Goal: Task Accomplishment & Management: Manage account settings

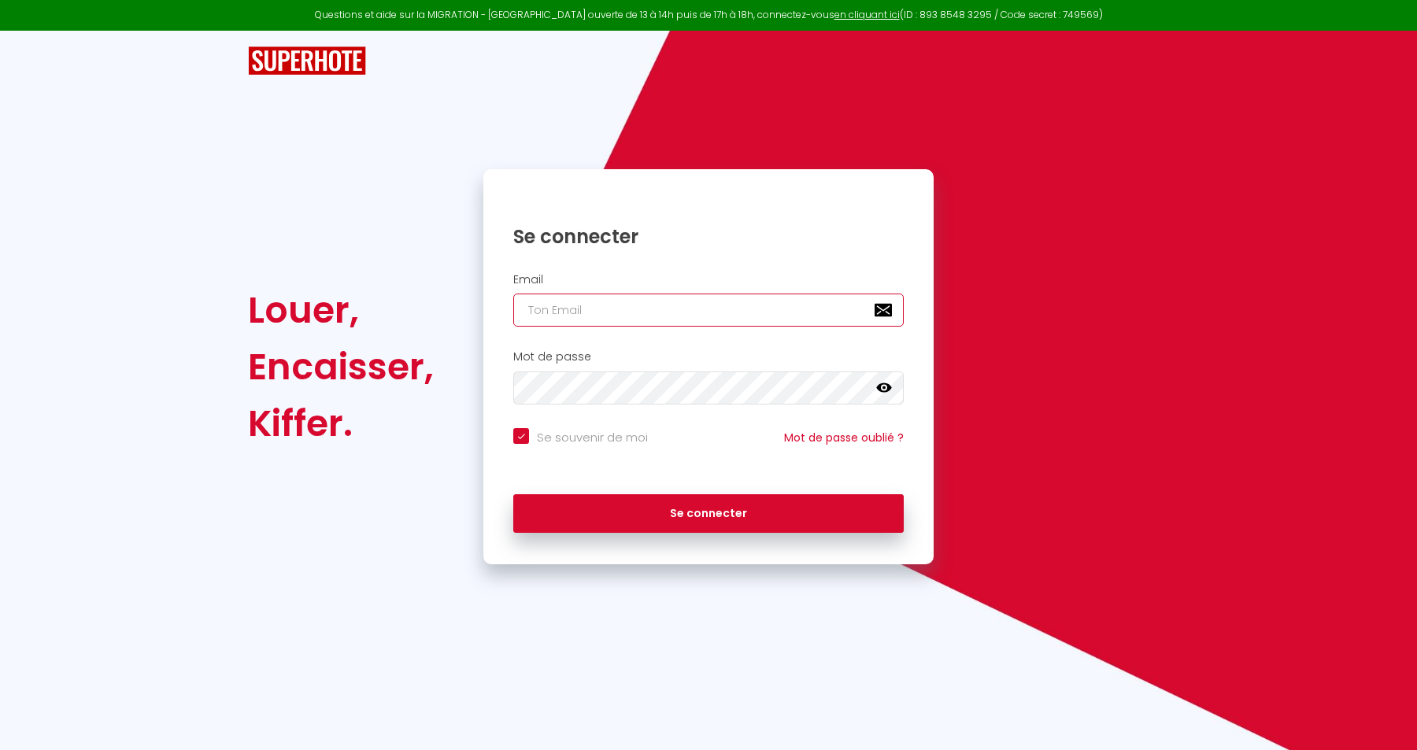
click at [690, 311] on input "email" at bounding box center [708, 310] width 391 height 33
type input "[EMAIL_ADDRESS][DOMAIN_NAME]"
checkbox input "true"
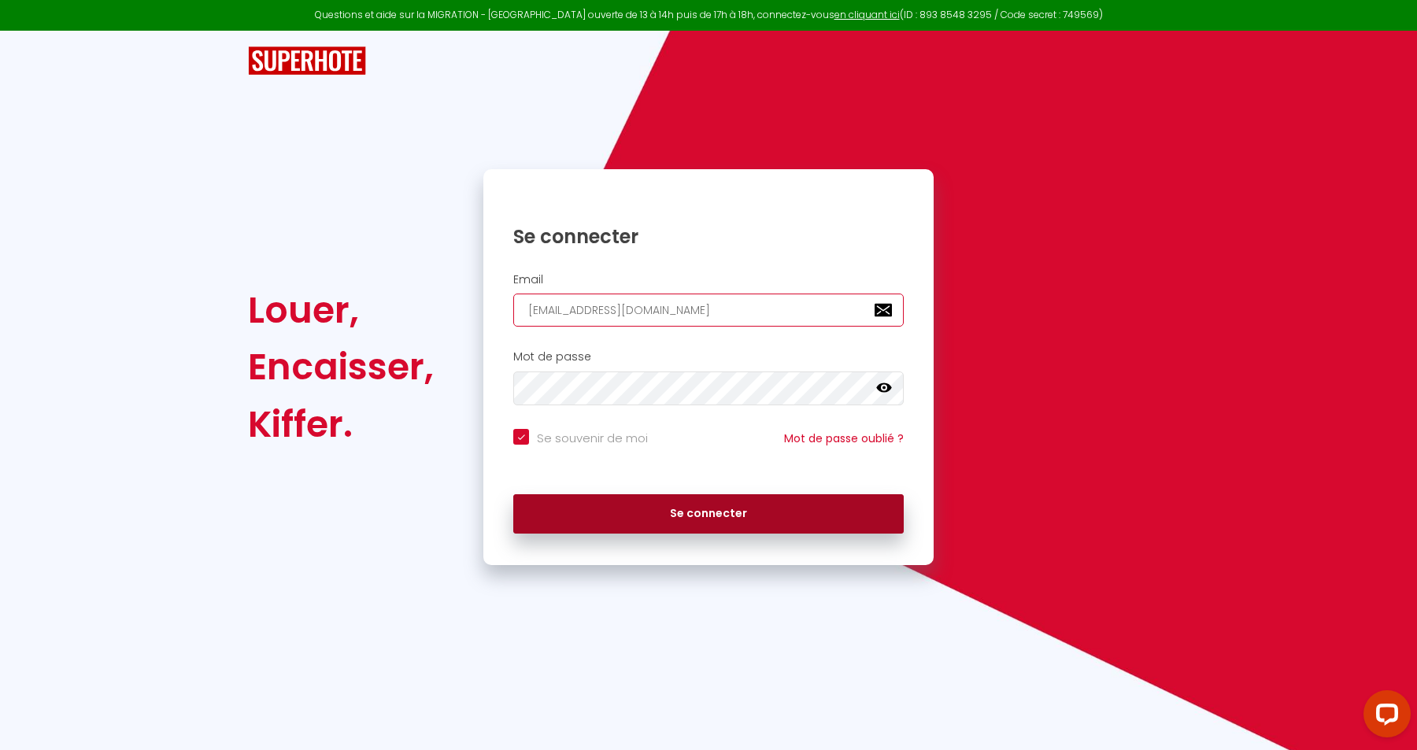
type input "[EMAIL_ADDRESS][DOMAIN_NAME]"
click at [668, 519] on button "Se connecter" at bounding box center [708, 514] width 391 height 39
checkbox input "true"
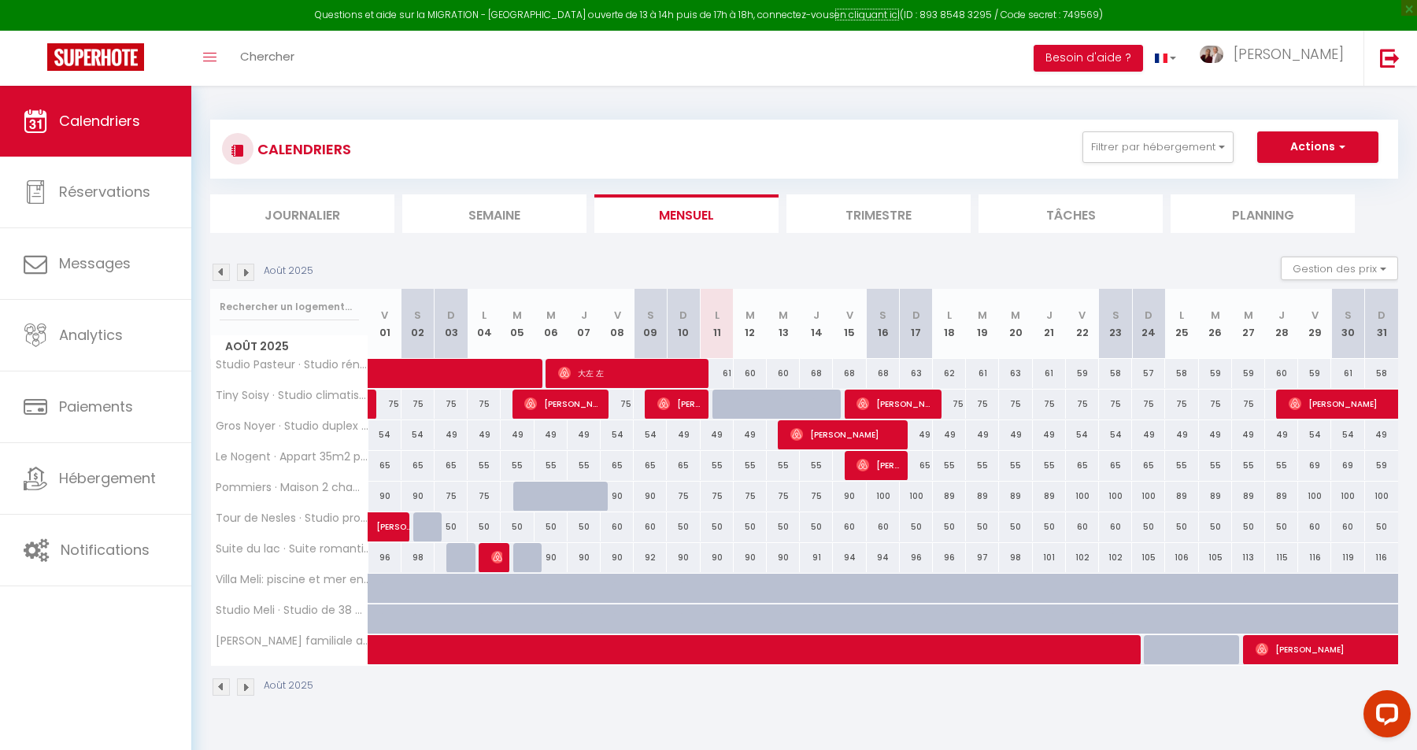
click at [850, 17] on link "en cliquant ici" at bounding box center [867, 14] width 65 height 13
drag, startPoint x: 1043, startPoint y: 20, endPoint x: 1075, endPoint y: 20, distance: 32.3
click at [1075, 20] on div "Questions et aide sur la MIGRATION - Salle Zoom ouverte de 13 à 14h puis de 17h…" at bounding box center [708, 15] width 1417 height 31
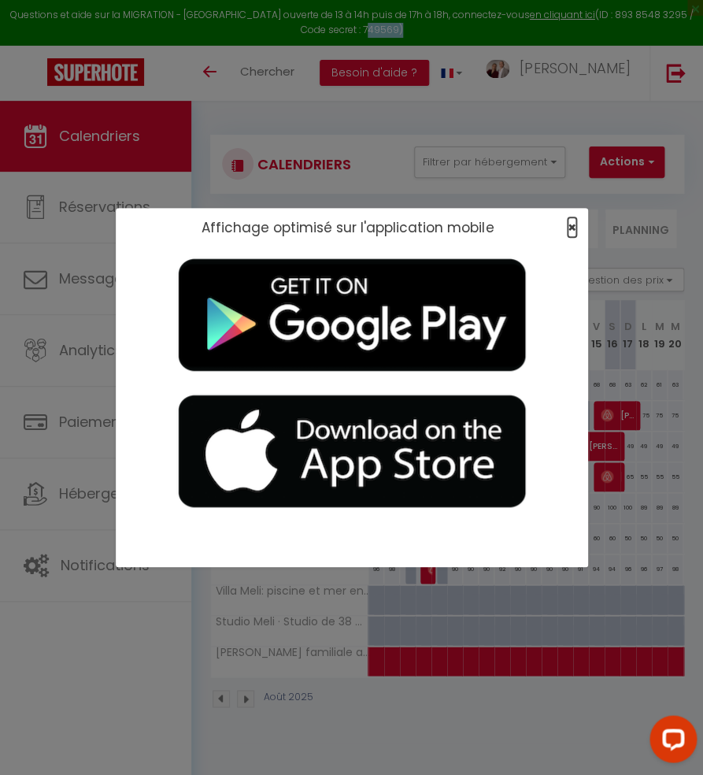
click at [569, 224] on span "×" at bounding box center [572, 227] width 9 height 20
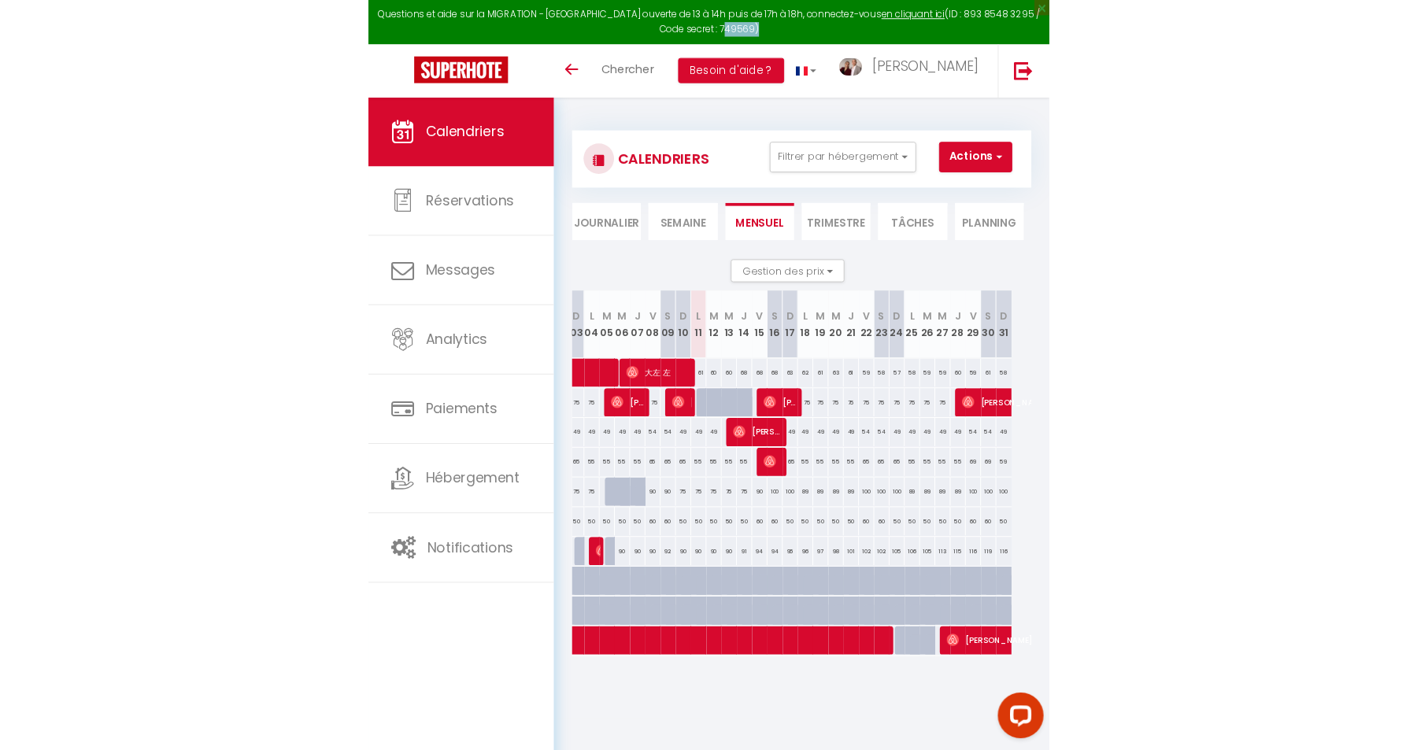
scroll to position [0, 206]
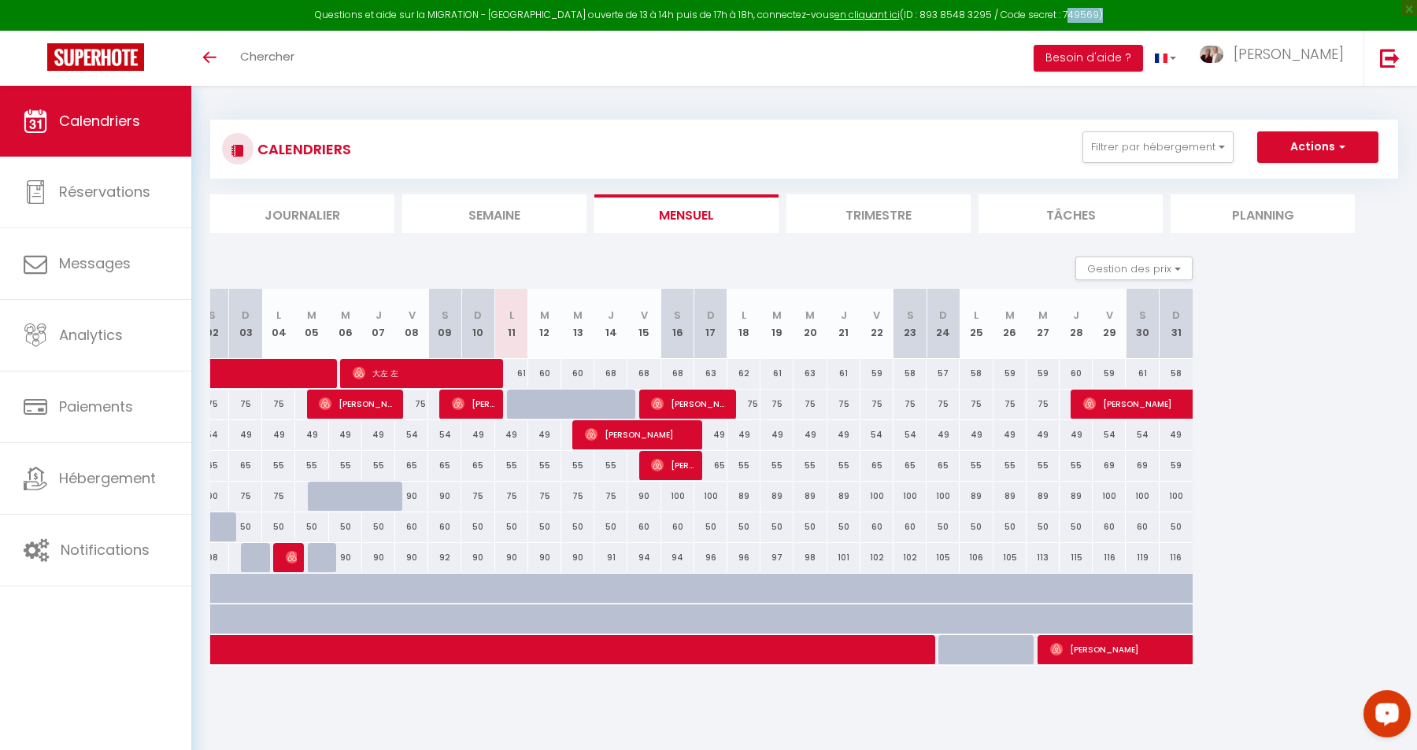
click at [107, 115] on span "Calendriers" at bounding box center [99, 121] width 81 height 20
click at [610, 713] on div "Août 2025" at bounding box center [599, 689] width 1188 height 46
click at [912, 697] on div "Août 2025" at bounding box center [599, 689] width 1188 height 46
click at [239, 405] on div "75" at bounding box center [245, 404] width 33 height 29
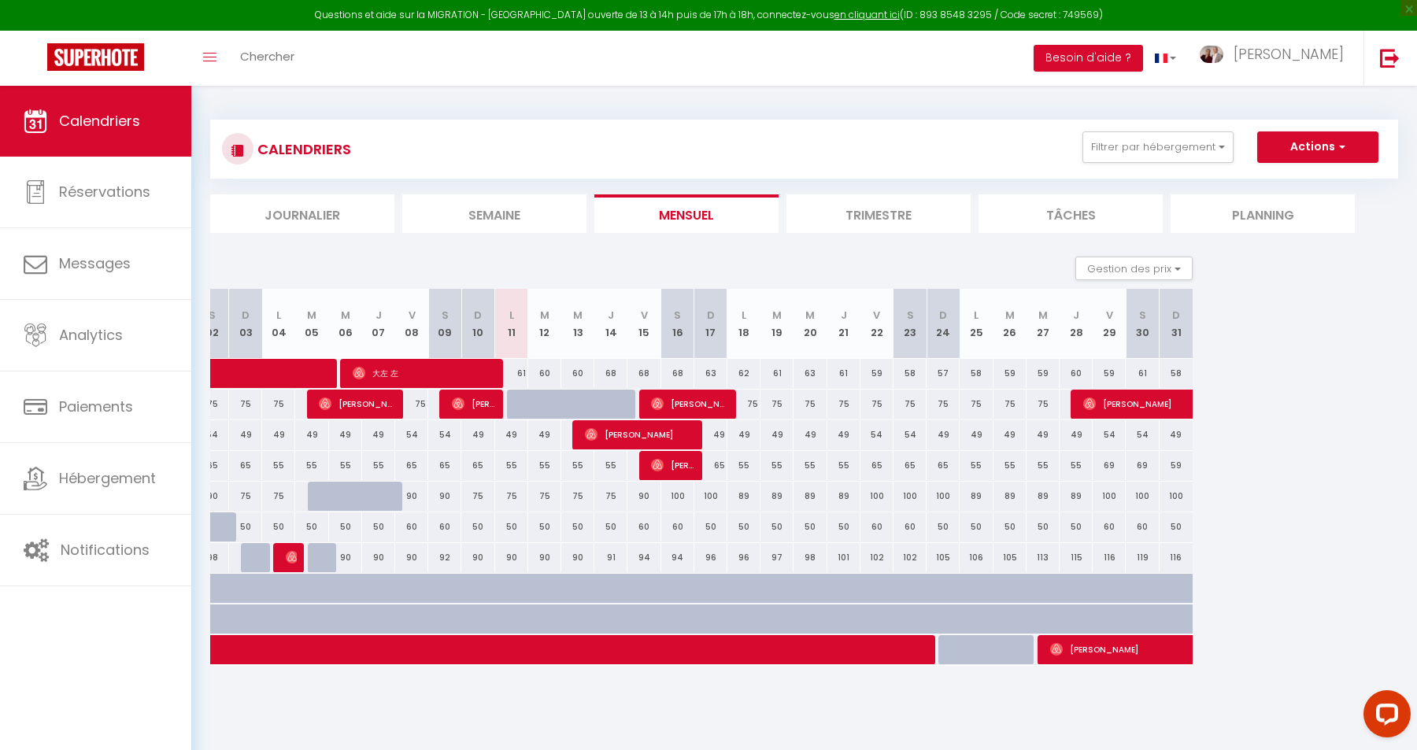
type input "75"
type input "Dim 03 Août 2025"
type input "Lun 04 Août 2025"
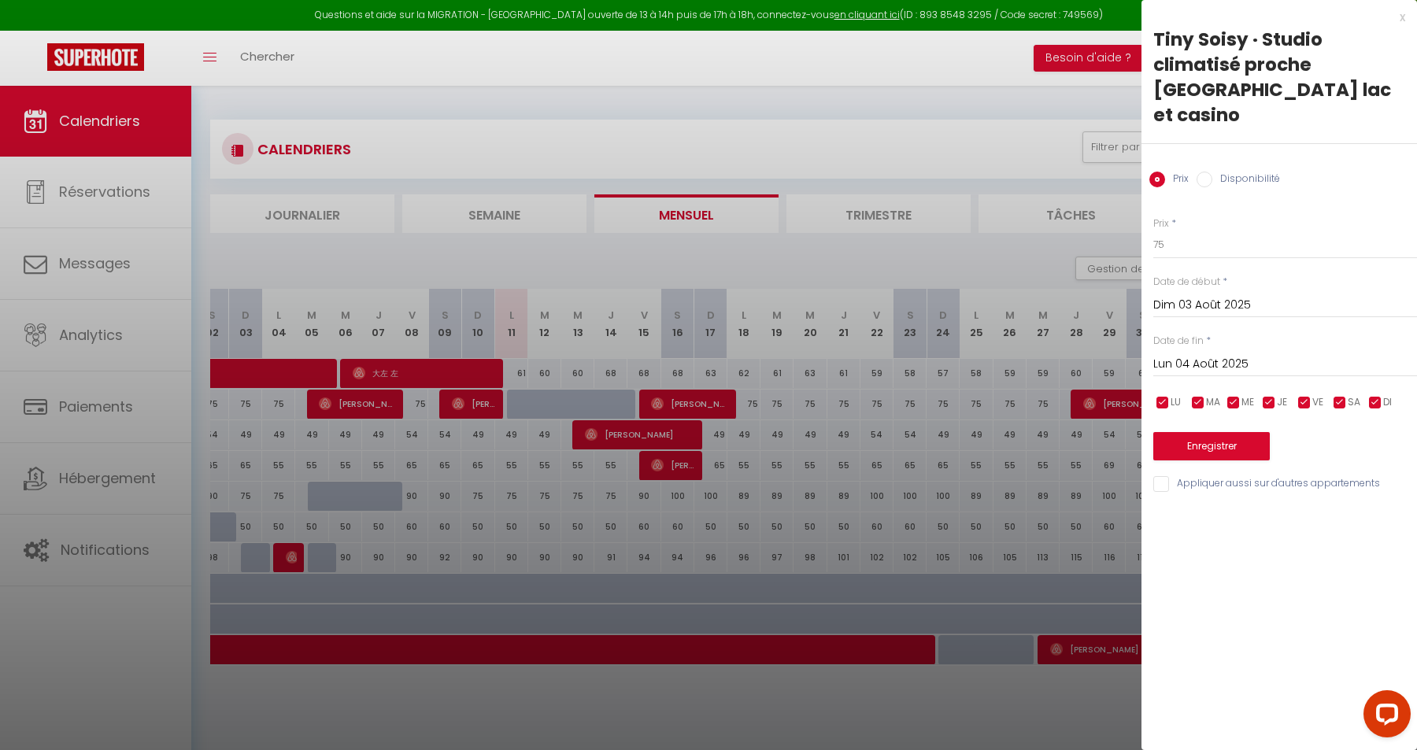
click at [1400, 19] on div "x" at bounding box center [1274, 17] width 264 height 19
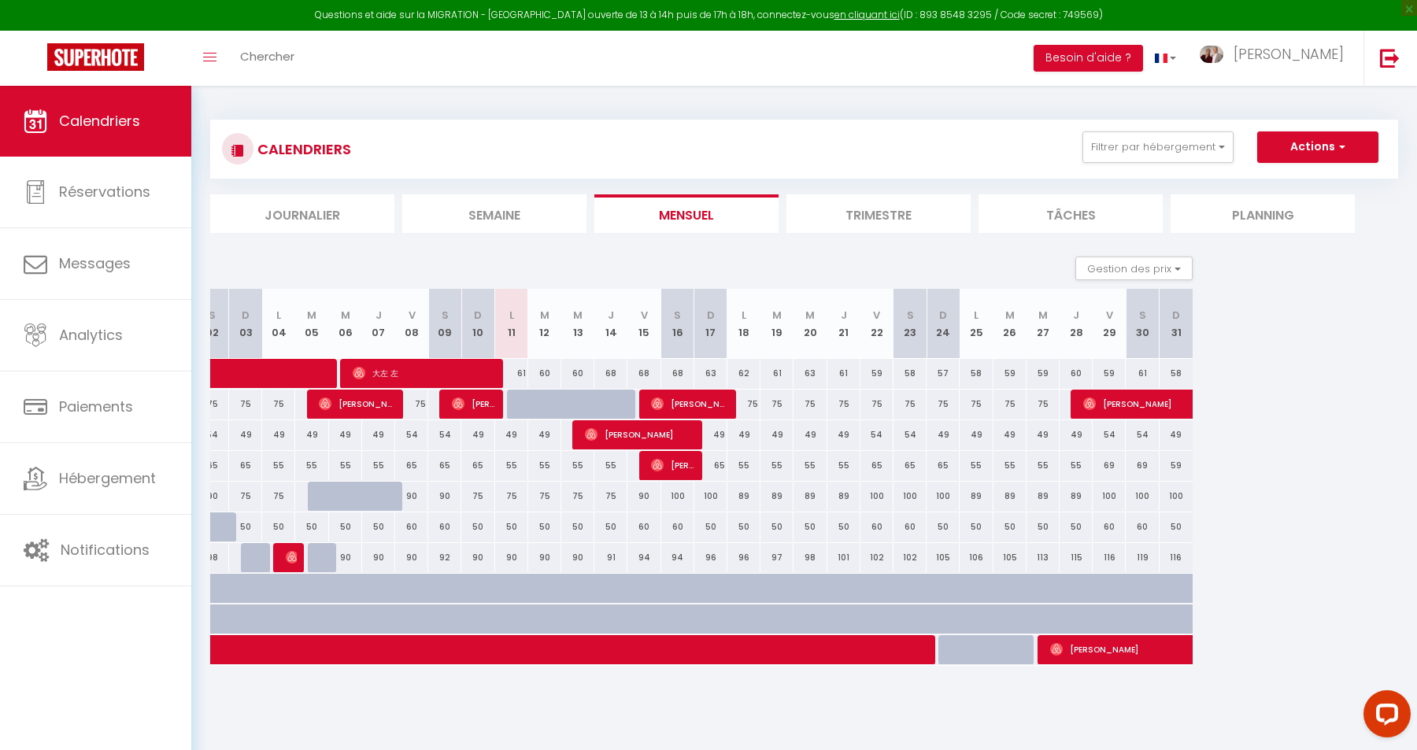
click at [1273, 290] on section "Août 2025 Gestion des prix Nb Nuits minimum Règles Disponibilité Août 2025 V 01…" at bounding box center [804, 477] width 1188 height 472
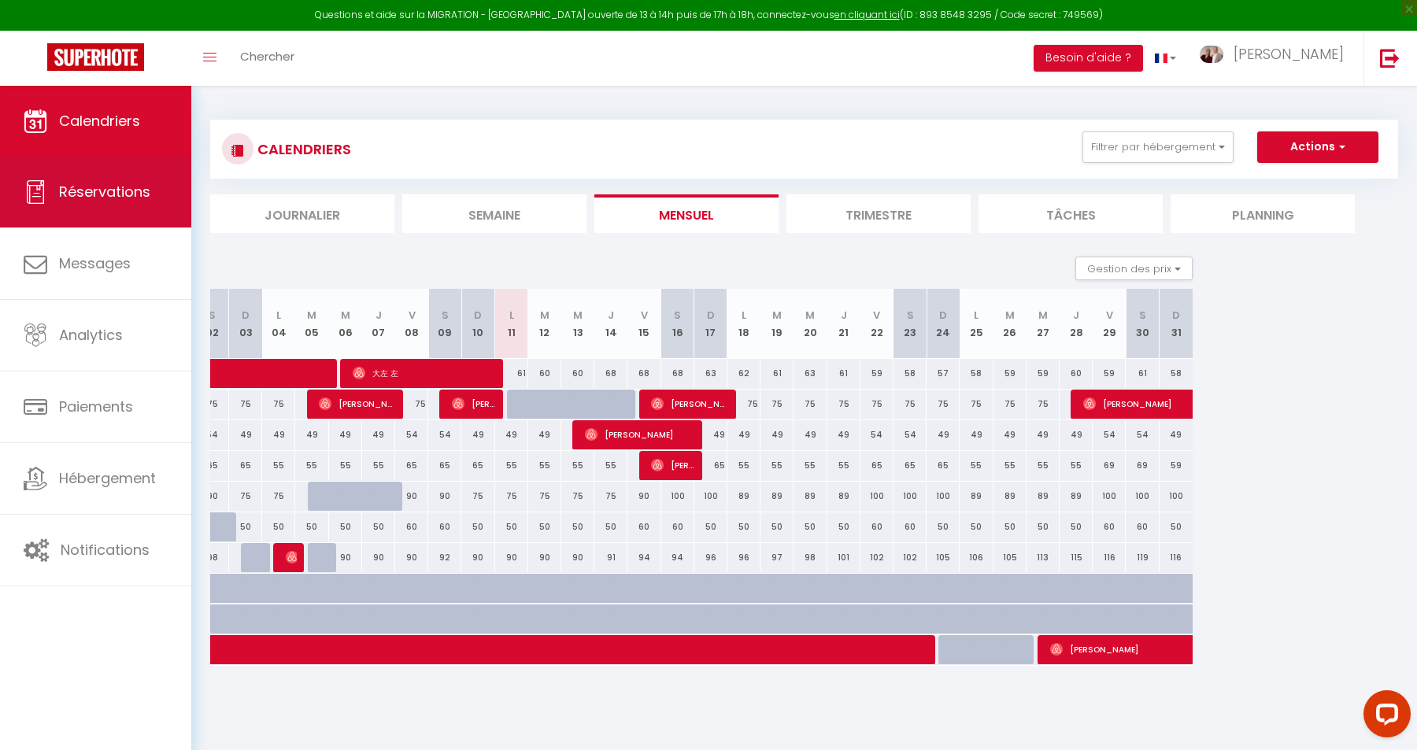
click at [63, 180] on link "Réservations" at bounding box center [95, 192] width 191 height 71
select select "not_cancelled"
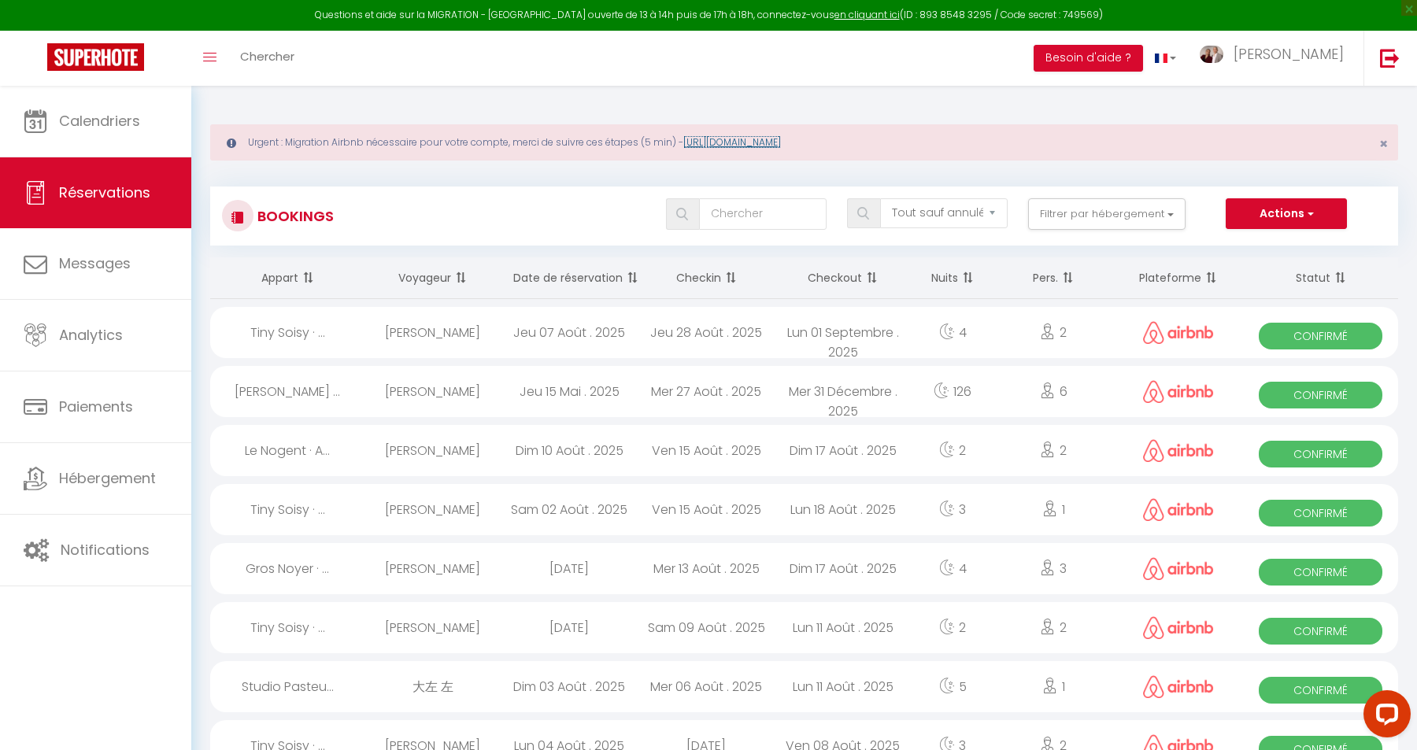
click at [781, 137] on link "https://superhote.com/migration-airbnb" at bounding box center [733, 141] width 98 height 13
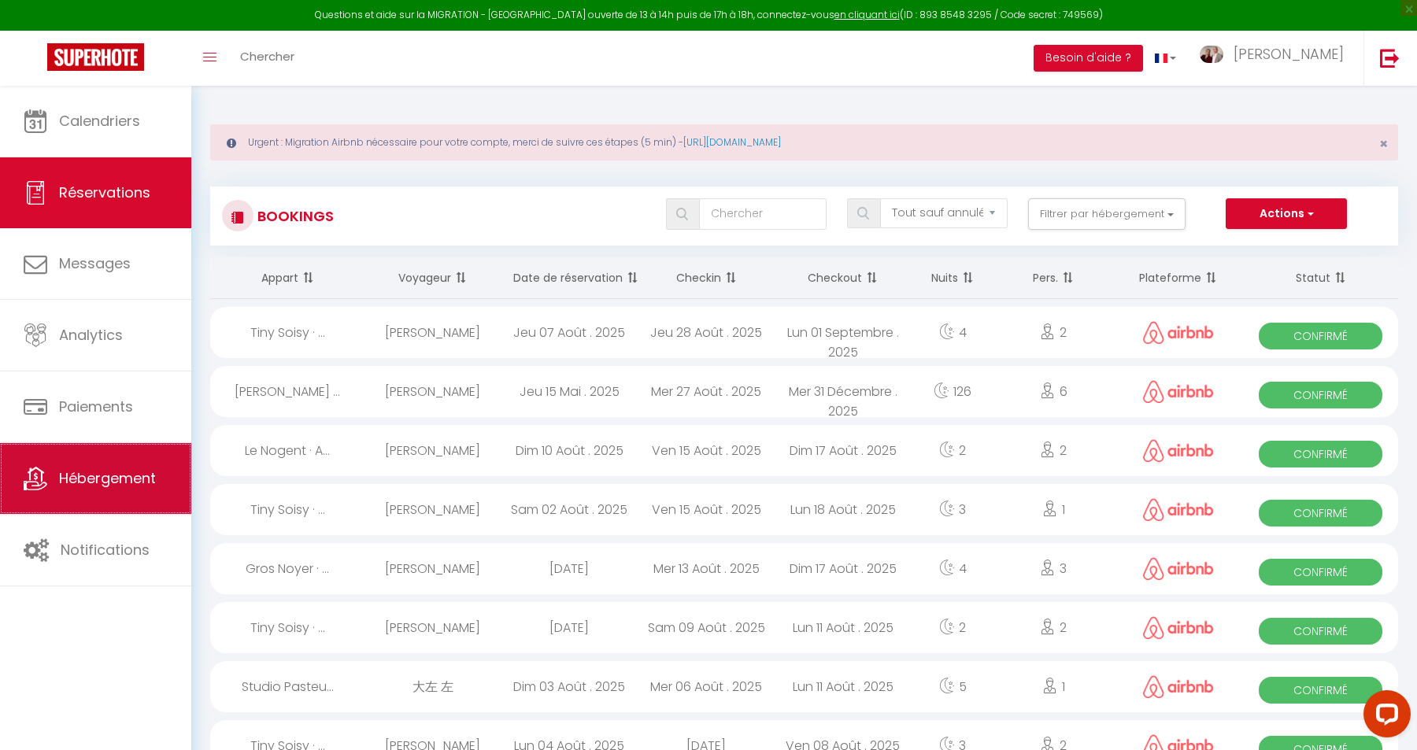
click at [78, 480] on span "Hébergement" at bounding box center [107, 479] width 97 height 20
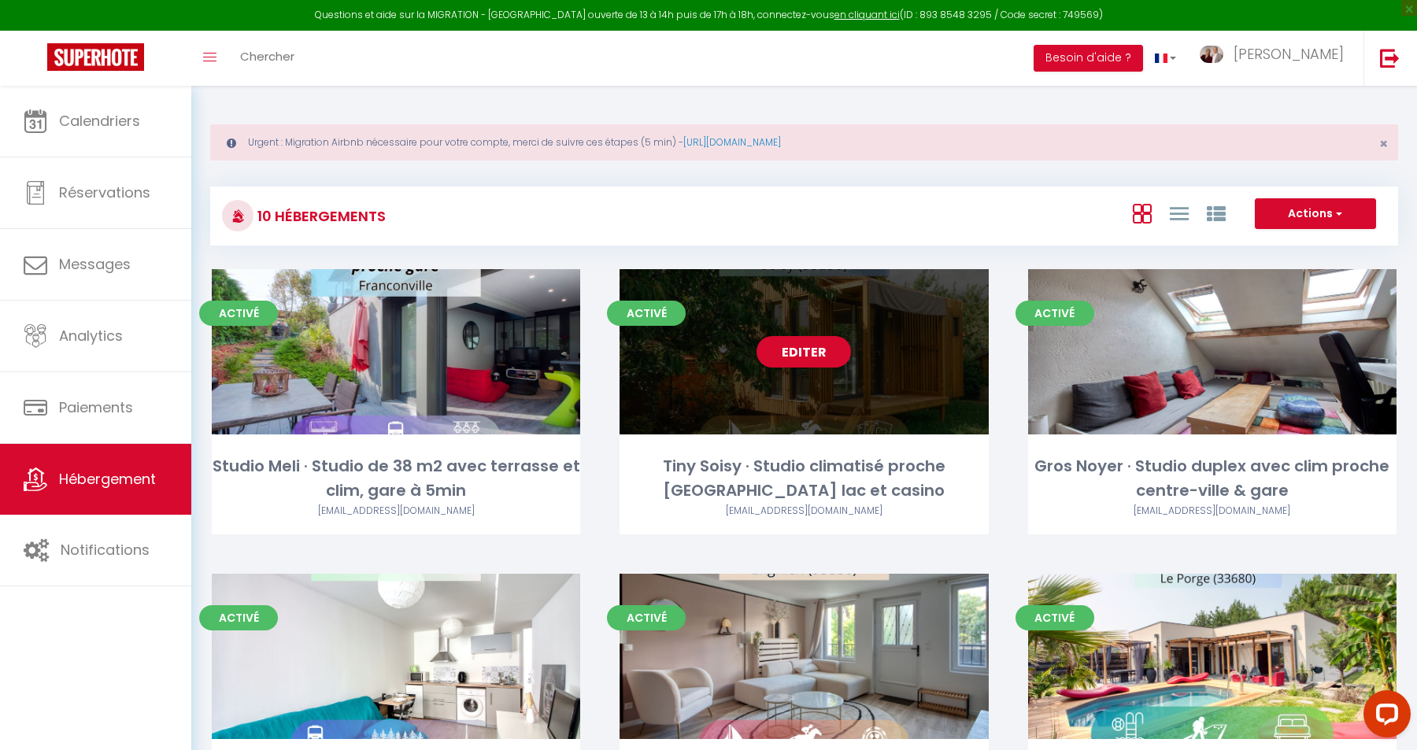
click at [816, 353] on link "Editer" at bounding box center [804, 351] width 94 height 31
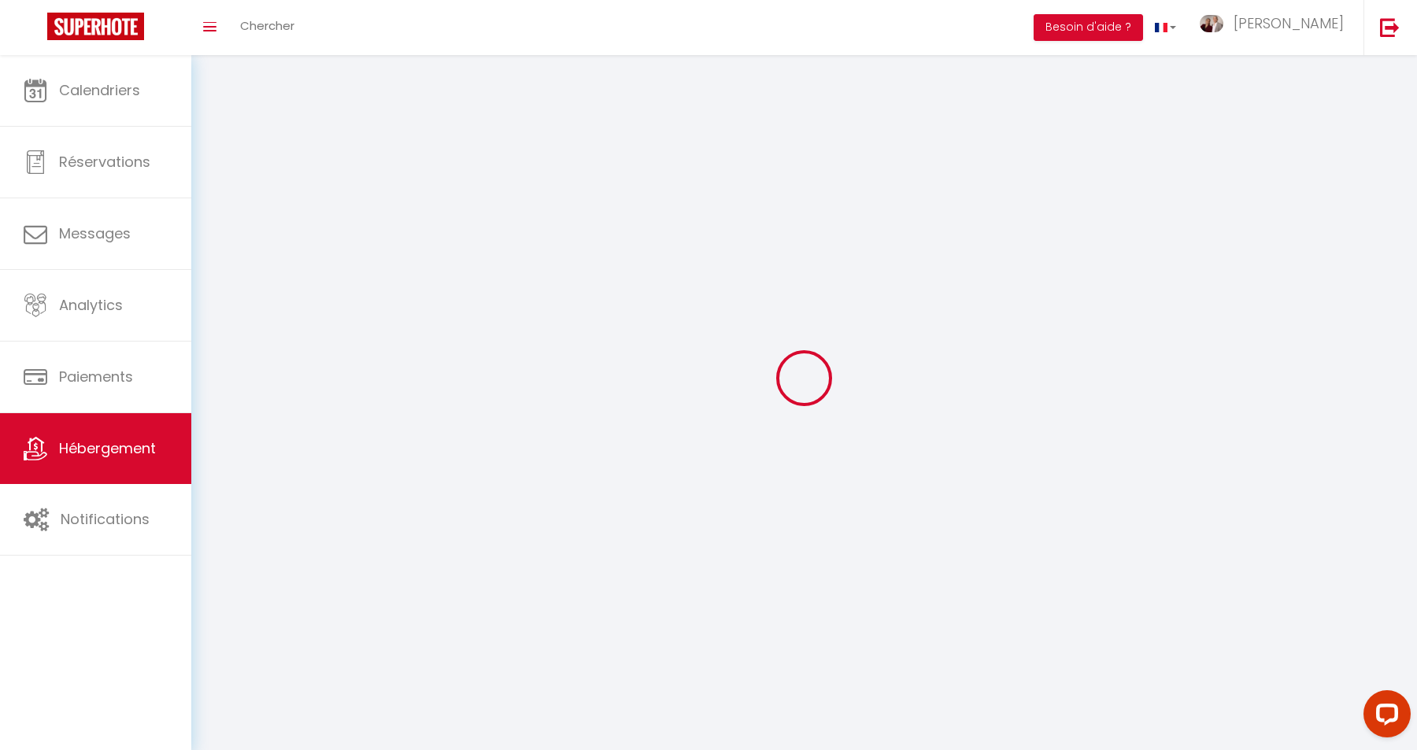
select select "1"
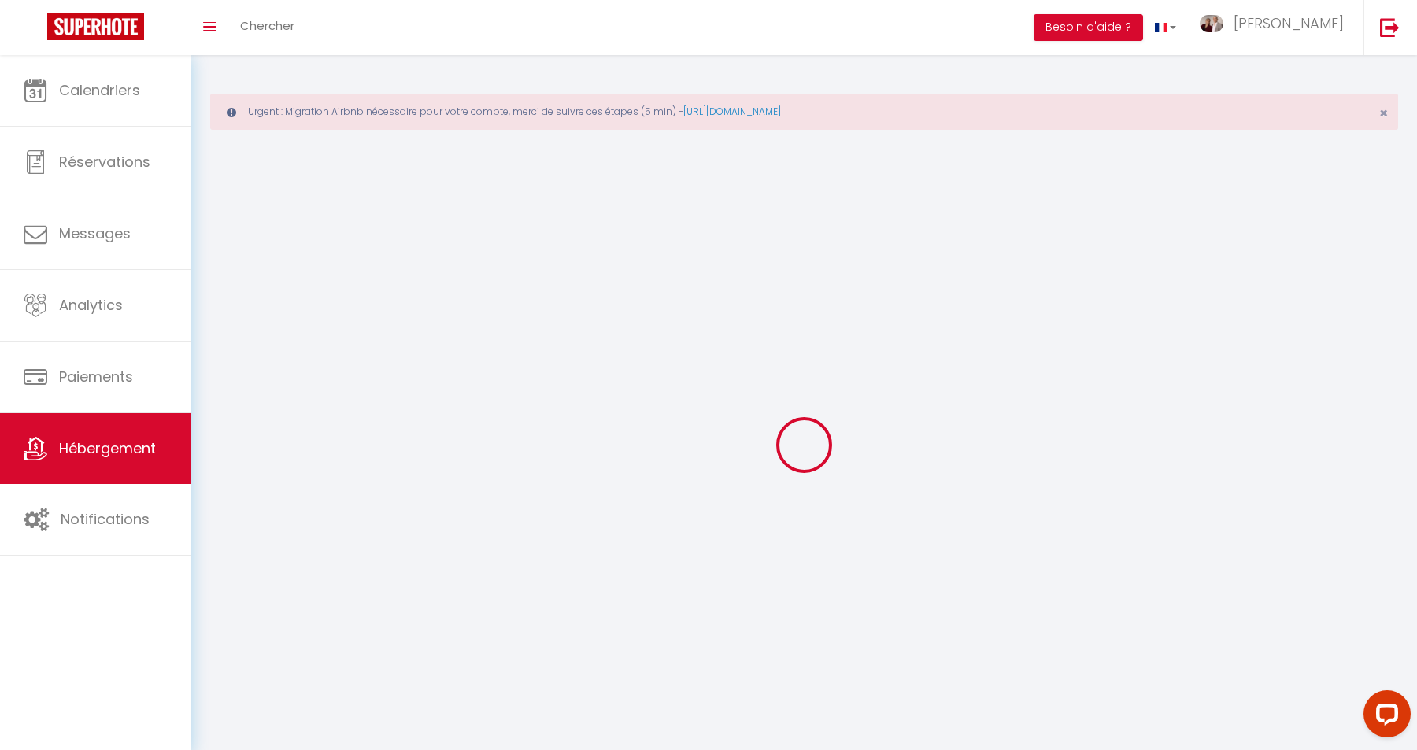
select select
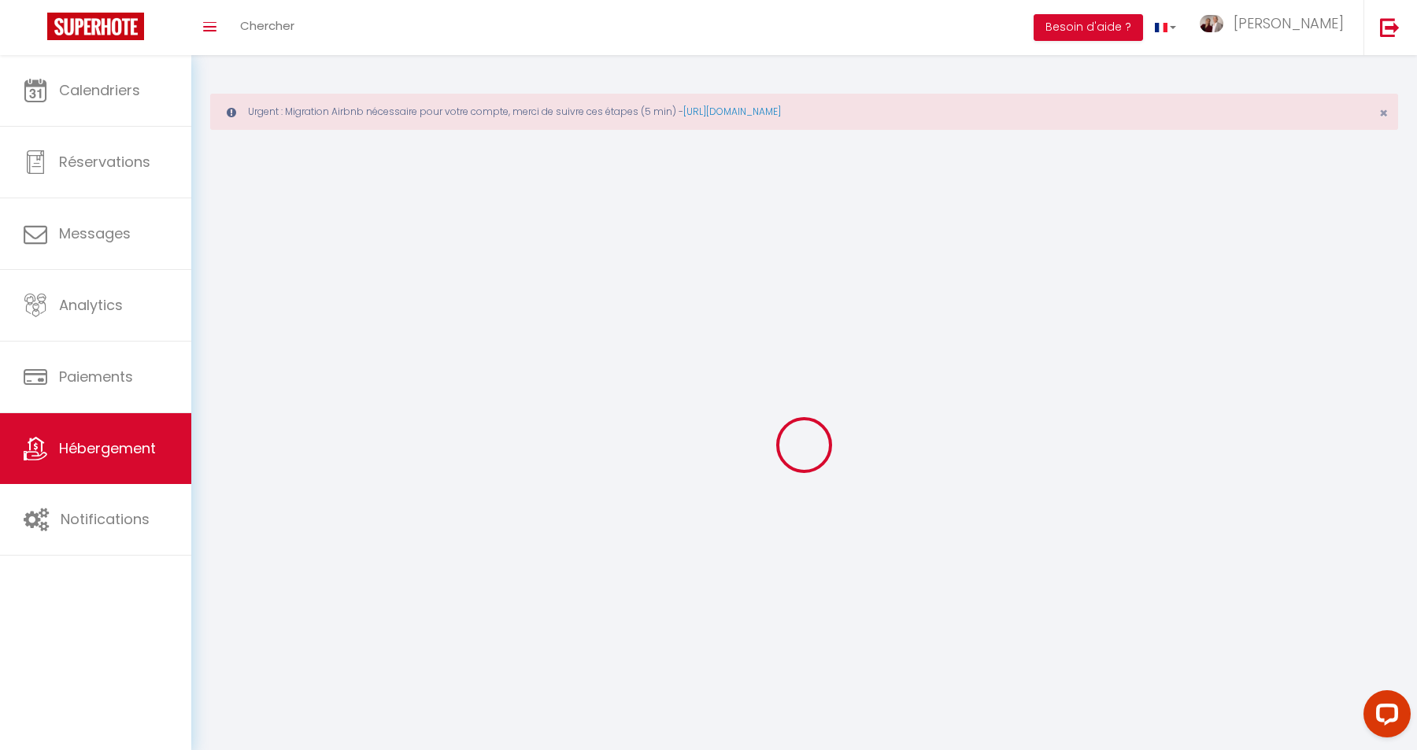
select select
checkbox input "false"
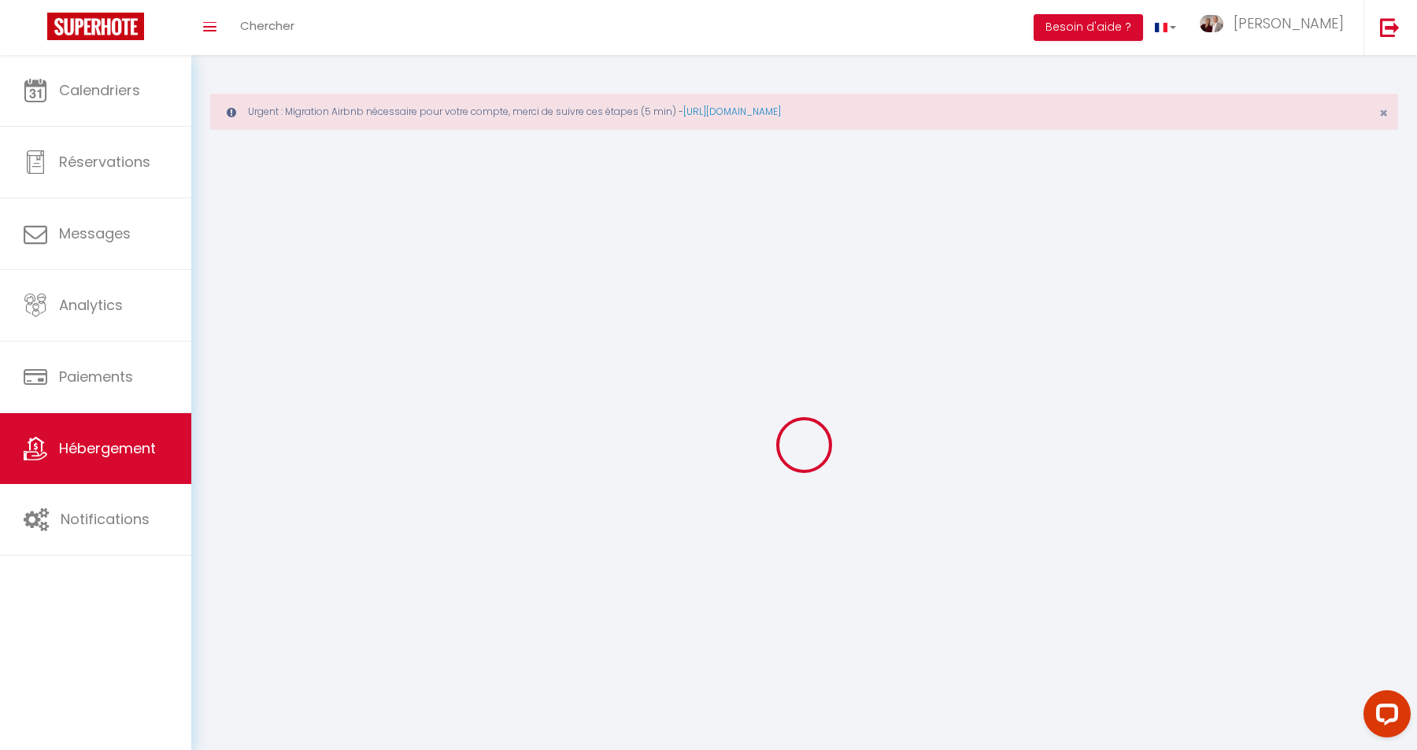
select select "28"
select select
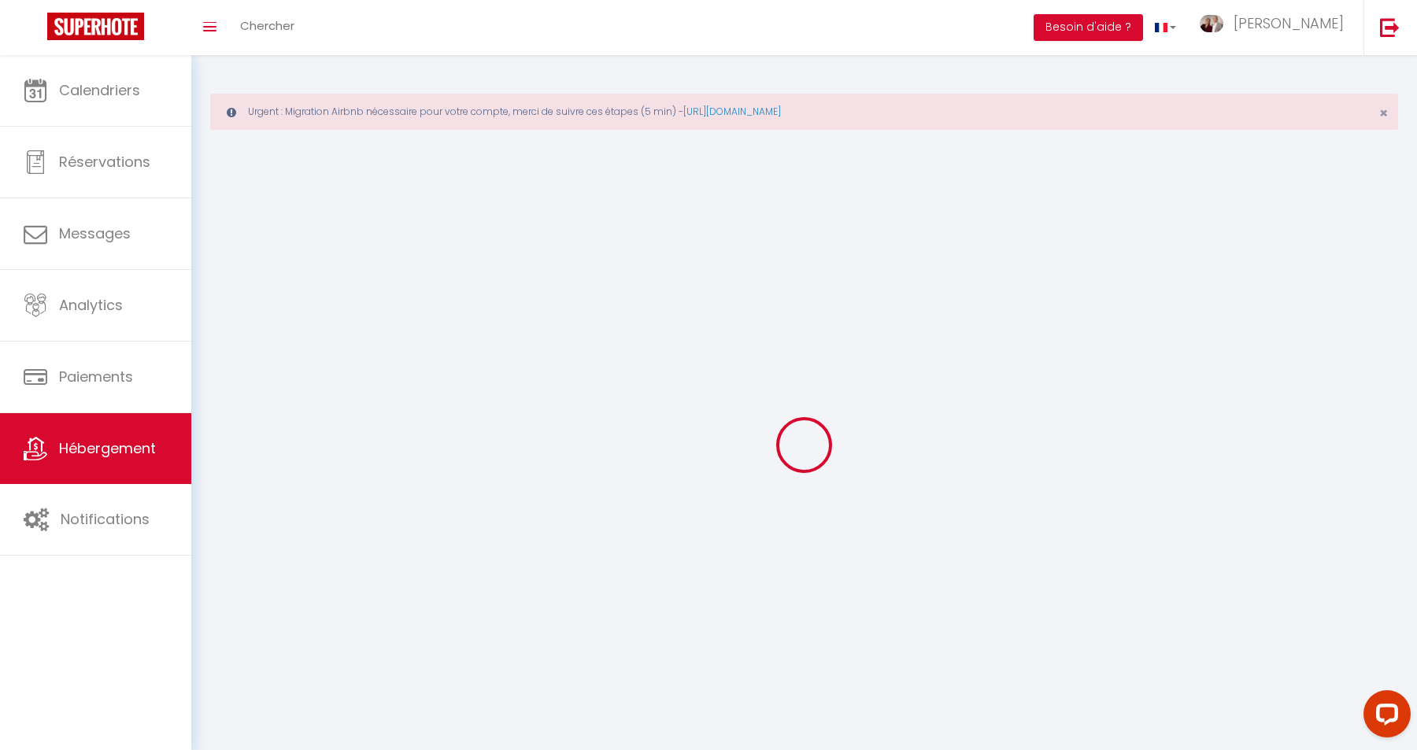
select select
checkbox input "false"
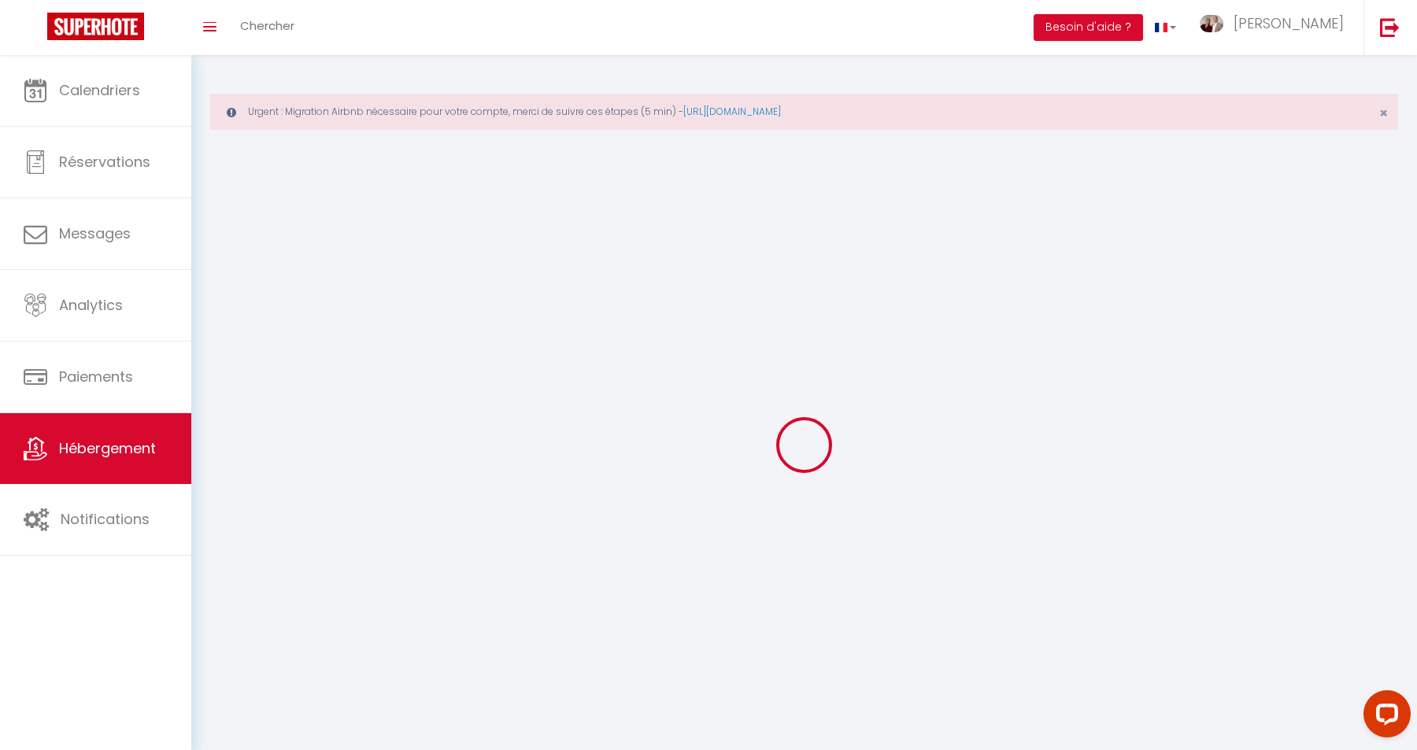
checkbox input "false"
select select
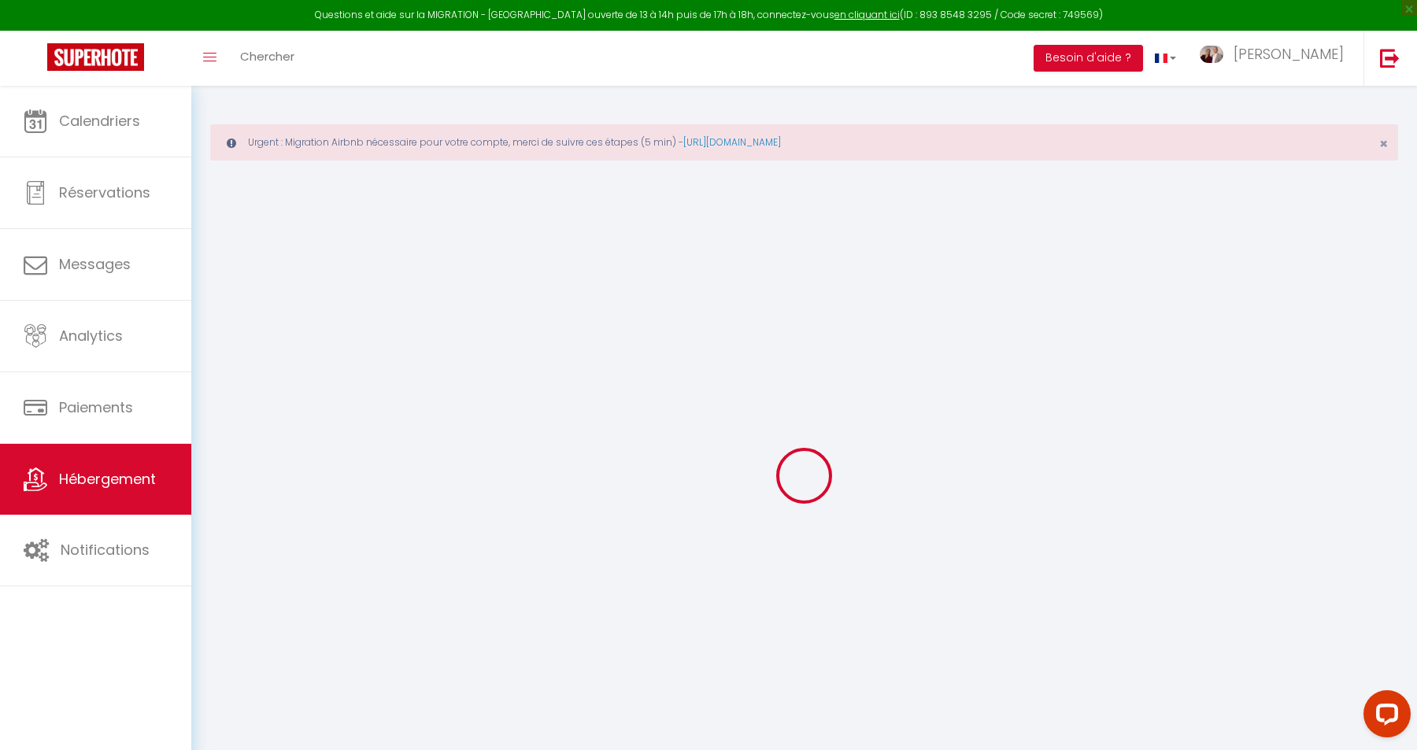
select select
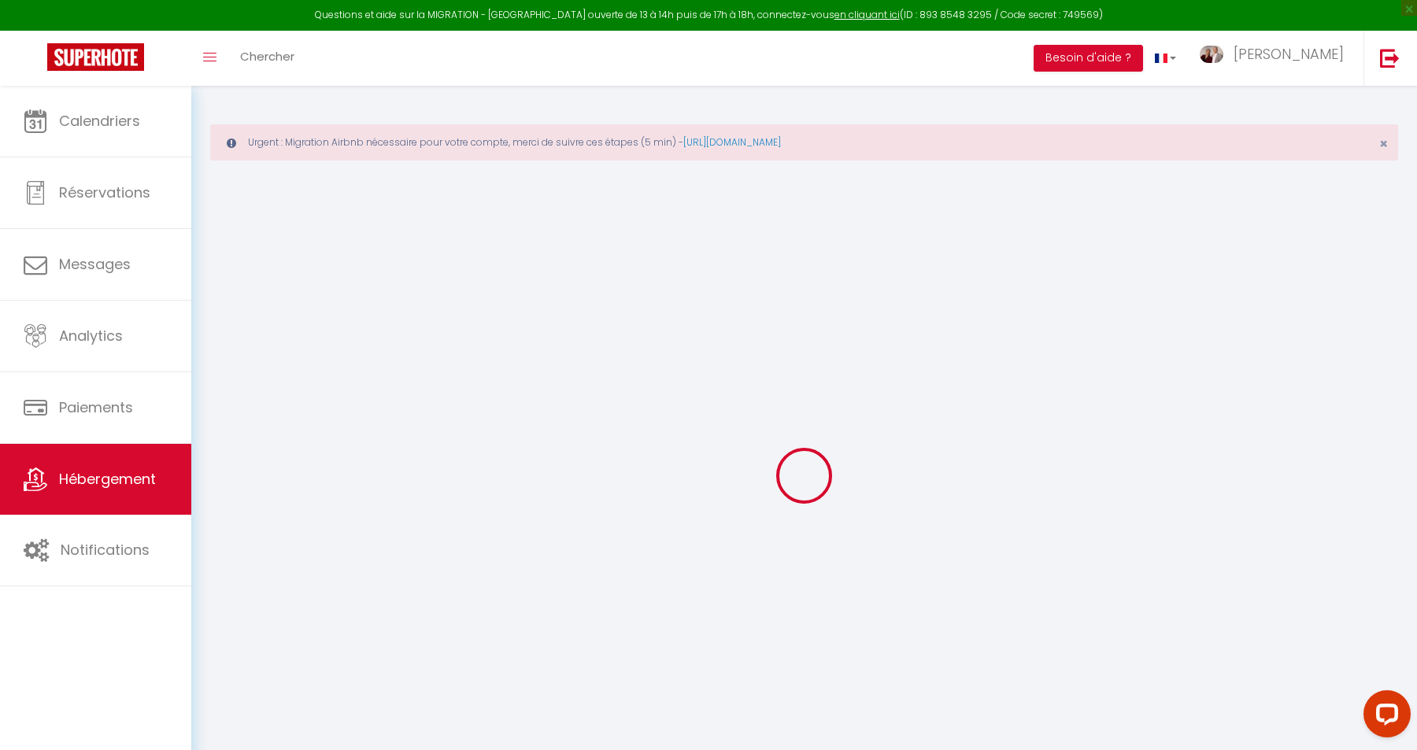
select select
checkbox input "false"
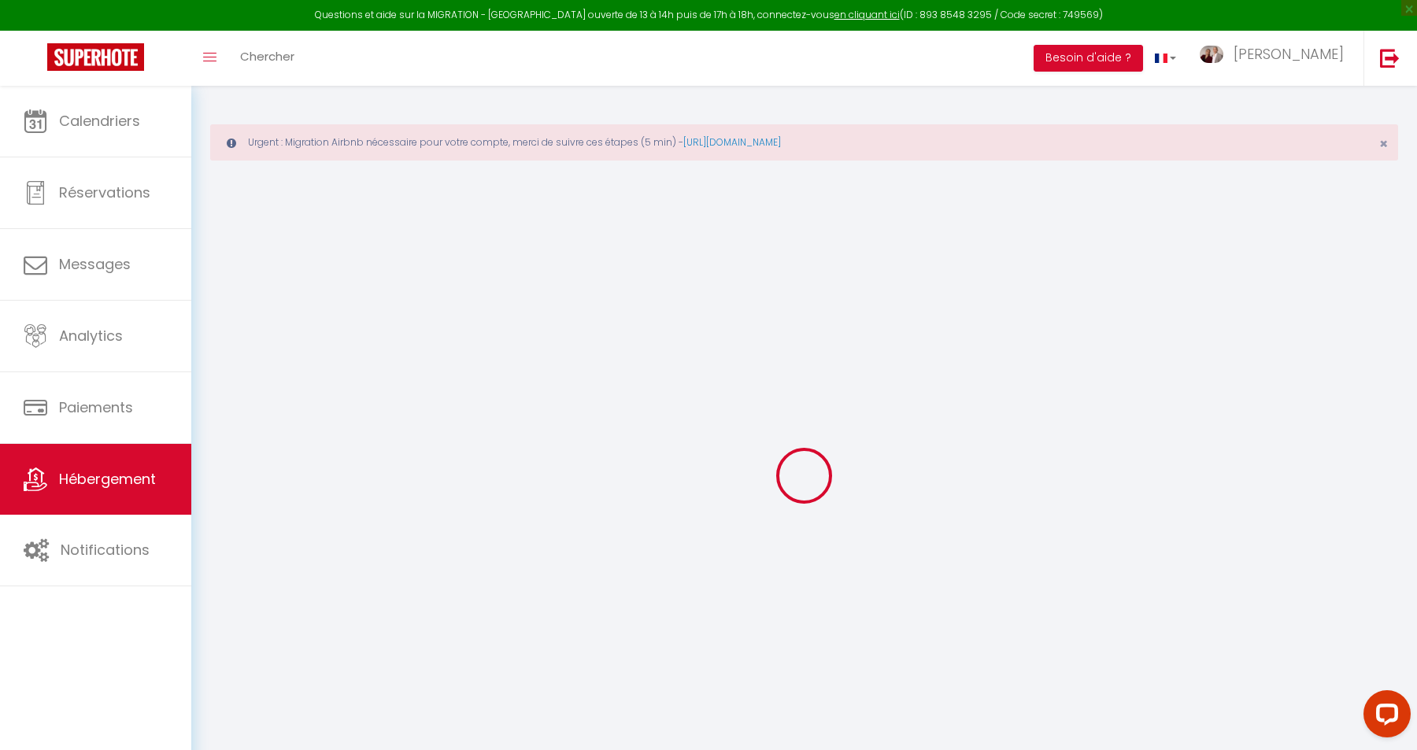
select select
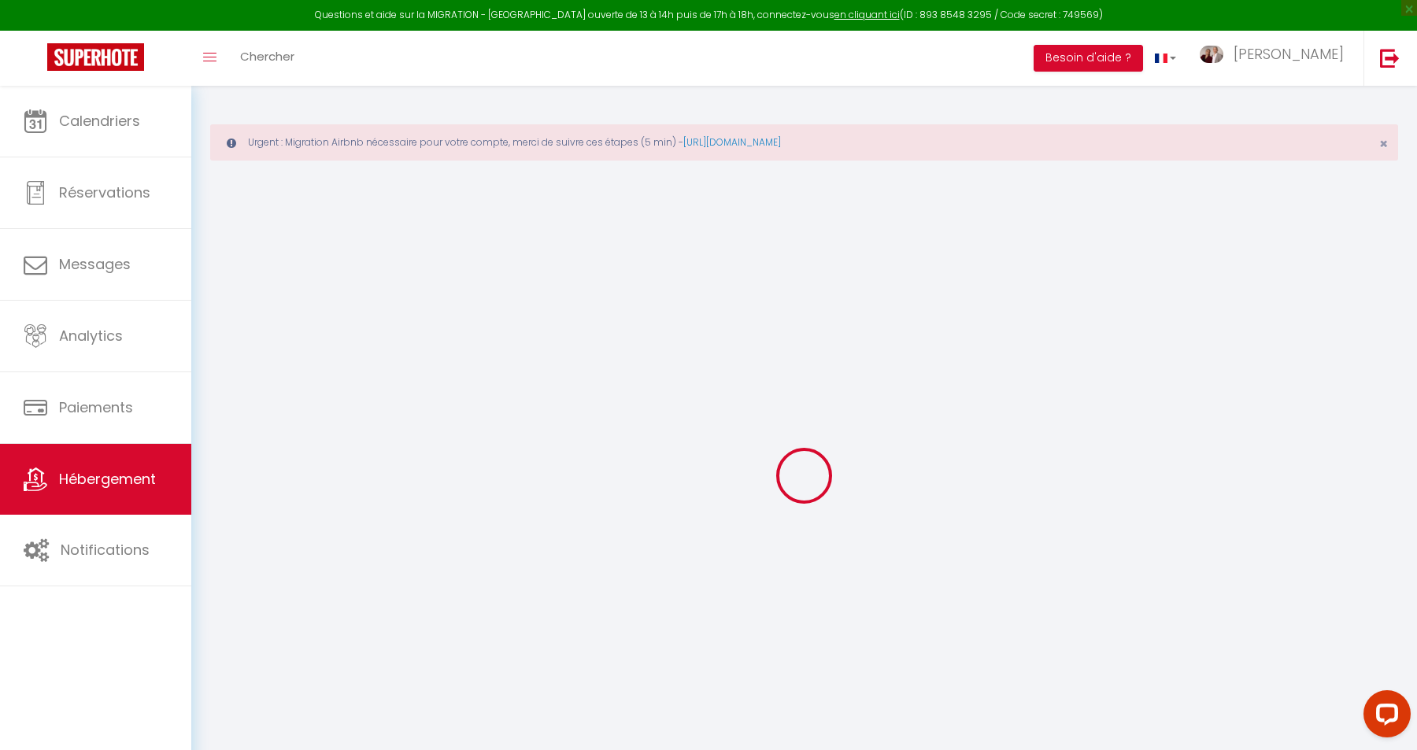
select select
checkbox input "false"
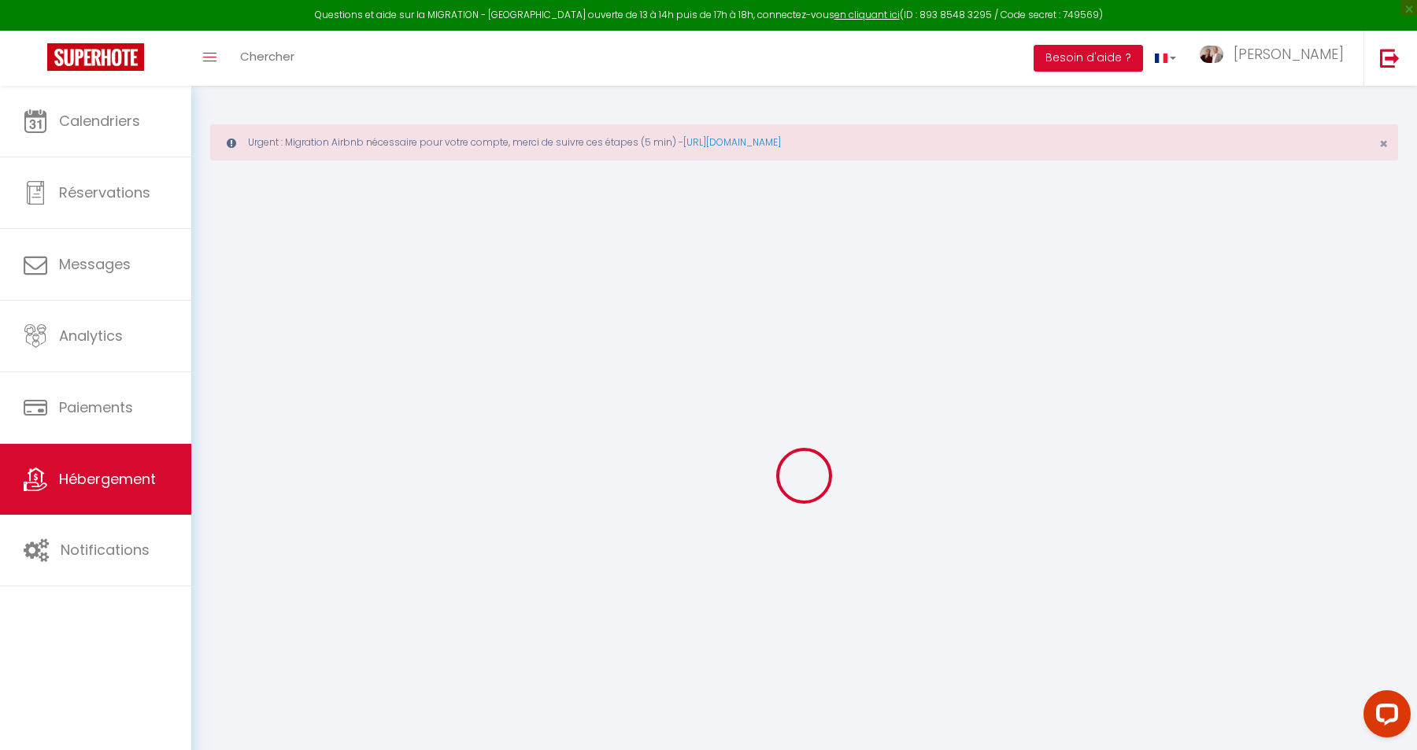
checkbox input "false"
select select
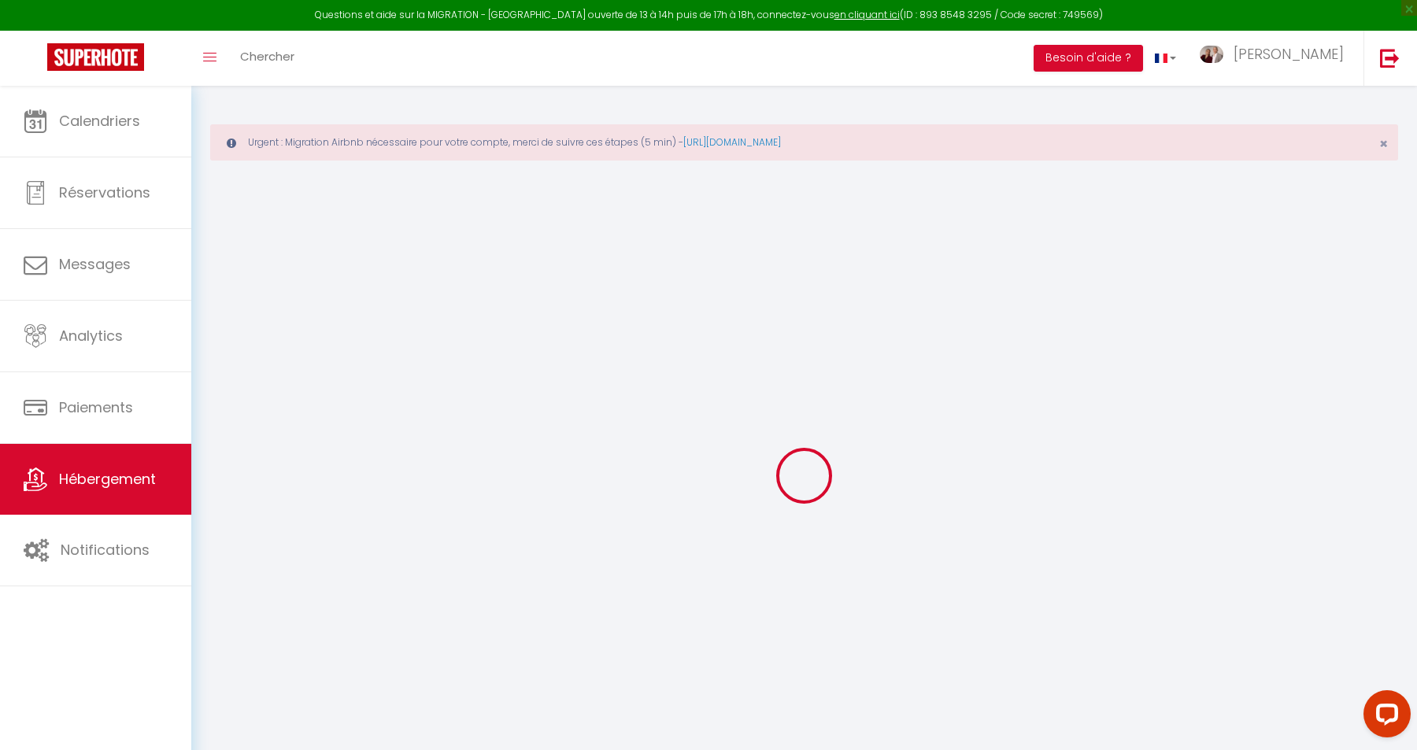
select select
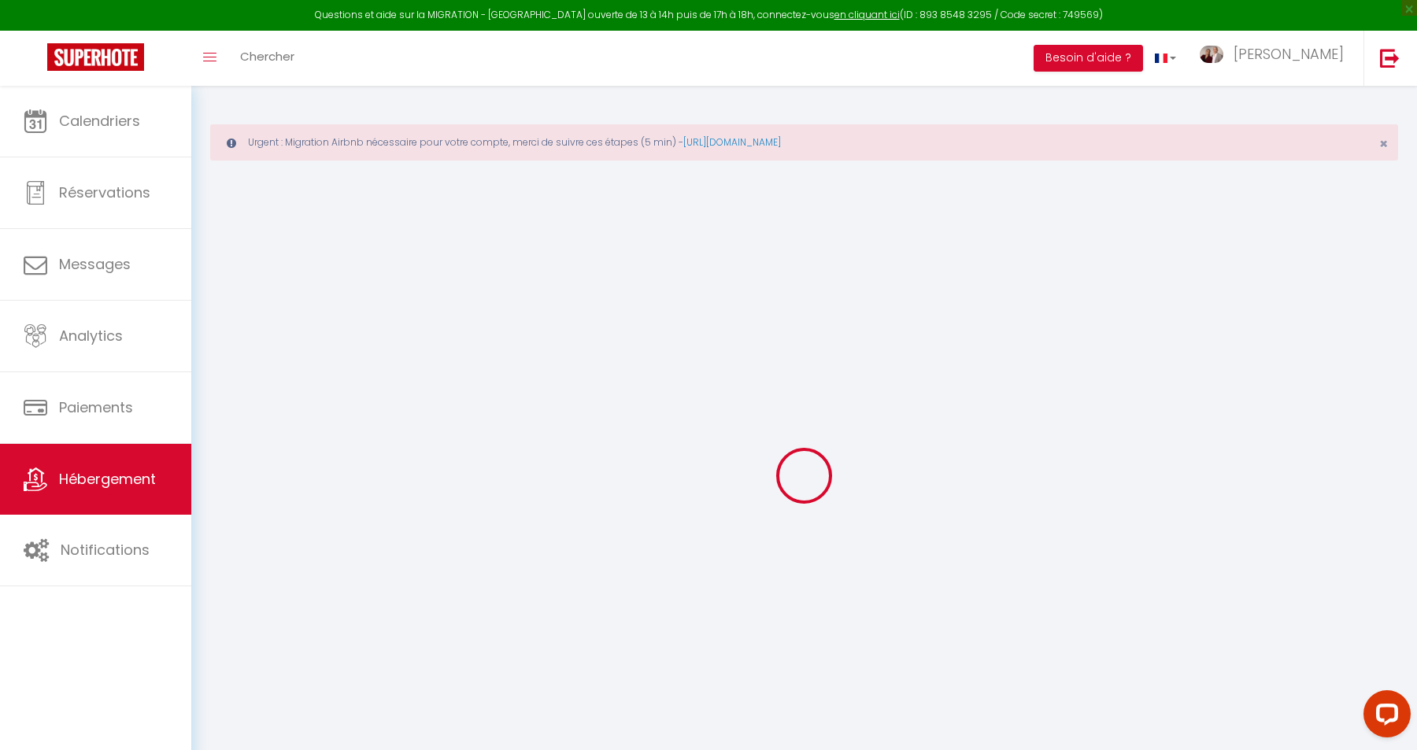
checkbox input "false"
select select
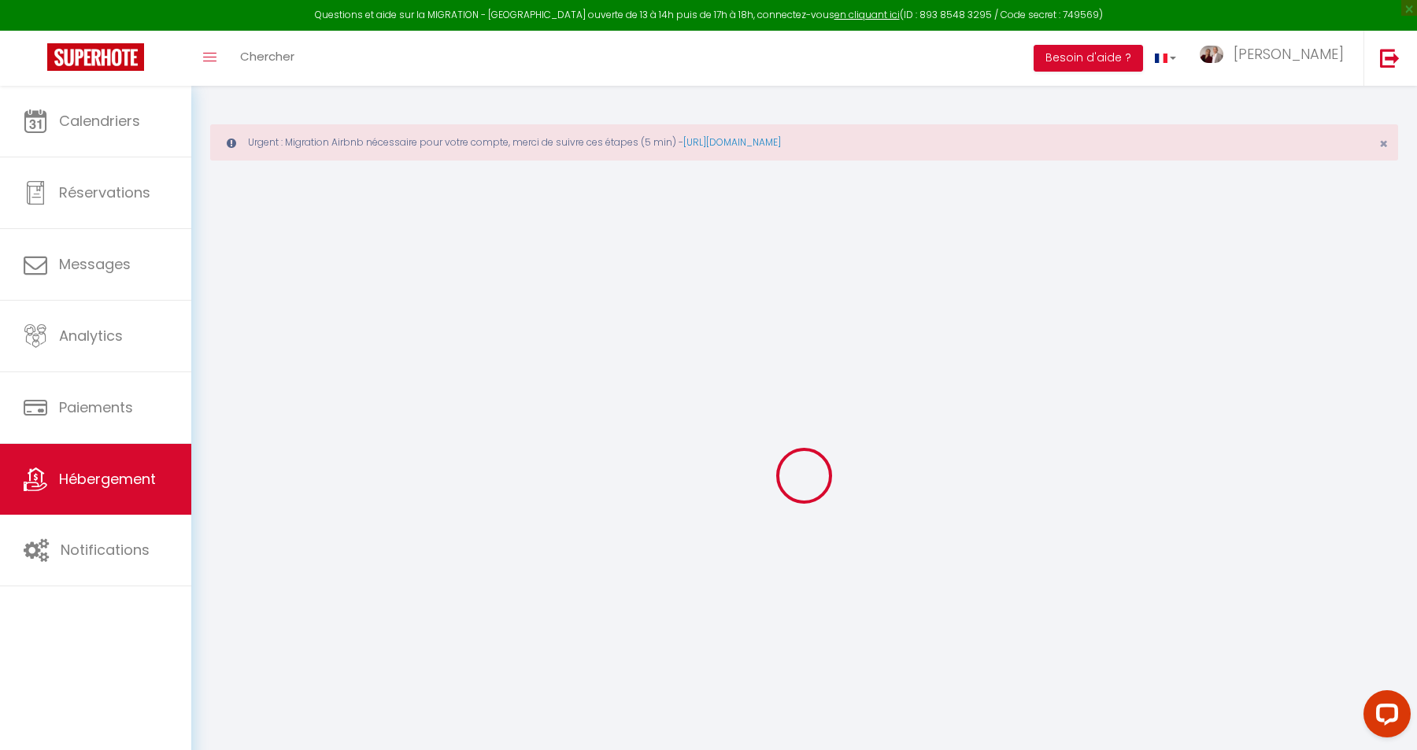
select select
type input "Tiny Soisy · Studio climatisé proche Enghien lac et casino"
type input "Yves-Marie"
type input "GUILLAUME"
type input "52 Avenue du Général Leclerc"
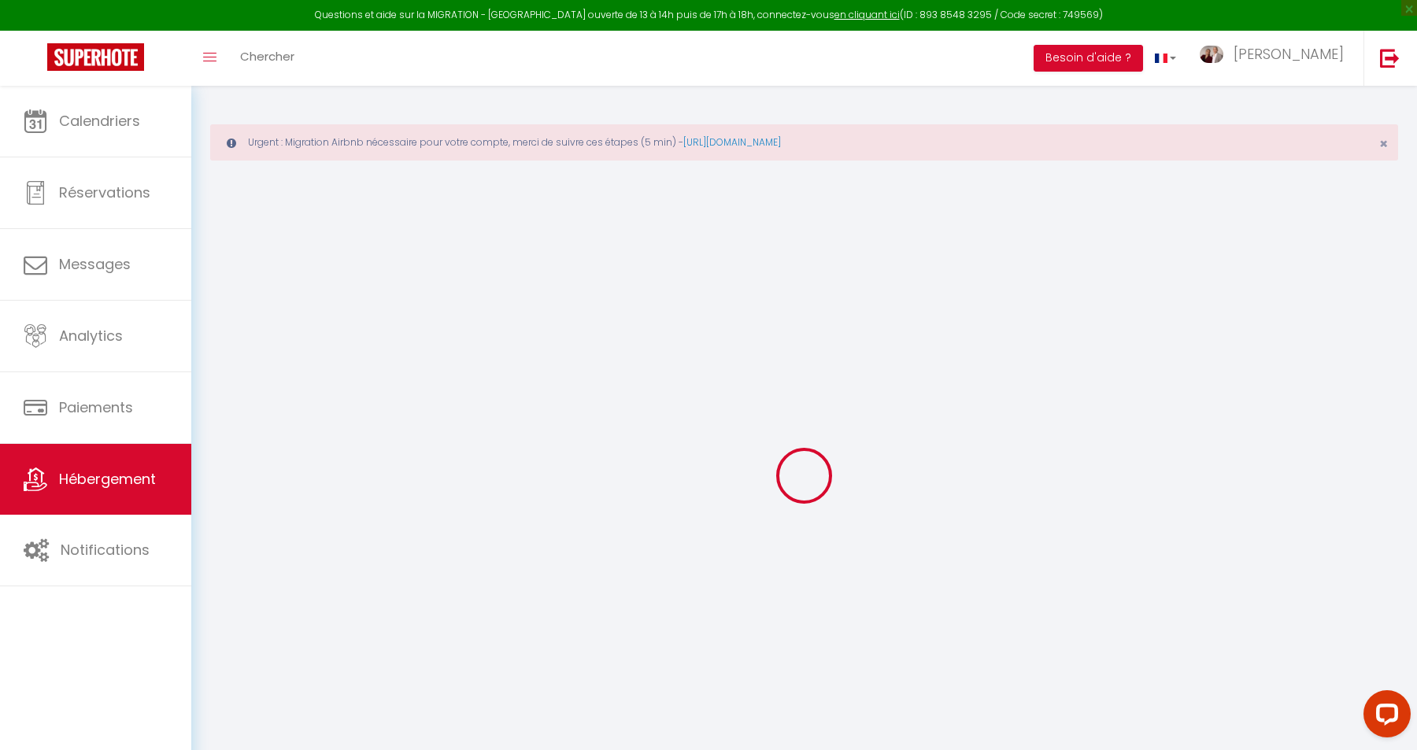
type input "95230"
type input "Soisy-sous-Montmorency"
select select "houses"
select select "tiny_house"
select select "2"
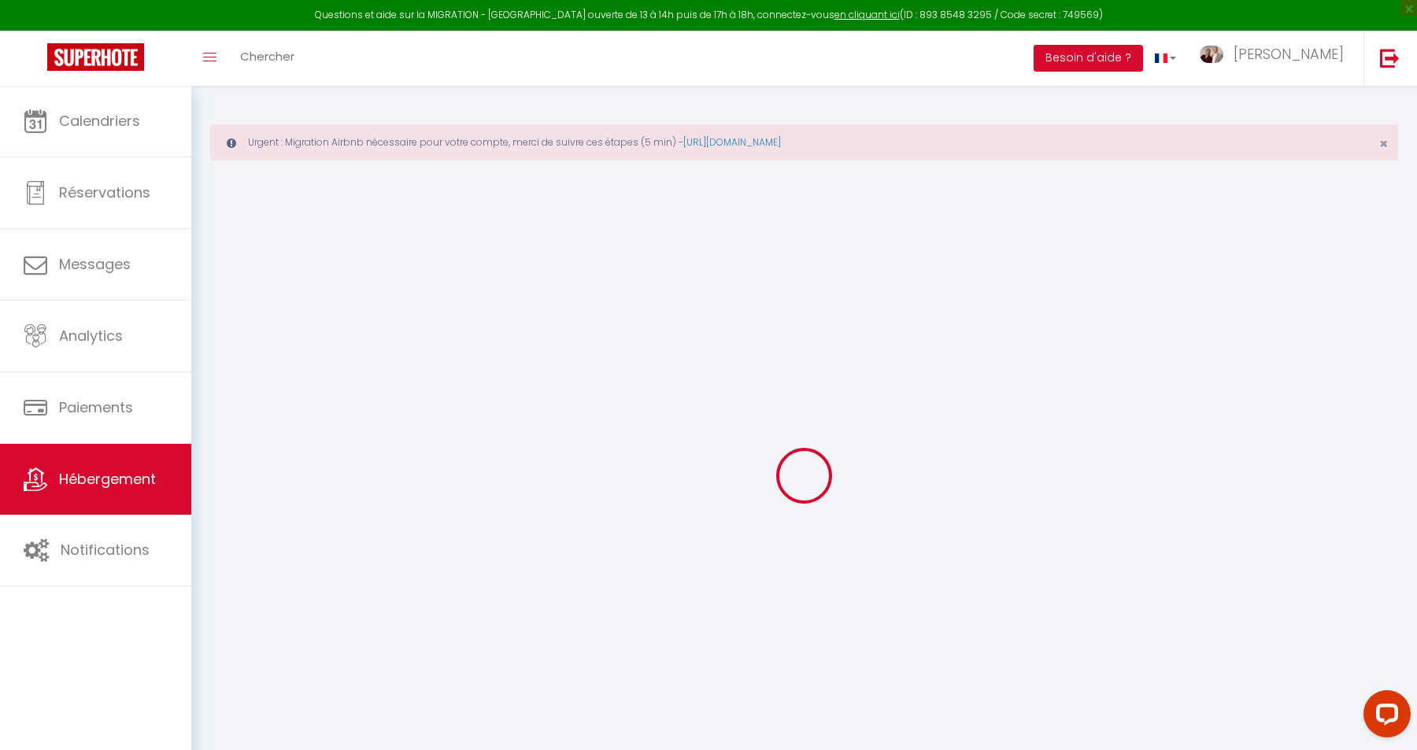
select select "0"
type input "75"
type input "25"
type input "16.25"
type input "13"
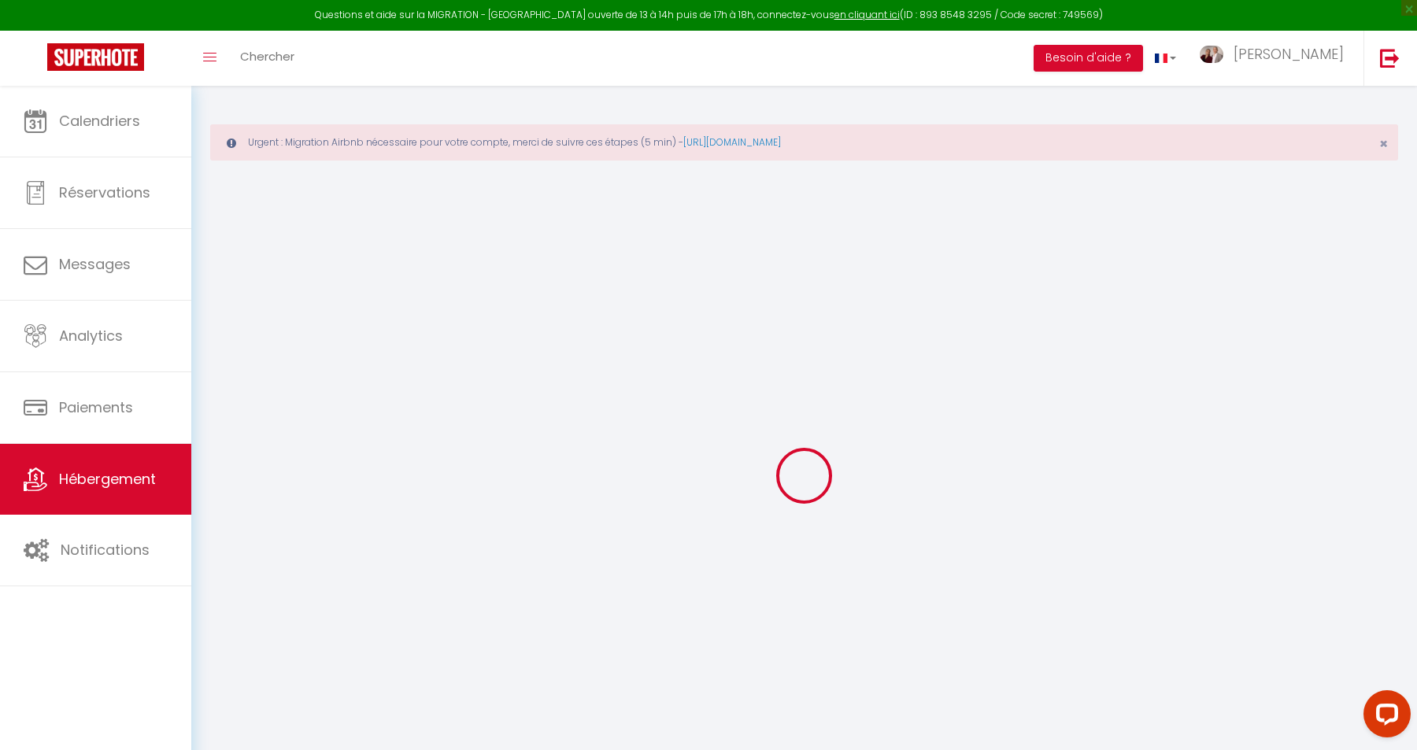
type input "200"
select select
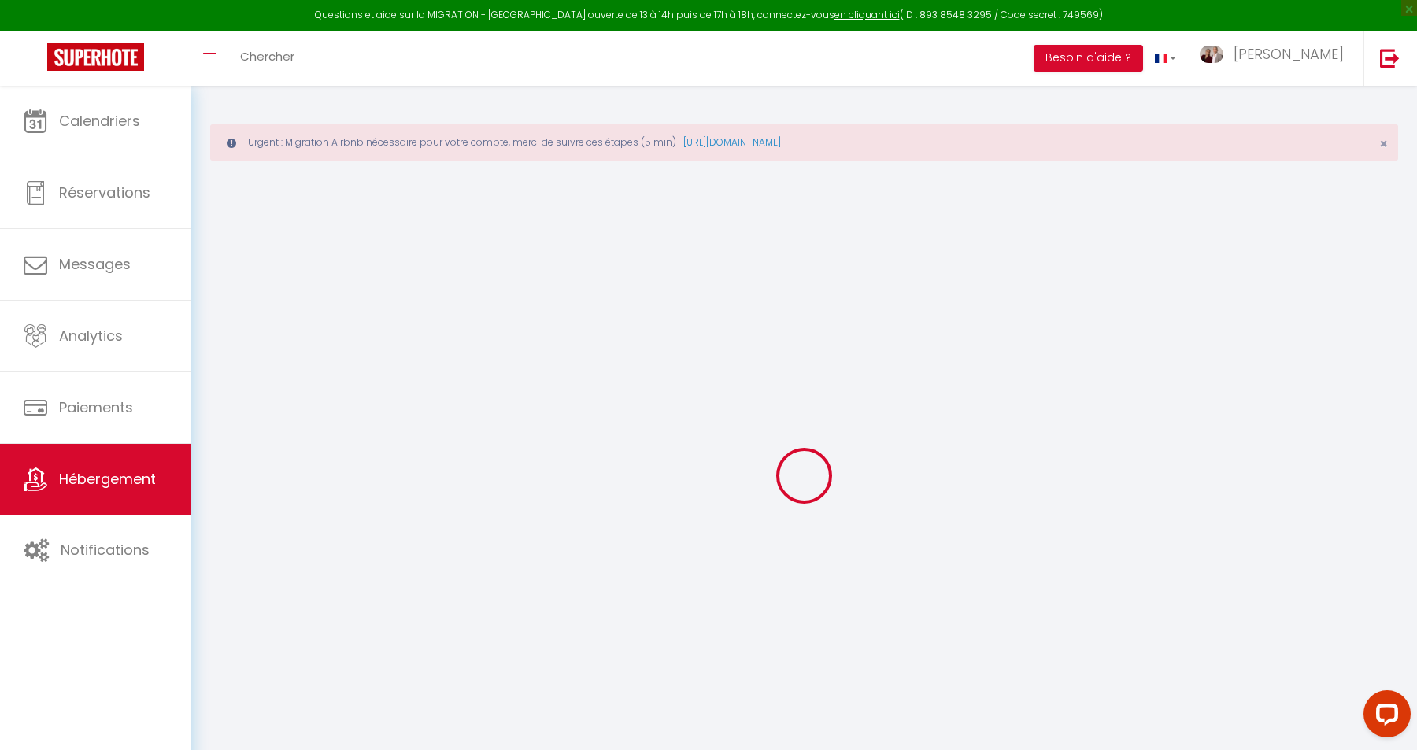
select select
type input "52 Avenue du Général Leclerc"
type input "95230"
type input "Soisy-sous-Montmorency"
type input "[EMAIL_ADDRESS][DOMAIN_NAME]"
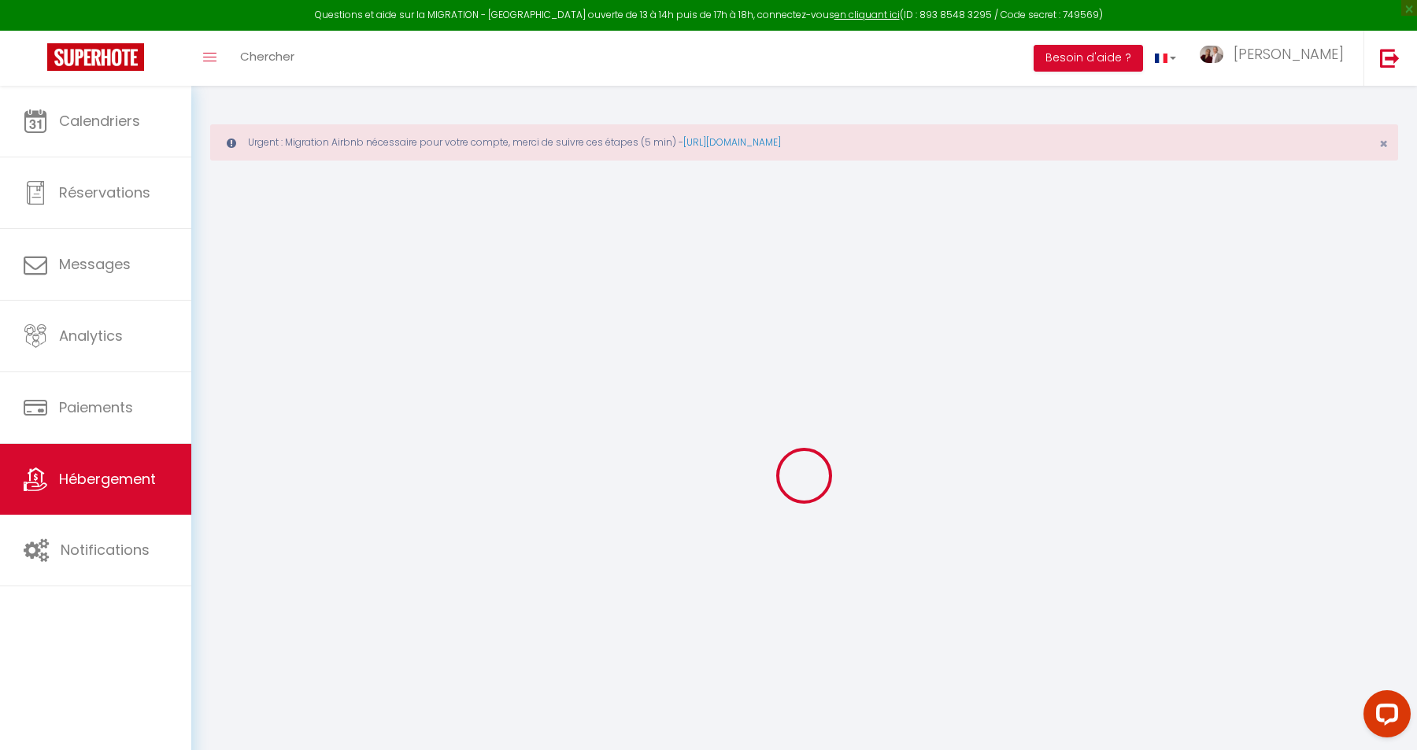
select select
checkbox input "false"
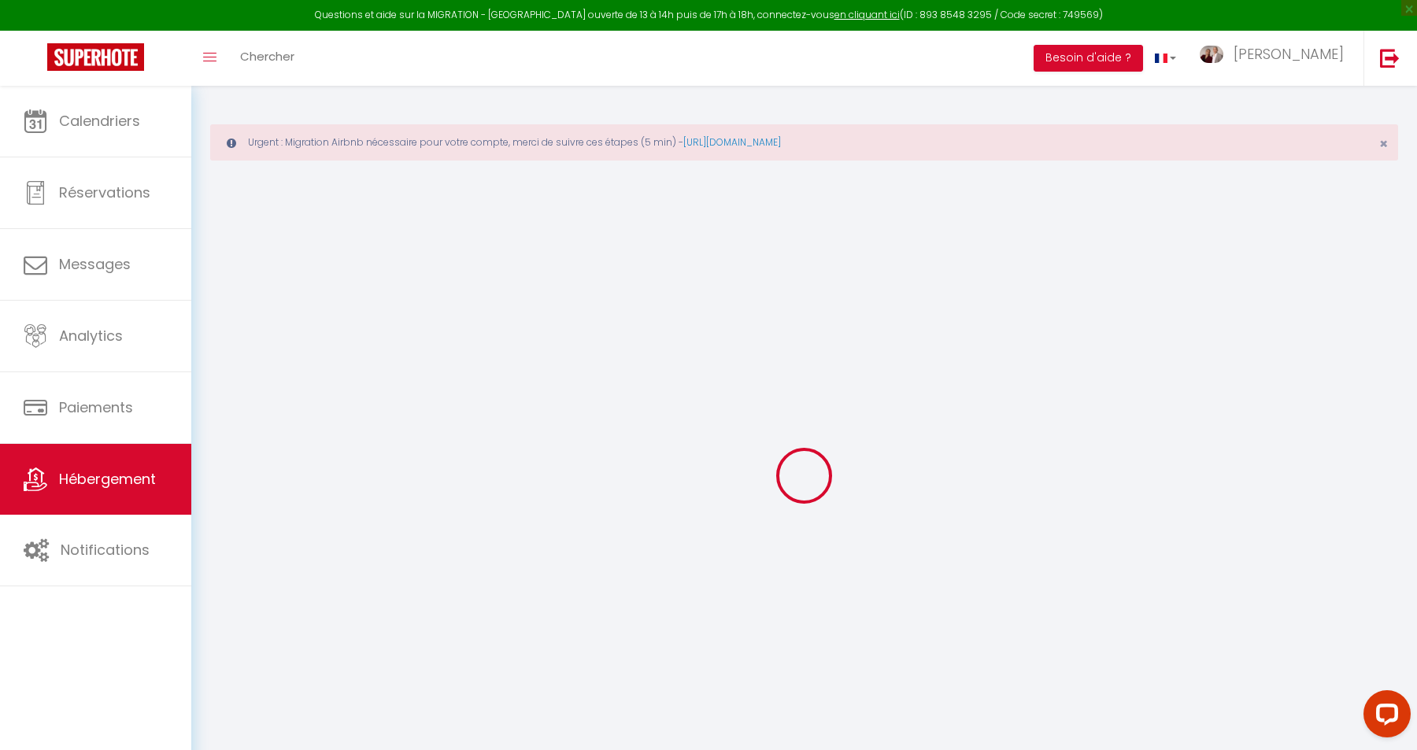
radio input "true"
type input "25"
type input "0"
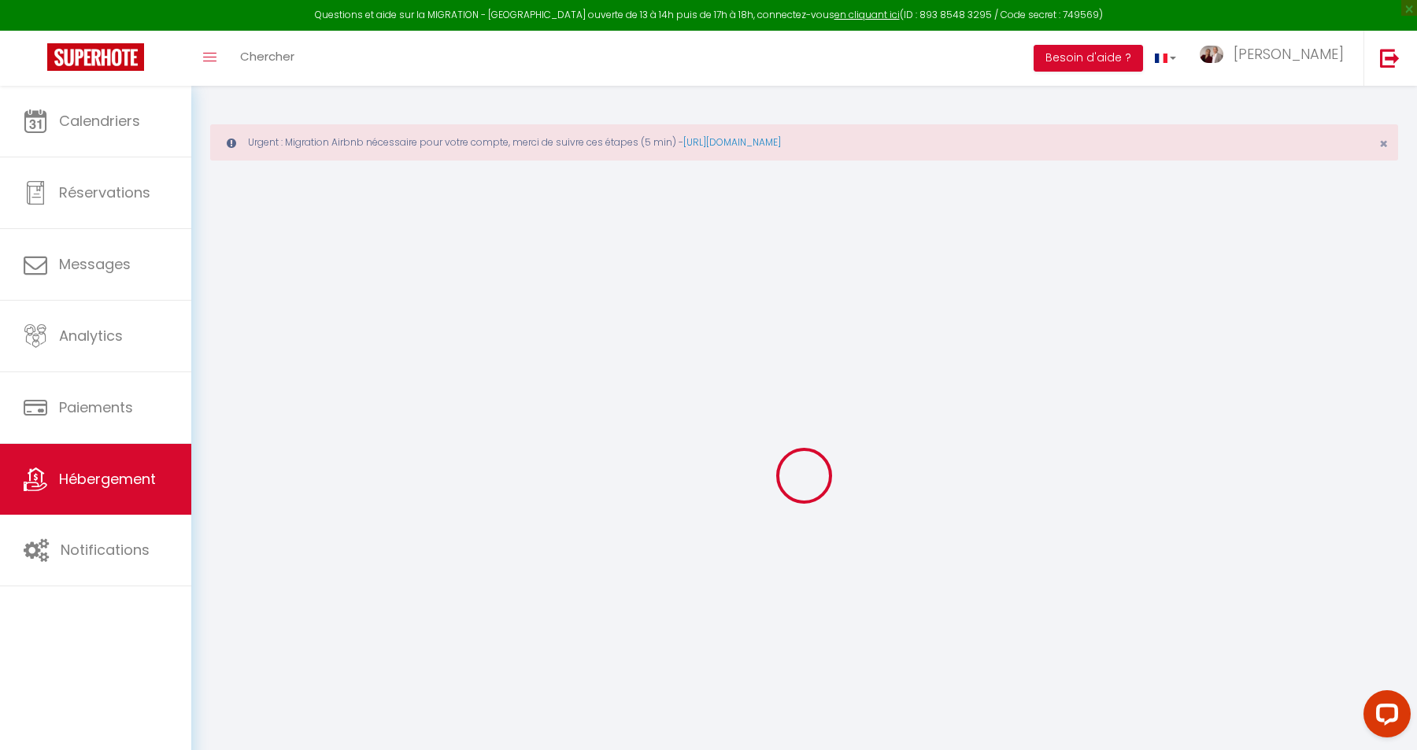
select select "16:00"
select select "20:00"
select select "10:00"
select select "30"
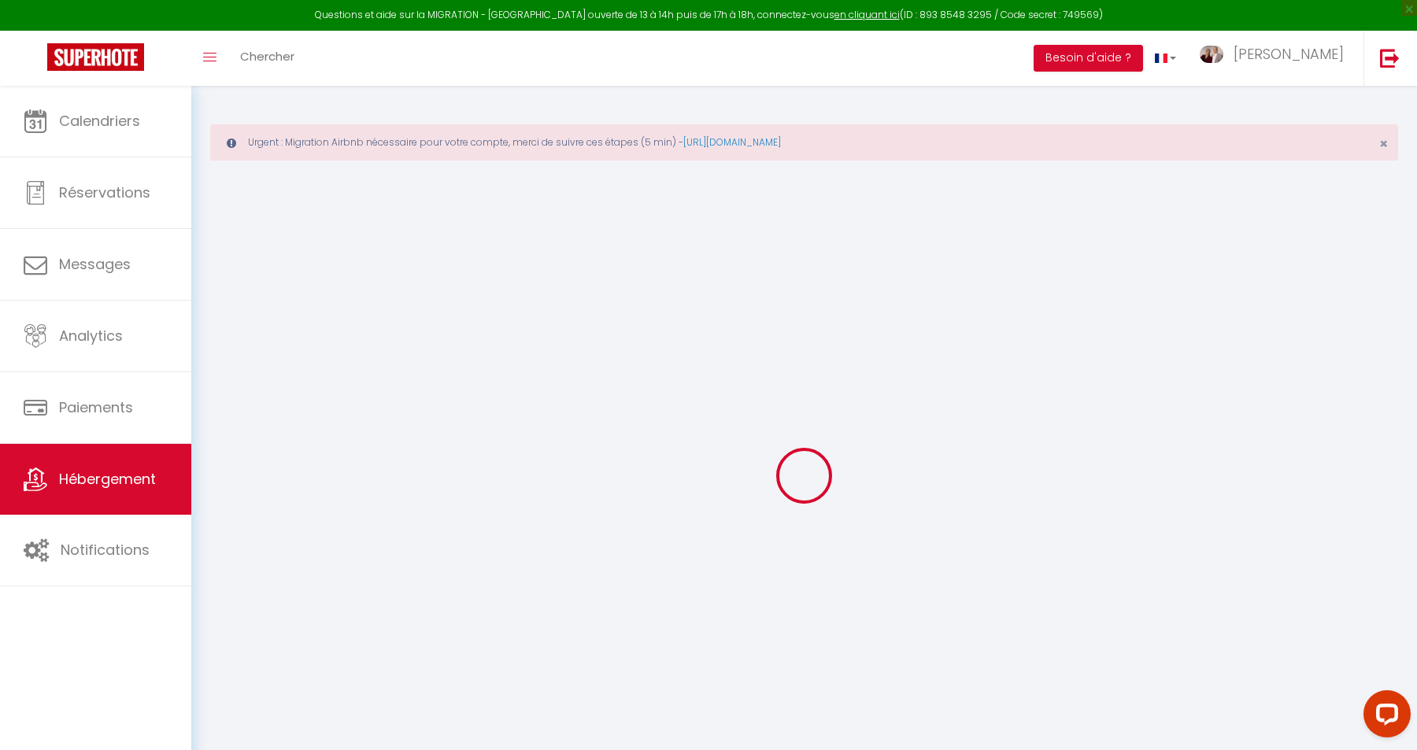
select select
checkbox input "false"
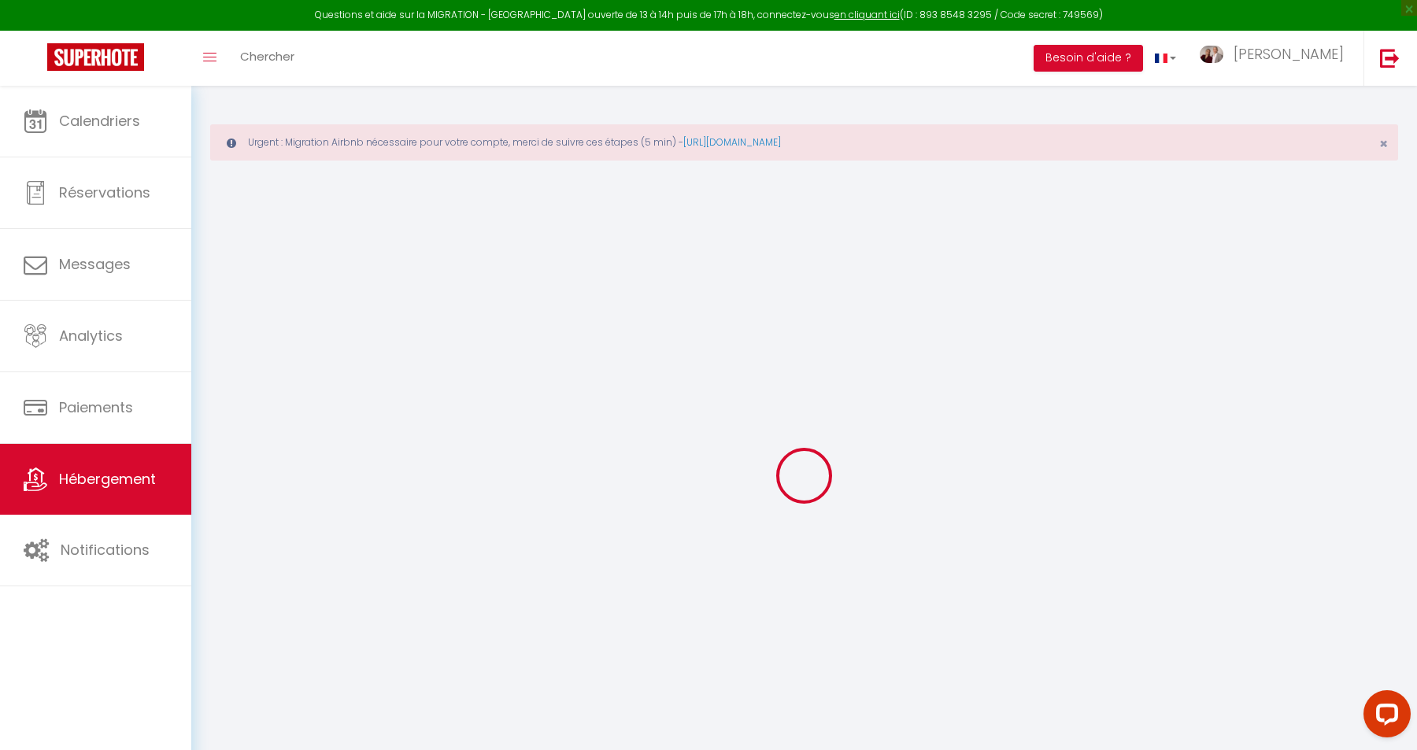
select select
checkbox input "false"
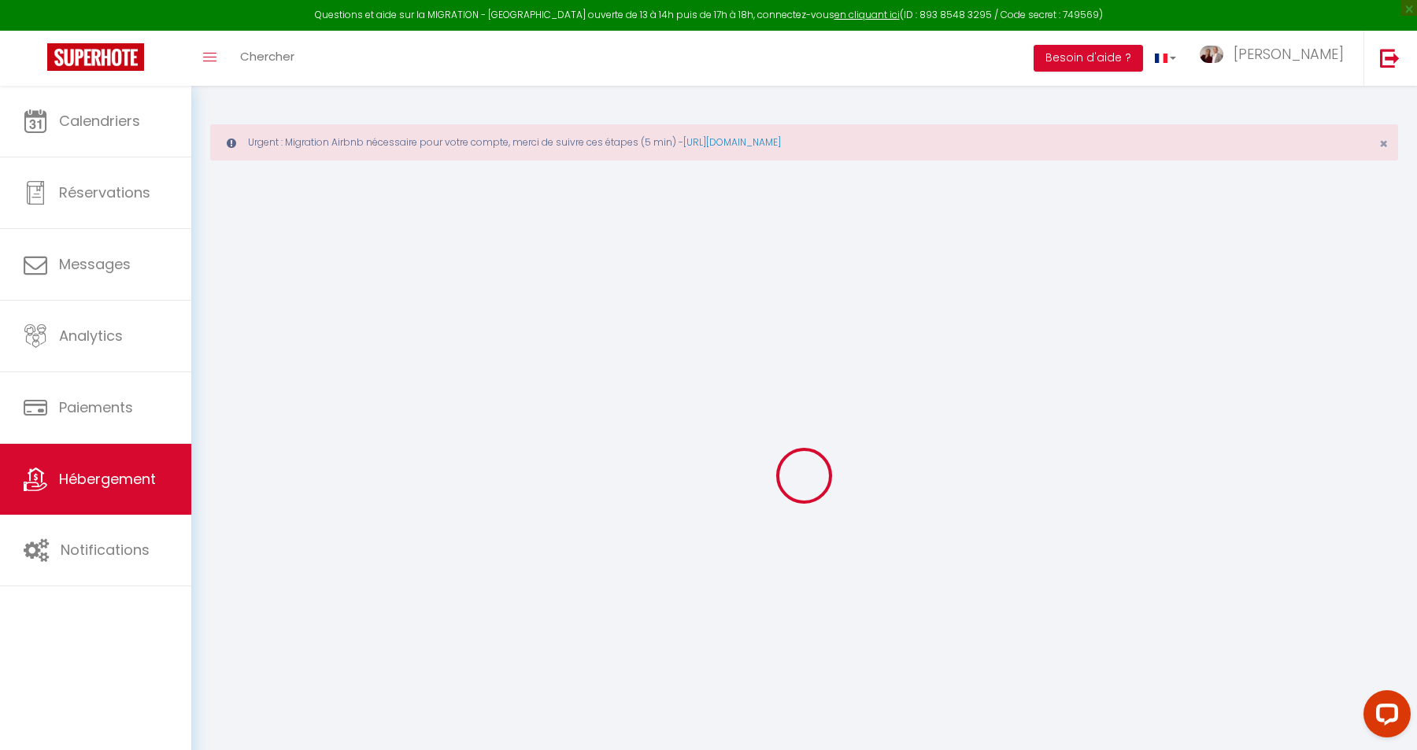
select select "6696-1143839986001977904"
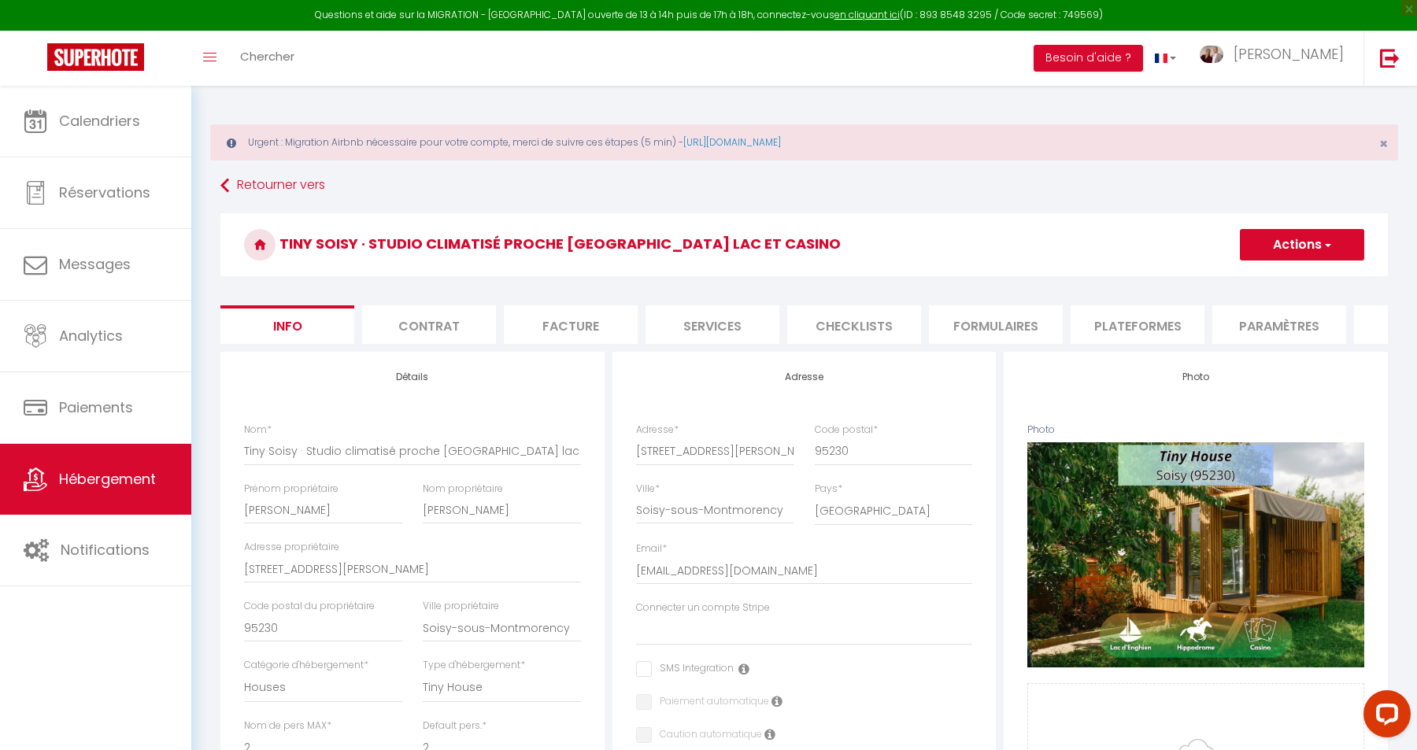
click at [1147, 327] on li "Plateformes" at bounding box center [1138, 325] width 134 height 39
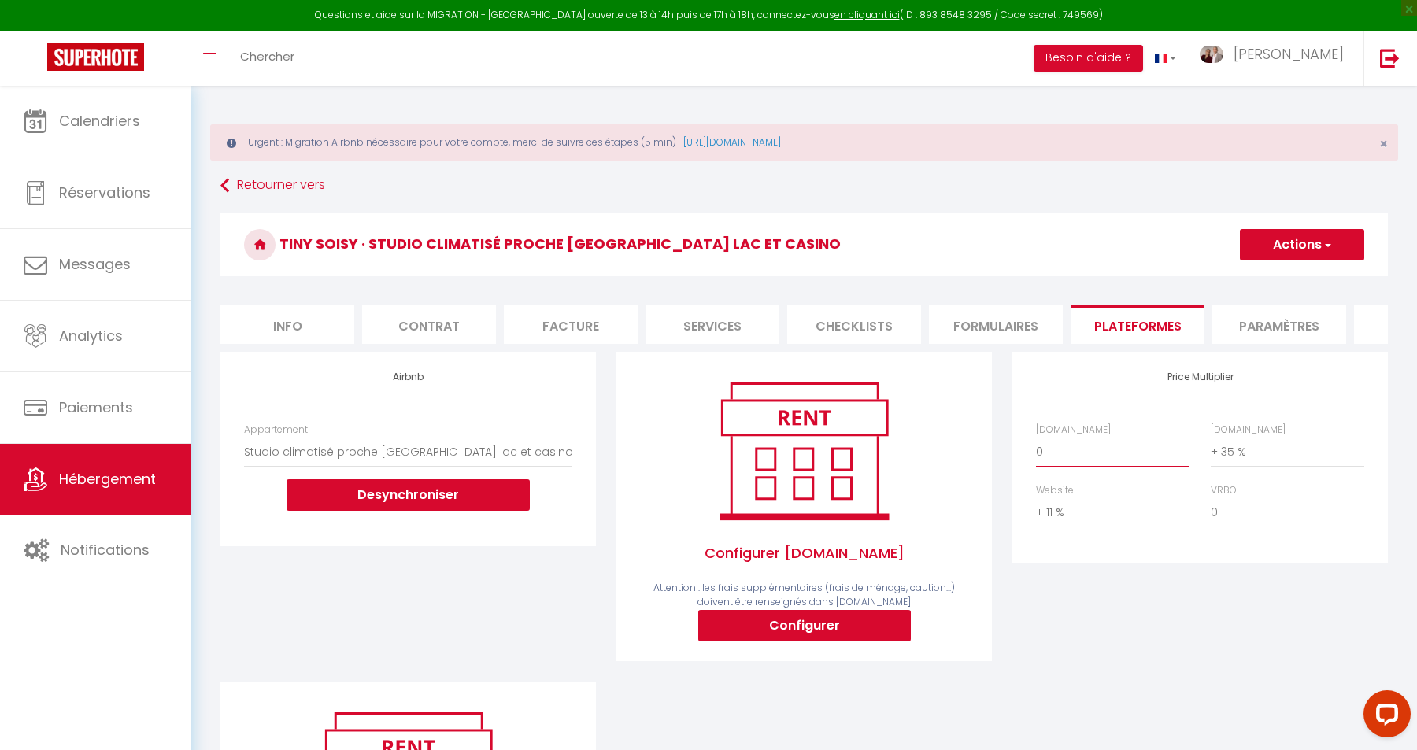
click at [1036, 437] on select "0 + 1 % + 2 % + 3 % + 4 % + 5 % + 6 % + 7 % + 8 % + 9 %" at bounding box center [1113, 452] width 154 height 30
select select "+ 21 %"
click option "+ 21 %" at bounding box center [0, 0] width 0 height 0
click at [1314, 254] on button "Actions" at bounding box center [1302, 244] width 124 height 31
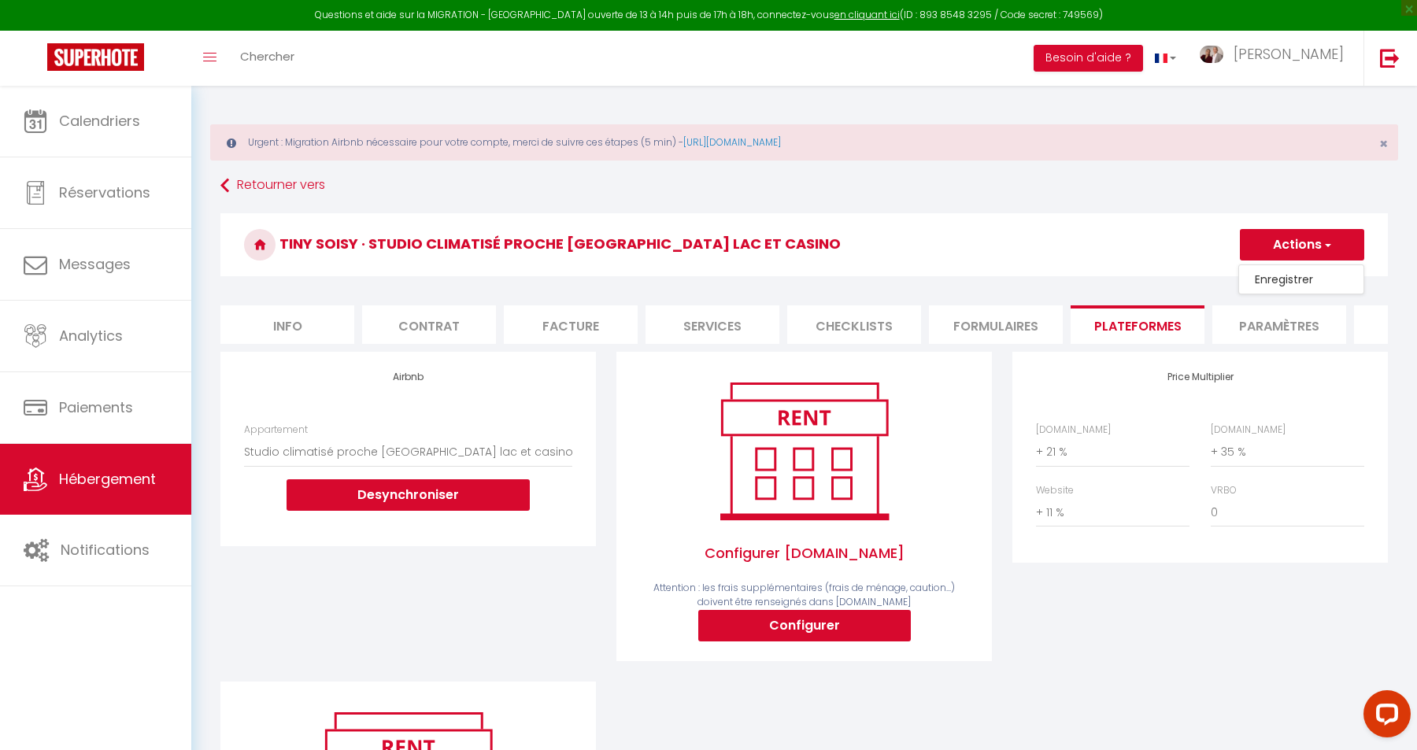
click at [1307, 279] on link "Enregistrer" at bounding box center [1301, 279] width 124 height 20
click at [267, 186] on link "Retourner vers" at bounding box center [804, 186] width 1168 height 28
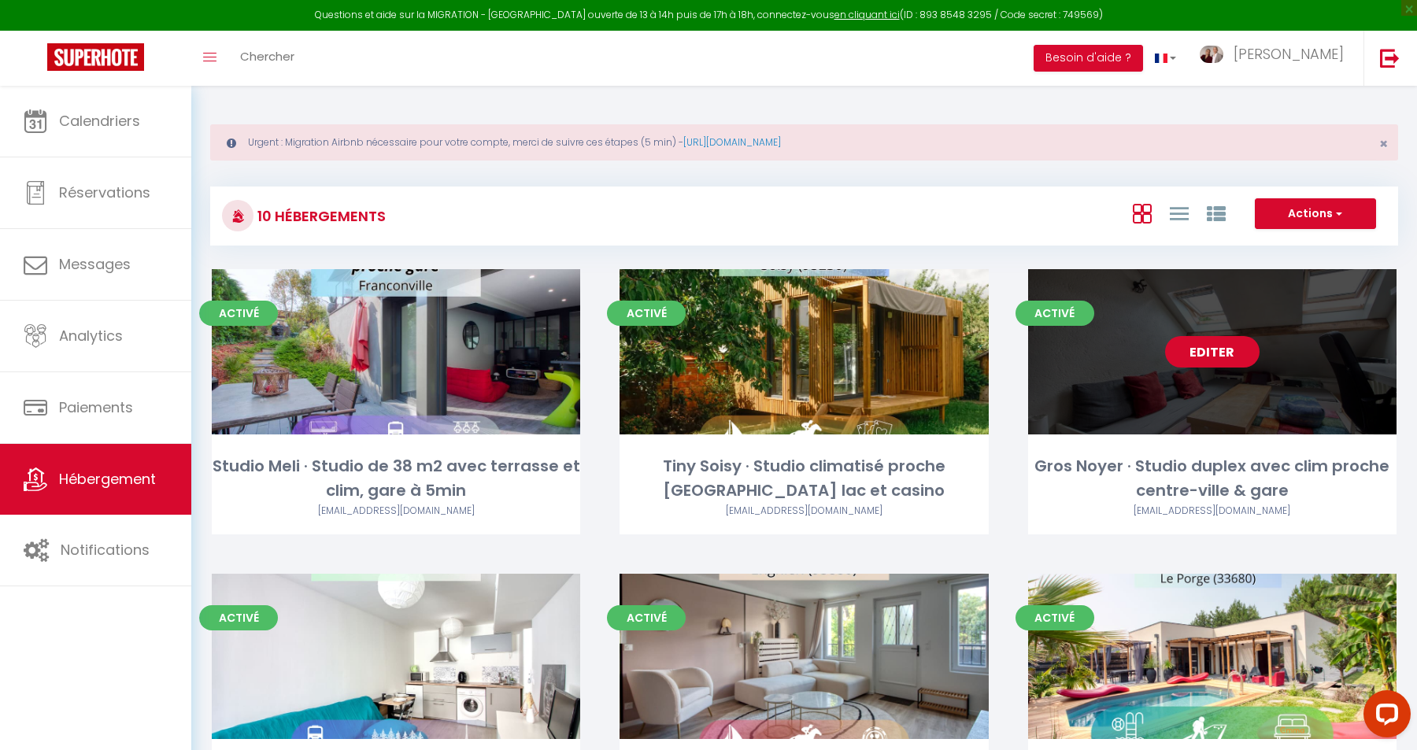
click at [1211, 355] on link "Editer" at bounding box center [1212, 351] width 94 height 31
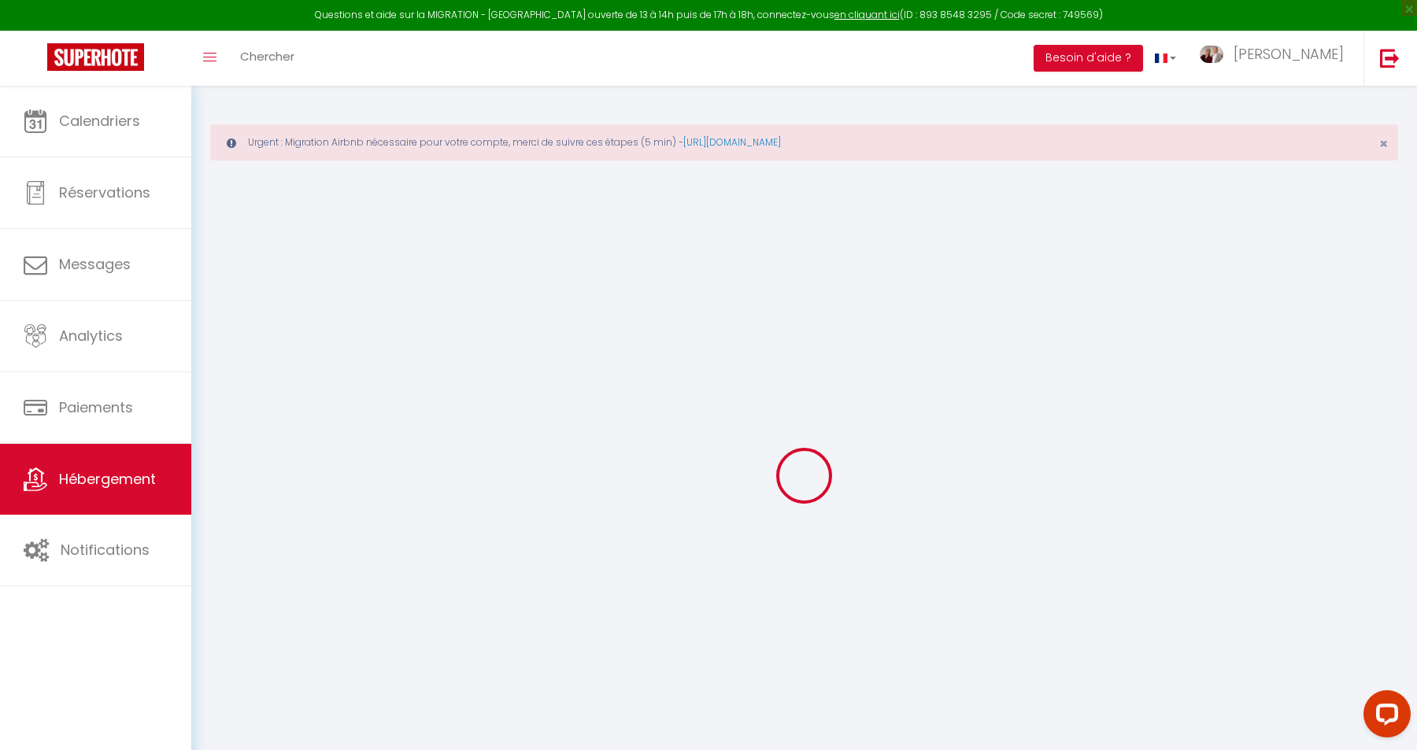
select select
checkbox input "false"
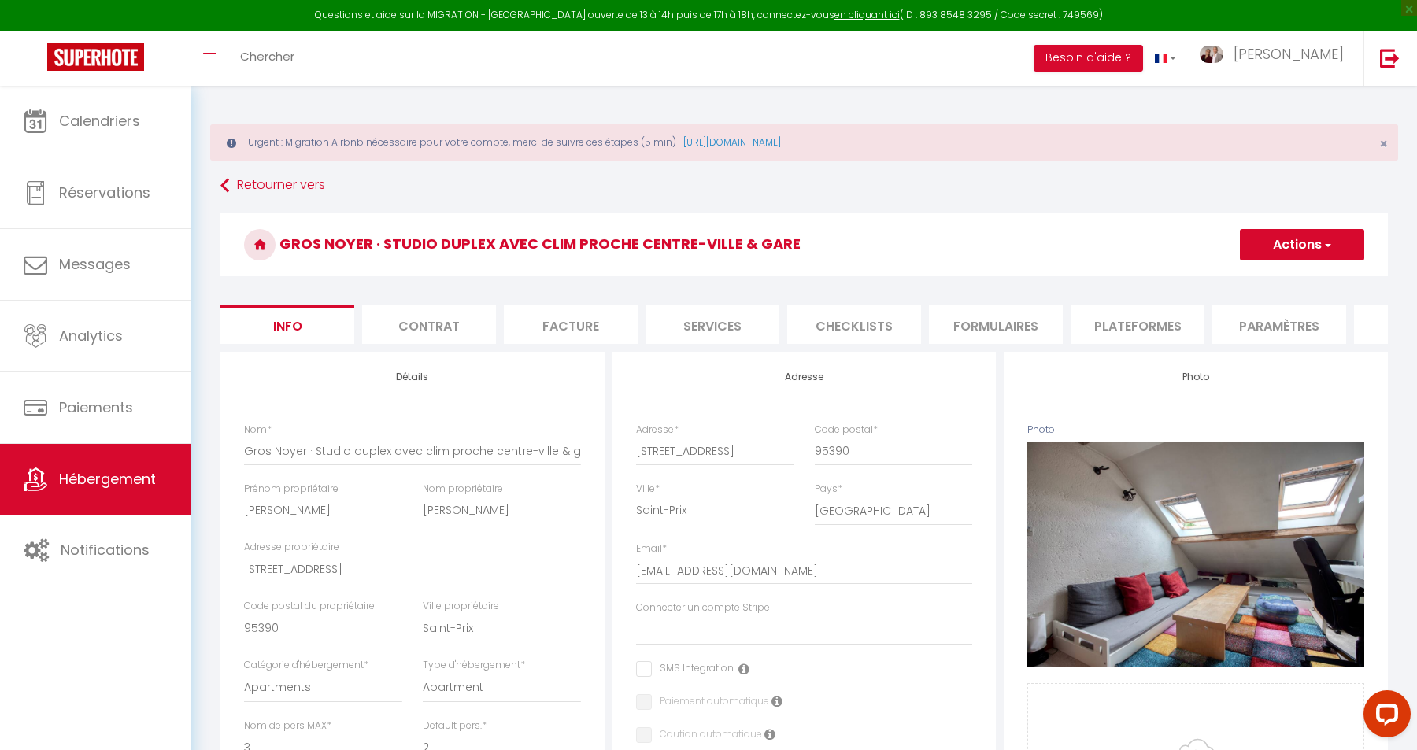
select select
checkbox input "false"
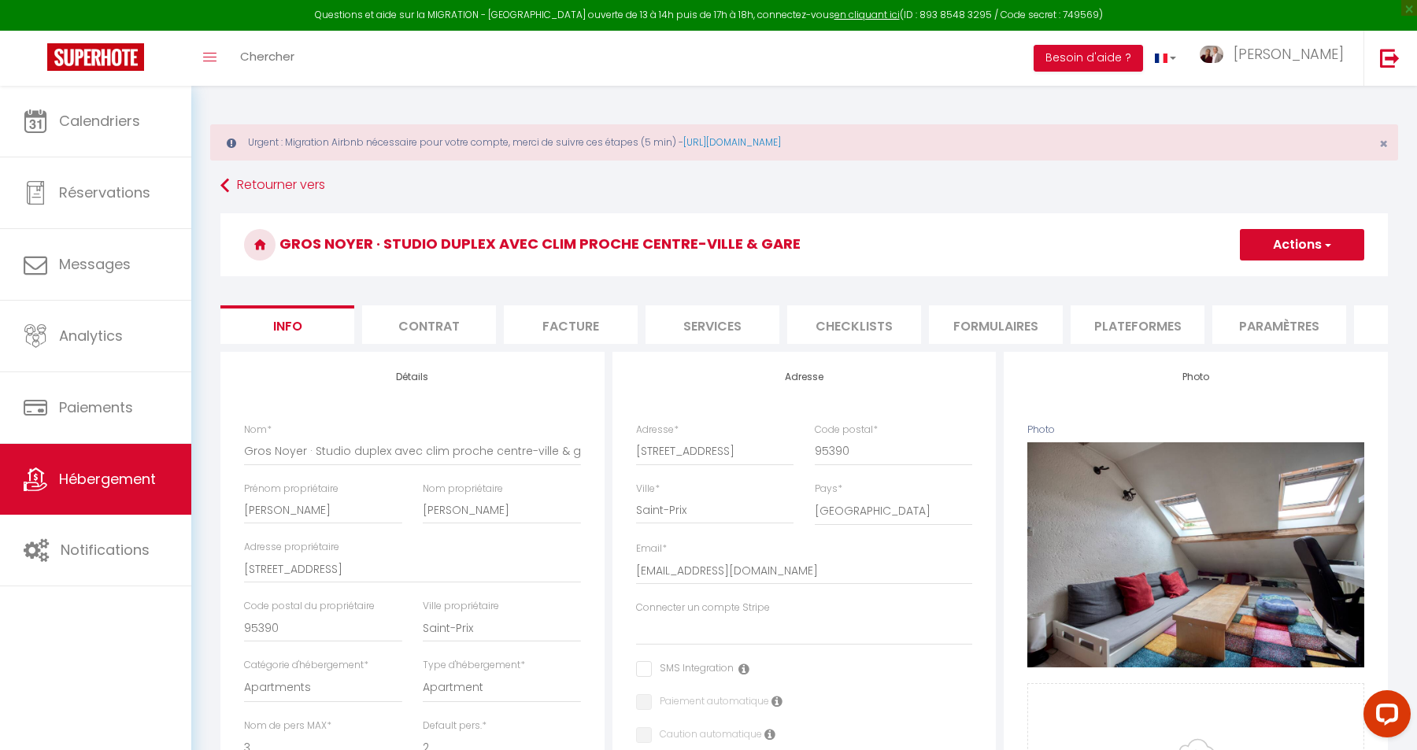
select select "6696-1149147285211438124"
click at [1161, 327] on li "Plateformes" at bounding box center [1138, 325] width 134 height 39
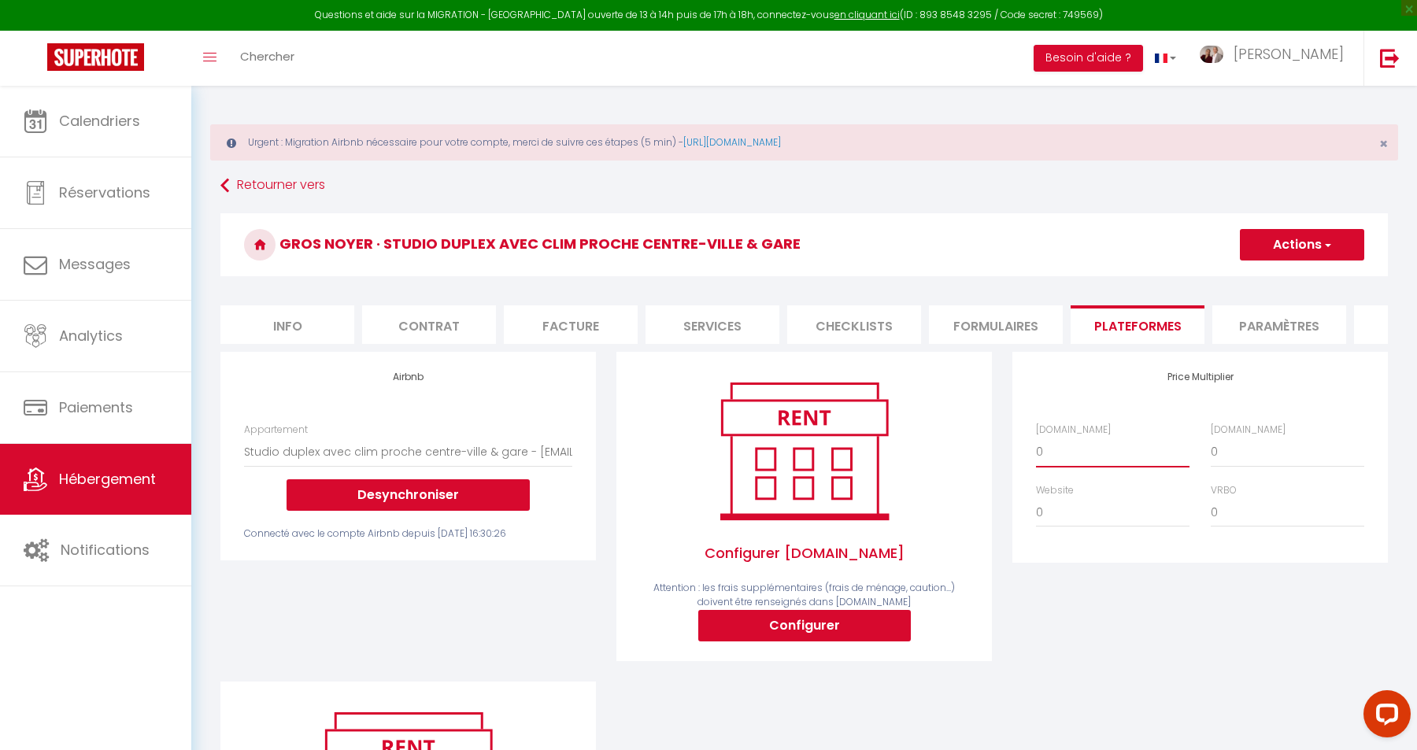
click at [1036, 437] on select "0 + 1 % + 2 % + 3 % + 4 % + 5 % + 6 % + 7 % + 8 % + 9 %" at bounding box center [1113, 452] width 154 height 30
select select "+ 21 %"
click option "+ 21 %" at bounding box center [0, 0] width 0 height 0
click at [1036, 498] on select "0 + 1 % + 2 % + 3 % + 4 % + 5 % + 6 % + 7 % + 8 % + 9 %" at bounding box center [1113, 513] width 154 height 30
select select "+ 11 %"
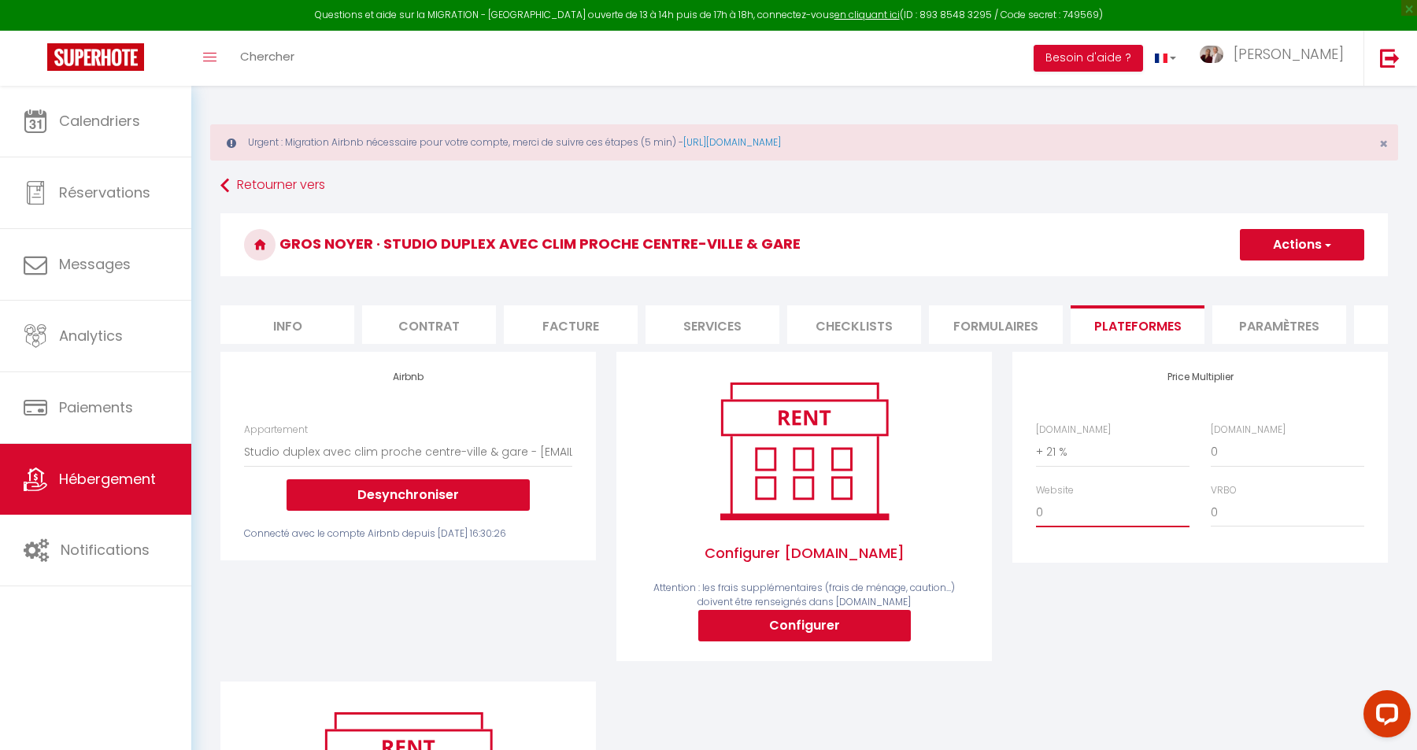
click option "+ 11 %" at bounding box center [0, 0] width 0 height 0
click at [1211, 437] on select "0 + 1 % + 2 % + 3 % + 4 % + 5 % + 6 % + 7 % + 8 % + 9 %" at bounding box center [1288, 452] width 154 height 30
select select "+ 35 %"
click option "+ 35 %" at bounding box center [0, 0] width 0 height 0
click at [1332, 237] on button "Actions" at bounding box center [1302, 244] width 124 height 31
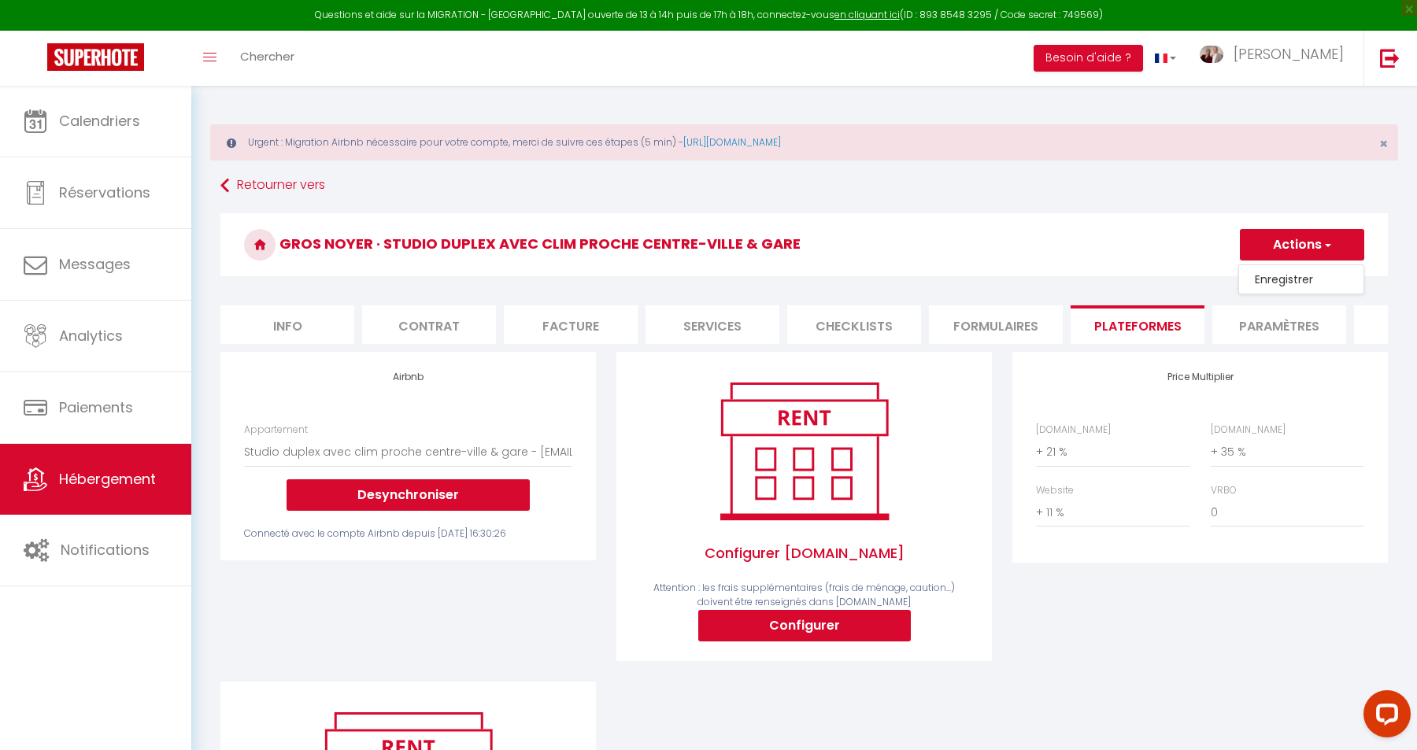
click at [1310, 275] on link "Enregistrer" at bounding box center [1301, 279] width 124 height 20
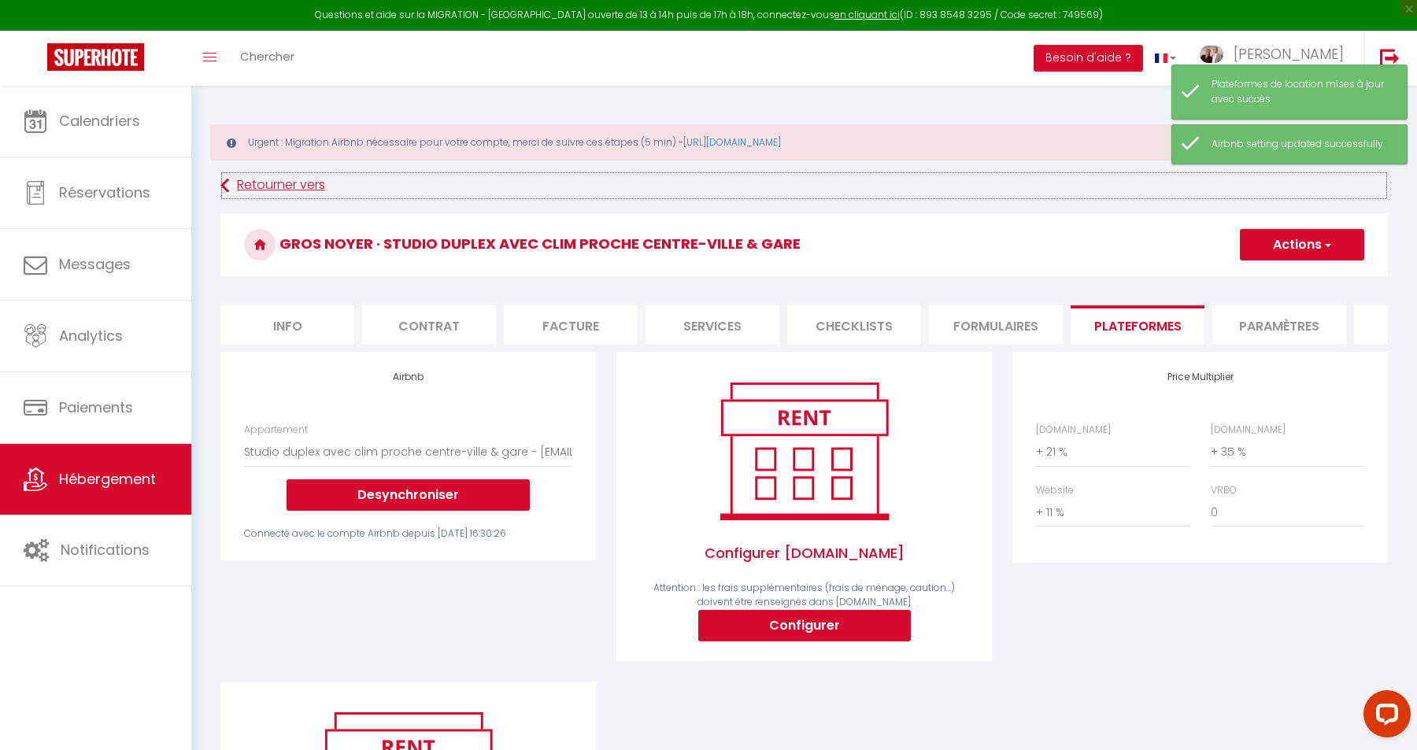
click at [272, 187] on link "Retourner vers" at bounding box center [804, 186] width 1168 height 28
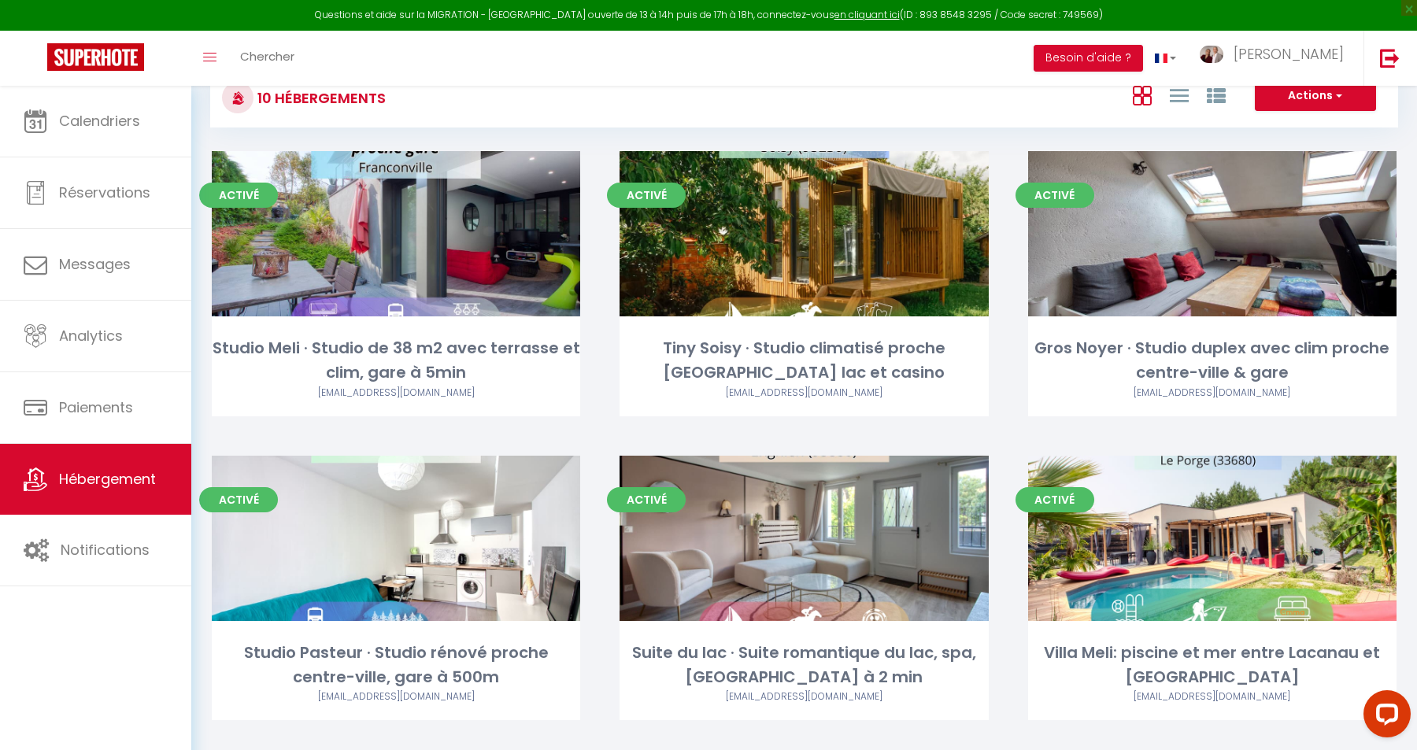
scroll to position [131, 0]
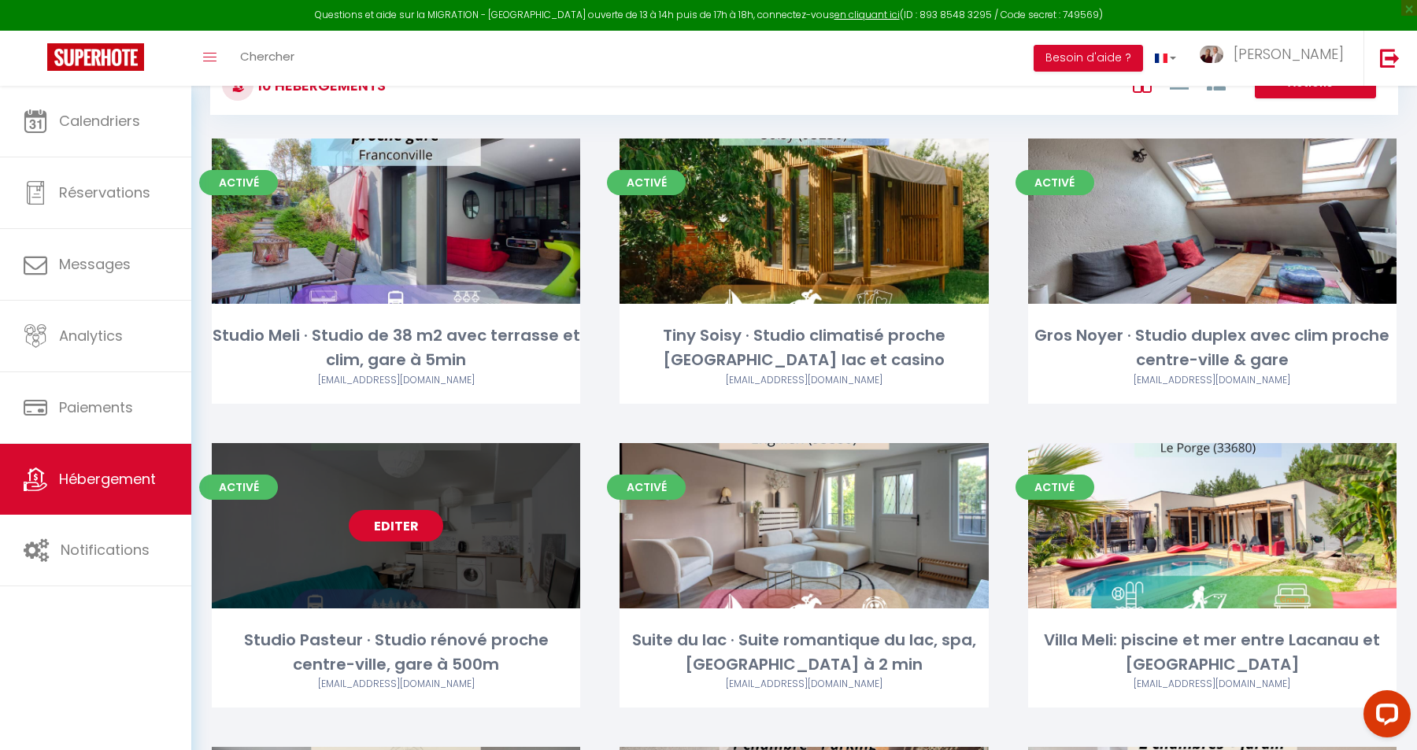
click at [408, 526] on link "Editer" at bounding box center [396, 525] width 94 height 31
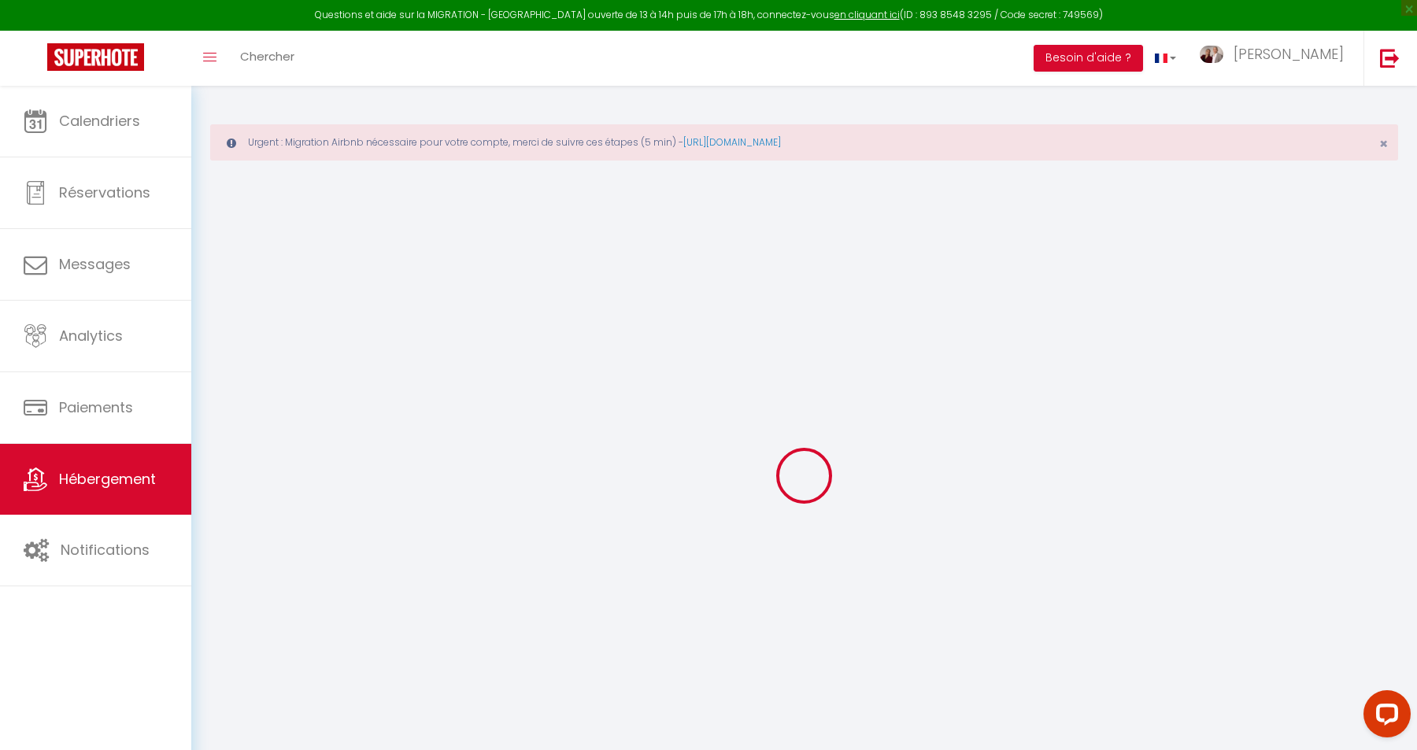
select select "+ 5 %"
select select "+ 40 %"
select select "+ 15 %"
select select
checkbox input "false"
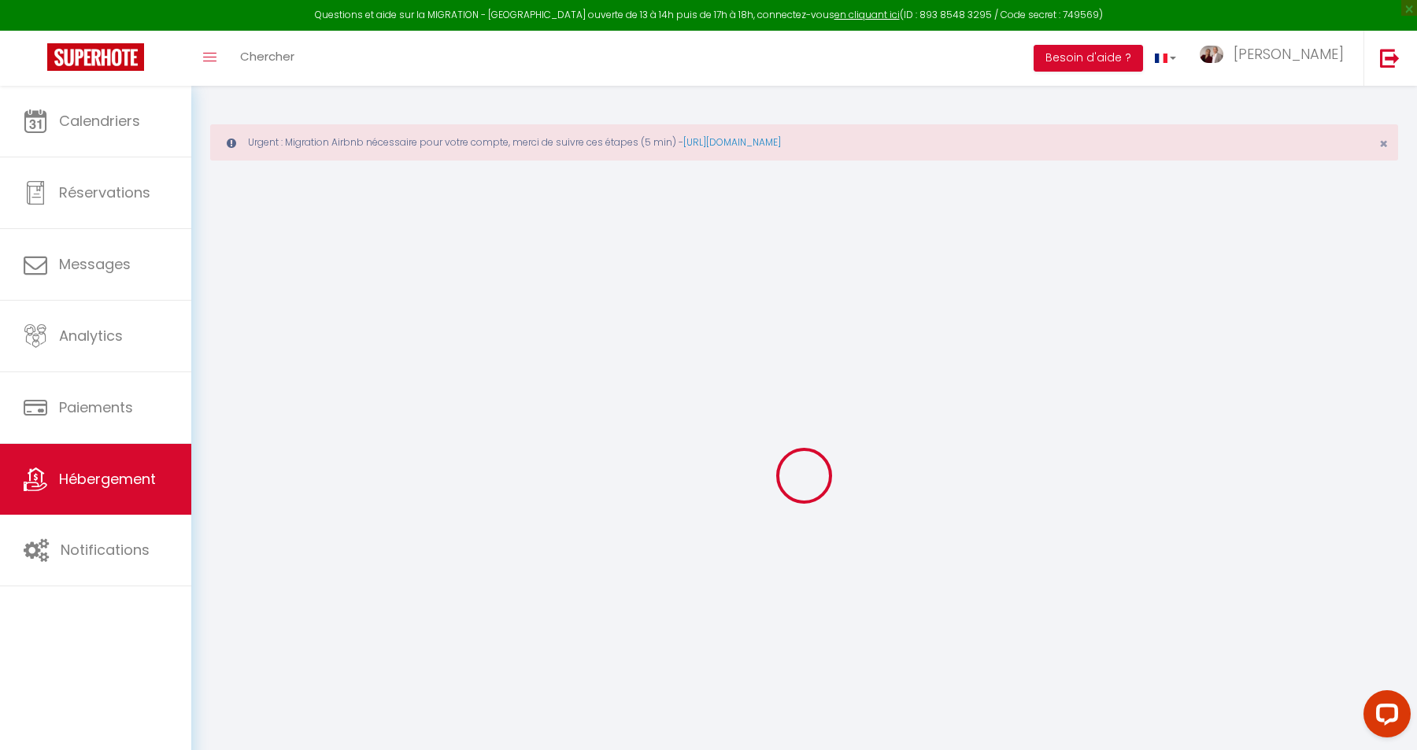
checkbox input "false"
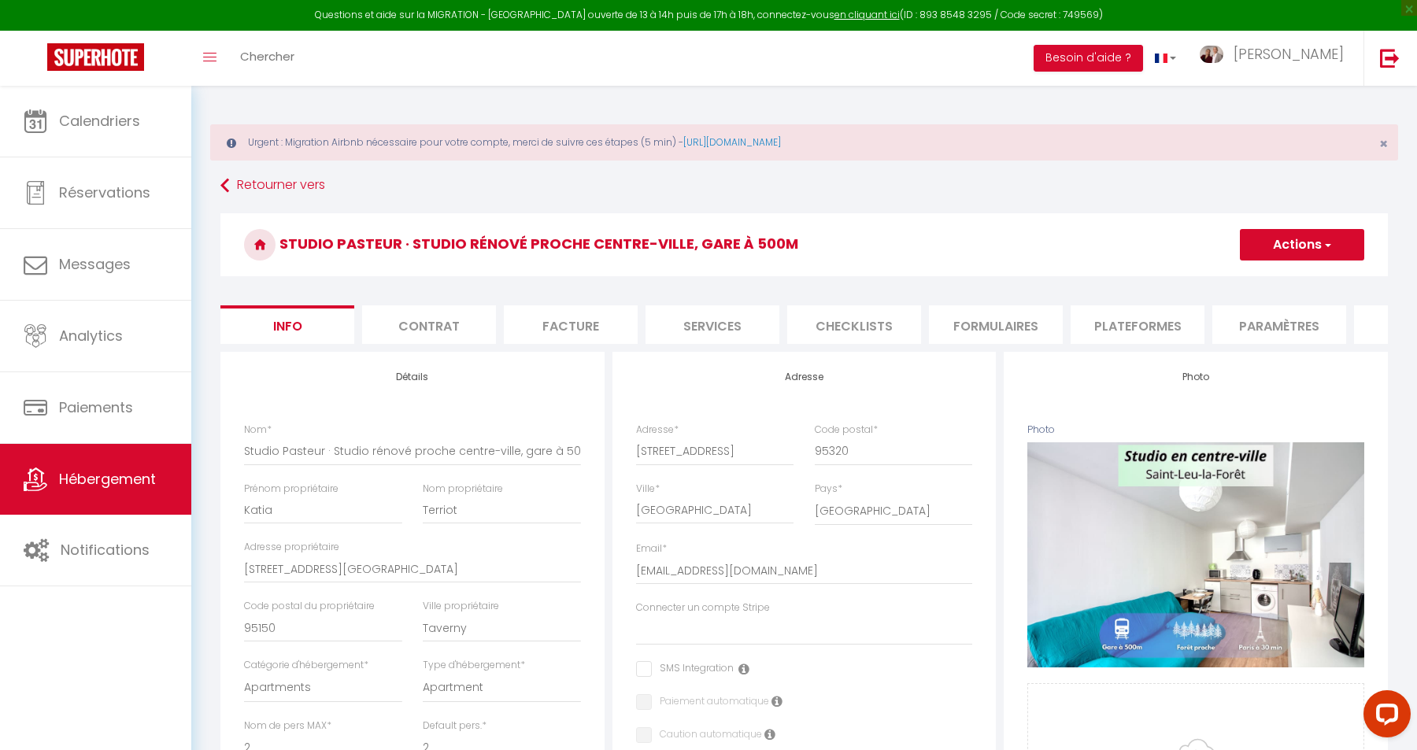
select select
checkbox input "false"
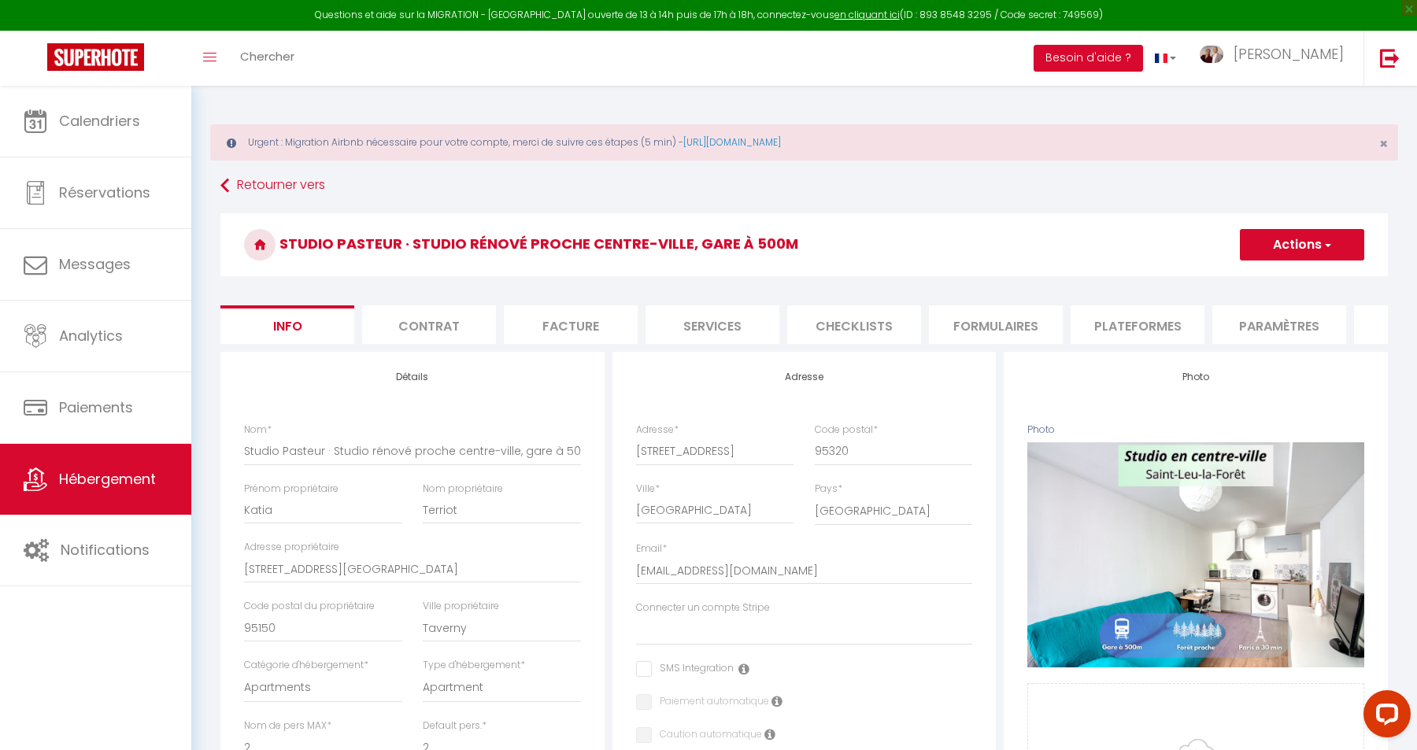
select select "6696-1228841726230355753"
click at [1134, 322] on li "Plateformes" at bounding box center [1138, 325] width 134 height 39
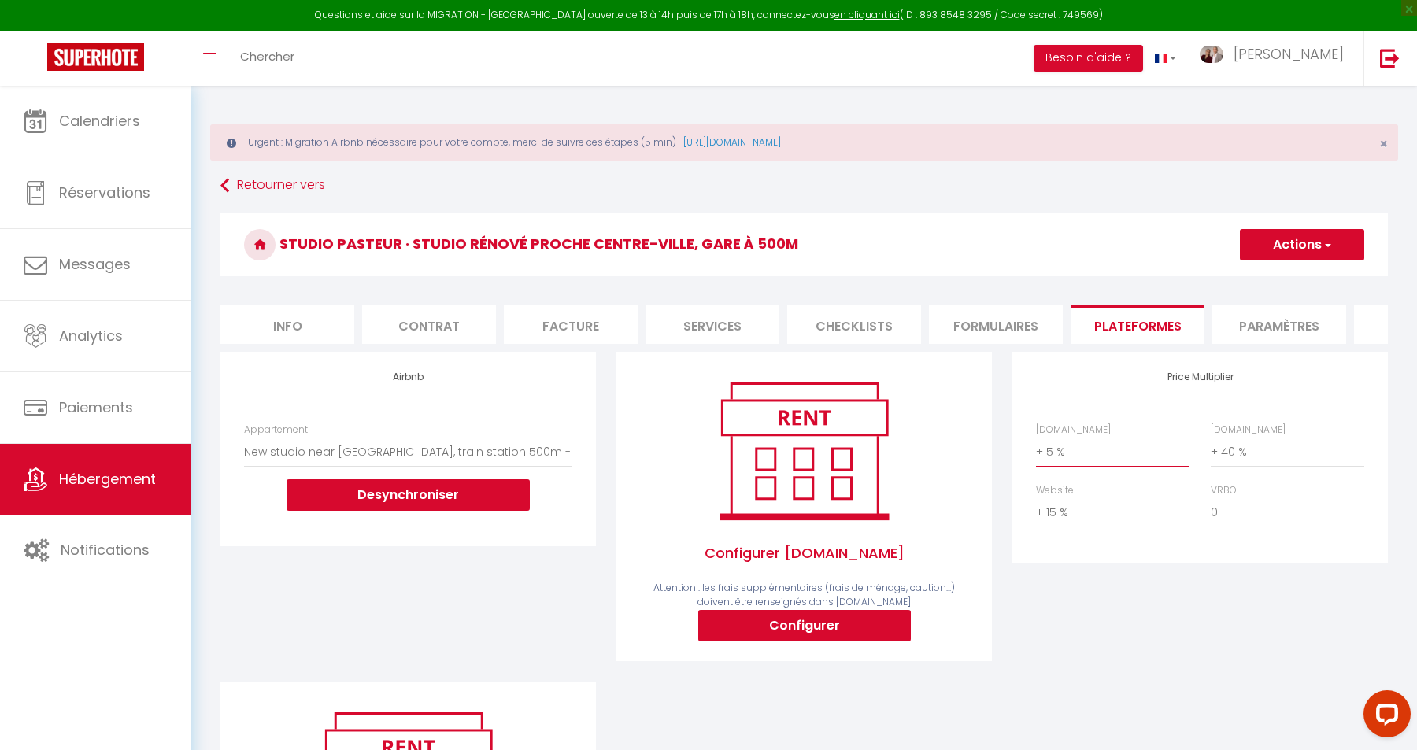
click at [1036, 437] on select "0 + 1 % + 2 % + 3 % + 4 % + 5 % + 6 % + 7 % + 8 % + 9 %" at bounding box center [1113, 452] width 154 height 30
select select "+ 21 %"
click option "+ 21 %" at bounding box center [0, 0] width 0 height 0
click at [1211, 437] on select "0 + 1 % + 2 % + 3 % + 4 % + 5 % + 6 % + 7 % + 8 % + 9 %" at bounding box center [1288, 452] width 154 height 30
select select "+ 35 %"
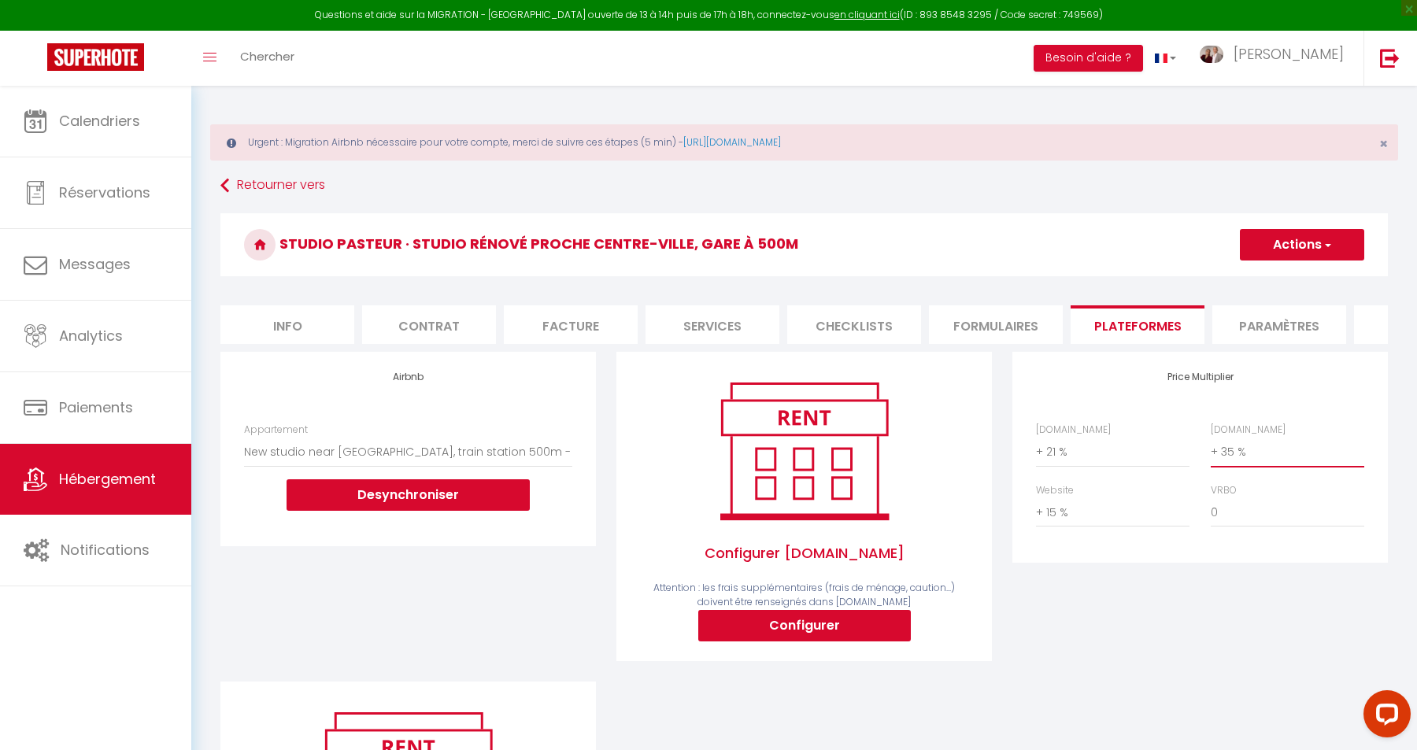
click option "+ 35 %" at bounding box center [0, 0] width 0 height 0
click at [1036, 498] on select "0 + 1 % + 2 % + 3 % + 4 % + 5 % + 6 % + 7 % + 8 % + 9 %" at bounding box center [1113, 513] width 154 height 30
select select "+ 11 %"
click option "+ 11 %" at bounding box center [0, 0] width 0 height 0
click at [1306, 240] on button "Actions" at bounding box center [1302, 244] width 124 height 31
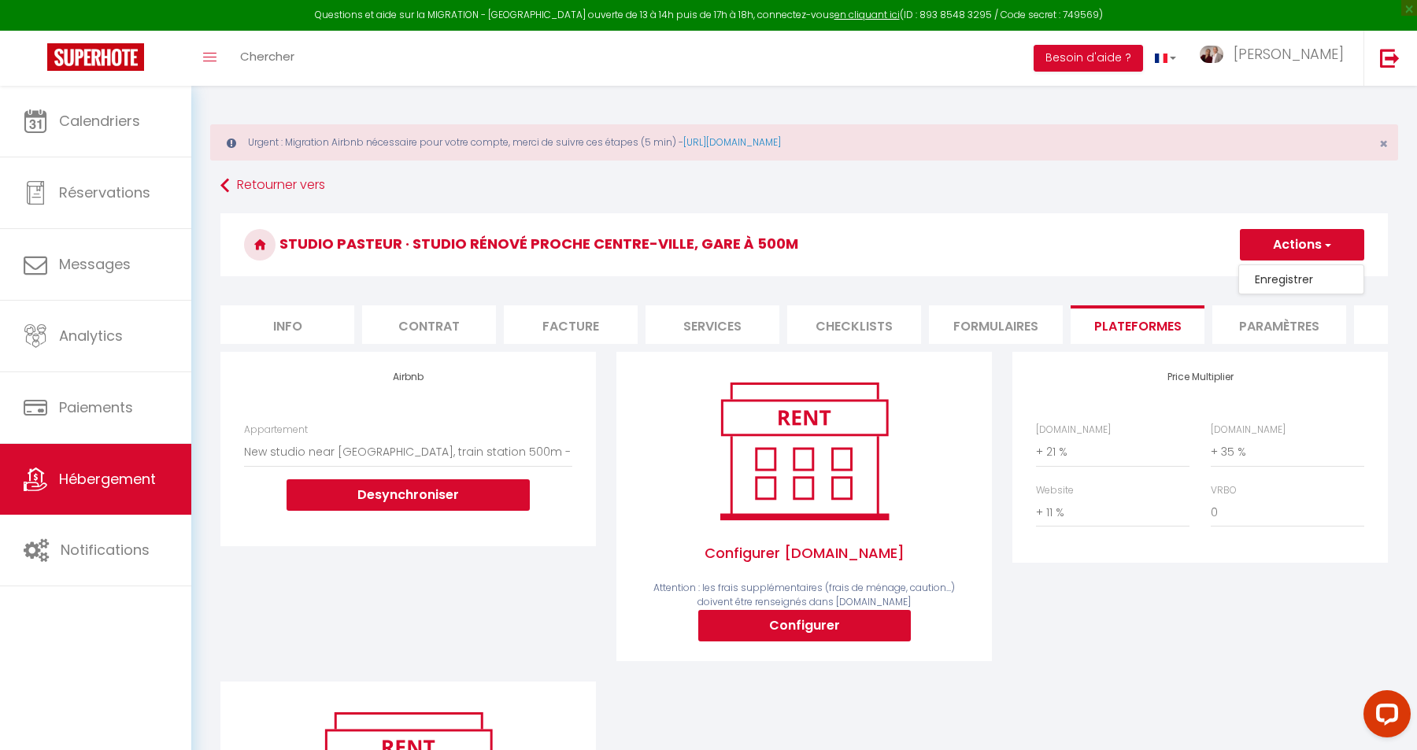
click at [1295, 272] on link "Enregistrer" at bounding box center [1301, 279] width 124 height 20
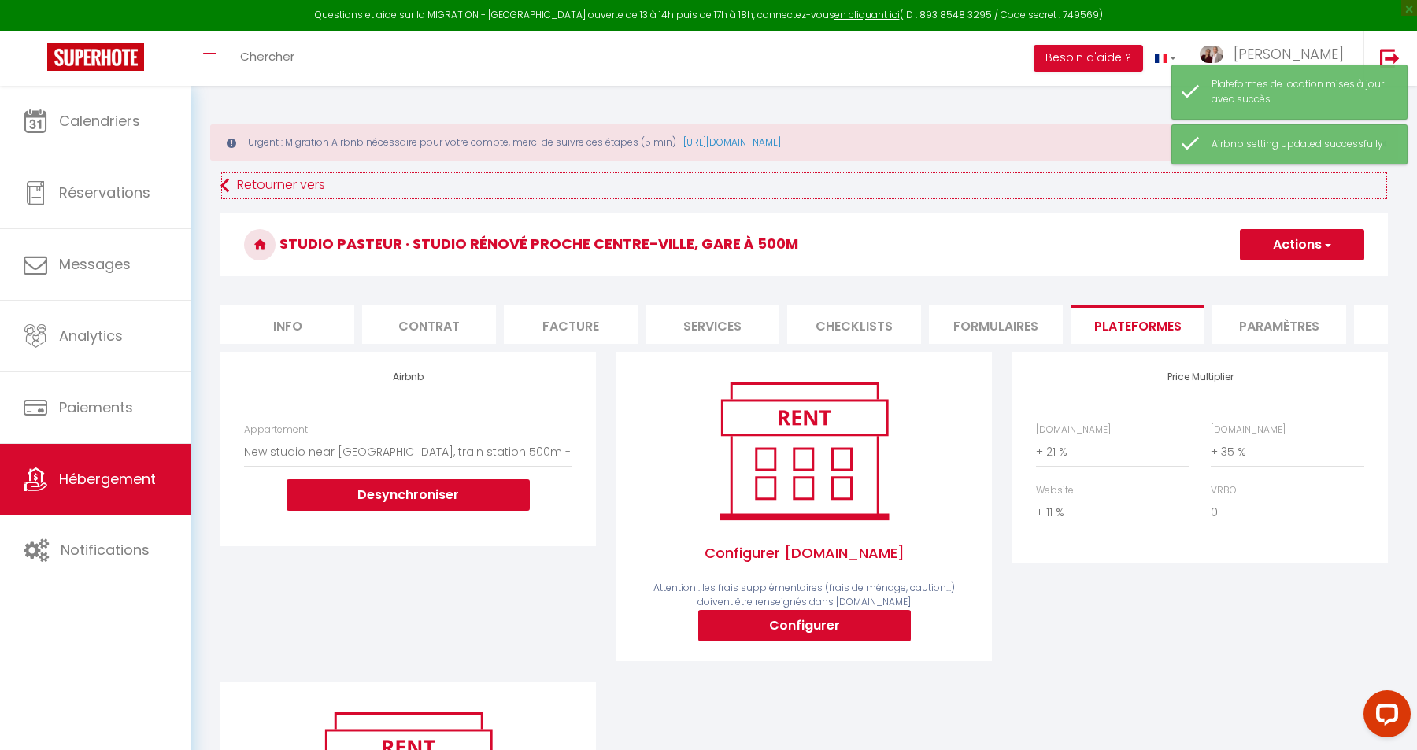
click at [304, 187] on link "Retourner vers" at bounding box center [804, 186] width 1168 height 28
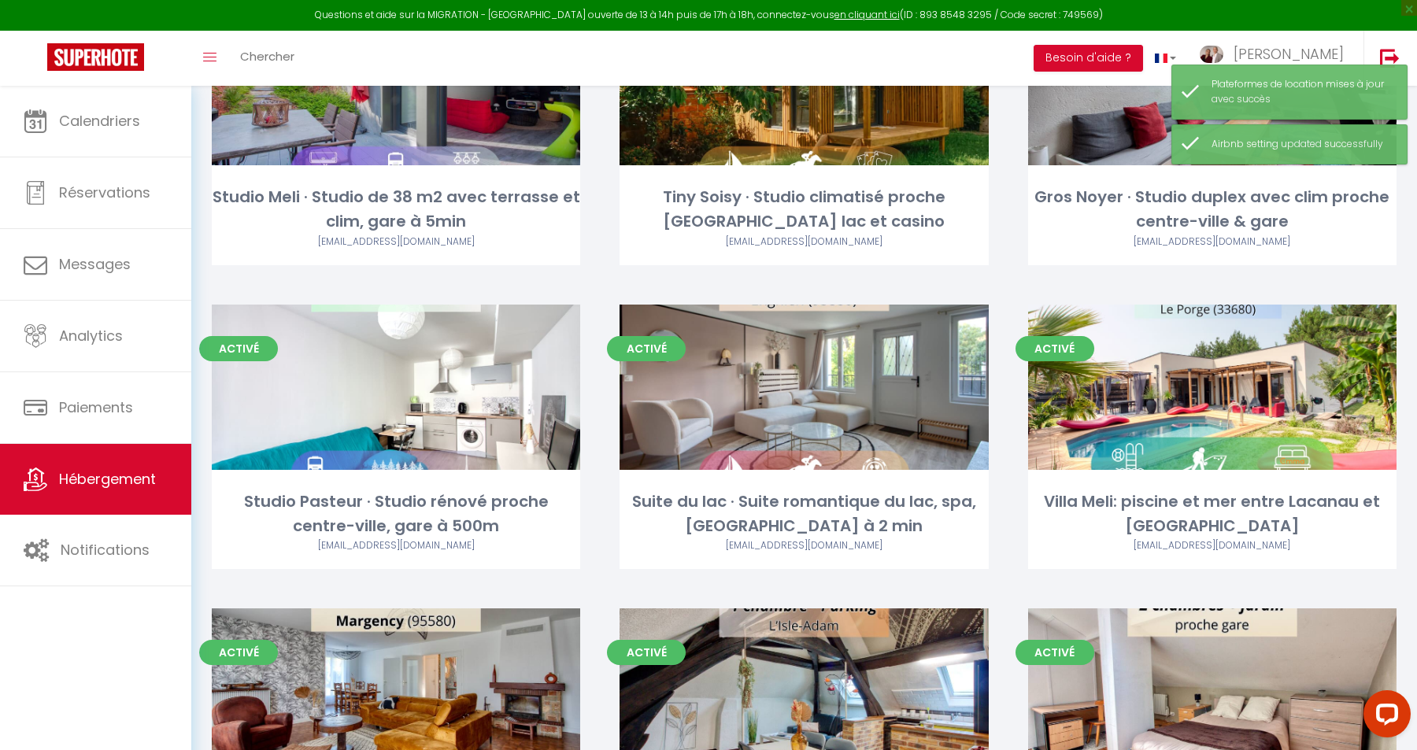
scroll to position [277, 0]
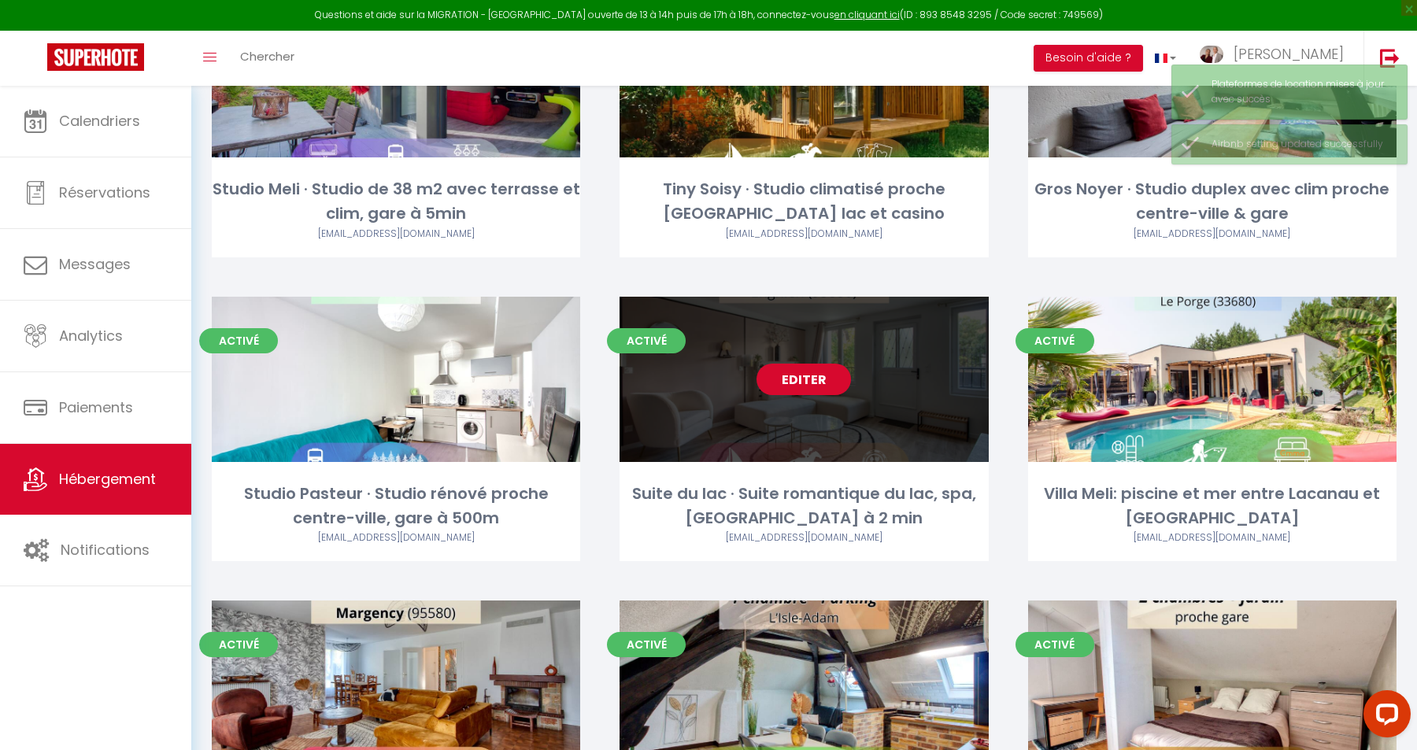
click at [819, 379] on link "Editer" at bounding box center [804, 379] width 94 height 31
select select "3"
select select "2"
select select "1"
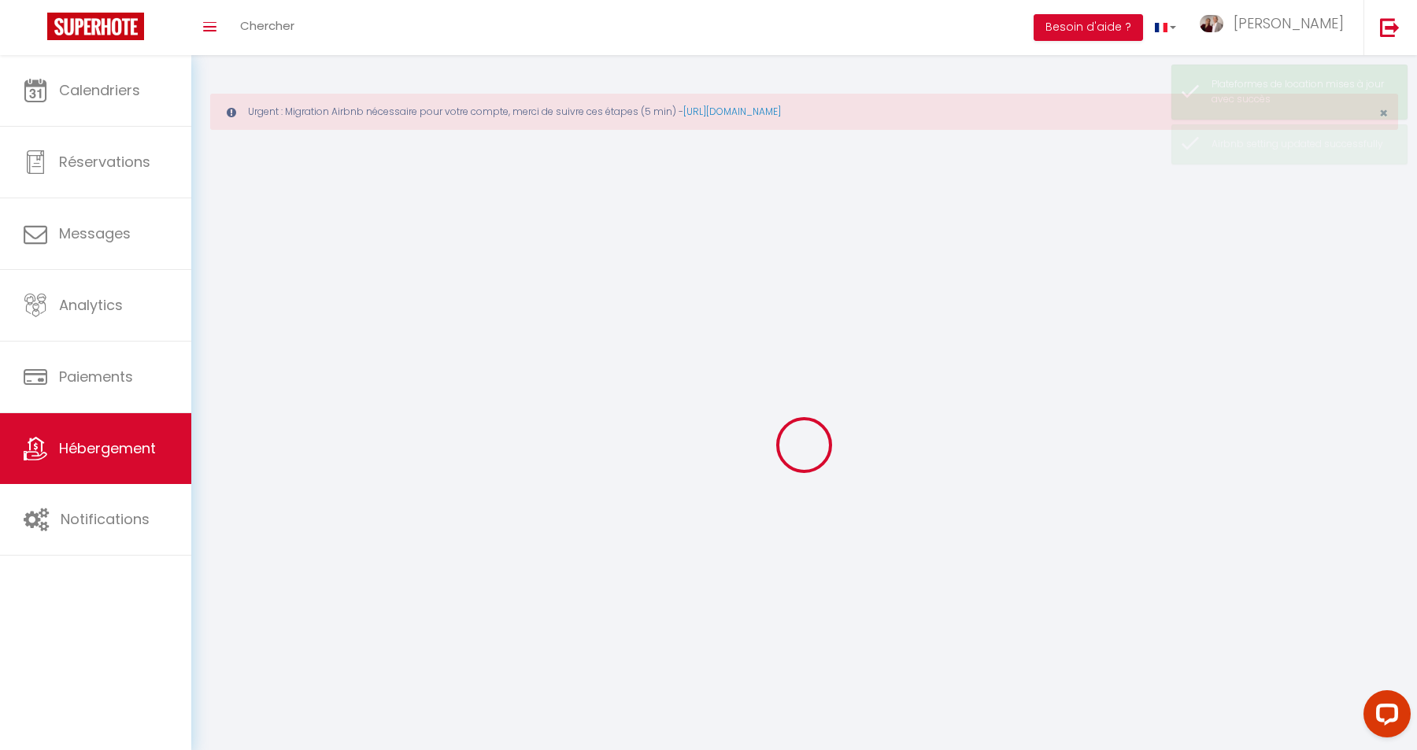
select select
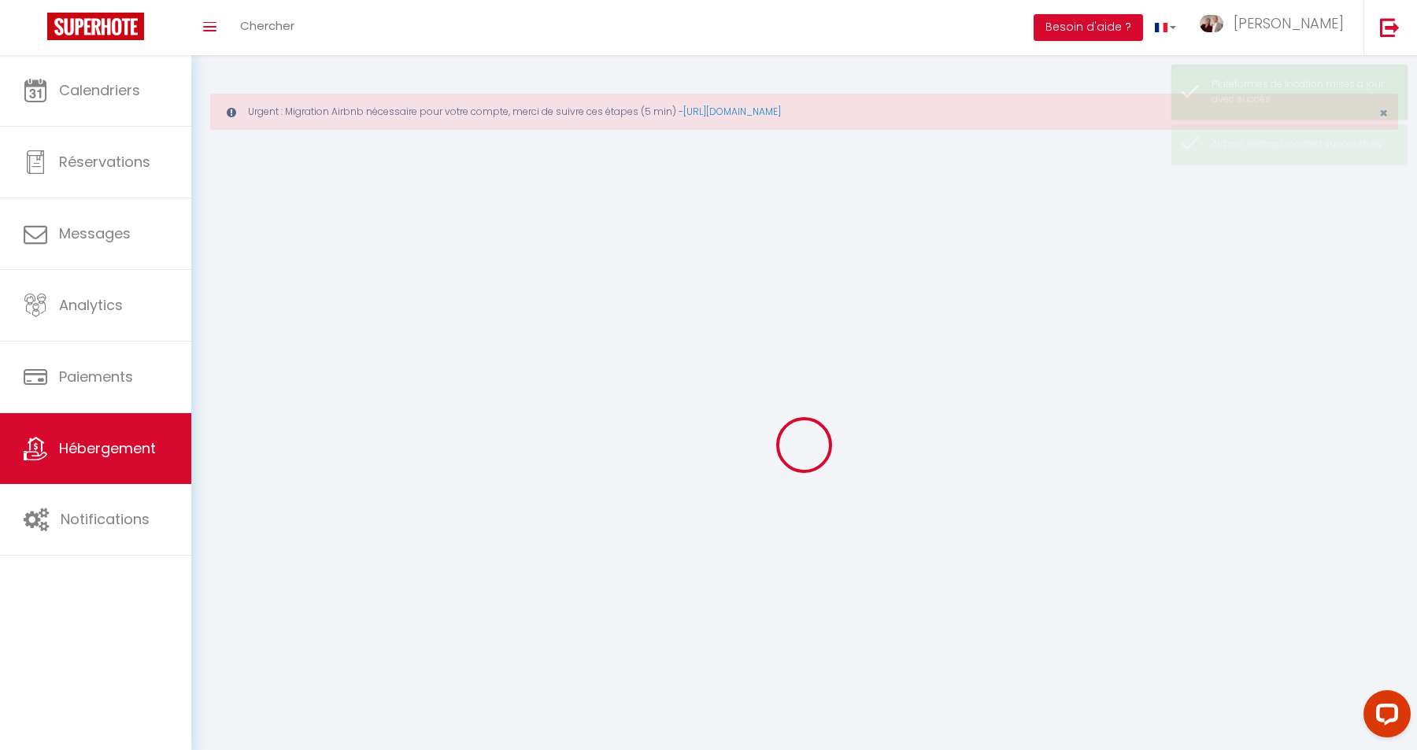
checkbox input "false"
select select
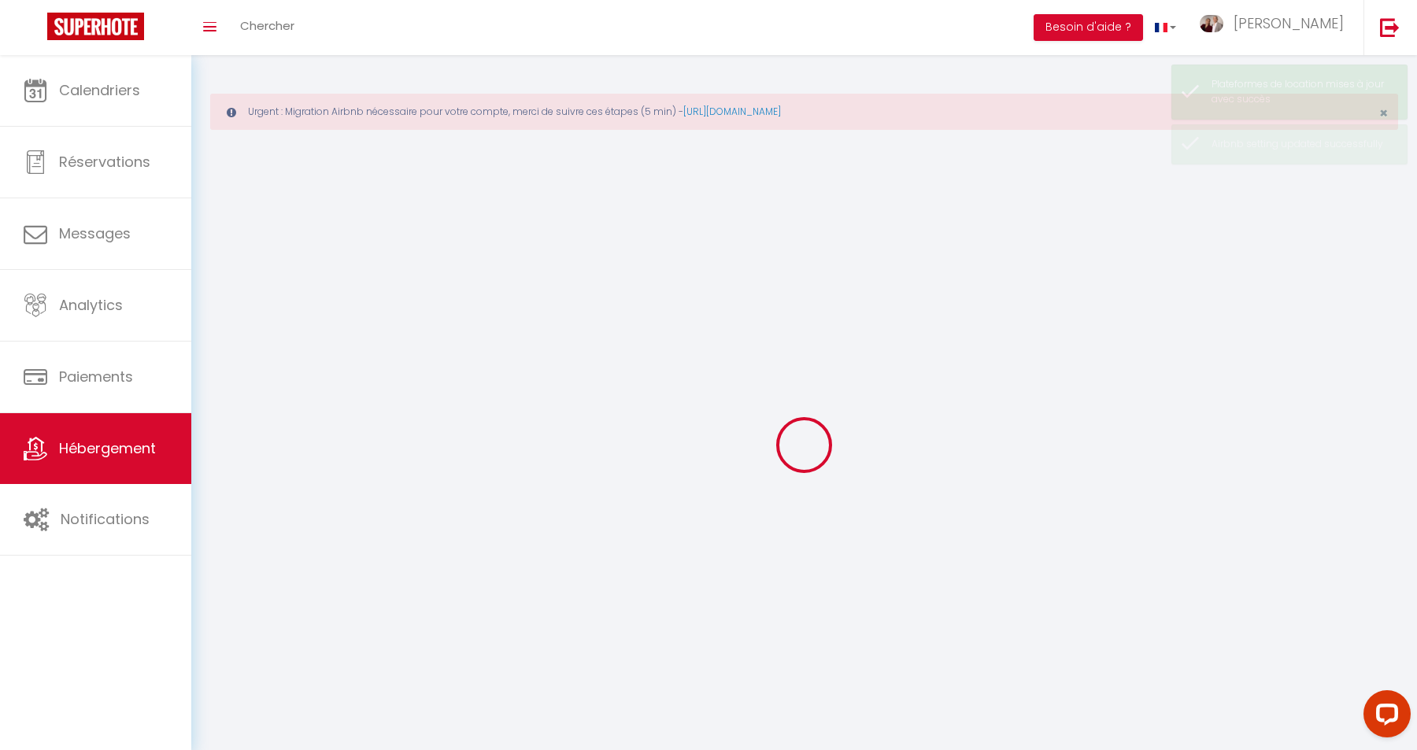
select select
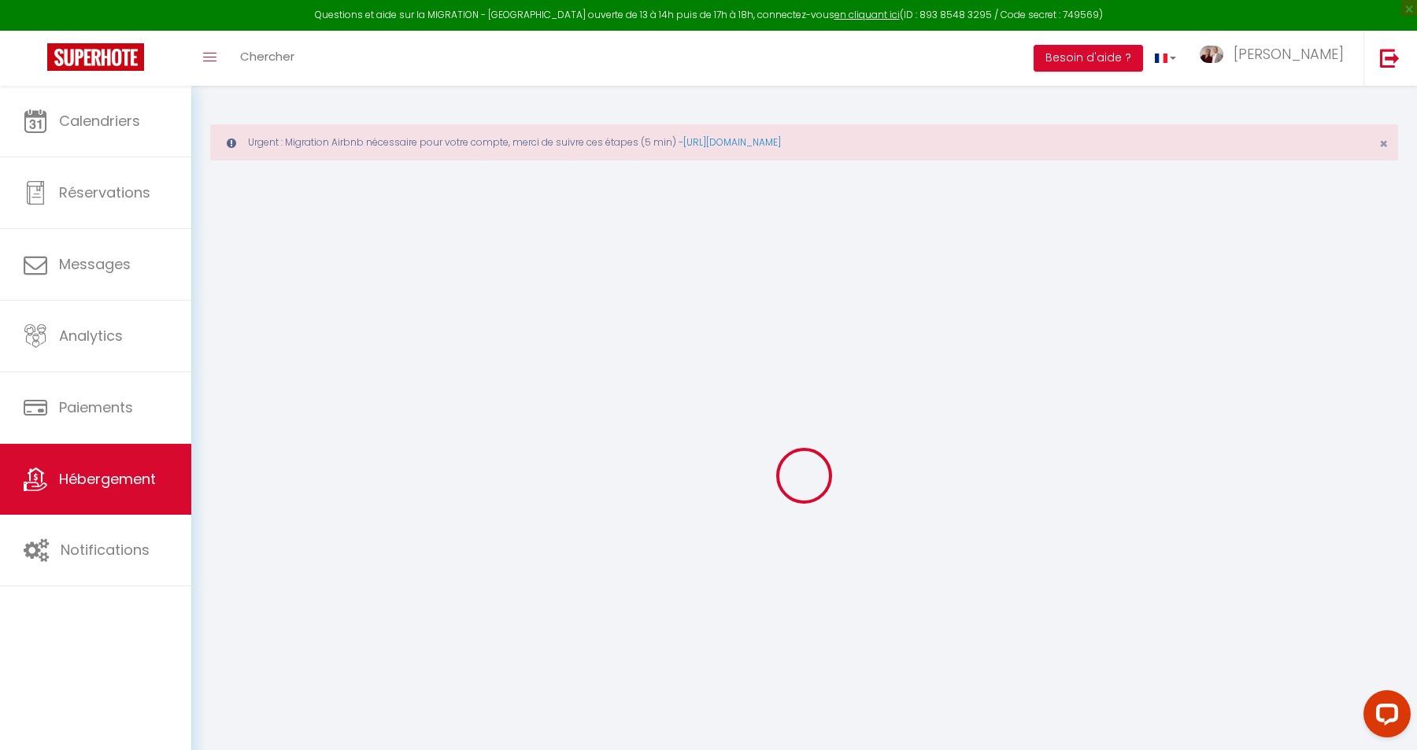
select select "+ 4 %"
select select "+ 45 %"
select select "+ 14 %"
checkbox input "false"
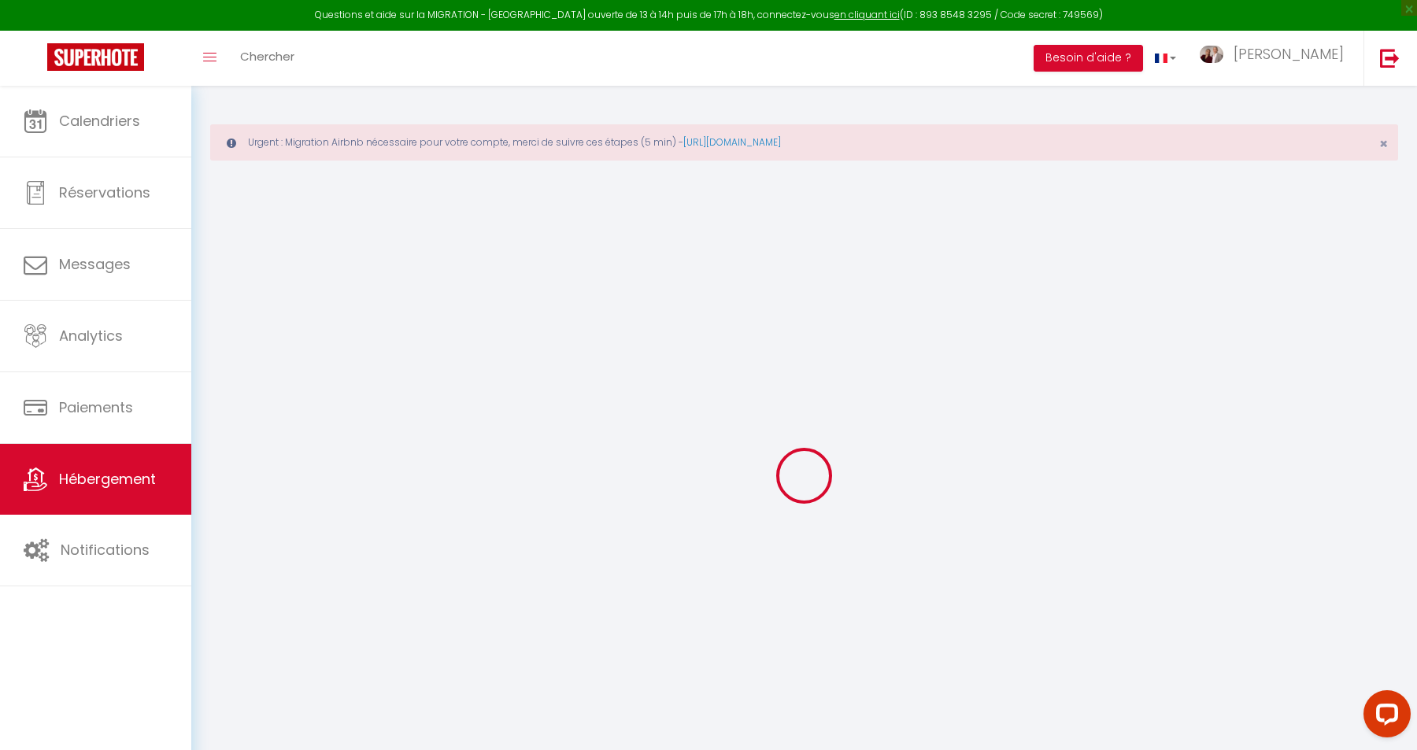
checkbox input "false"
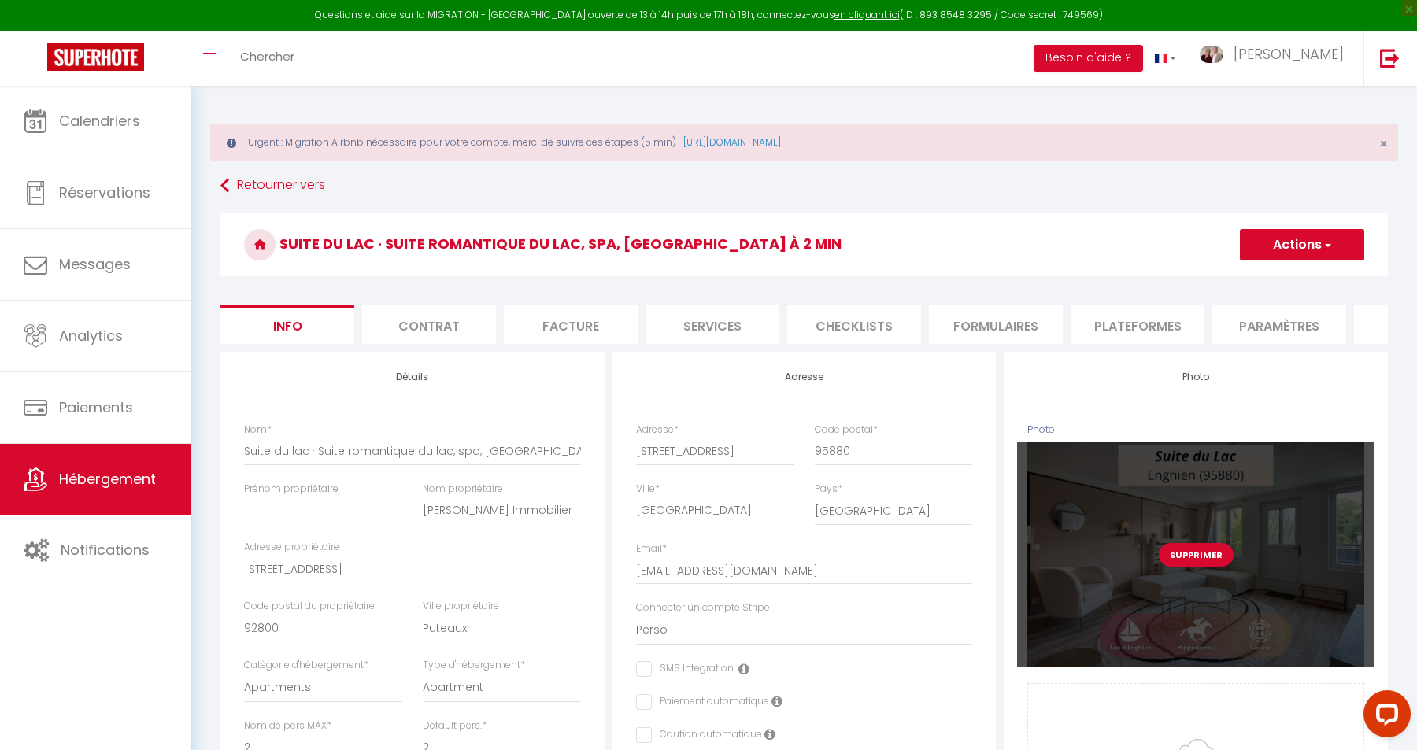
checkbox input "false"
select select "6696-1259951584666076130"
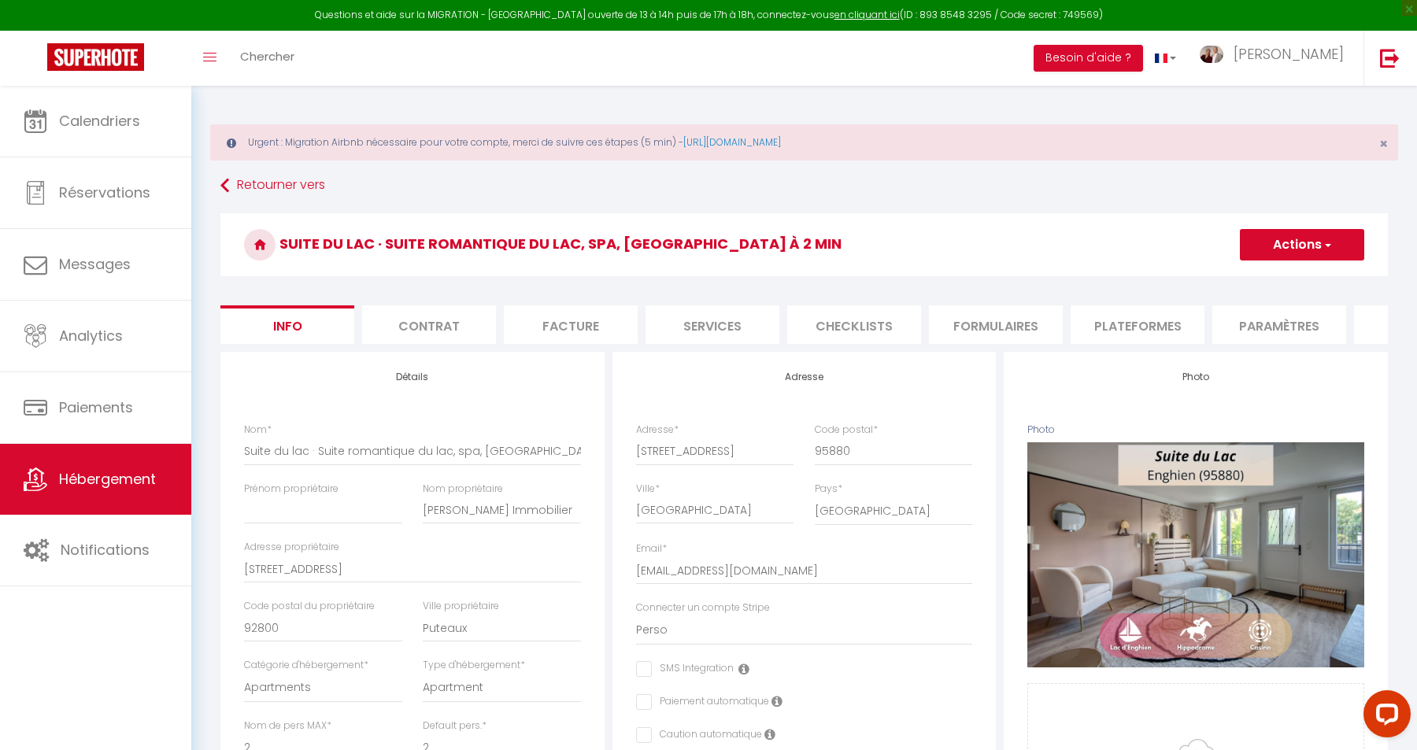
click at [1133, 332] on li "Plateformes" at bounding box center [1138, 325] width 134 height 39
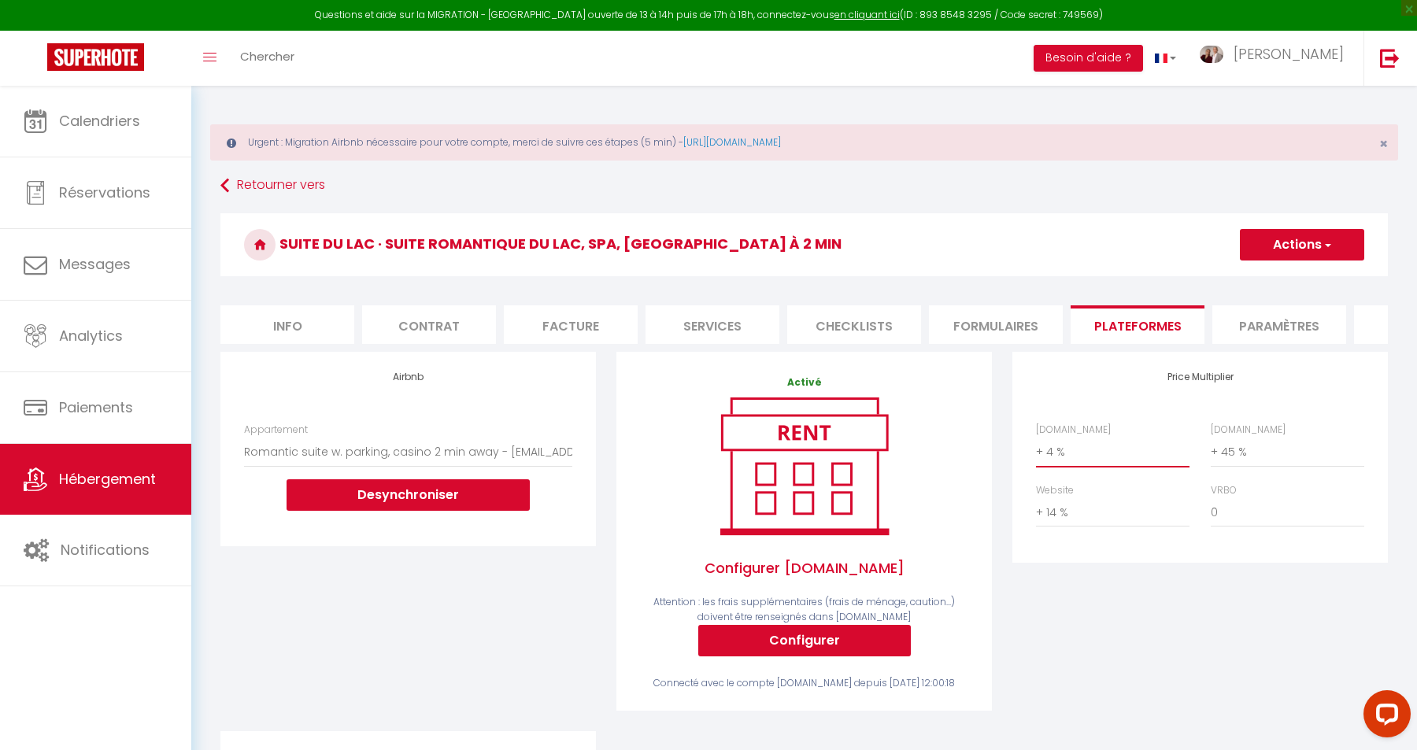
click at [1036, 437] on select "0 + 1 % + 2 % + 3 % + 4 % + 5 % + 6 % + 7 % + 8 % + 9 %" at bounding box center [1113, 452] width 154 height 30
select select "+ 22 %"
click option "+ 22 %" at bounding box center [0, 0] width 0 height 0
click at [1312, 244] on button "Actions" at bounding box center [1302, 244] width 124 height 31
click at [1304, 280] on link "Enregistrer" at bounding box center [1301, 279] width 124 height 20
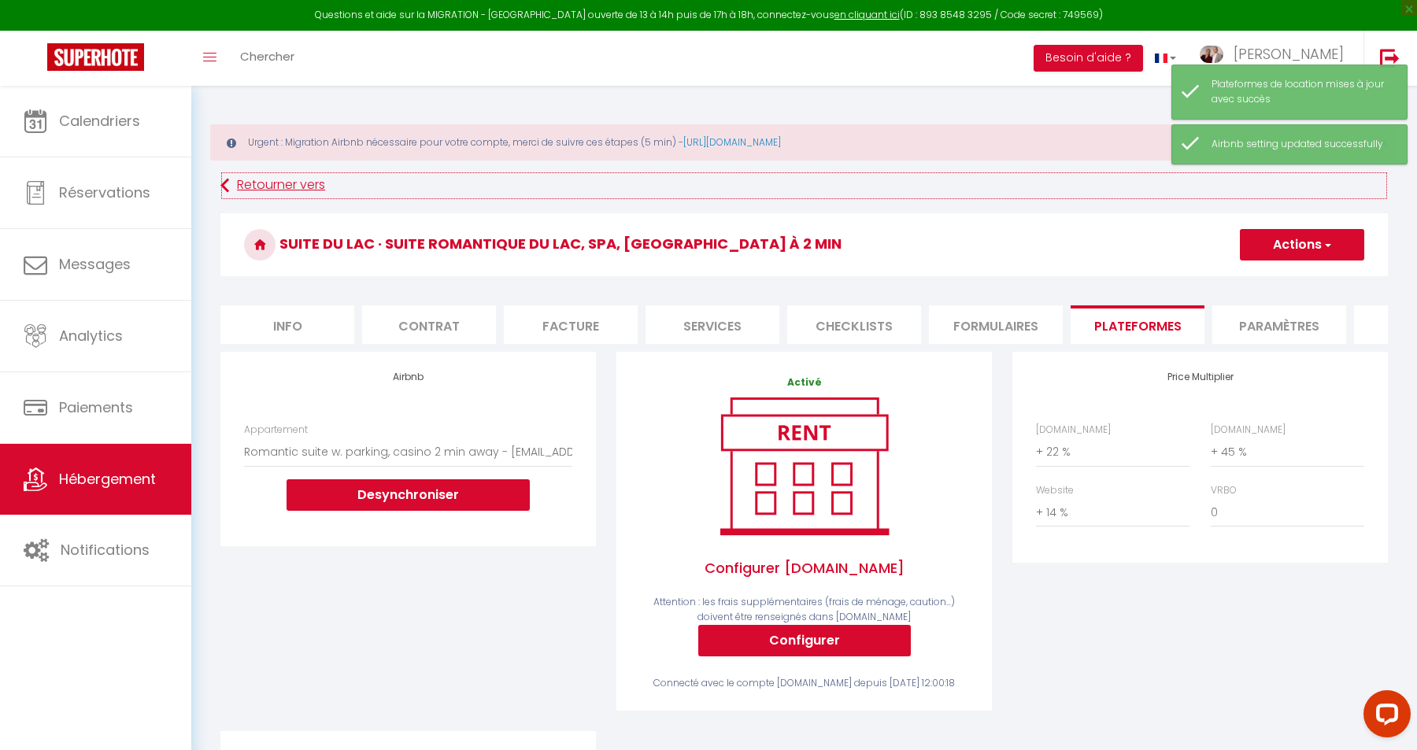
click at [250, 183] on link "Retourner vers" at bounding box center [804, 186] width 1168 height 28
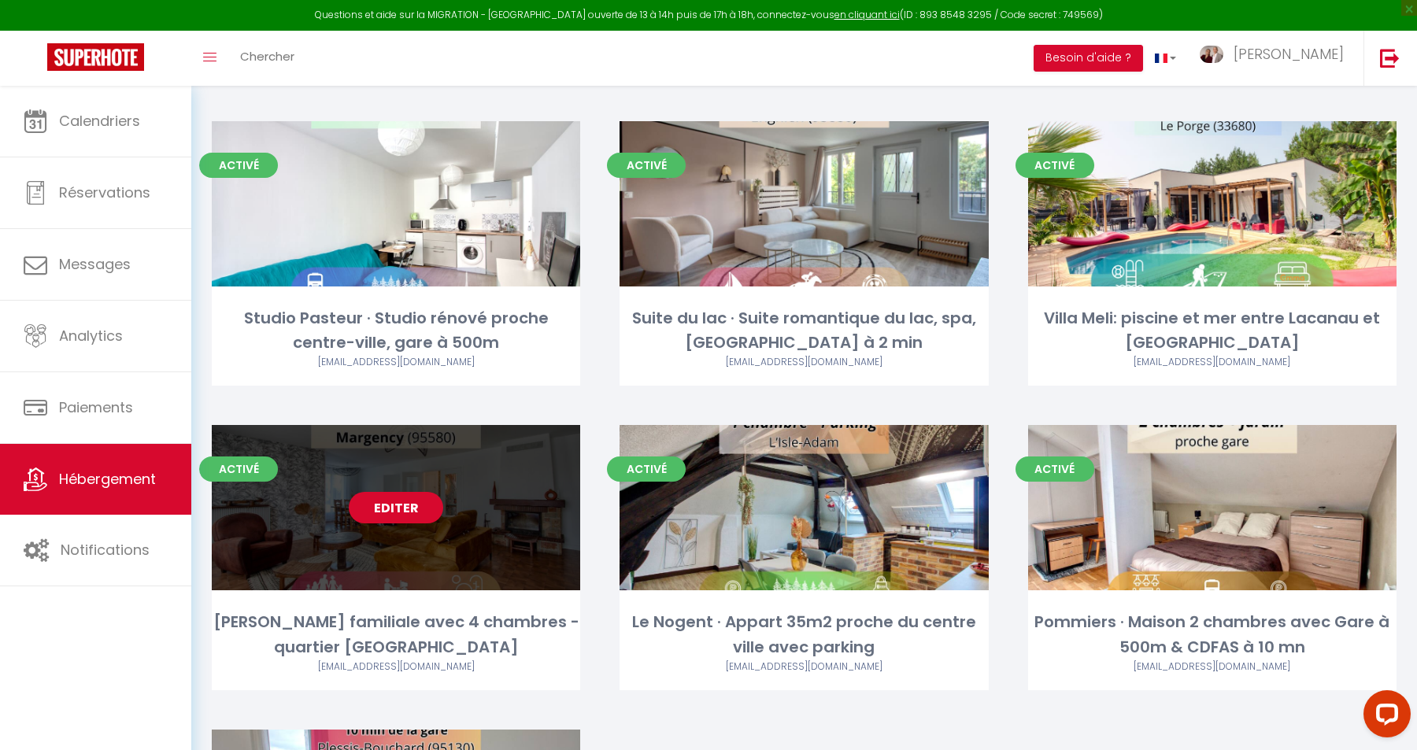
scroll to position [454, 0]
click at [395, 501] on link "Editer" at bounding box center [396, 506] width 94 height 31
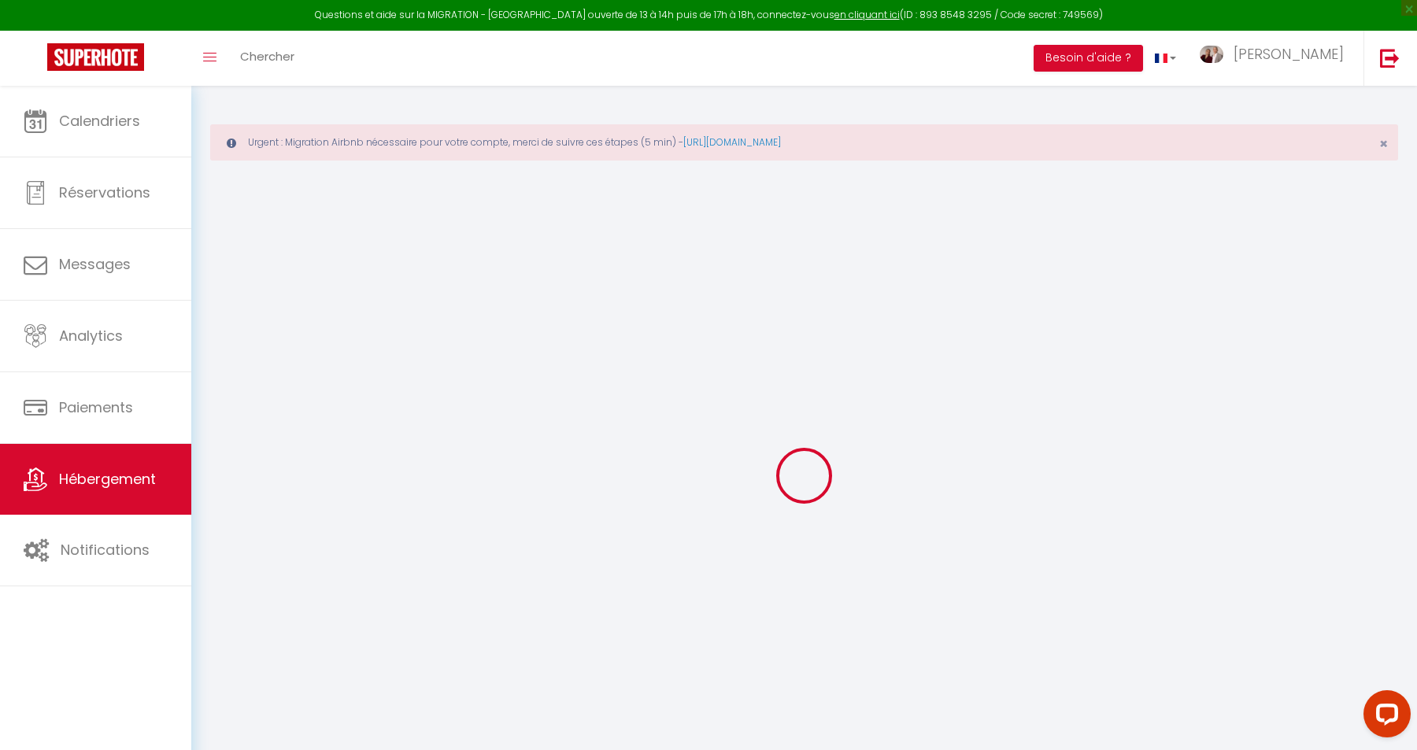
select select
checkbox input "false"
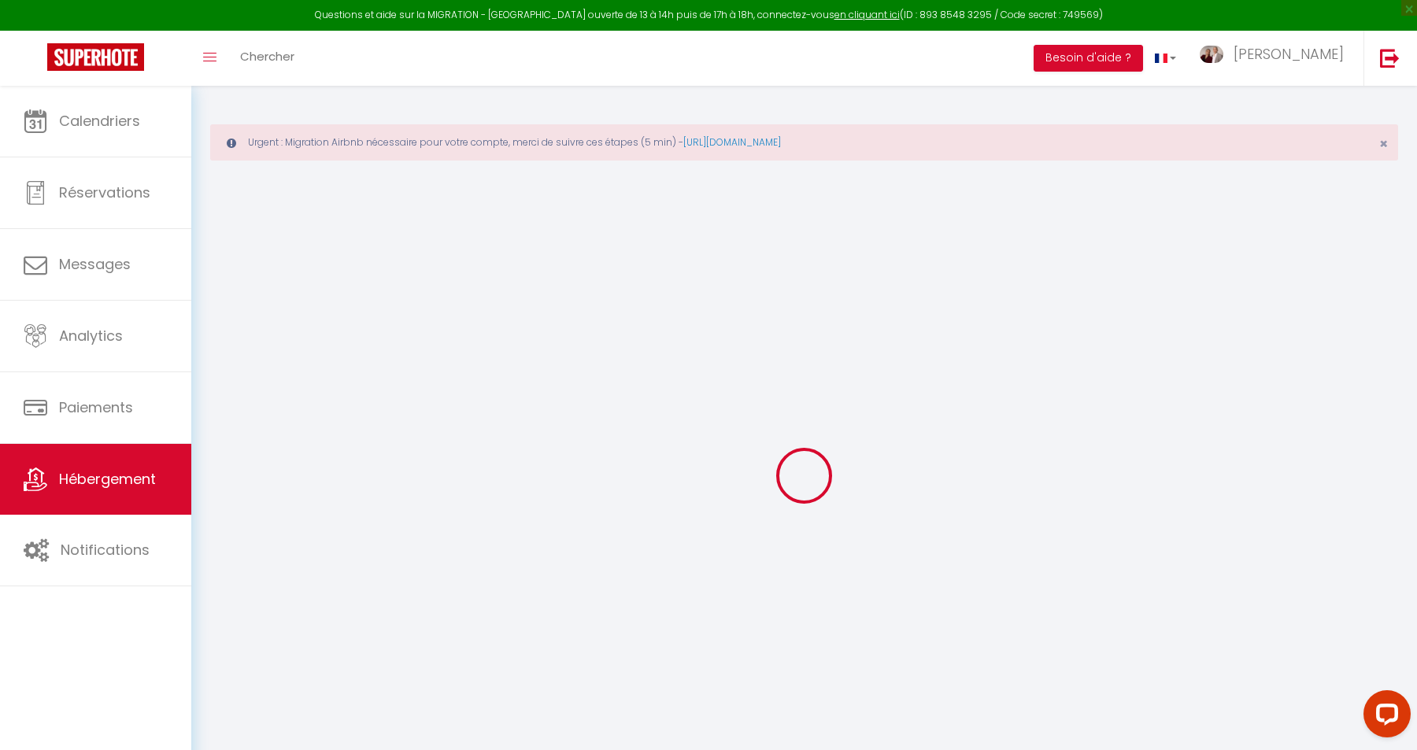
checkbox input "false"
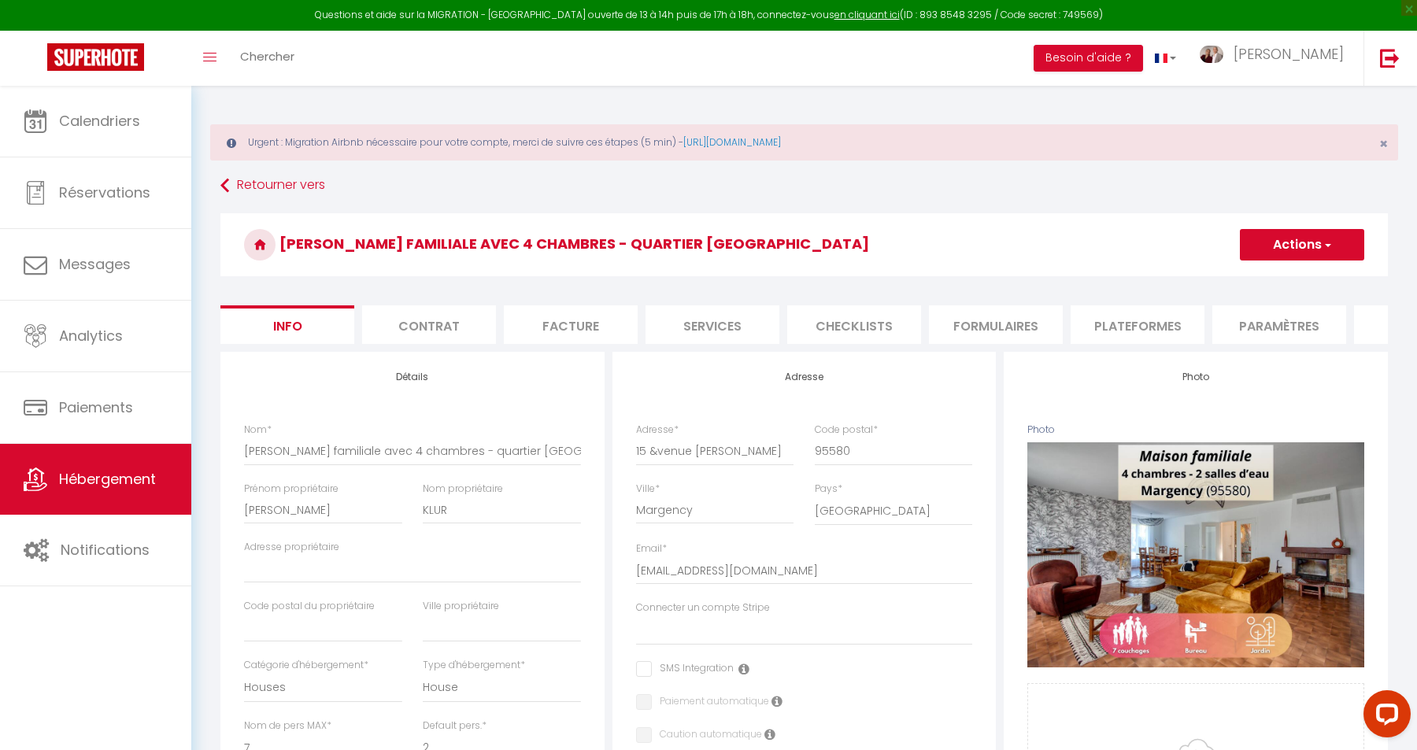
select select
checkbox input "false"
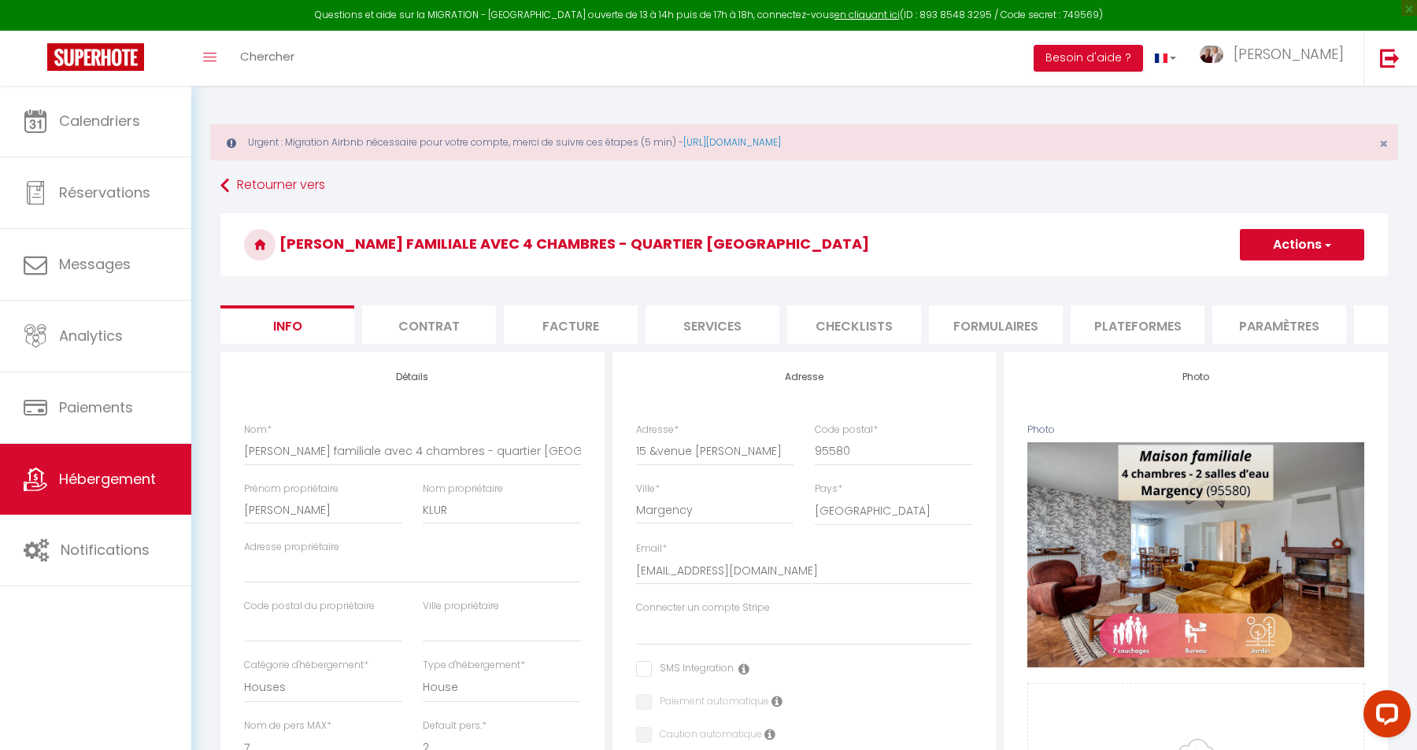
checkbox input "false"
select select "6696-1279300994091764009"
click at [1154, 325] on li "Plateformes" at bounding box center [1138, 325] width 134 height 39
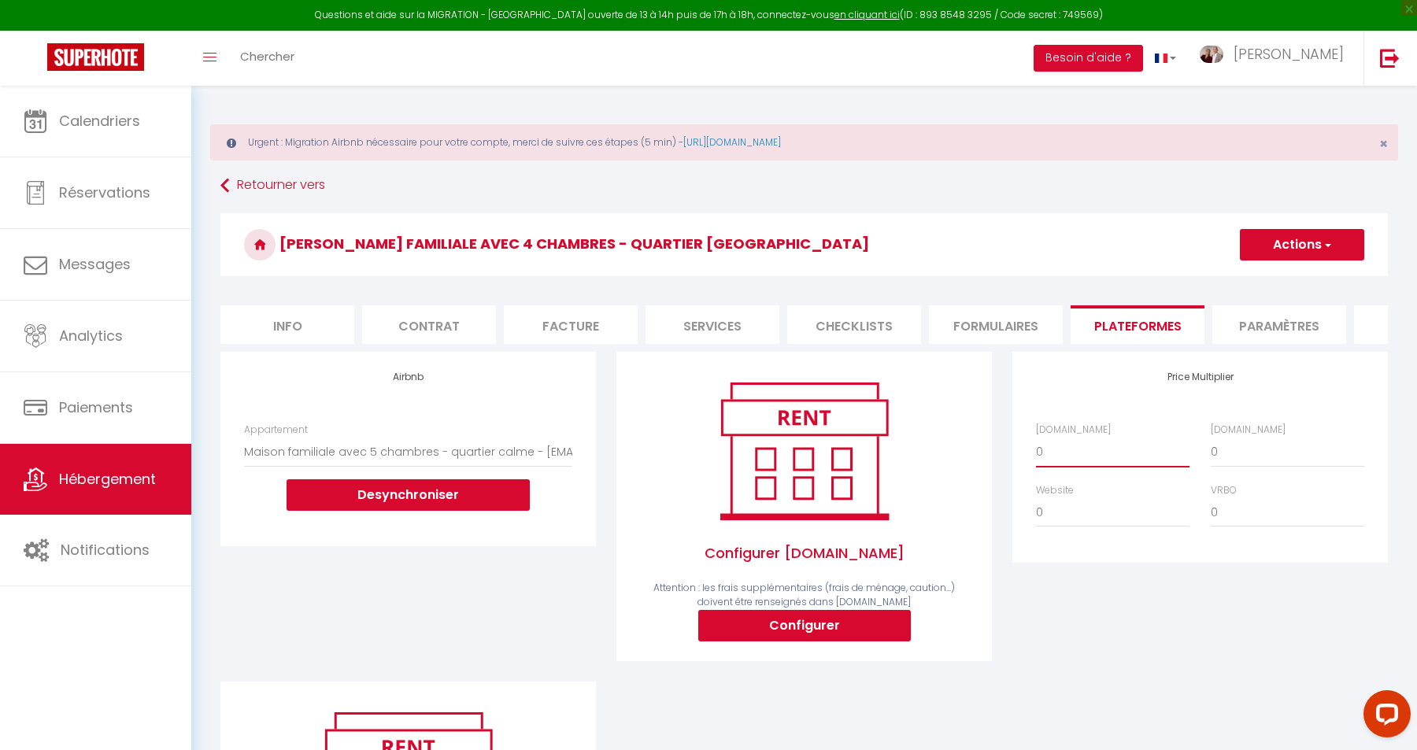
click at [1036, 437] on select "0 + 1 % + 2 % + 3 % + 4 % + 5 % + 6 % + 7 % + 8 % + 9 %" at bounding box center [1113, 452] width 154 height 30
select select "+ 22 %"
click option "+ 22 %" at bounding box center [0, 0] width 0 height 0
click at [1211, 437] on select "0 + 1 % + 2 % + 3 % + 4 % + 5 % + 6 % + 7 % + 8 % + 9 %" at bounding box center [1288, 452] width 154 height 30
select select "+ 35 %"
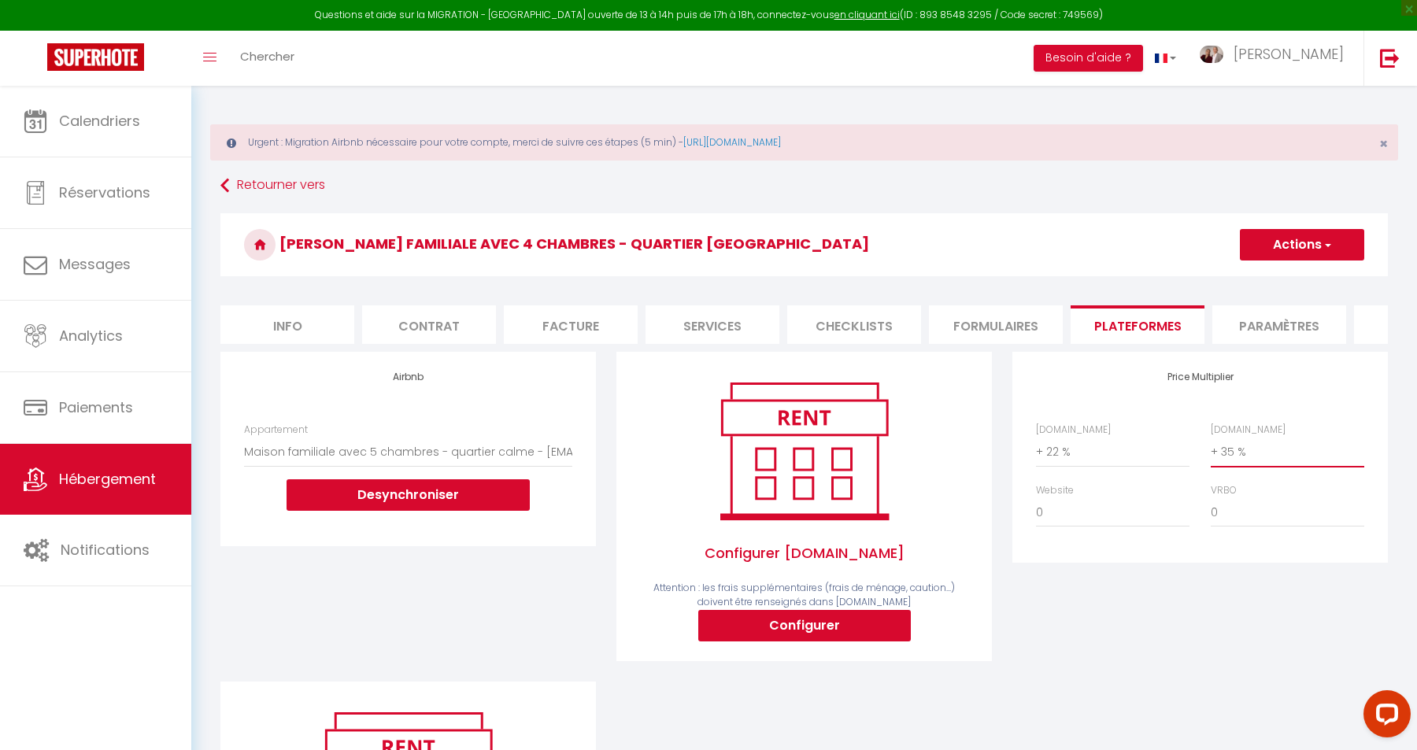
click option "+ 35 %" at bounding box center [0, 0] width 0 height 0
click at [1036, 498] on select "0 + 1 % + 2 % + 3 % + 4 % + 5 % + 6 % + 7 % + 8 % + 9 %" at bounding box center [1113, 513] width 154 height 30
select select "+ 11 %"
click option "+ 11 %" at bounding box center [0, 0] width 0 height 0
click at [1313, 243] on button "Actions" at bounding box center [1302, 244] width 124 height 31
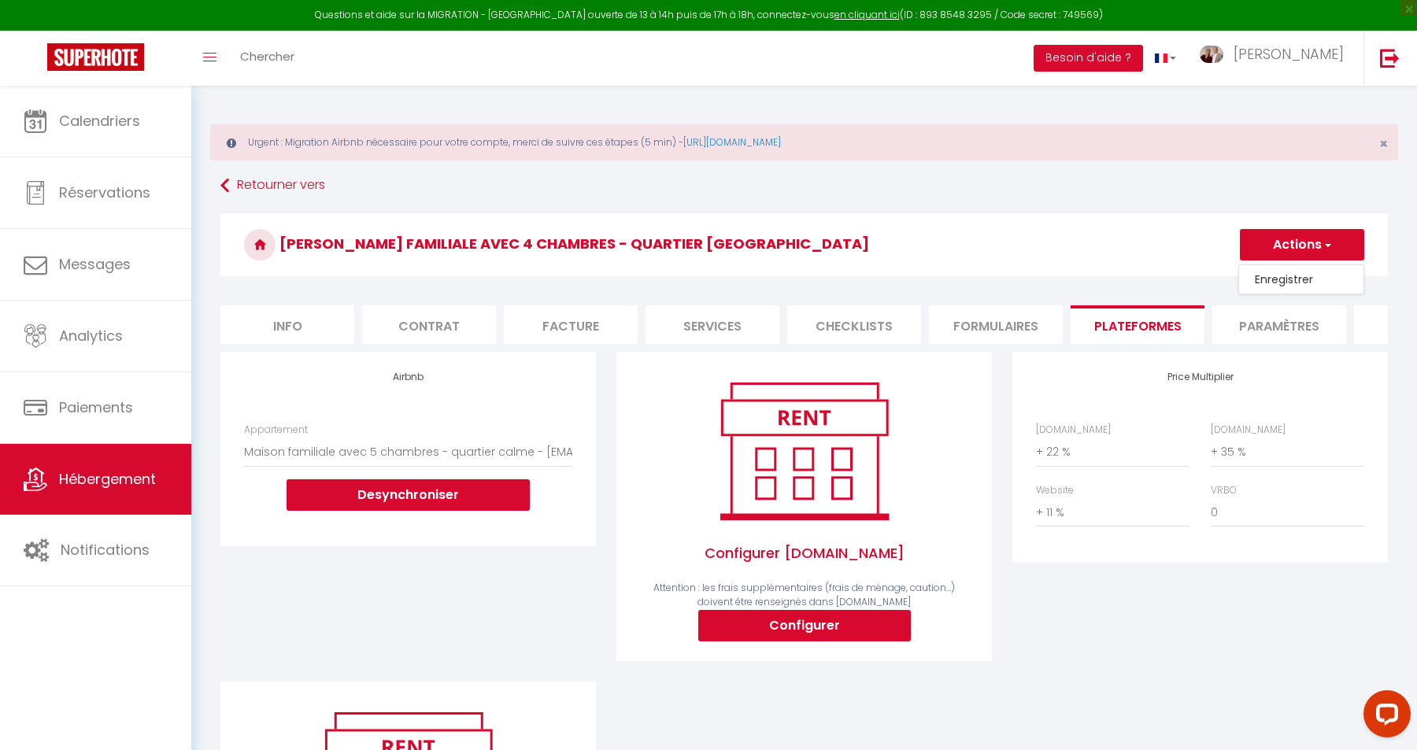
click at [1294, 279] on link "Enregistrer" at bounding box center [1301, 279] width 124 height 20
click at [274, 189] on link "Retourner vers" at bounding box center [804, 186] width 1168 height 28
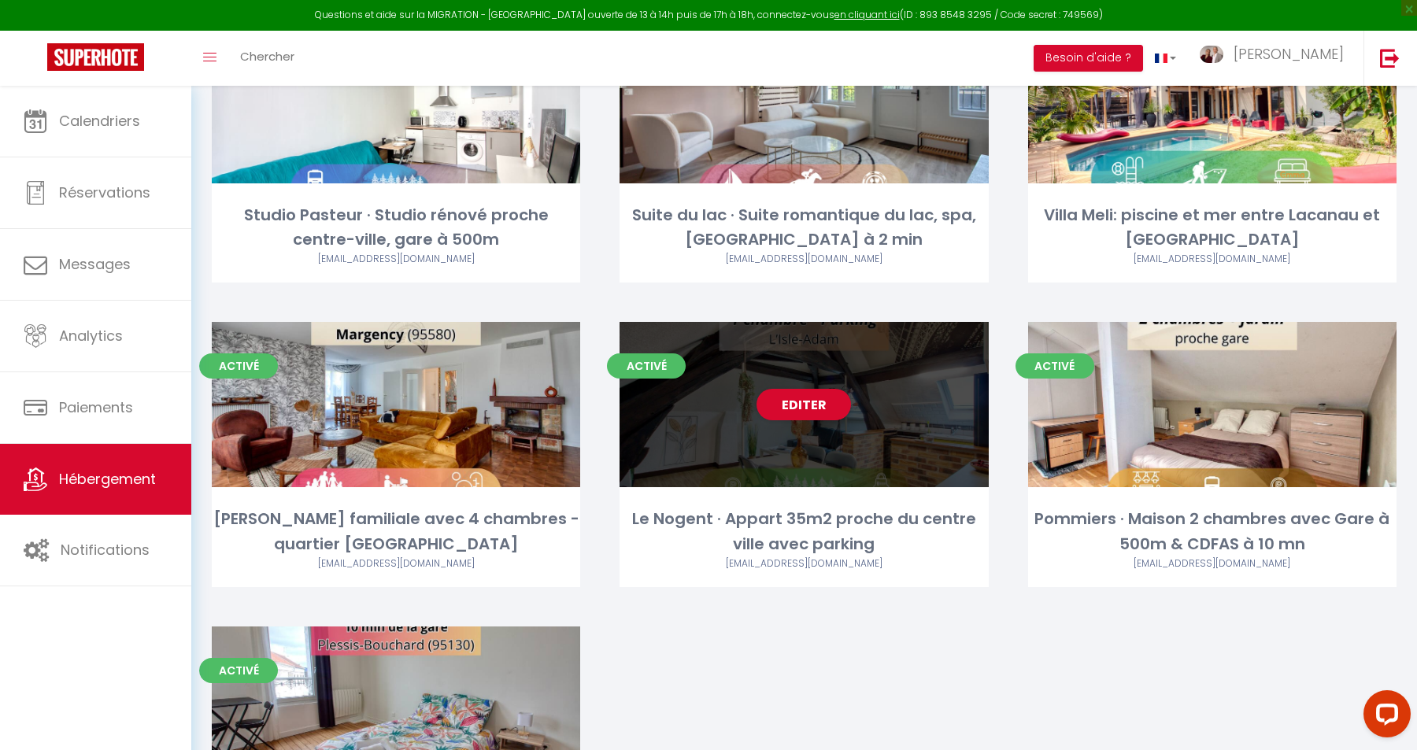
scroll to position [557, 0]
click at [800, 406] on link "Editer" at bounding box center [804, 403] width 94 height 31
select select "3"
select select "2"
select select "1"
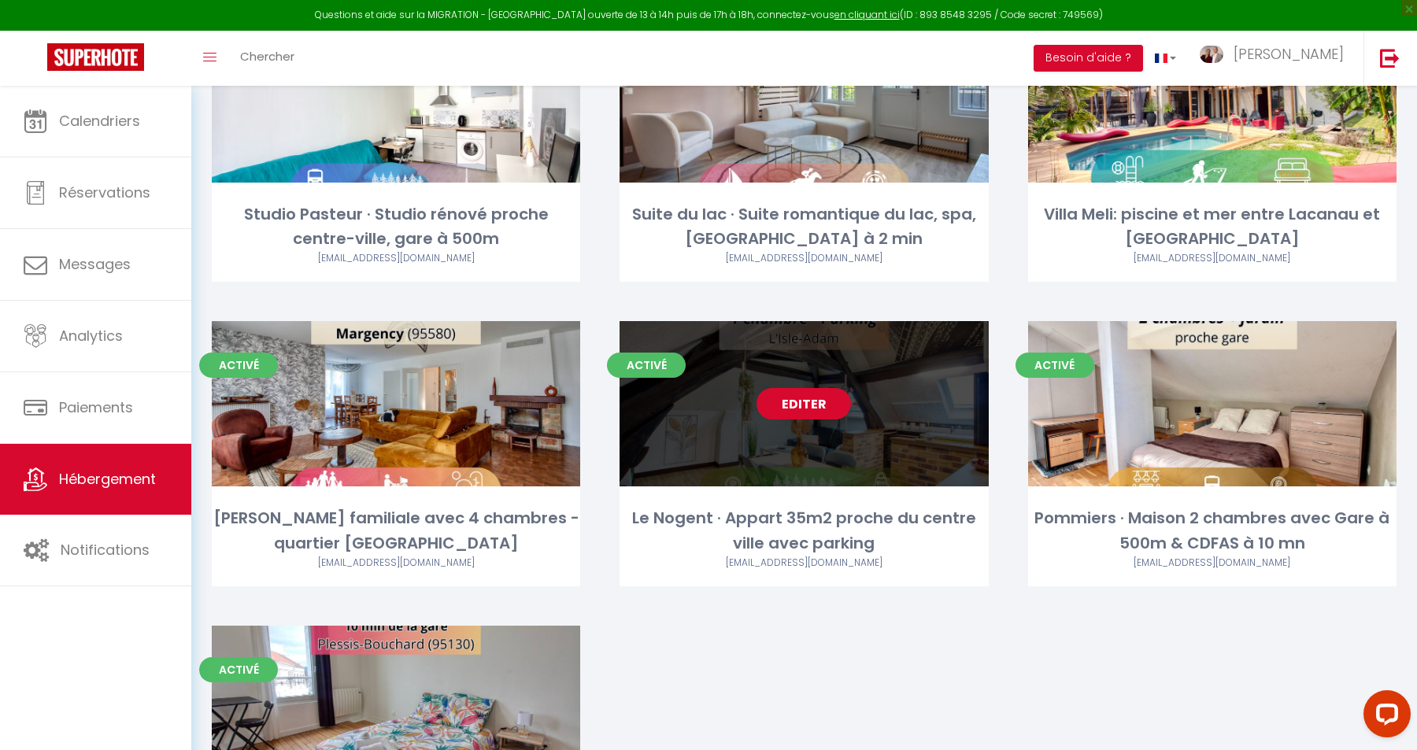
select select "1"
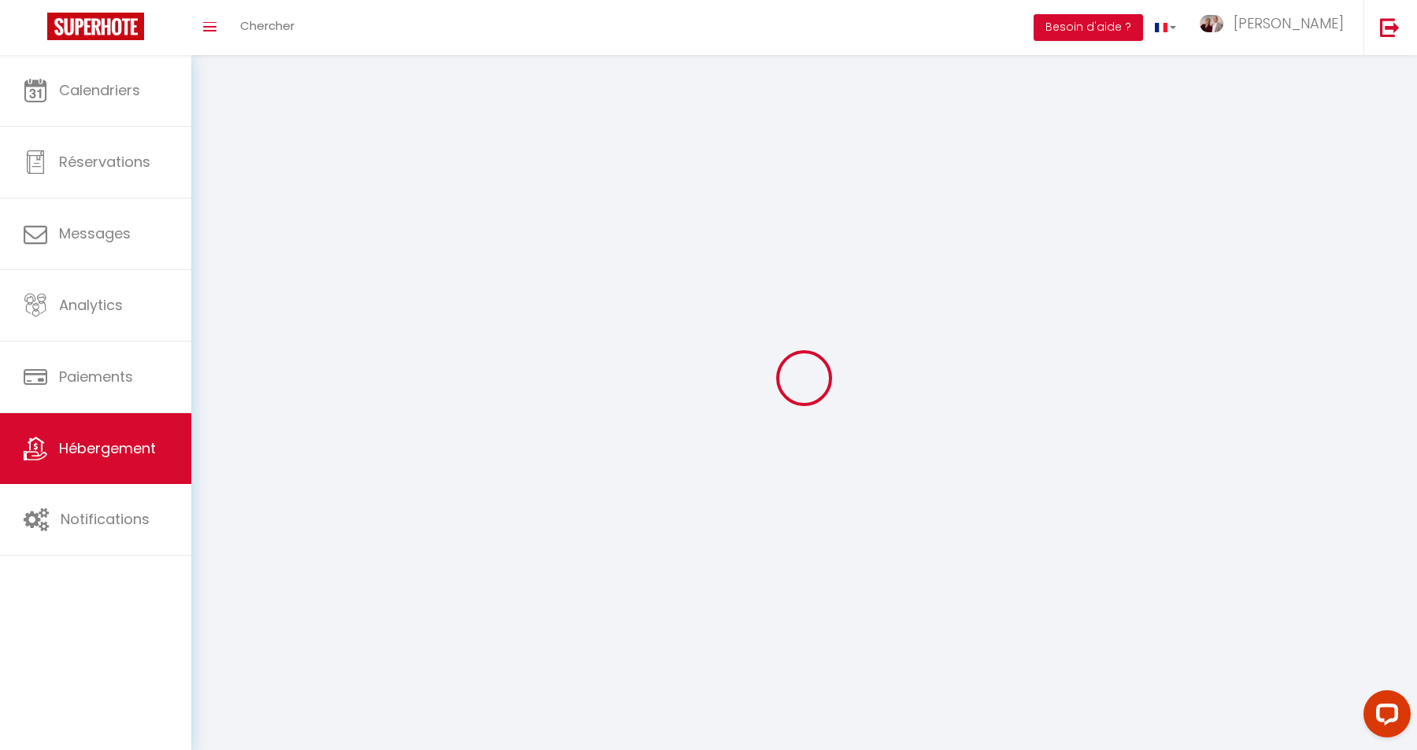
select select
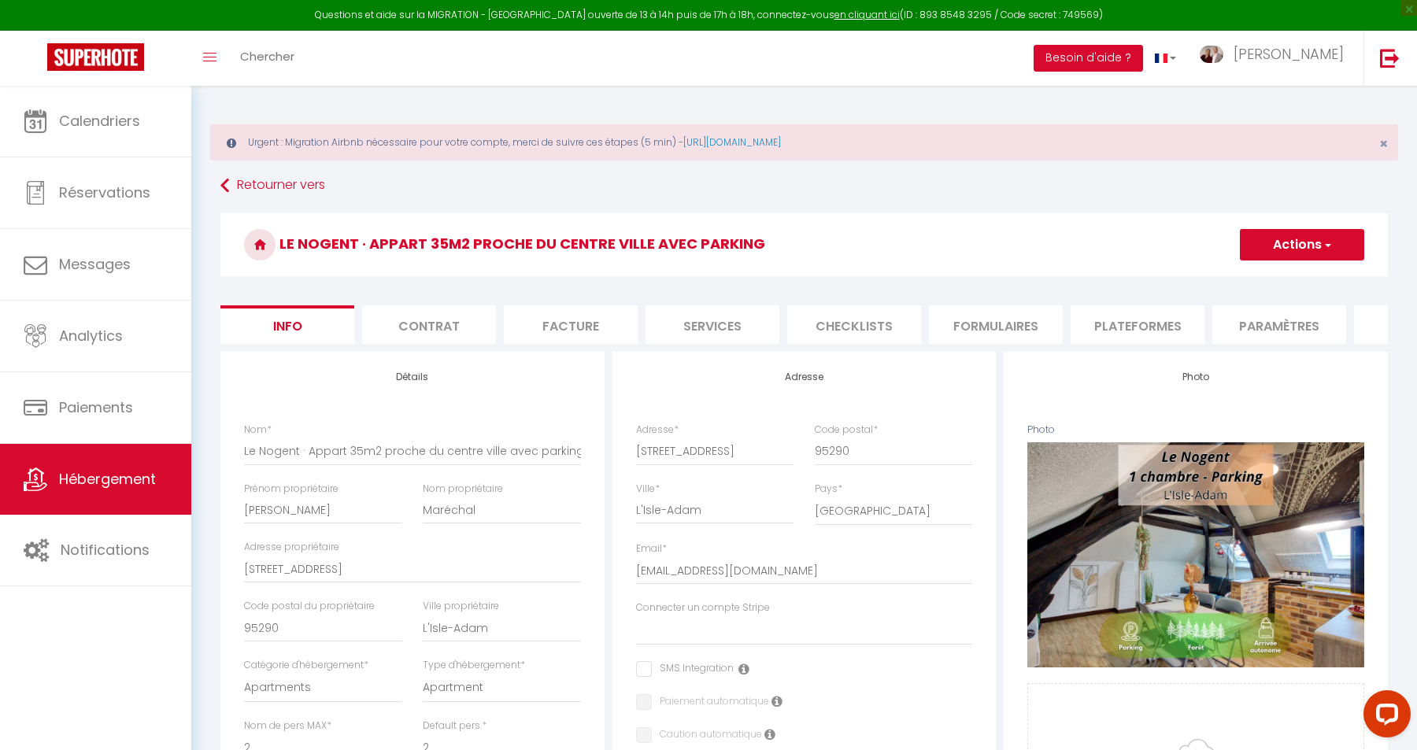
click at [1135, 324] on li "Plateformes" at bounding box center [1138, 325] width 134 height 39
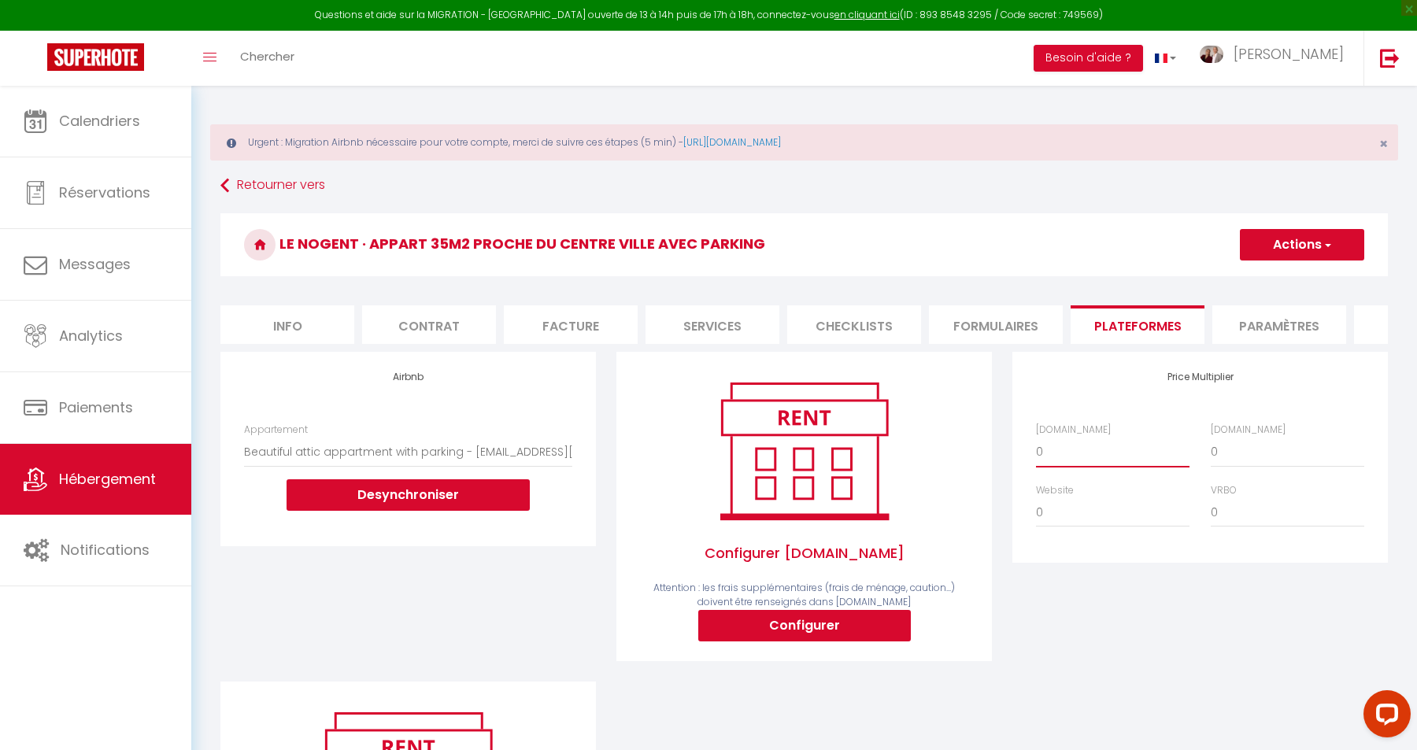
click at [1036, 437] on select "0 + 1 % + 2 % + 3 % + 4 % + 5 % + 6 % + 7 % + 8 % + 9 %" at bounding box center [1113, 452] width 154 height 30
click option "+ 21 %" at bounding box center [0, 0] width 0 height 0
click at [1211, 437] on select "0 + 1 % + 2 % + 3 % + 4 % + 5 % + 6 % + 7 % + 8 % + 9 %" at bounding box center [1288, 452] width 154 height 30
click option "+ 35 %" at bounding box center [0, 0] width 0 height 0
click at [1036, 498] on select "0 + 1 % + 2 % + 3 % + 4 % + 5 % + 6 % + 7 % + 8 % + 9 %" at bounding box center [1113, 513] width 154 height 30
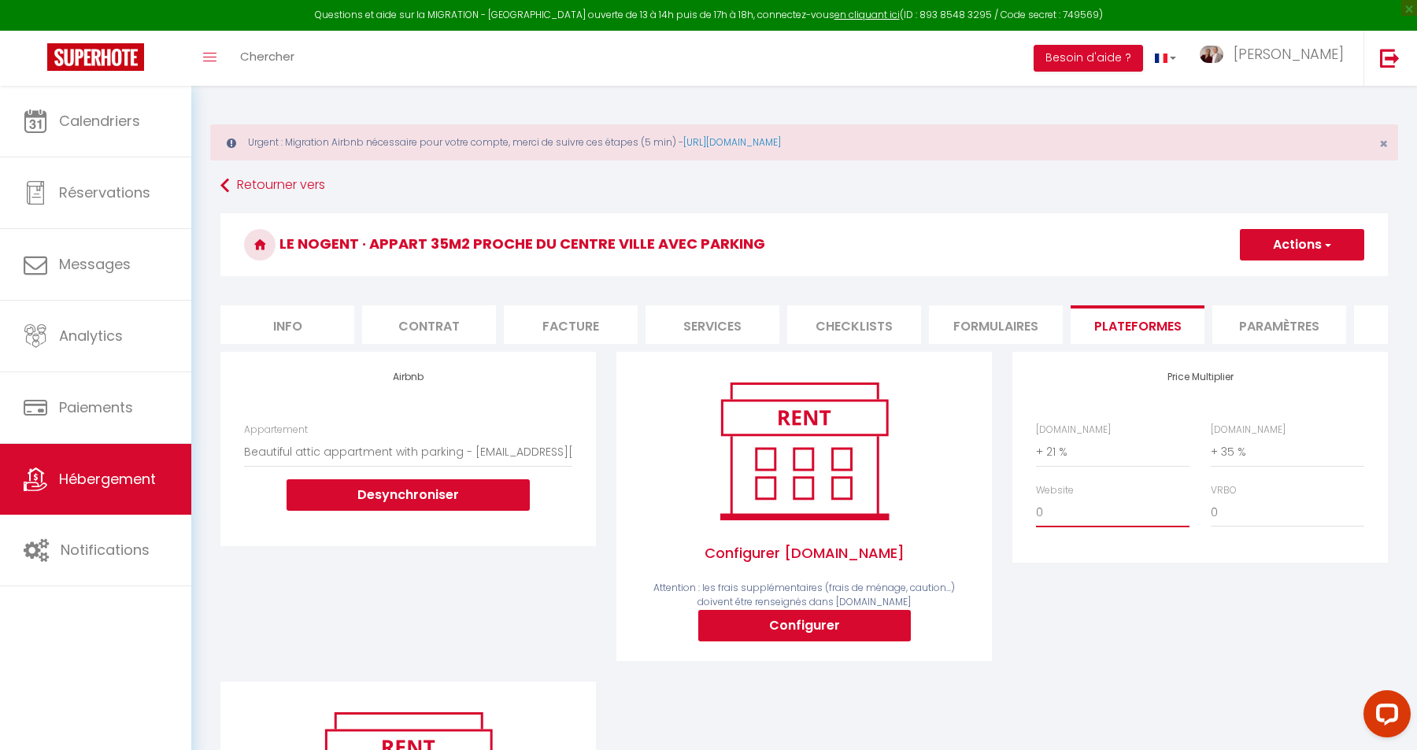
click option "+ 11 %" at bounding box center [0, 0] width 0 height 0
click at [1294, 244] on button "Actions" at bounding box center [1302, 244] width 124 height 31
click at [1284, 276] on link "Enregistrer" at bounding box center [1301, 279] width 124 height 20
click at [1306, 245] on button "Actions" at bounding box center [1302, 244] width 124 height 31
click at [1292, 274] on link "Enregistrer" at bounding box center [1301, 279] width 124 height 20
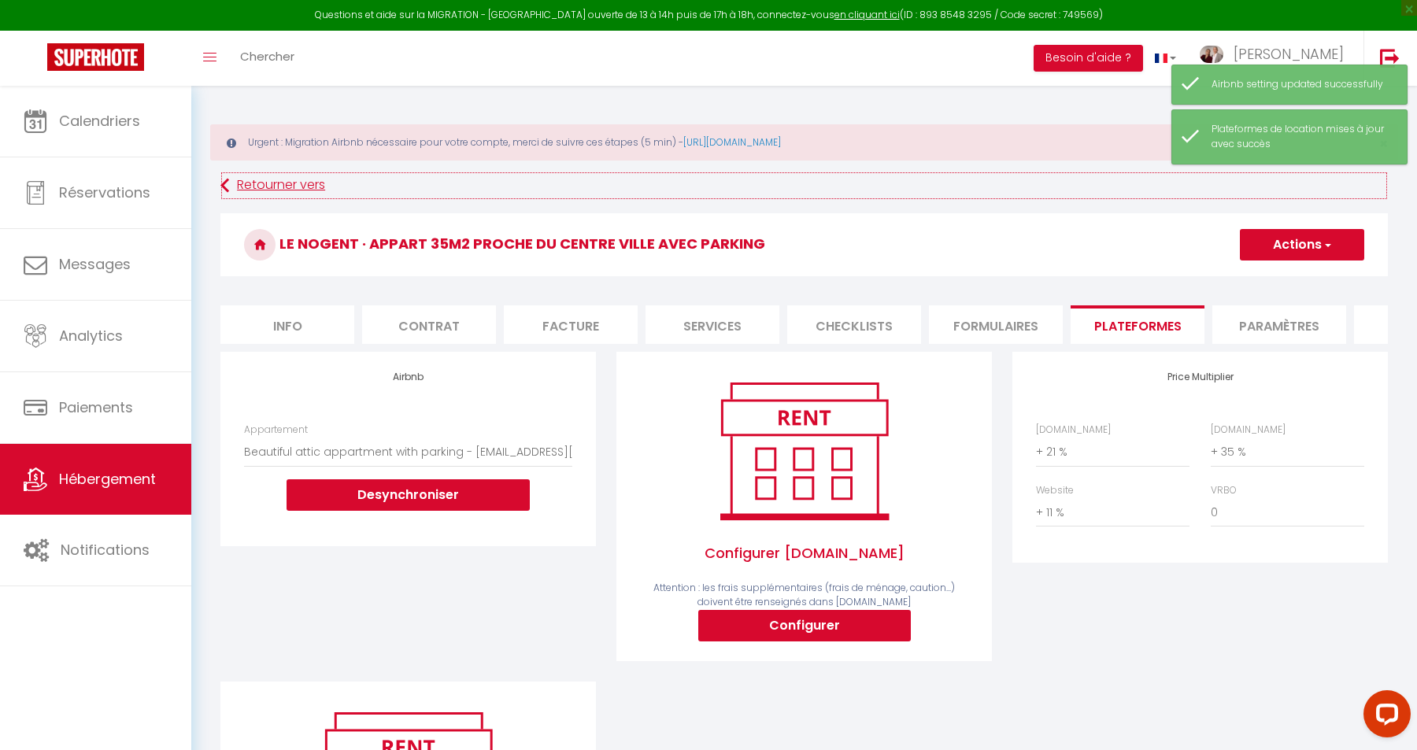
click at [292, 190] on link "Retourner vers" at bounding box center [804, 186] width 1168 height 28
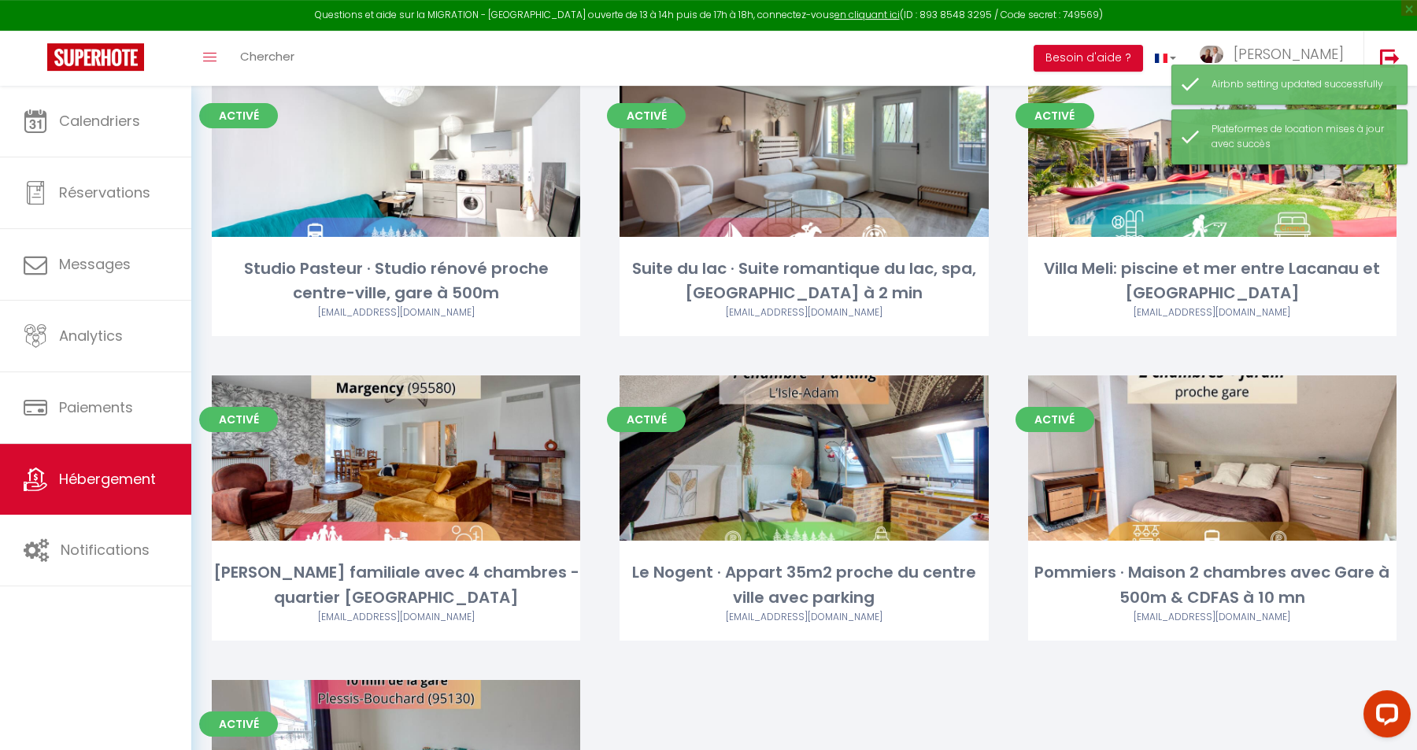
scroll to position [426, 0]
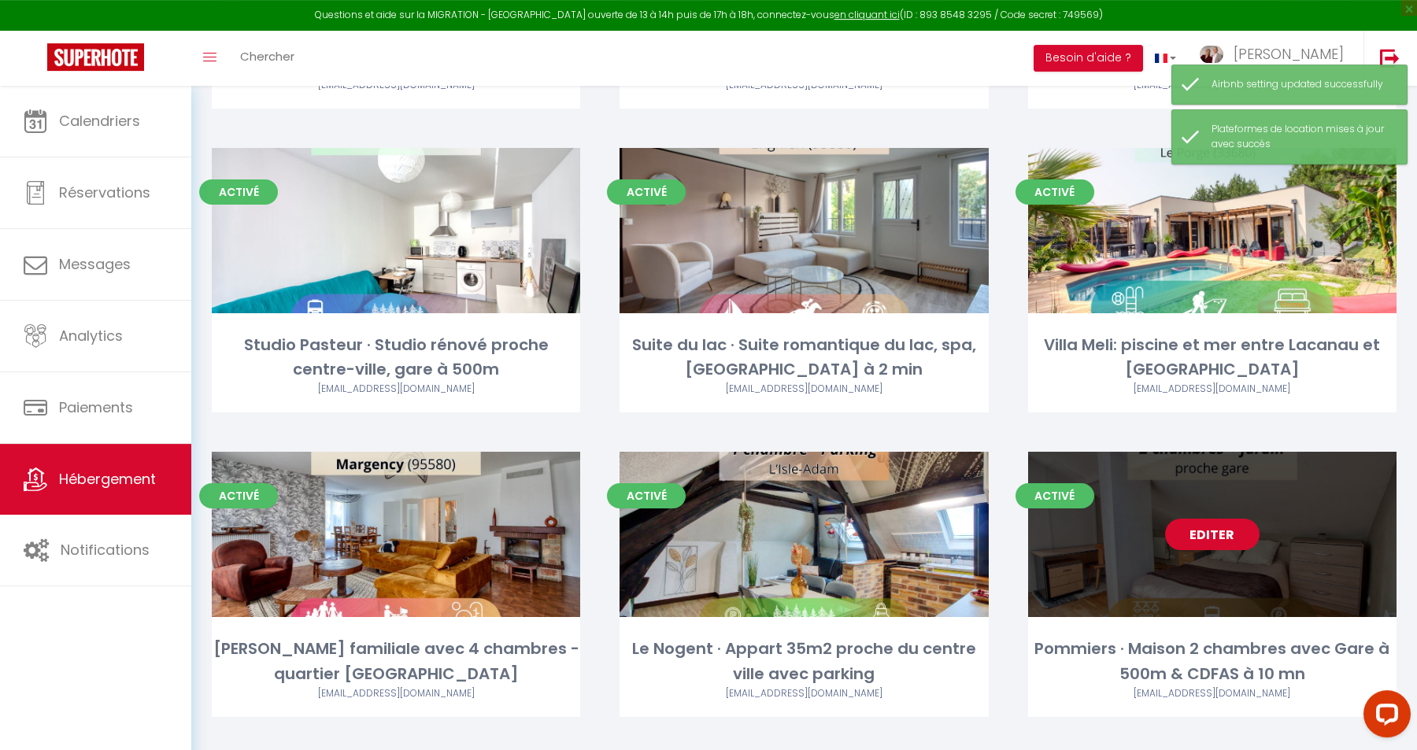
click at [1208, 532] on link "Editer" at bounding box center [1212, 534] width 94 height 31
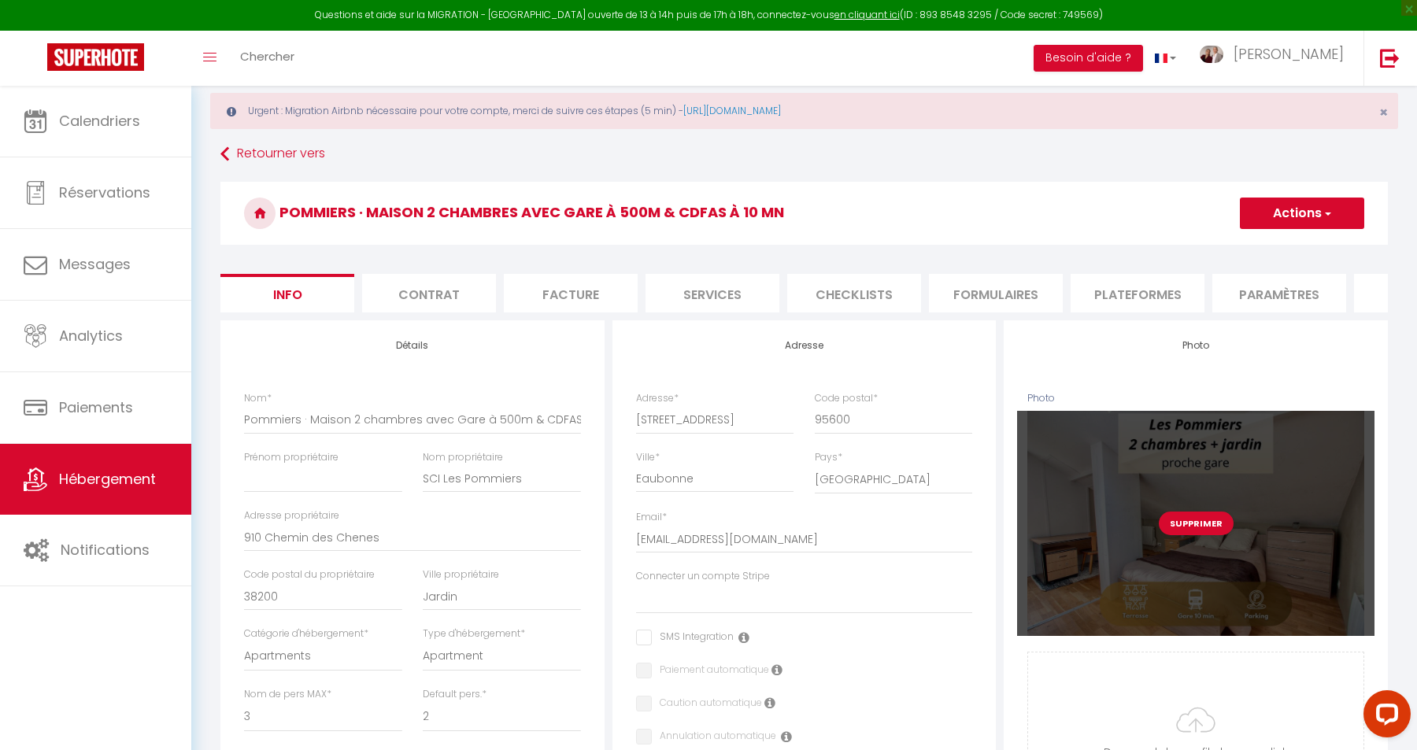
scroll to position [42, 0]
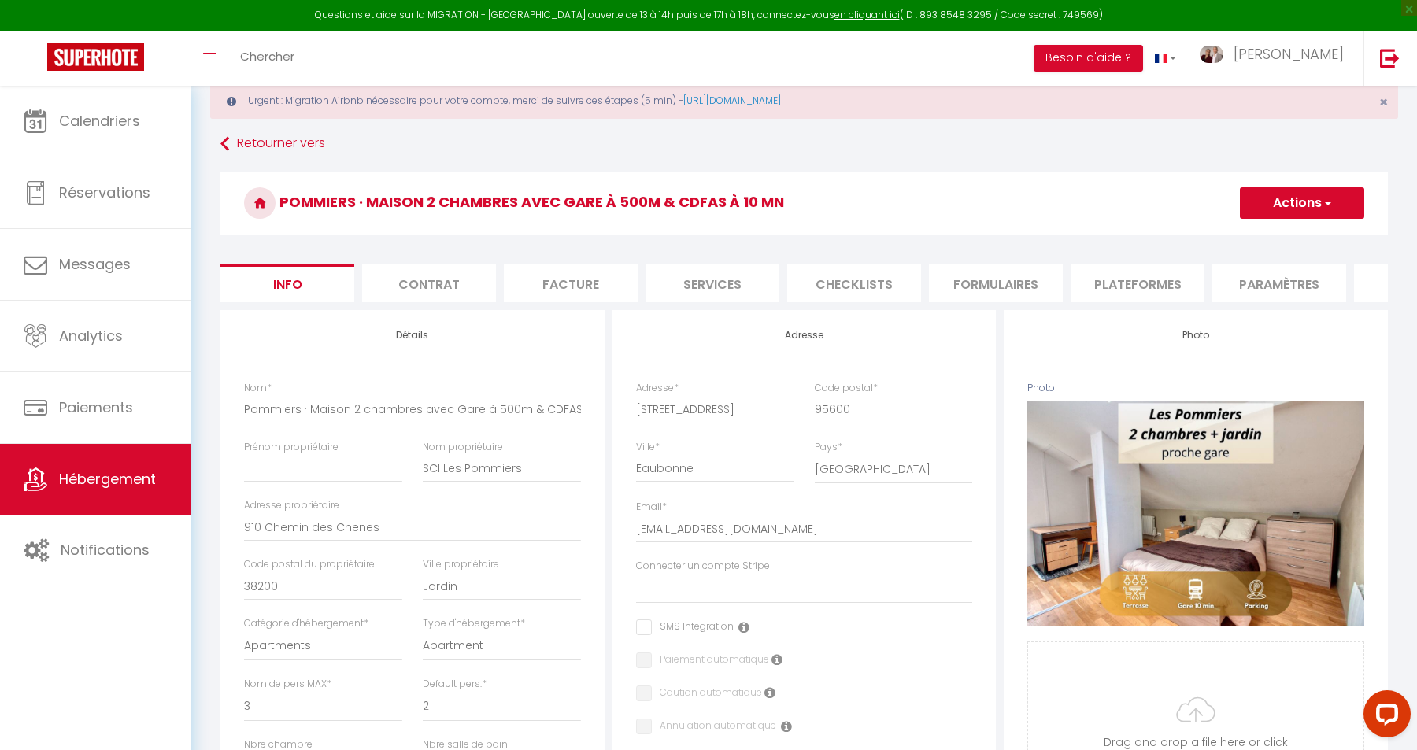
click at [1141, 287] on li "Plateformes" at bounding box center [1138, 283] width 134 height 39
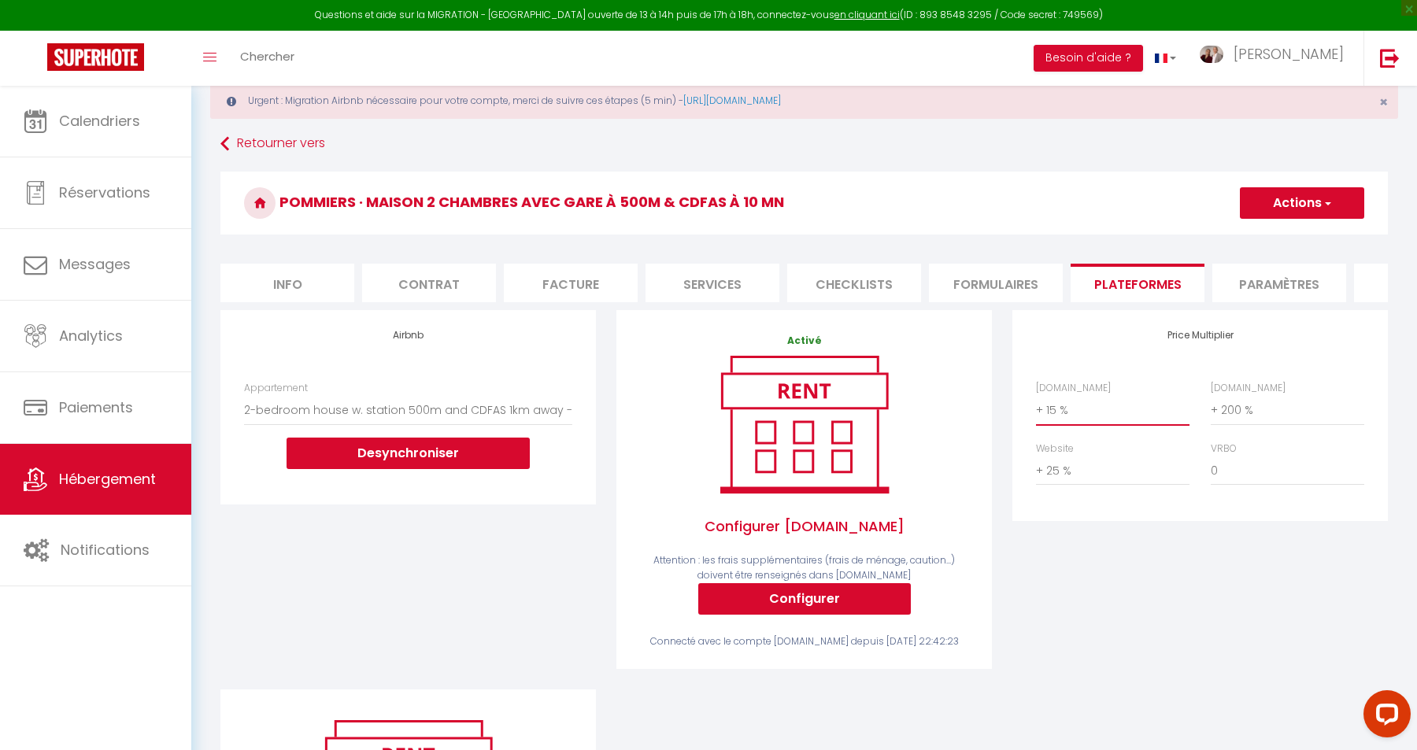
click at [1036, 395] on select "0 + 1 % + 2 % + 3 % + 4 % + 5 % + 6 % + 7 % + 8 % + 9 %" at bounding box center [1113, 410] width 154 height 30
click option "+ 22 %" at bounding box center [0, 0] width 0 height 0
click at [1211, 395] on select "0 + 1 % + 2 % + 3 % + 4 % + 5 % + 6 % + 7 % + 8 % + 9 %" at bounding box center [1288, 410] width 154 height 30
click option "+ 75 %" at bounding box center [0, 0] width 0 height 0
click at [1036, 456] on select "0 + 1 % + 2 % + 3 % + 4 % + 5 % + 6 % + 7 % + 8 % + 9 %" at bounding box center [1113, 471] width 154 height 30
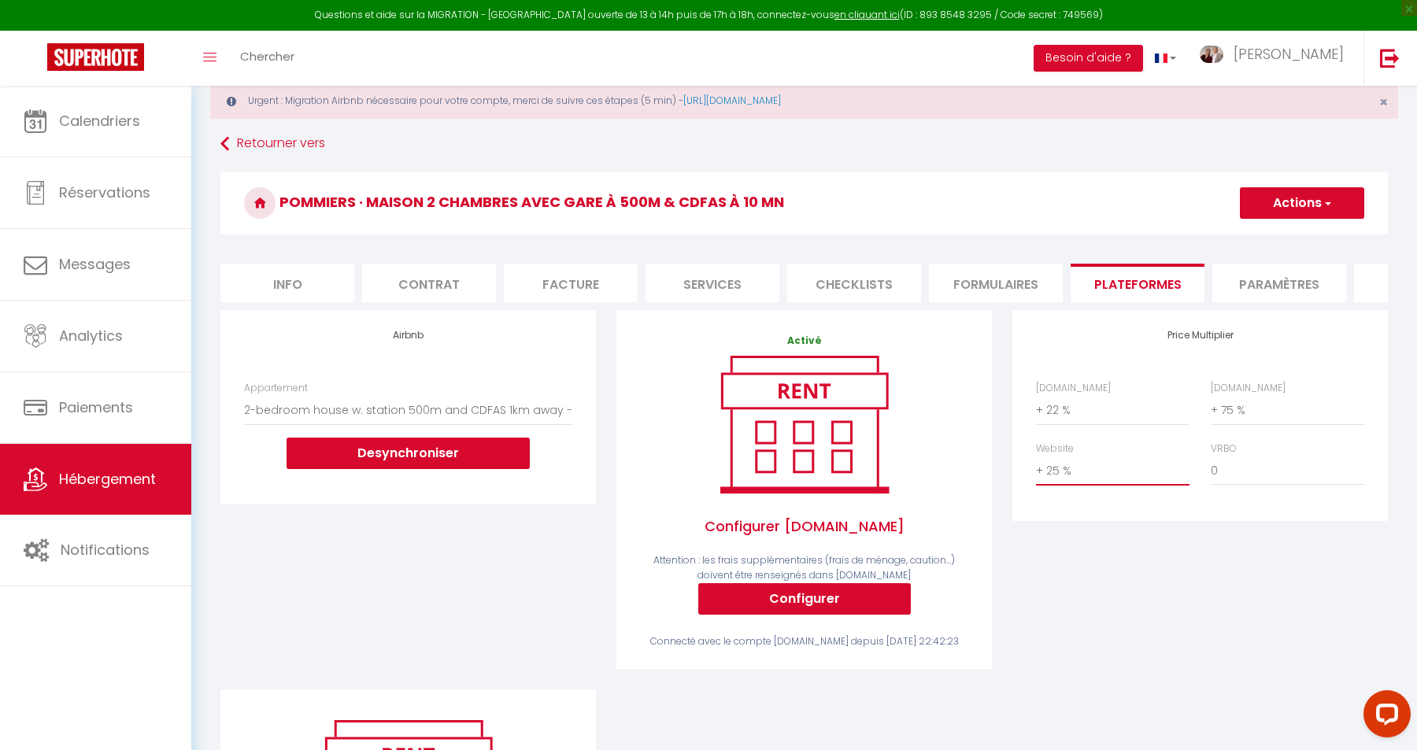
click option "+ 11 %" at bounding box center [0, 0] width 0 height 0
click at [1211, 395] on select "0 + 1 % + 2 % + 3 % + 4 % + 5 % + 6 % + 7 % + 8 % + 9 %" at bounding box center [1288, 410] width 154 height 30
click option "+ 35 %" at bounding box center [0, 0] width 0 height 0
click at [1111, 558] on div "Price Multiplier Airbnb.com 0 + 1 % + 2 % + 3 % + 4 % + 5 % + 6 % + 7 %" at bounding box center [1200, 500] width 396 height 380
click at [1290, 202] on button "Actions" at bounding box center [1302, 202] width 124 height 31
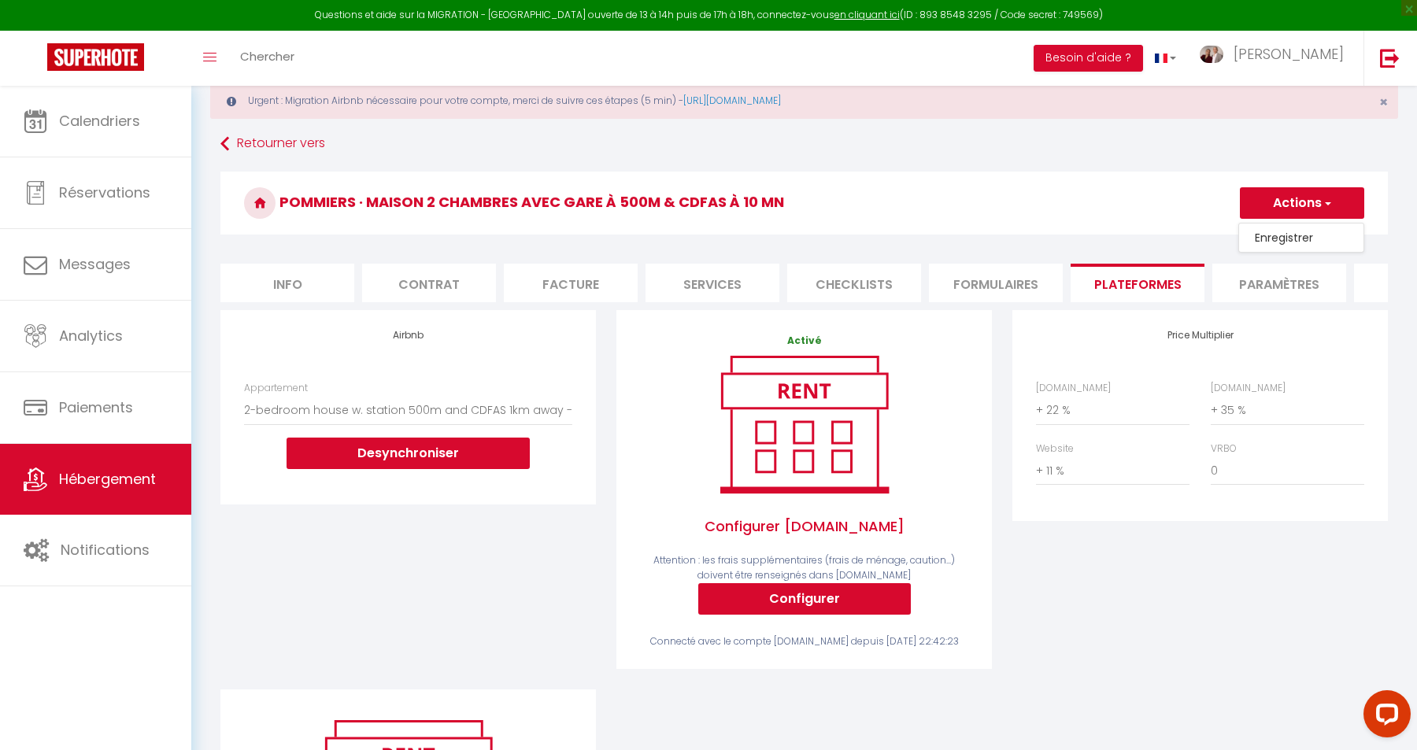
click at [1294, 239] on link "Enregistrer" at bounding box center [1301, 238] width 124 height 20
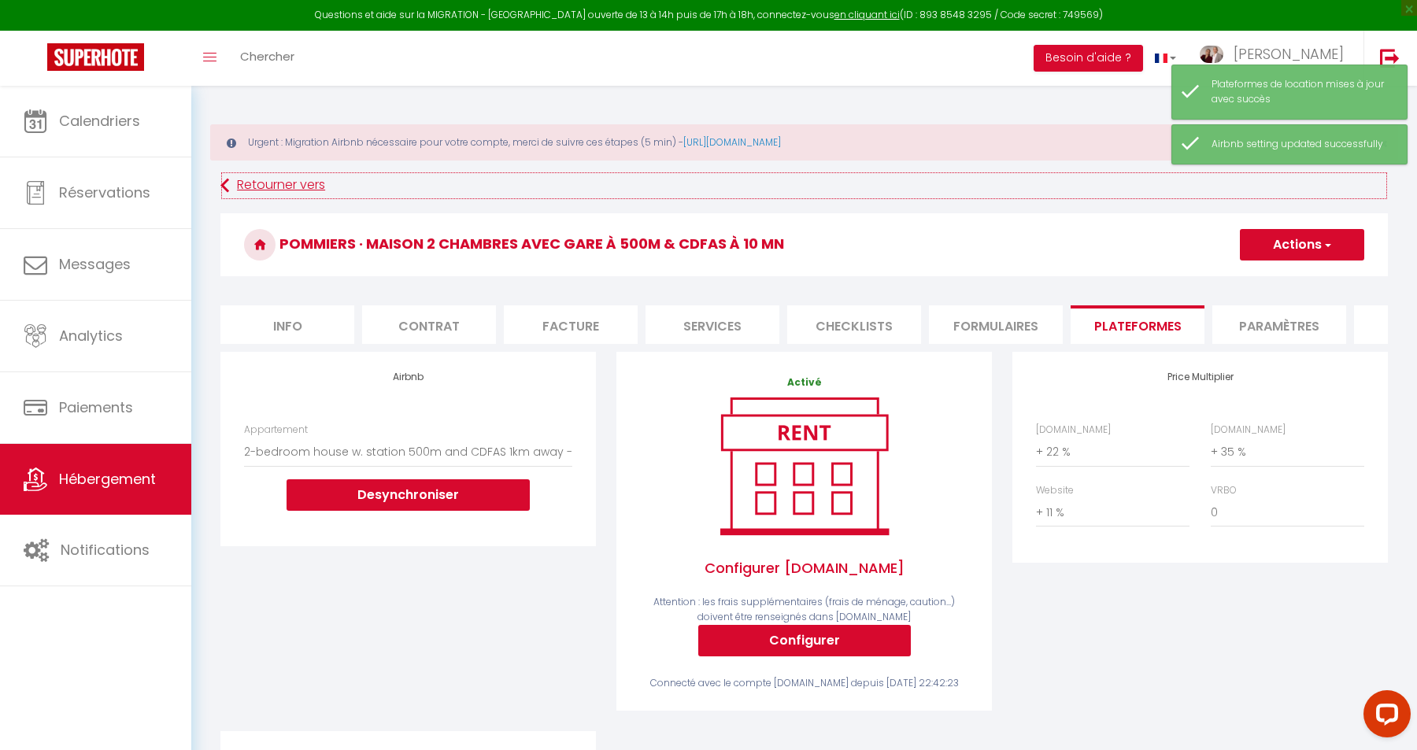
click at [241, 189] on link "Retourner vers" at bounding box center [804, 186] width 1168 height 28
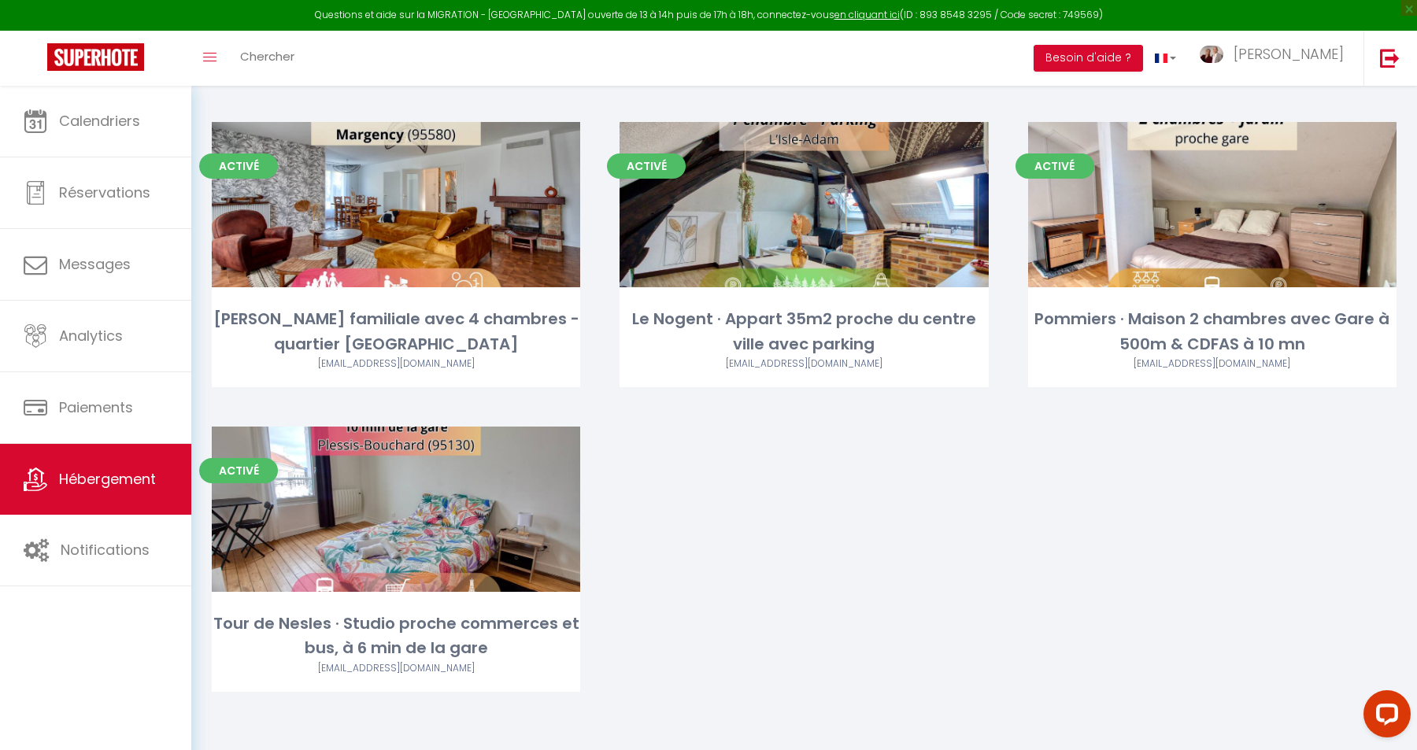
scroll to position [757, 0]
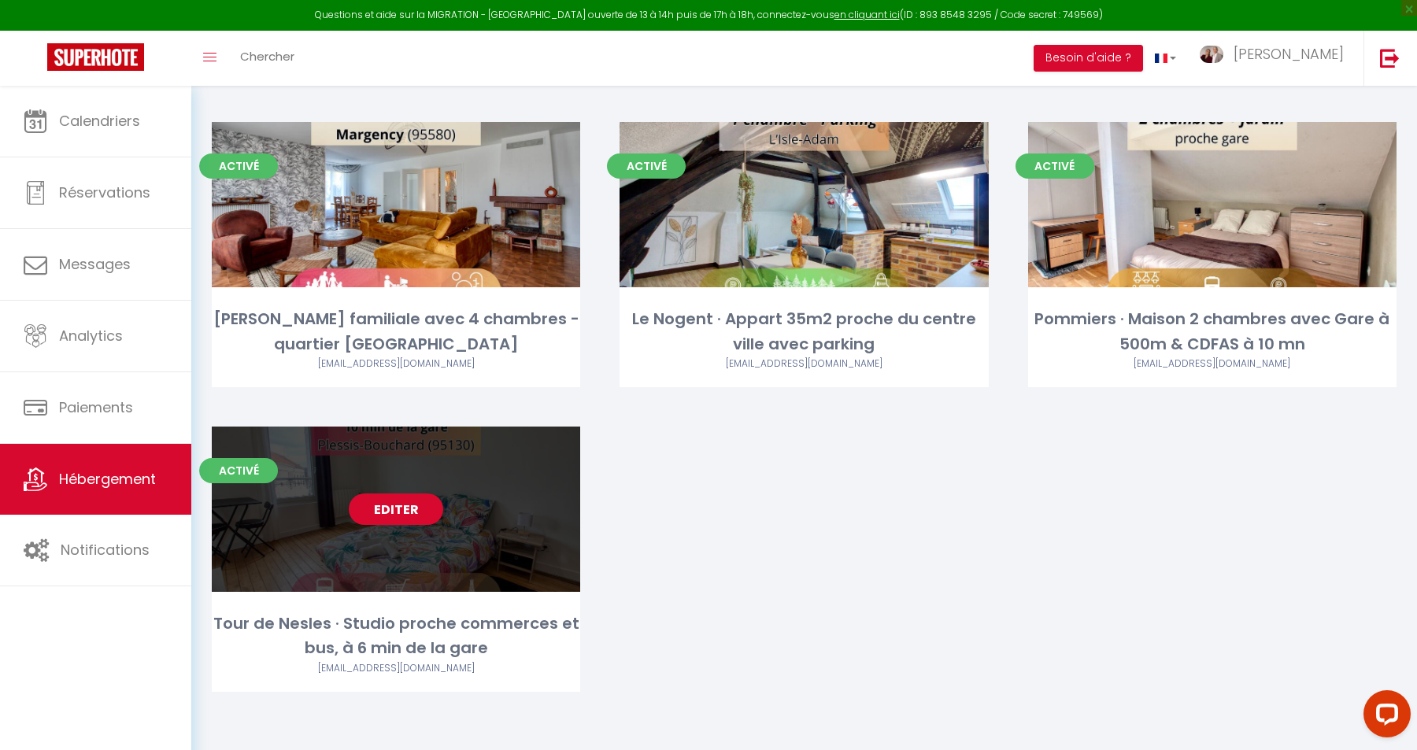
click at [406, 506] on link "Editer" at bounding box center [396, 509] width 94 height 31
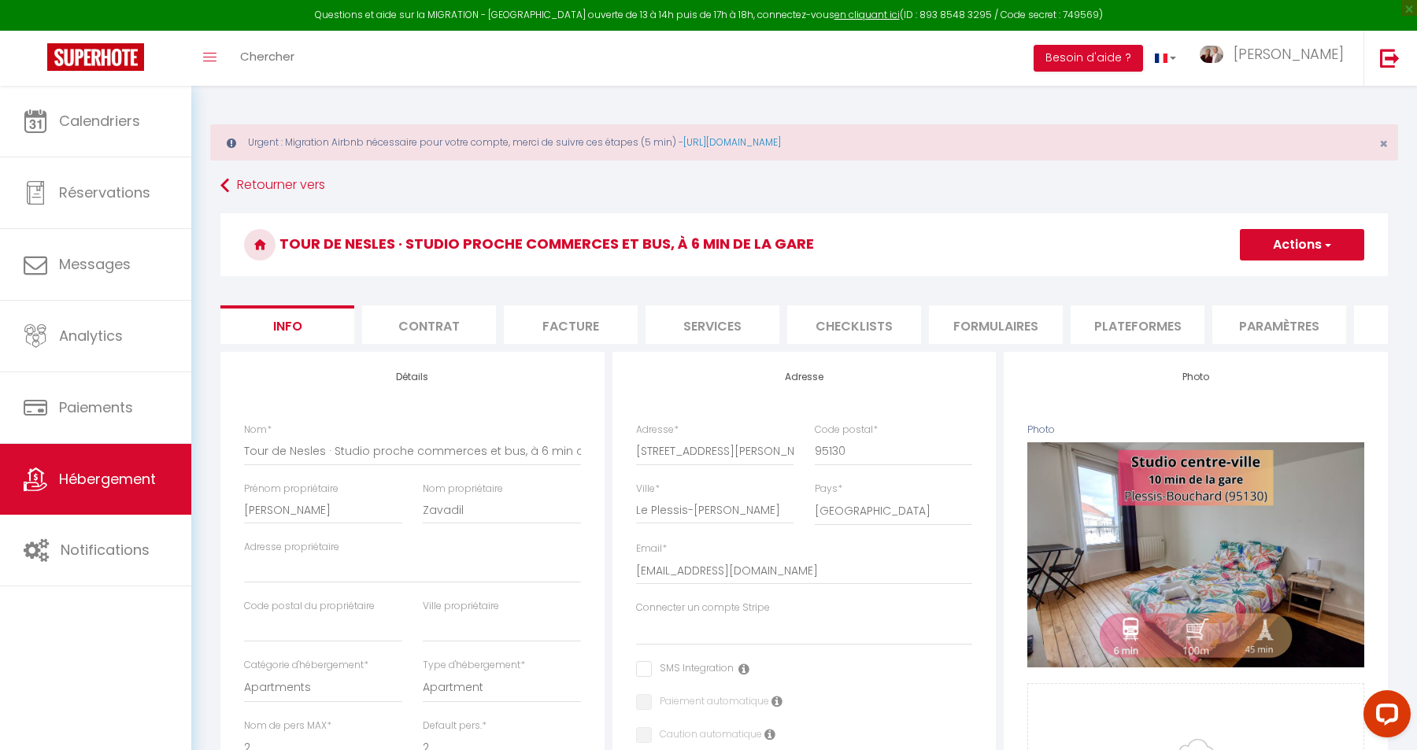
click at [1138, 330] on li "Plateformes" at bounding box center [1138, 325] width 134 height 39
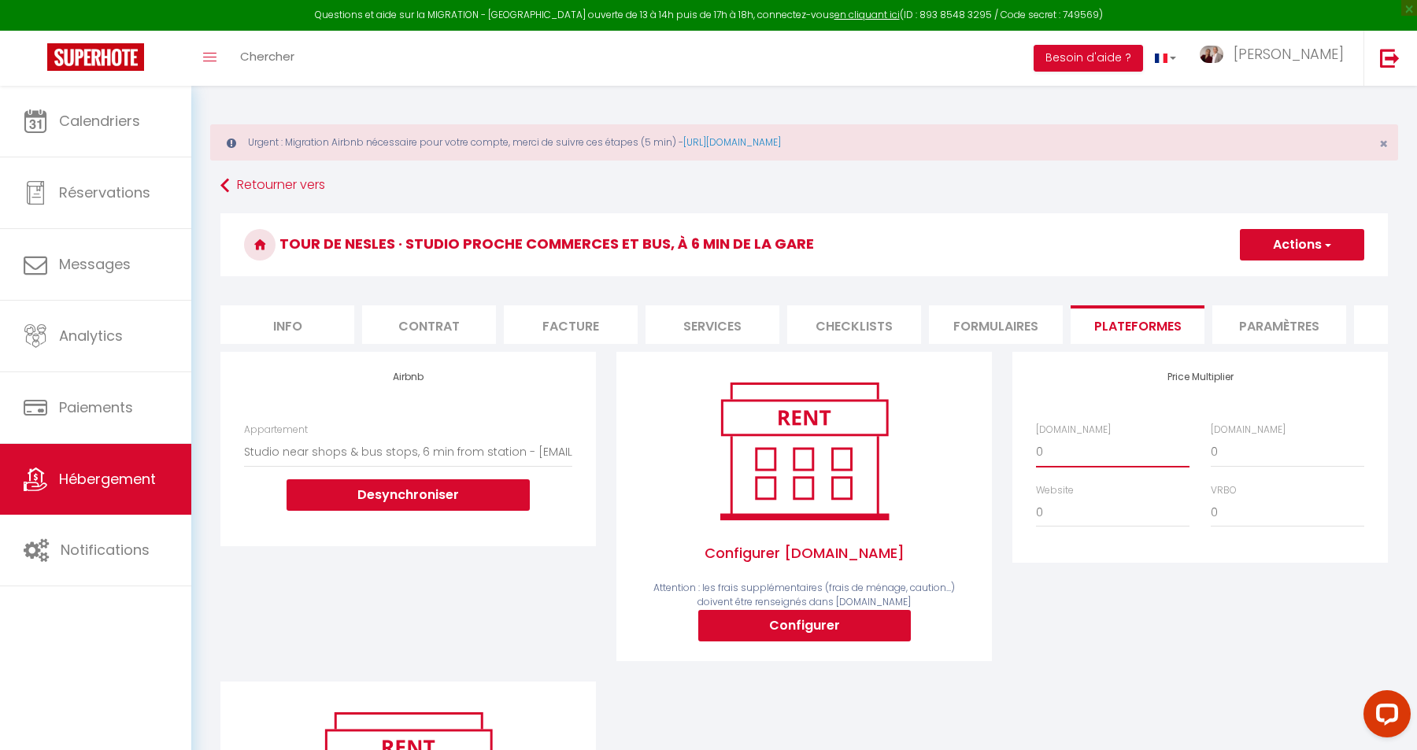
click at [1036, 437] on select "0 + 1 % + 2 % + 3 % + 4 % + 5 % + 6 % + 7 % + 8 % + 9 %" at bounding box center [1113, 452] width 154 height 30
click option "+ 21 %" at bounding box center [0, 0] width 0 height 0
click at [1211, 437] on select "0 + 1 % + 2 % + 3 % + 4 % + 5 % + 6 % + 7 % + 8 % + 9 %" at bounding box center [1288, 452] width 154 height 30
click option "+ 35 %" at bounding box center [0, 0] width 0 height 0
click at [1036, 498] on select "0 + 1 % + 2 % + 3 % + 4 % + 5 % + 6 % + 7 % + 8 % + 9 %" at bounding box center [1113, 513] width 154 height 30
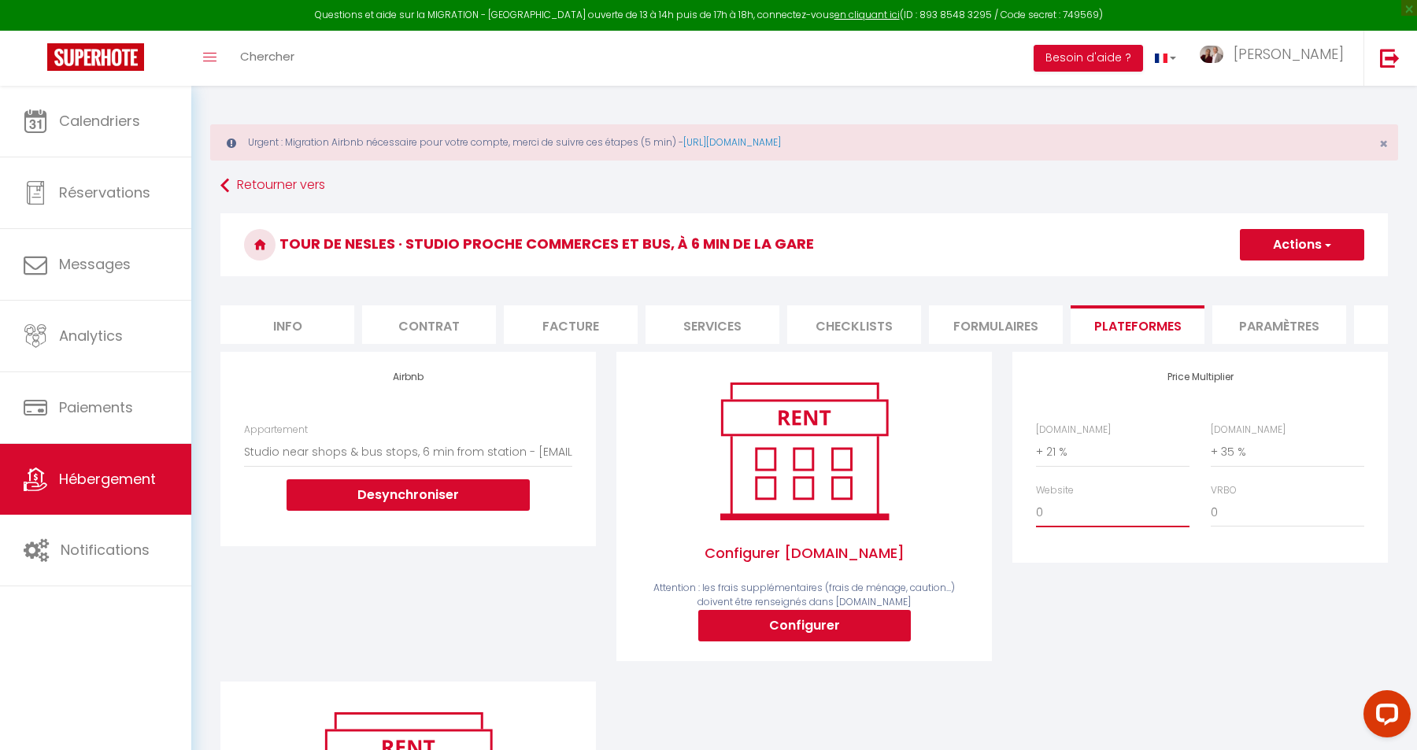
click option "+ 11 %" at bounding box center [0, 0] width 0 height 0
click at [1300, 247] on button "Actions" at bounding box center [1302, 244] width 124 height 31
click at [1296, 278] on link "Enregistrer" at bounding box center [1301, 279] width 124 height 20
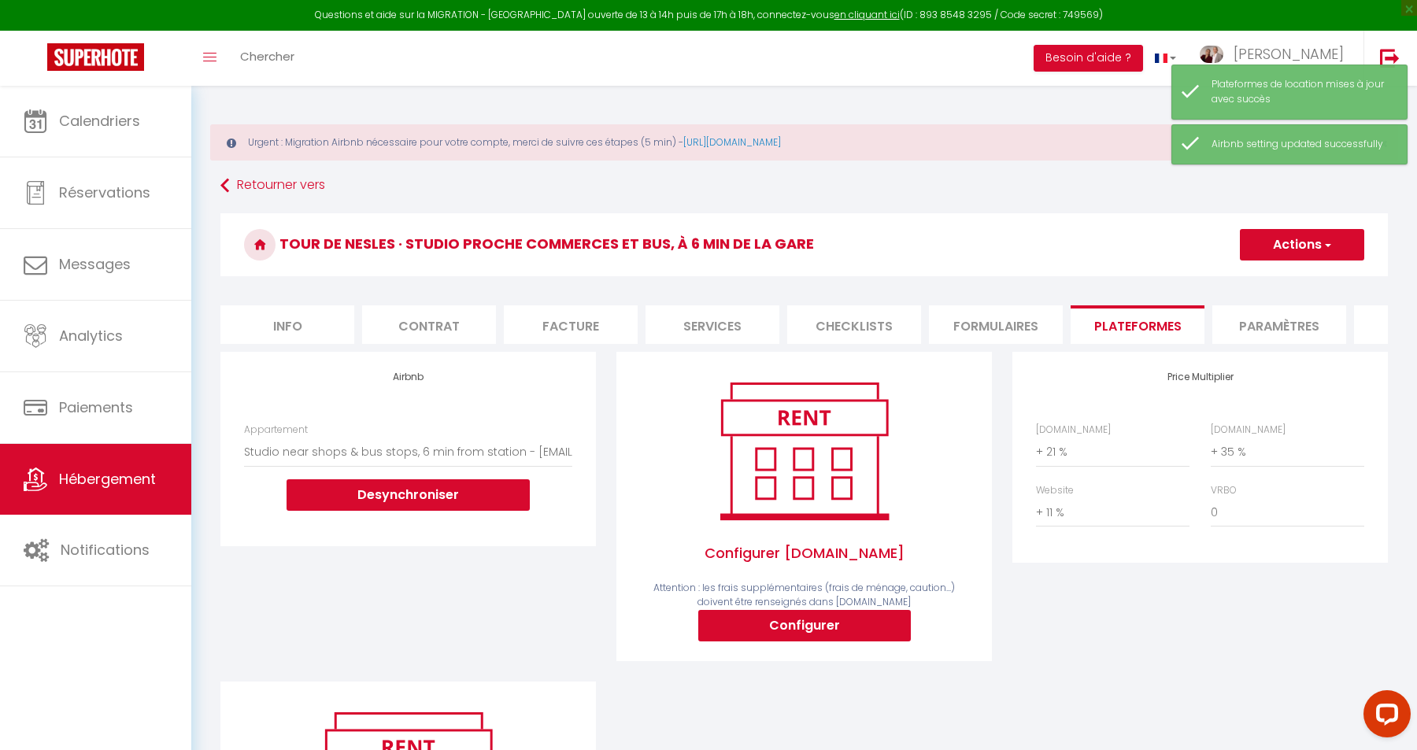
click at [1102, 235] on h3 "Tour de Nesles · Studio proche commerces et bus, à 6 min de la gare" at bounding box center [804, 244] width 1168 height 63
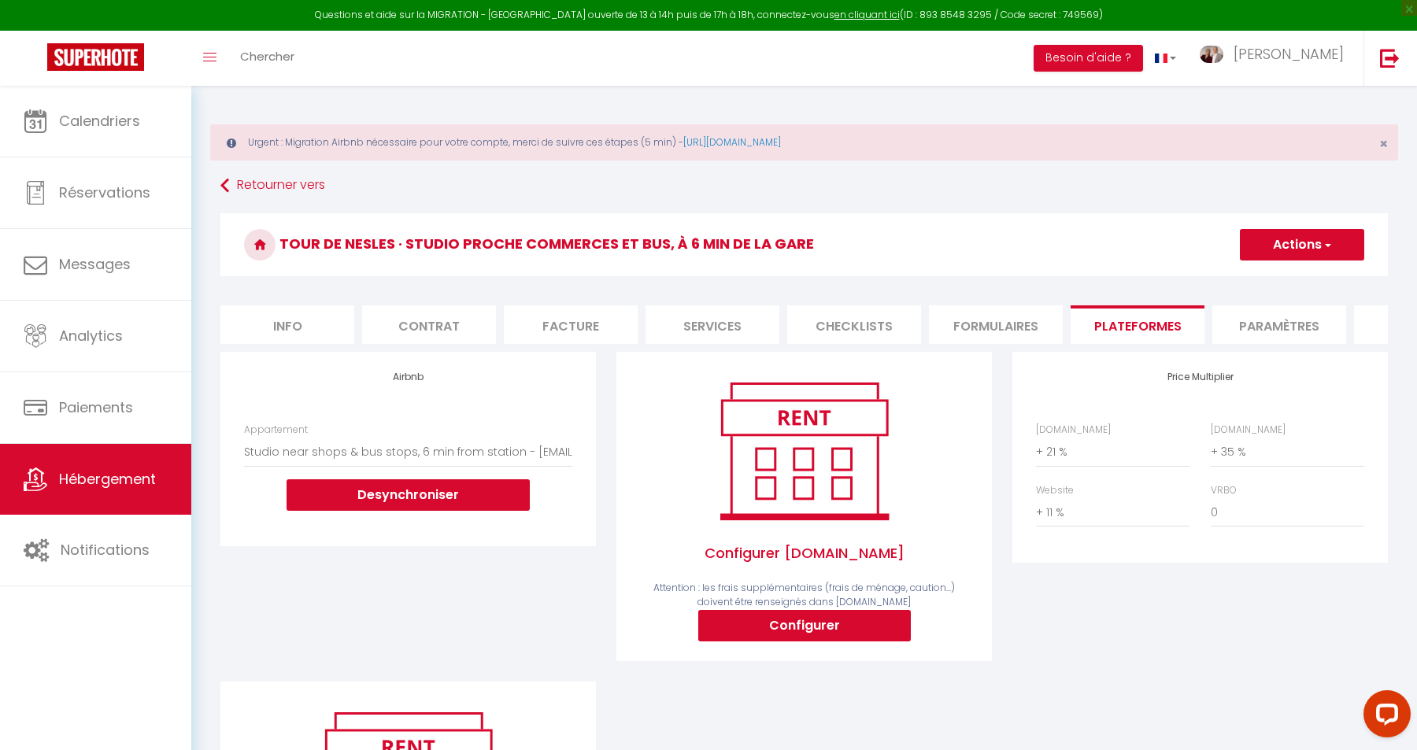
click at [286, 323] on li "Info" at bounding box center [287, 325] width 134 height 39
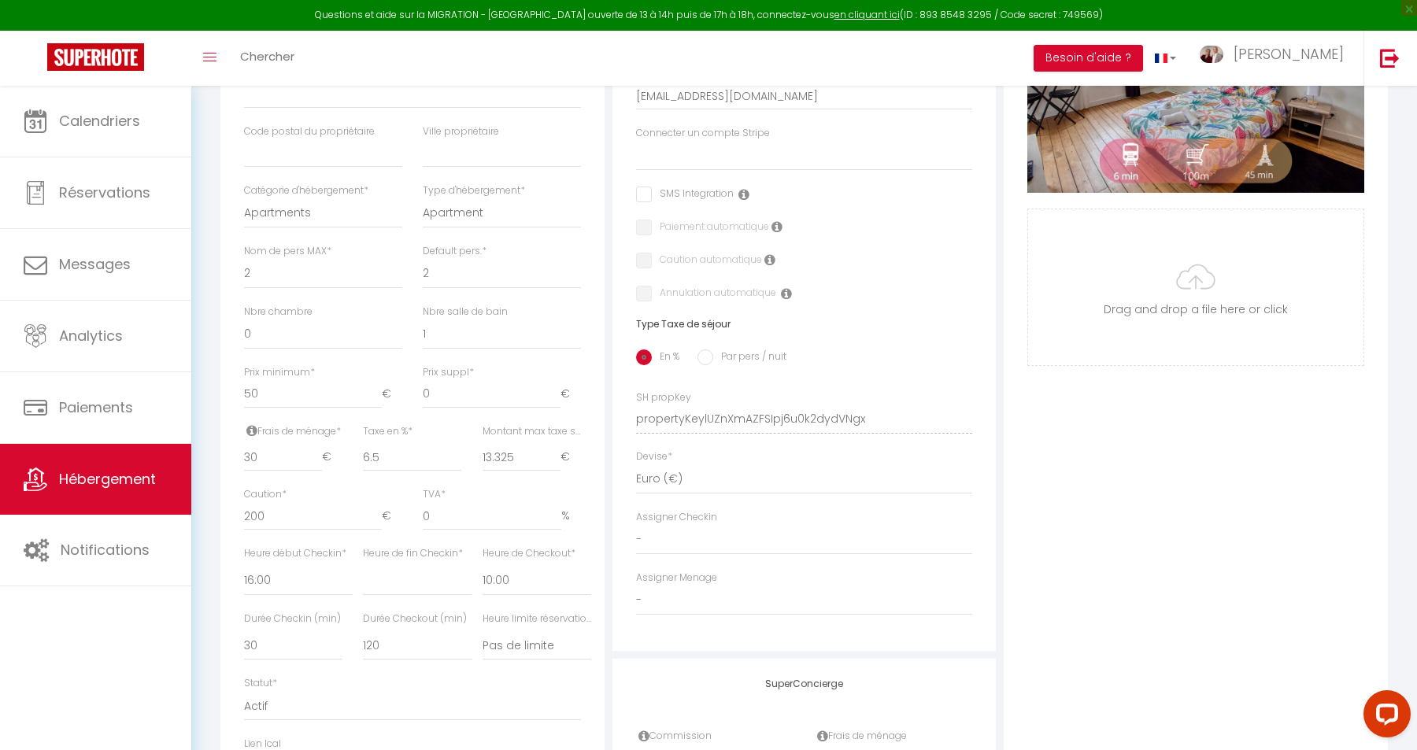
scroll to position [478, 0]
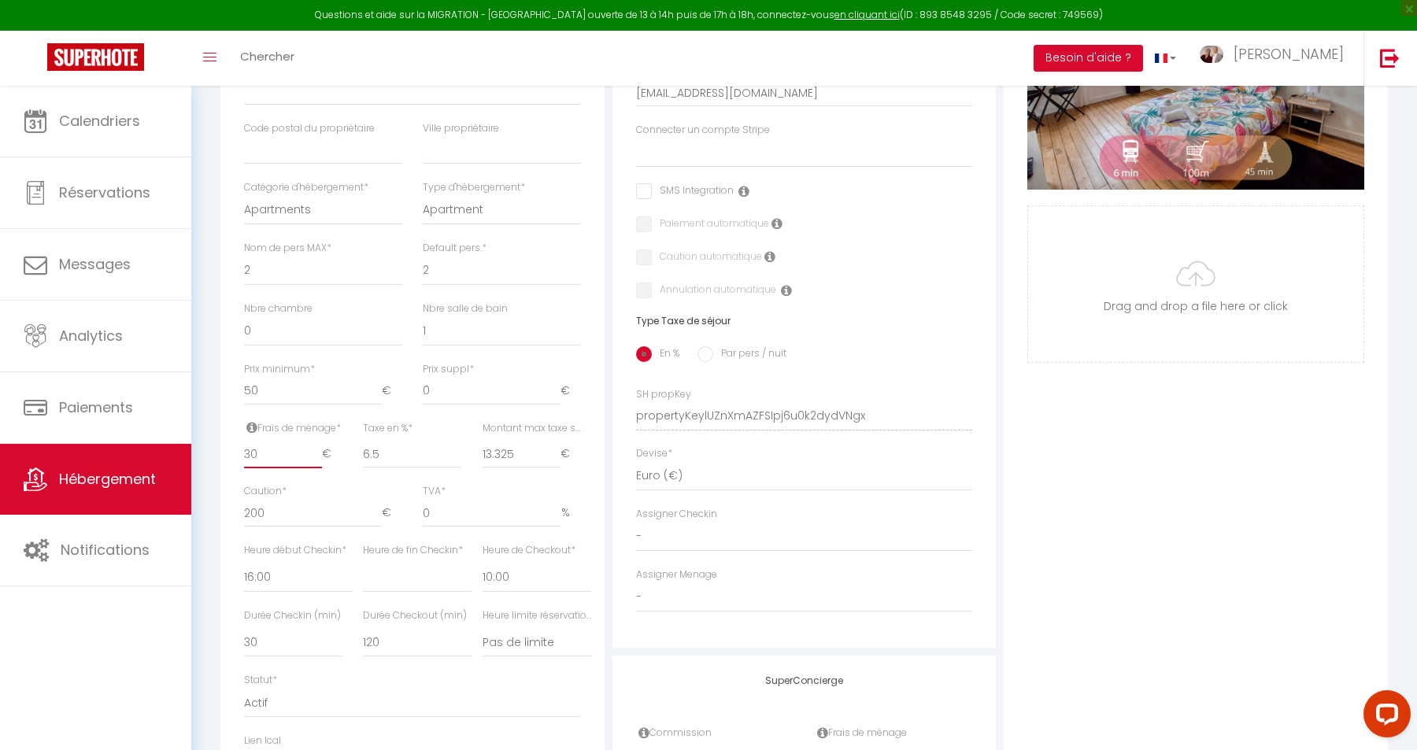
click at [253, 457] on input "30" at bounding box center [283, 454] width 78 height 28
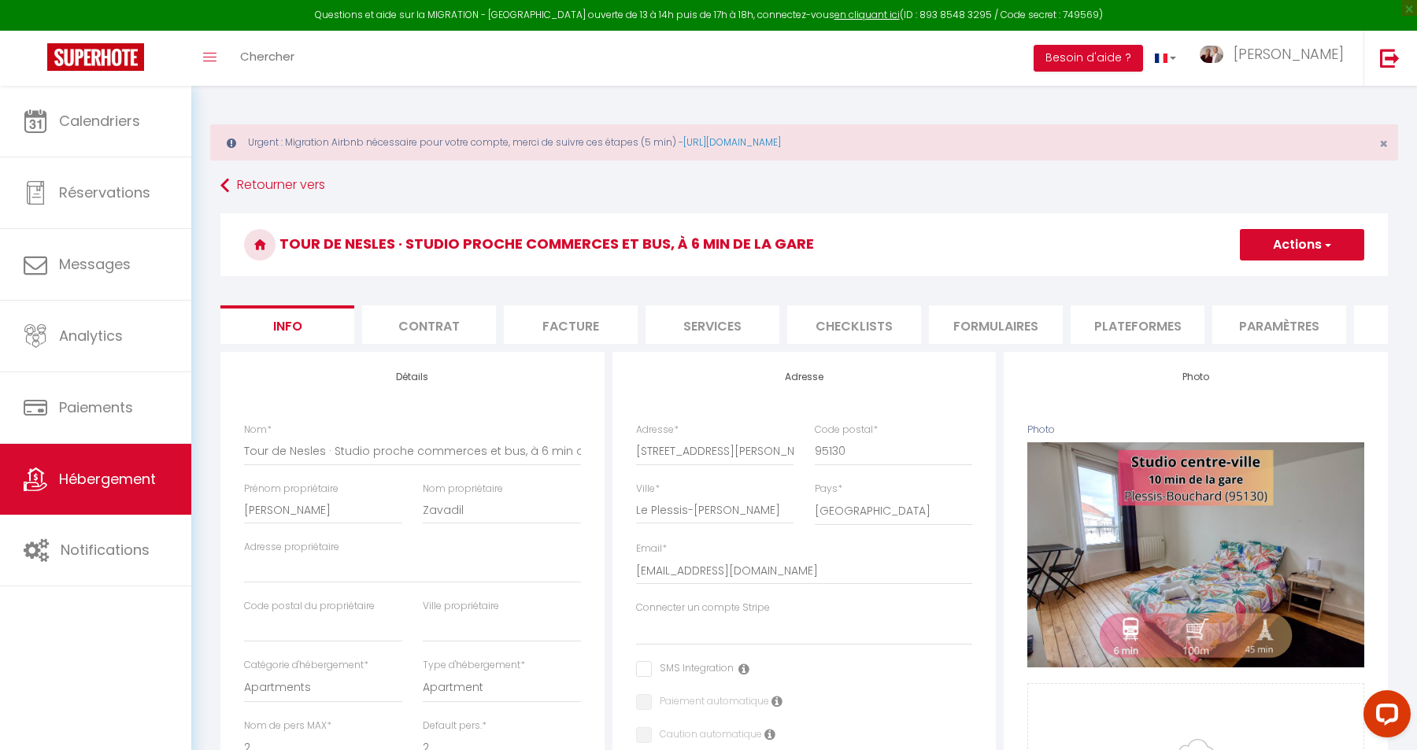
click at [1303, 244] on button "Actions" at bounding box center [1302, 244] width 124 height 31
click at [1265, 279] on input "Enregistrer" at bounding box center [1240, 280] width 58 height 16
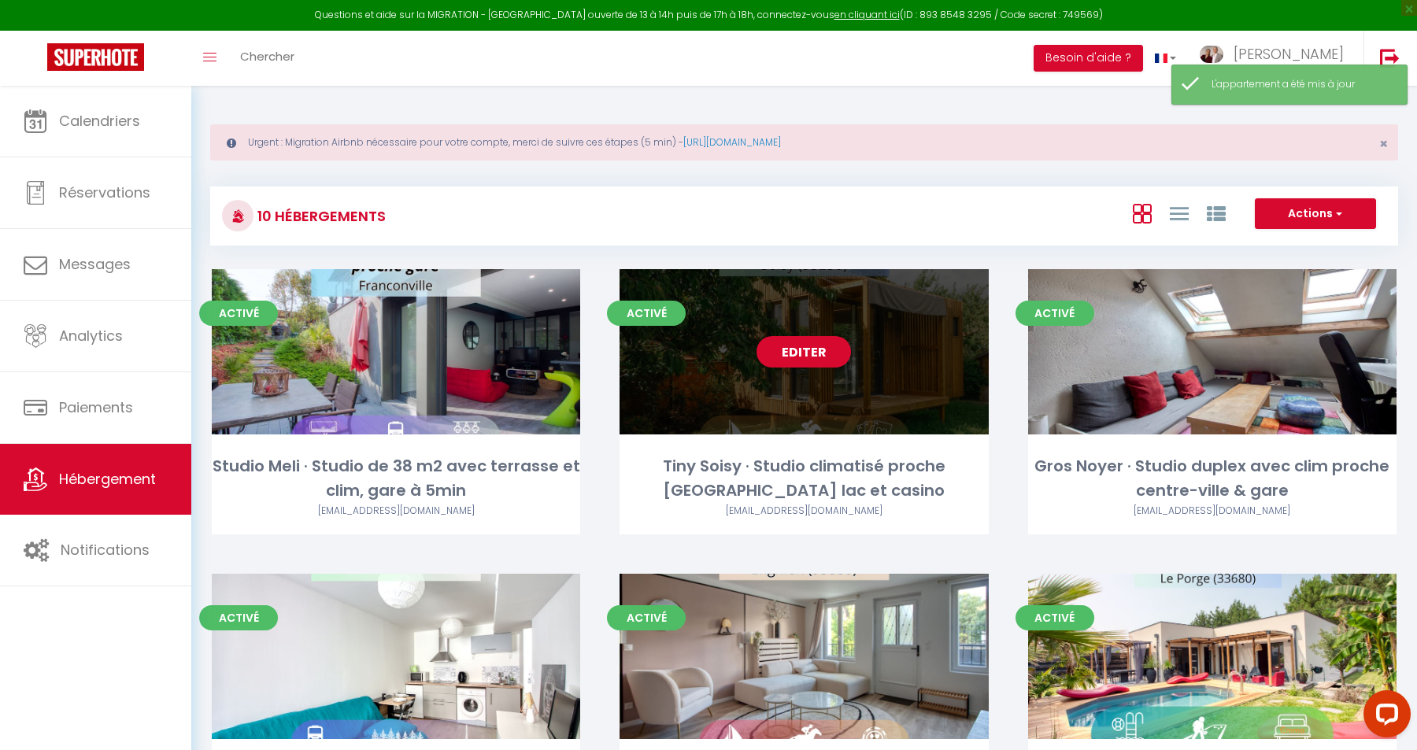
click at [791, 343] on link "Editer" at bounding box center [804, 351] width 94 height 31
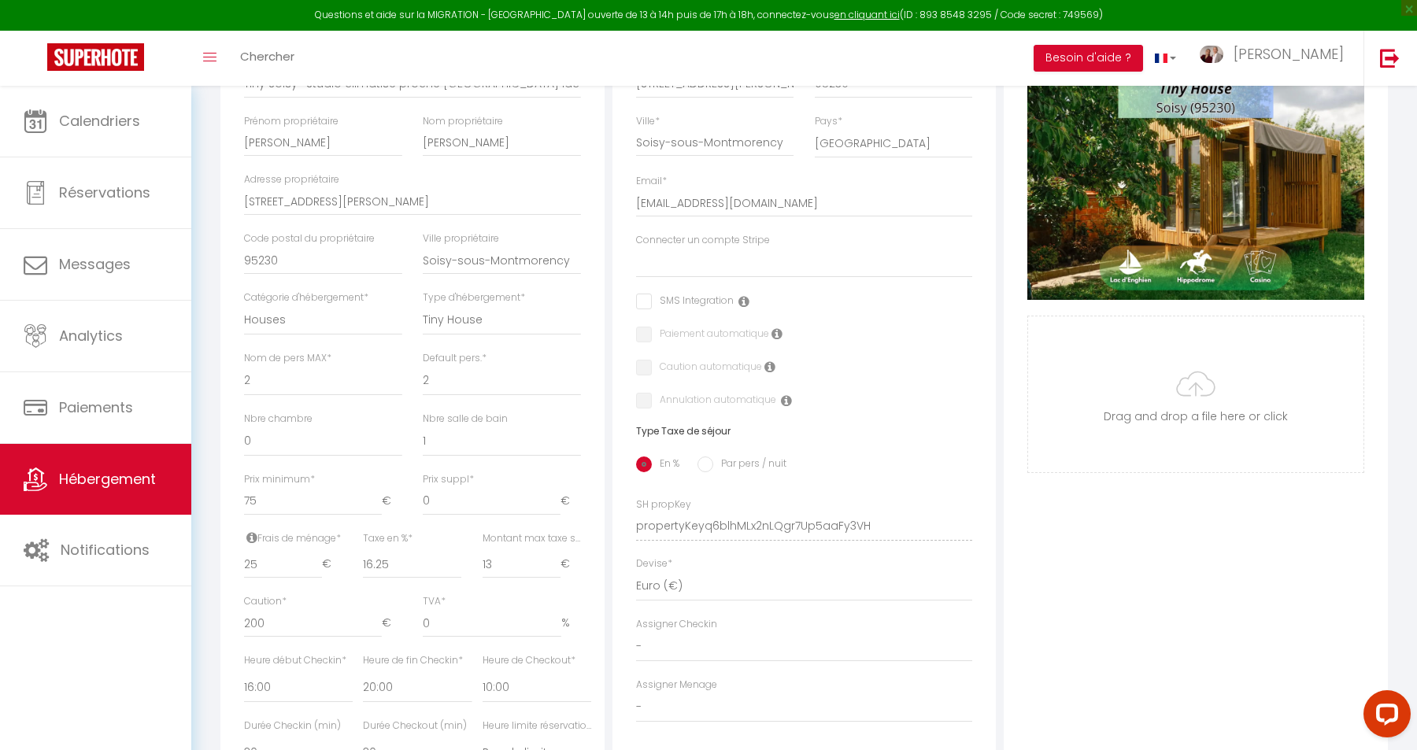
scroll to position [703, 0]
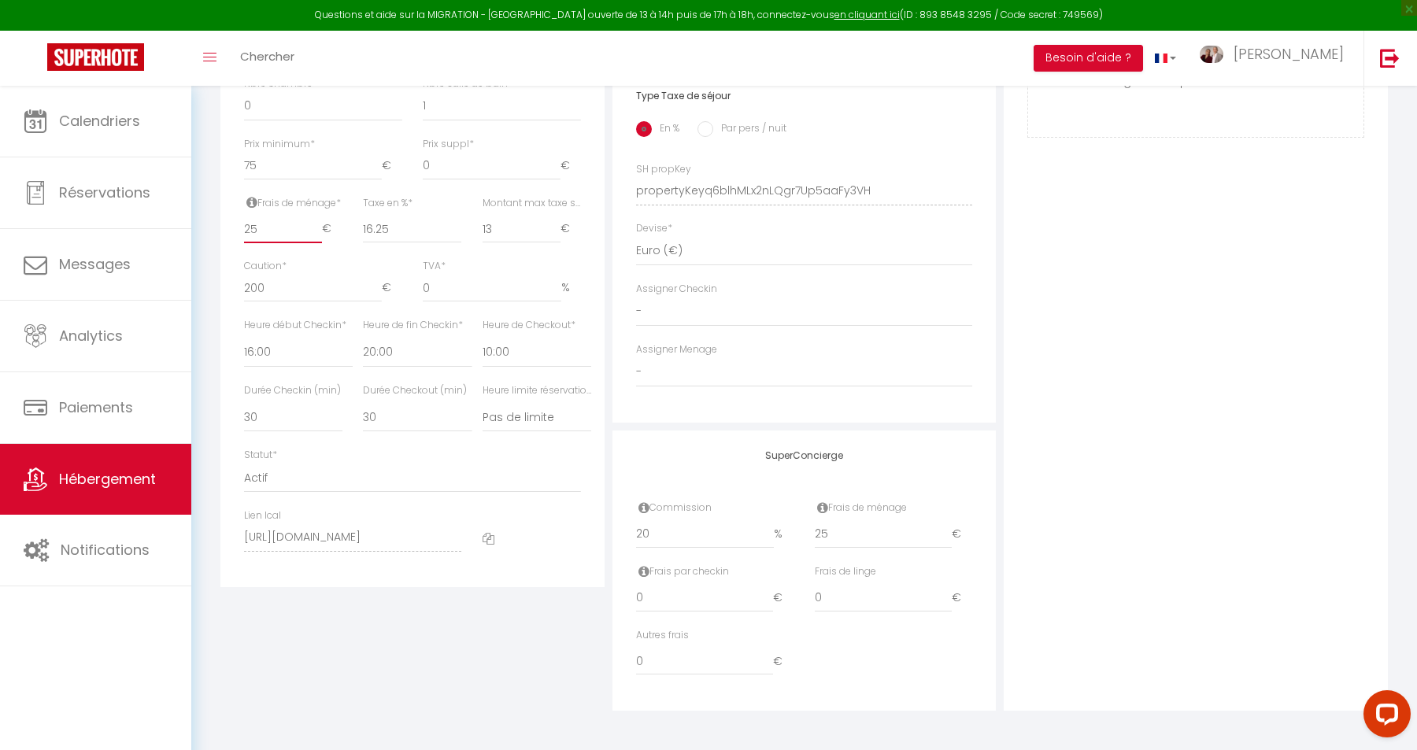
click at [271, 229] on input "25" at bounding box center [283, 229] width 78 height 28
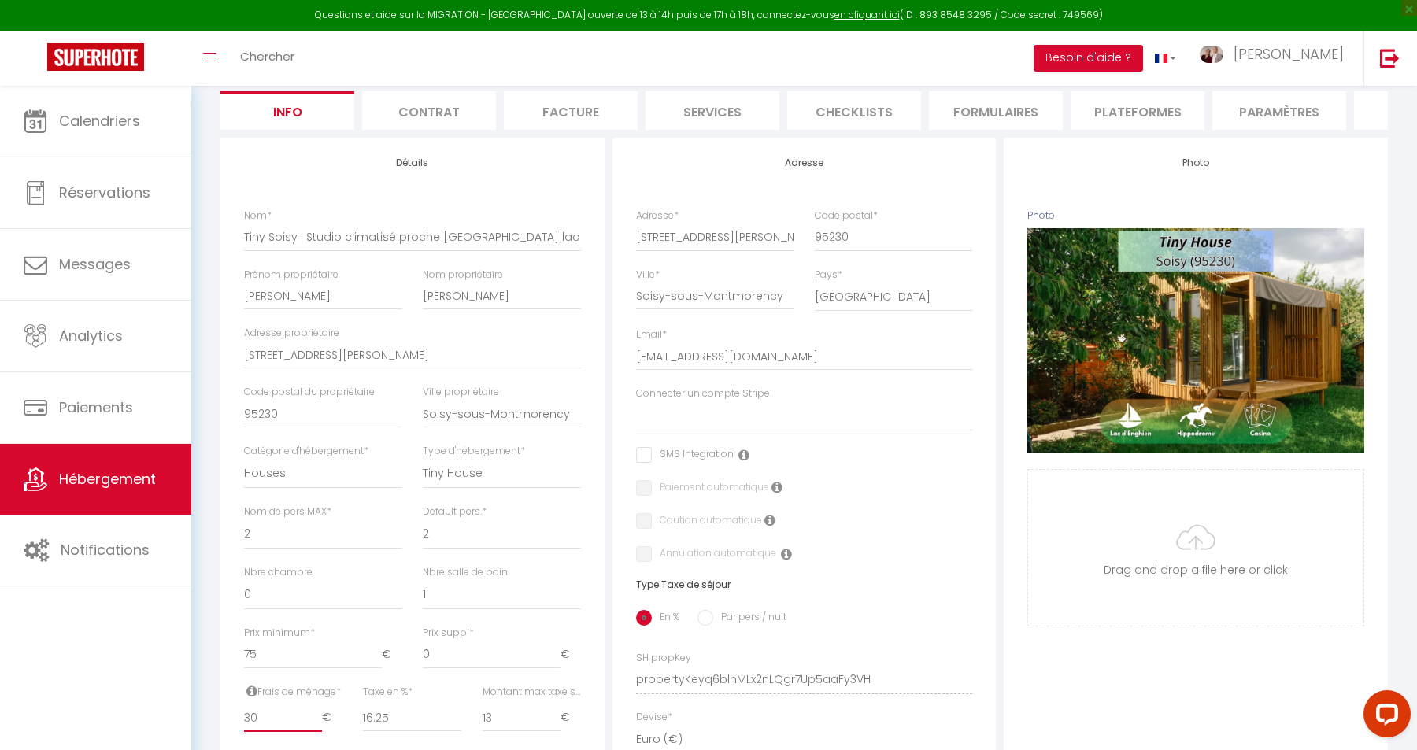
scroll to position [0, 0]
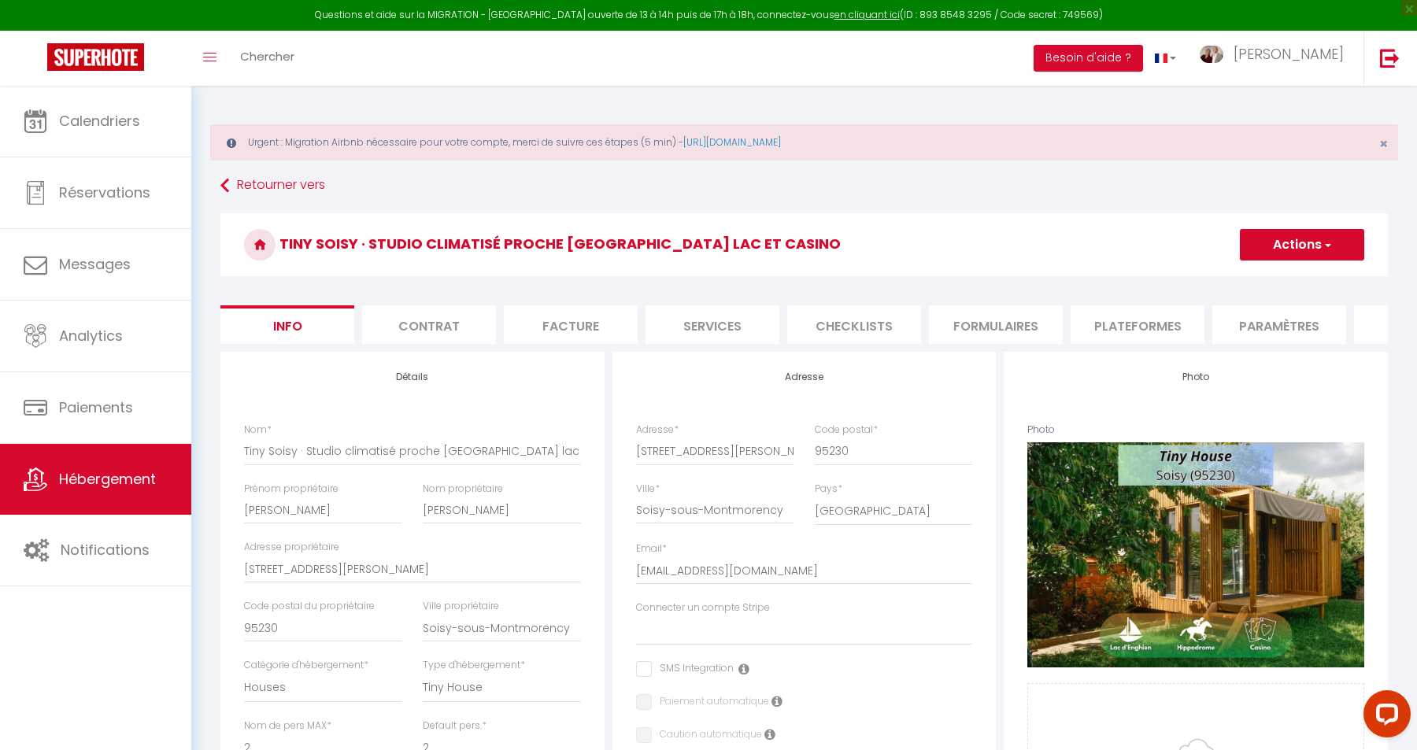
click at [1329, 245] on span "button" at bounding box center [1327, 245] width 10 height 16
click at [1261, 278] on input "Enregistrer" at bounding box center [1240, 280] width 58 height 16
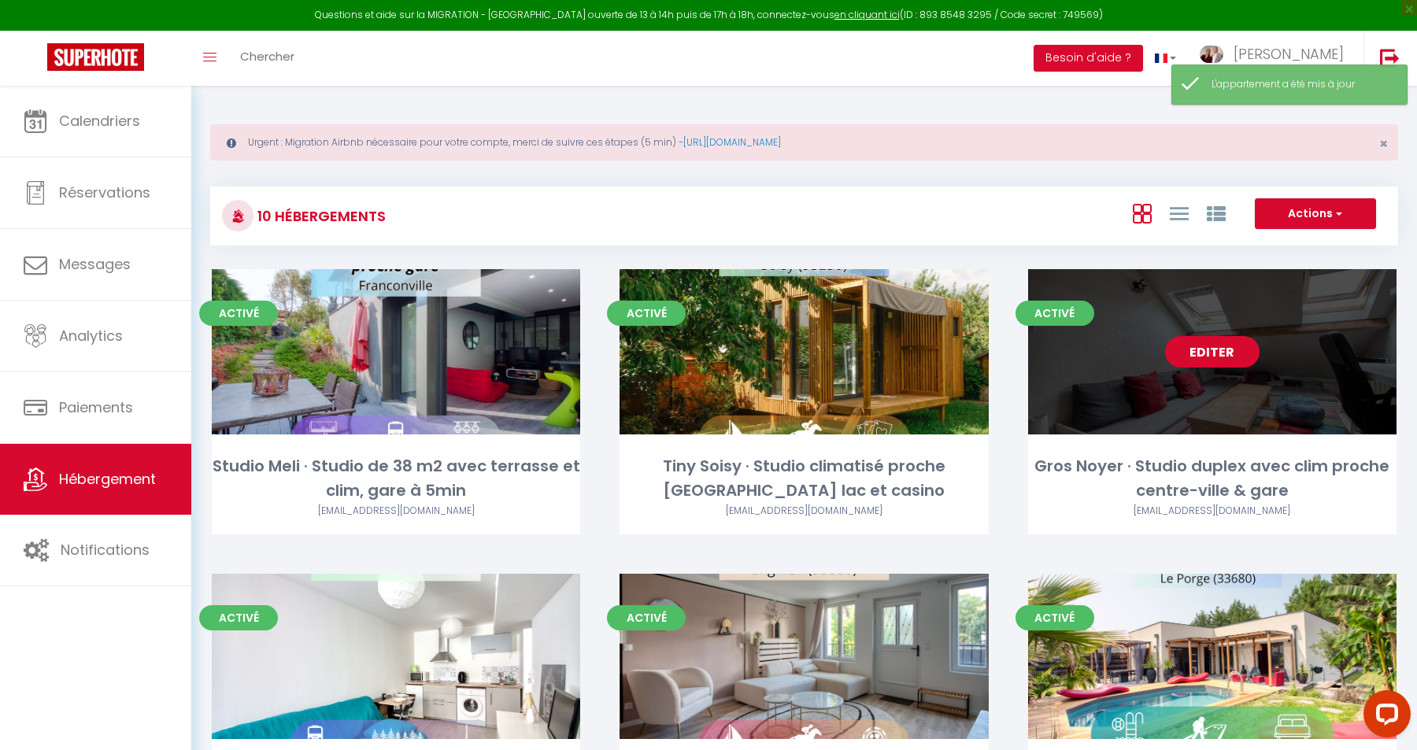
click at [1210, 346] on link "Editer" at bounding box center [1212, 351] width 94 height 31
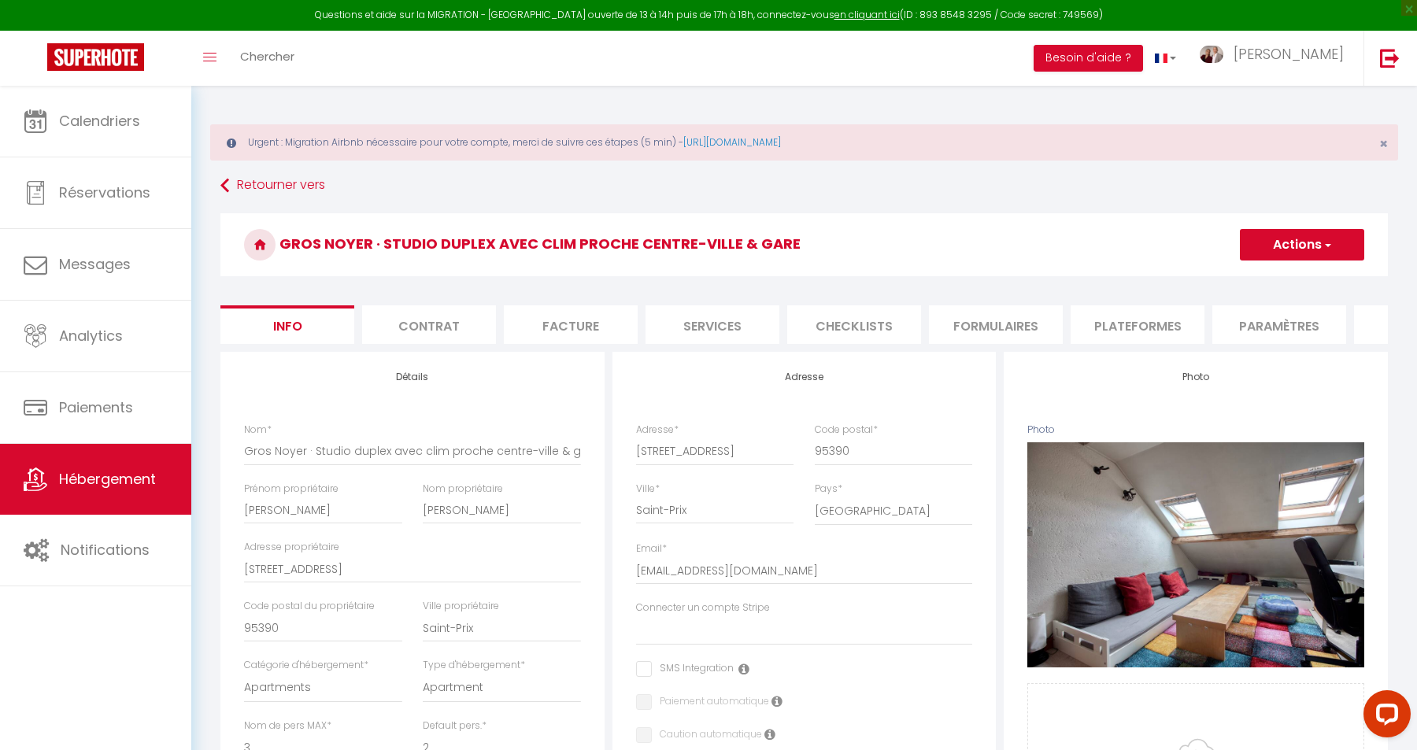
scroll to position [703, 0]
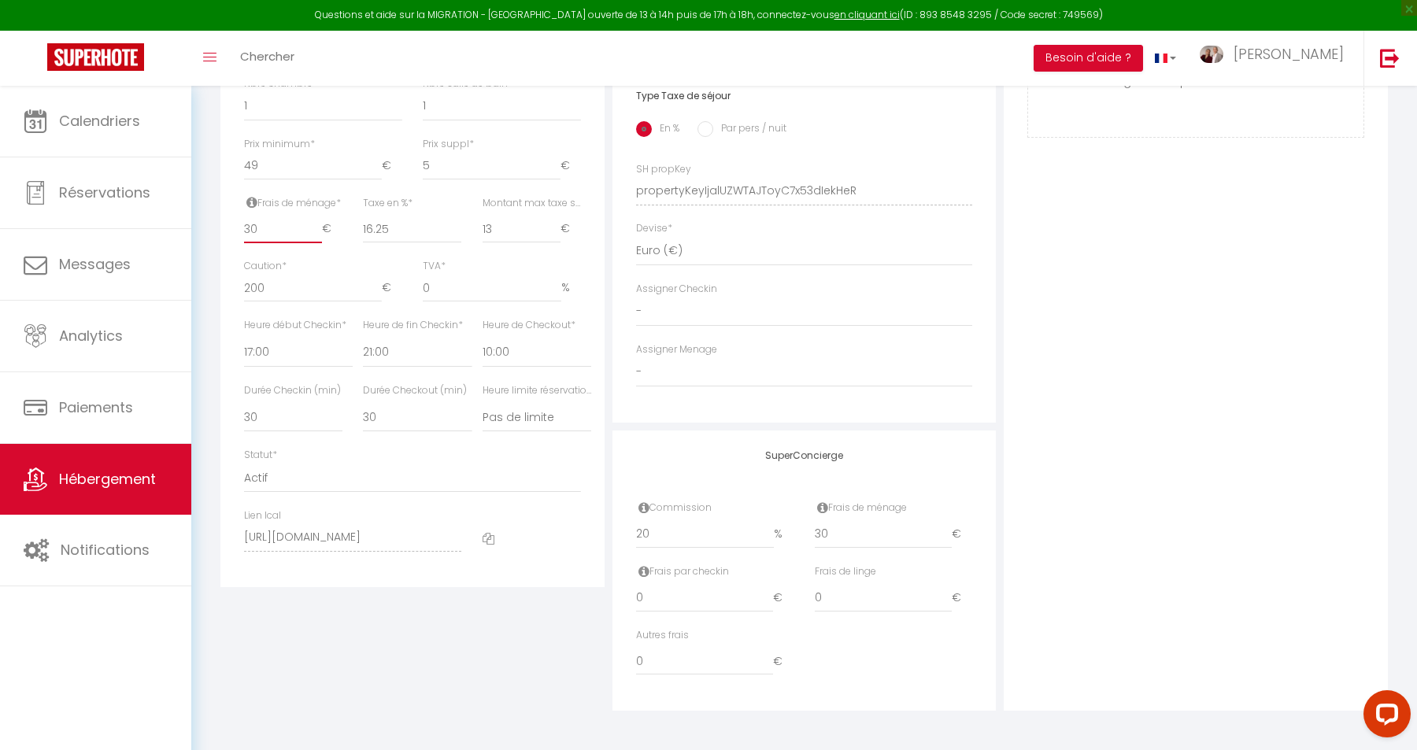
click at [278, 231] on input "30" at bounding box center [283, 229] width 78 height 28
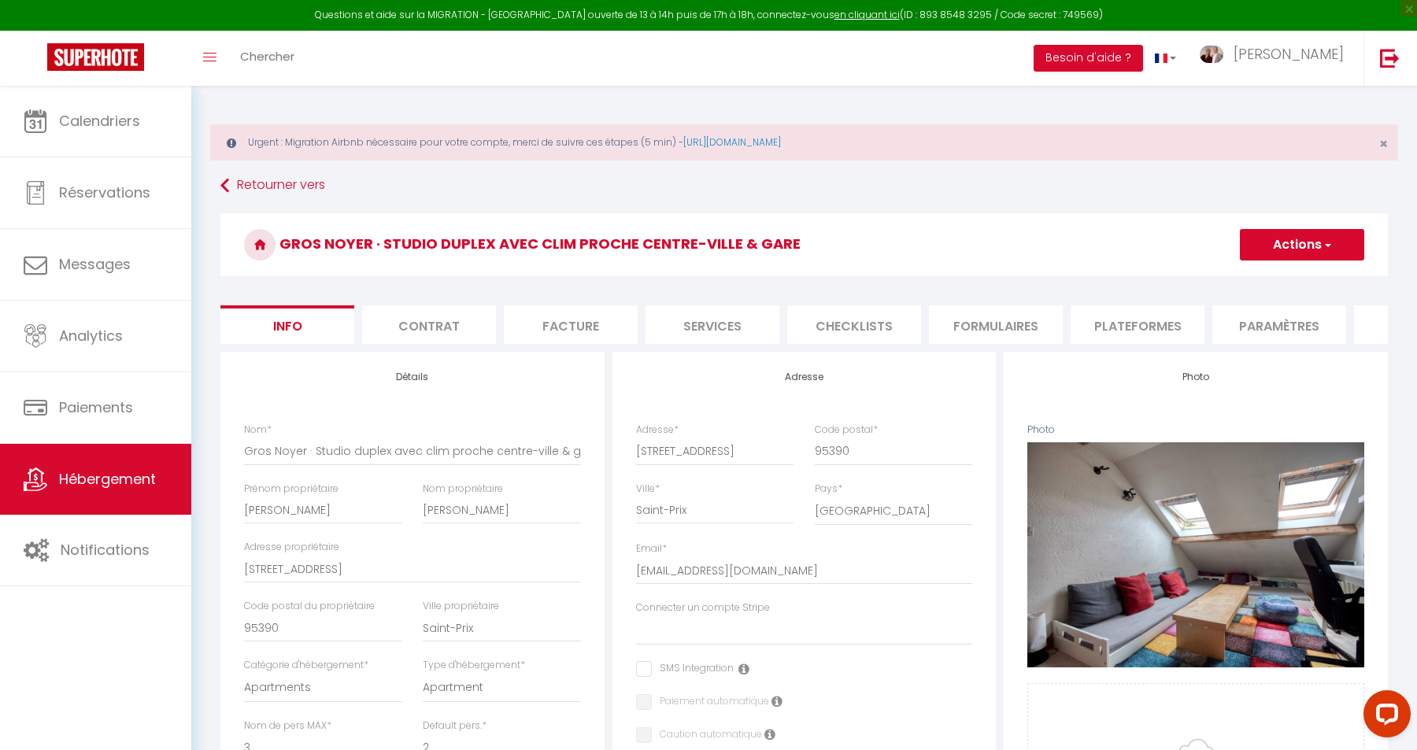
click at [1286, 241] on button "Actions" at bounding box center [1302, 244] width 124 height 31
click at [1249, 276] on input "Enregistrer" at bounding box center [1240, 280] width 58 height 16
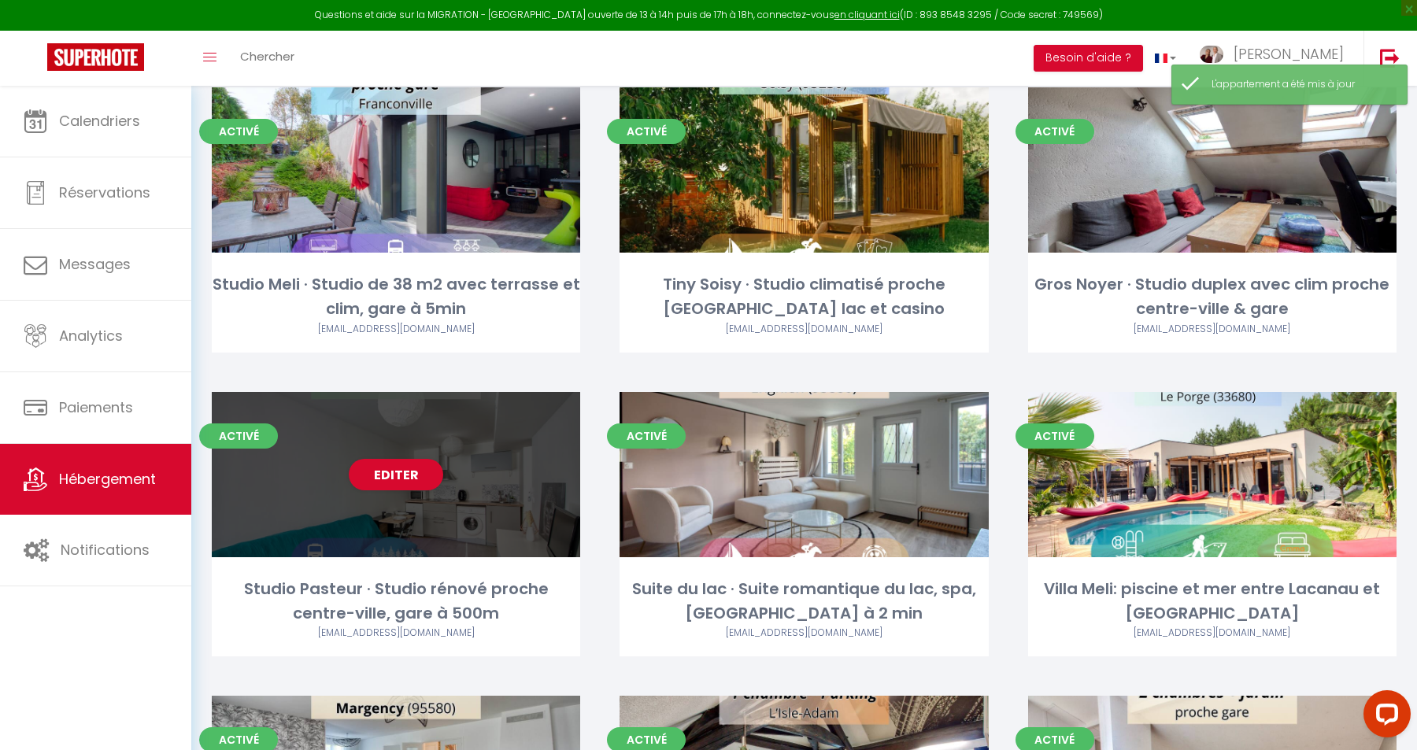
scroll to position [190, 0]
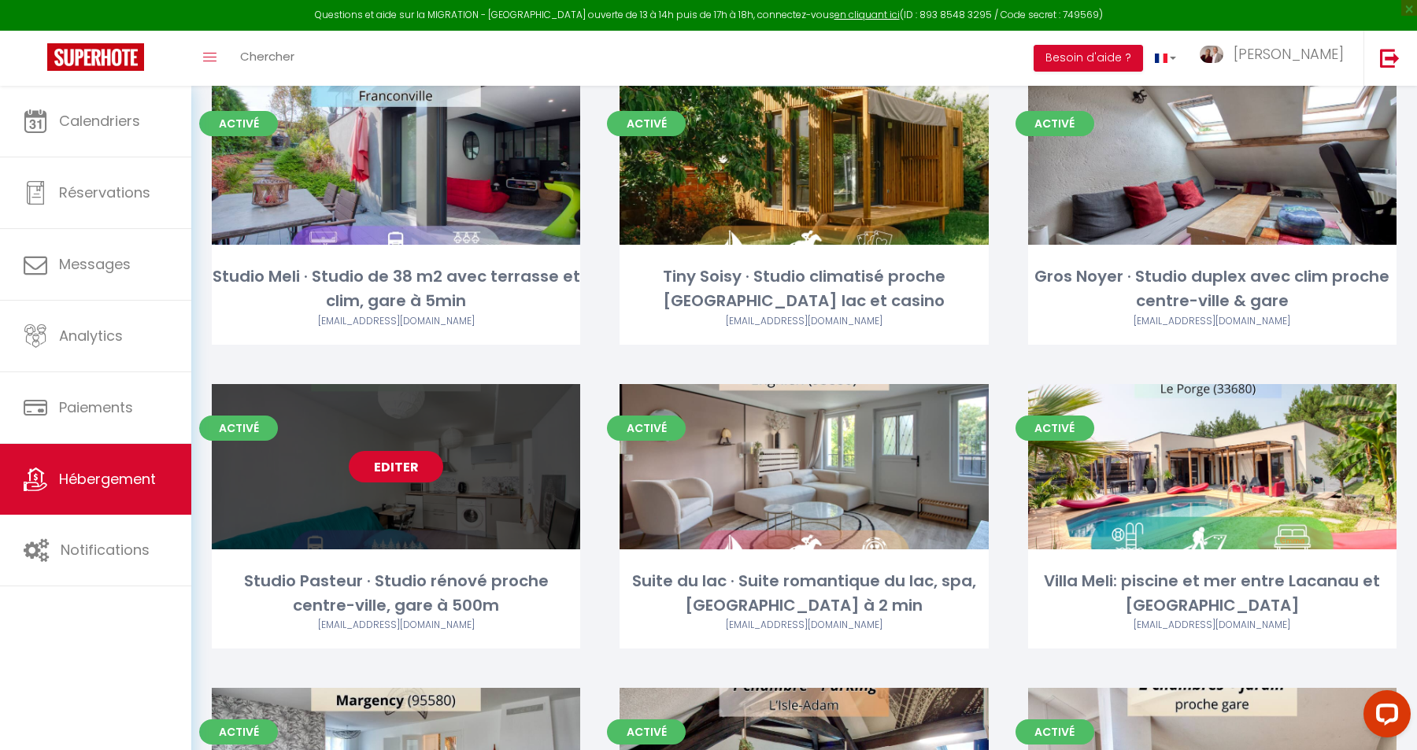
click at [398, 472] on link "Editer" at bounding box center [396, 466] width 94 height 31
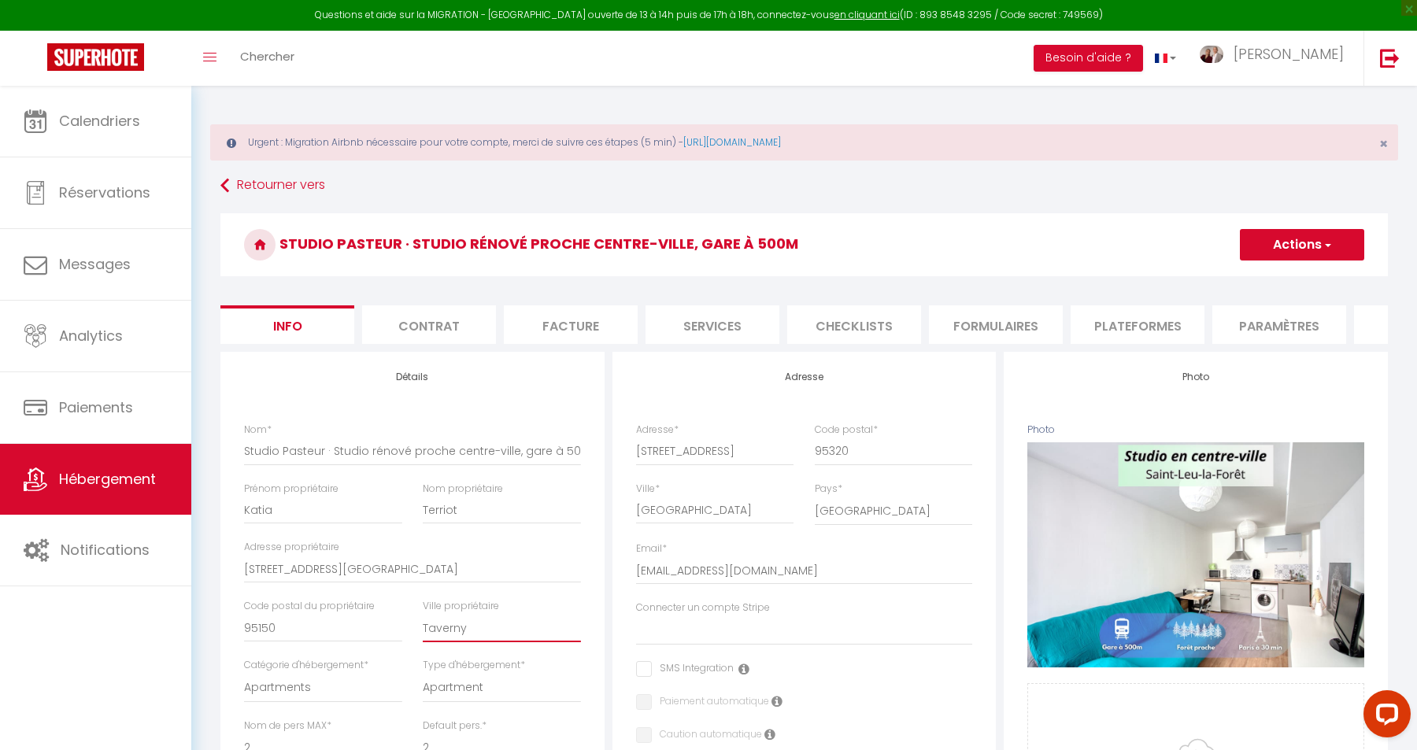
click at [425, 617] on input "Taverny" at bounding box center [502, 628] width 158 height 28
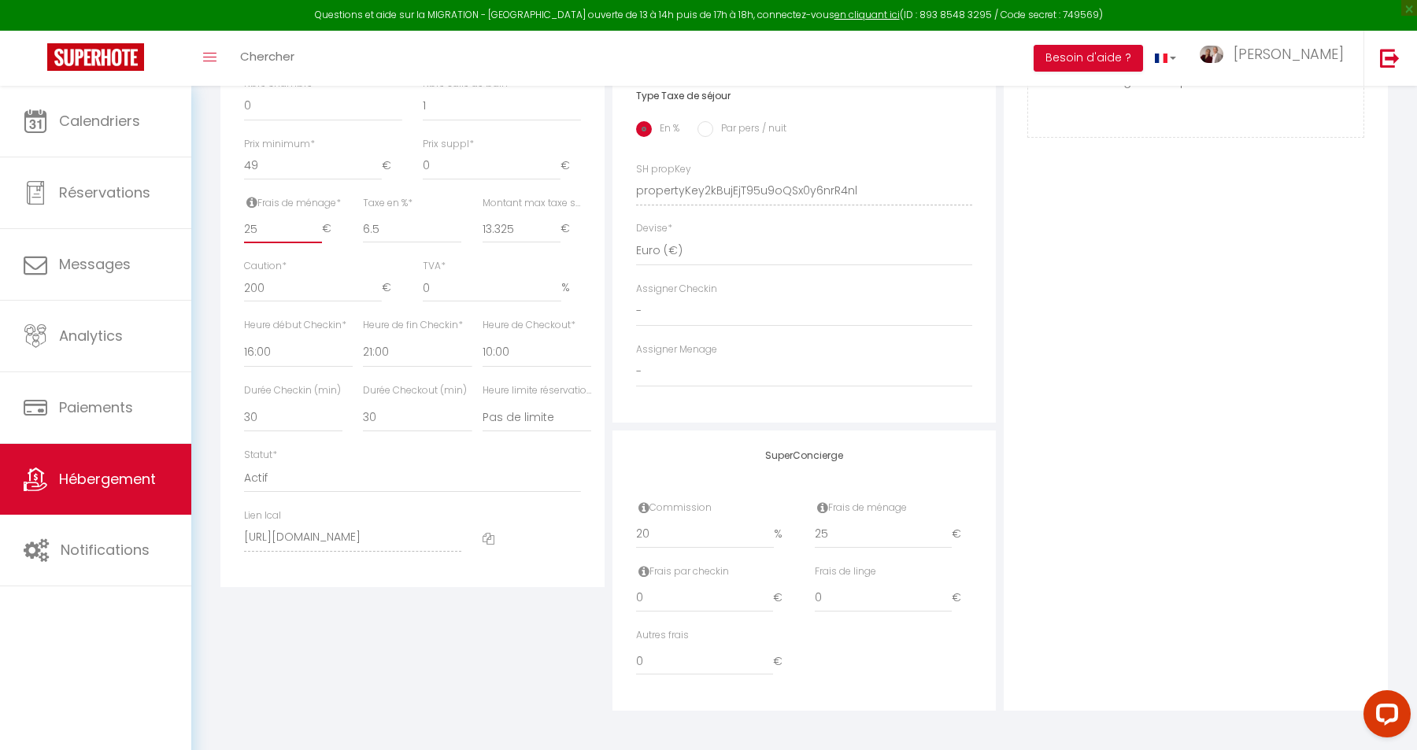
click at [265, 229] on input "25" at bounding box center [283, 229] width 78 height 28
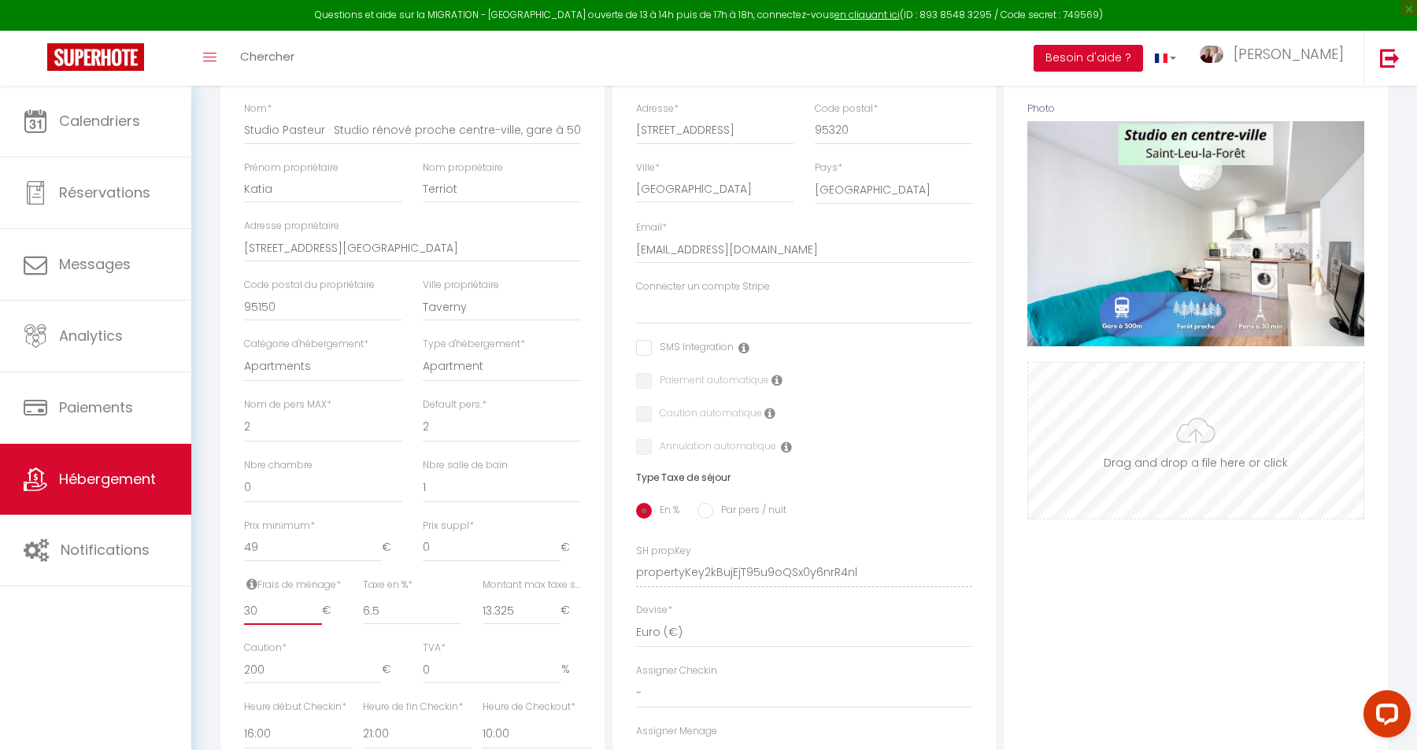
scroll to position [0, 0]
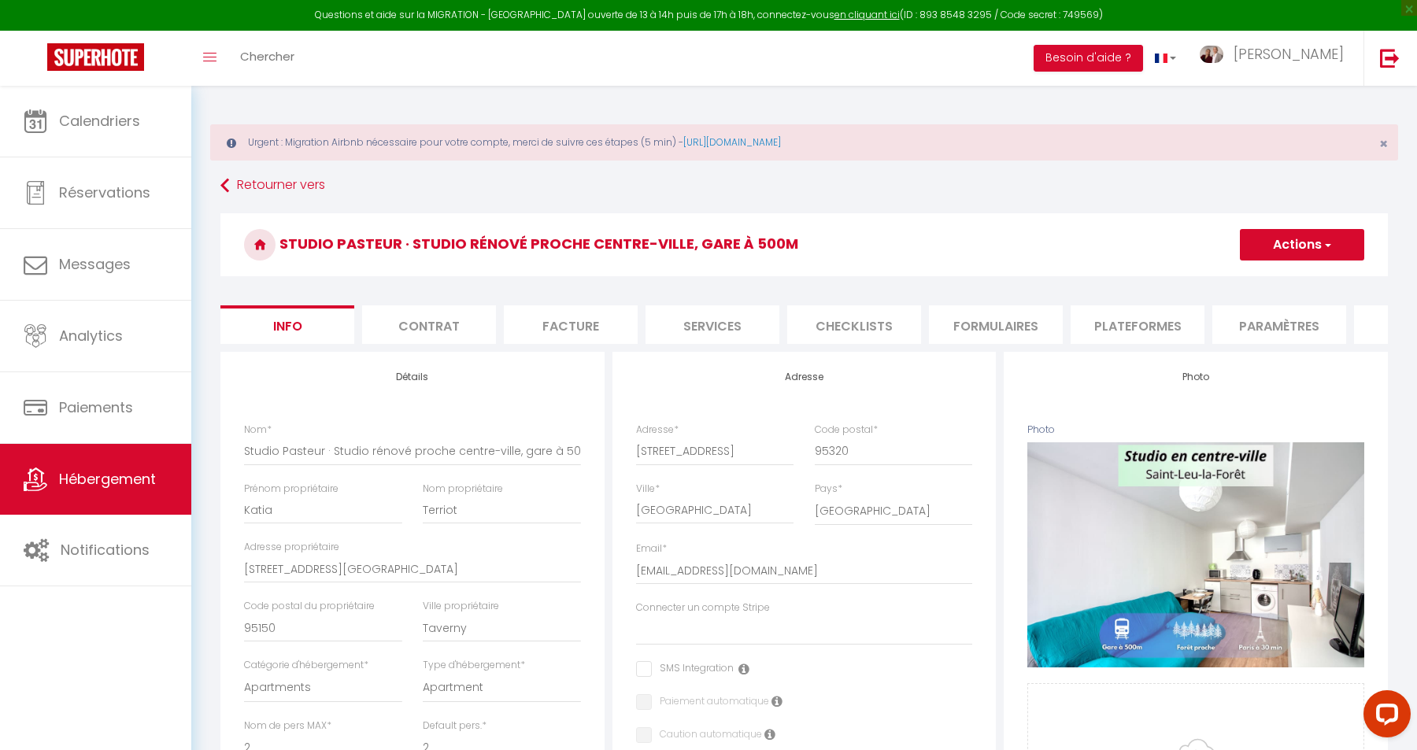
click at [1288, 246] on button "Actions" at bounding box center [1302, 244] width 124 height 31
click at [1266, 280] on input "Enregistrer" at bounding box center [1240, 280] width 58 height 16
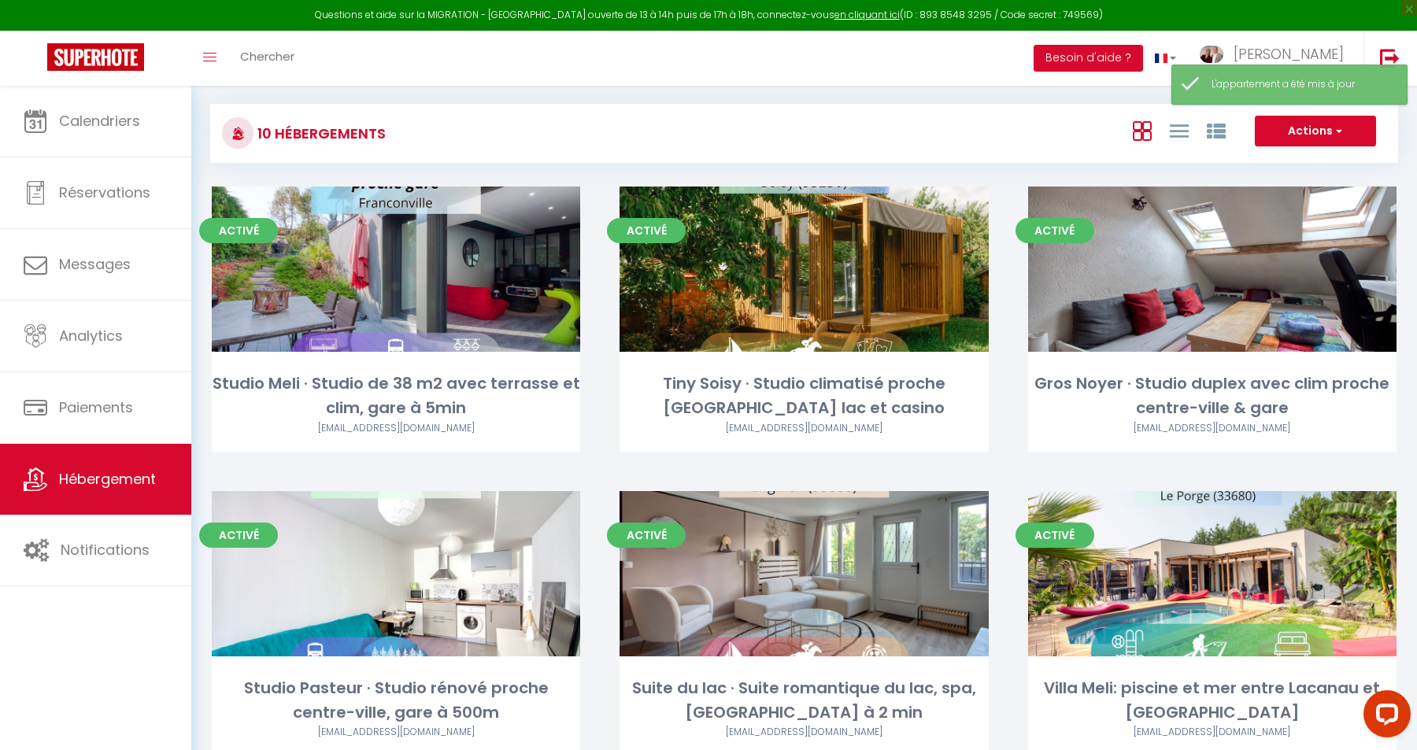
scroll to position [140, 0]
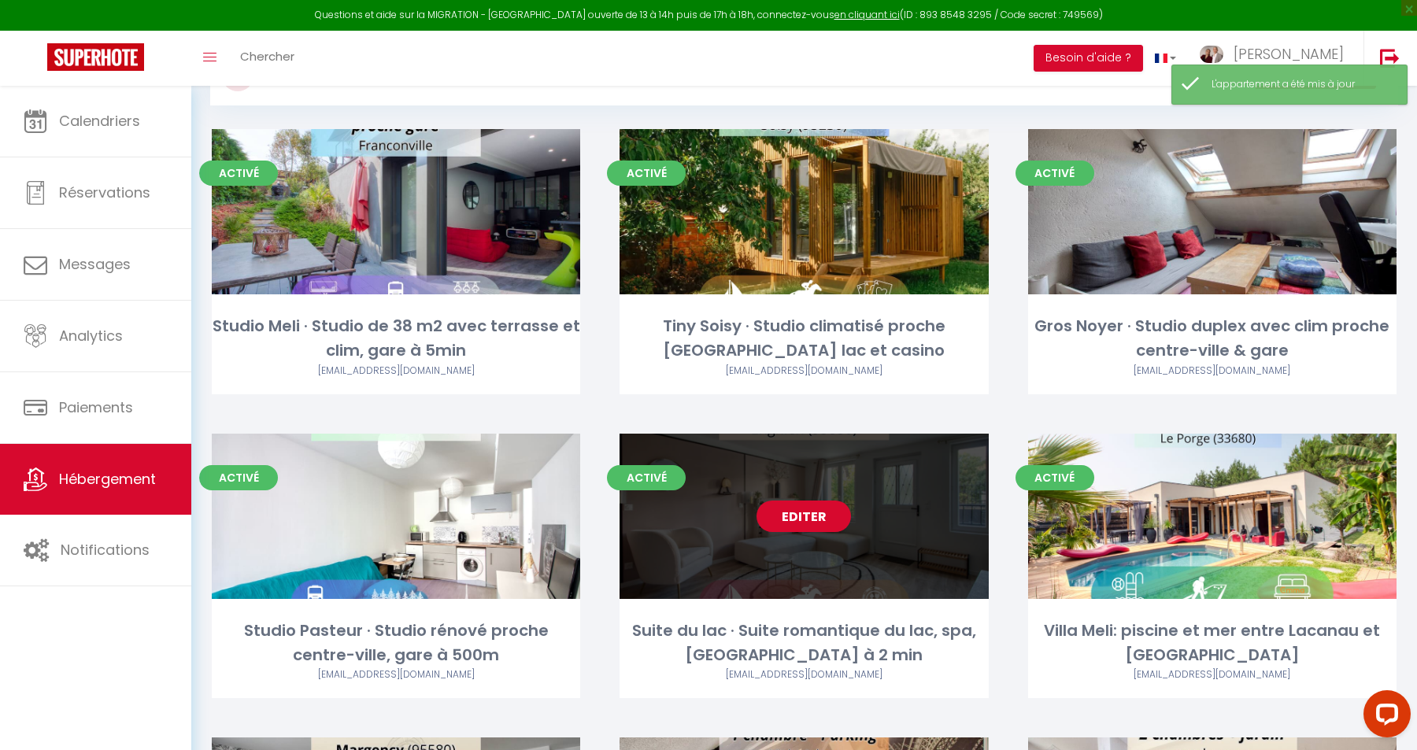
click at [816, 519] on link "Editer" at bounding box center [804, 516] width 94 height 31
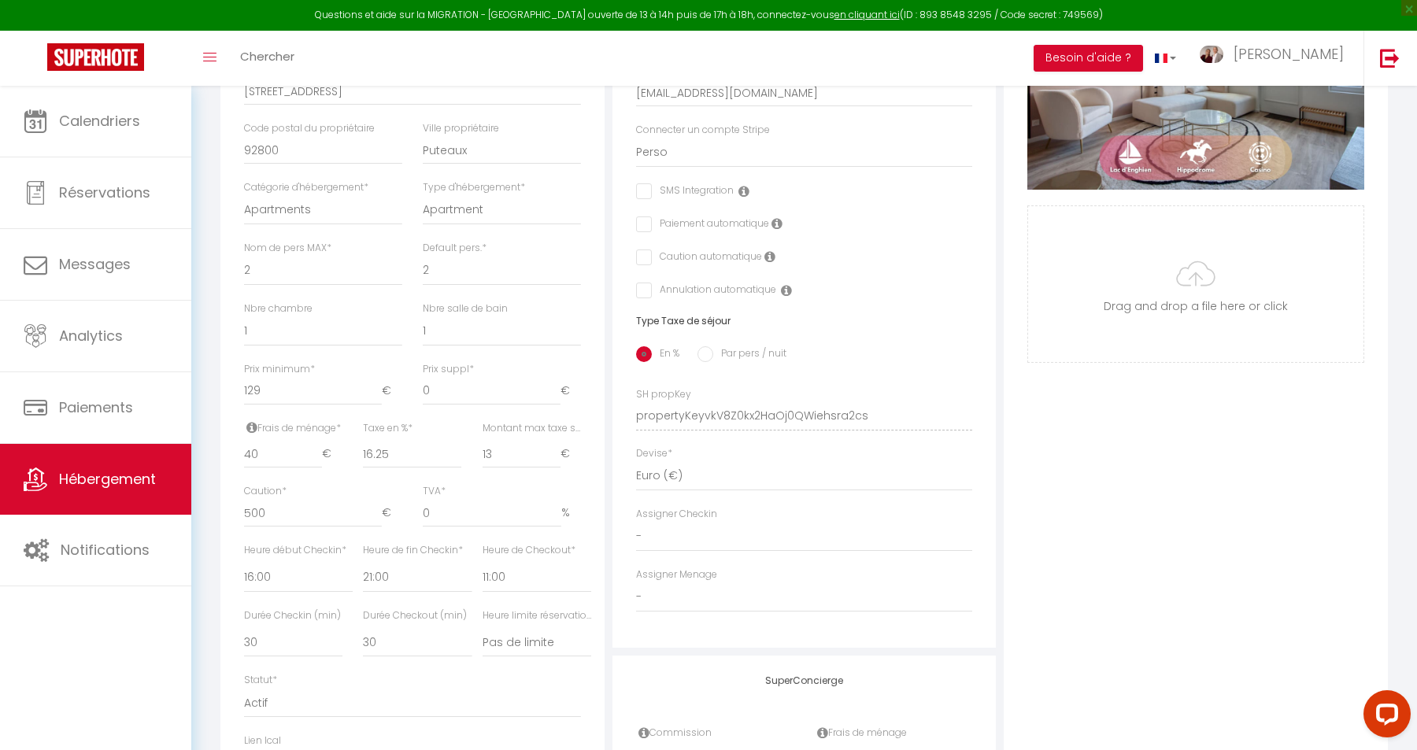
scroll to position [524, 0]
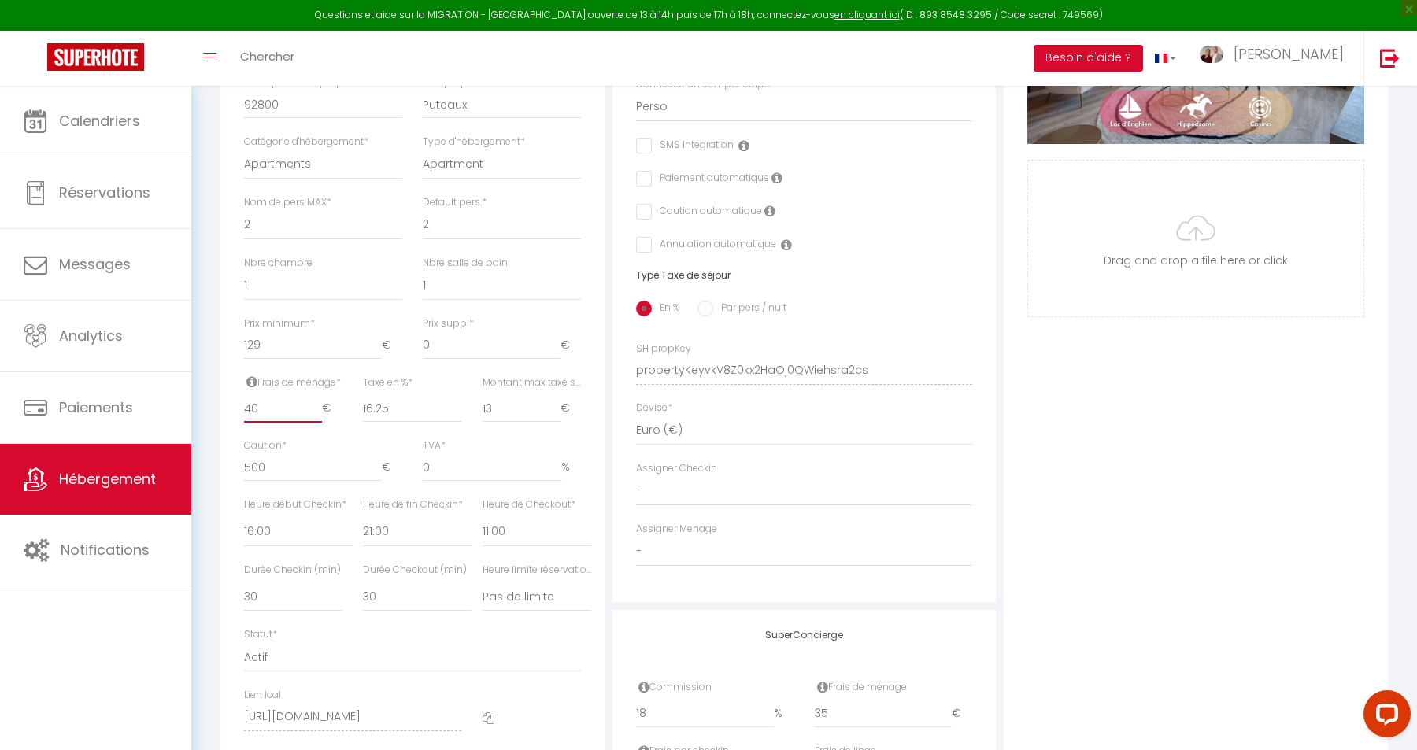
click at [269, 408] on input "40" at bounding box center [283, 409] width 78 height 28
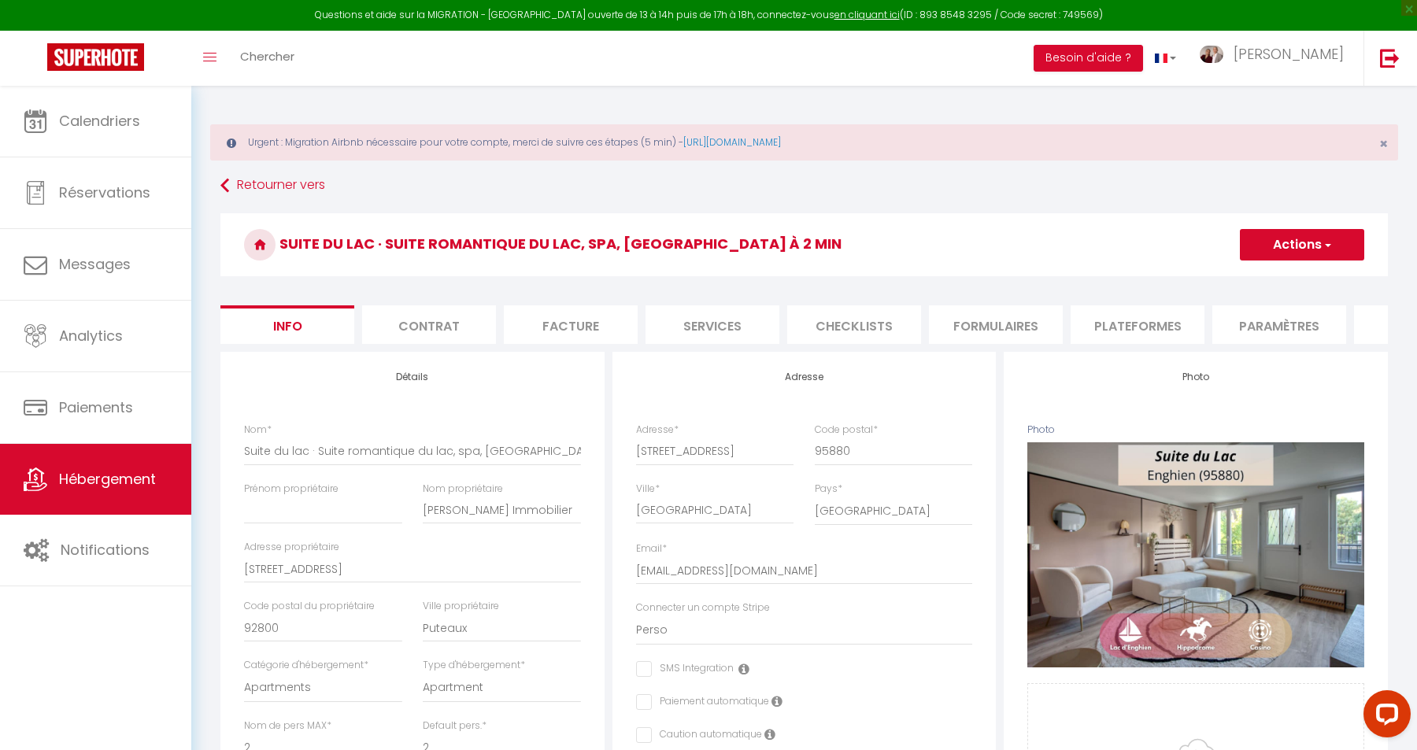
click at [1326, 252] on span "button" at bounding box center [1327, 245] width 10 height 16
click at [1257, 283] on input "Enregistrer" at bounding box center [1240, 280] width 58 height 16
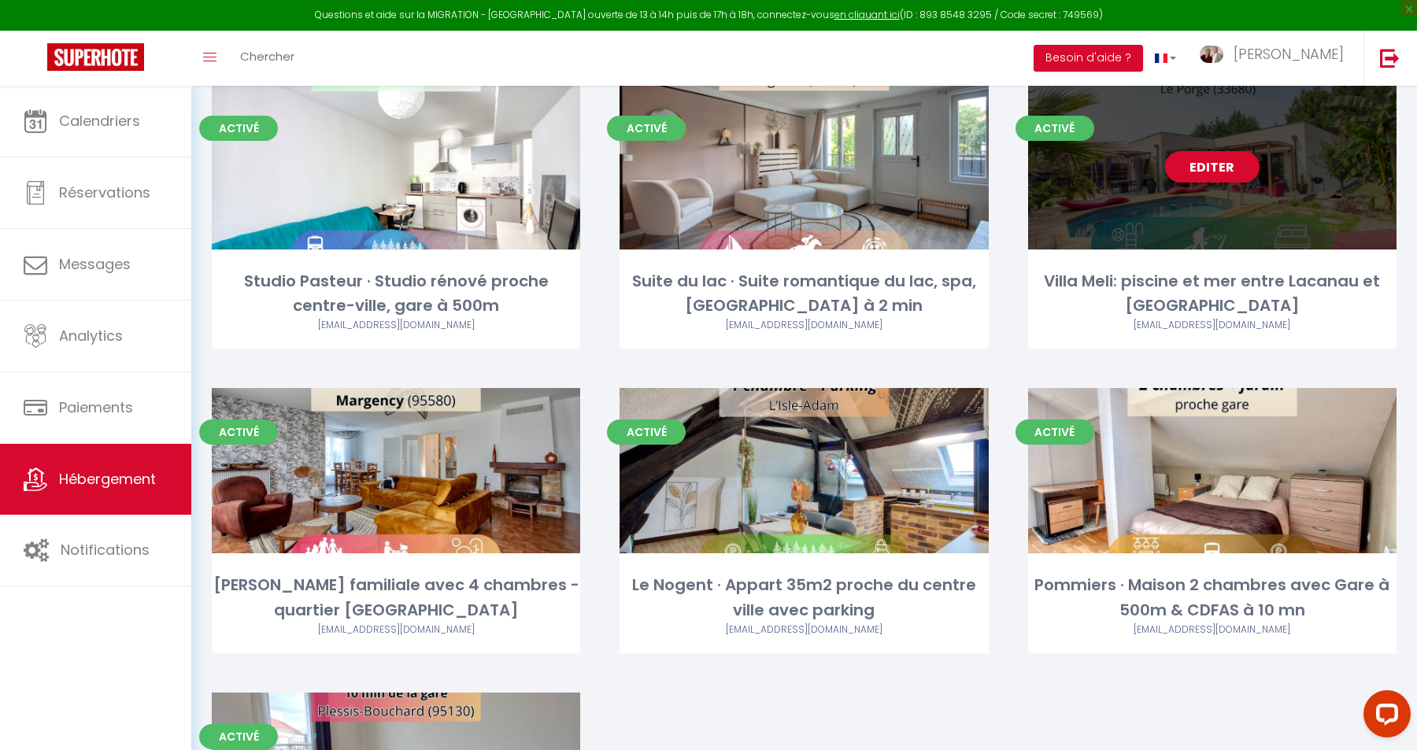
scroll to position [664, 0]
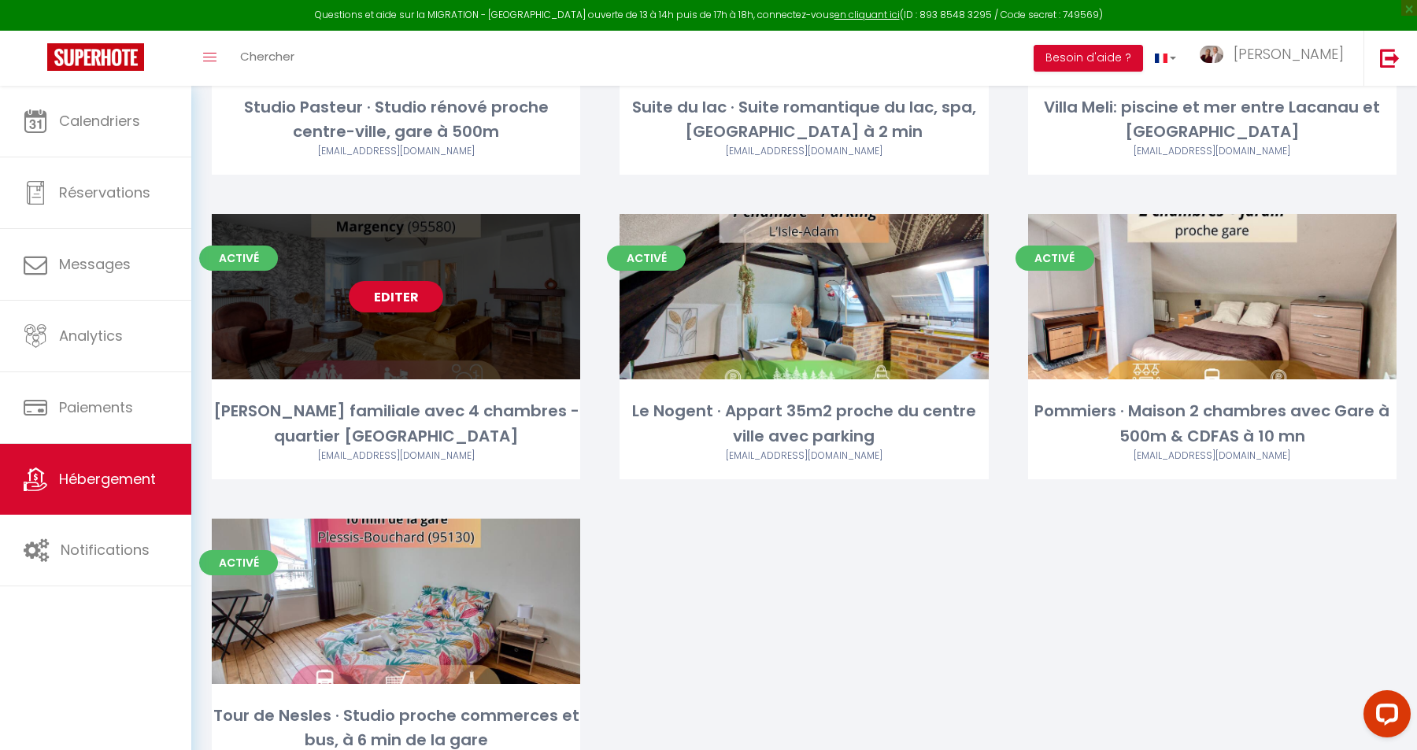
click at [389, 306] on link "Editer" at bounding box center [396, 296] width 94 height 31
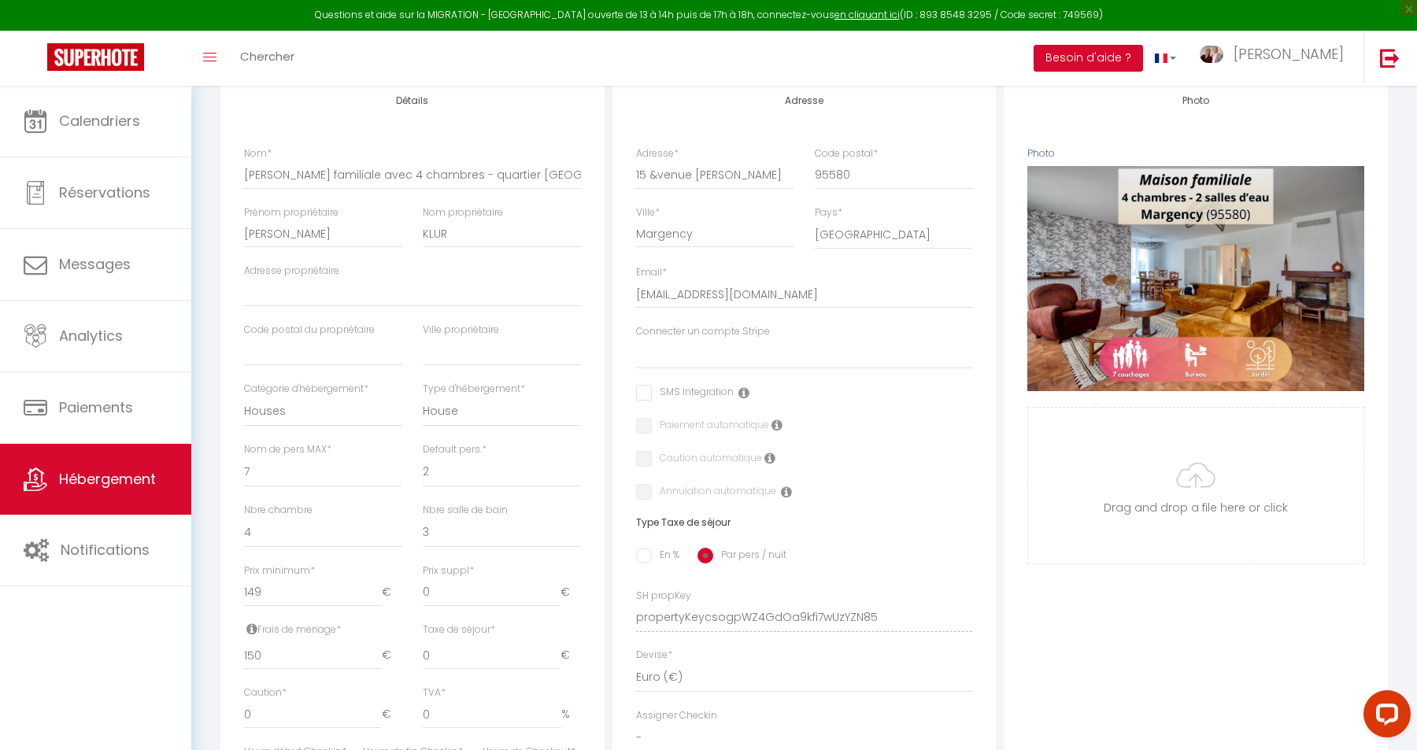
scroll to position [323, 0]
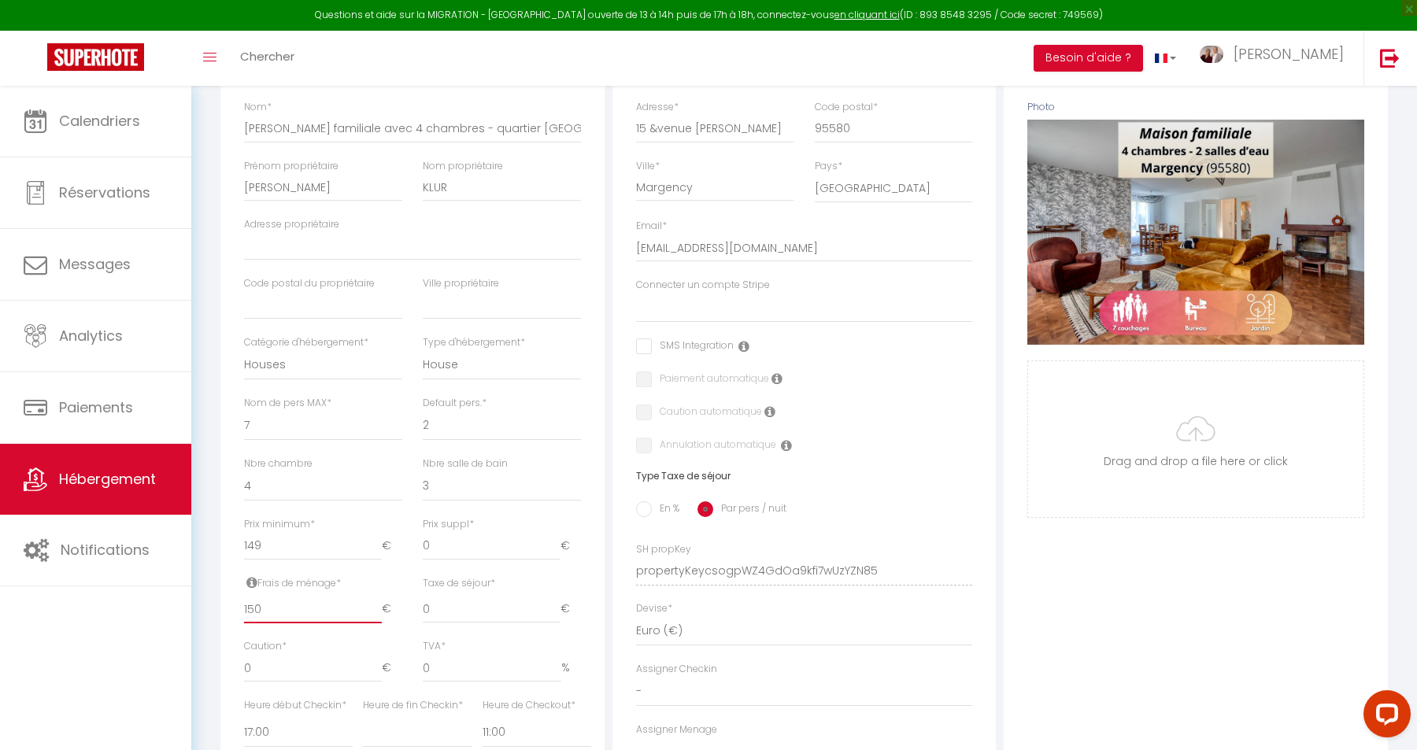
click at [271, 615] on input "150" at bounding box center [313, 609] width 138 height 28
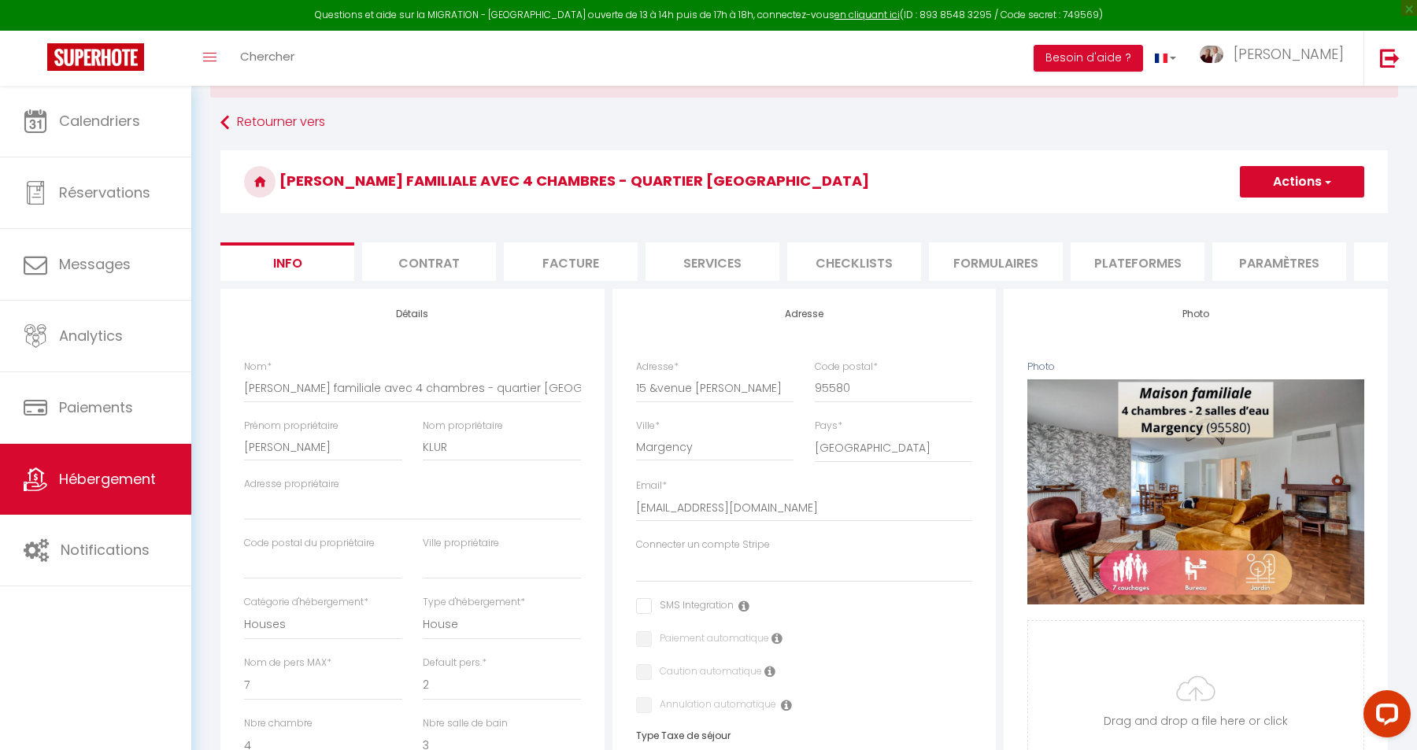
scroll to position [0, 0]
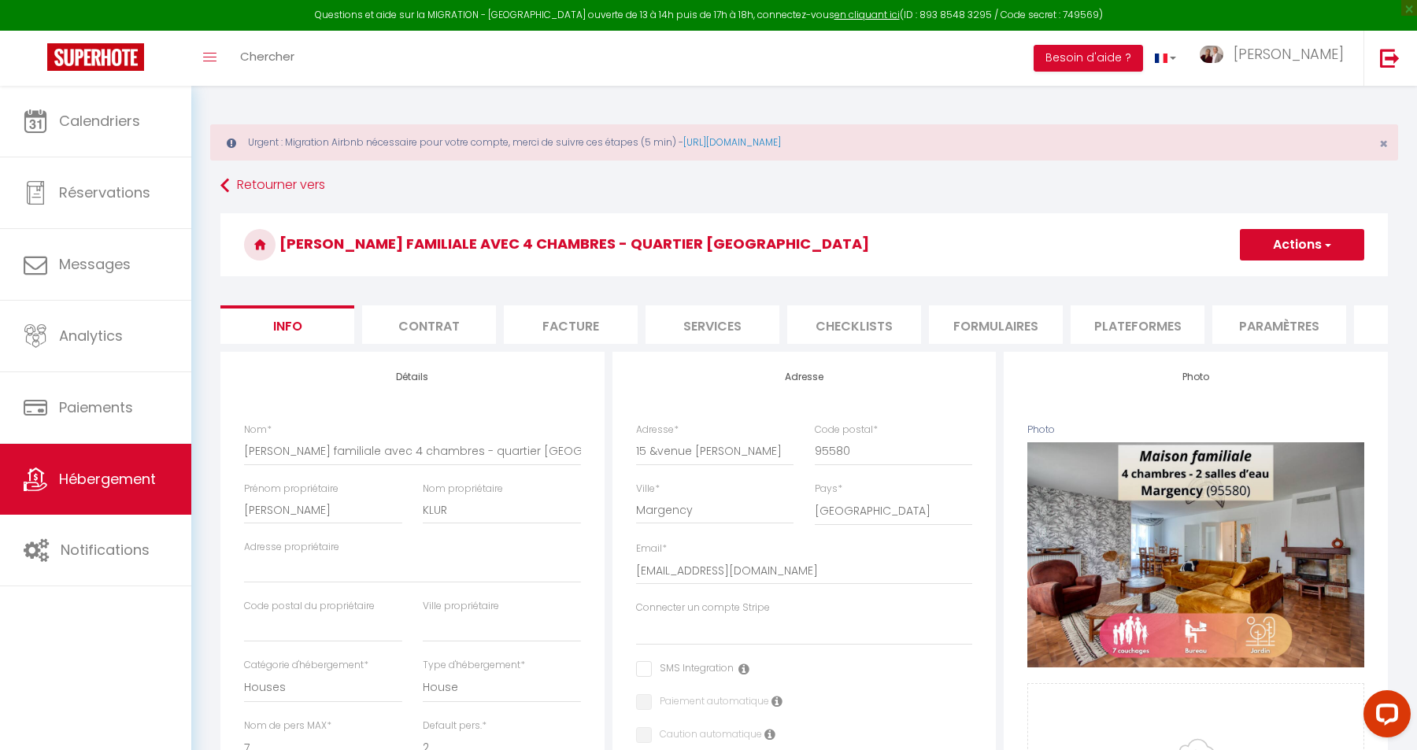
click at [1306, 243] on button "Actions" at bounding box center [1302, 244] width 124 height 31
click at [1243, 276] on input "Enregistrer" at bounding box center [1240, 280] width 58 height 16
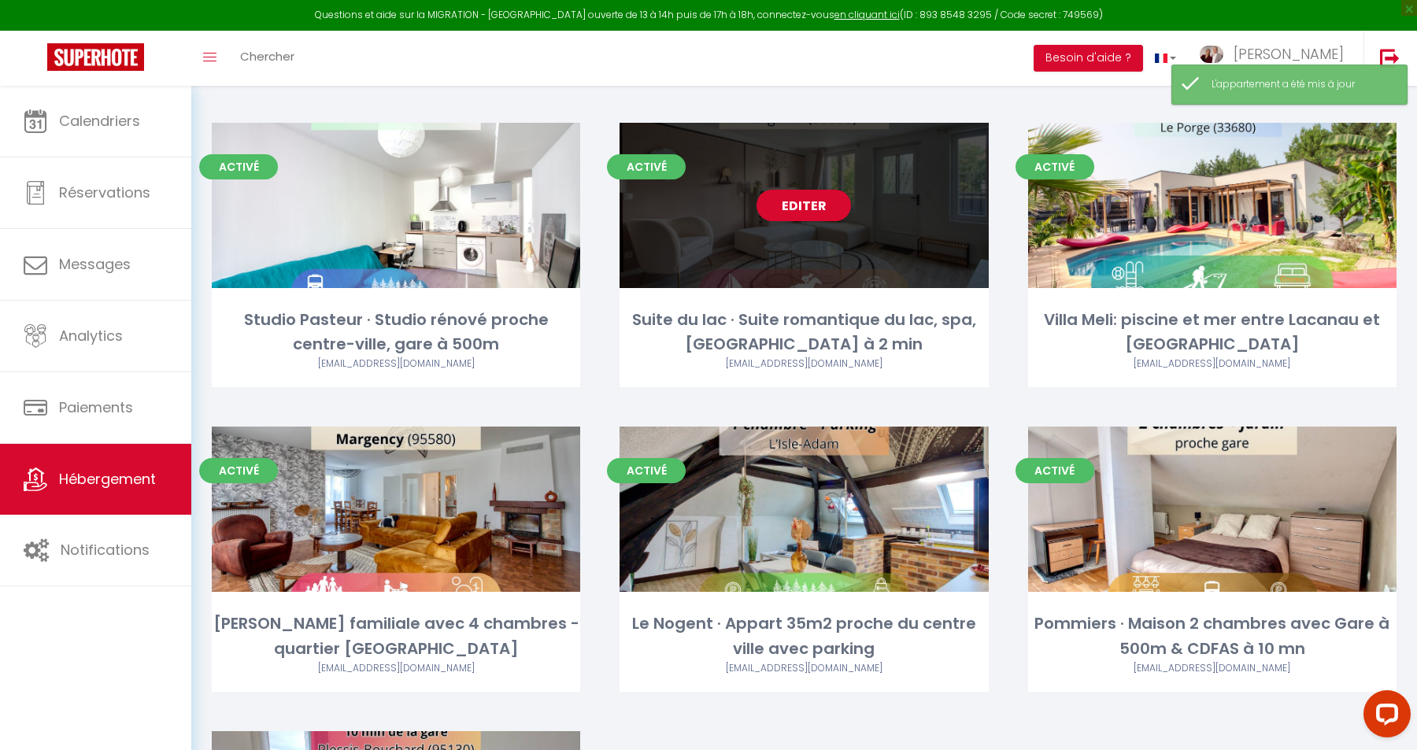
scroll to position [453, 0]
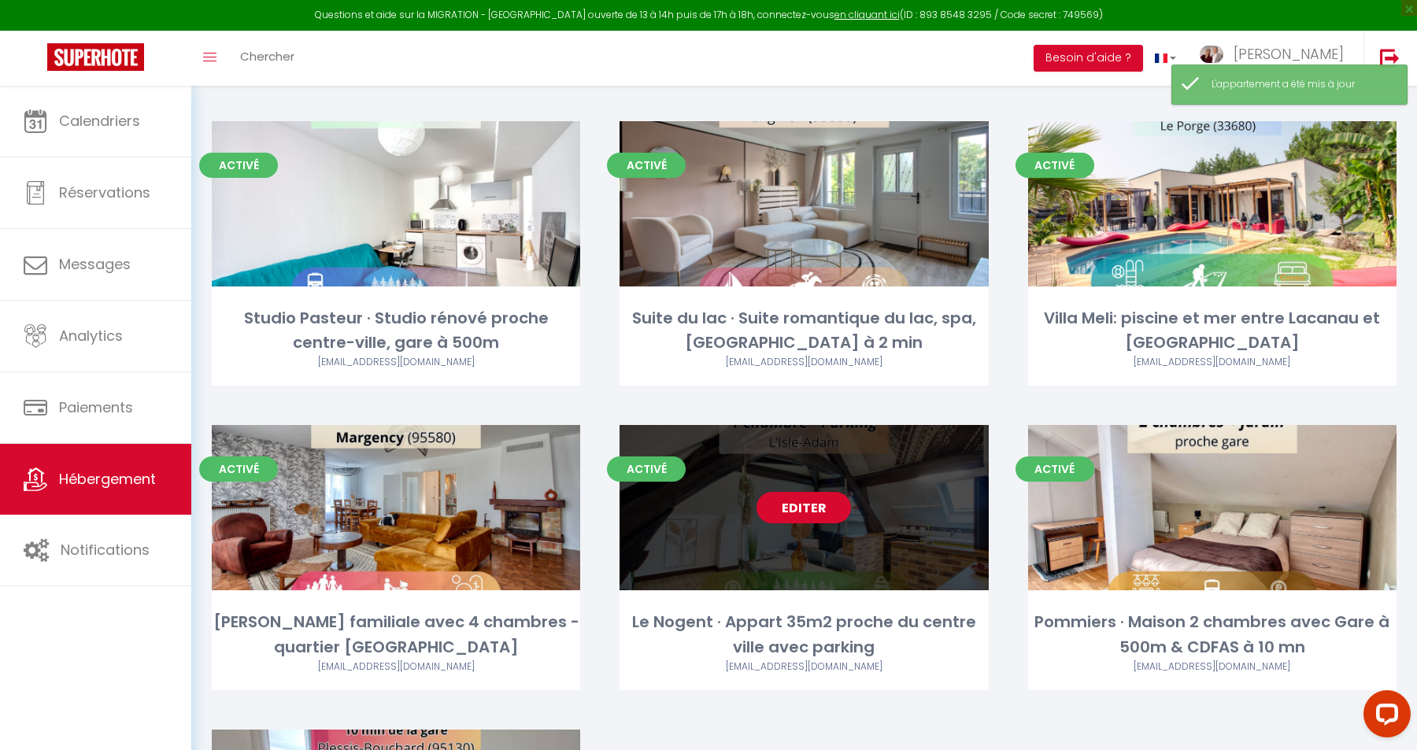
click at [813, 515] on link "Editer" at bounding box center [804, 507] width 94 height 31
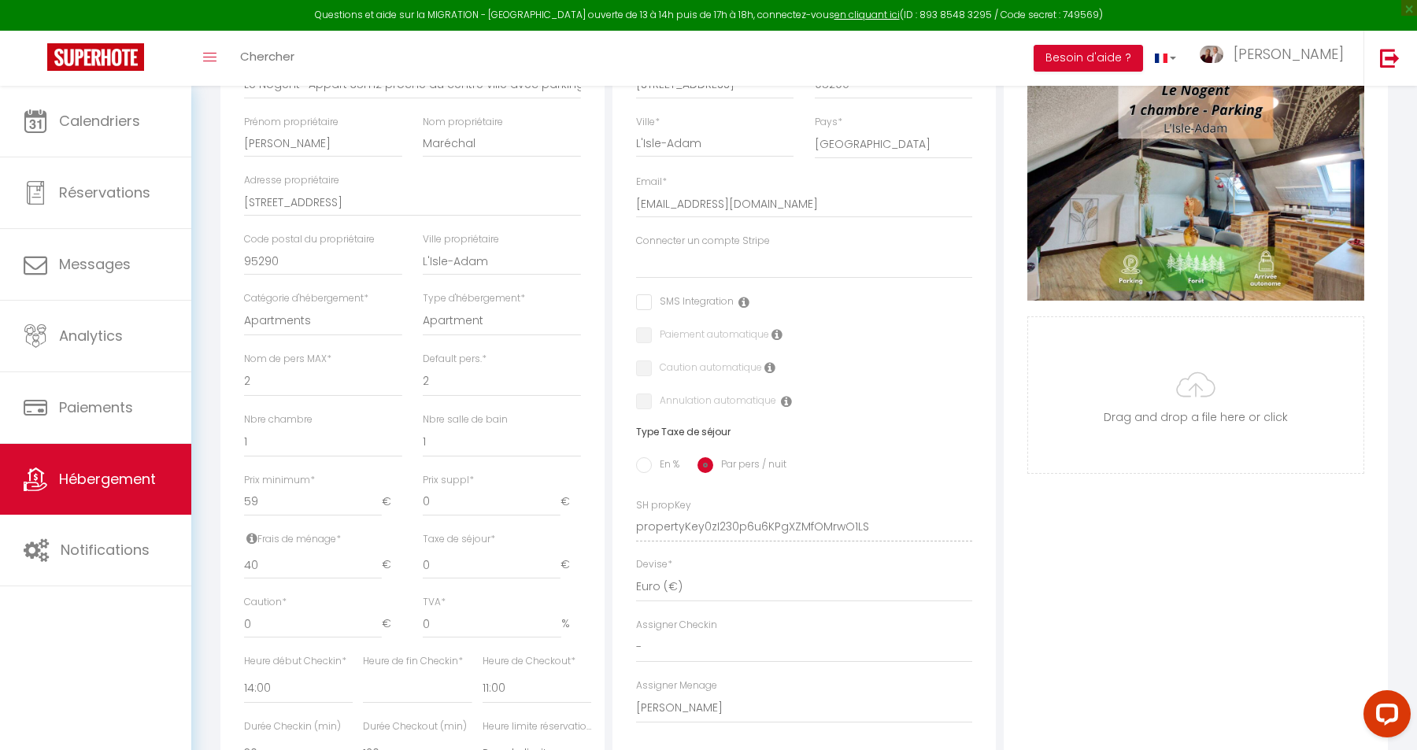
scroll to position [370, 0]
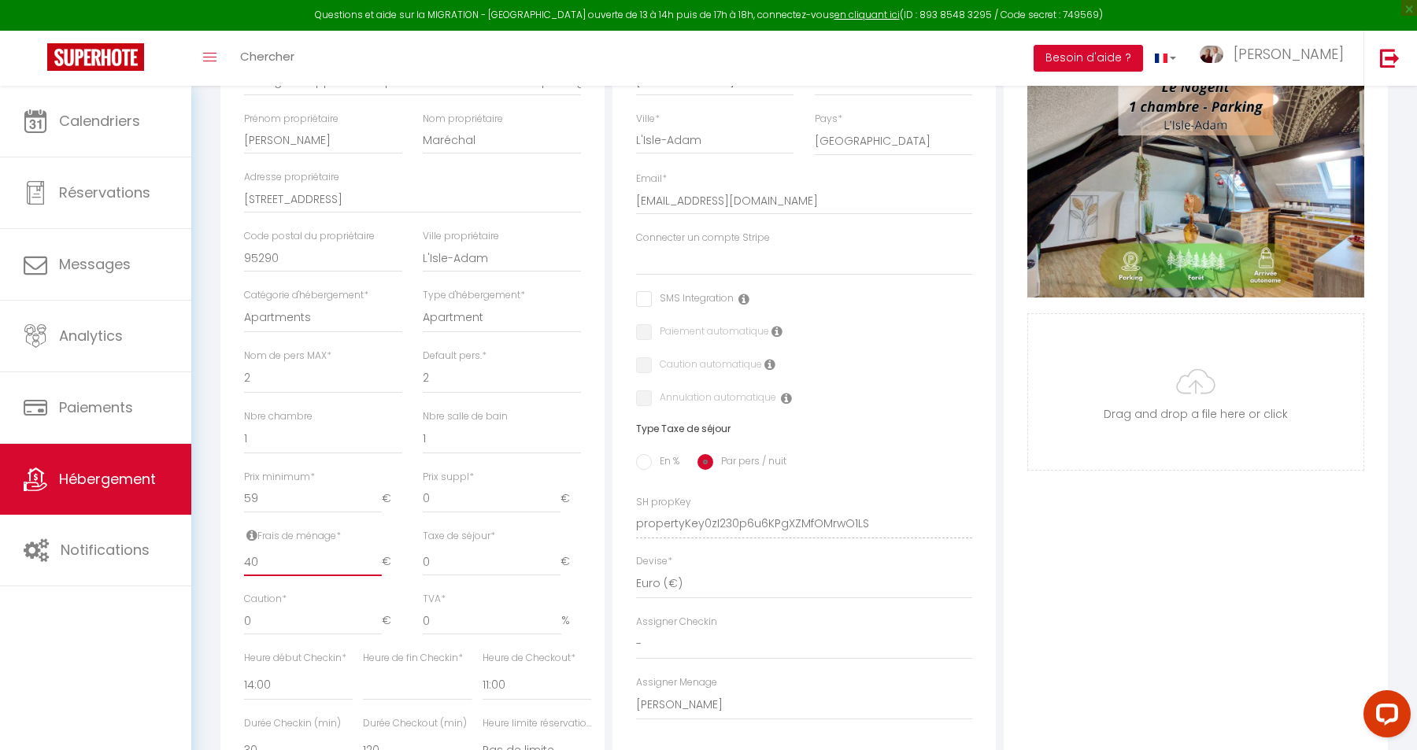
click at [271, 565] on input "40" at bounding box center [313, 562] width 138 height 28
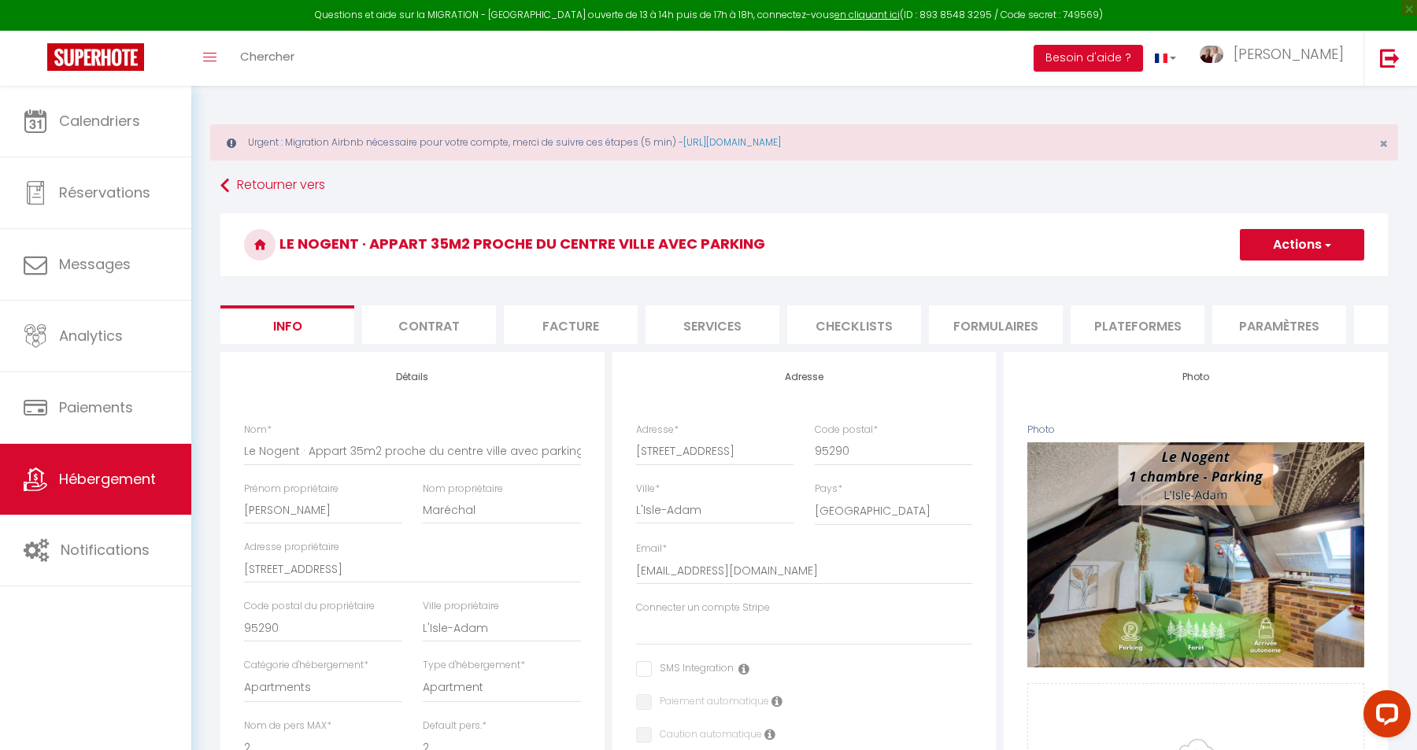
click at [1328, 243] on span "button" at bounding box center [1327, 245] width 10 height 16
click at [1249, 274] on input "Enregistrer" at bounding box center [1240, 280] width 58 height 16
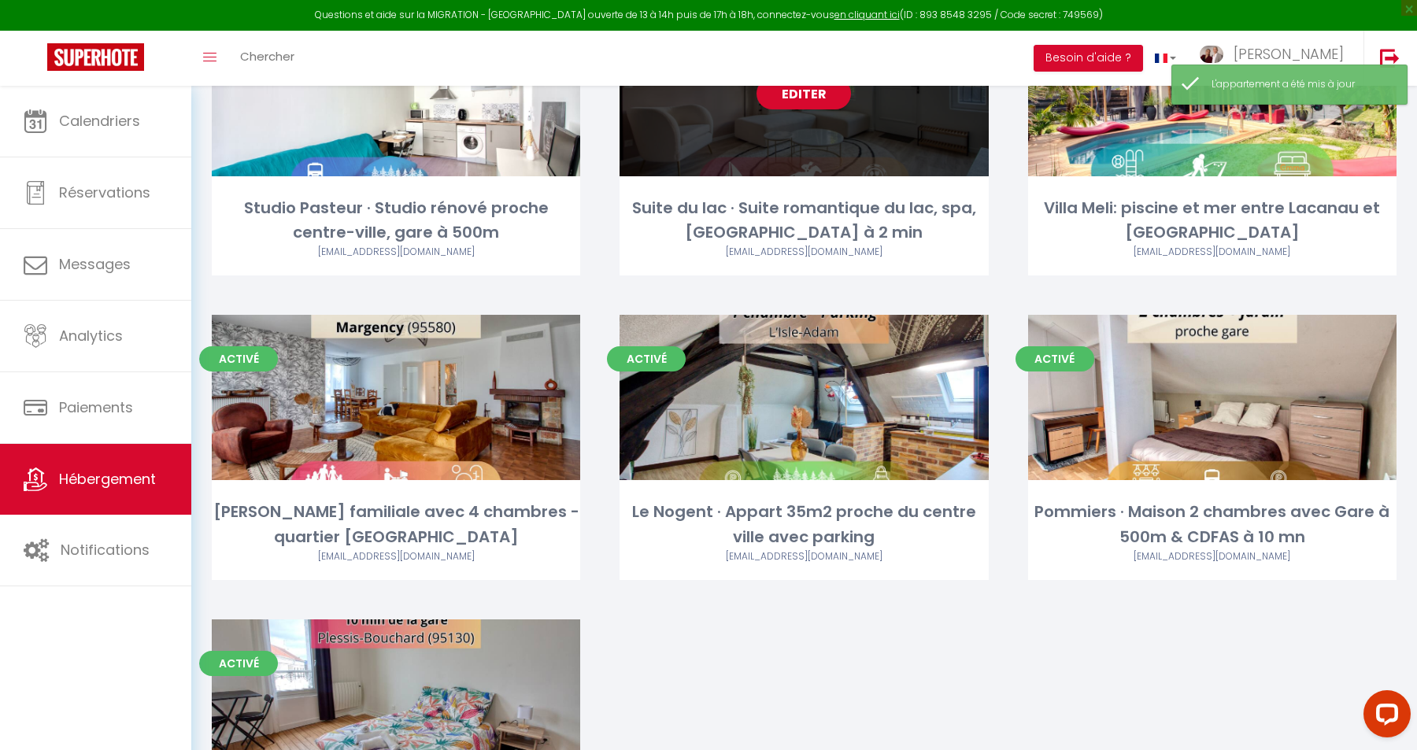
scroll to position [565, 0]
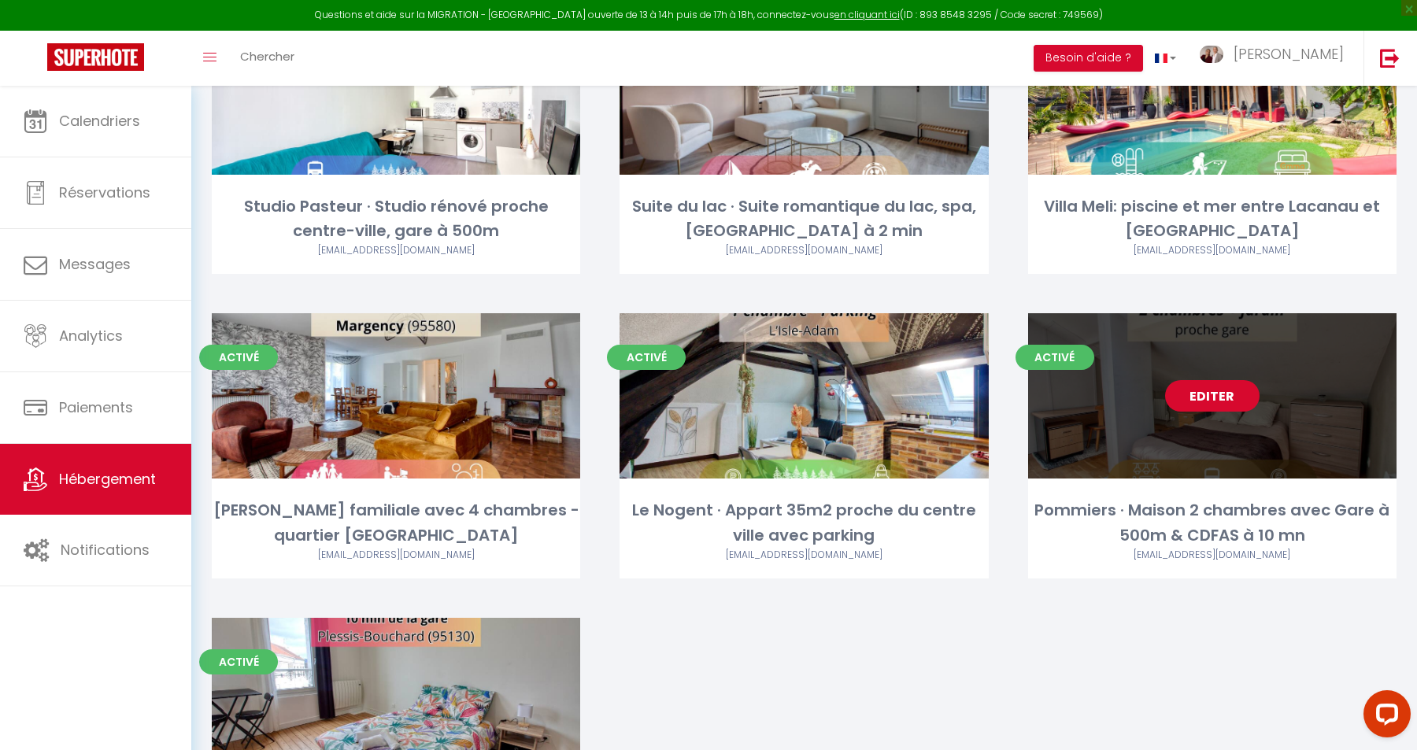
click at [1221, 392] on link "Editer" at bounding box center [1212, 395] width 94 height 31
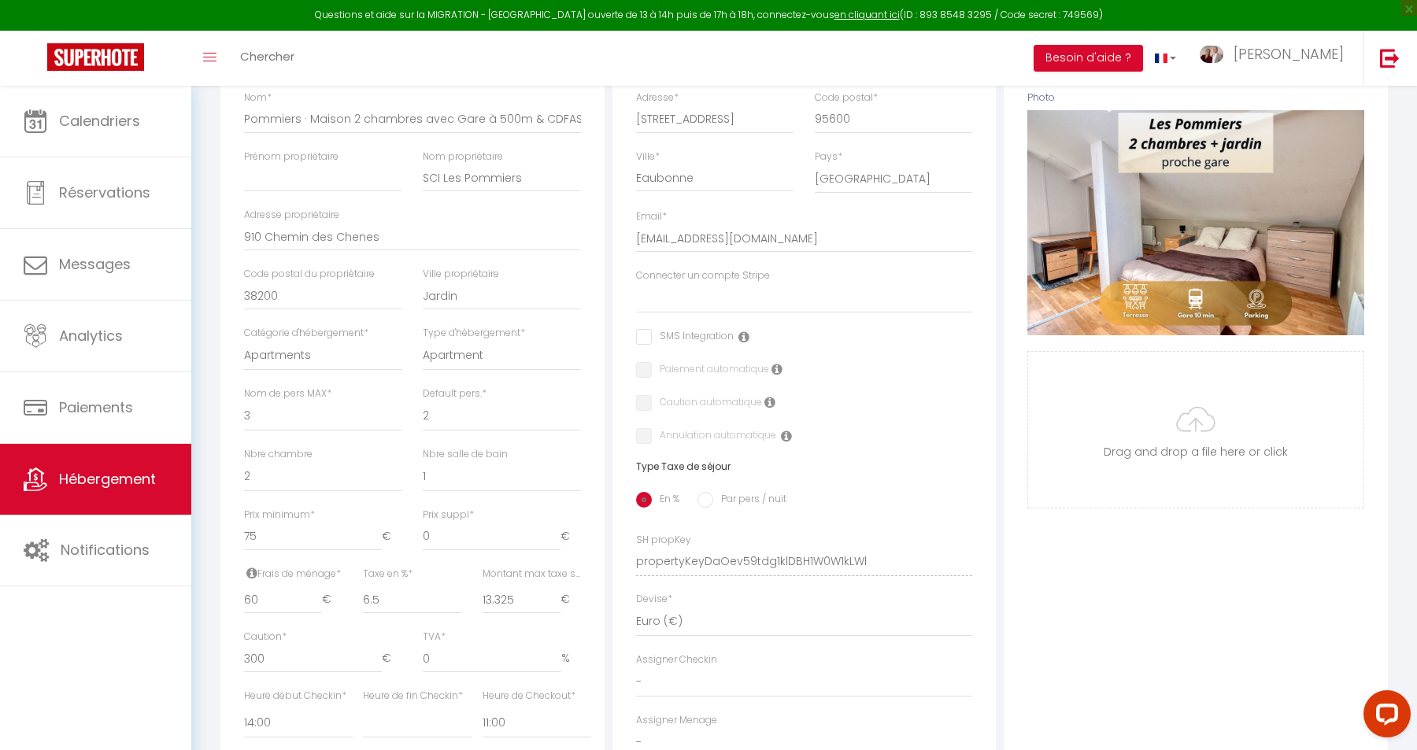
scroll to position [337, 0]
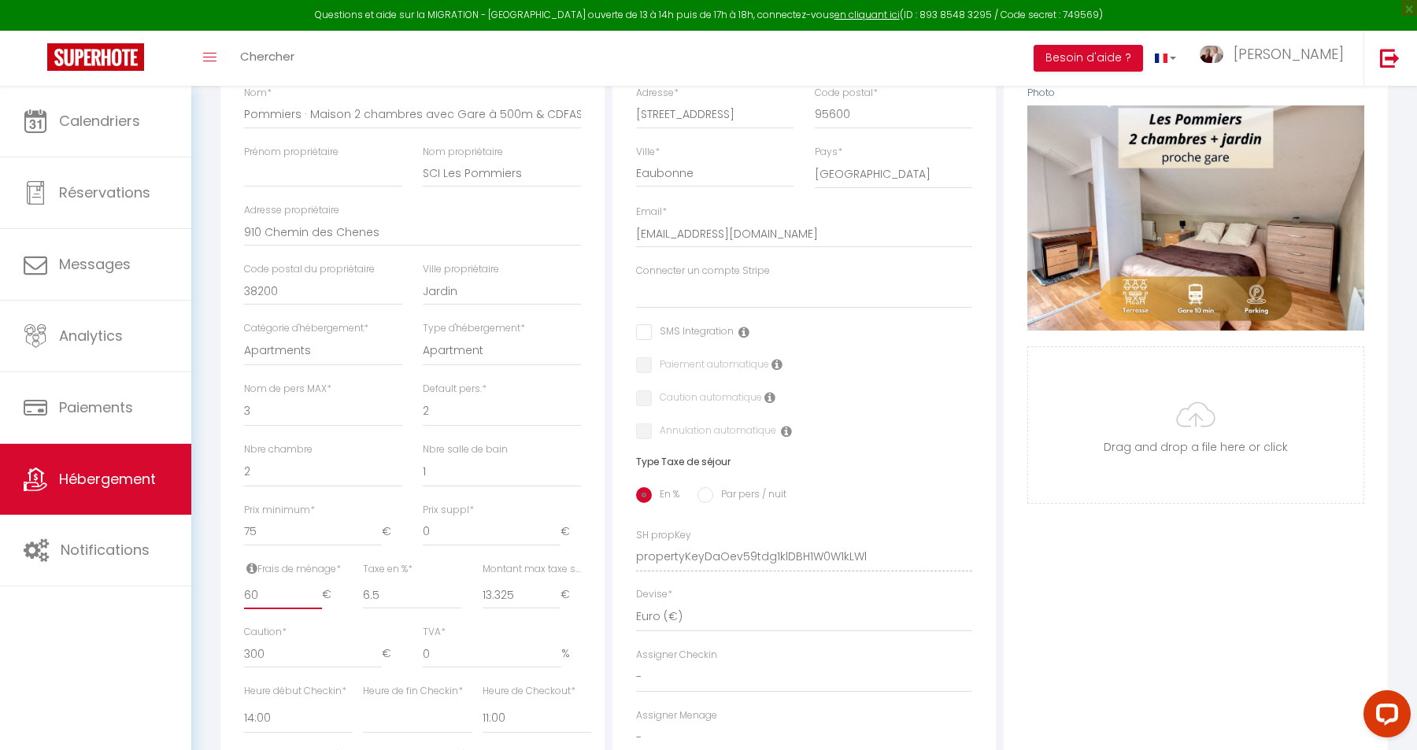
click at [244, 601] on input "60" at bounding box center [283, 595] width 78 height 28
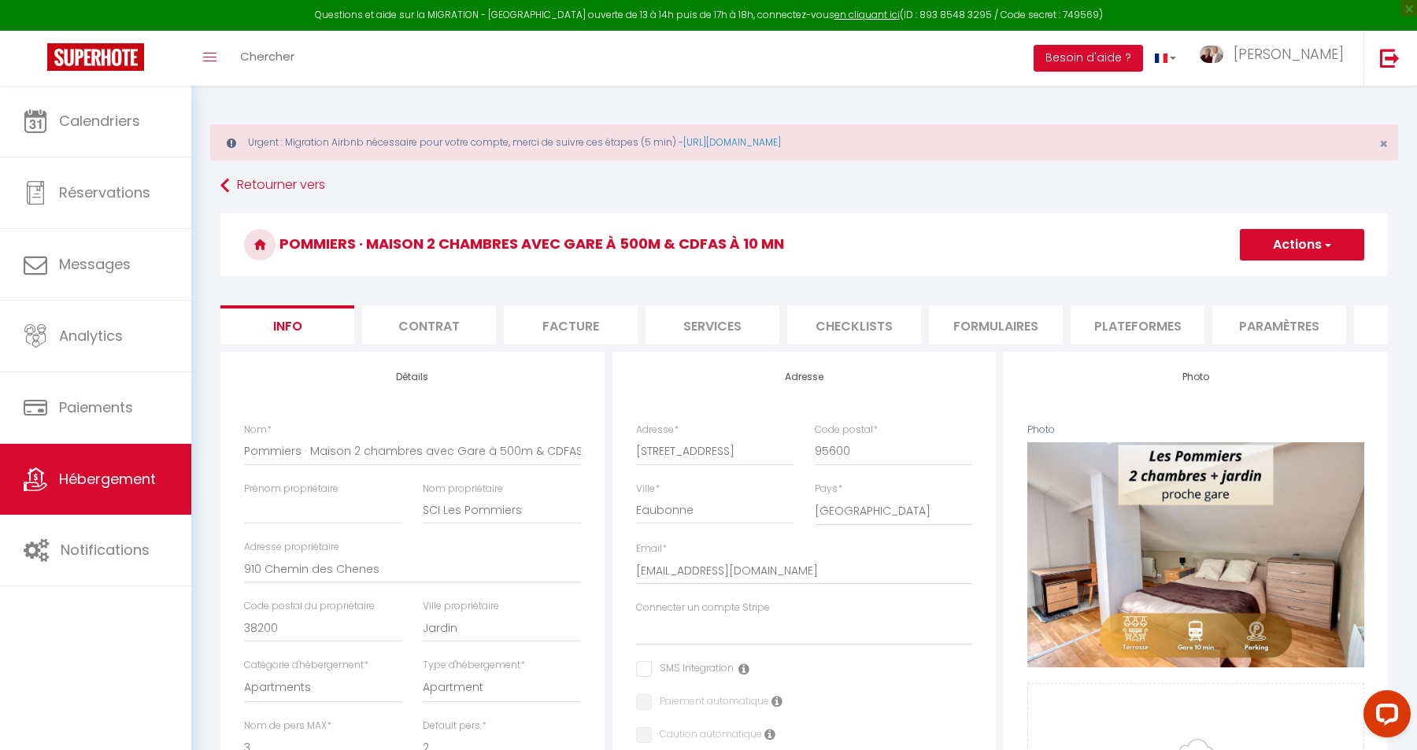
click at [1328, 233] on button "Actions" at bounding box center [1302, 244] width 124 height 31
click at [1256, 279] on input "Enregistrer" at bounding box center [1240, 280] width 58 height 16
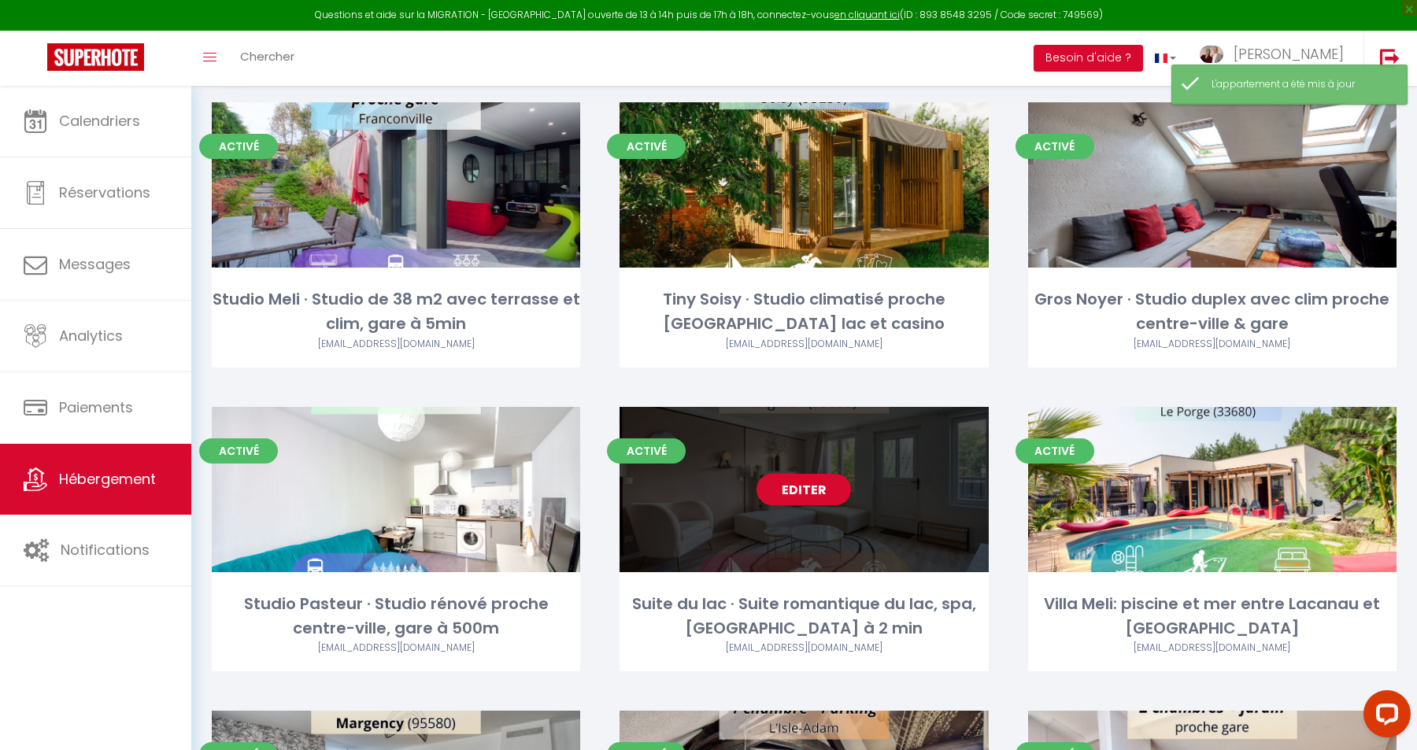
scroll to position [757, 0]
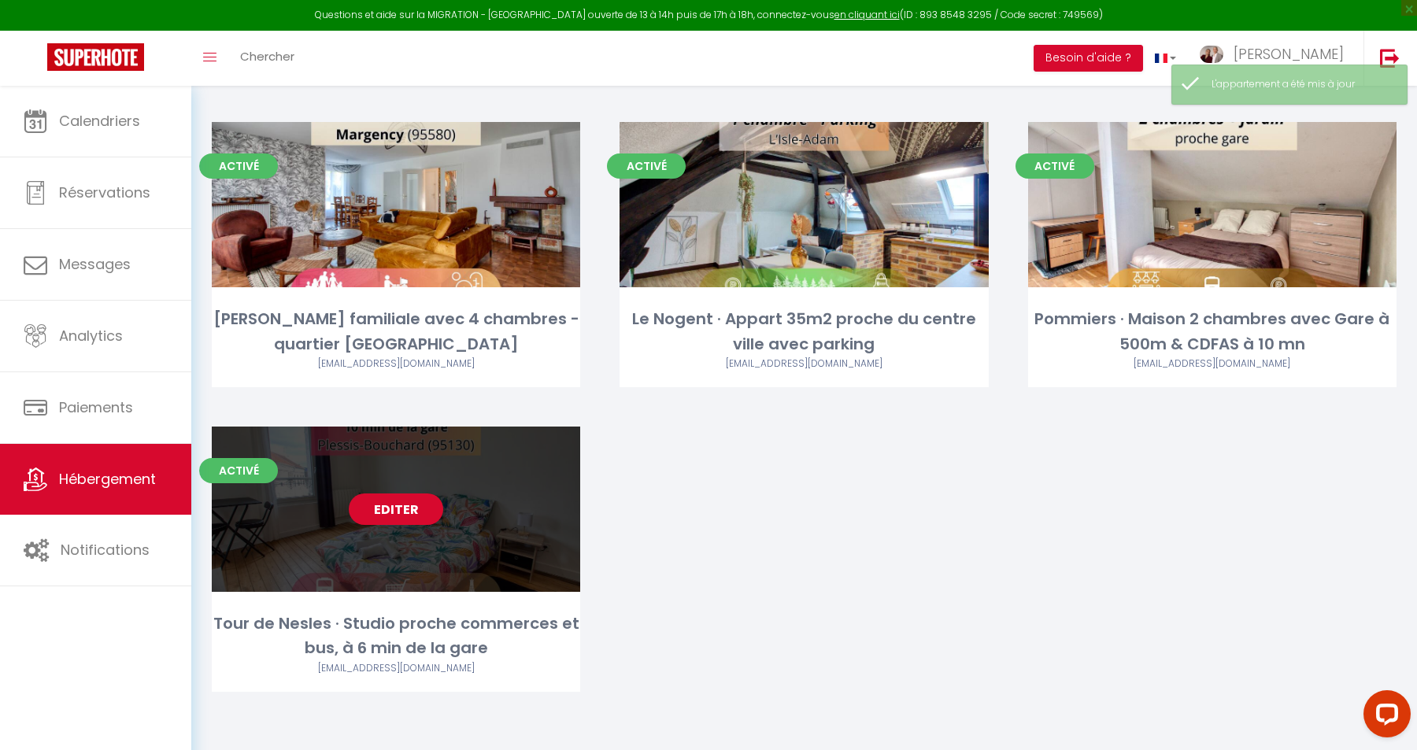
click at [384, 510] on link "Editer" at bounding box center [396, 509] width 94 height 31
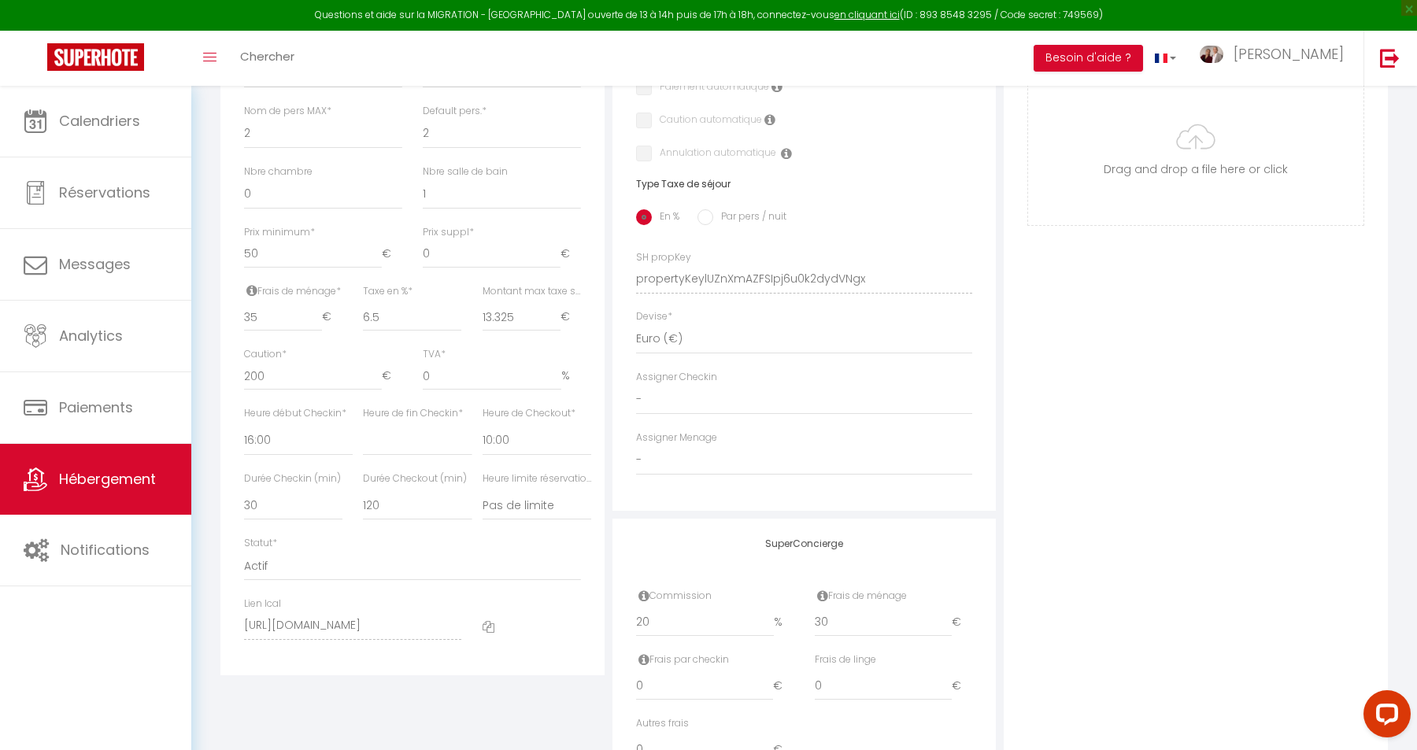
scroll to position [618, 0]
click at [262, 318] on input "35" at bounding box center [283, 314] width 78 height 28
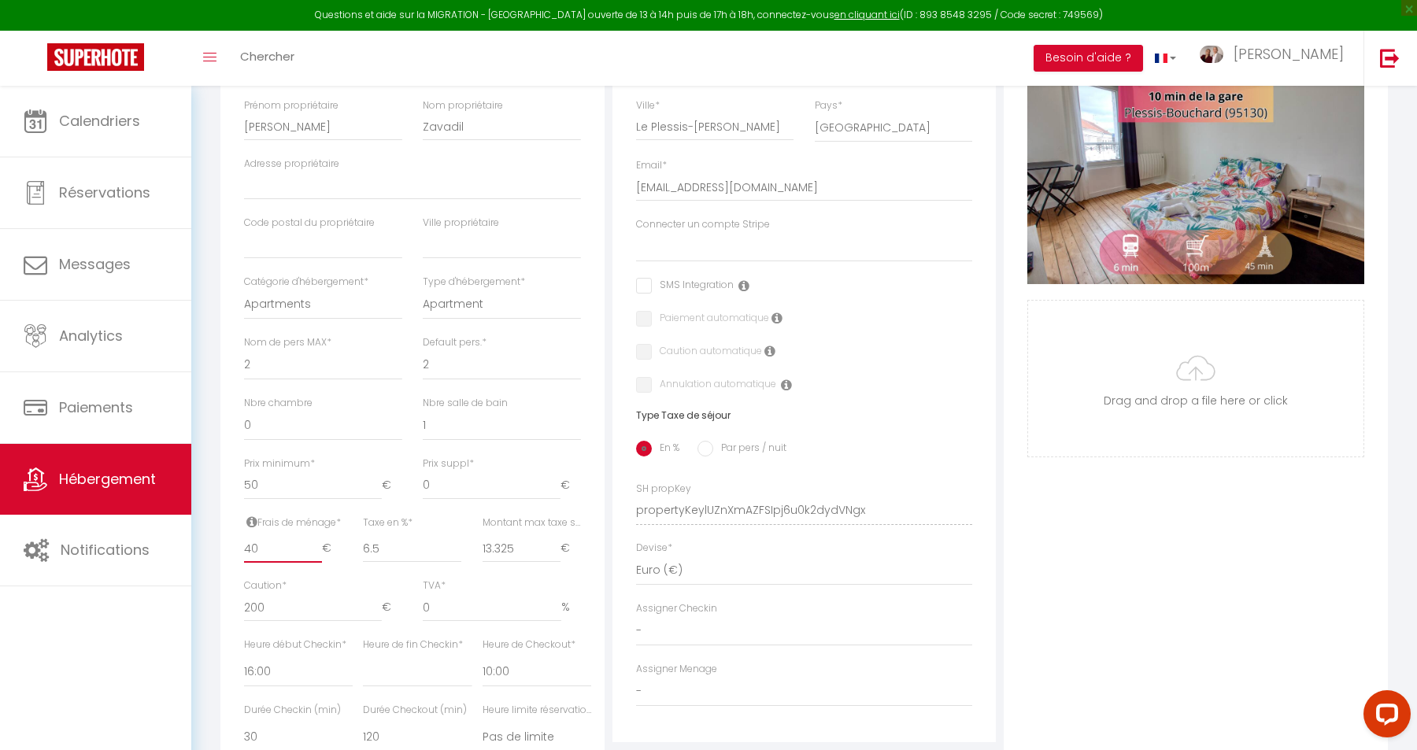
scroll to position [0, 0]
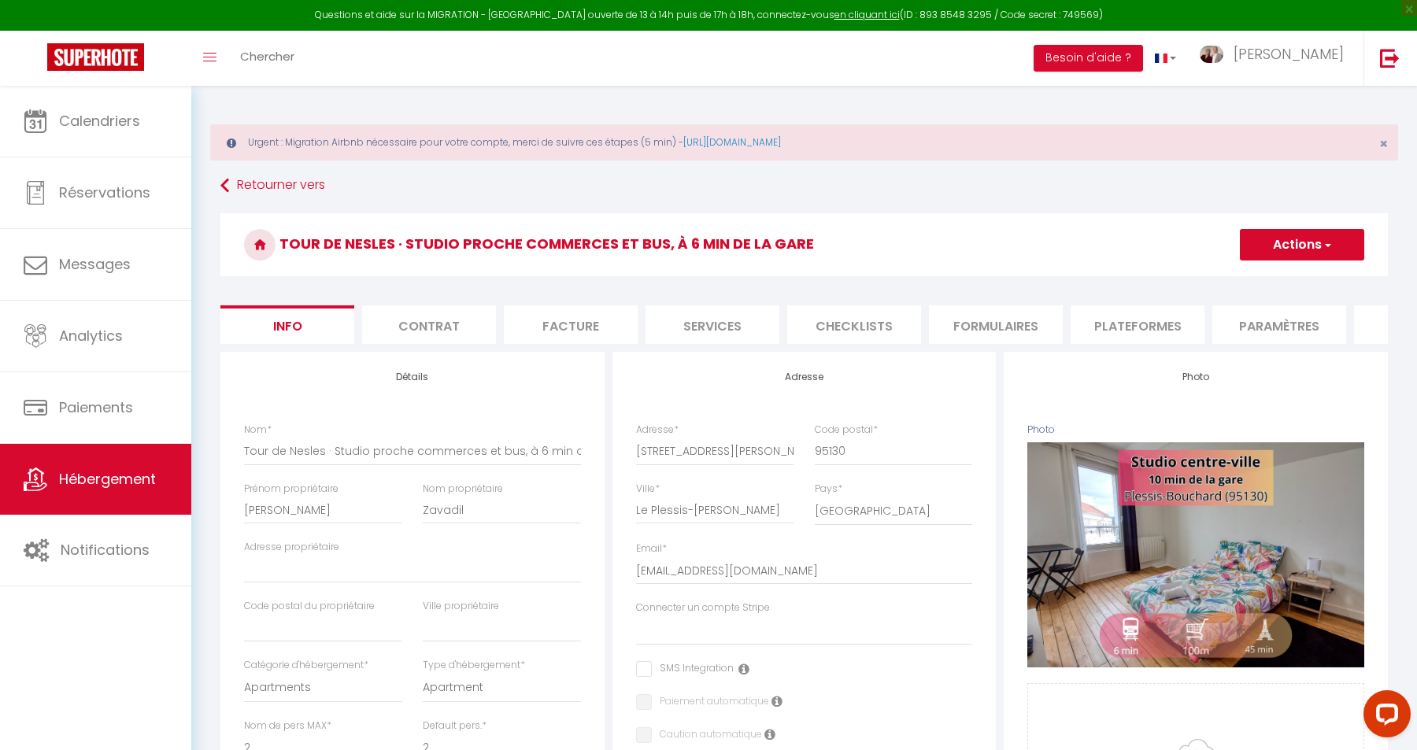
click at [1313, 250] on button "Actions" at bounding box center [1302, 244] width 124 height 31
click at [1169, 245] on h3 "Tour de Nesles · Studio proche commerces et bus, à 6 min de la gare" at bounding box center [804, 244] width 1168 height 63
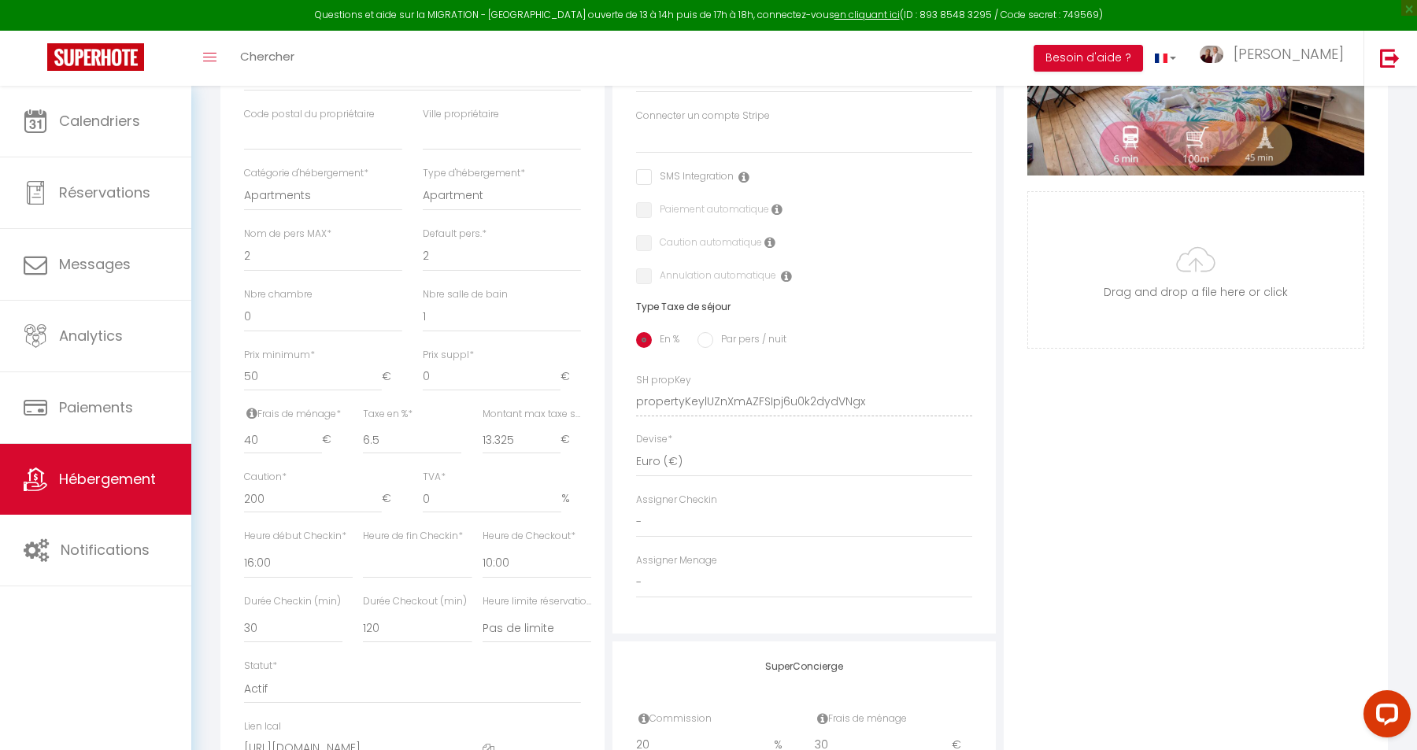
scroll to position [703, 0]
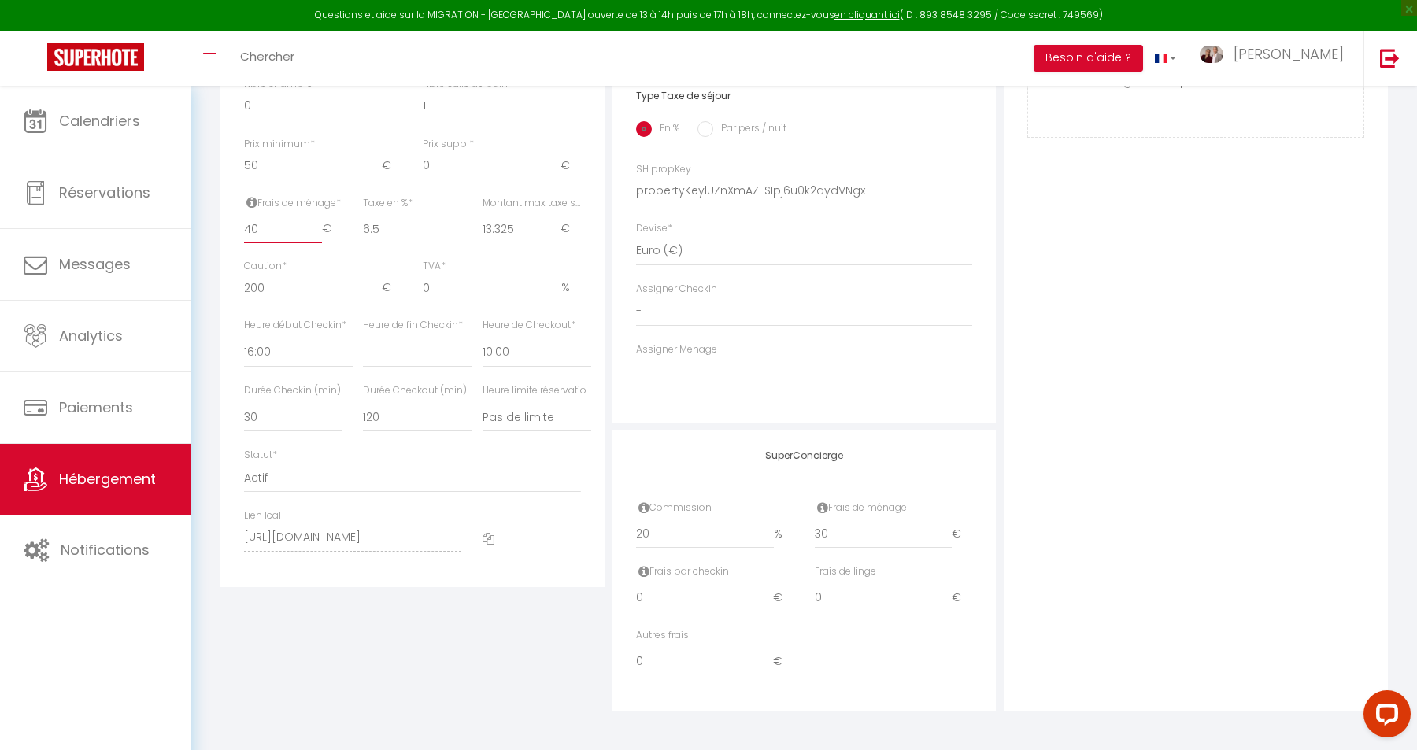
drag, startPoint x: 268, startPoint y: 229, endPoint x: 227, endPoint y: 229, distance: 40.9
click at [244, 229] on input "40" at bounding box center [283, 229] width 78 height 28
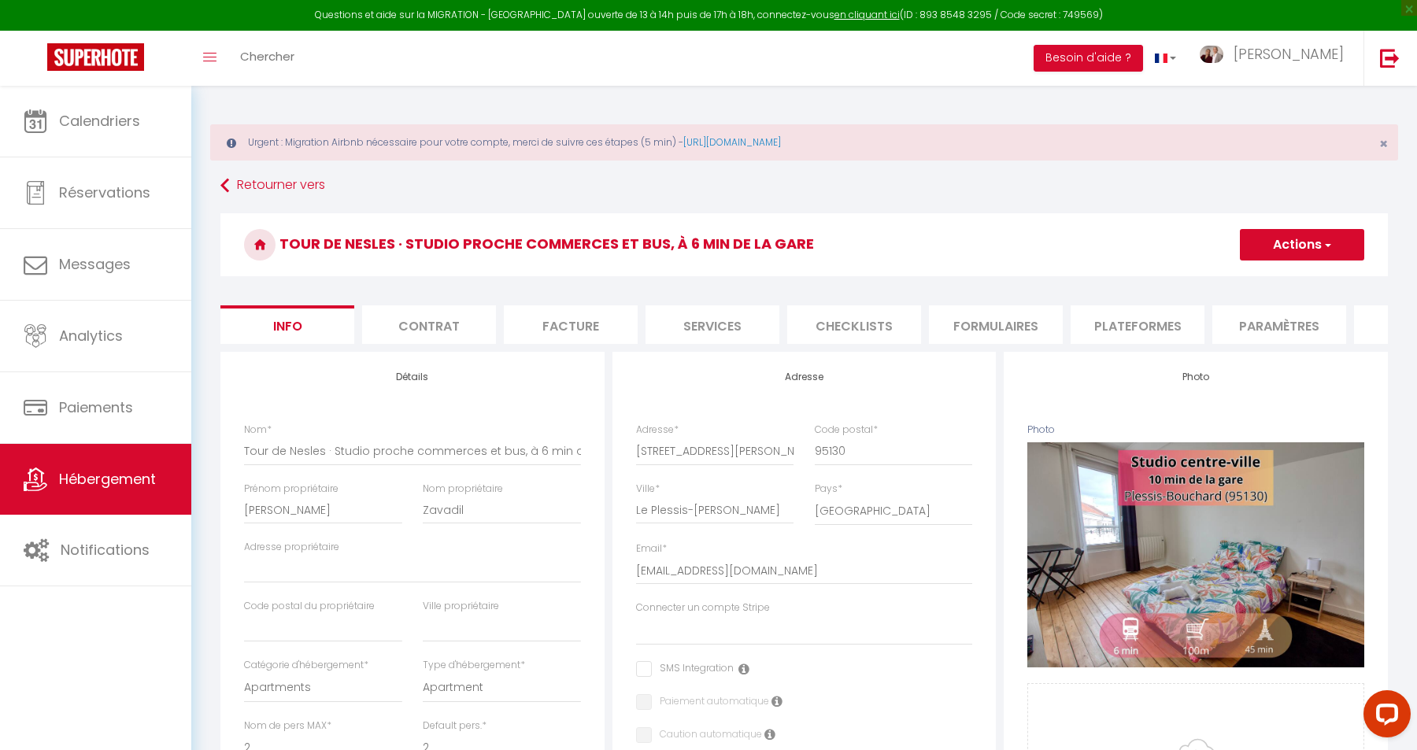
click at [1299, 250] on button "Actions" at bounding box center [1302, 244] width 124 height 31
click at [1259, 279] on input "Enregistrer" at bounding box center [1240, 280] width 58 height 16
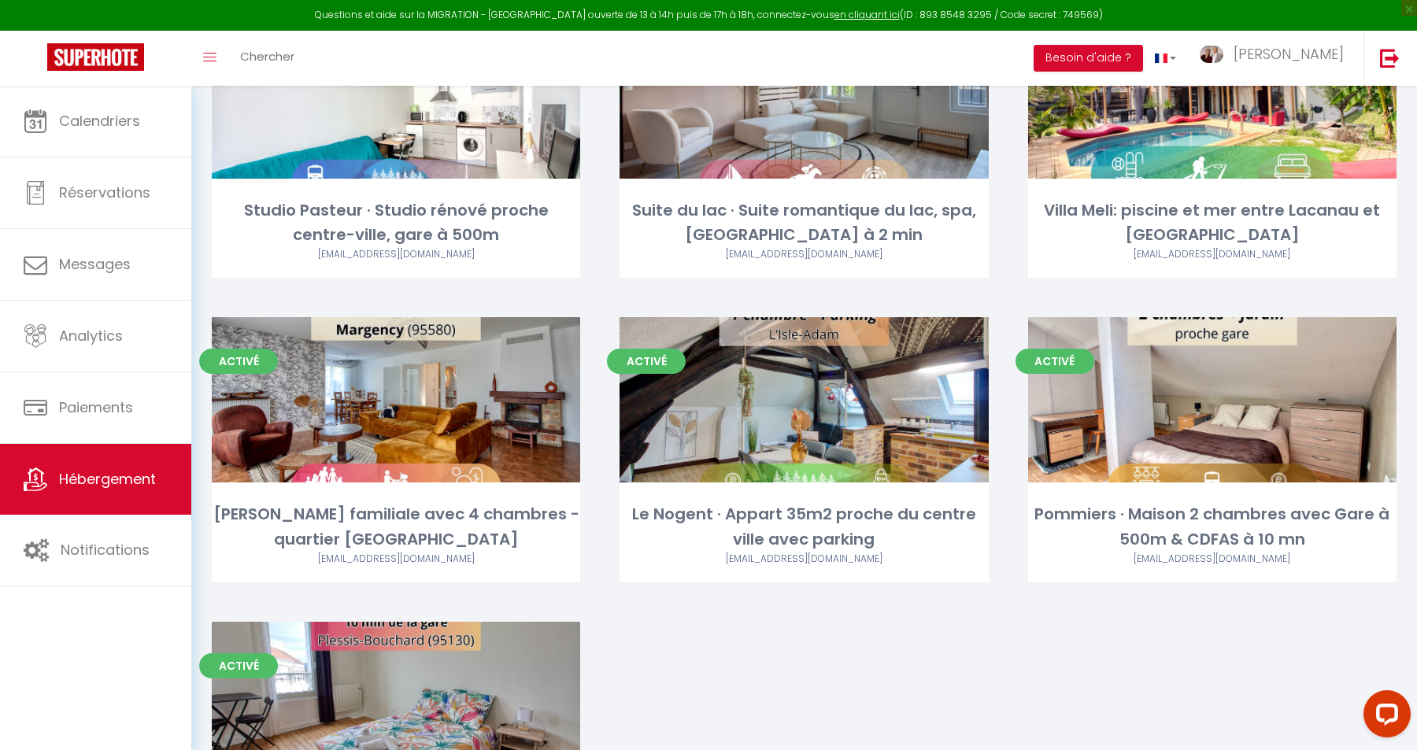
scroll to position [757, 0]
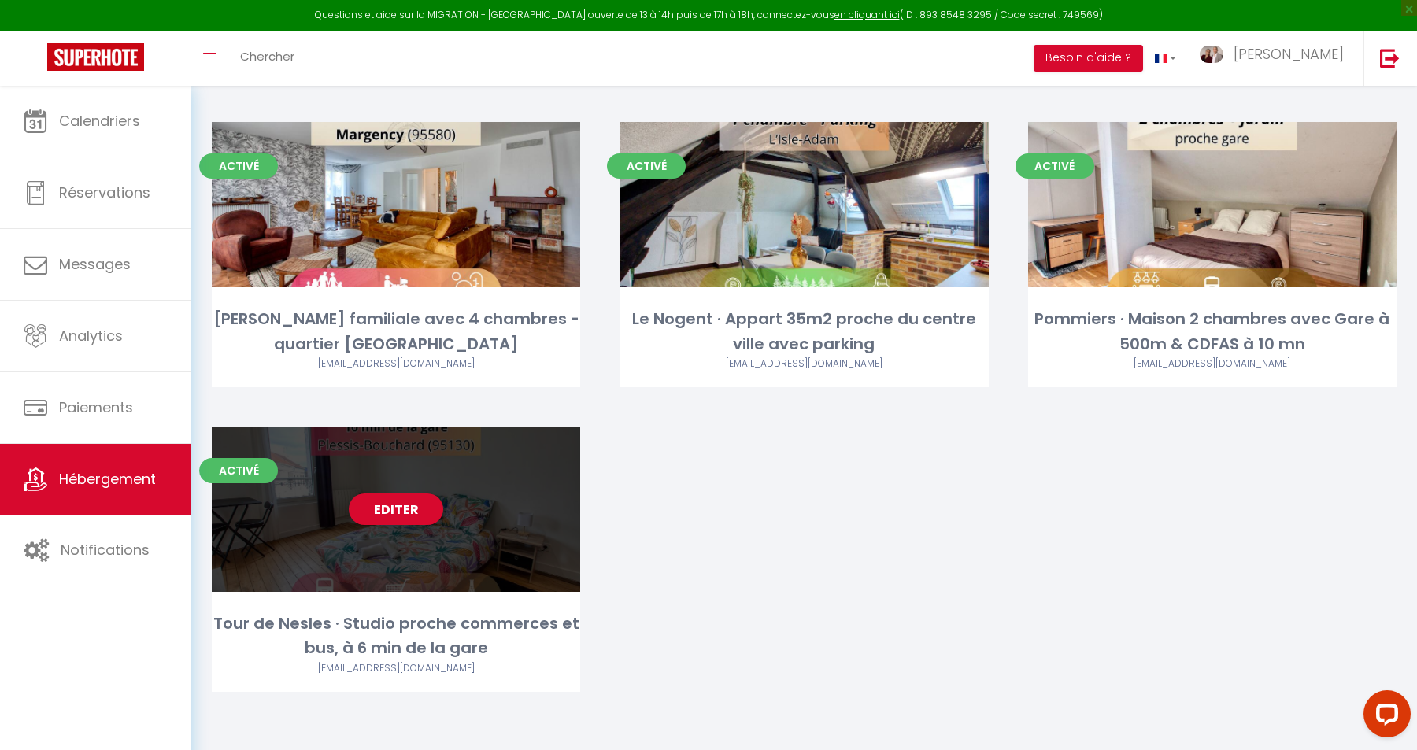
click at [332, 531] on div "Editer" at bounding box center [396, 509] width 369 height 165
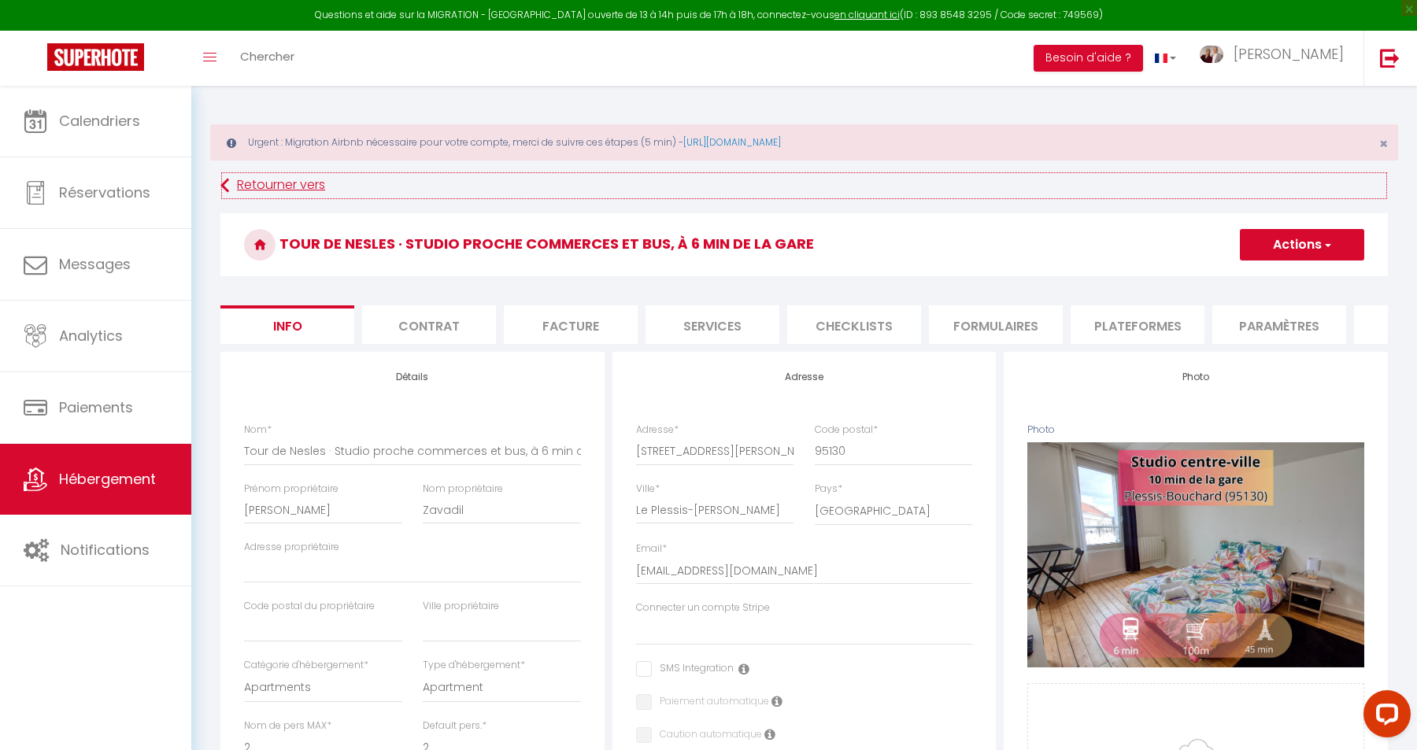
click at [298, 183] on link "Retourner vers" at bounding box center [804, 186] width 1168 height 28
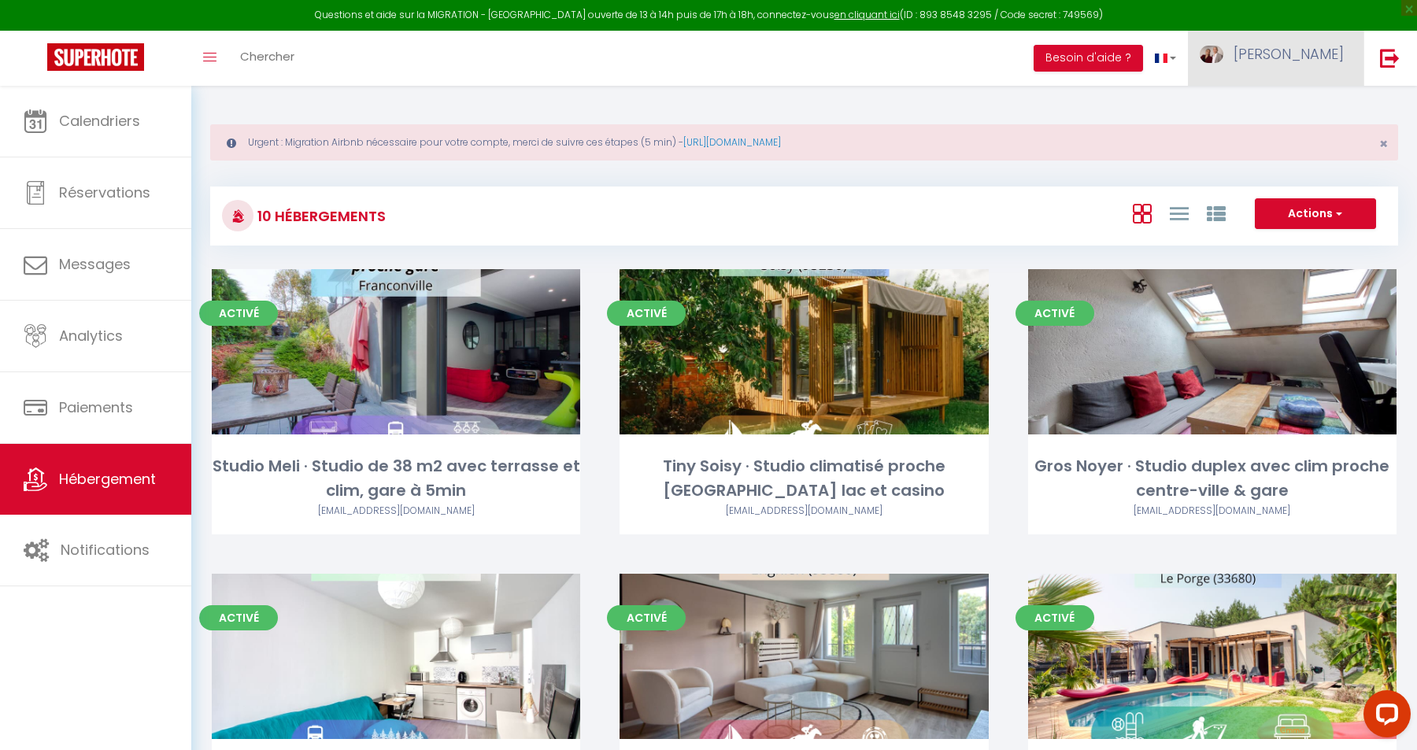
click at [1319, 54] on span "[PERSON_NAME]" at bounding box center [1289, 54] width 110 height 20
click at [1295, 105] on link "Paramètres" at bounding box center [1301, 109] width 117 height 27
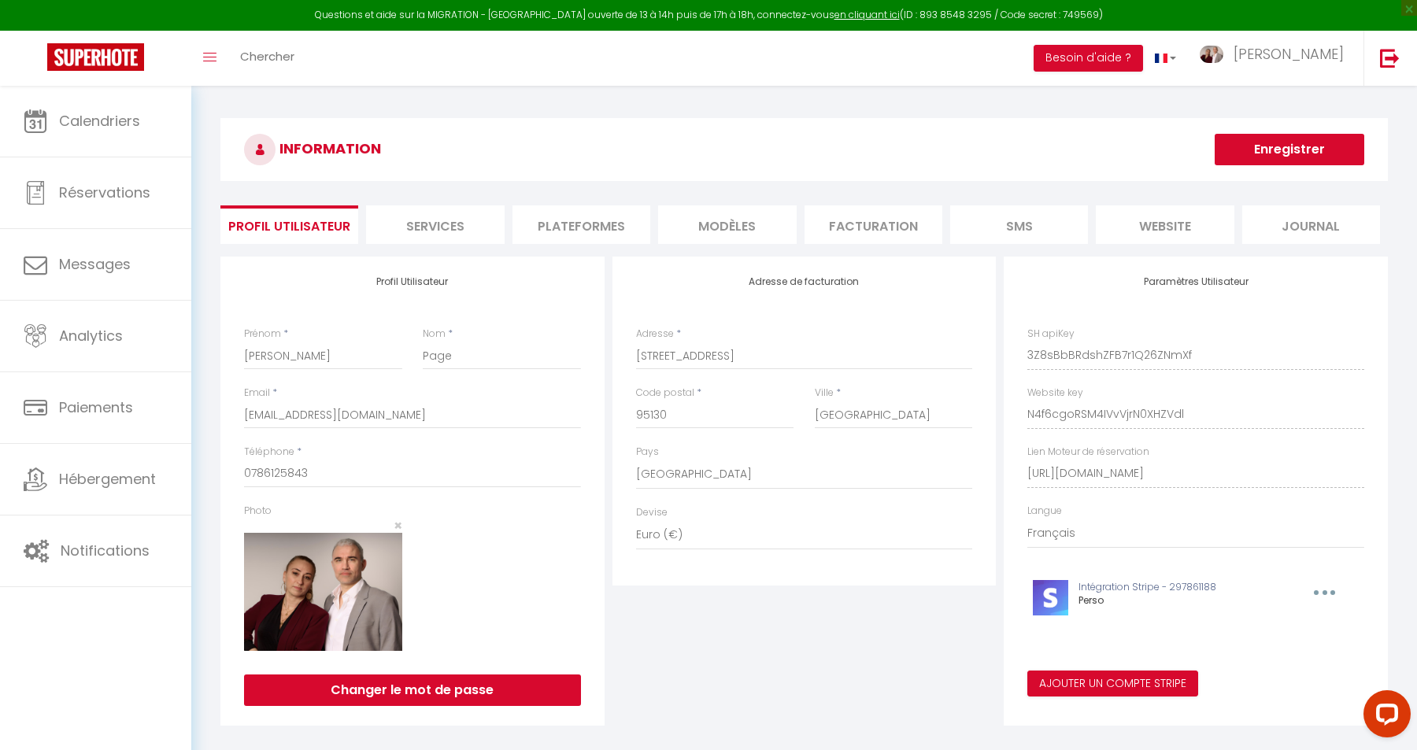
click at [566, 235] on li "Plateformes" at bounding box center [582, 225] width 138 height 39
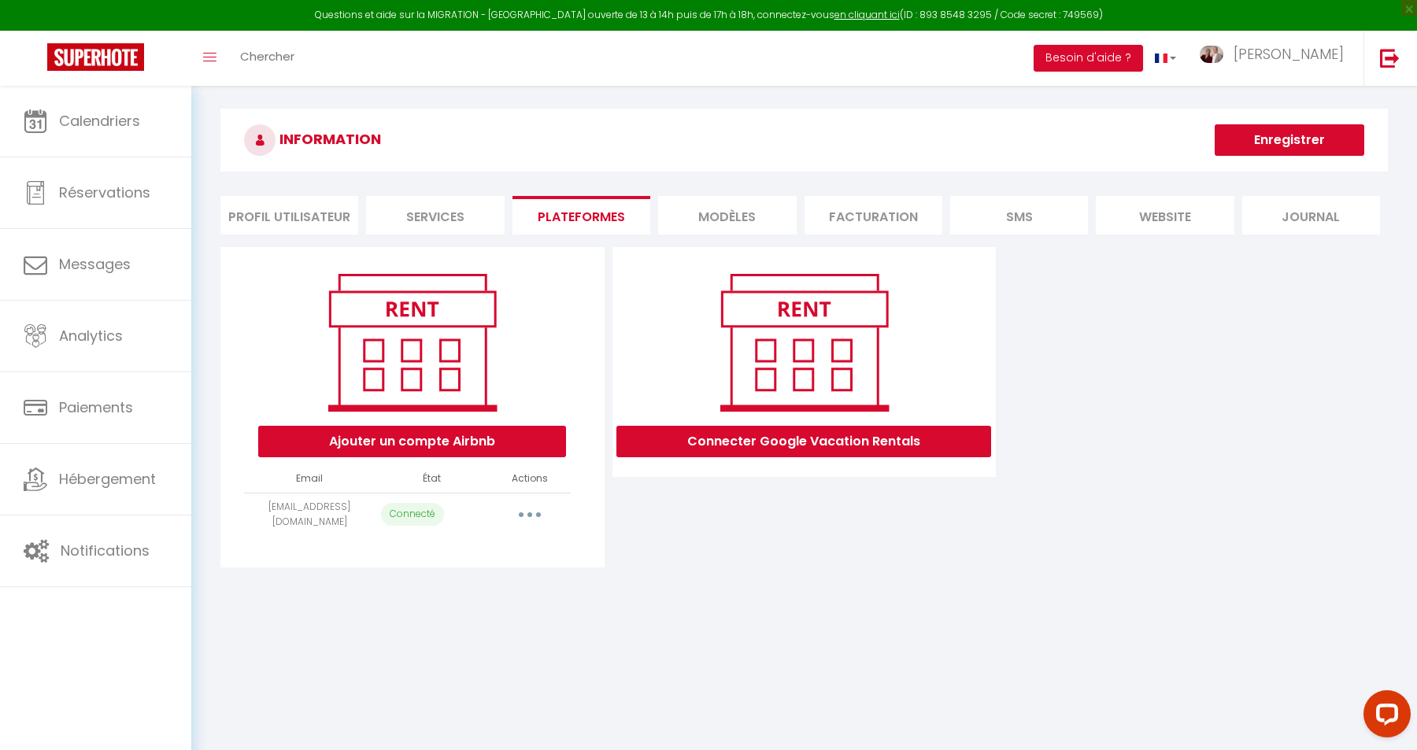
scroll to position [14, 0]
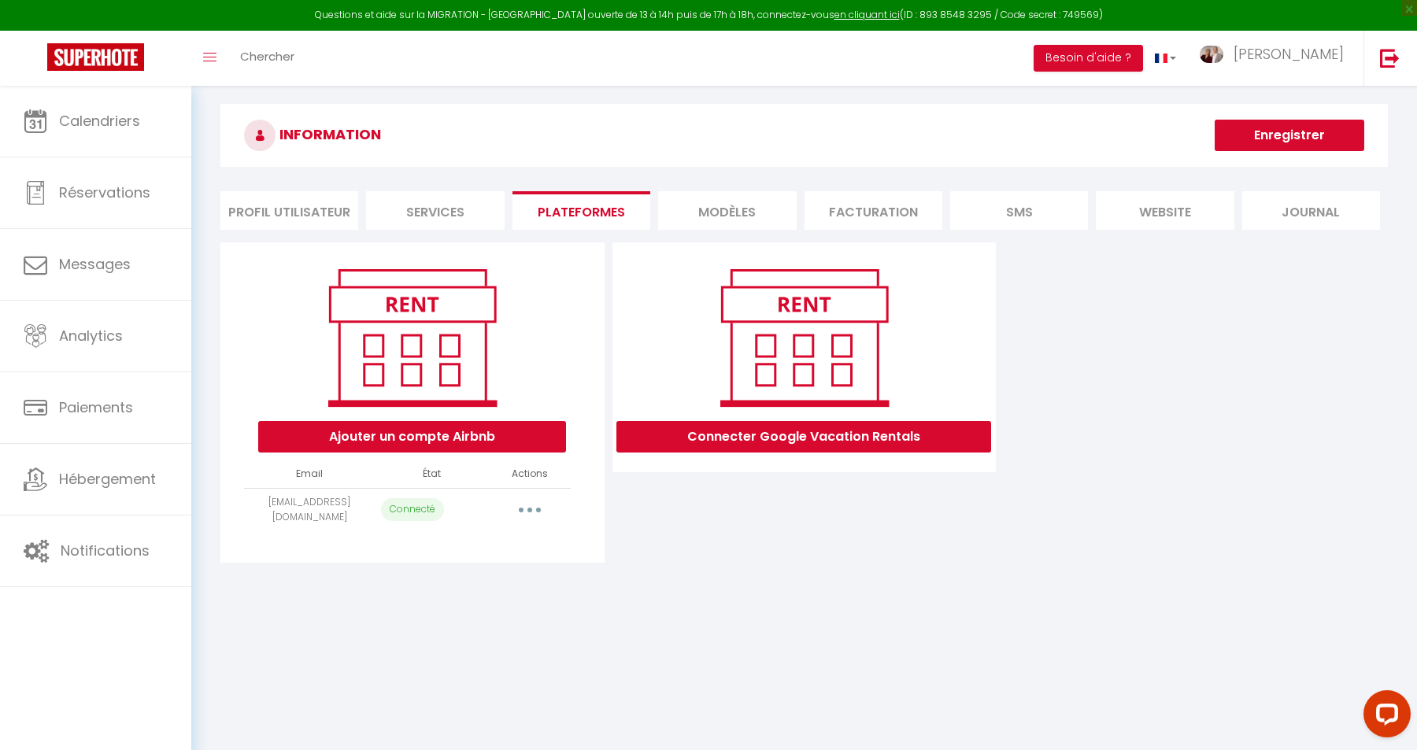
click at [532, 505] on button "button" at bounding box center [530, 510] width 44 height 25
click at [458, 601] on link "Reconnecter le compte" at bounding box center [460, 602] width 174 height 27
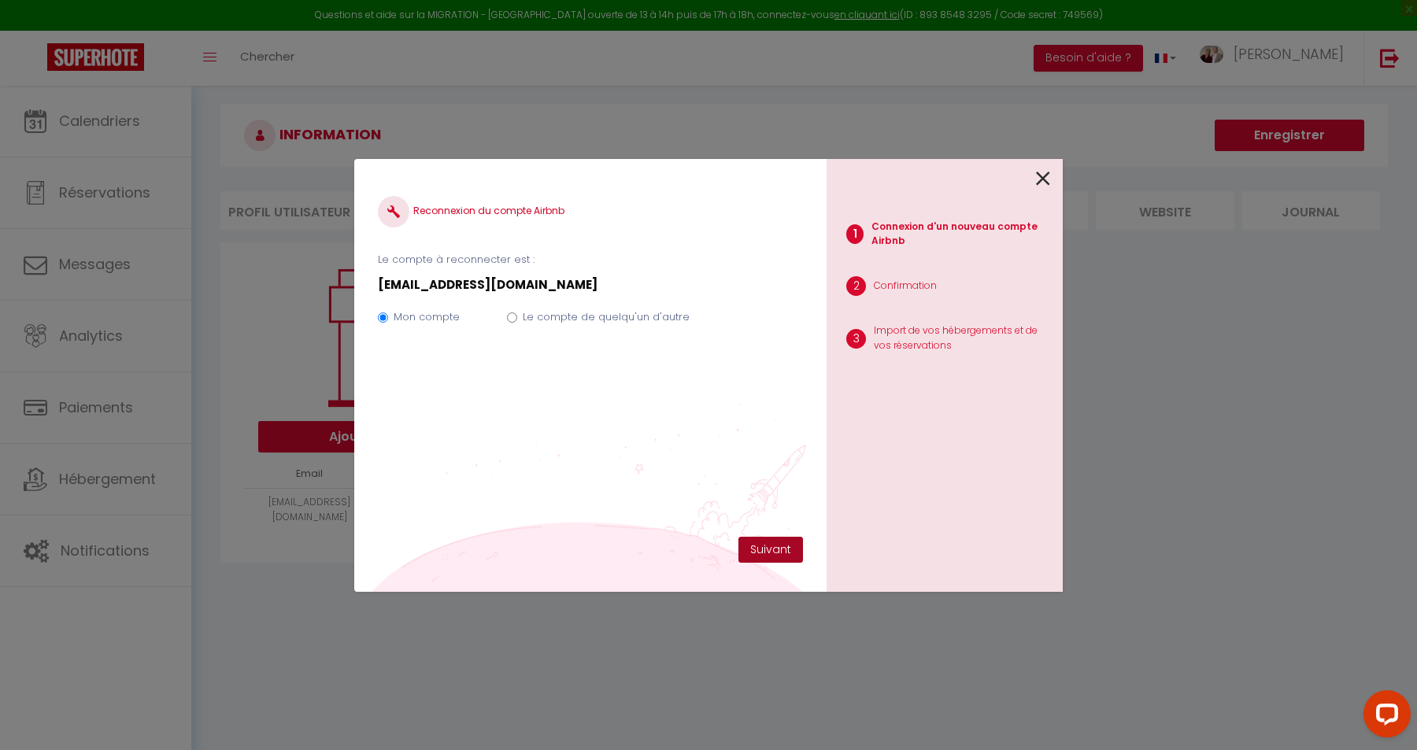
click at [775, 550] on button "Suivant" at bounding box center [771, 550] width 65 height 27
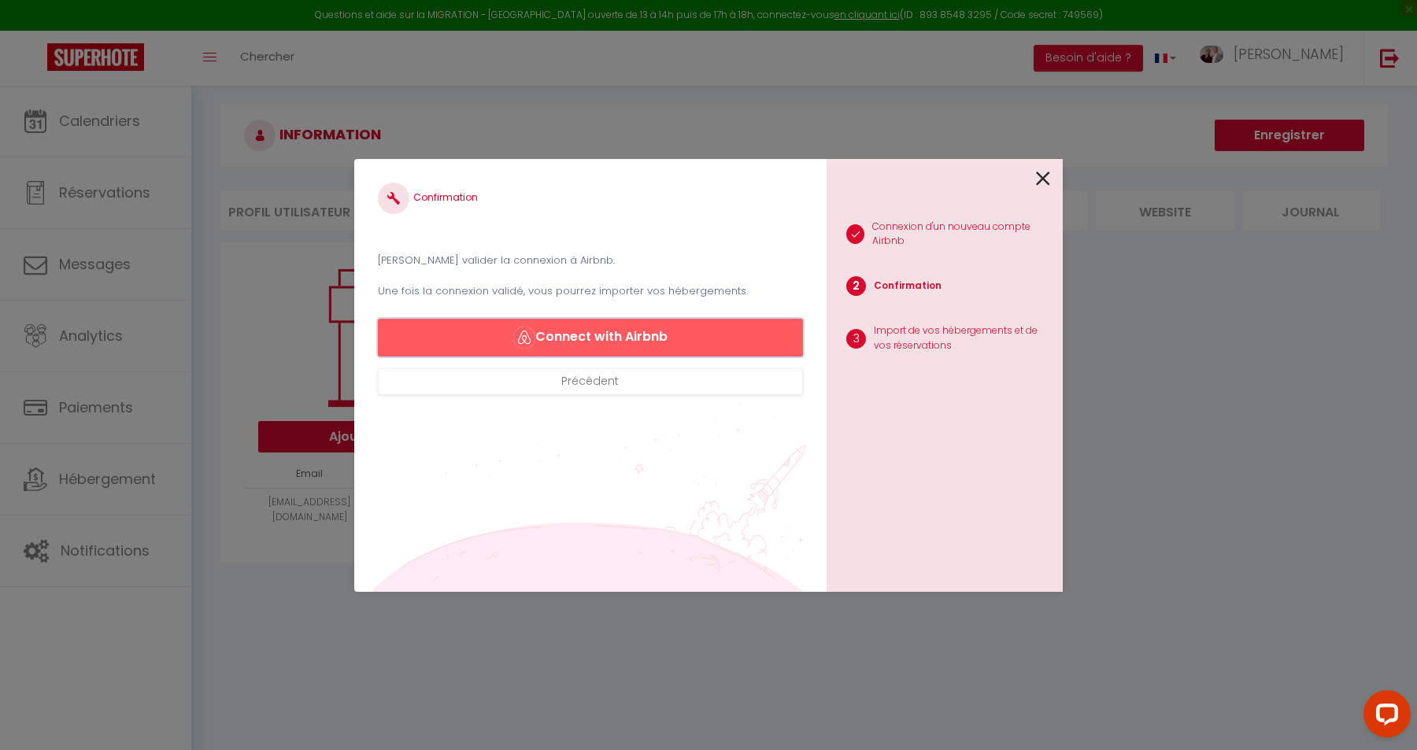
click at [512, 339] on button "Connect with Airbnb" at bounding box center [590, 338] width 425 height 38
click at [661, 327] on button "Connect with Airbnb" at bounding box center [590, 338] width 425 height 38
click at [568, 141] on div "Confirmation Veuillez valider la connexion à Airbnb. Une fois la connexion vali…" at bounding box center [708, 375] width 709 height 750
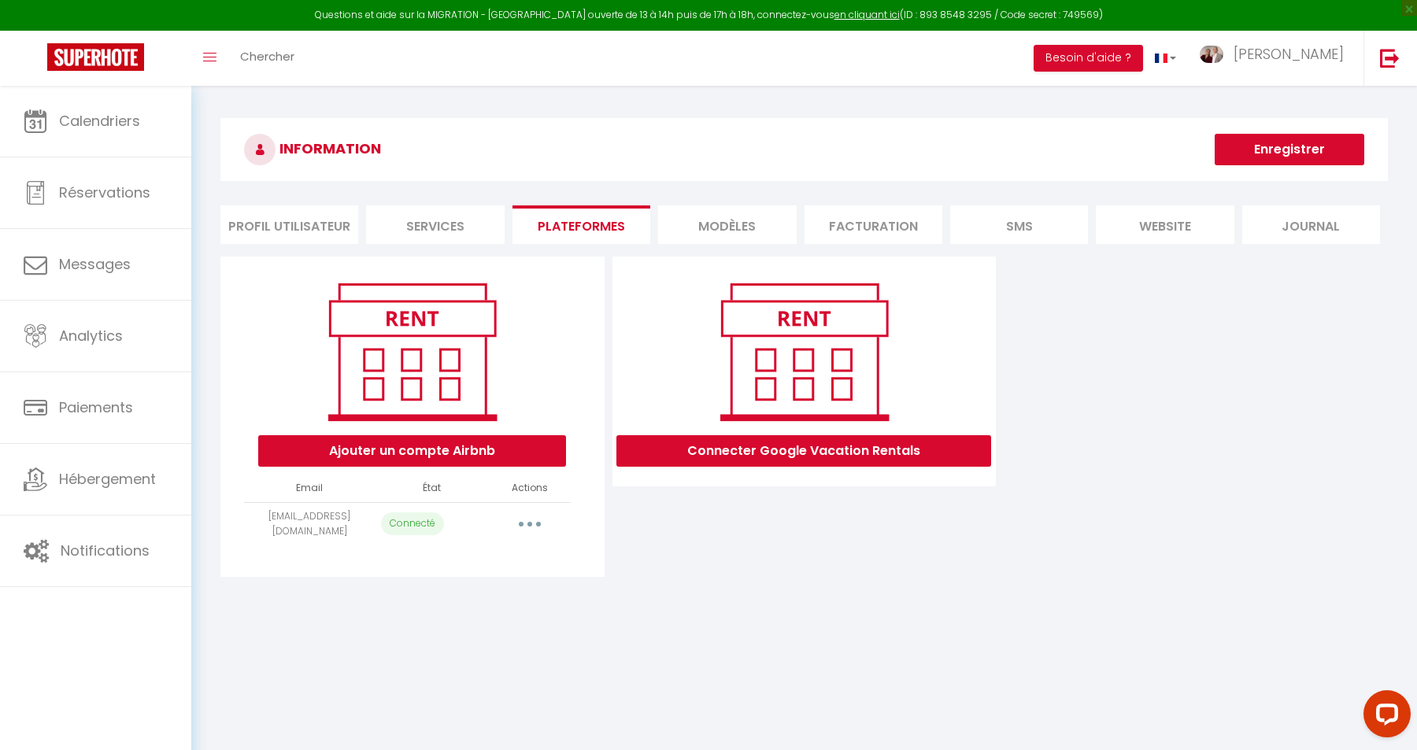
select select "69910"
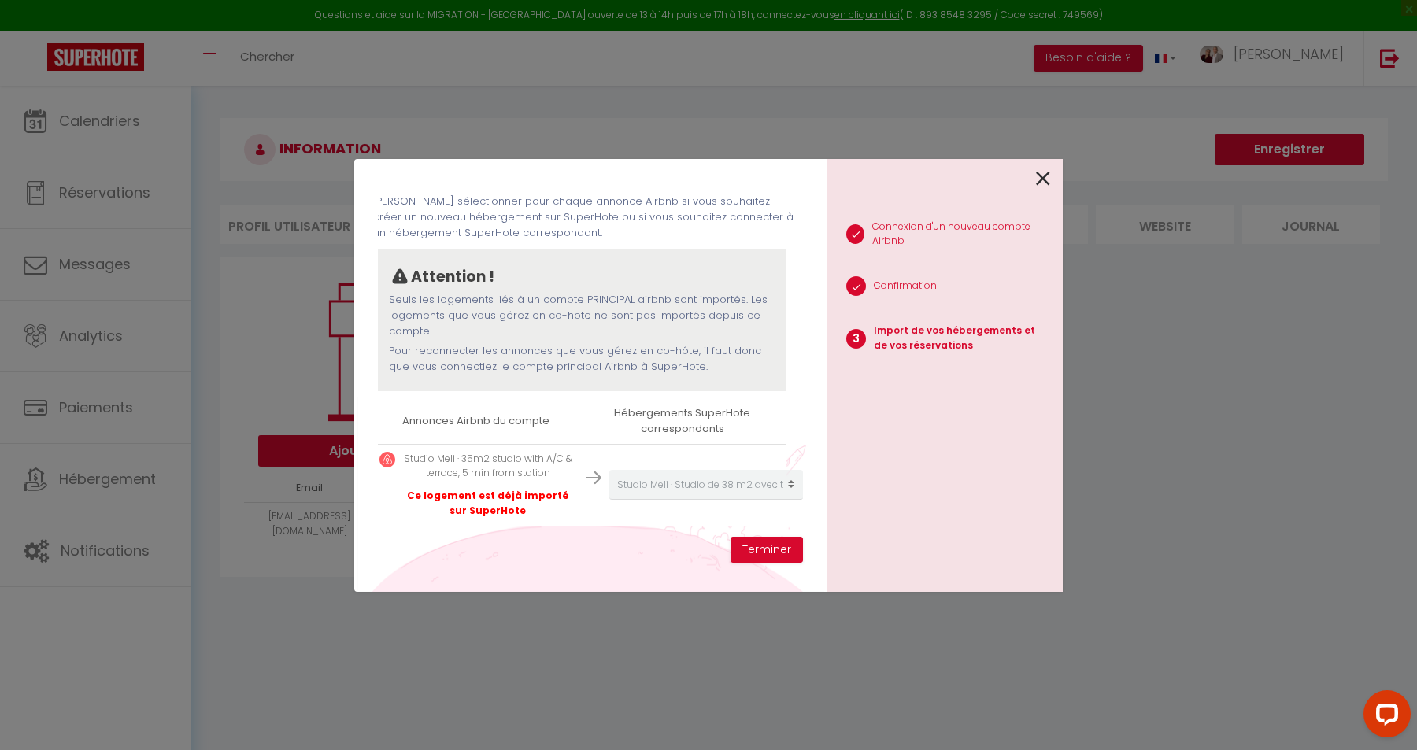
scroll to position [63, 0]
click at [763, 552] on button "Terminer" at bounding box center [767, 550] width 72 height 27
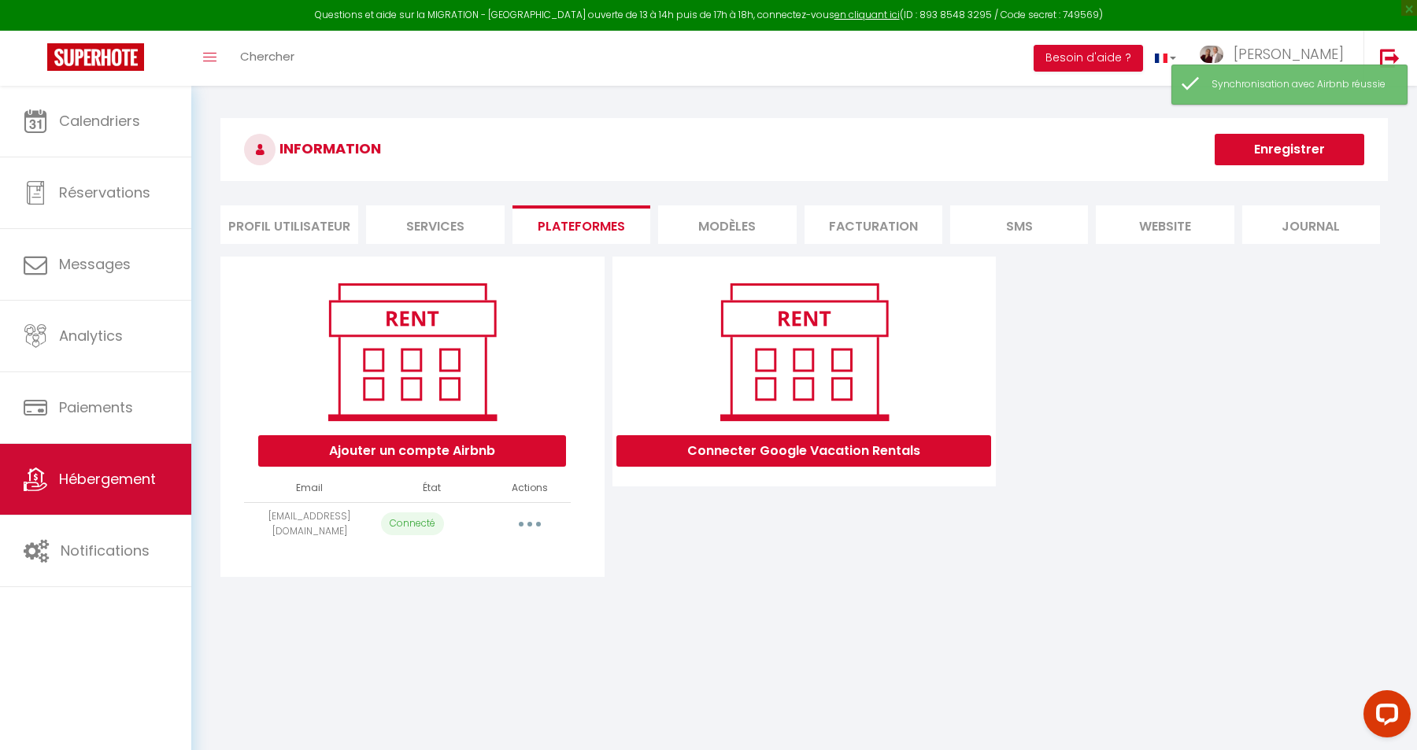
click at [91, 489] on span "Hébergement" at bounding box center [107, 479] width 97 height 20
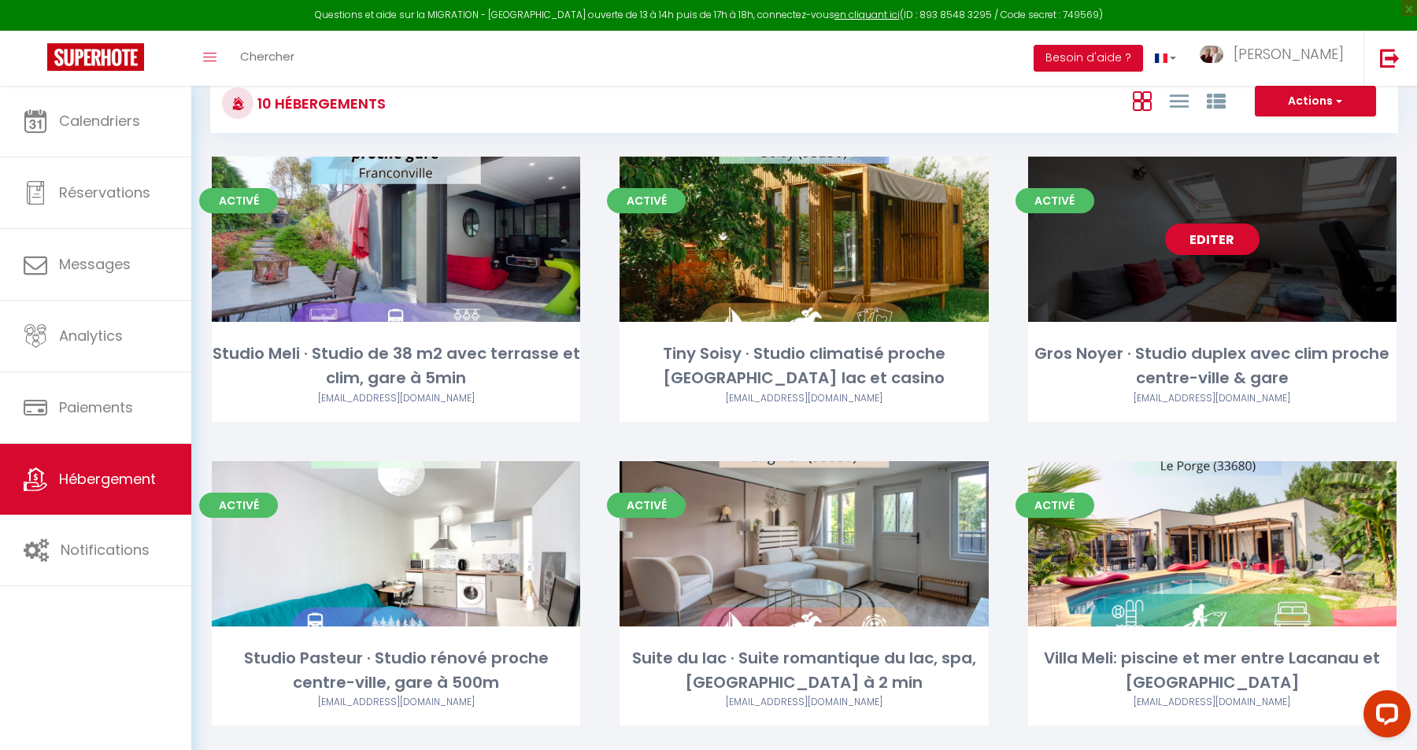
scroll to position [45, 0]
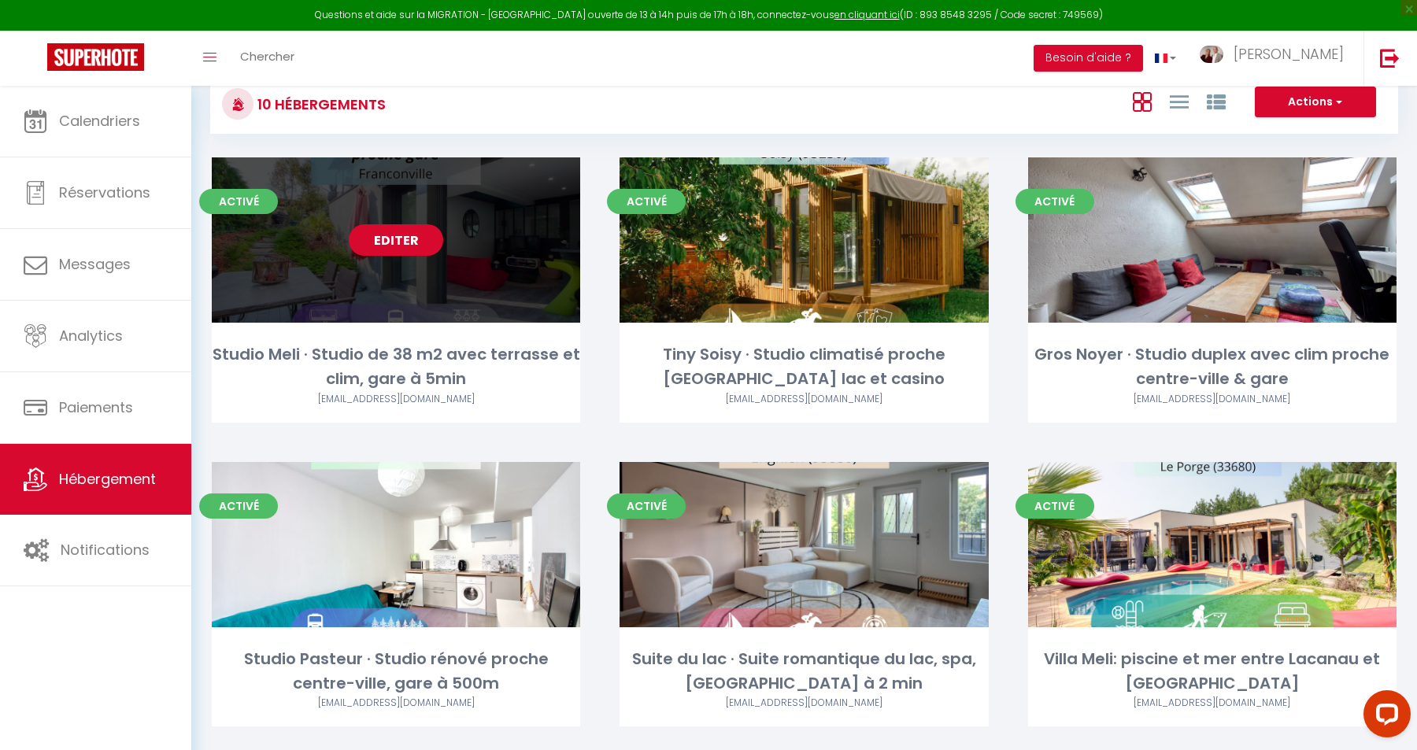
click at [394, 240] on link "Editer" at bounding box center [396, 239] width 94 height 31
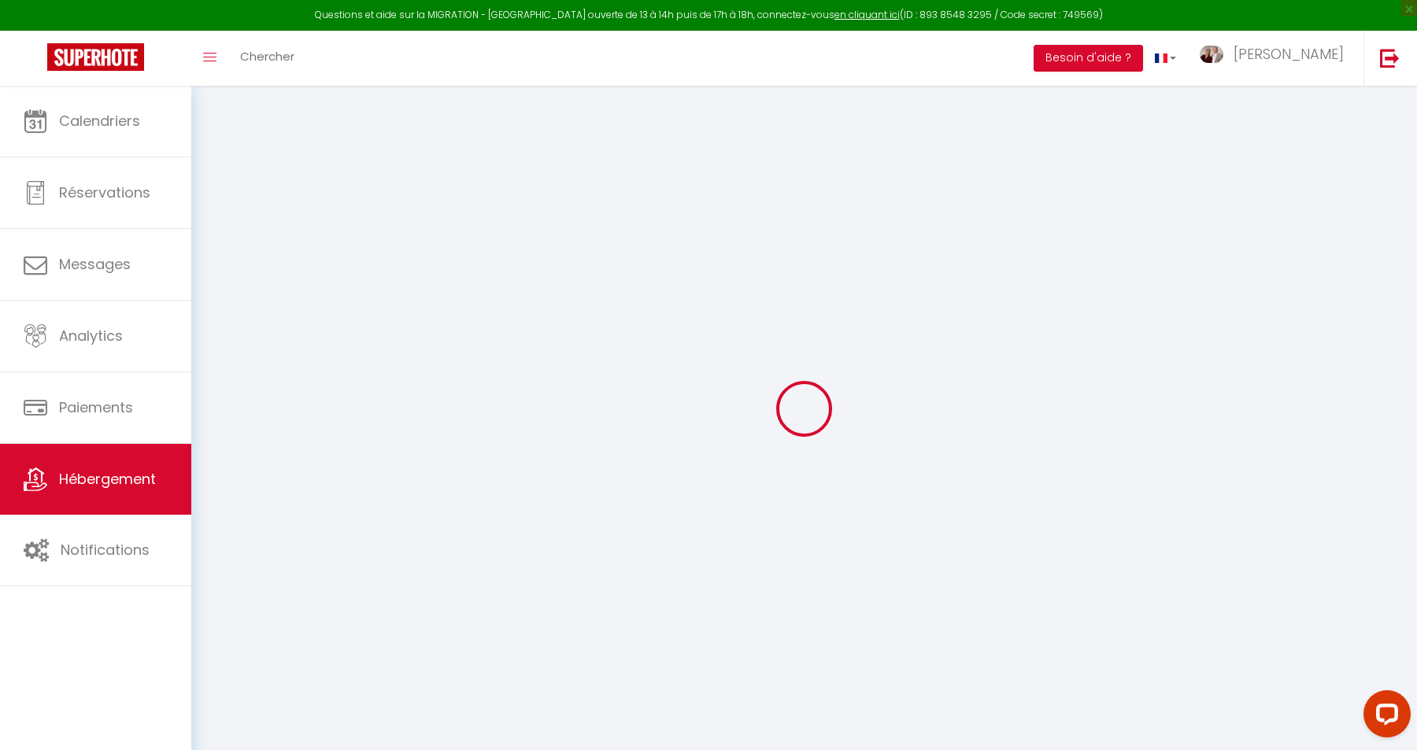
select select "+ 5 %"
select select "+ 45 %"
select select "+ 15 %"
select select "365"
select select "EUR"
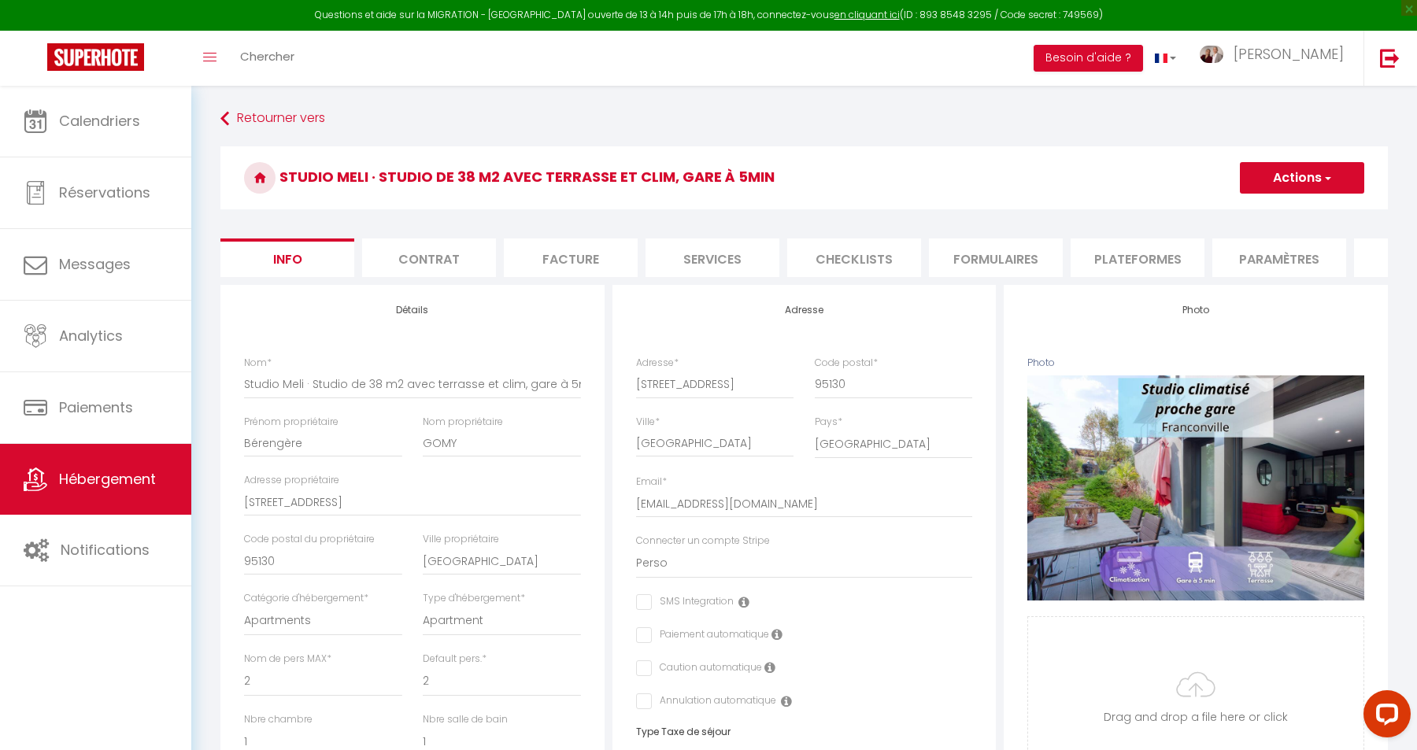
select select
checkbox input "false"
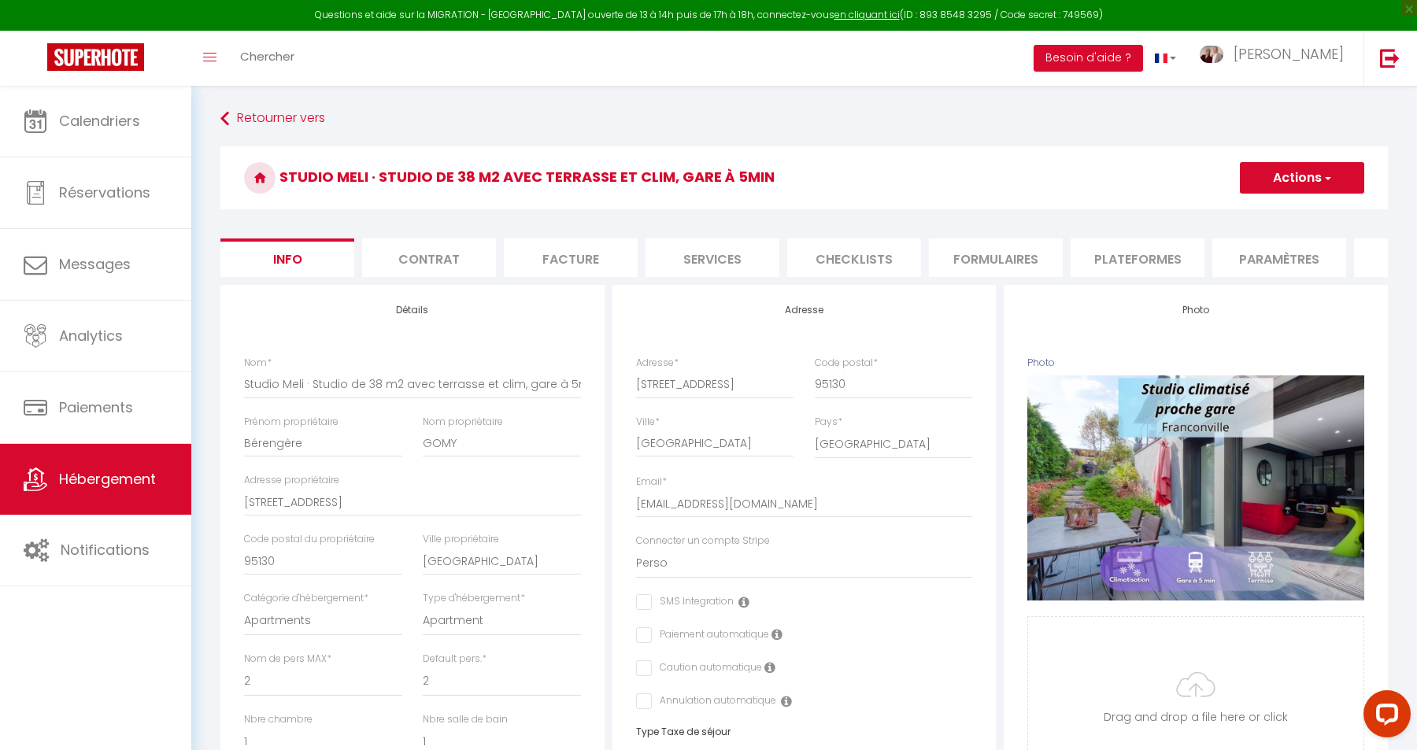
select select "6696-663651972491729543"
click at [1121, 261] on li "Plateformes" at bounding box center [1138, 258] width 134 height 39
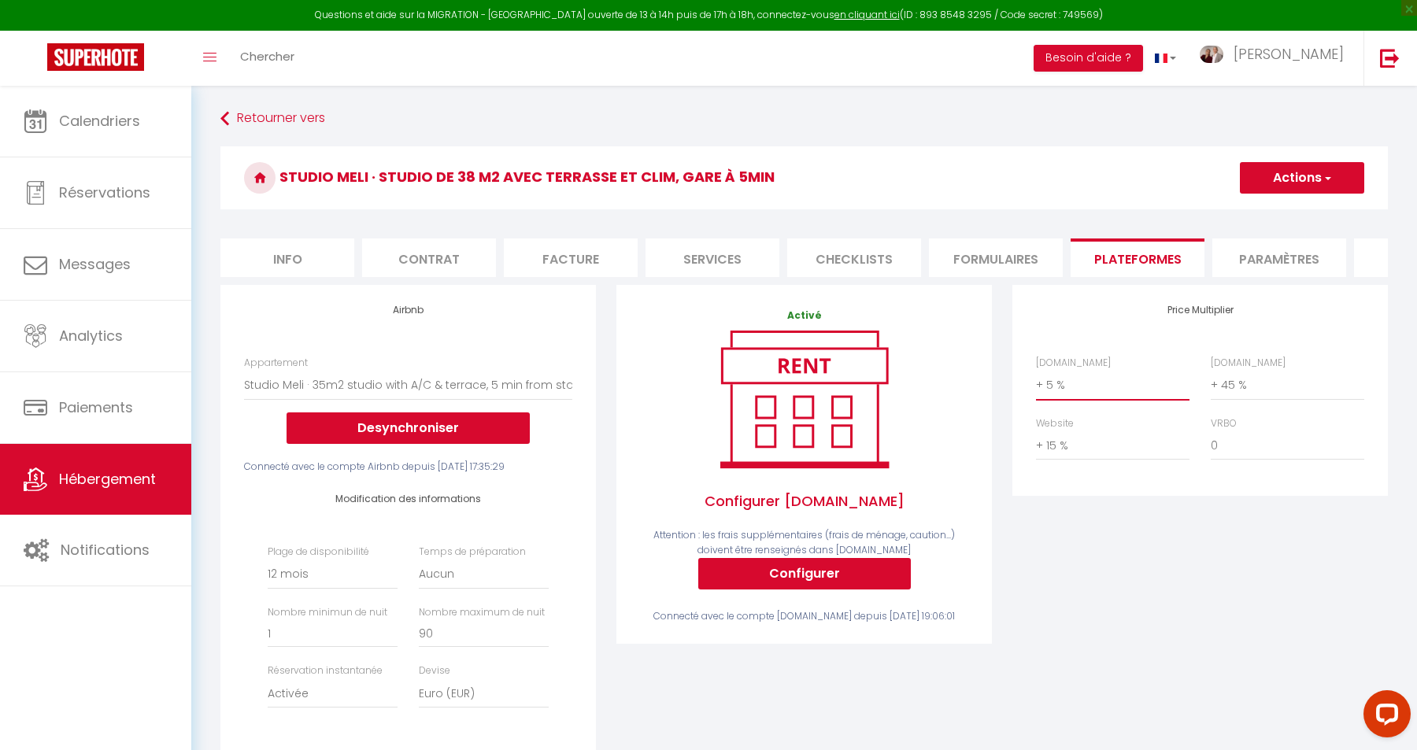
click at [1036, 370] on select "0 + 1 % + 2 % + 3 % + 4 % + 5 % + 6 % + 7 % + 8 % + 9 %" at bounding box center [1113, 385] width 154 height 30
select select "+ 22 %"
click option "+ 22 %" at bounding box center [0, 0] width 0 height 0
click at [1314, 173] on button "Actions" at bounding box center [1302, 177] width 124 height 31
click at [1282, 209] on link "Enregistrer" at bounding box center [1301, 212] width 124 height 20
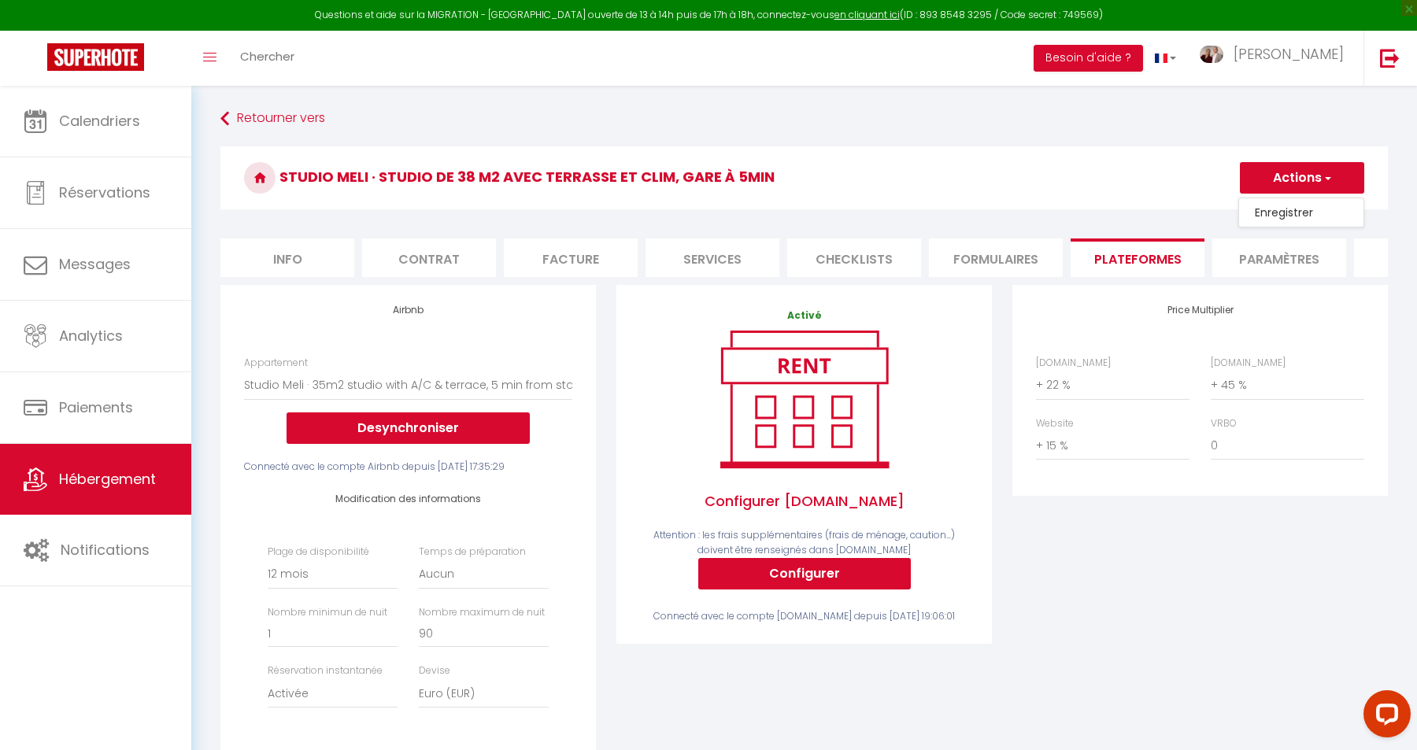
select select
checkbox input "false"
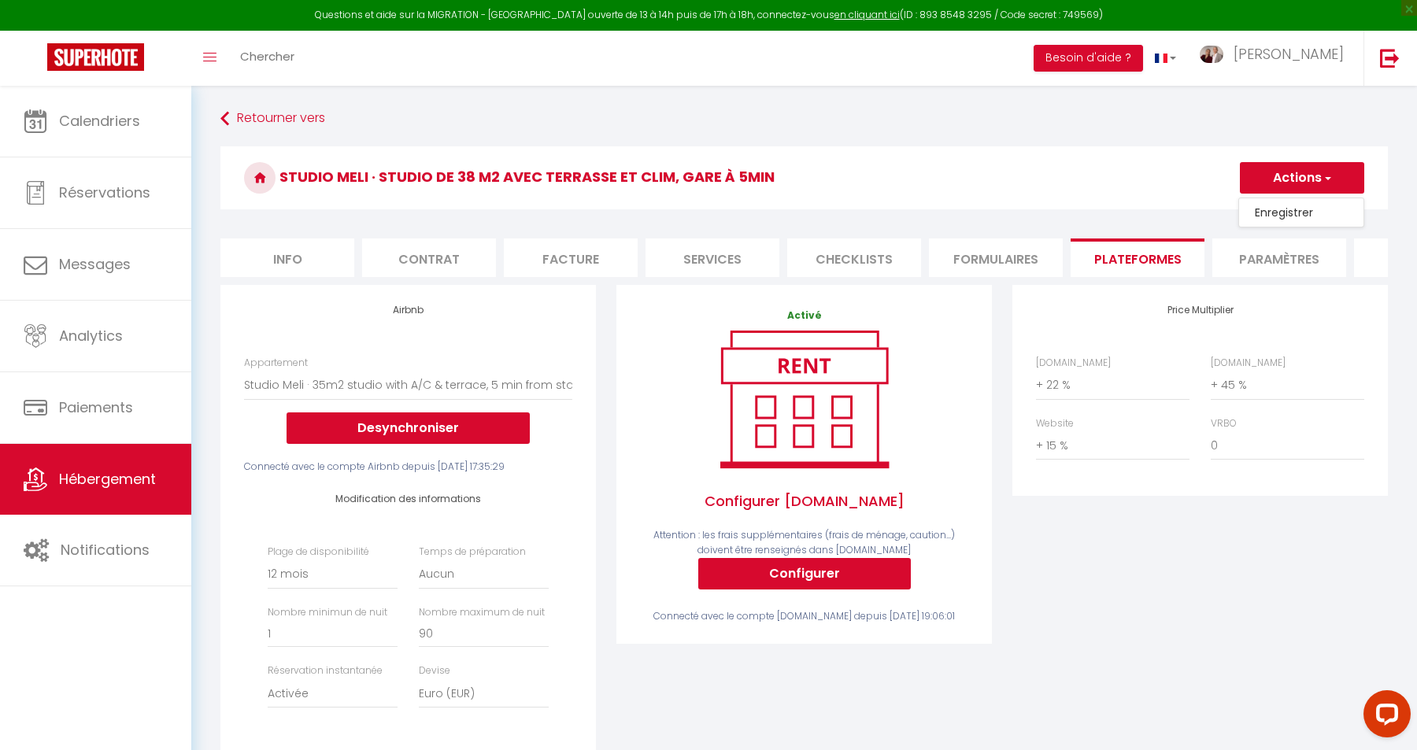
select select
checkbox input "false"
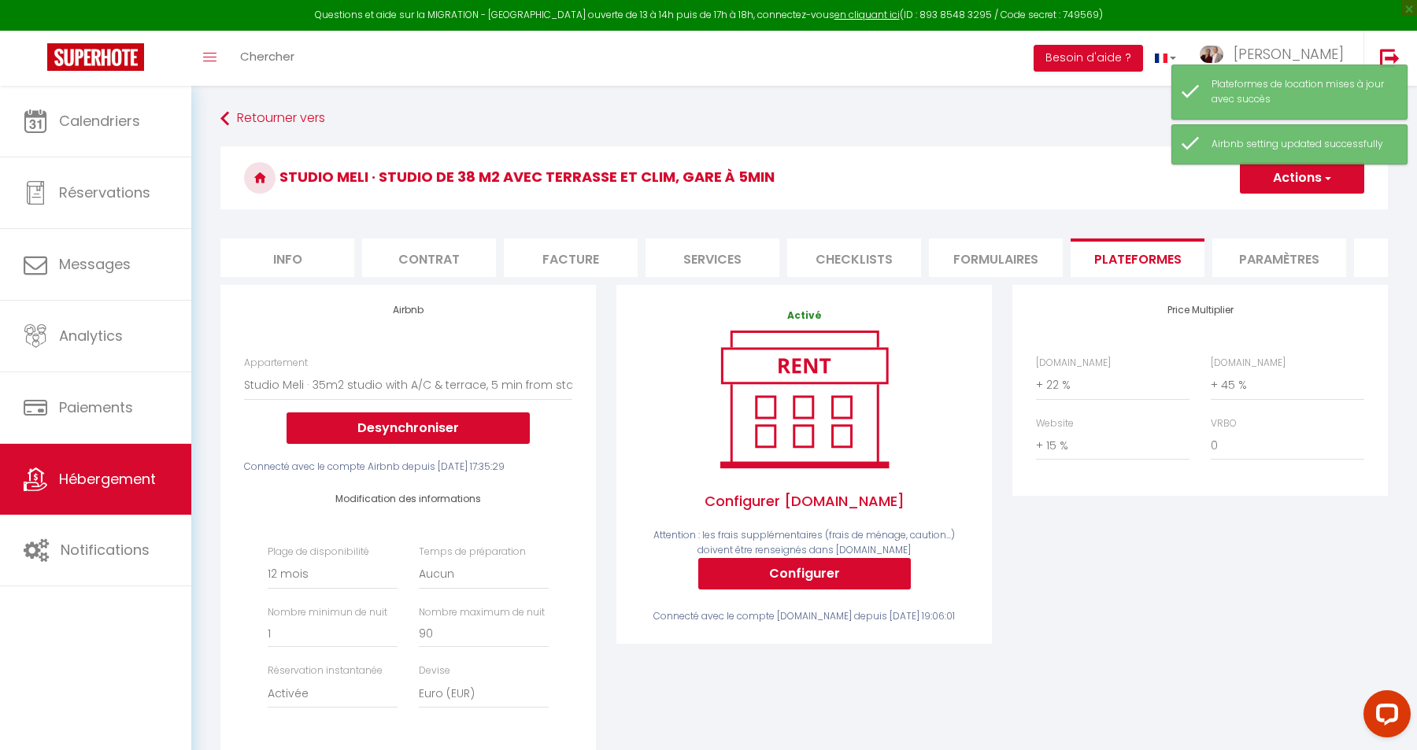
click at [308, 263] on li "Info" at bounding box center [287, 258] width 134 height 39
select select
checkbox input "false"
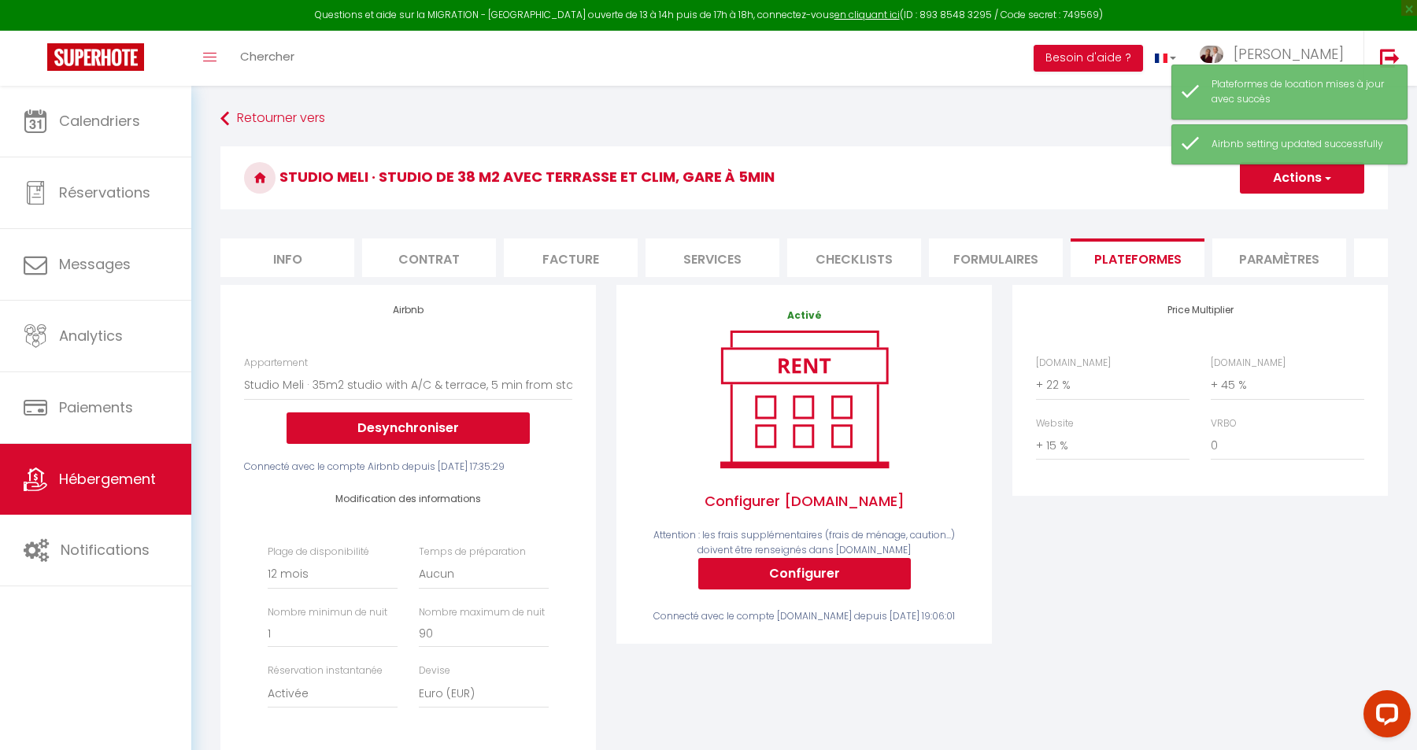
checkbox input "false"
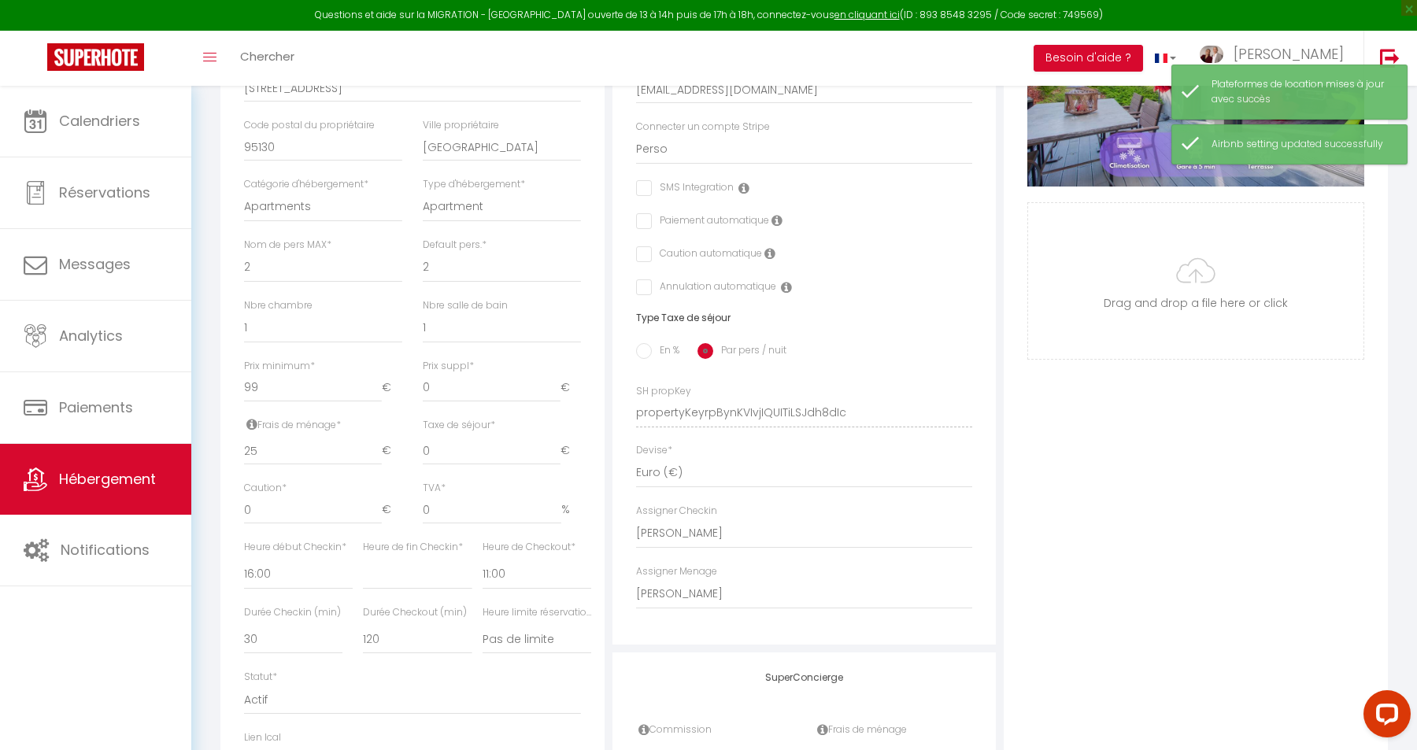
scroll to position [418, 0]
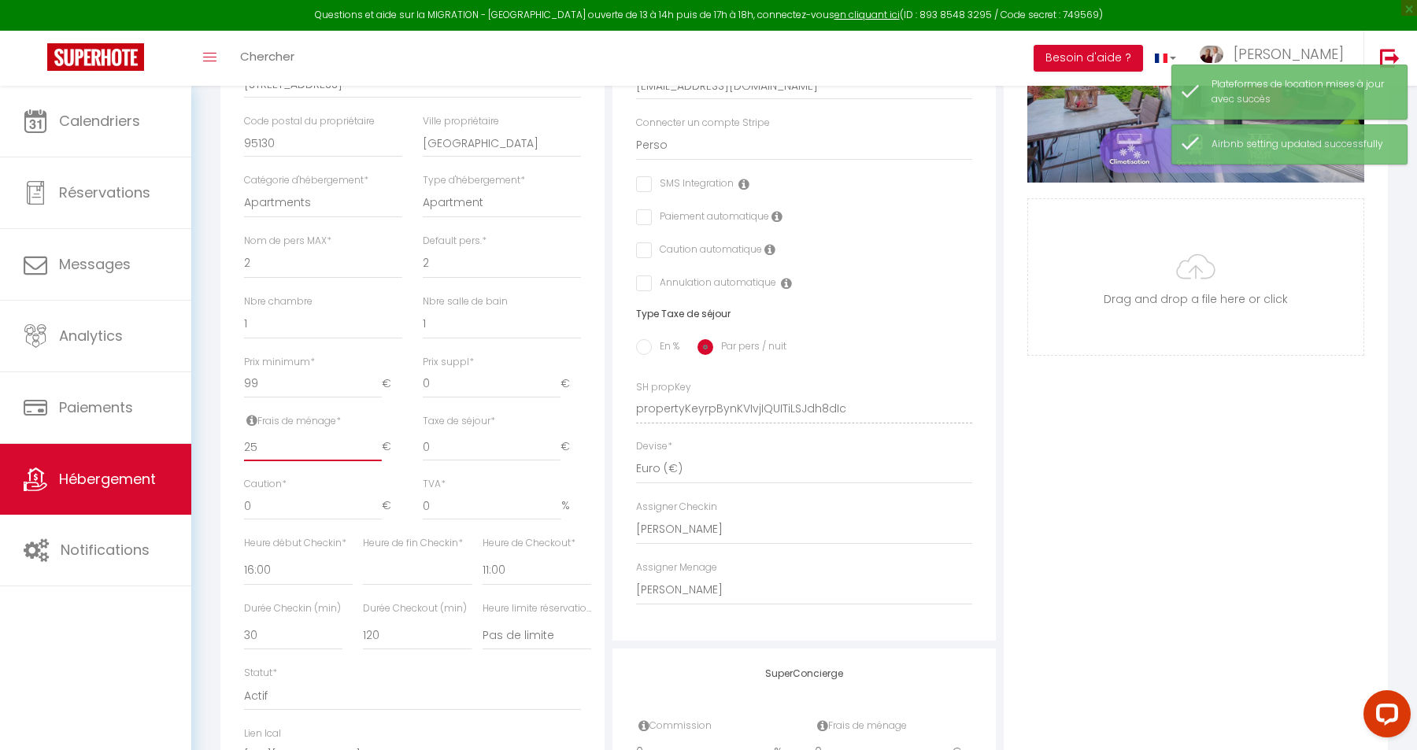
click at [267, 445] on input "25" at bounding box center [313, 447] width 138 height 28
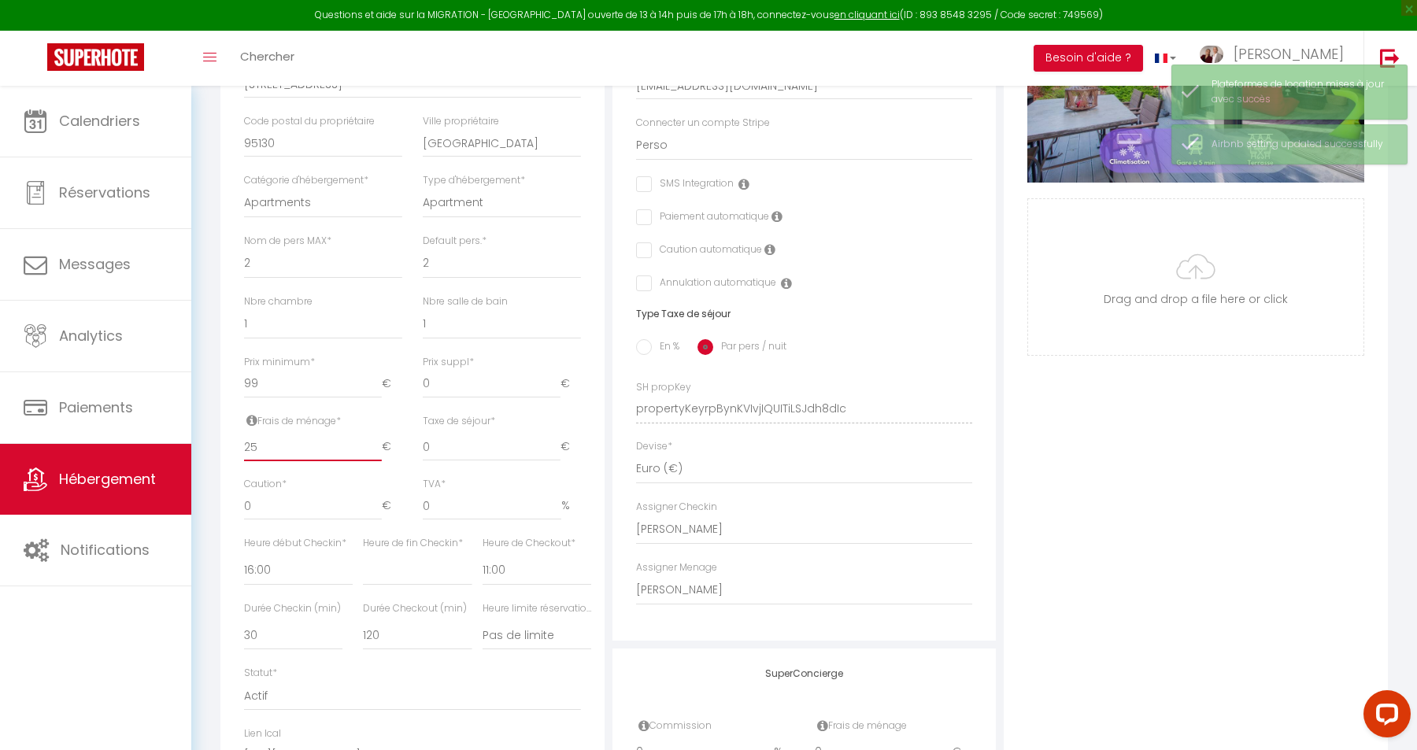
click at [267, 445] on input "25" at bounding box center [313, 447] width 138 height 28
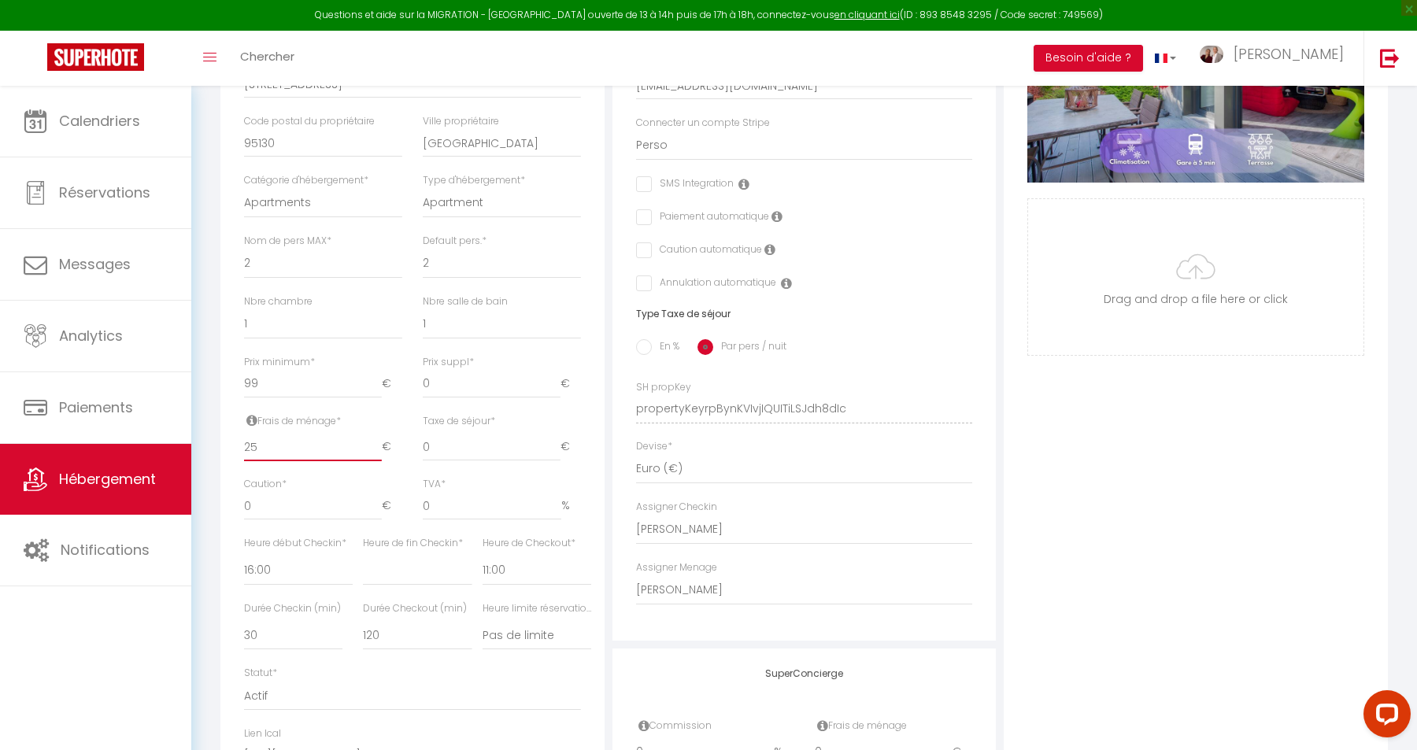
type input "3"
select select
checkbox input "false"
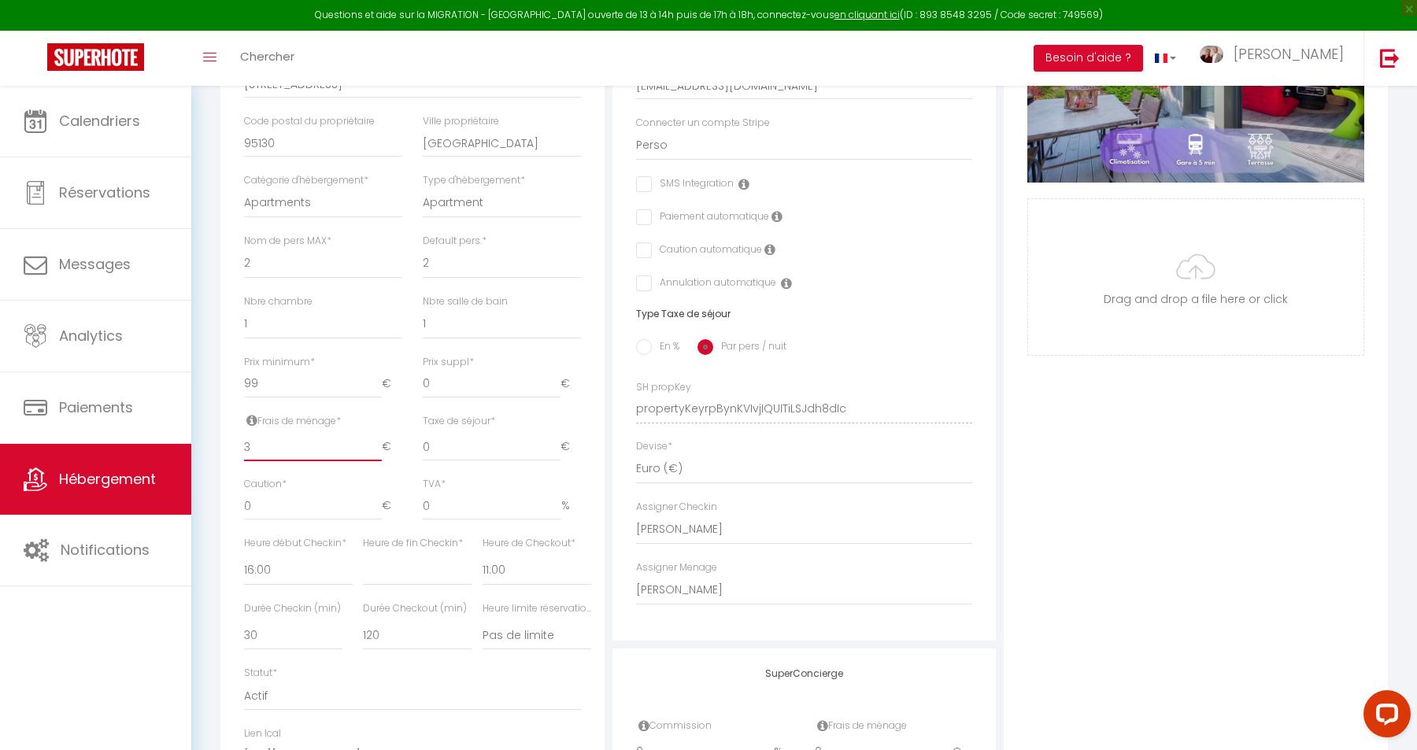
checkbox input "false"
type input "30"
select select
checkbox input "false"
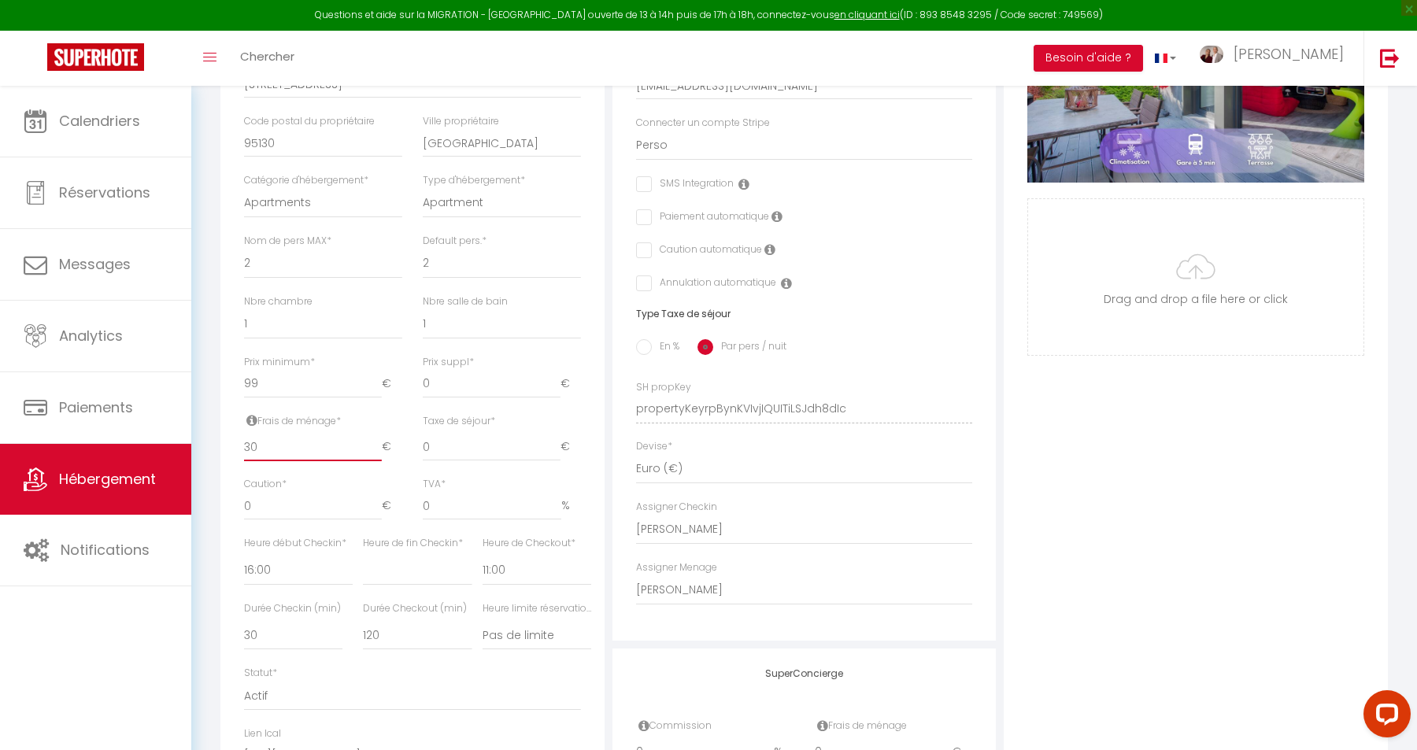
checkbox input "false"
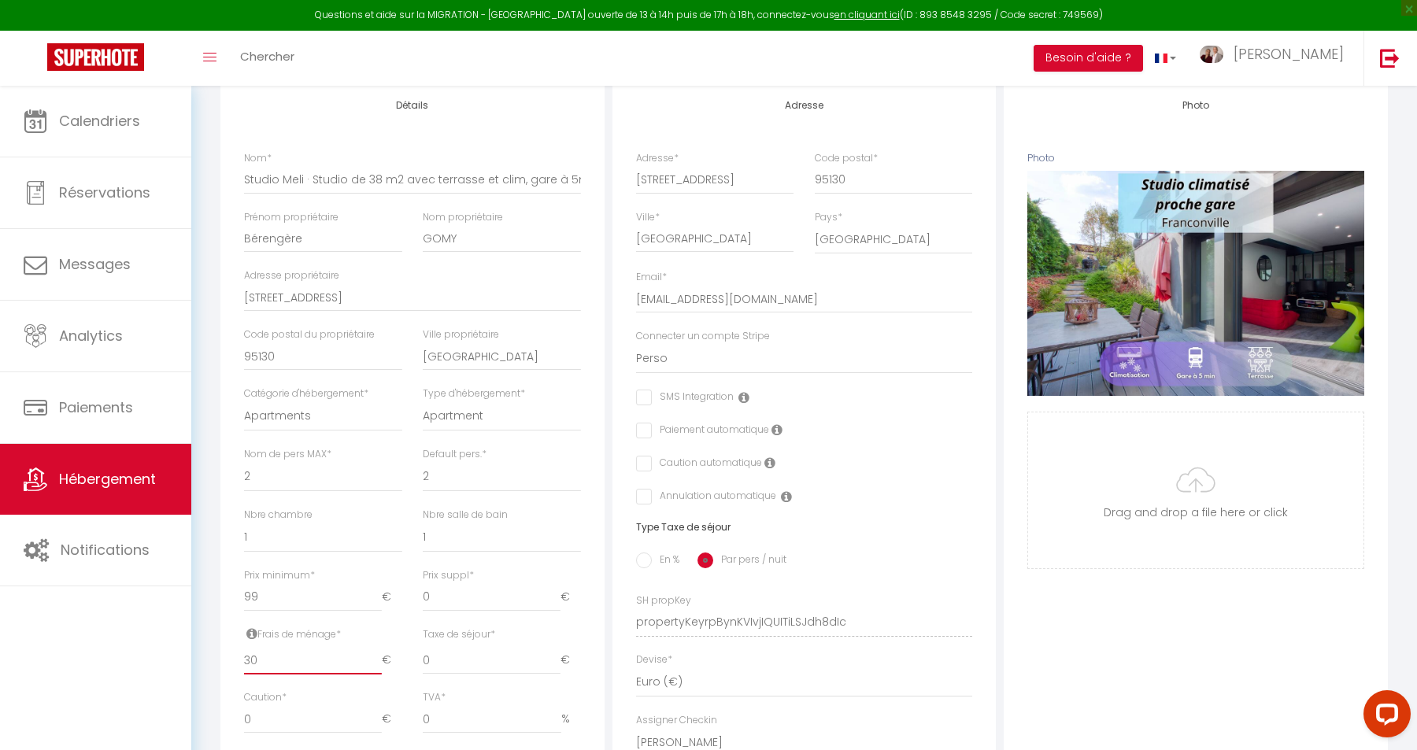
scroll to position [0, 0]
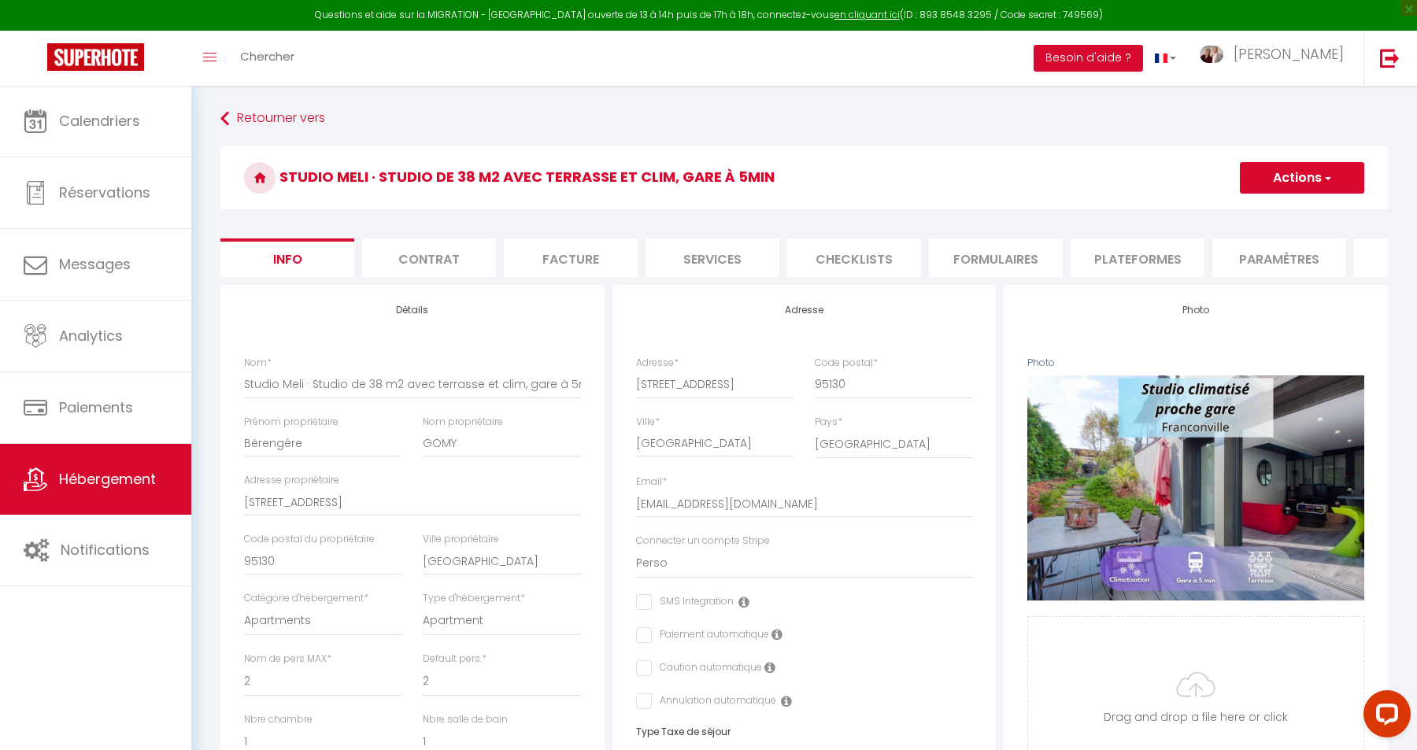
type input "30"
click at [1313, 168] on button "Actions" at bounding box center [1302, 177] width 124 height 31
click at [1251, 212] on input "Enregistrer" at bounding box center [1240, 213] width 58 height 16
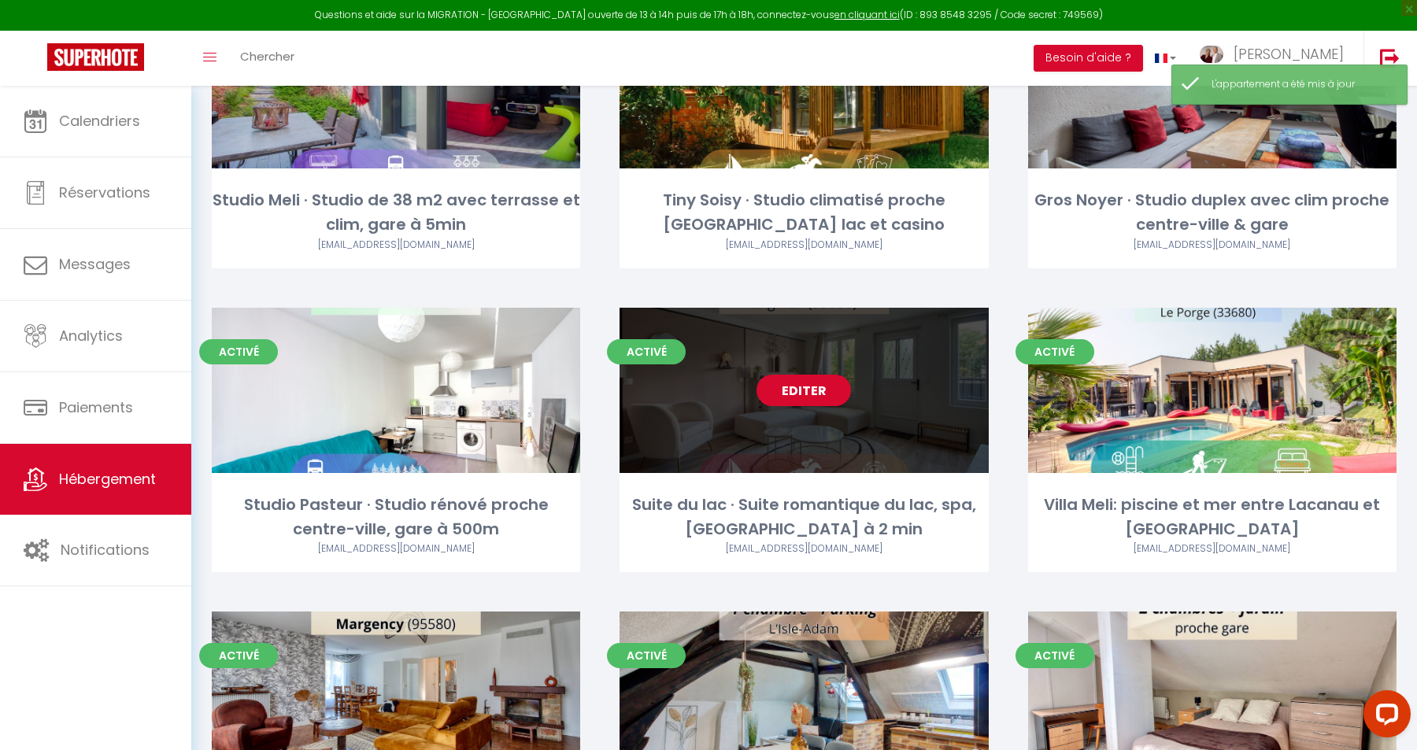
scroll to position [220, 0]
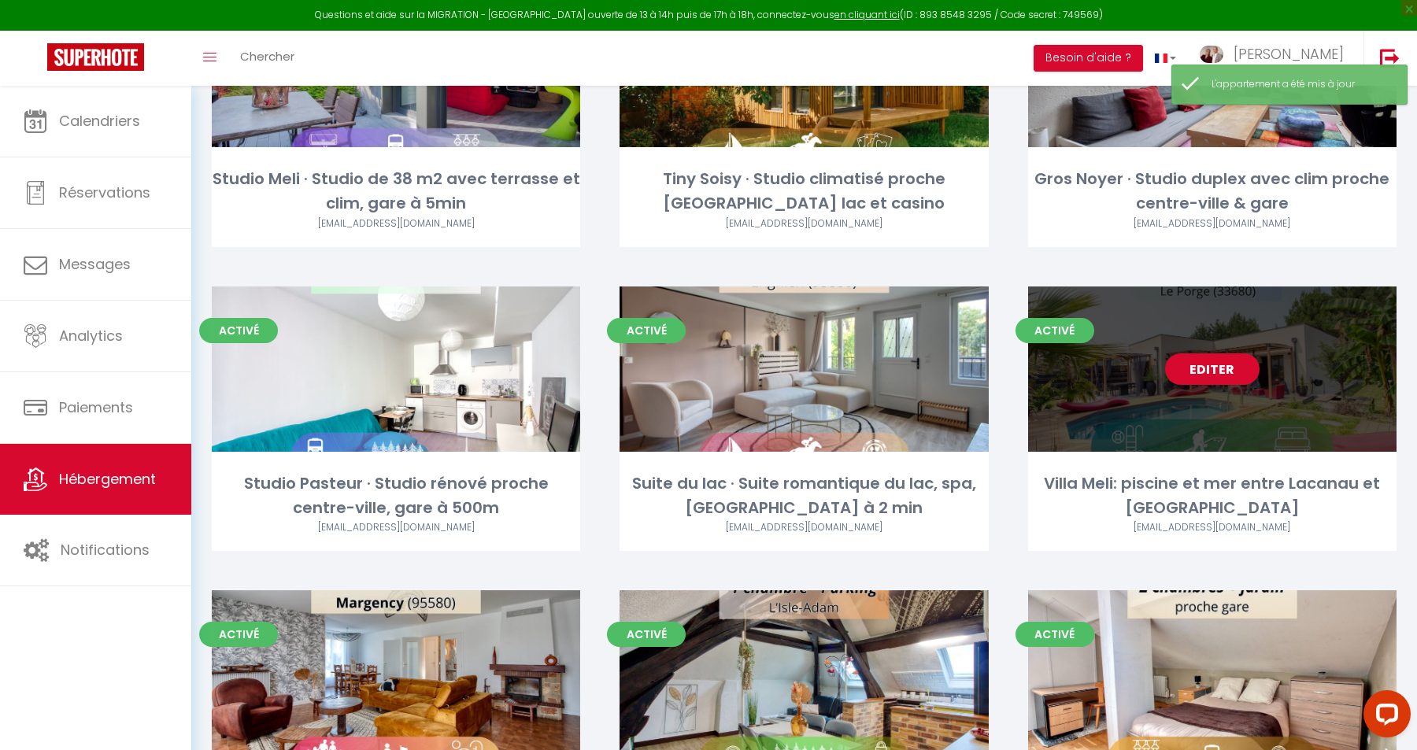
click at [1219, 376] on link "Editer" at bounding box center [1212, 369] width 94 height 31
select select "3"
select select "2"
select select "1"
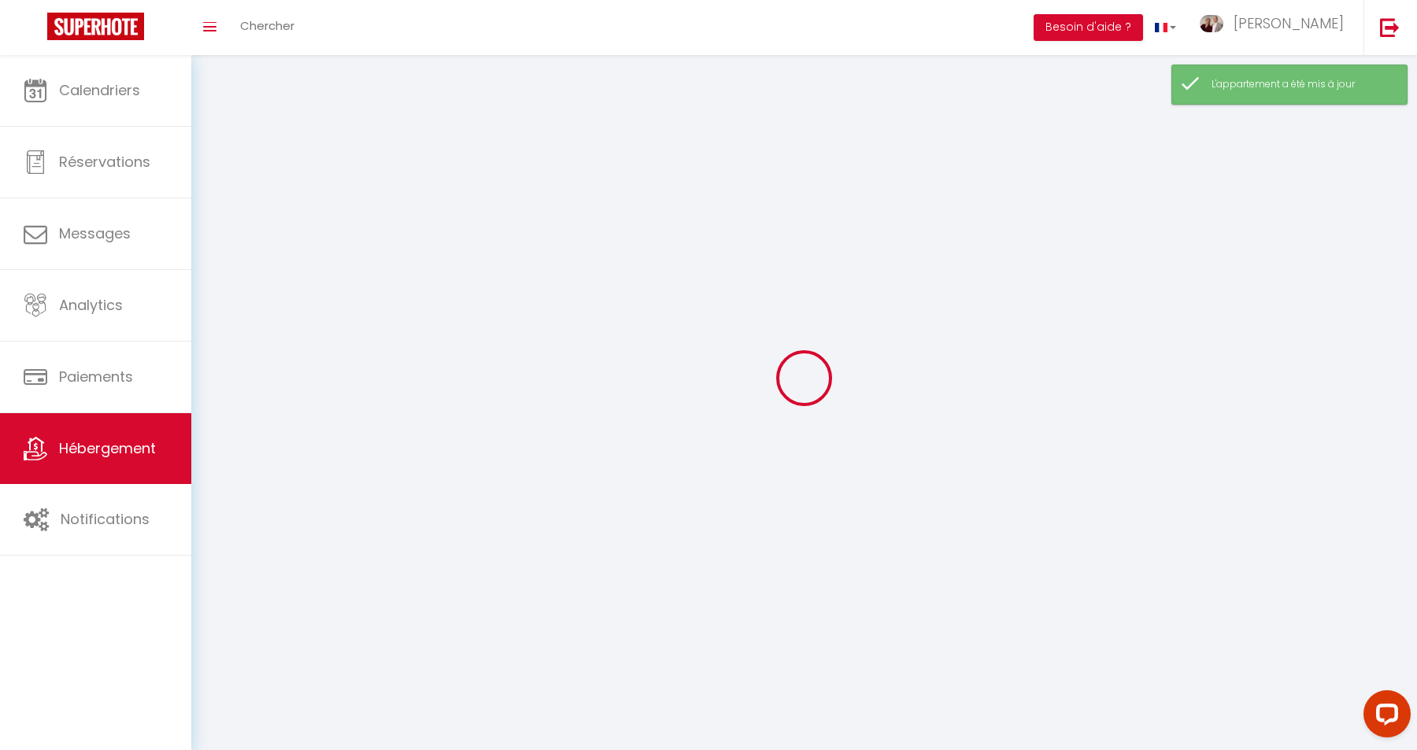
select select
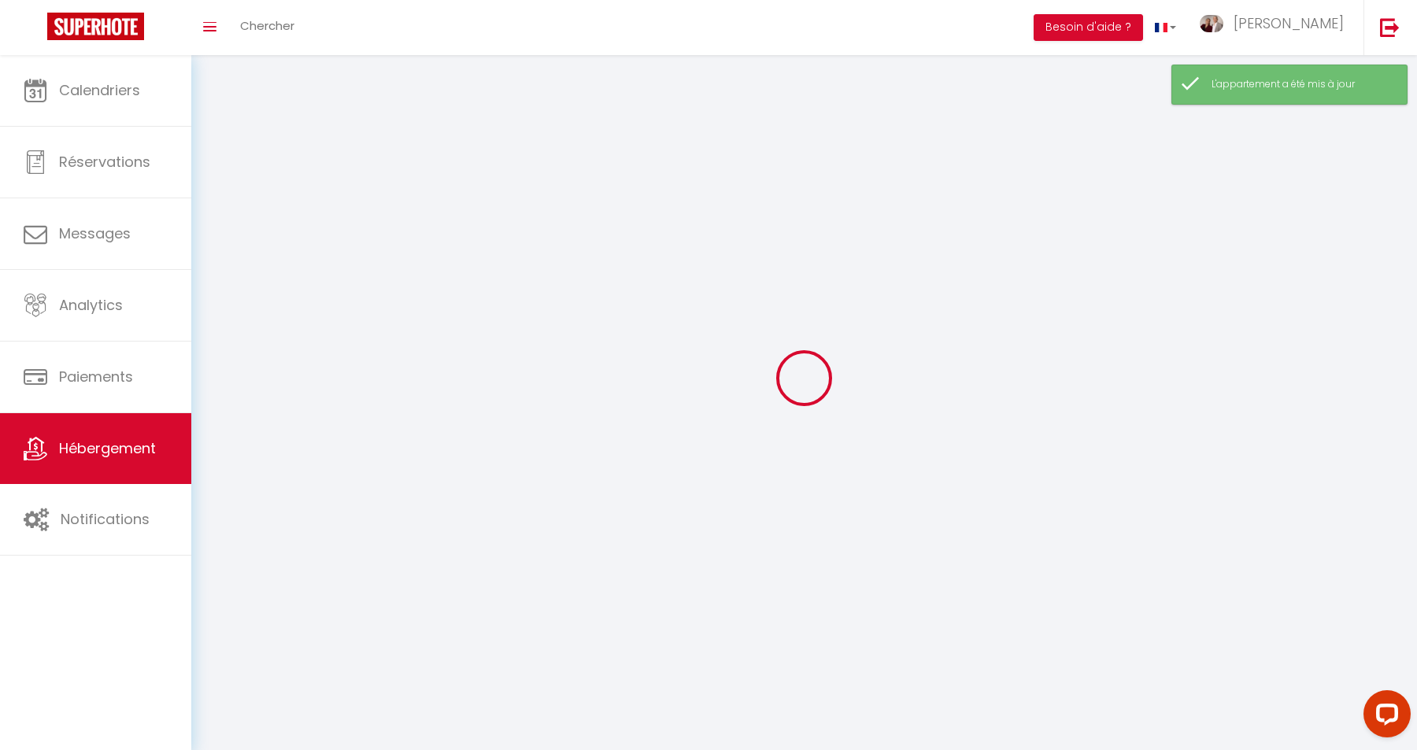
checkbox input "false"
select select
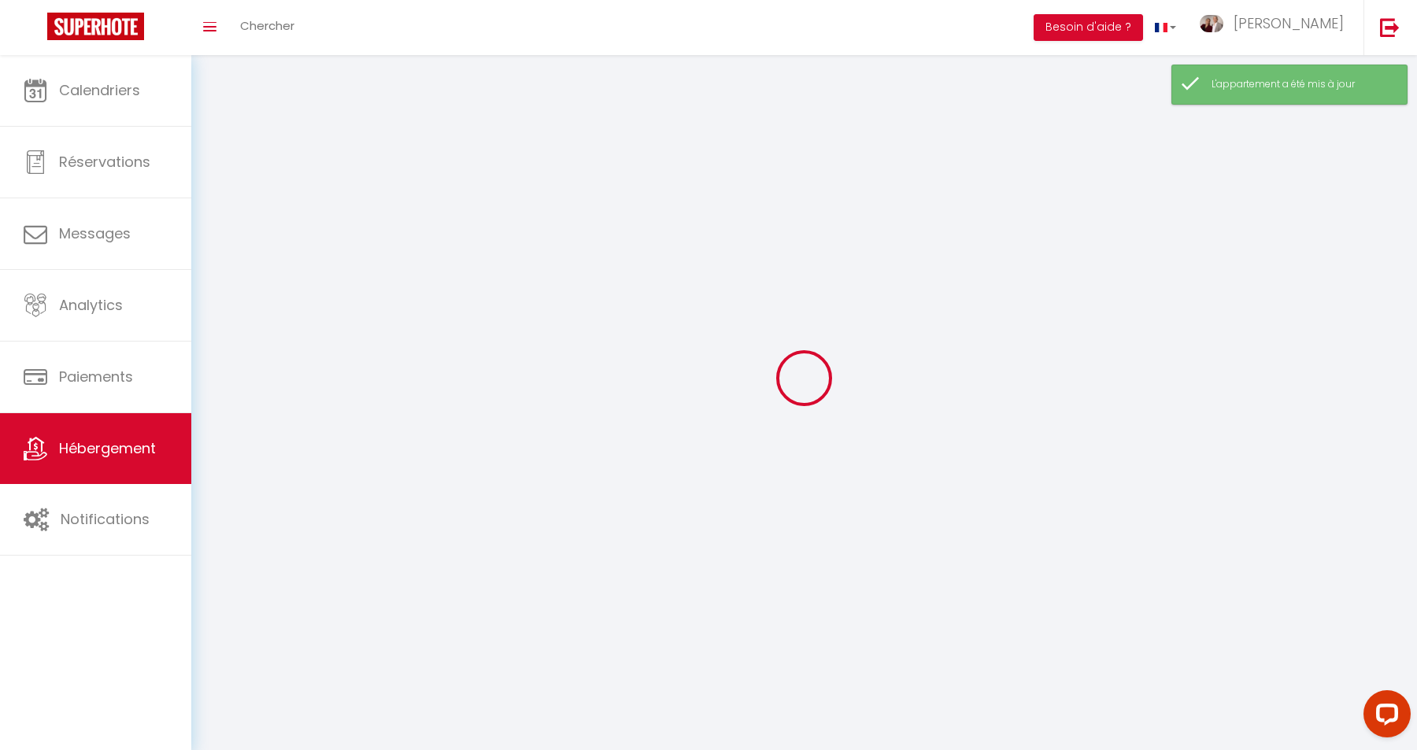
select select
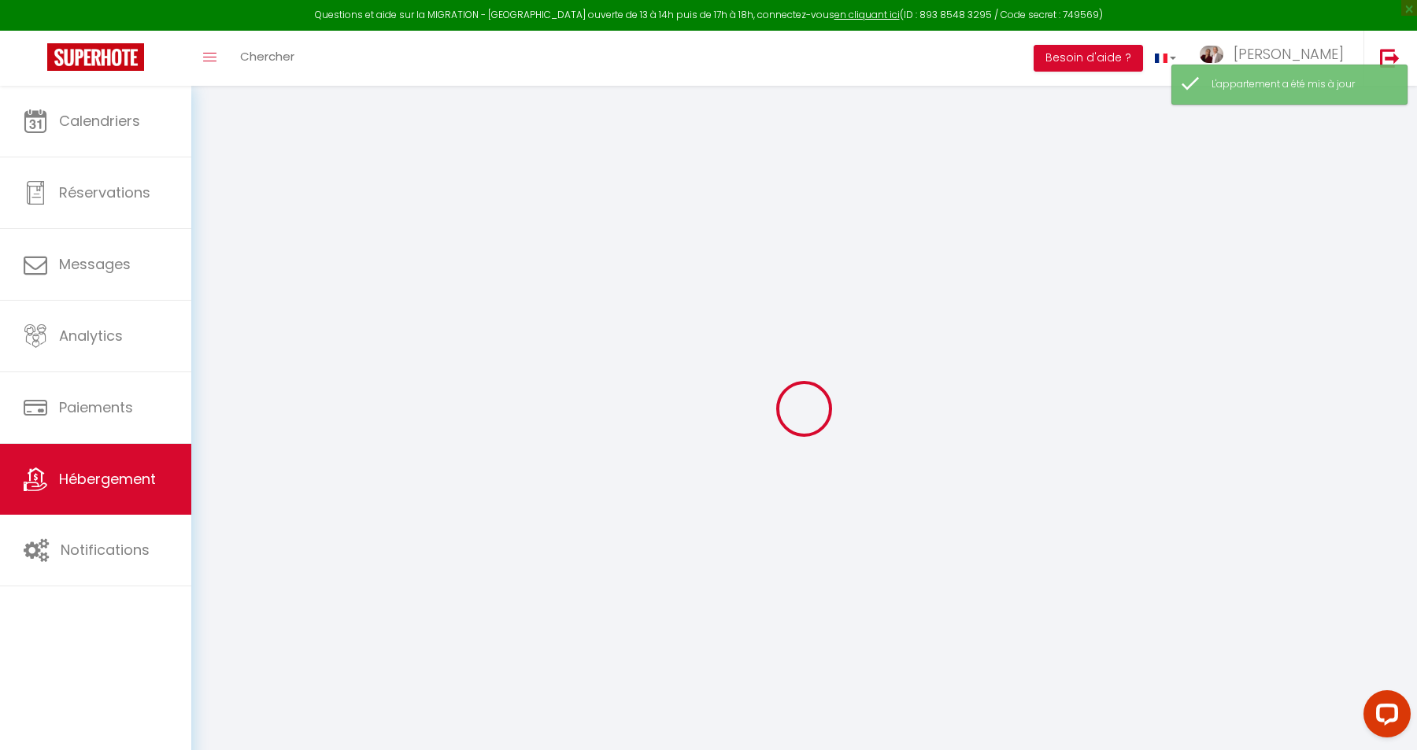
select select "+ 5 %"
select select "+ 50 %"
select select "+ 15 %"
select select "+ 25 %"
select select
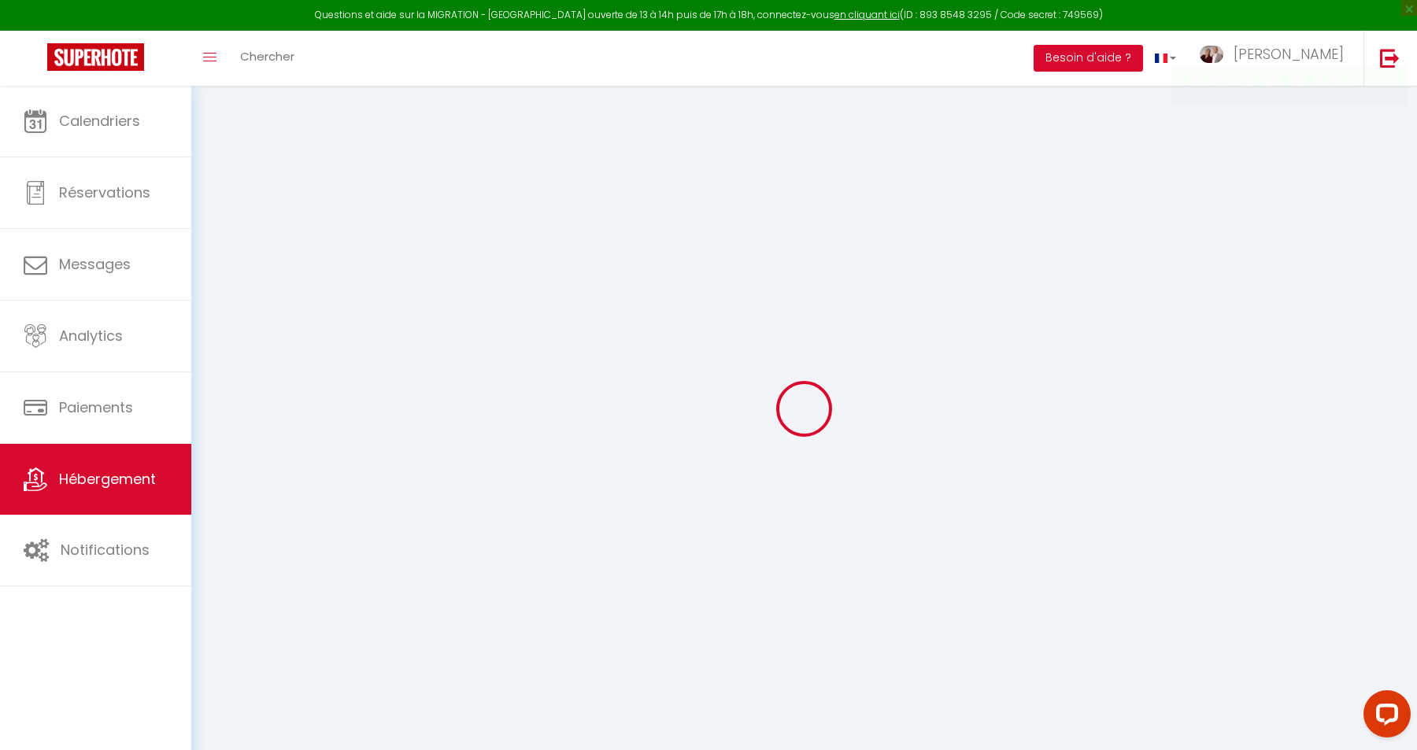
select select
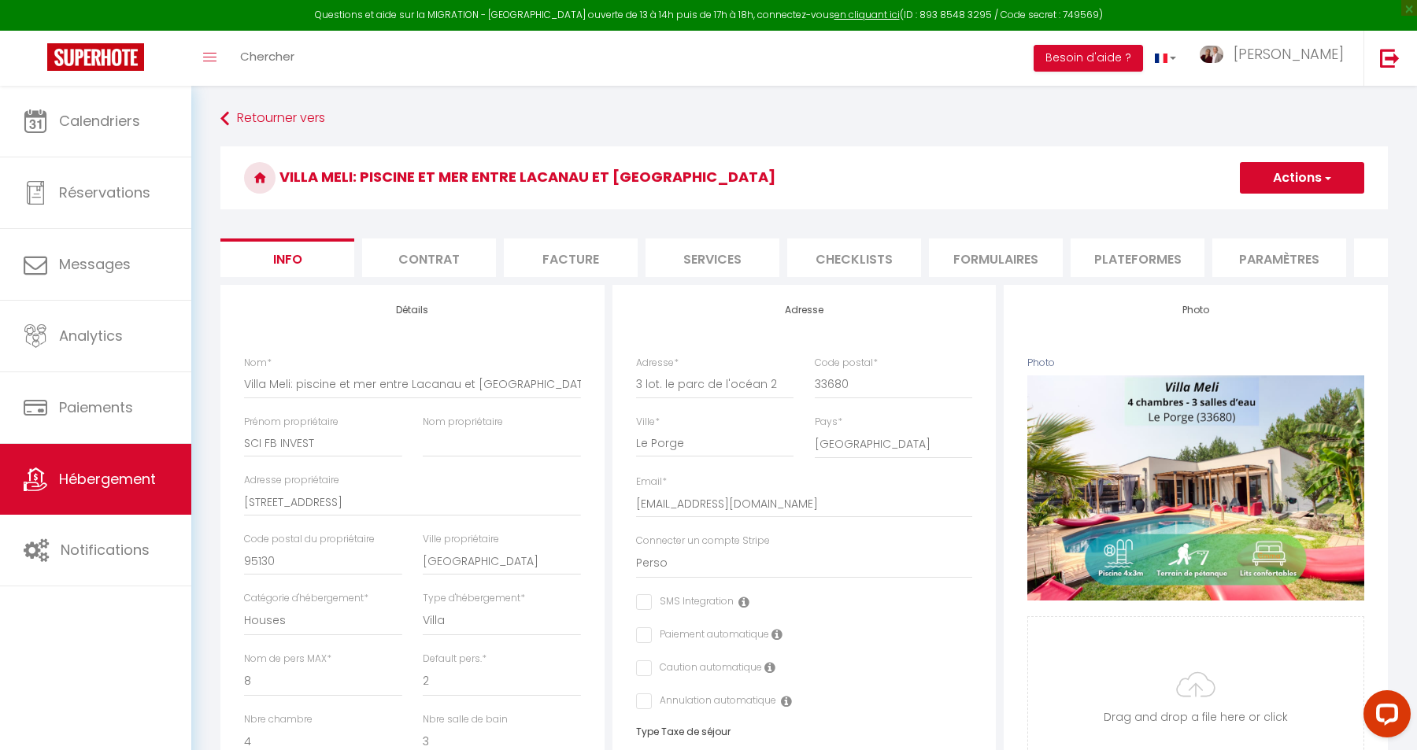
checkbox input "false"
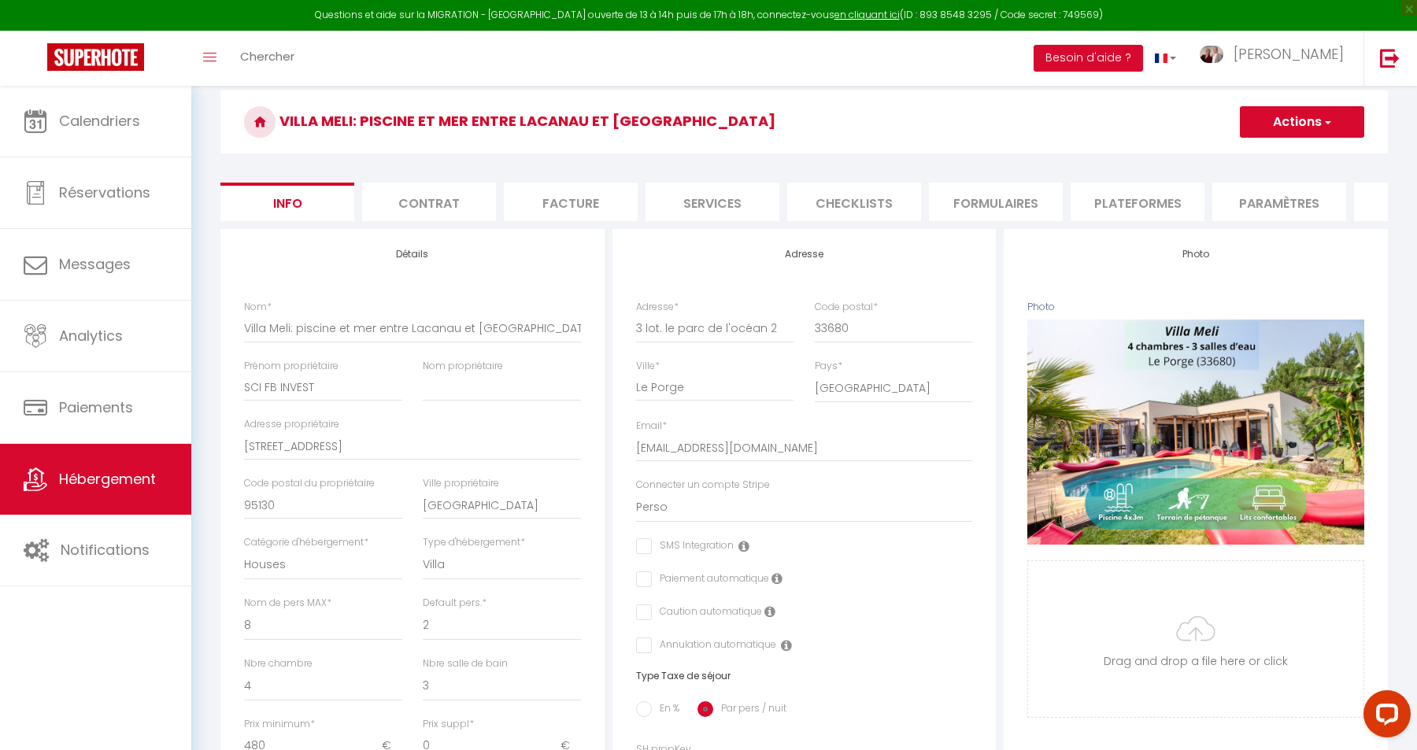
scroll to position [64, 0]
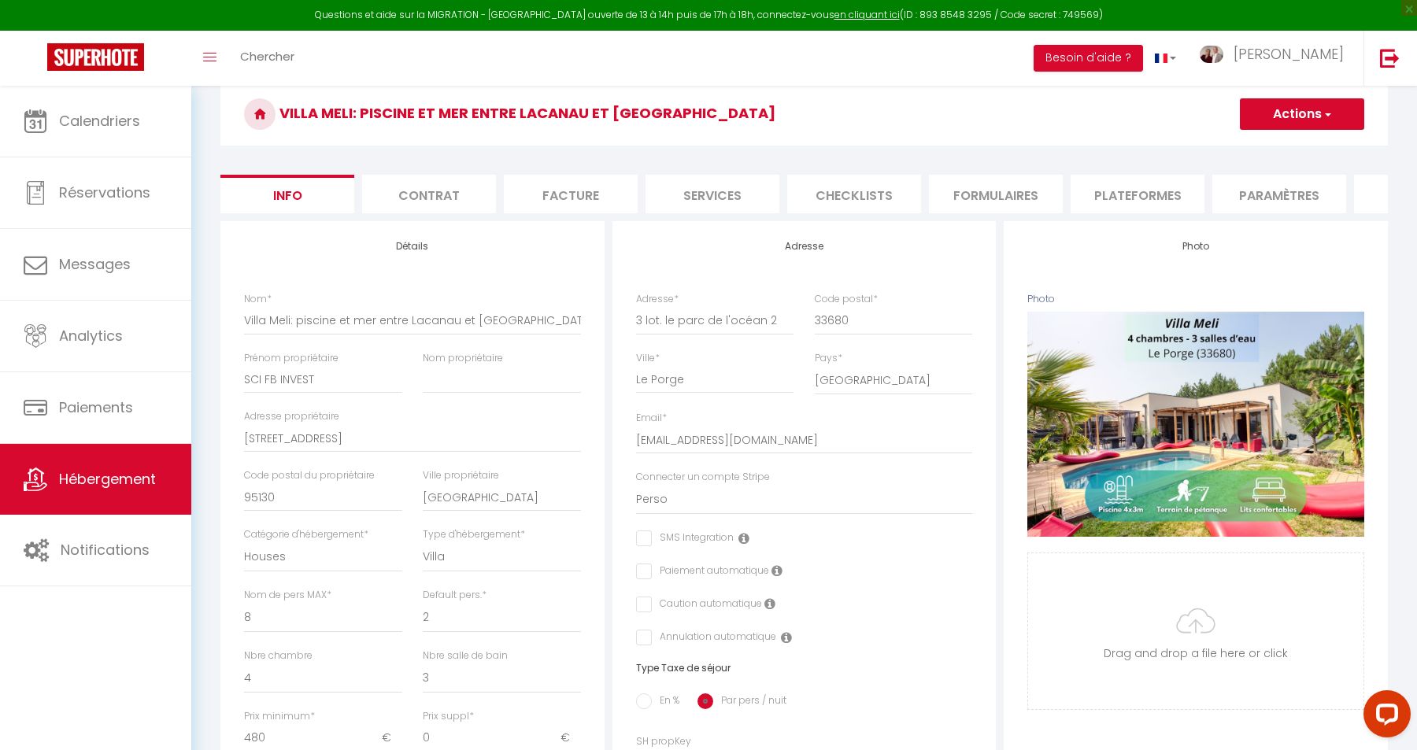
click at [1150, 191] on li "Plateformes" at bounding box center [1138, 194] width 134 height 39
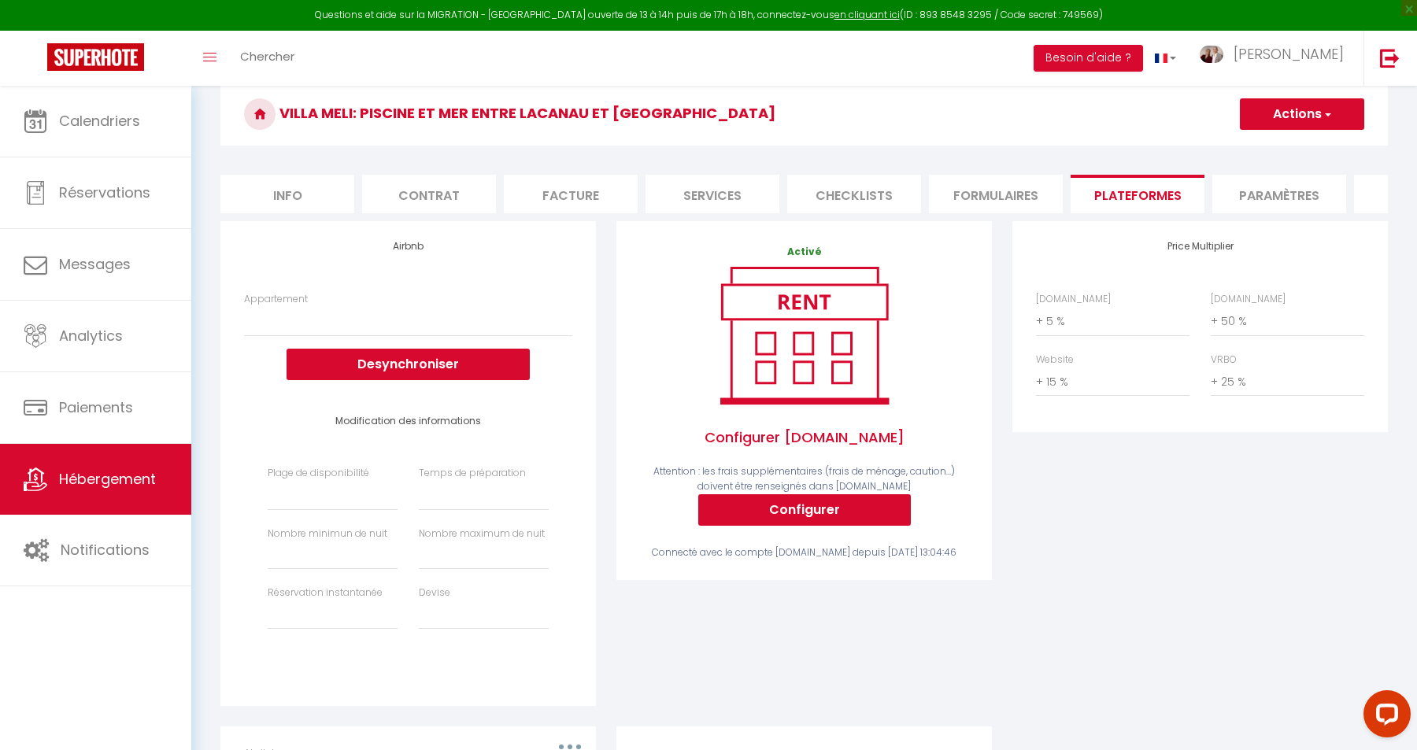
select select
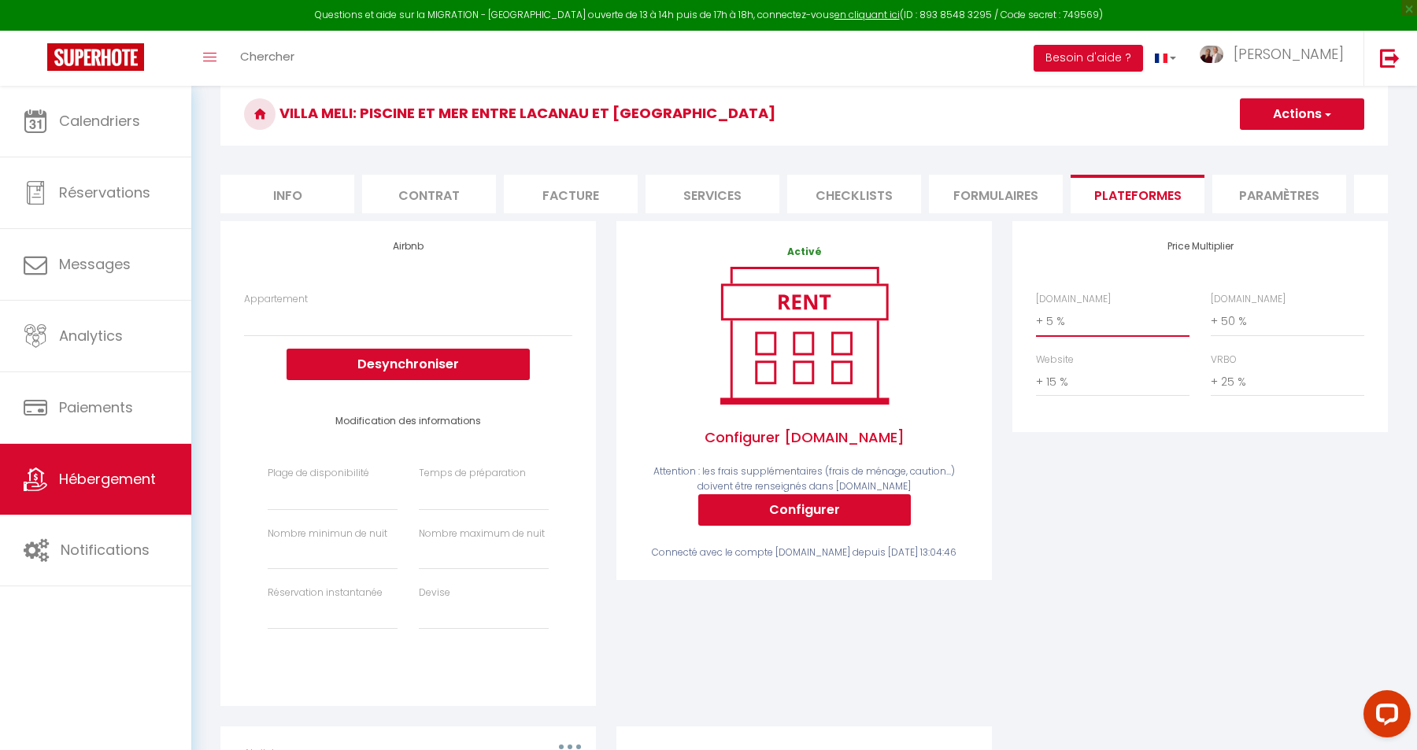
click at [1036, 306] on select "0 + 1 % + 2 % + 3 % + 4 % + 5 % + 6 % + 7 % + 8 % + 9 %" at bounding box center [1113, 321] width 154 height 30
select select "+ 22 %"
click option "+ 22 %" at bounding box center [0, 0] width 0 height 0
select select
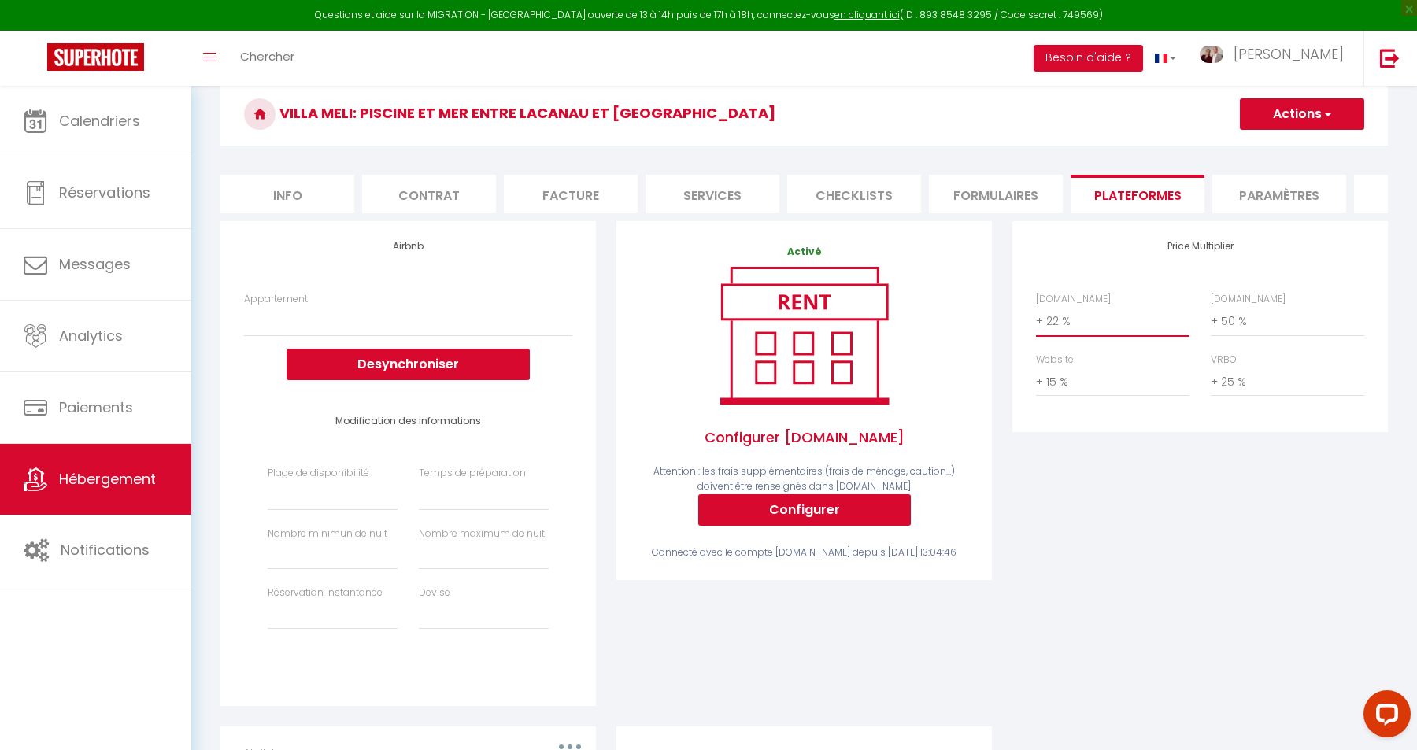
select select
click at [1310, 113] on button "Actions" at bounding box center [1302, 113] width 124 height 31
click at [1275, 150] on link "Enregistrer" at bounding box center [1301, 149] width 124 height 20
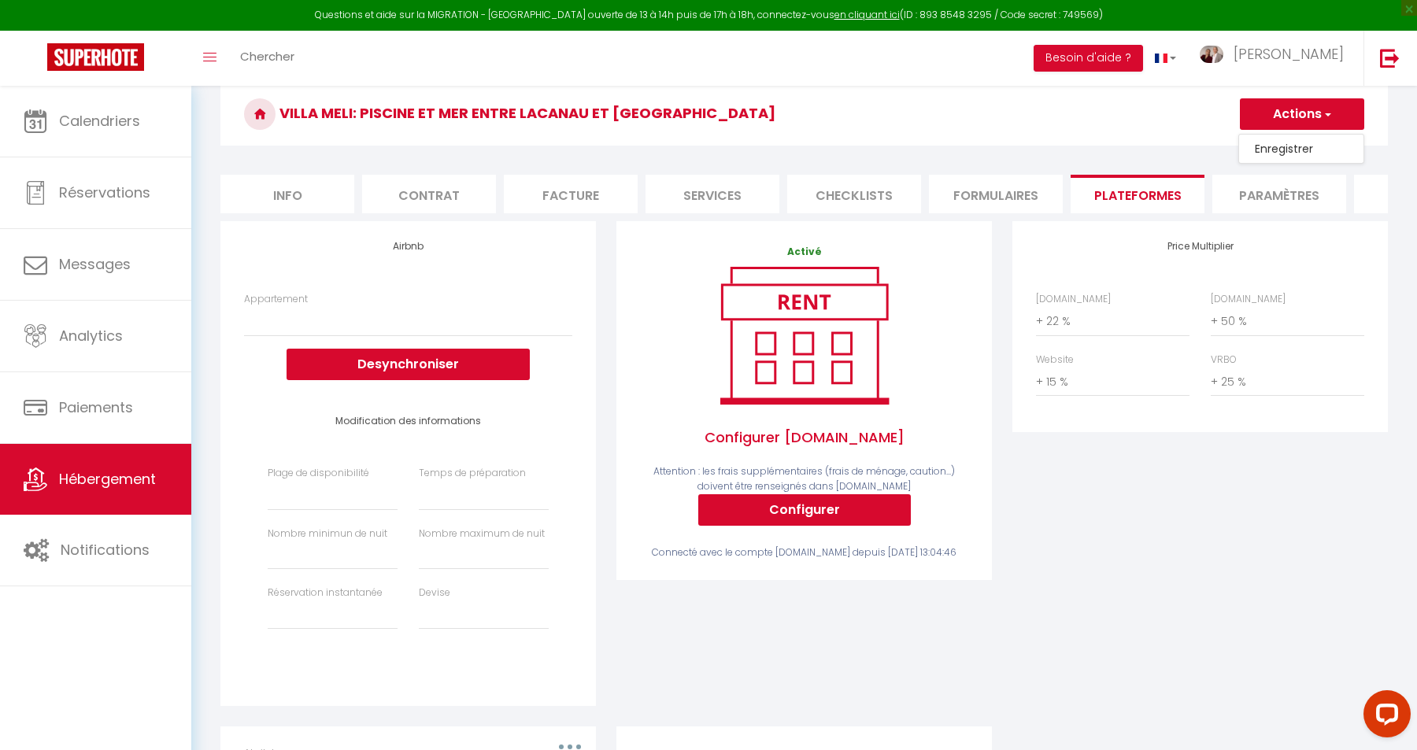
select select
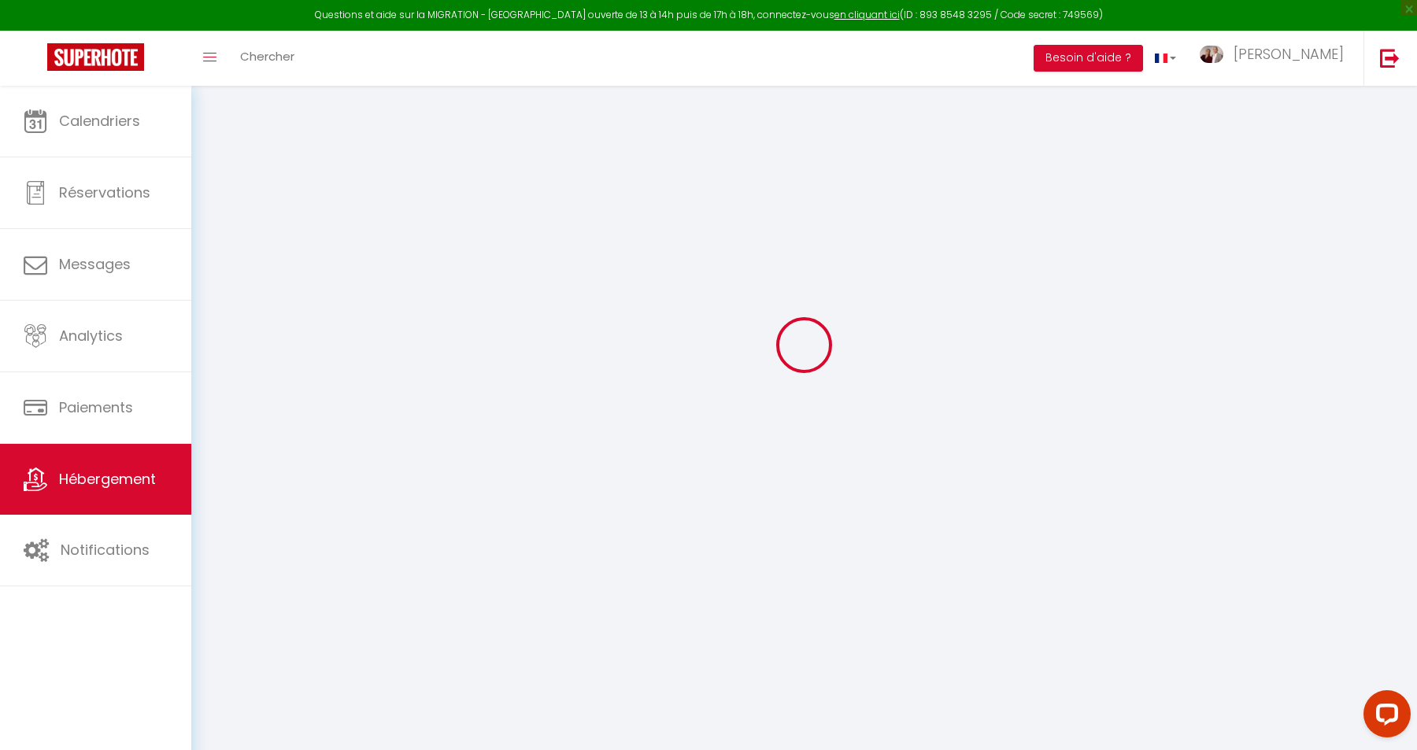
select select
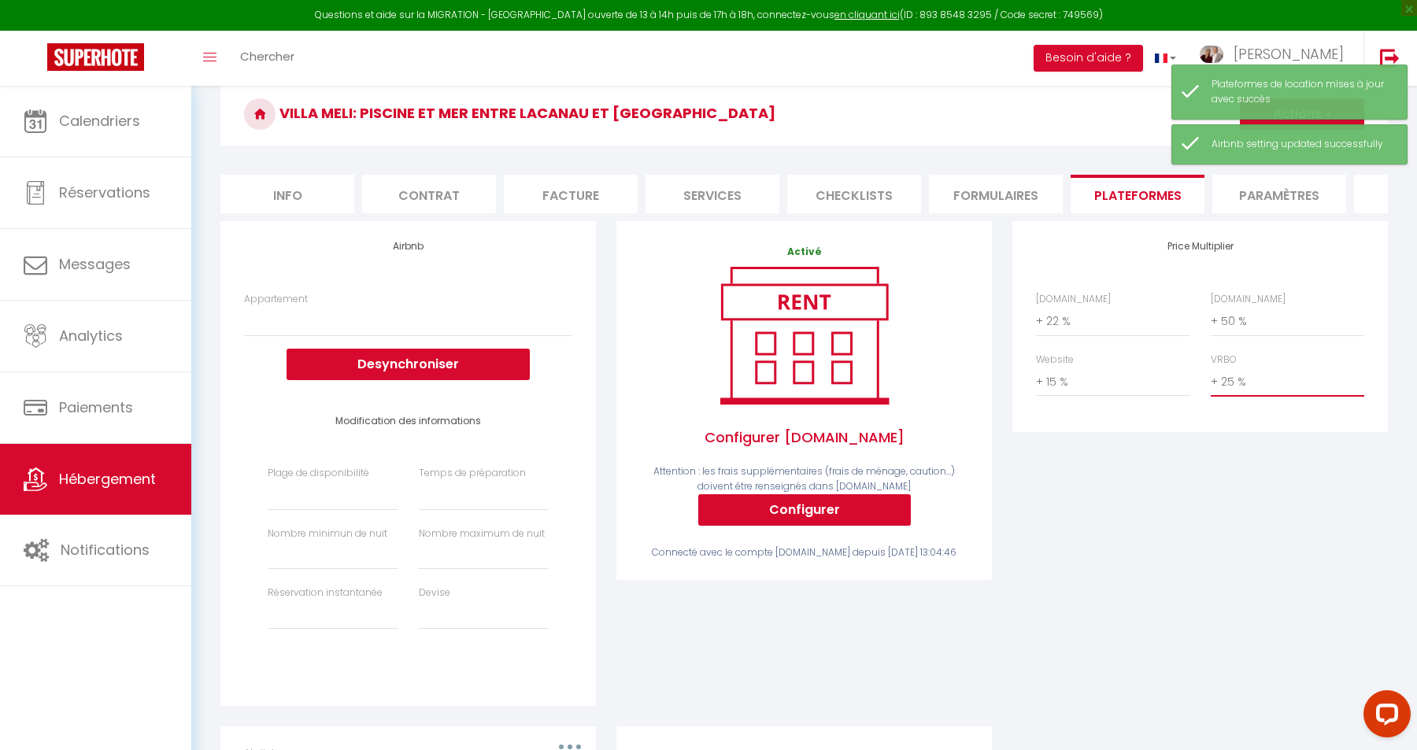
click at [1211, 367] on select "0 + 1 % + 2 % + 3 % + 4 % + 5 % + 6 % + 7 % + 8 % + 9 %" at bounding box center [1288, 382] width 154 height 30
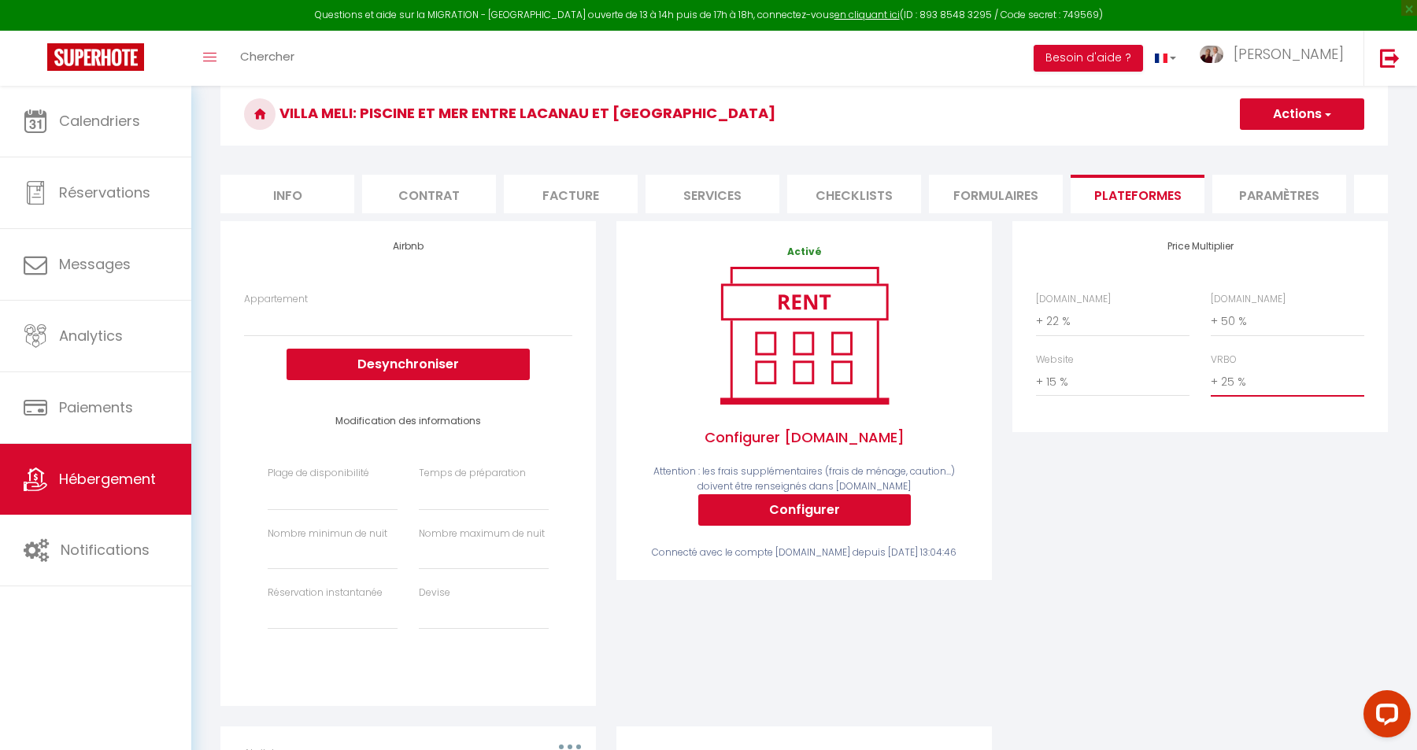
select select "+ 50 %"
click option "+ 50 %" at bounding box center [0, 0] width 0 height 0
select select
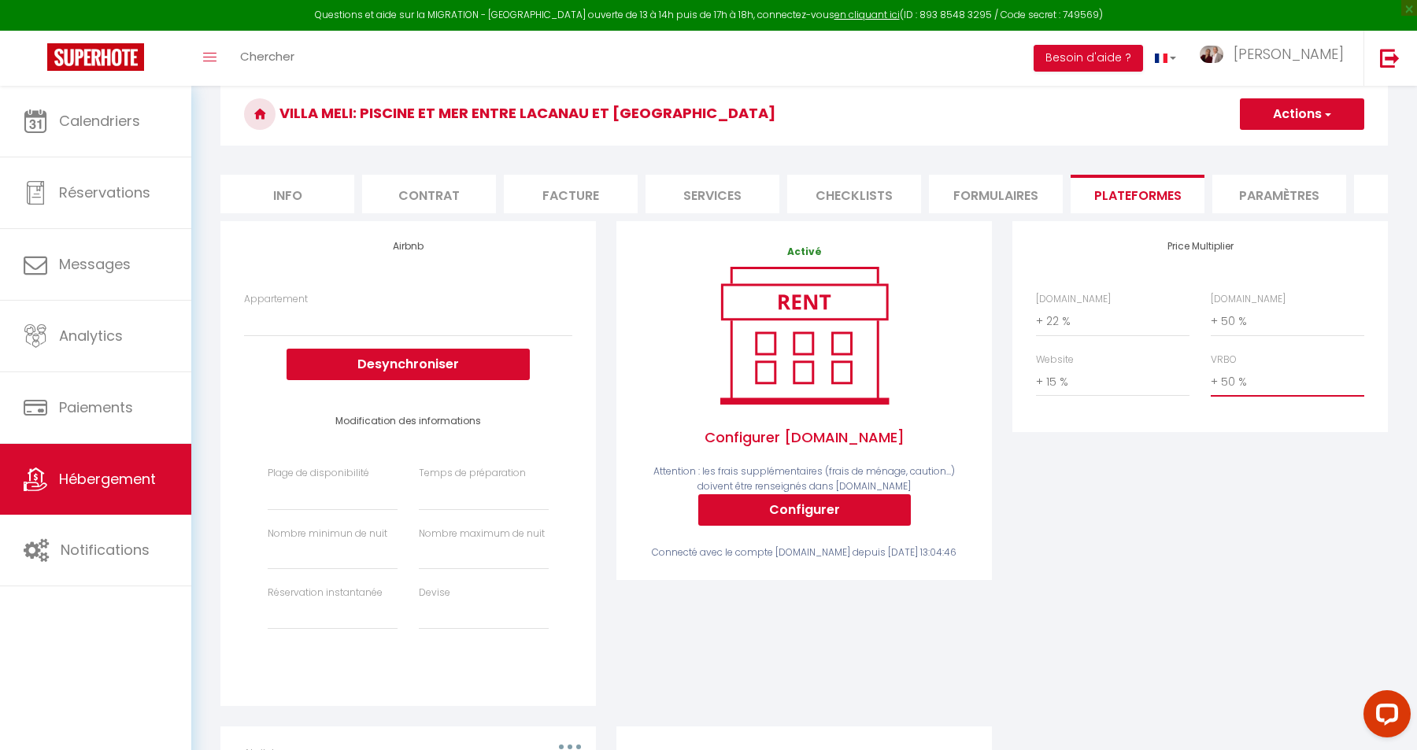
select select
click at [1318, 109] on button "Actions" at bounding box center [1302, 113] width 124 height 31
click at [1282, 152] on link "Enregistrer" at bounding box center [1301, 149] width 124 height 20
select select
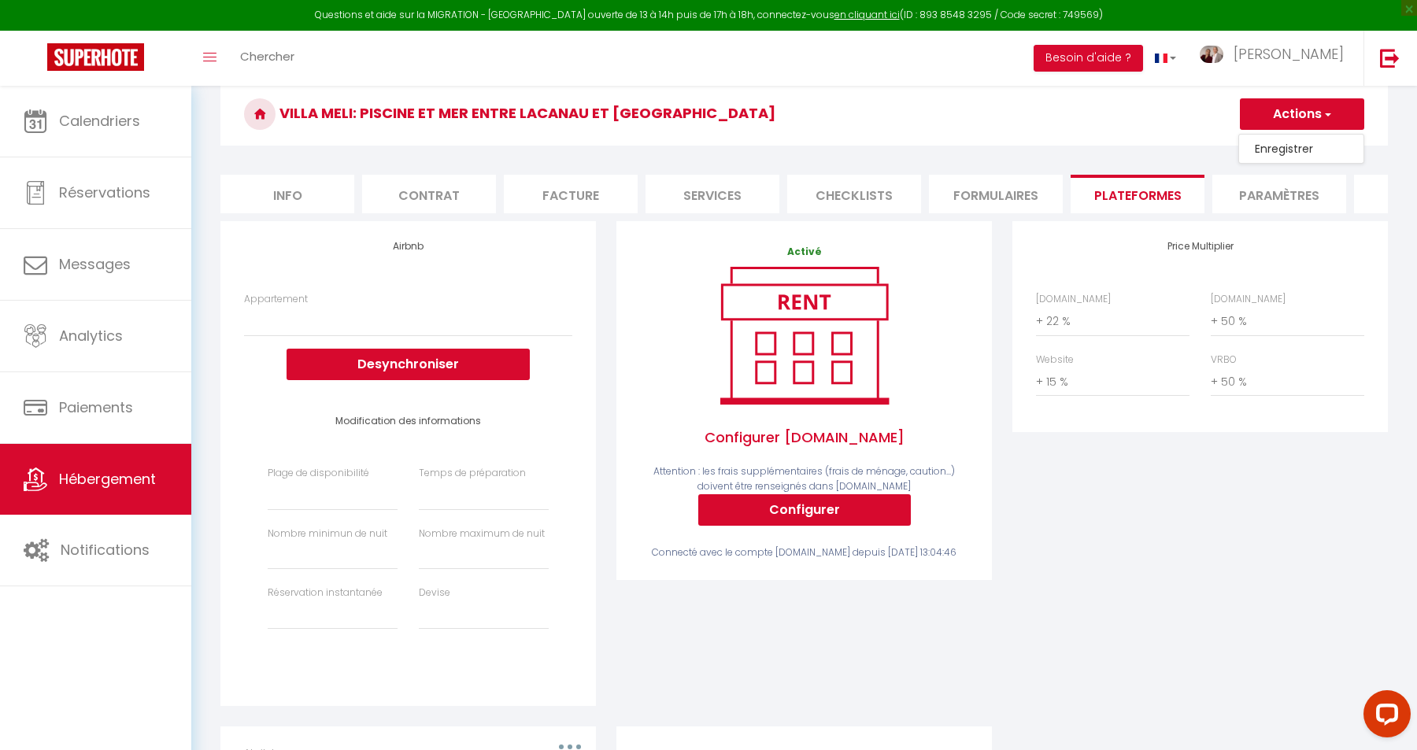
select select
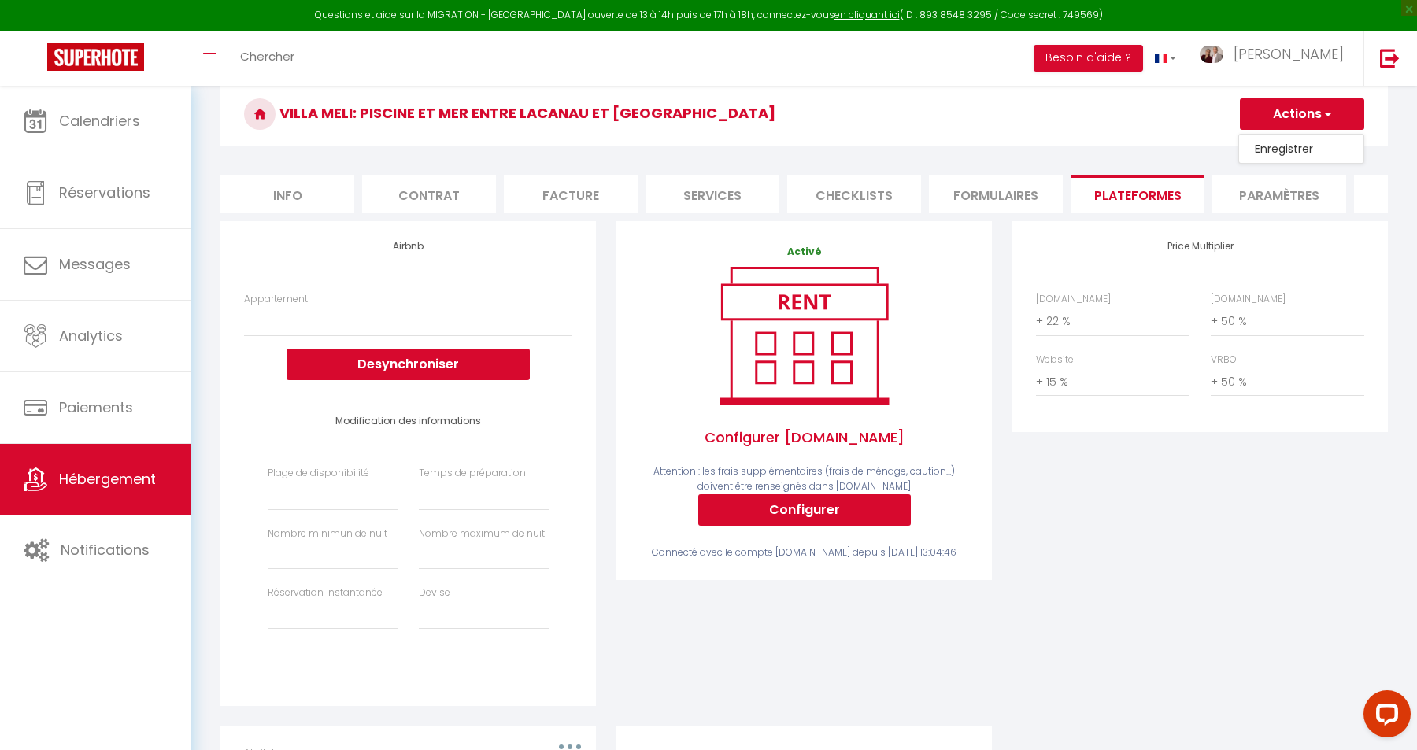
select select
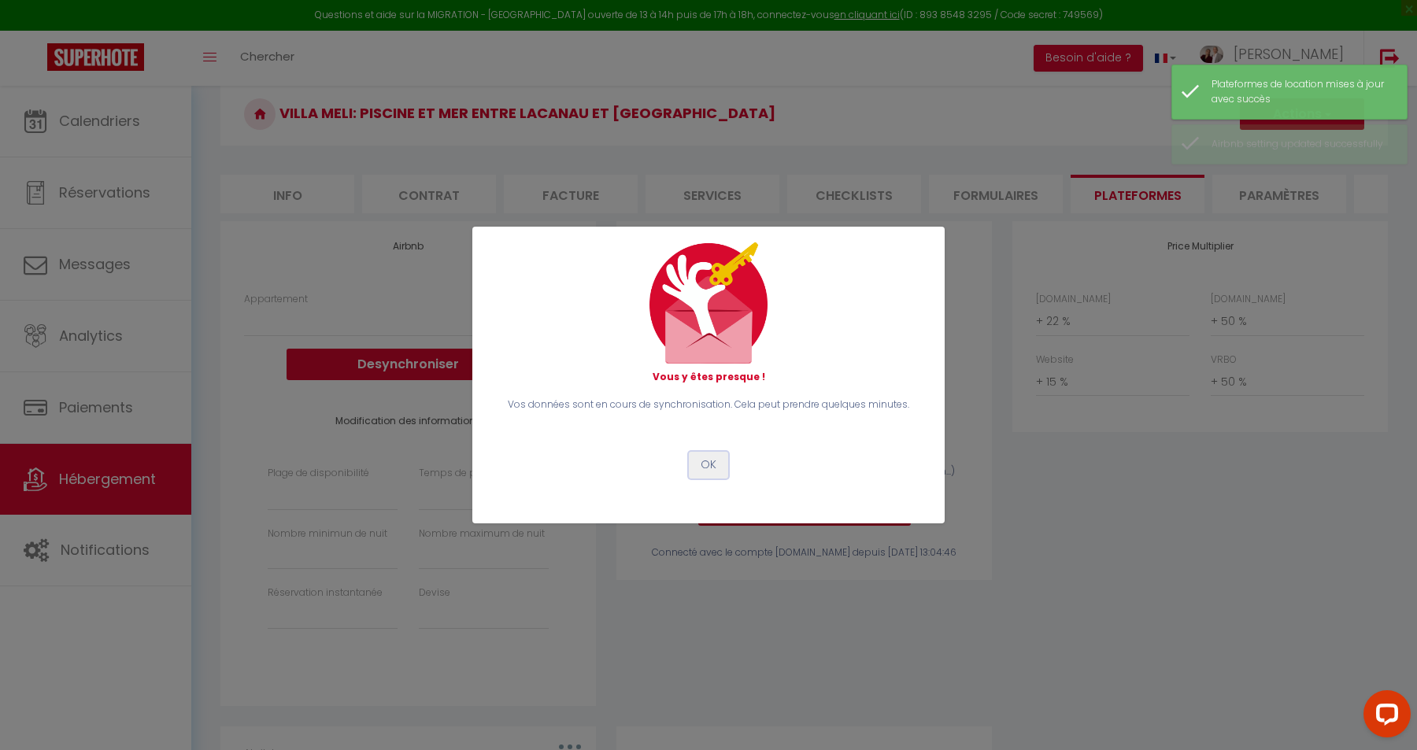
click at [708, 460] on button "OK" at bounding box center [708, 465] width 39 height 27
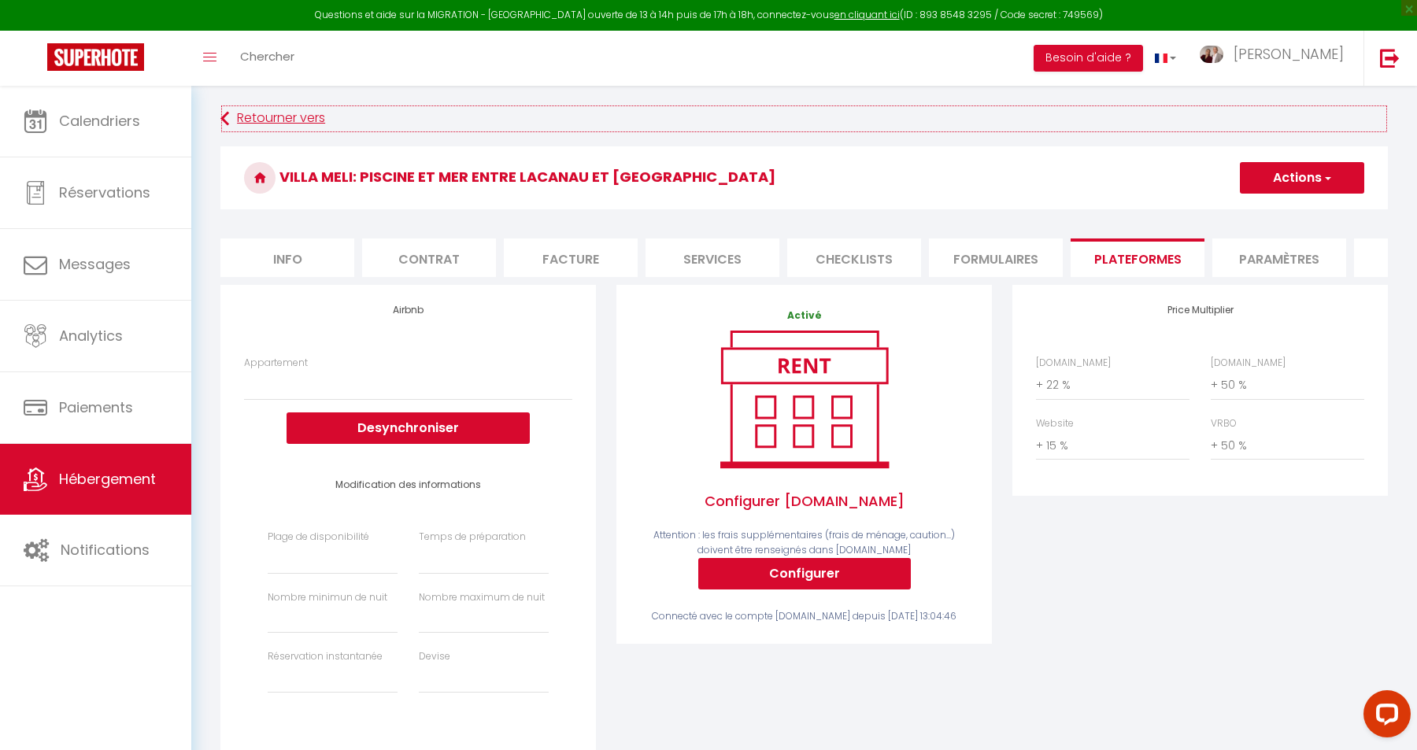
click at [250, 117] on link "Retourner vers" at bounding box center [804, 119] width 1168 height 28
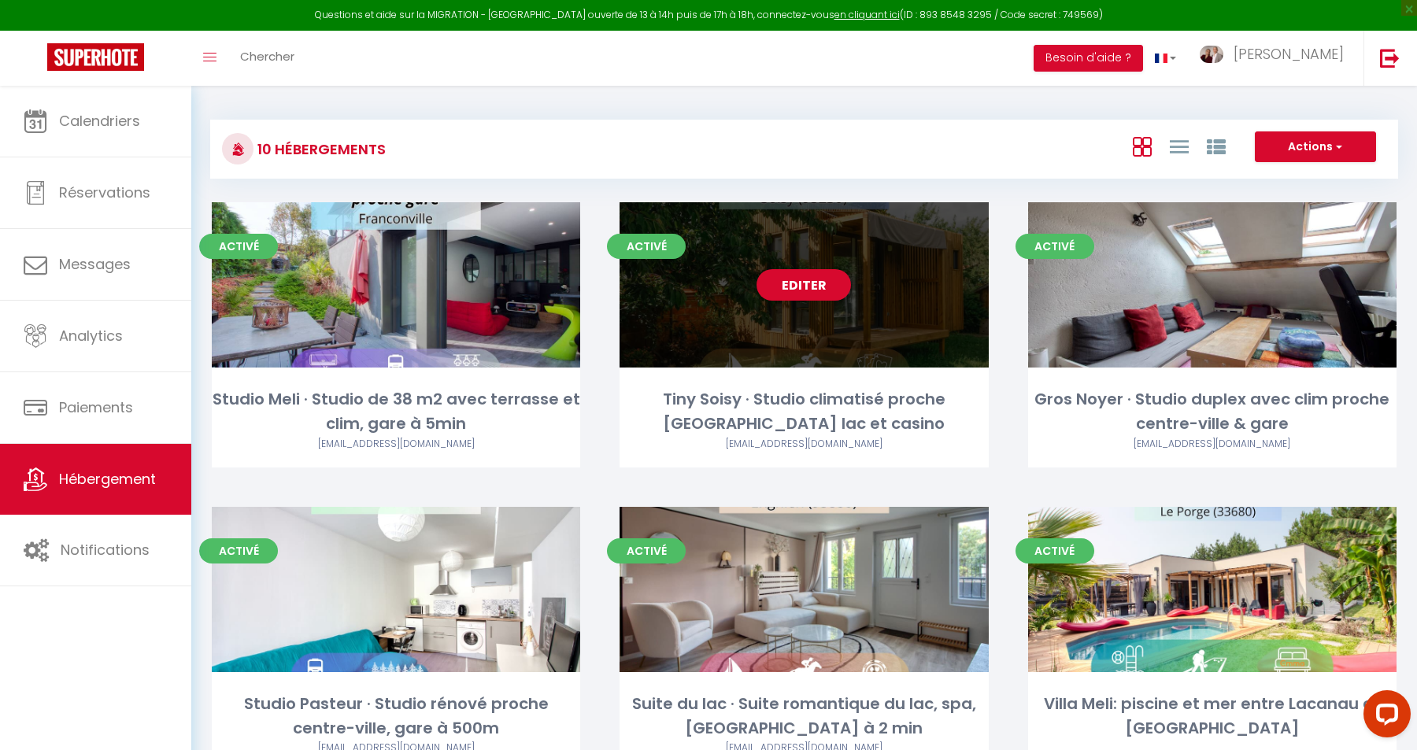
click at [800, 280] on link "Editer" at bounding box center [804, 284] width 94 height 31
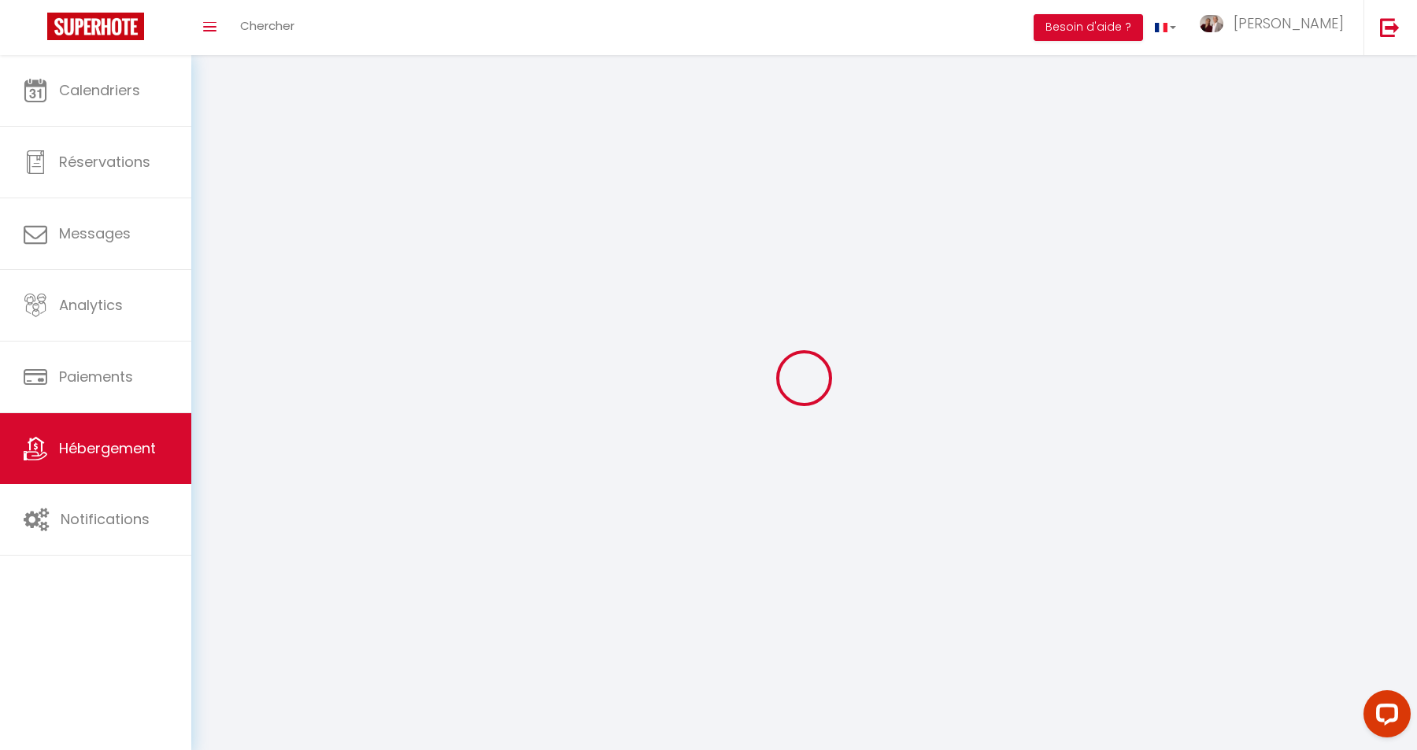
select select "1"
select select "28"
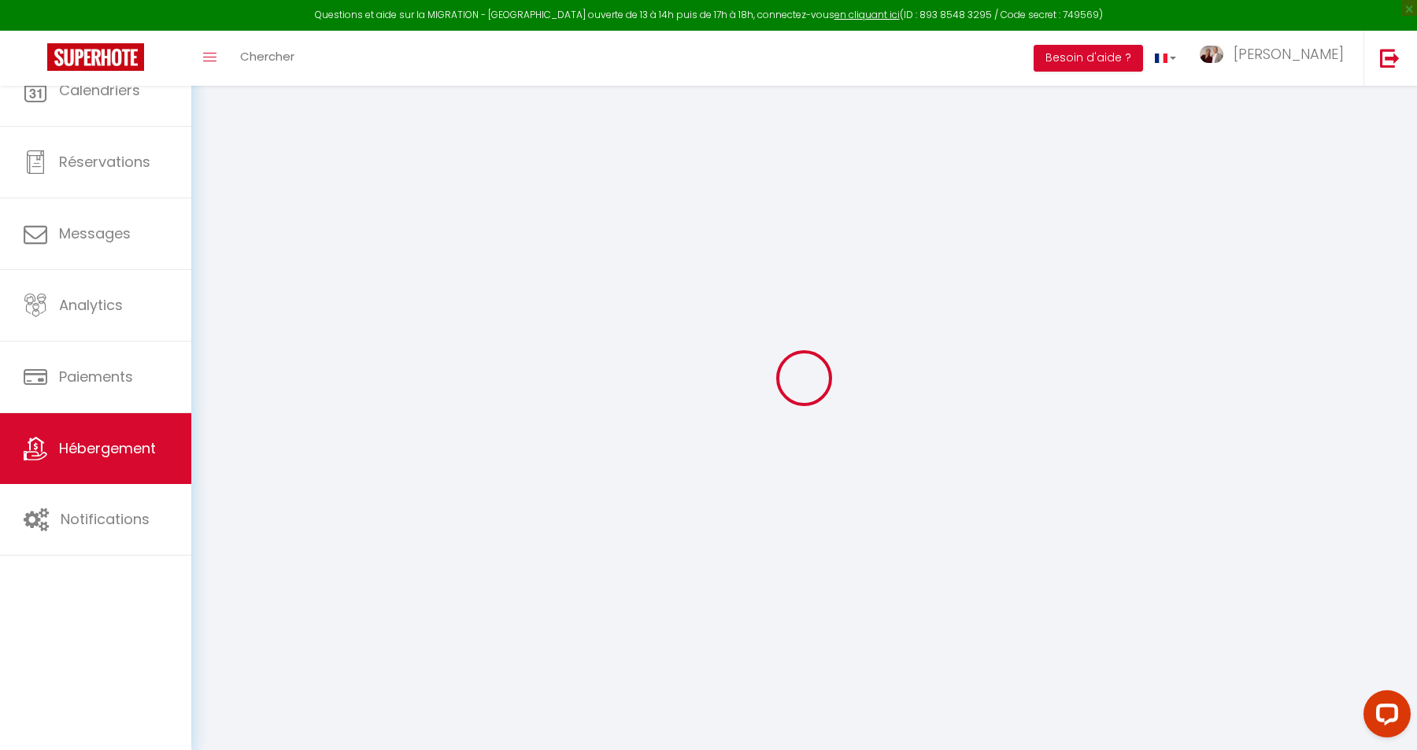
select select
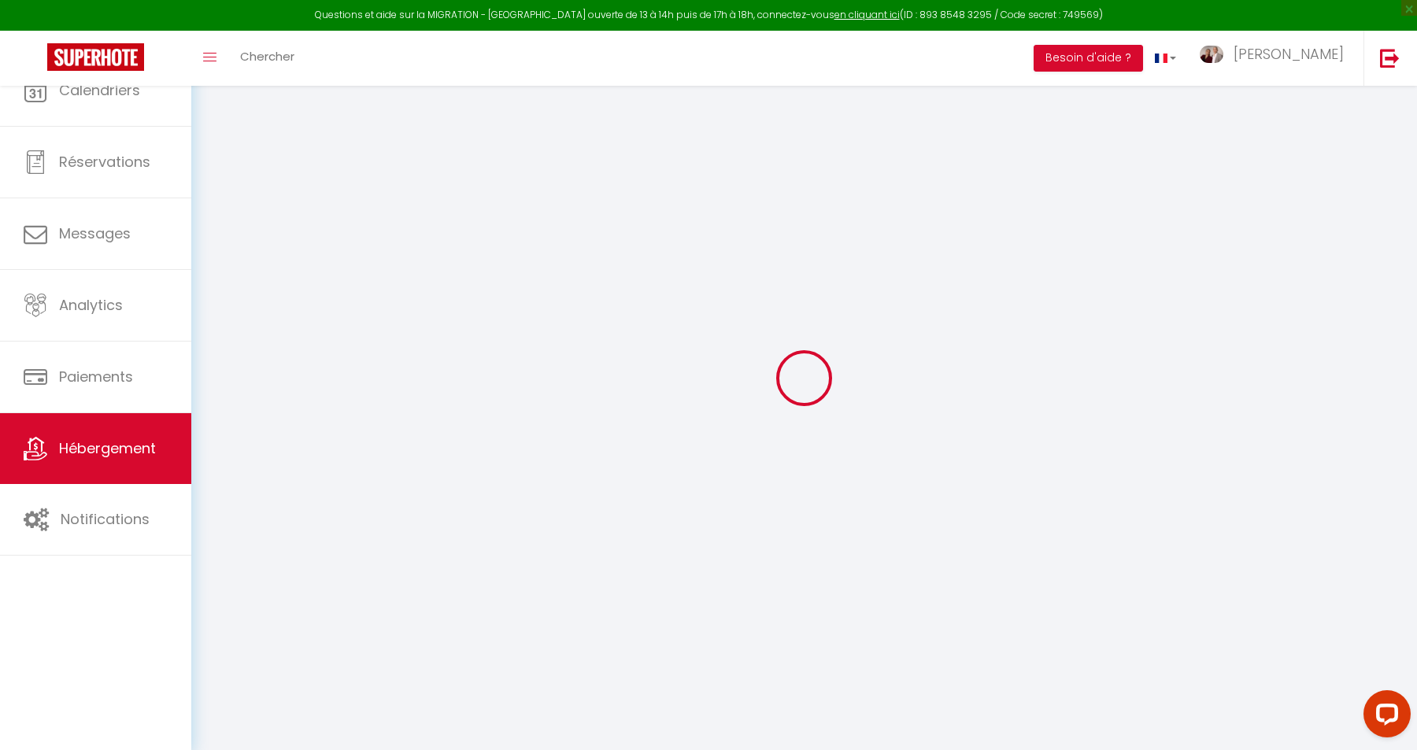
select select
checkbox input "false"
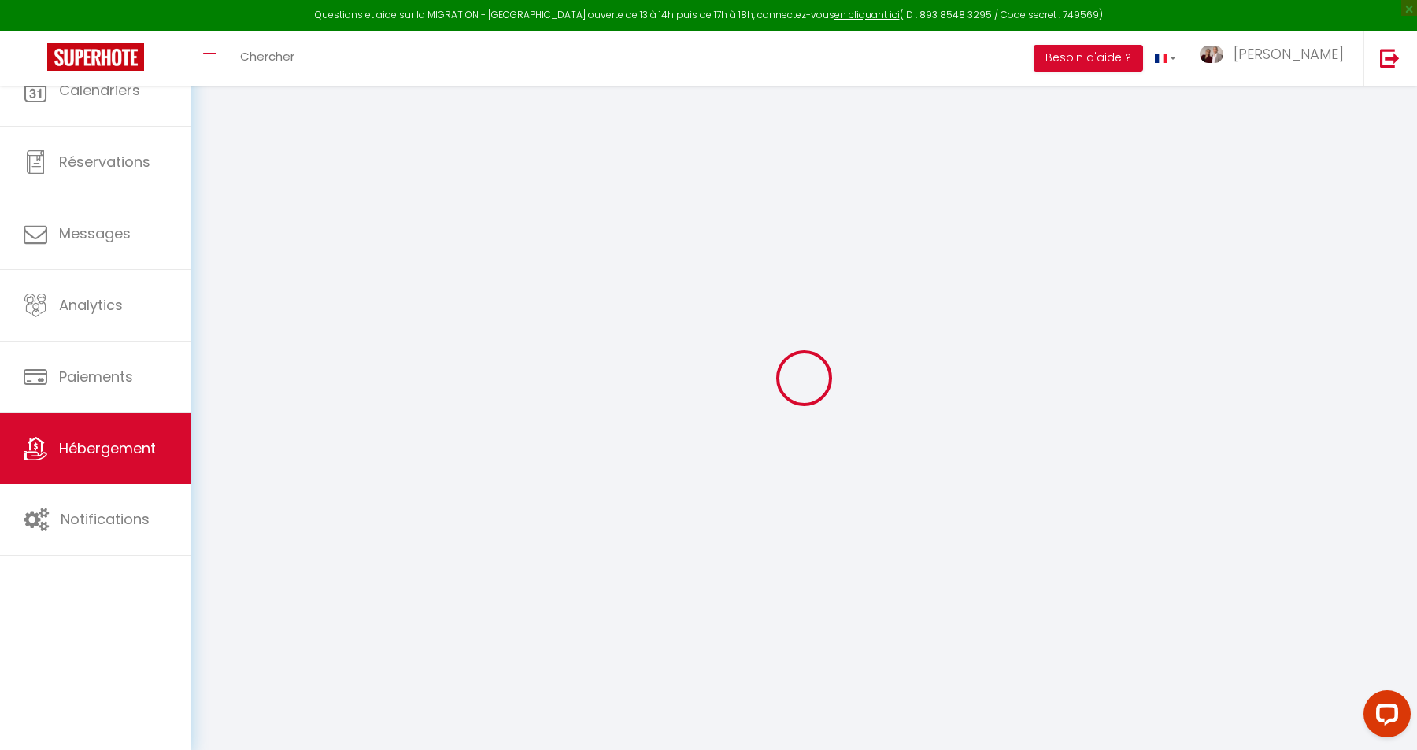
select select
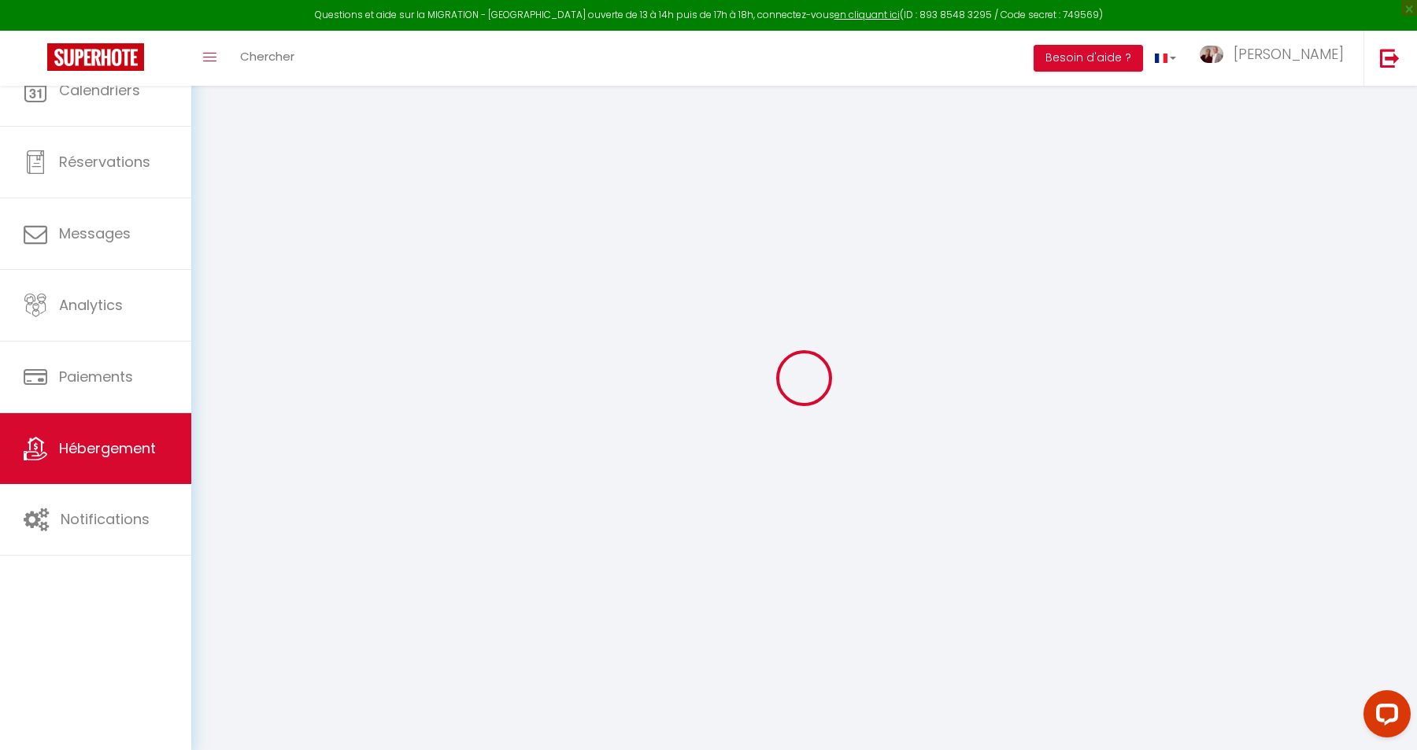
select select
checkbox input "false"
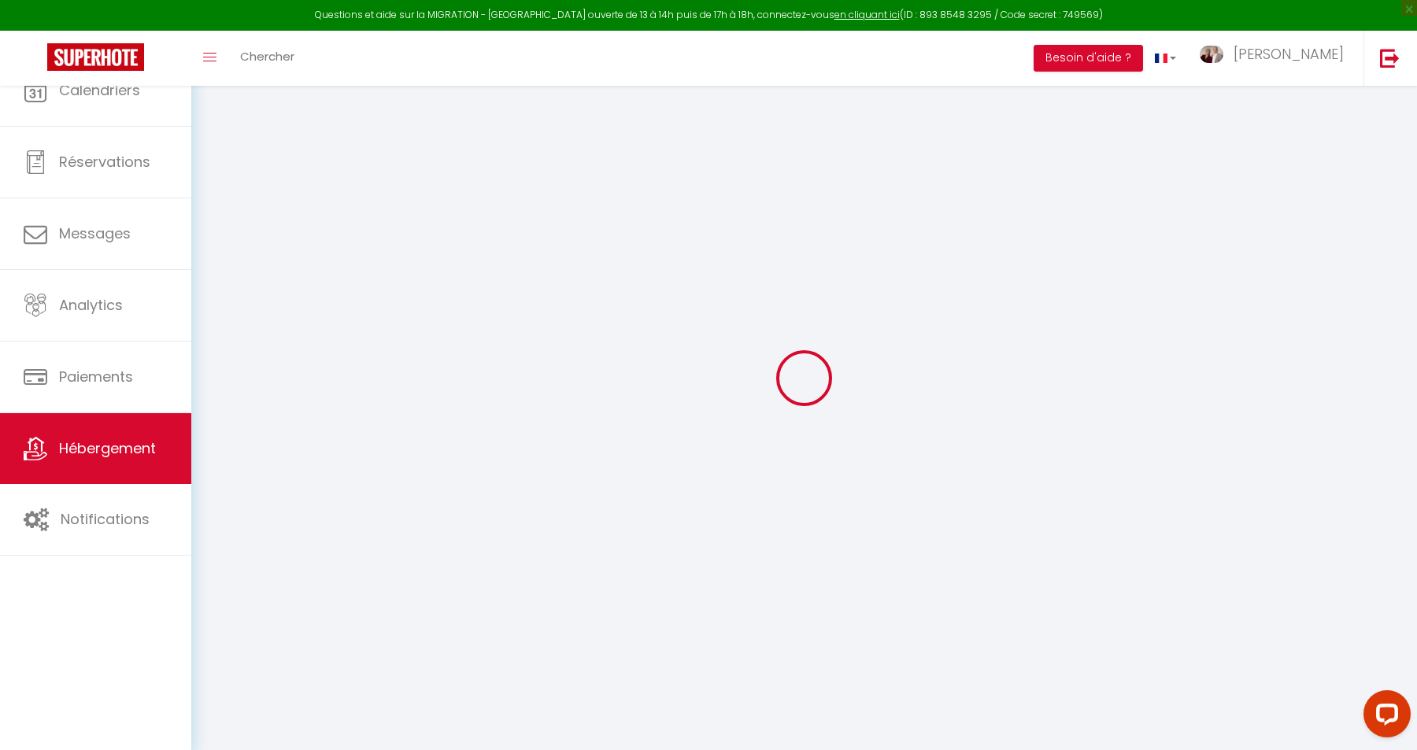
checkbox input "false"
select select
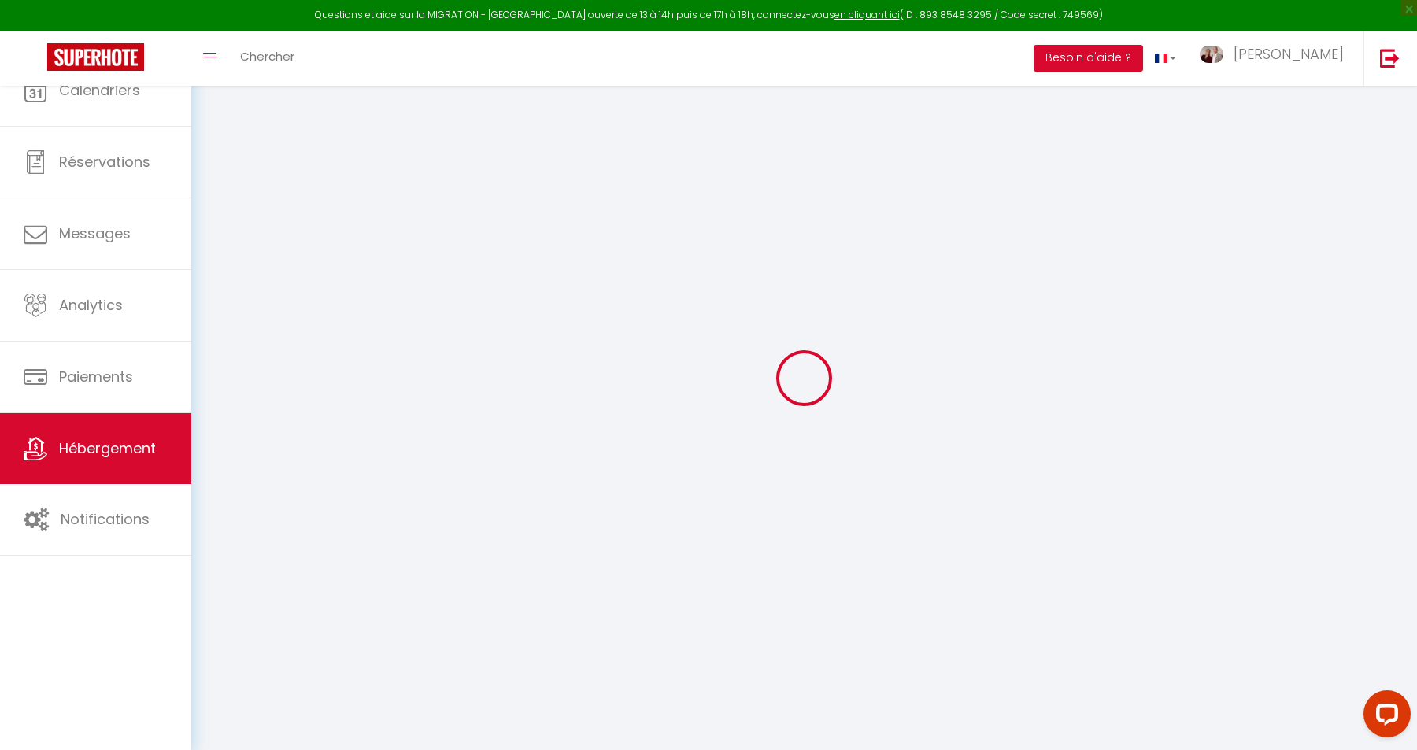
select select
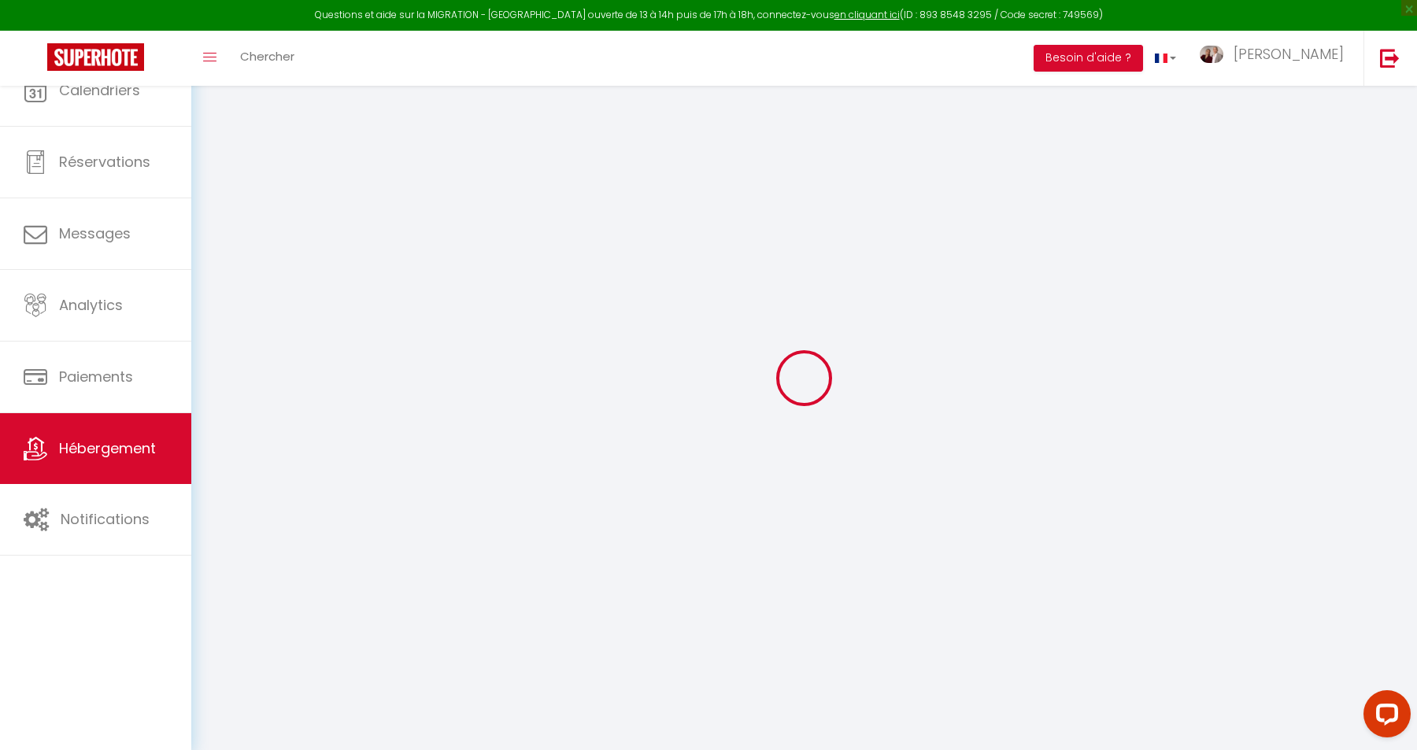
checkbox input "false"
select select
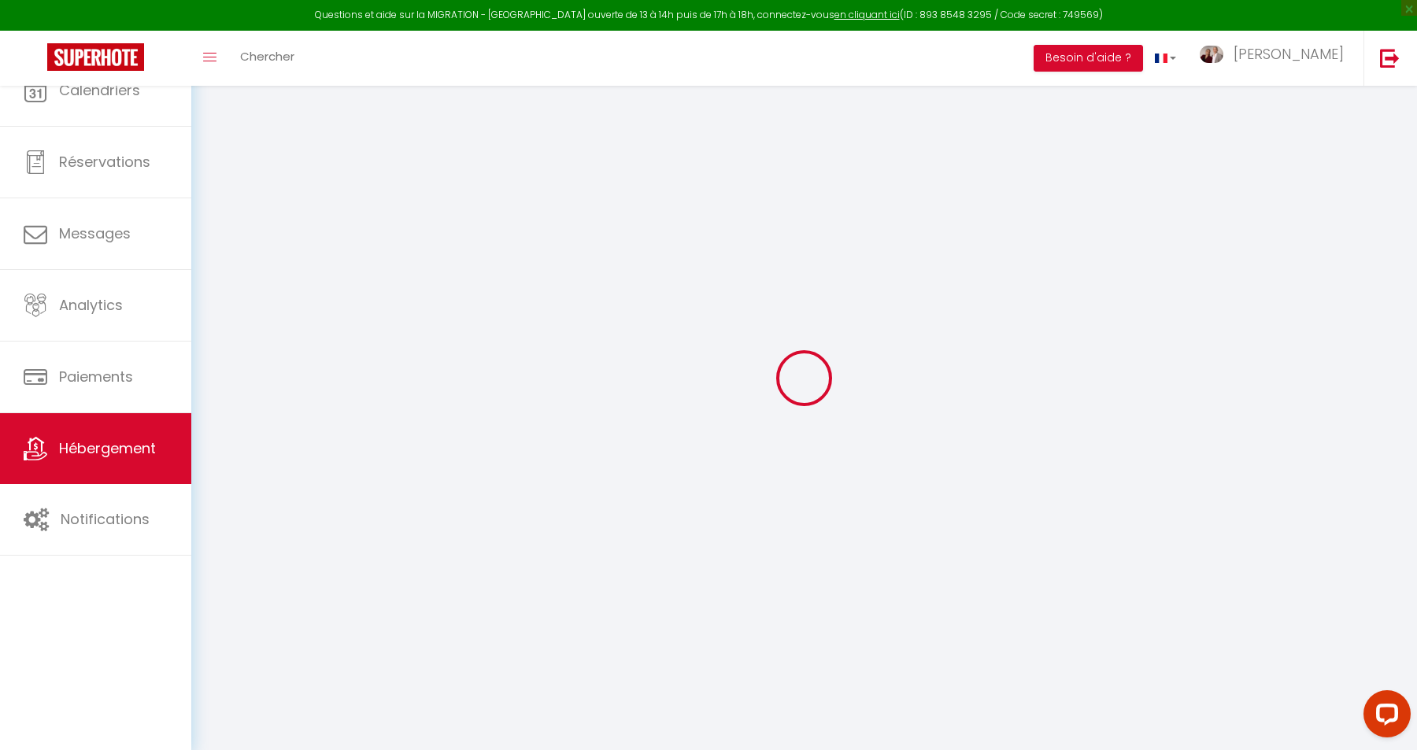
select select
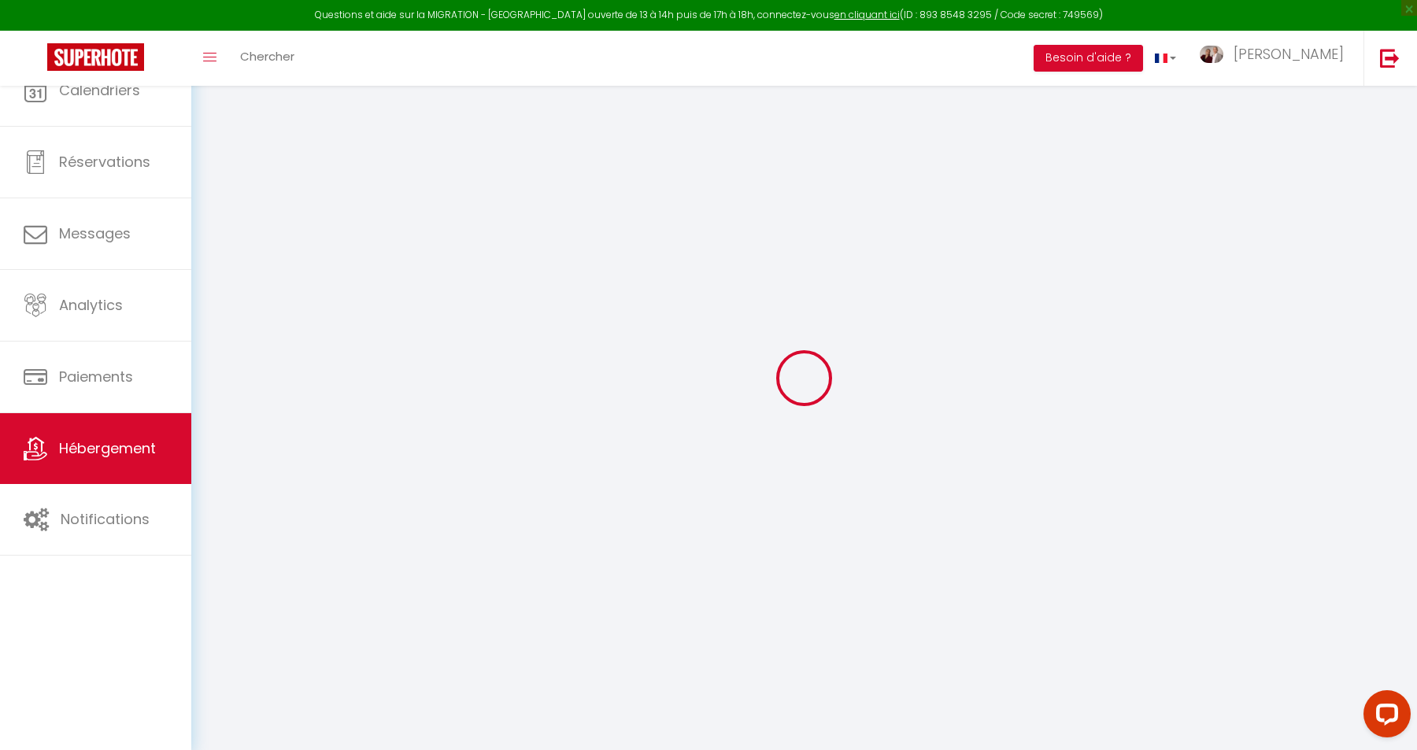
select select
checkbox input "false"
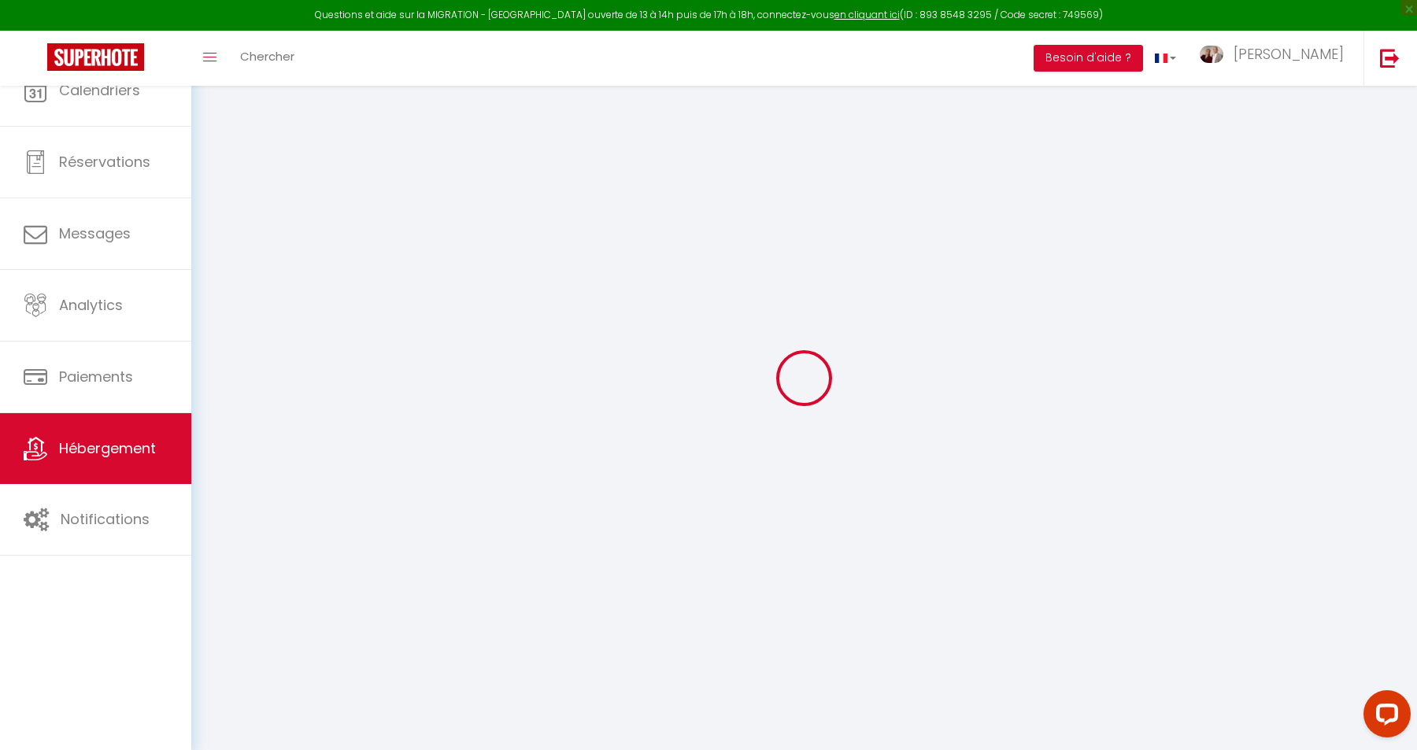
checkbox input "false"
select select
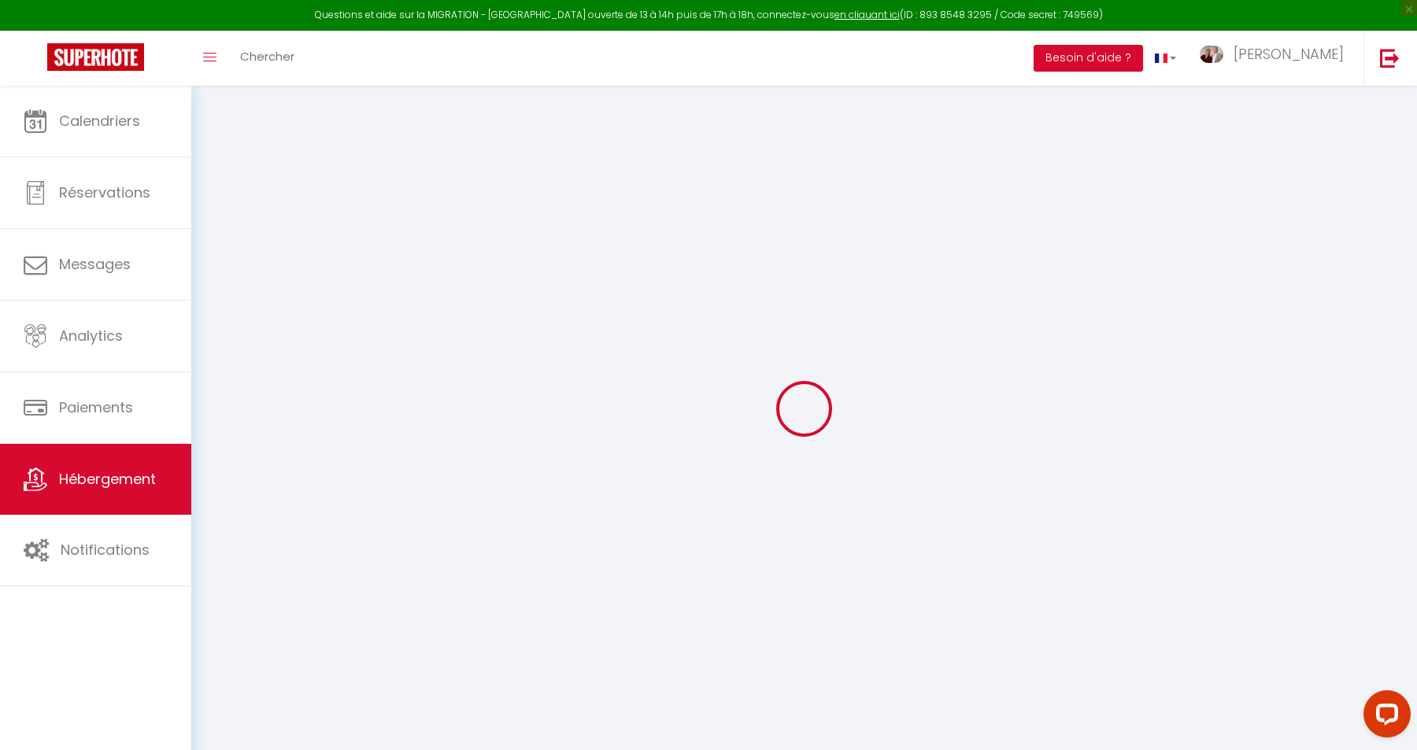
type input "Tiny Soisy · Studio climatisé proche [GEOGRAPHIC_DATA] lac et casino"
type input "Yves-Marie"
type input "GUILLAUME"
type input "52 Avenue du Général Leclerc"
type input "95230"
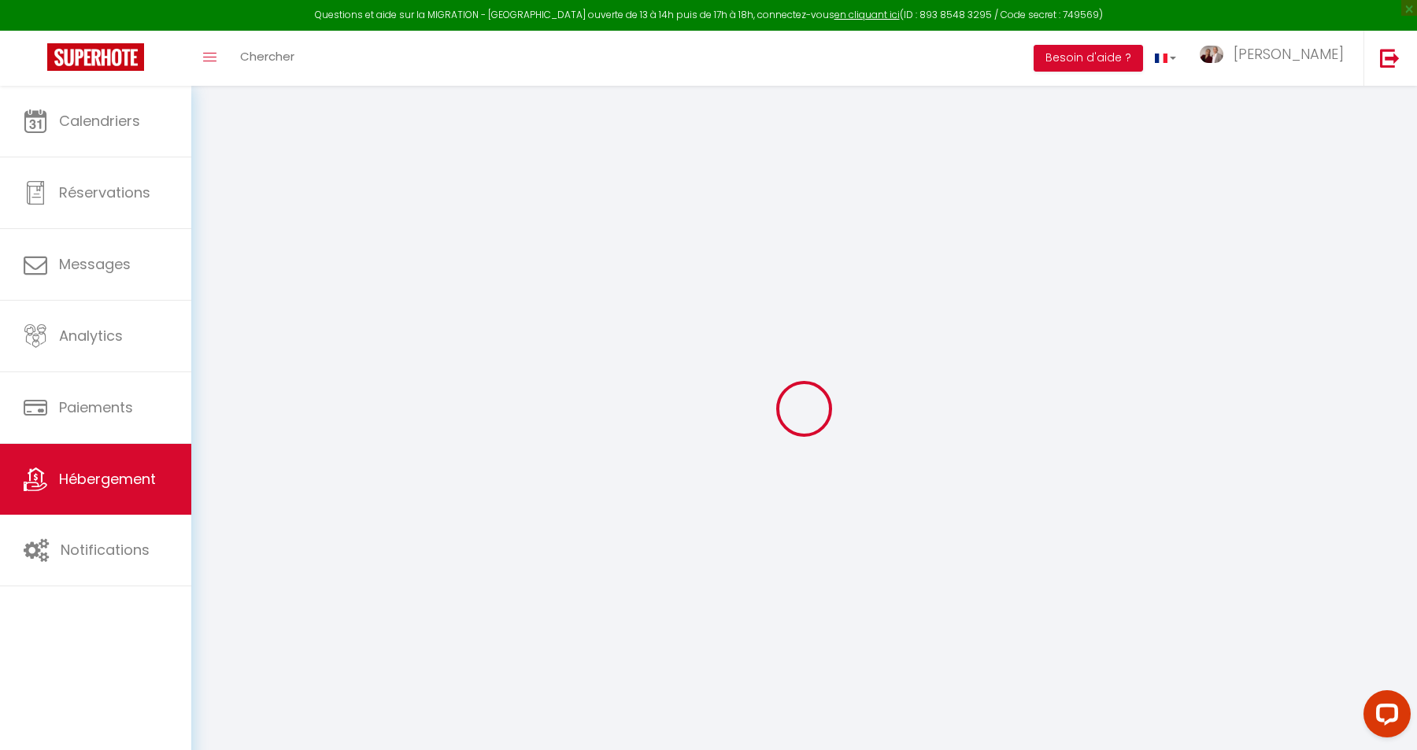
type input "Soisy-sous-Montmorency"
select select "houses"
select select "tiny_house"
select select "2"
select select "0"
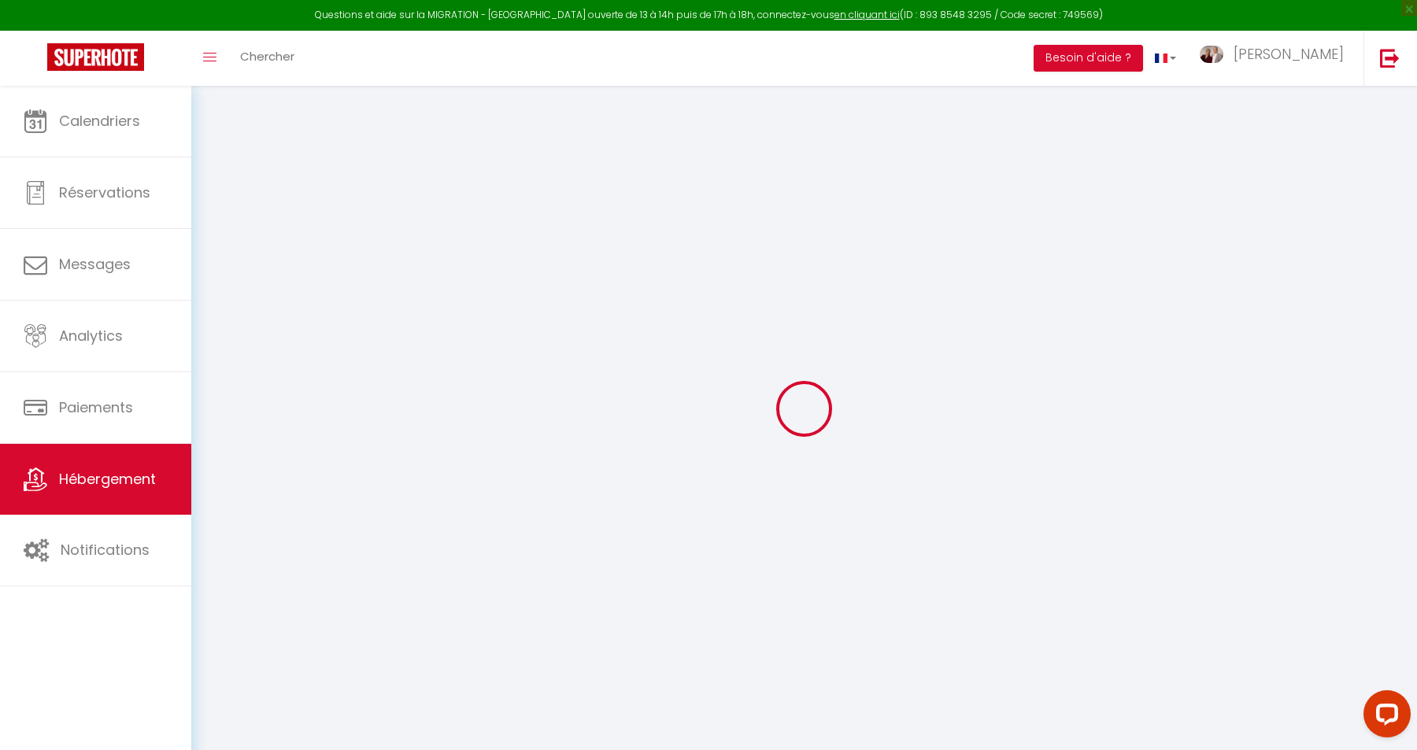
type input "75"
type input "30"
type input "16.25"
type input "13"
type input "200"
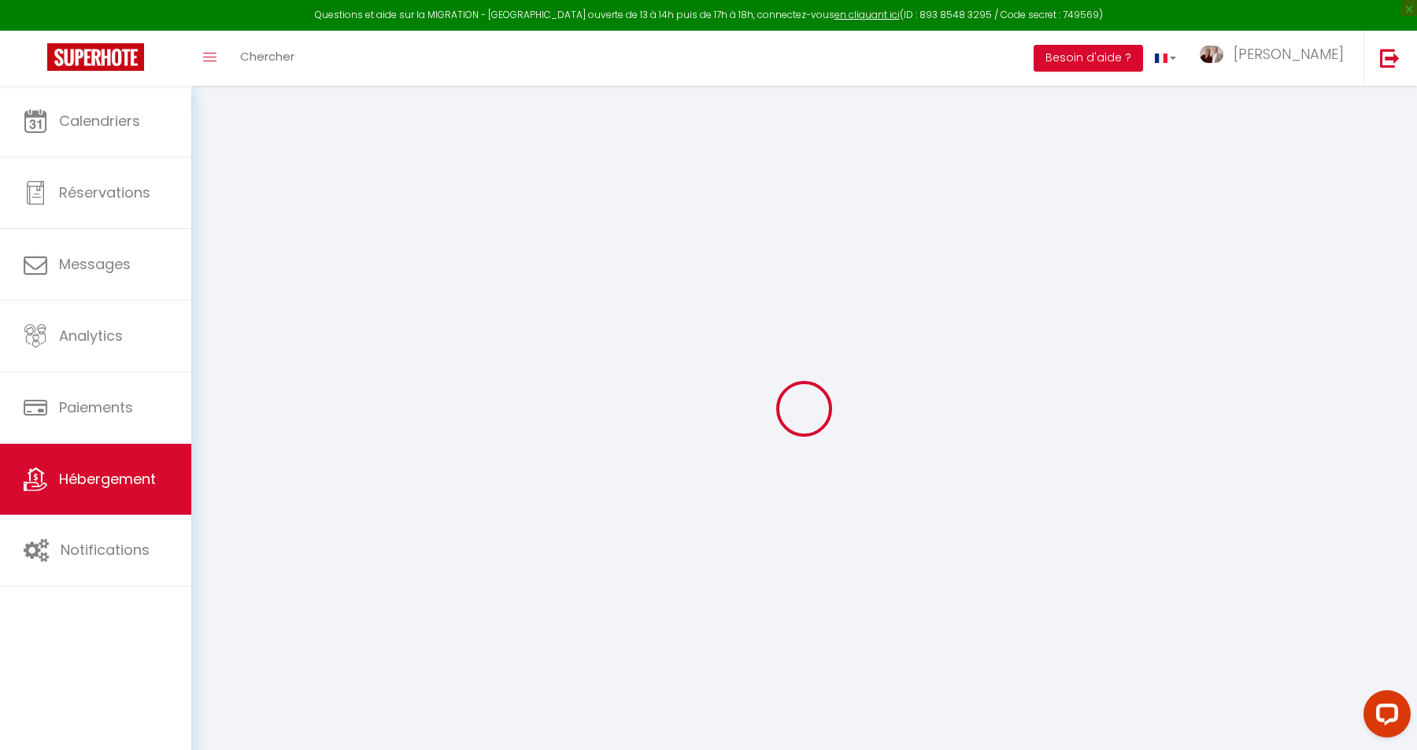
select select
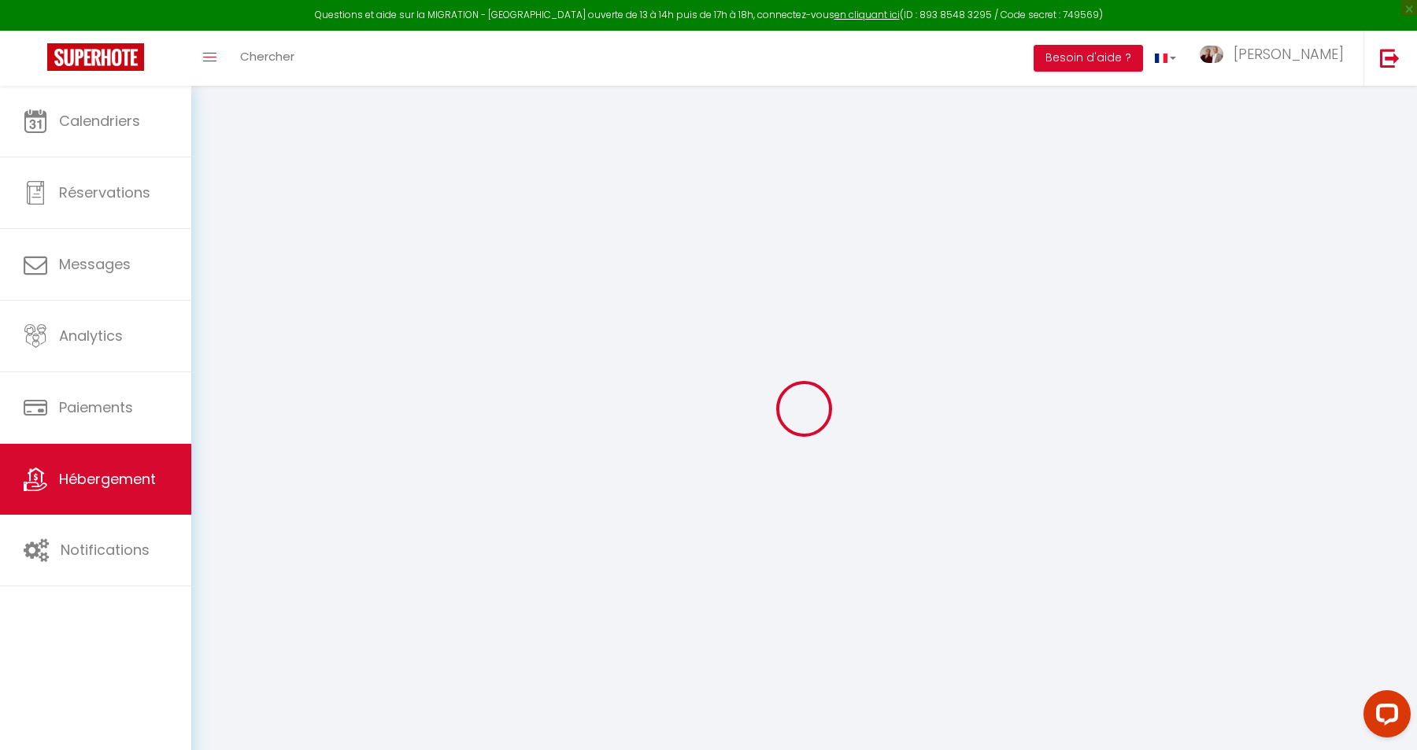
type input "52 Avenue du Général Leclerc"
type input "95230"
type input "Soisy-sous-Montmorency"
type input "[EMAIL_ADDRESS][DOMAIN_NAME]"
select select
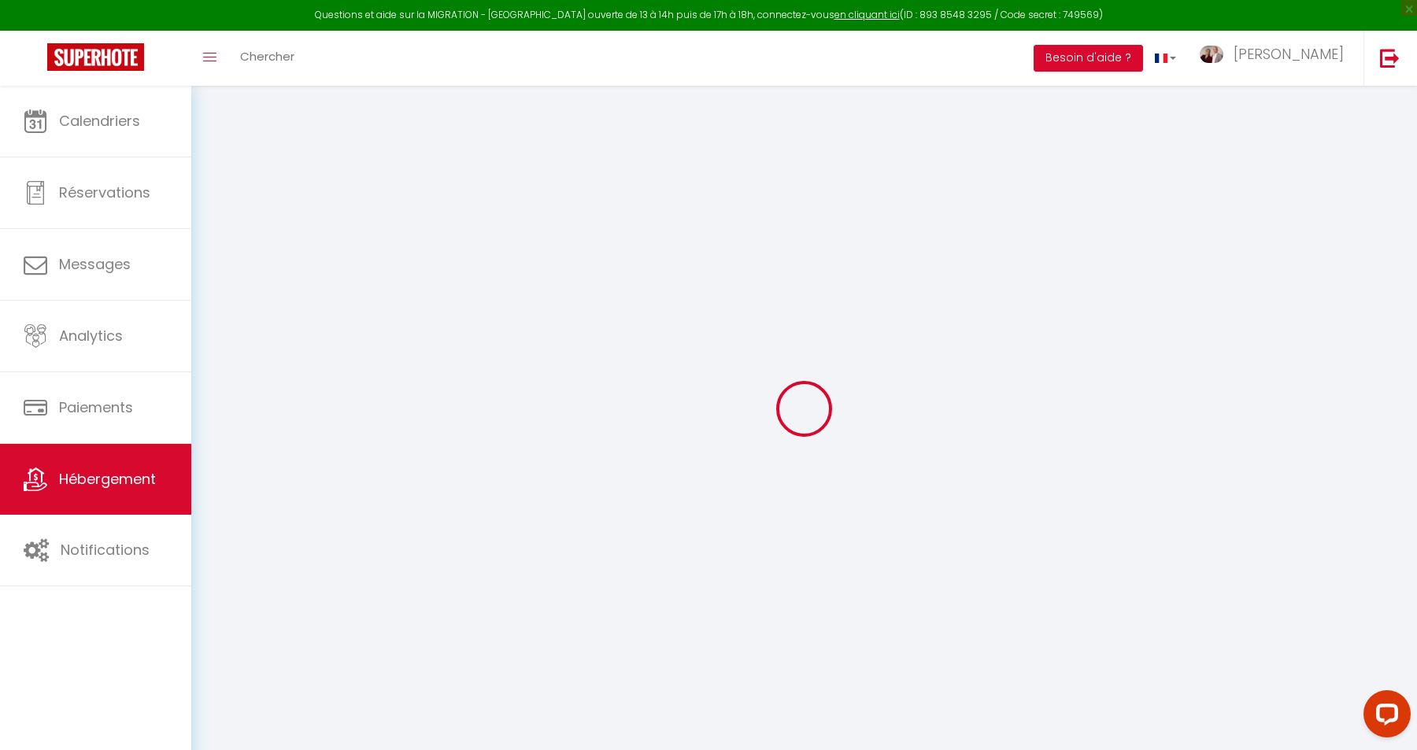
checkbox input "false"
radio input "true"
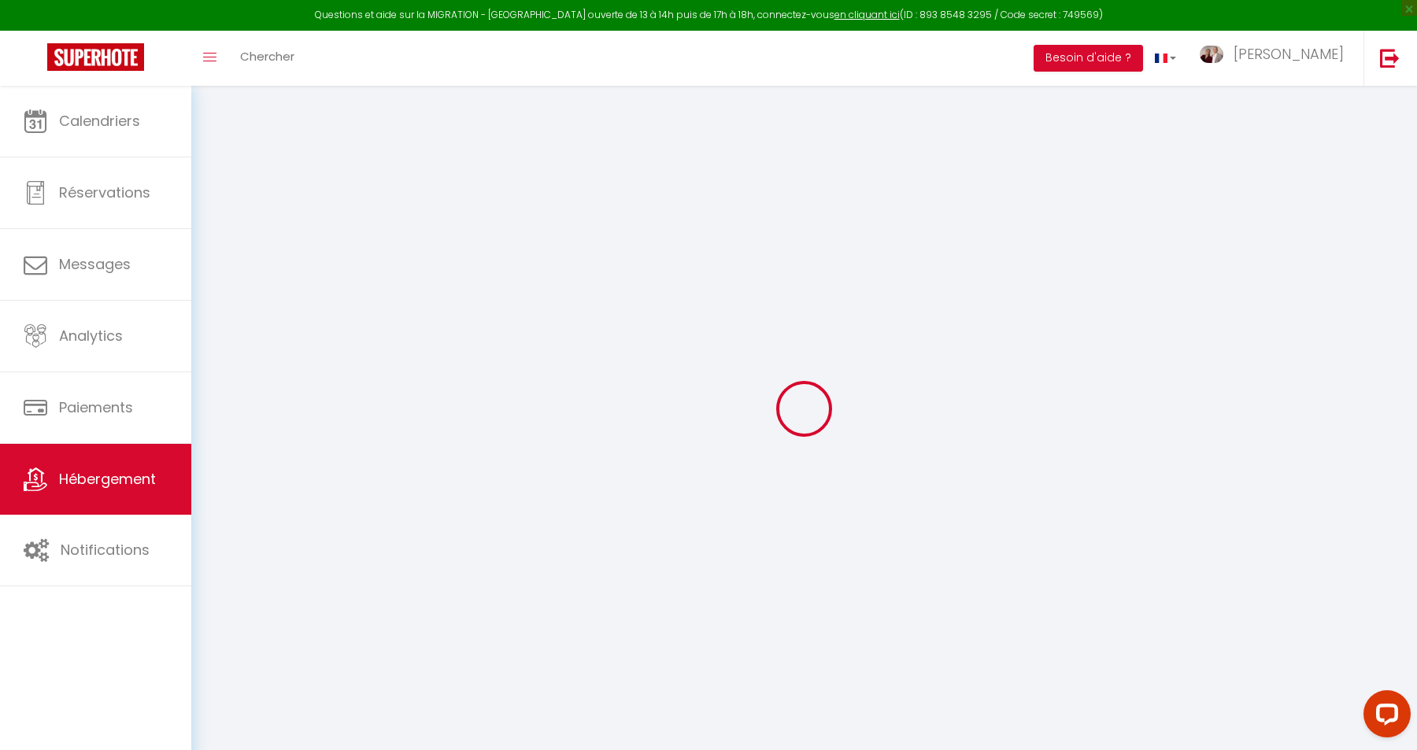
type input "25"
type input "0"
select select
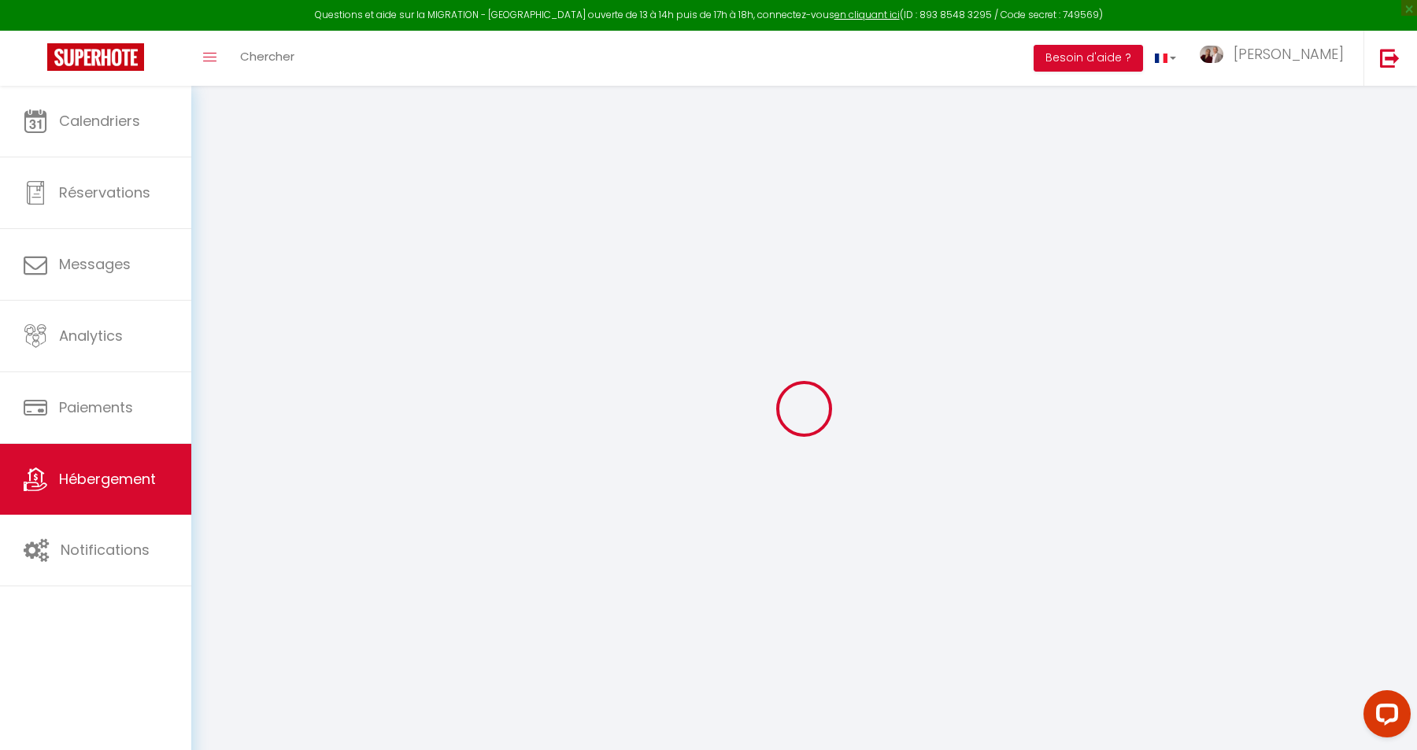
select select
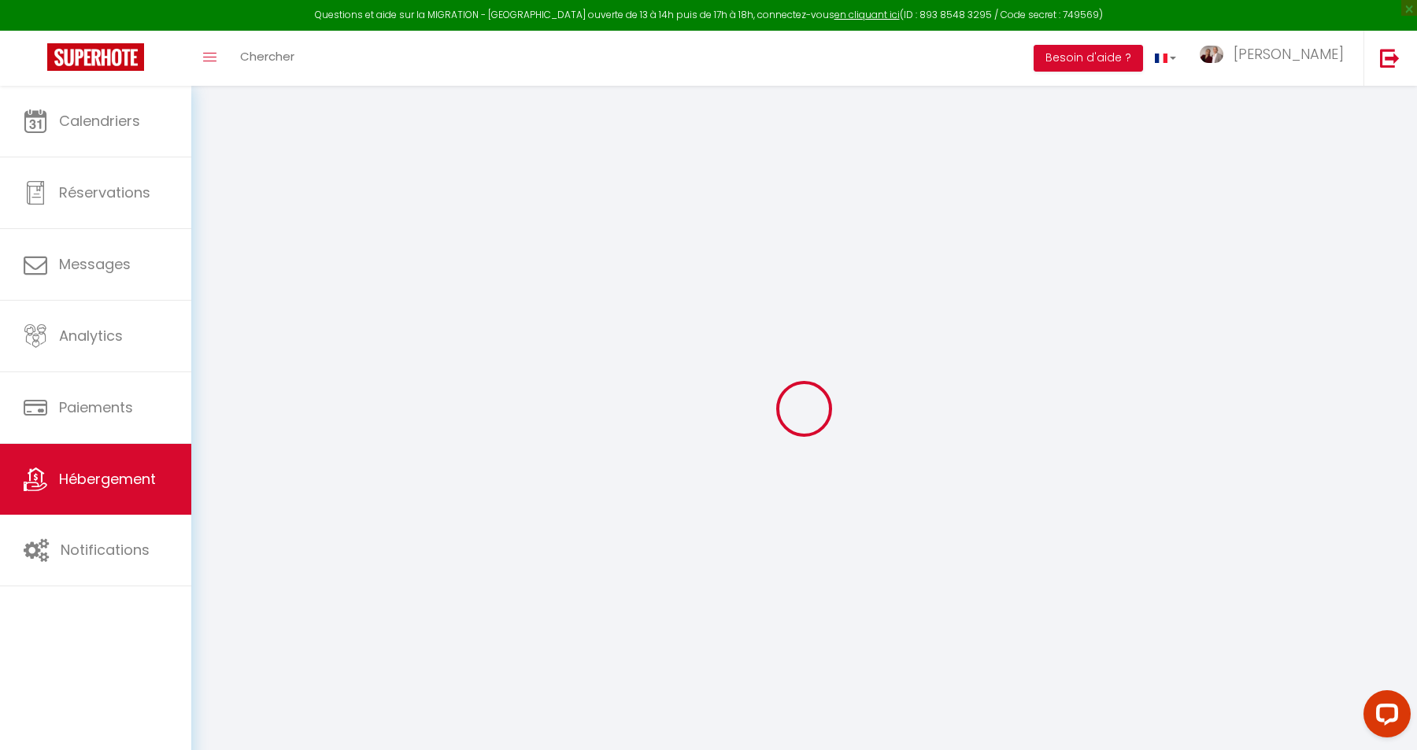
checkbox input "false"
select select "16:00"
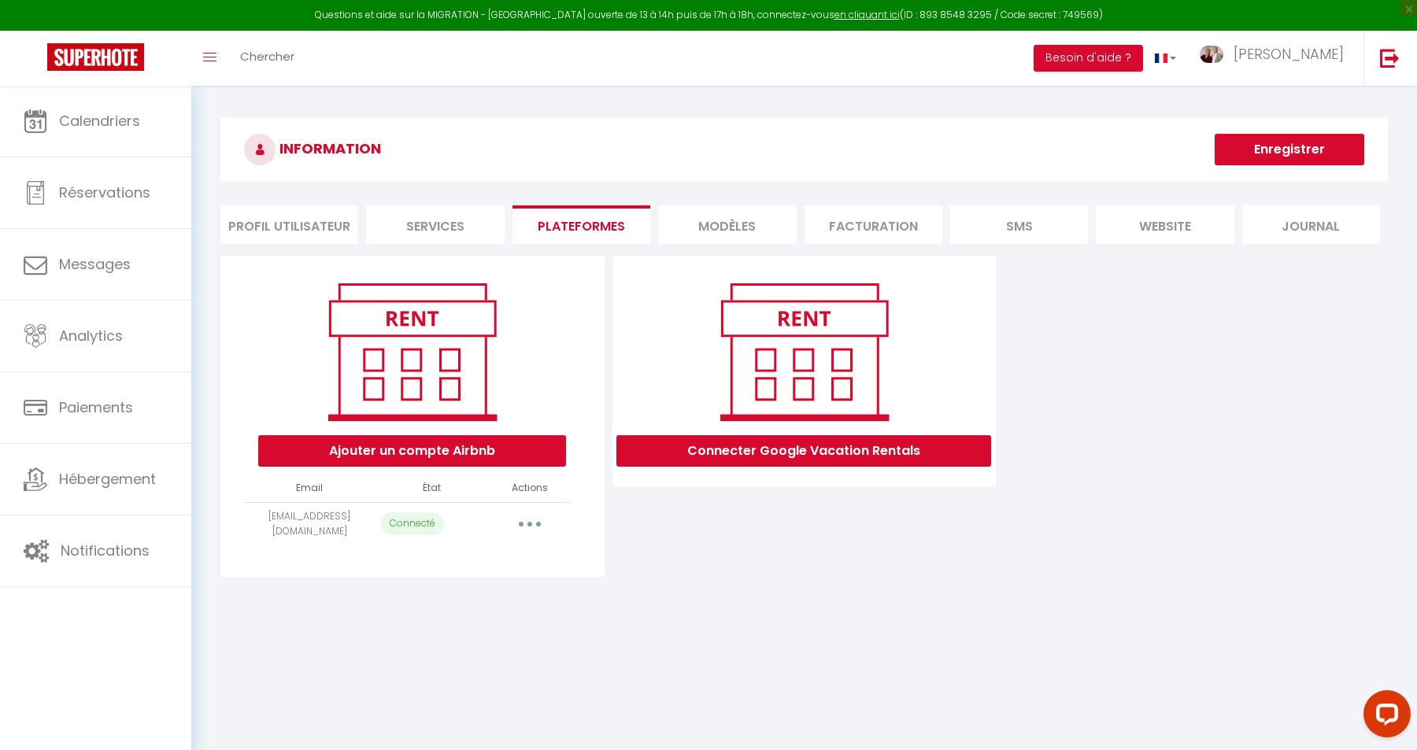
select select "69910"
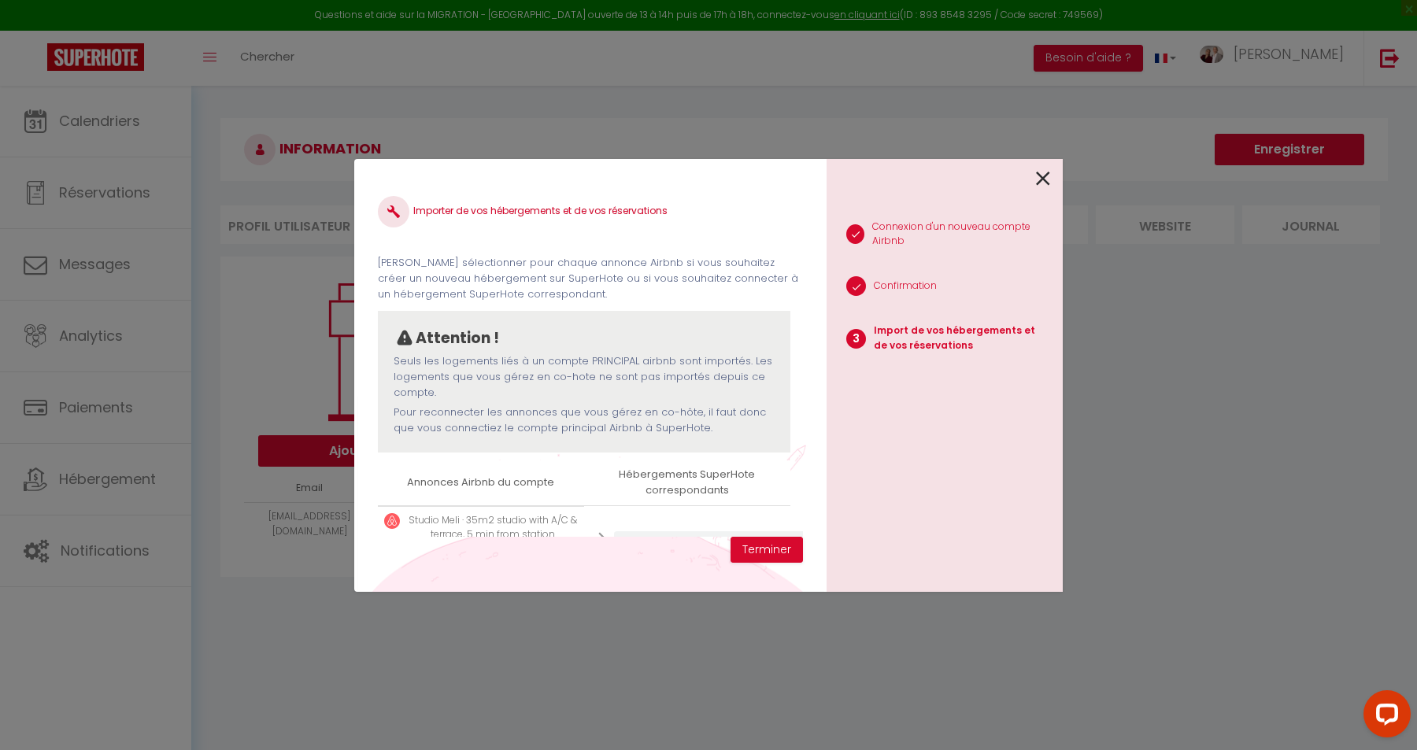
scroll to position [63, 0]
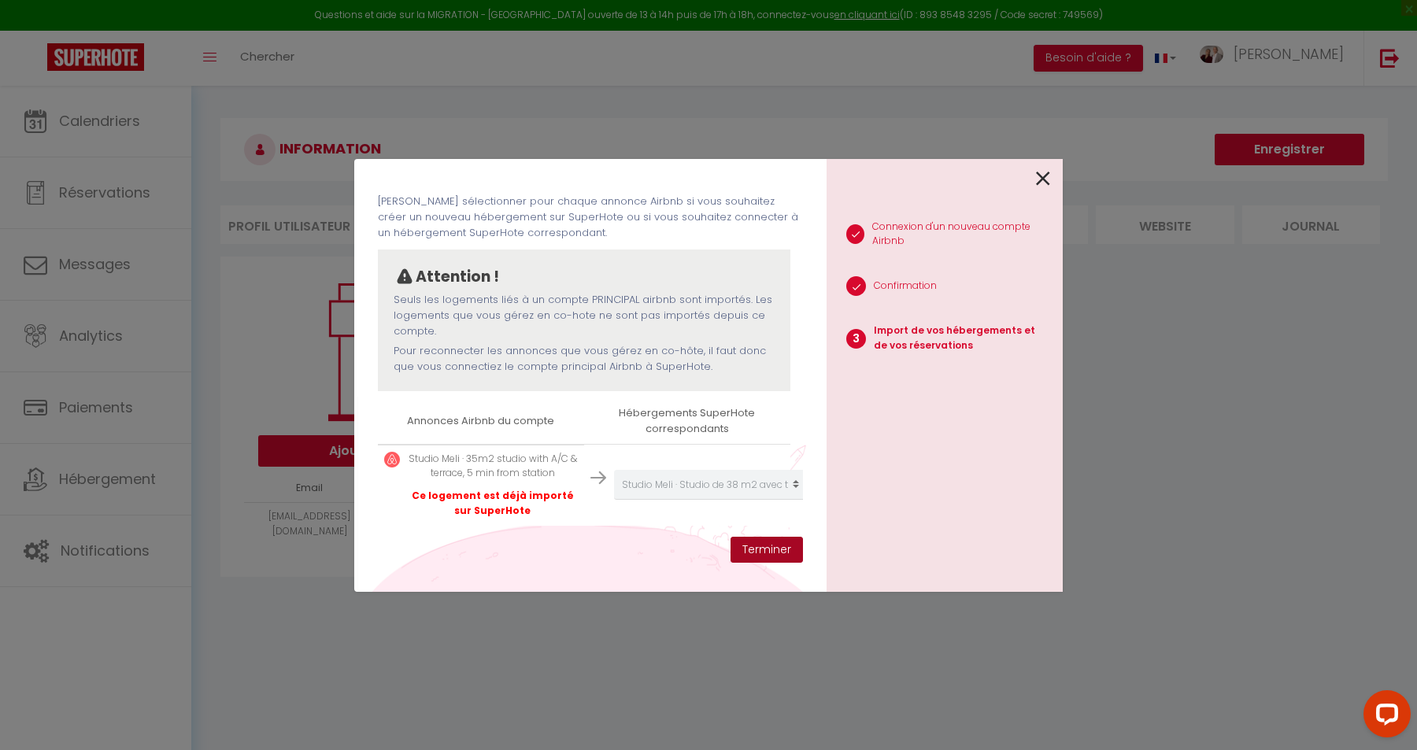
click at [759, 547] on button "Terminer" at bounding box center [767, 550] width 72 height 27
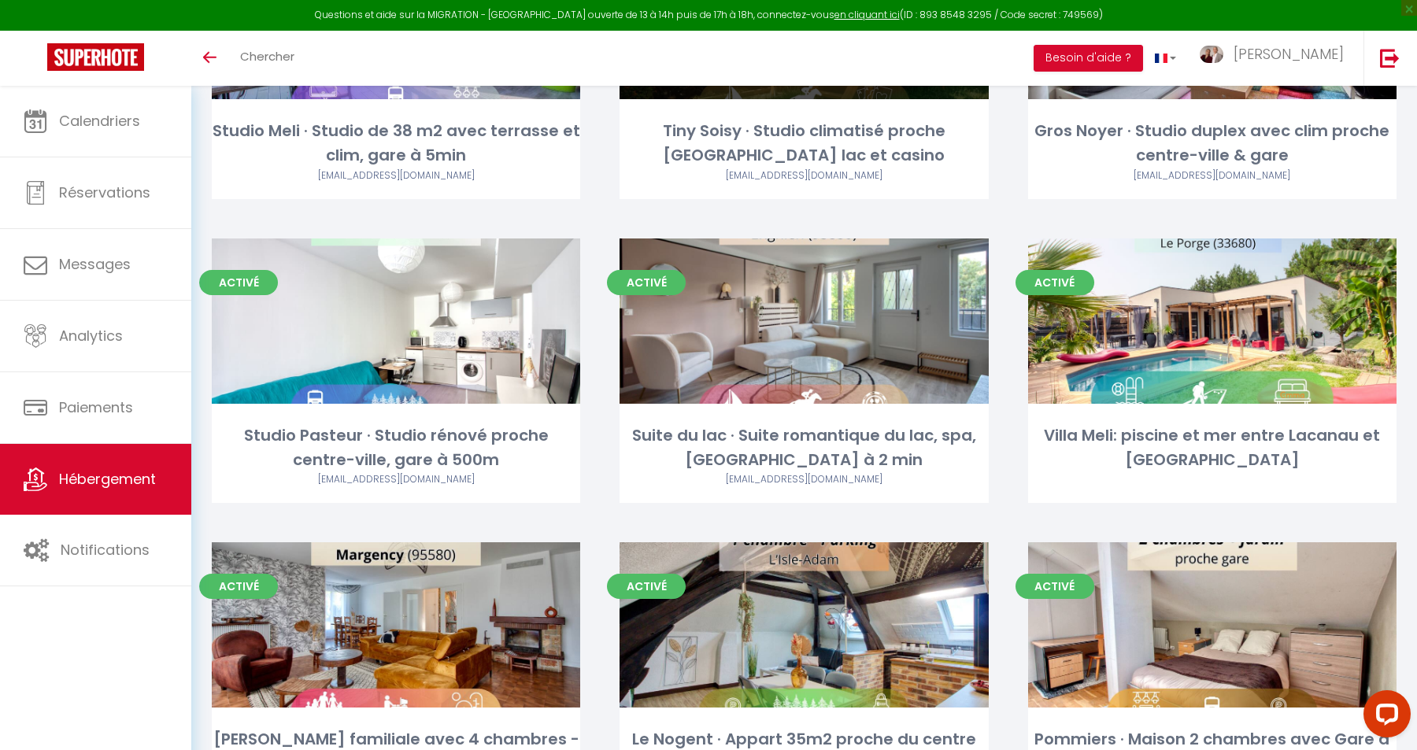
scroll to position [285, 0]
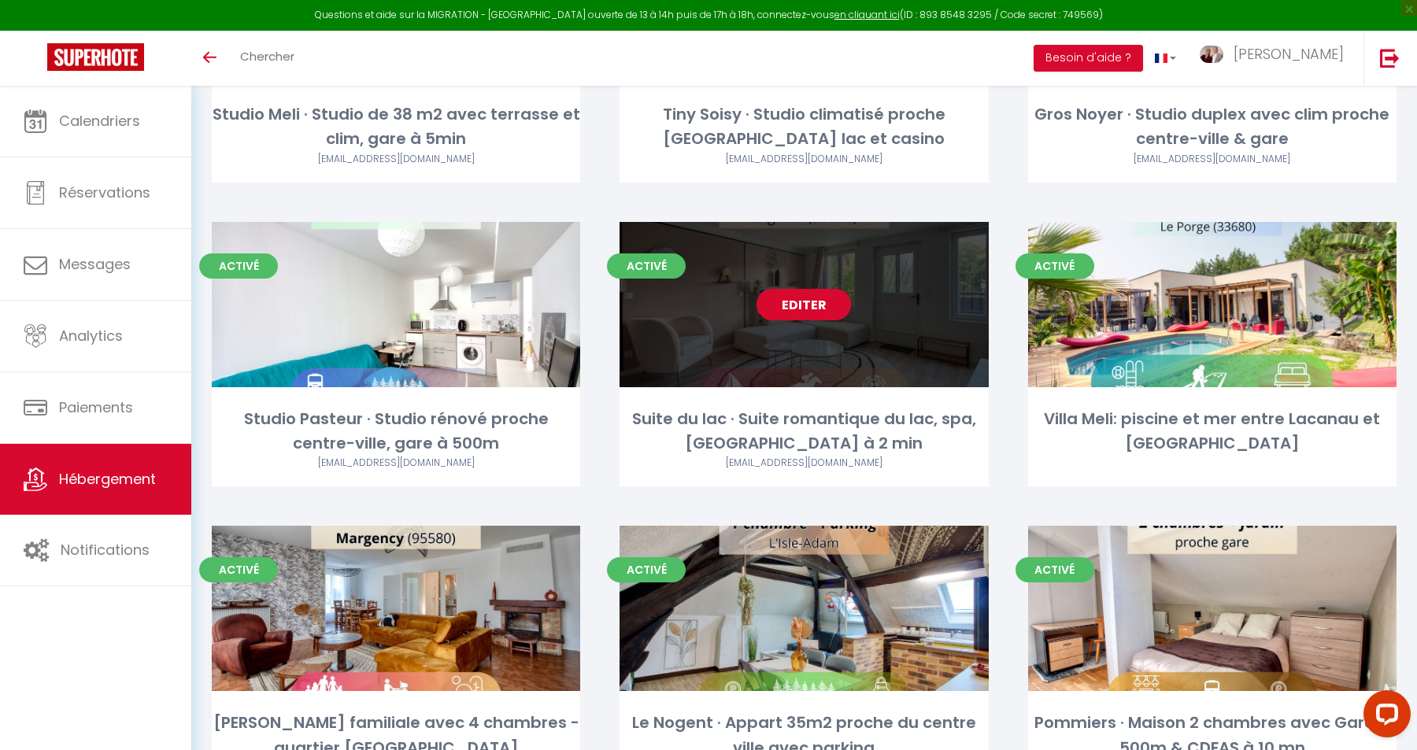
click at [814, 310] on link "Editer" at bounding box center [804, 304] width 94 height 31
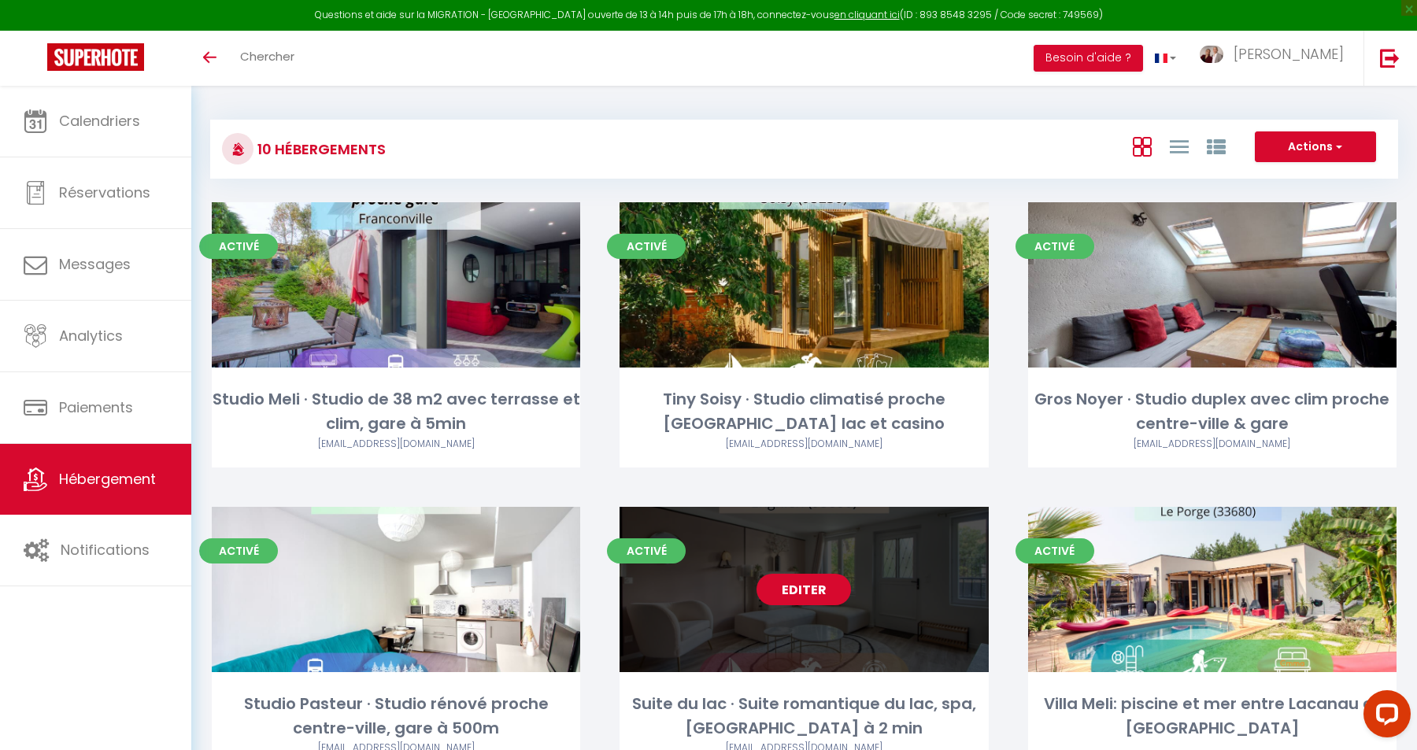
select select "3"
select select "2"
select select "1"
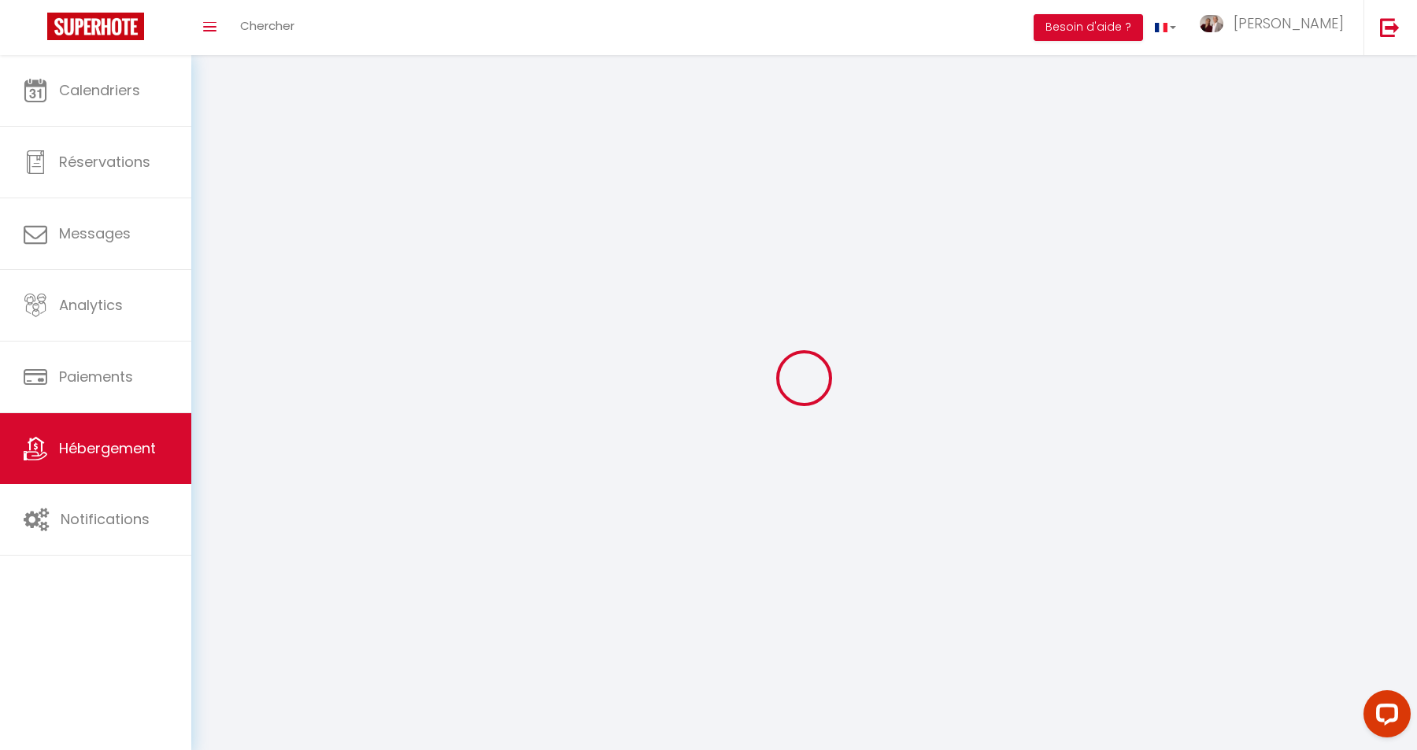
select select
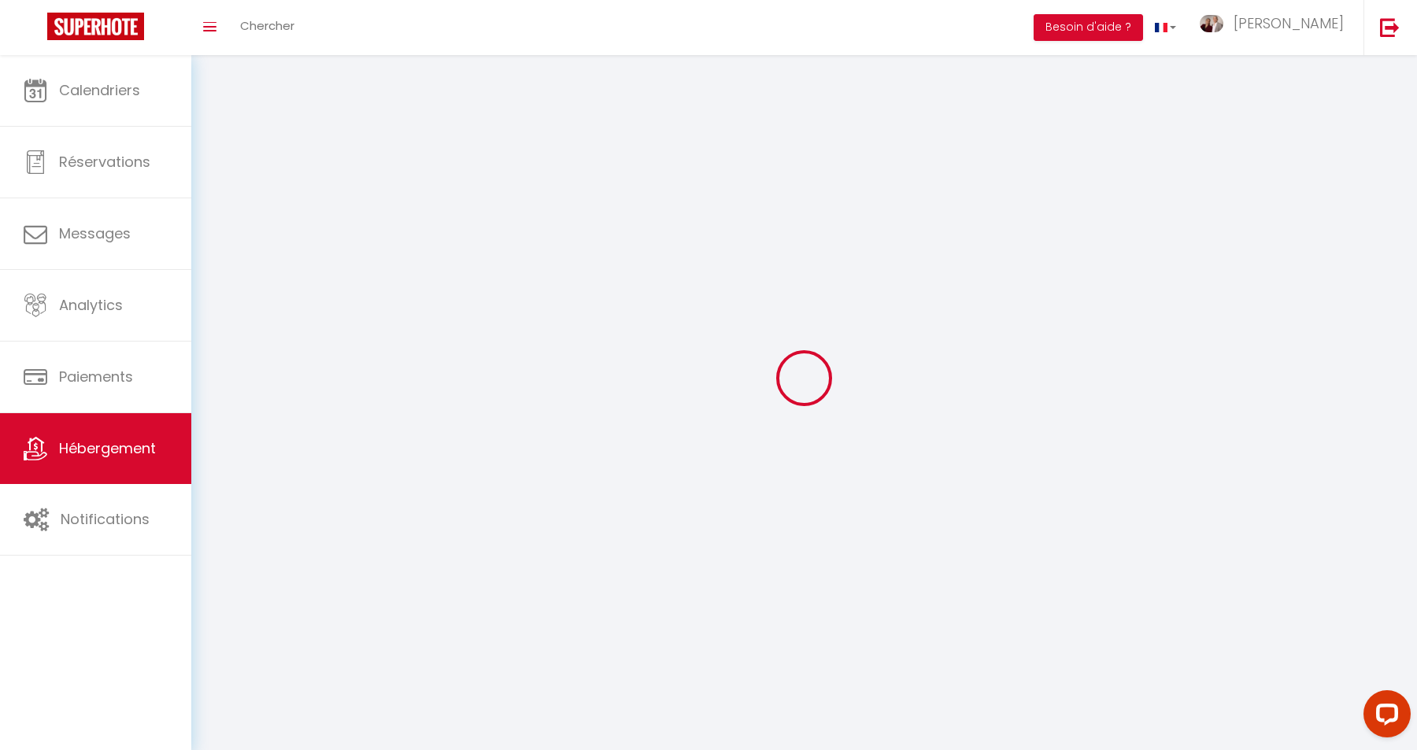
checkbox input "false"
select select
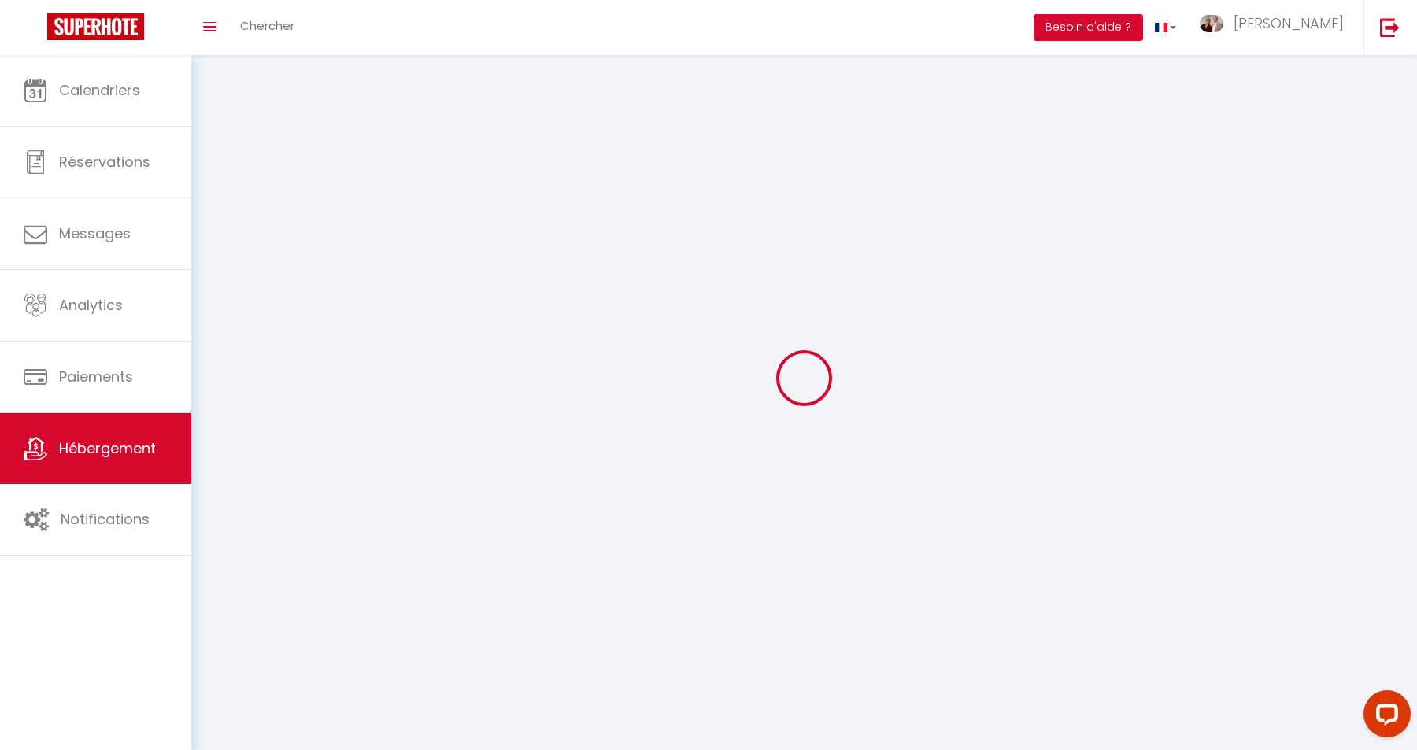
select select
select select "28"
select select
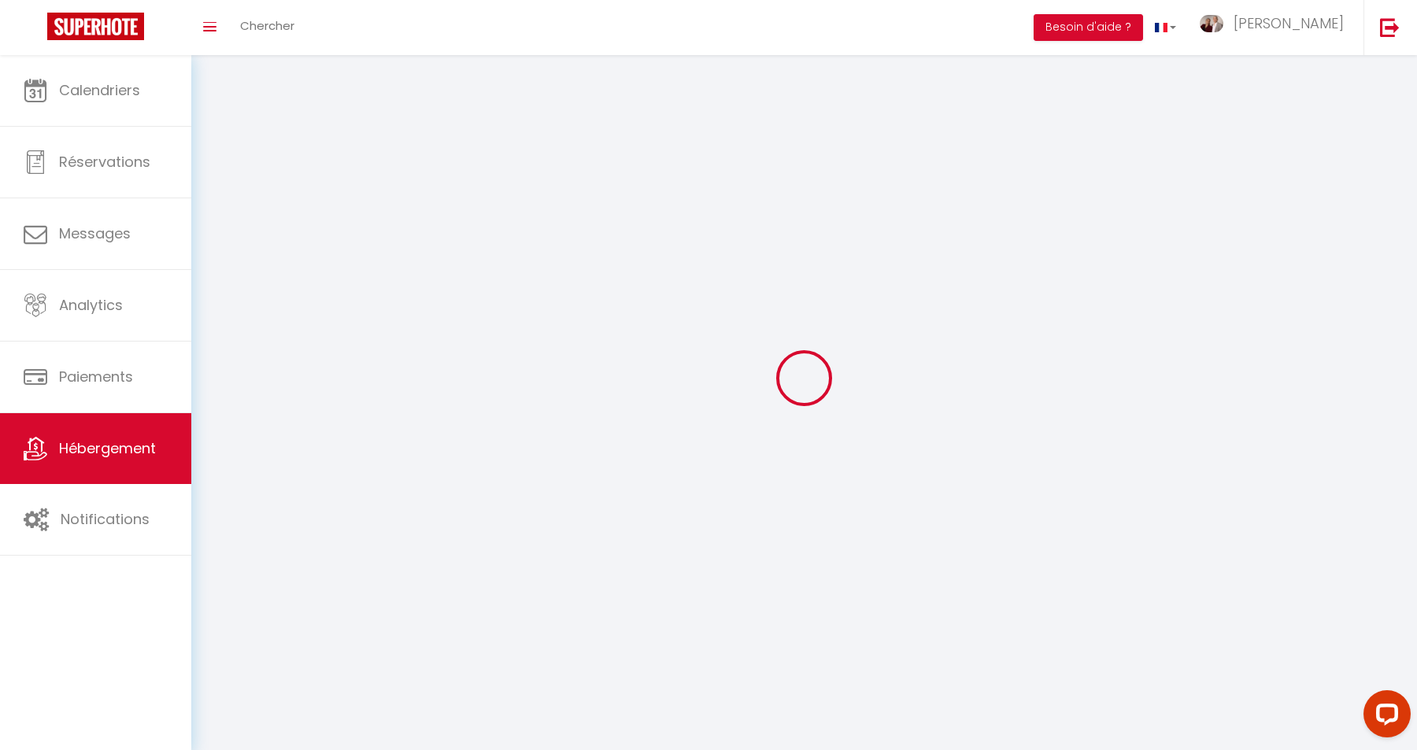
select select
checkbox input "false"
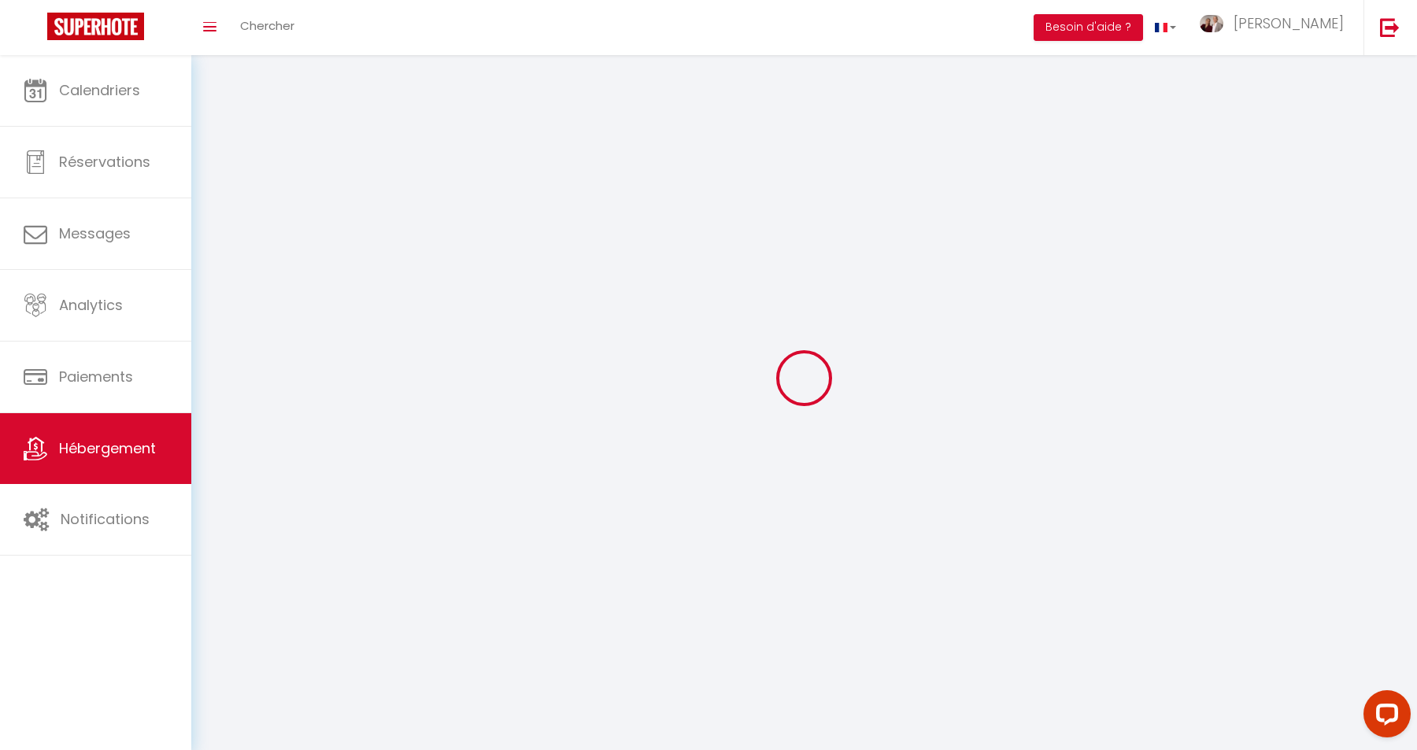
checkbox input "false"
select select
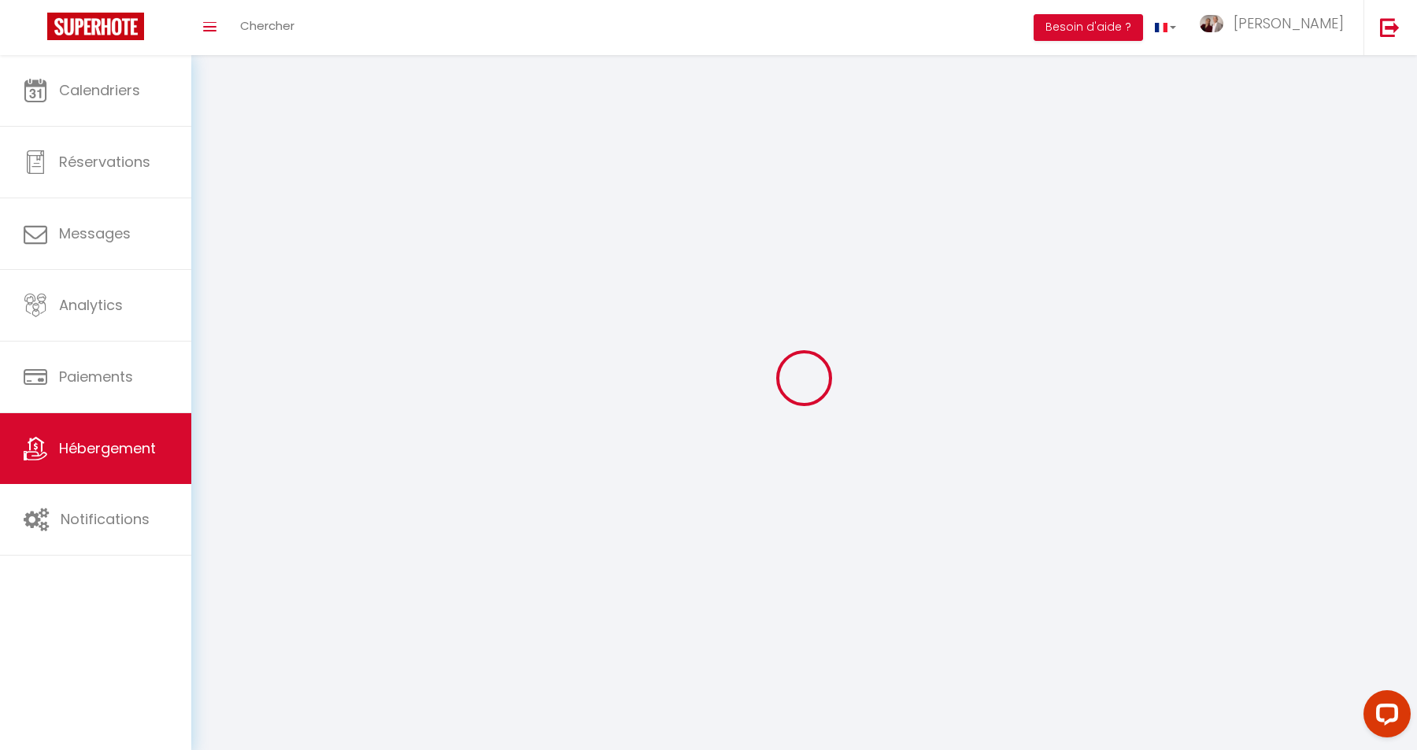
select select
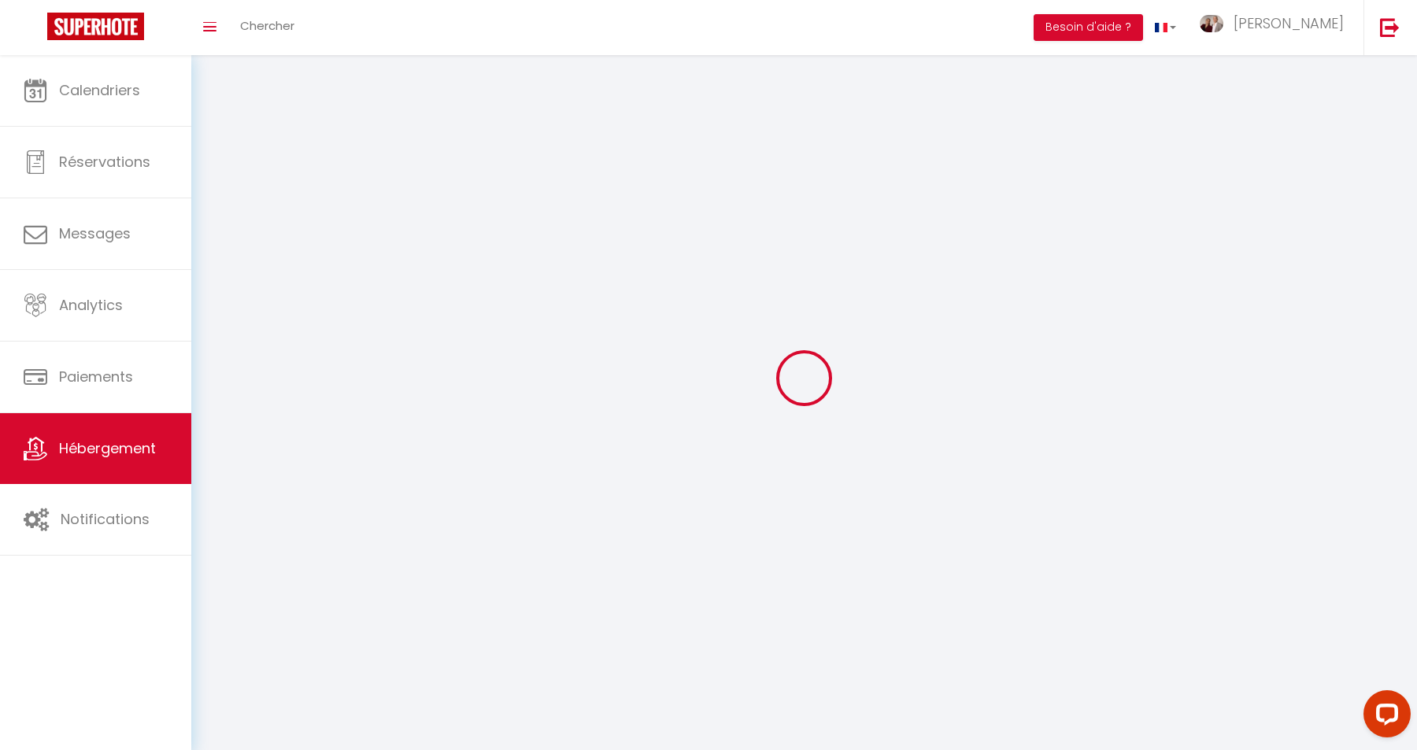
select select
checkbox input "false"
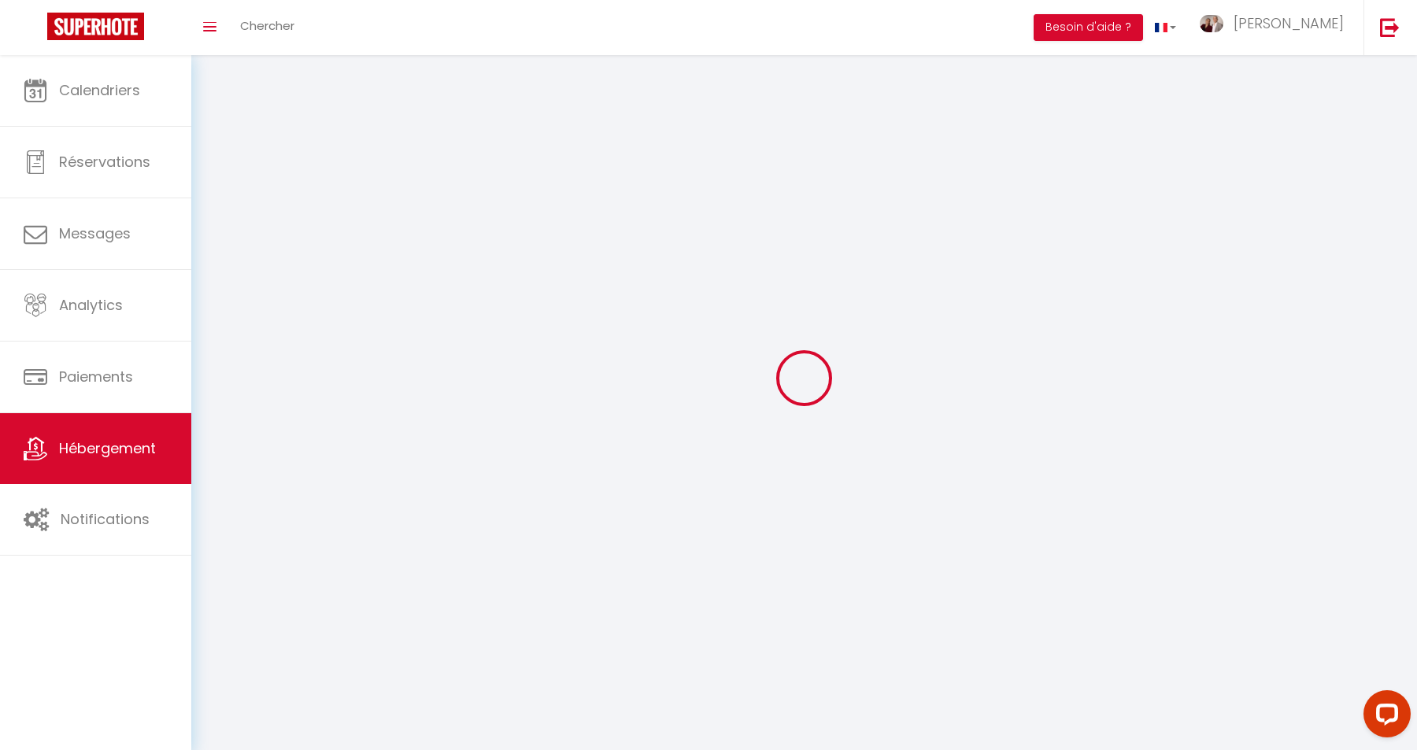
select select
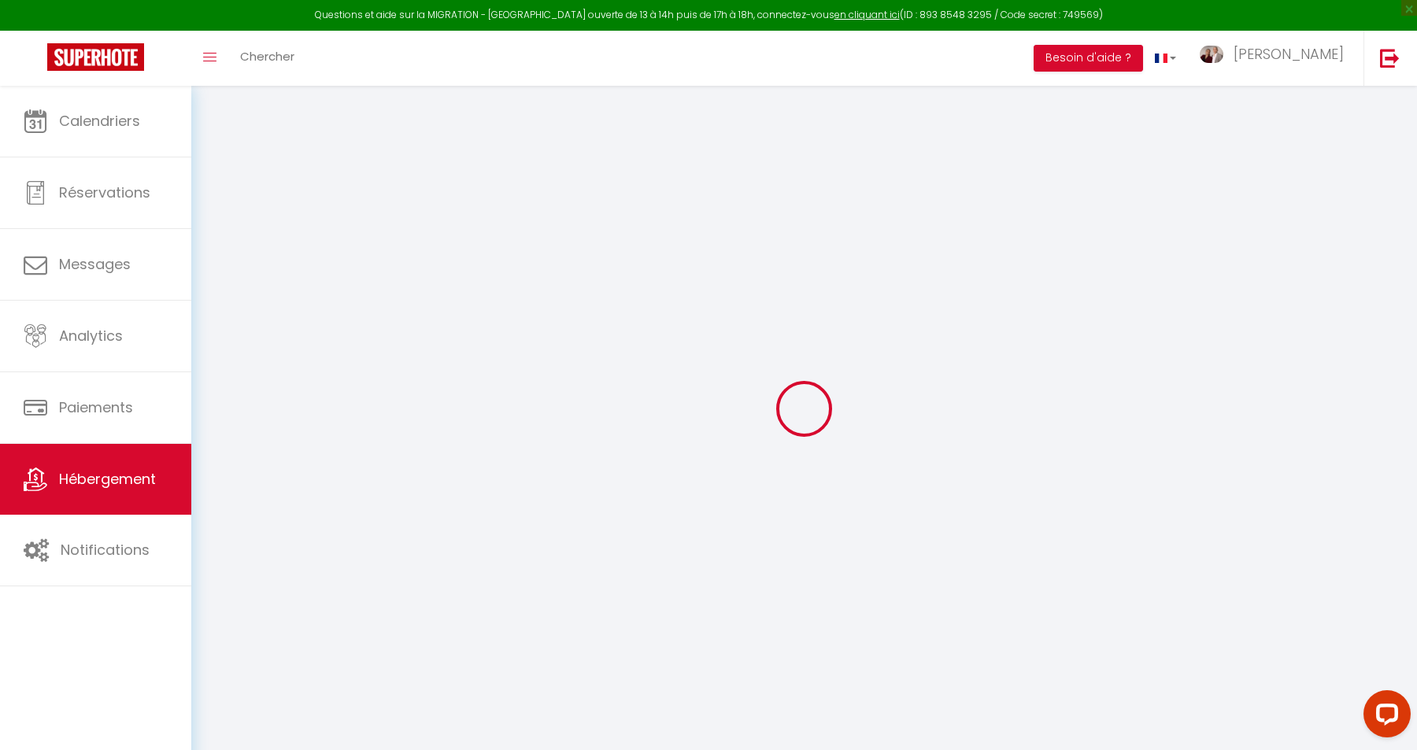
select select
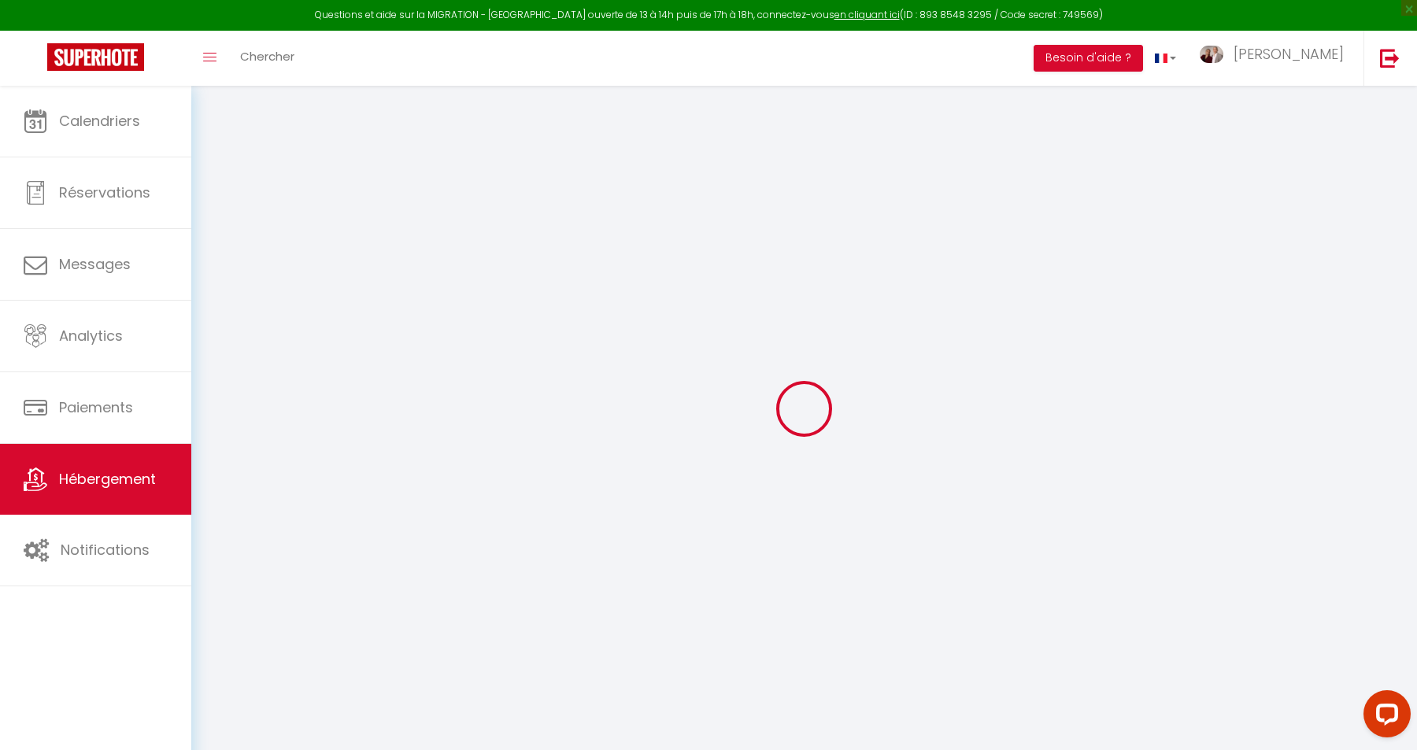
select select
checkbox input "false"
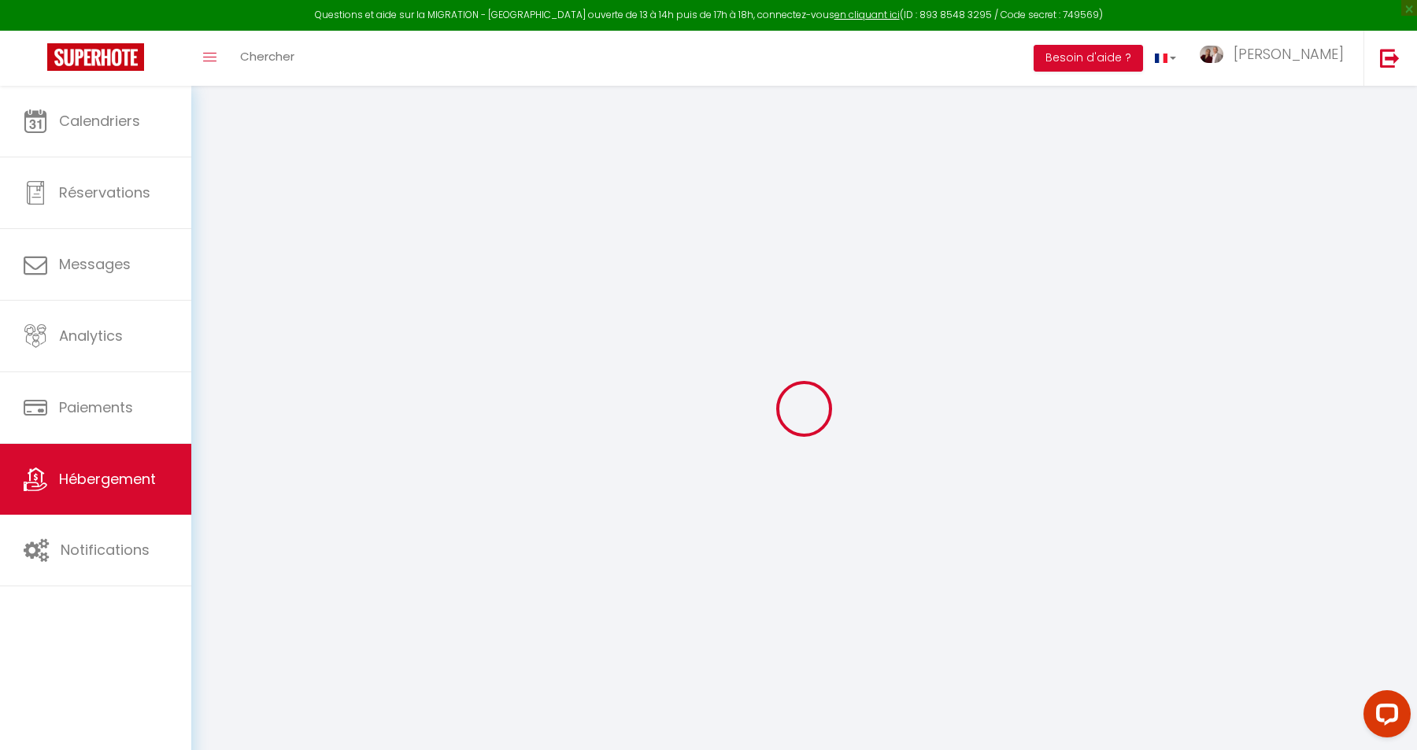
select select
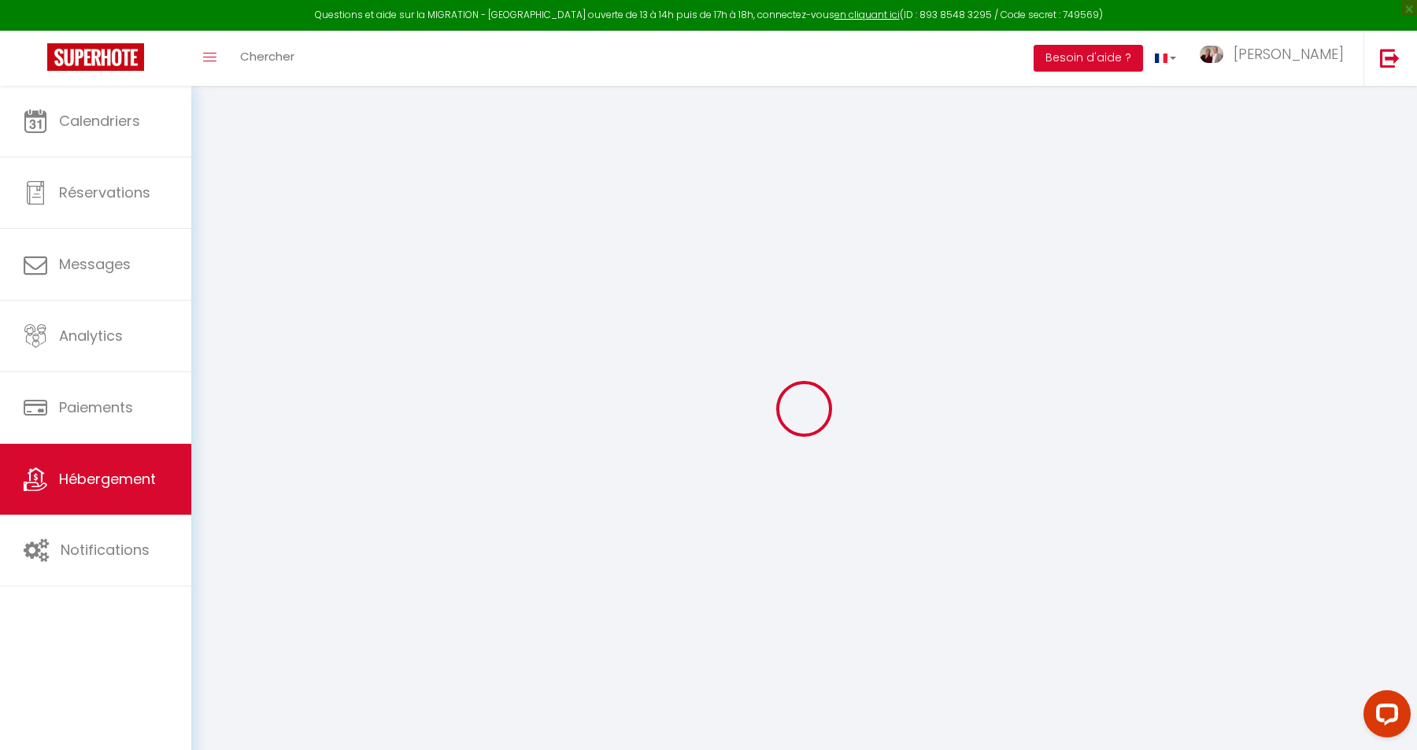
select select
checkbox input "false"
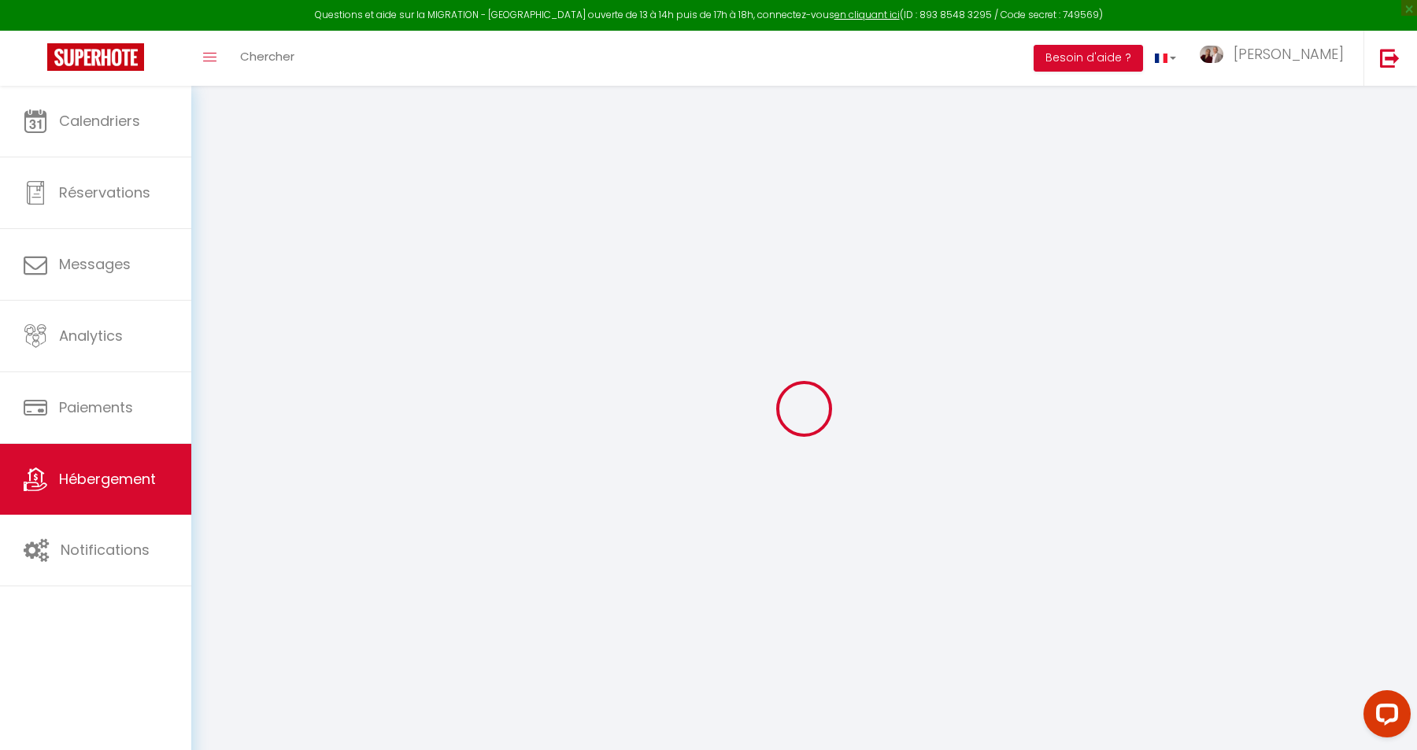
checkbox input "false"
select select
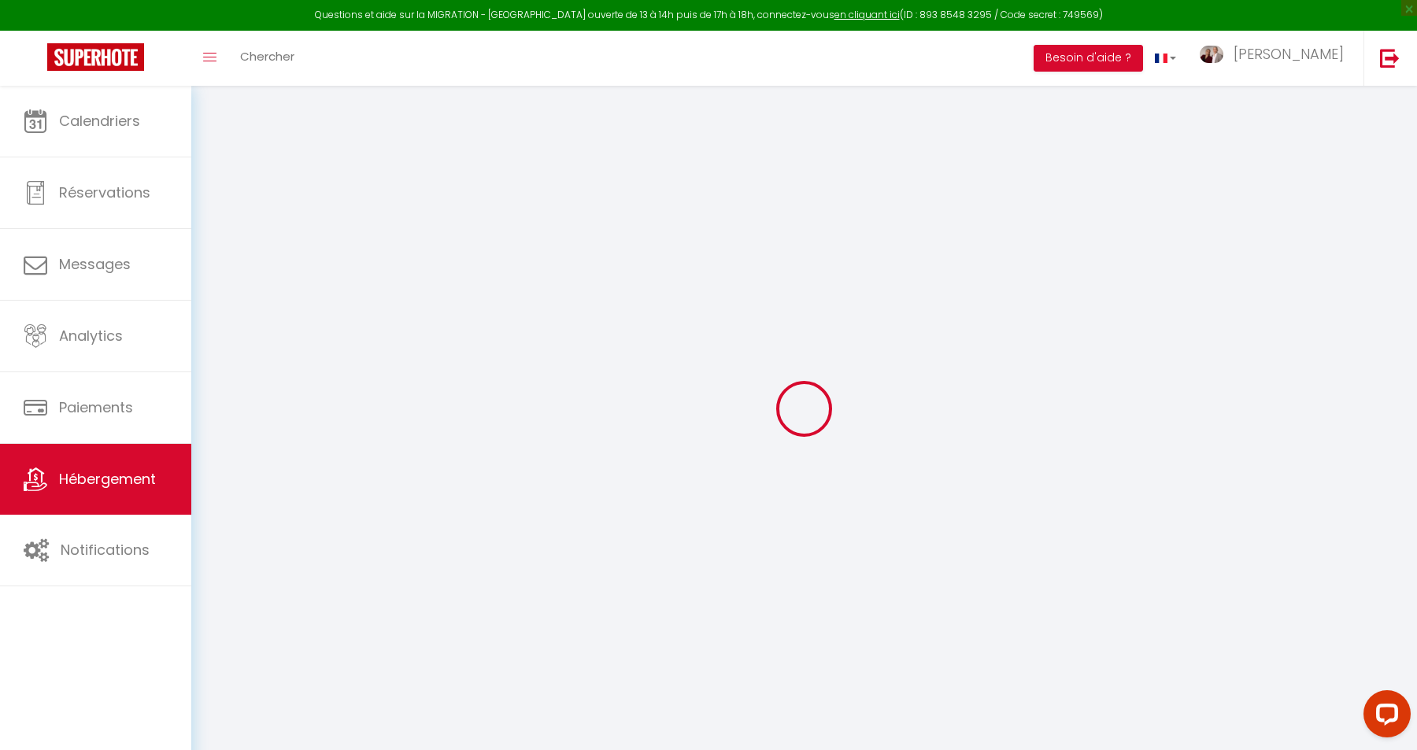
select select
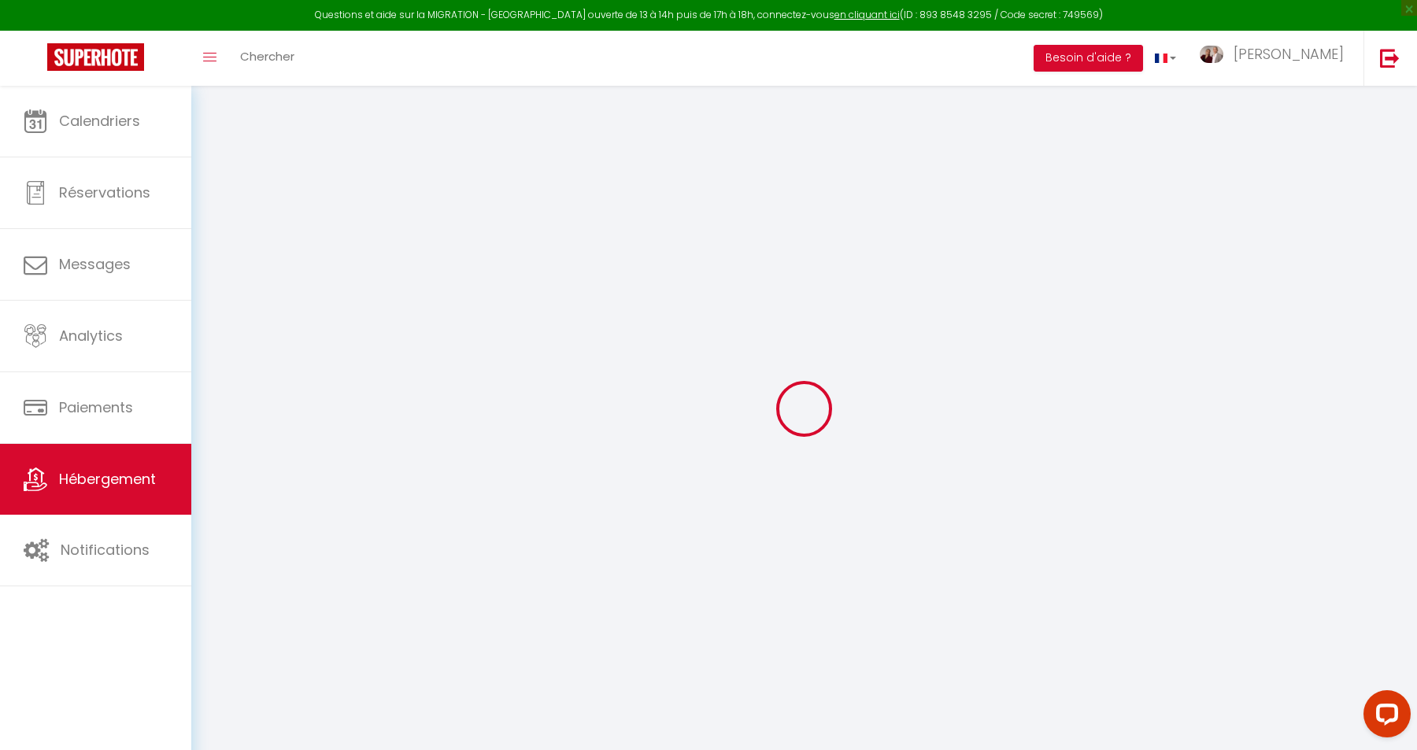
checkbox input "false"
select select
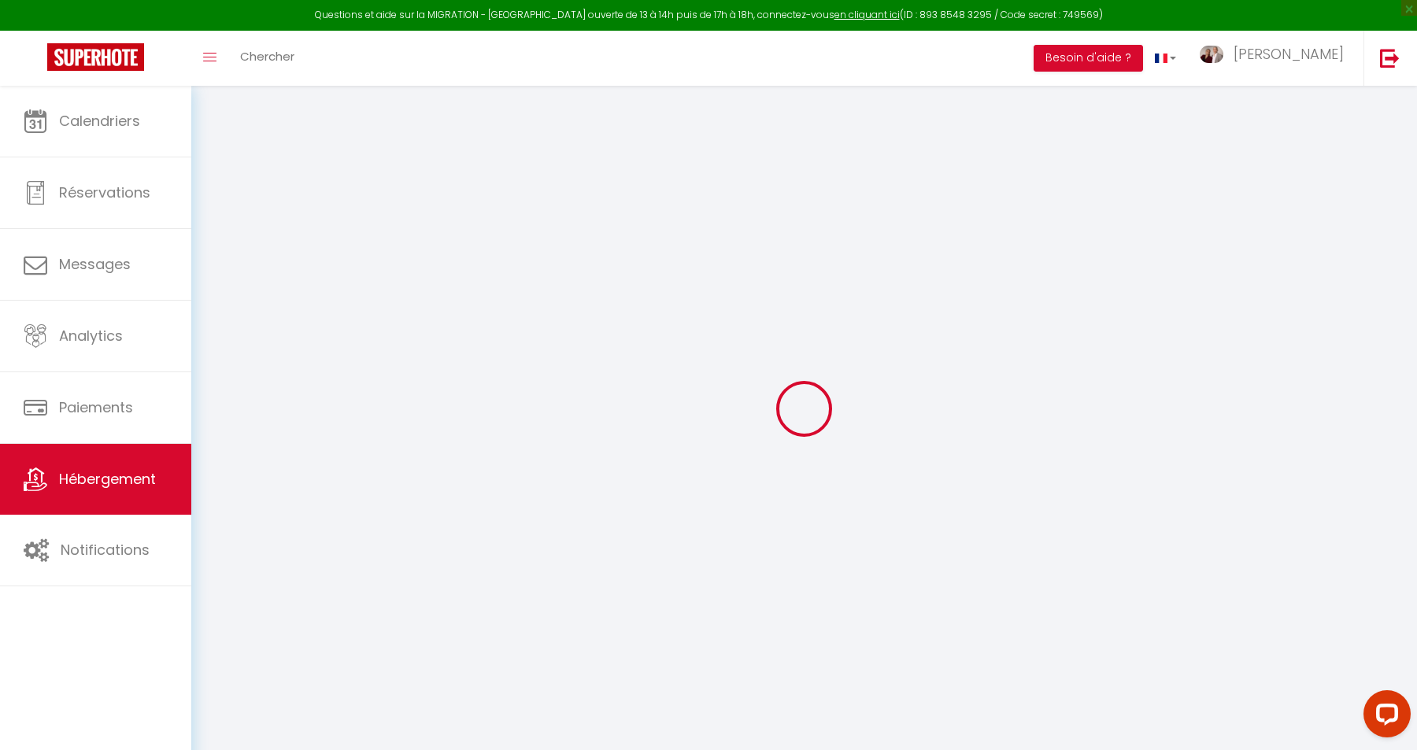
select select
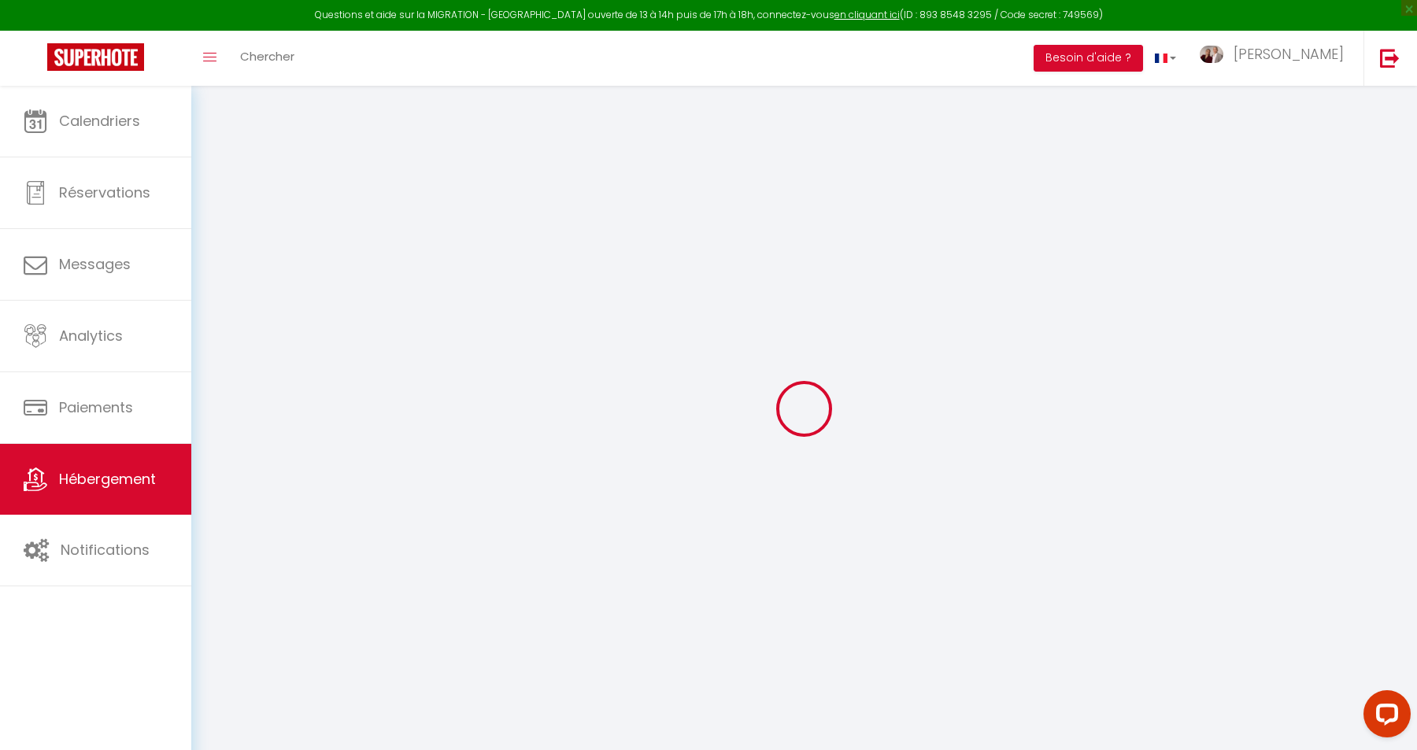
select select
checkbox input "false"
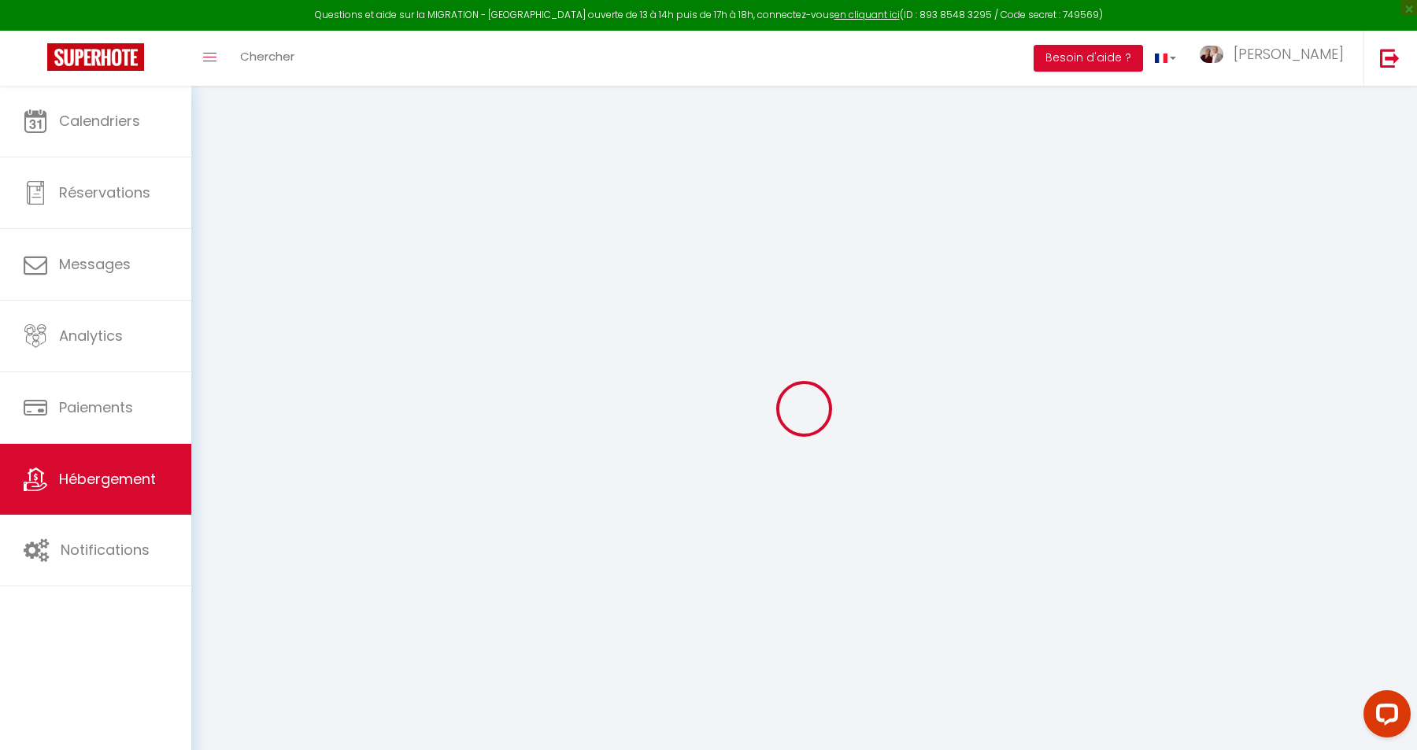
checkbox input "false"
select select
type input "Suite du lac · Suite romantique du lac, spa, lac & casino à 2 min"
type input "Anouk Bloch Immobilier"
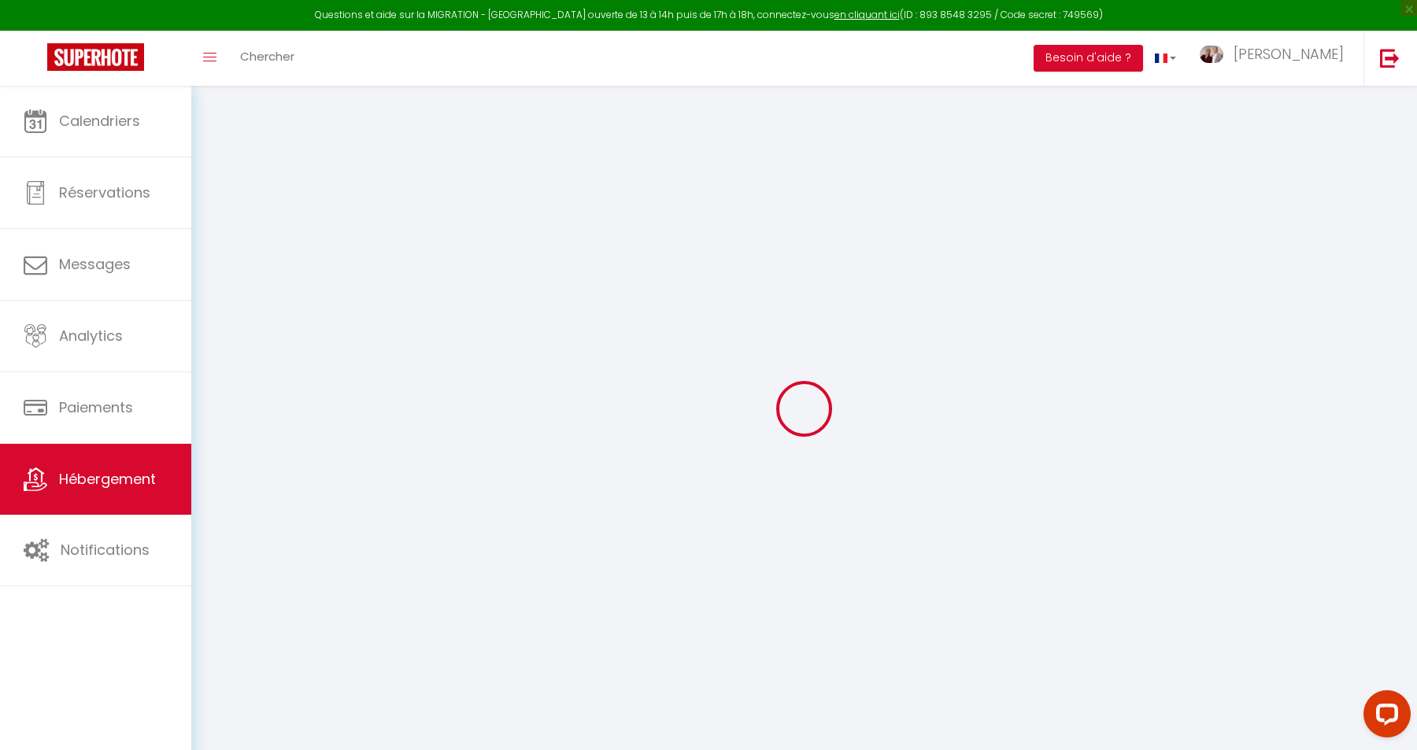
type input "17 rue des fusillés de la Résistance"
type input "92800"
type input "Puteaux"
select select "2"
type input "129"
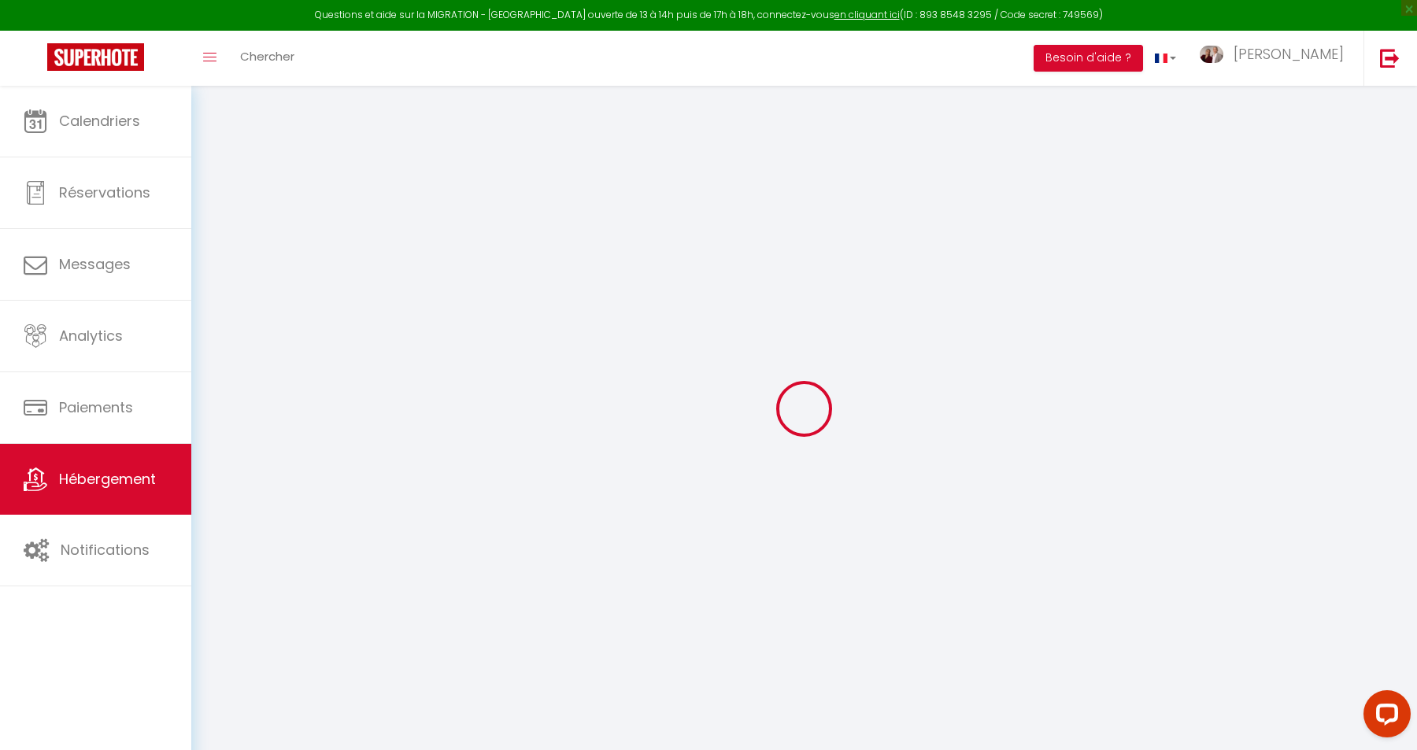
type input "48"
type input "16.25"
type input "13"
type input "500"
select select
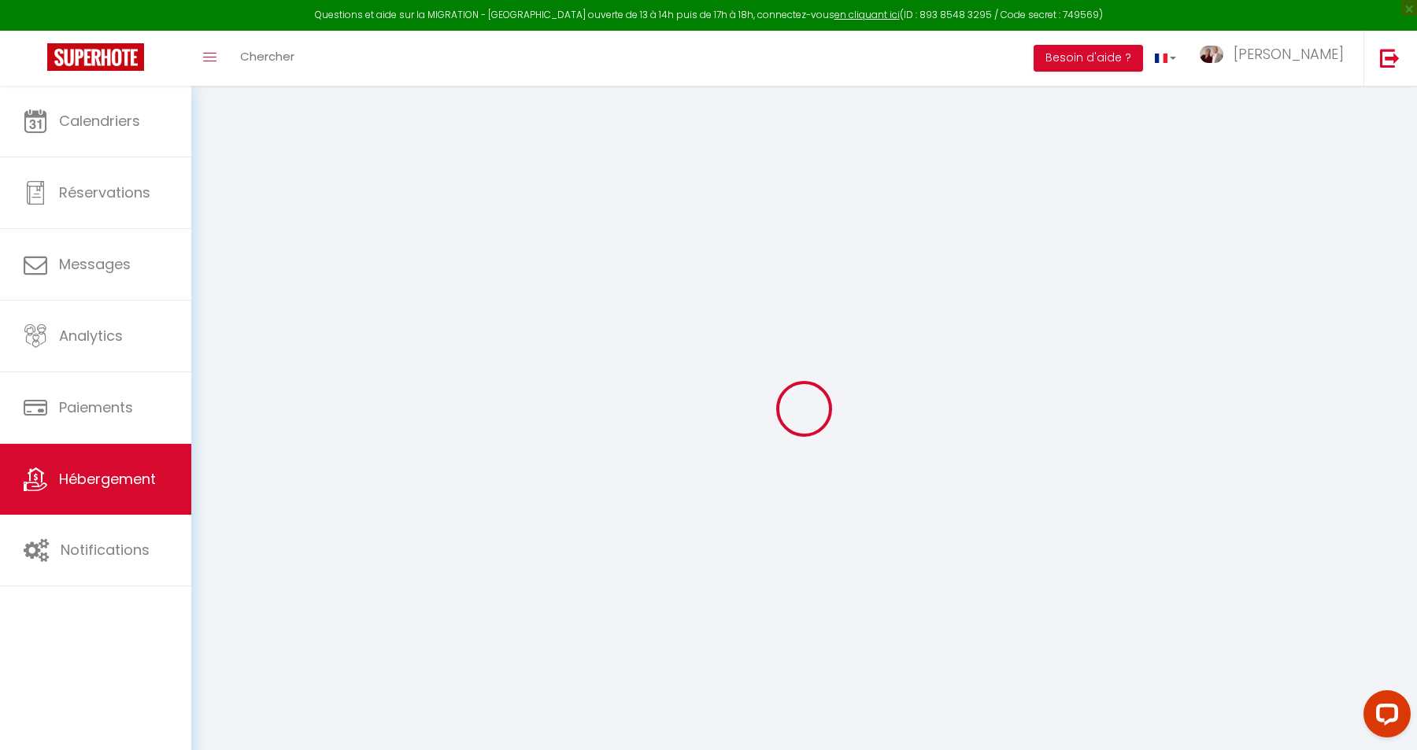
select select
type input "35 Rue de Malleville"
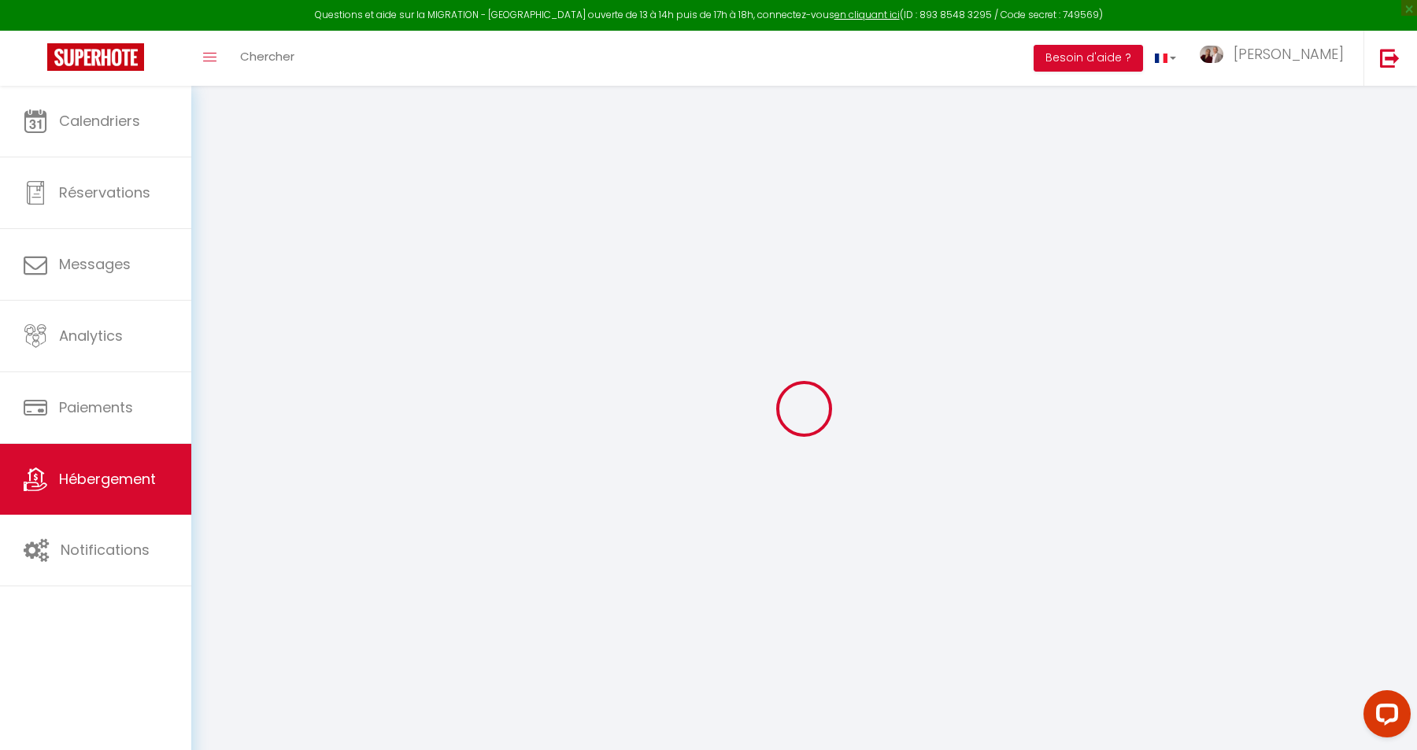
type input "95880"
type input "Enghien-les-Bains"
type input "[EMAIL_ADDRESS][DOMAIN_NAME]"
select select "12819"
checkbox input "false"
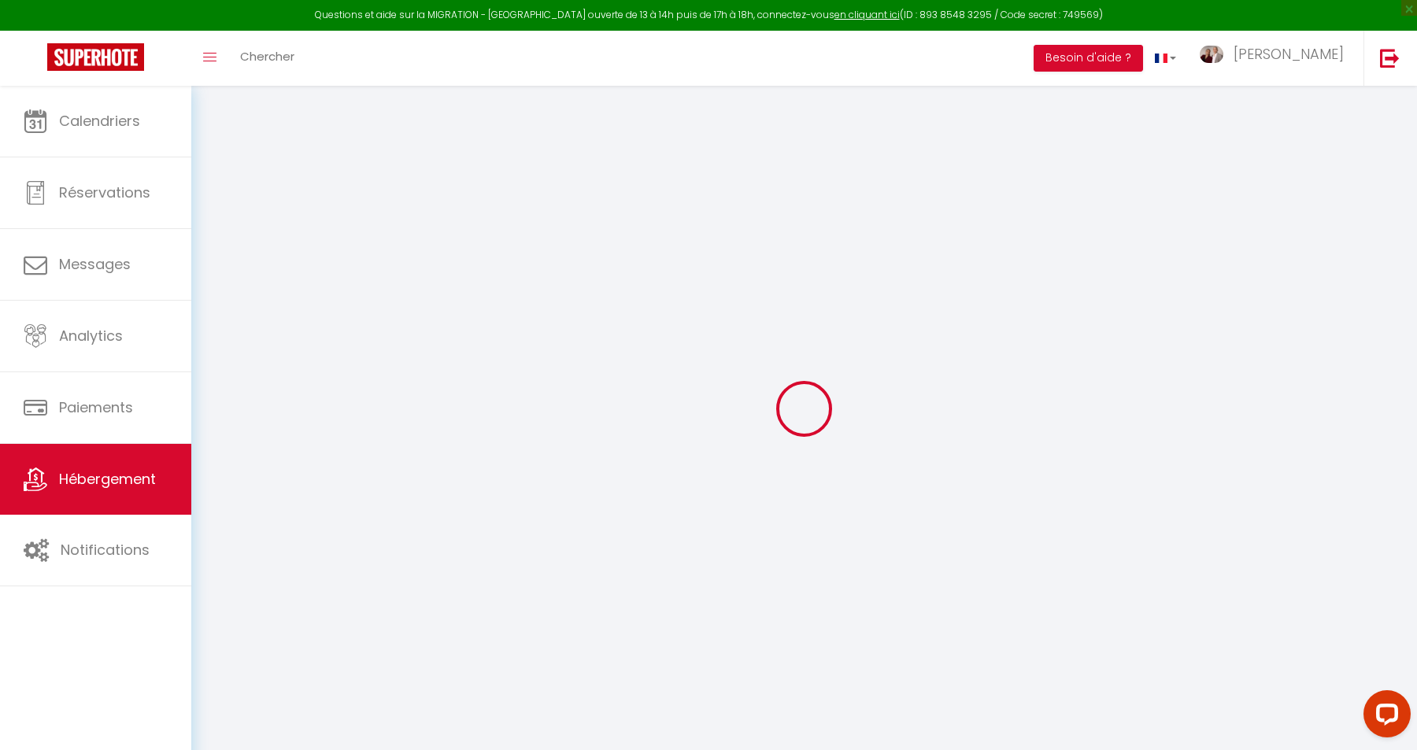
checkbox input "false"
radio input "true"
type input "18"
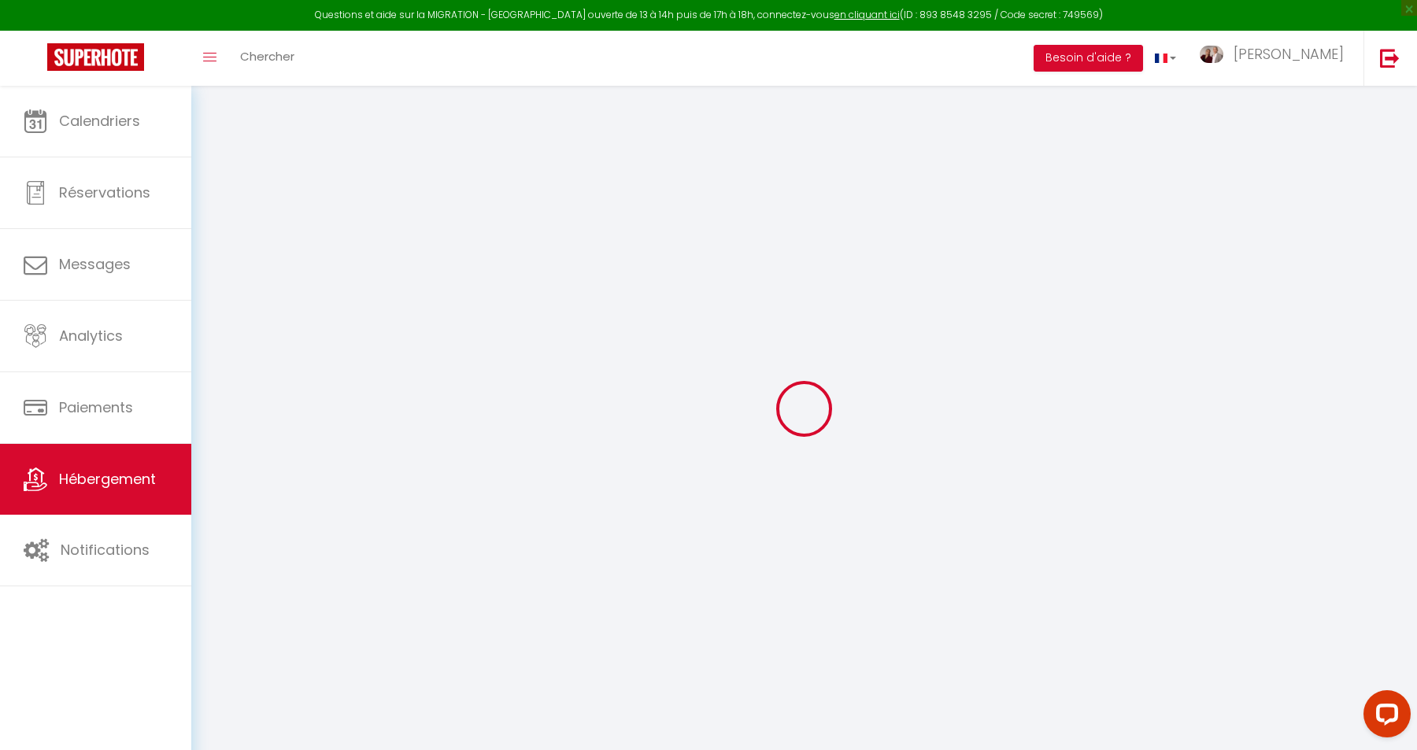
type input "35"
type input "0"
select select
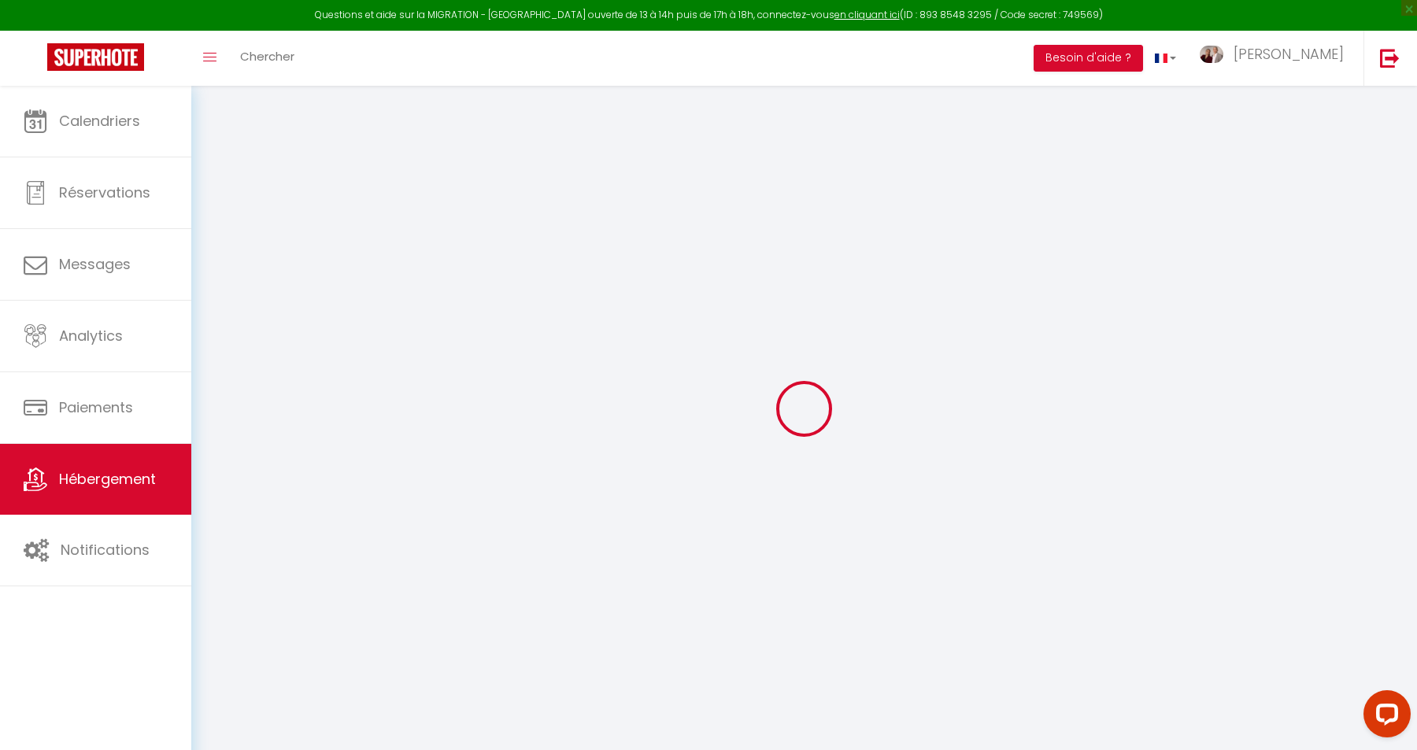
select select
checkbox input "false"
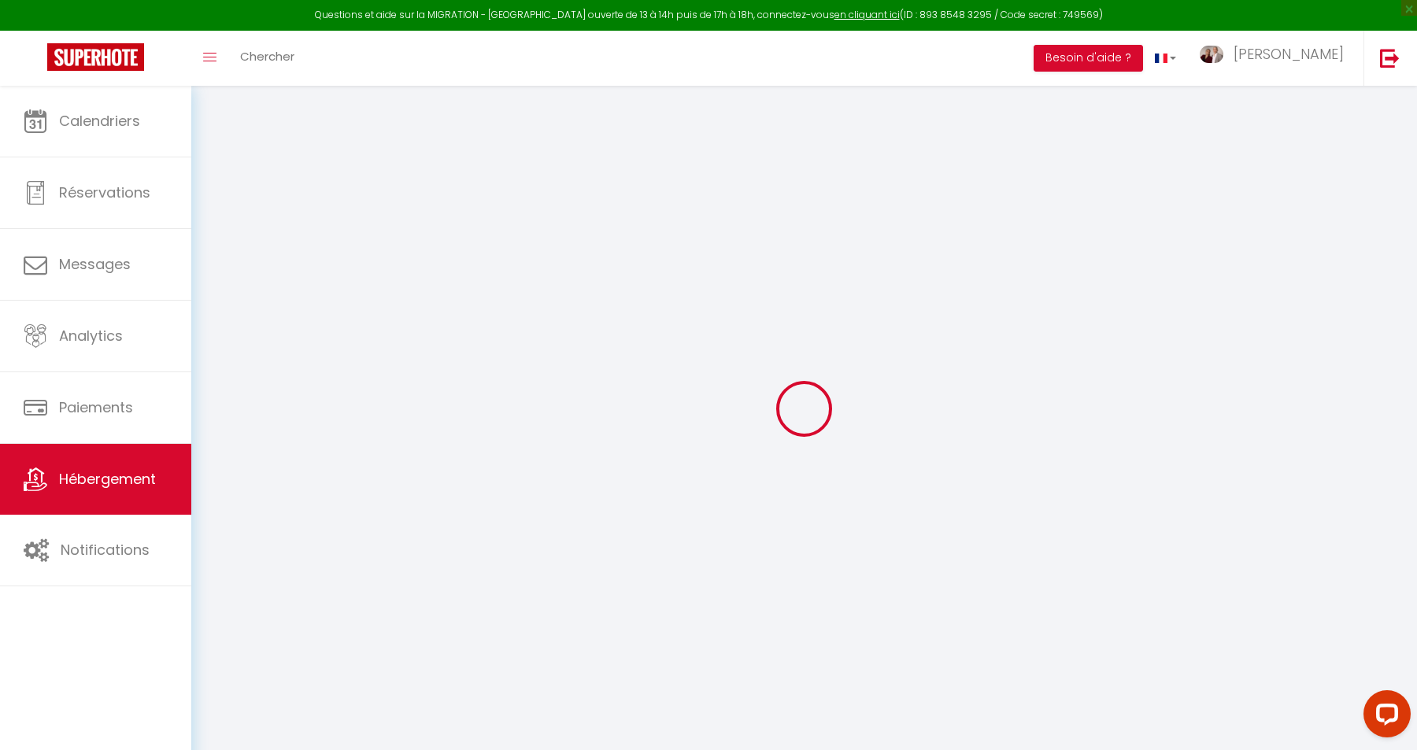
checkbox input "false"
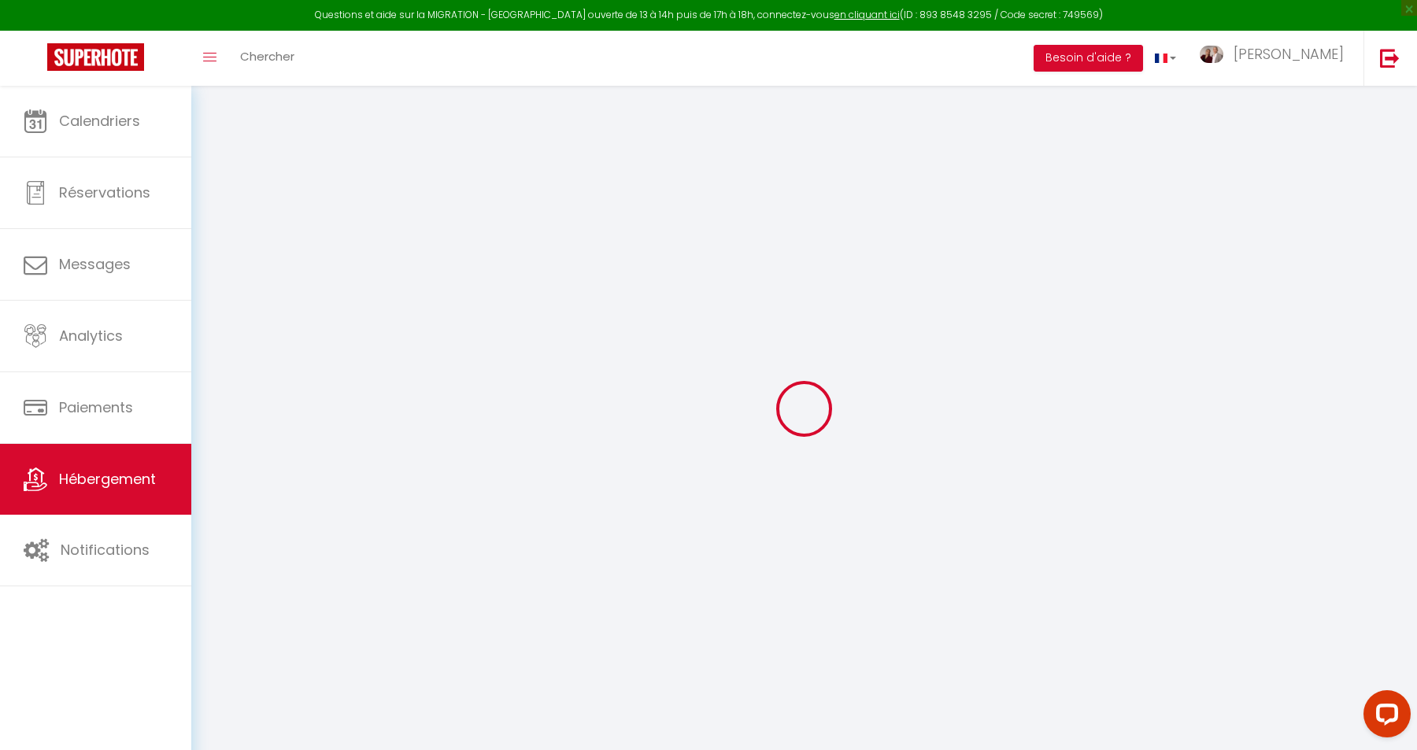
checkbox input "false"
select select "16:00"
select select "21:00"
select select "11:00"
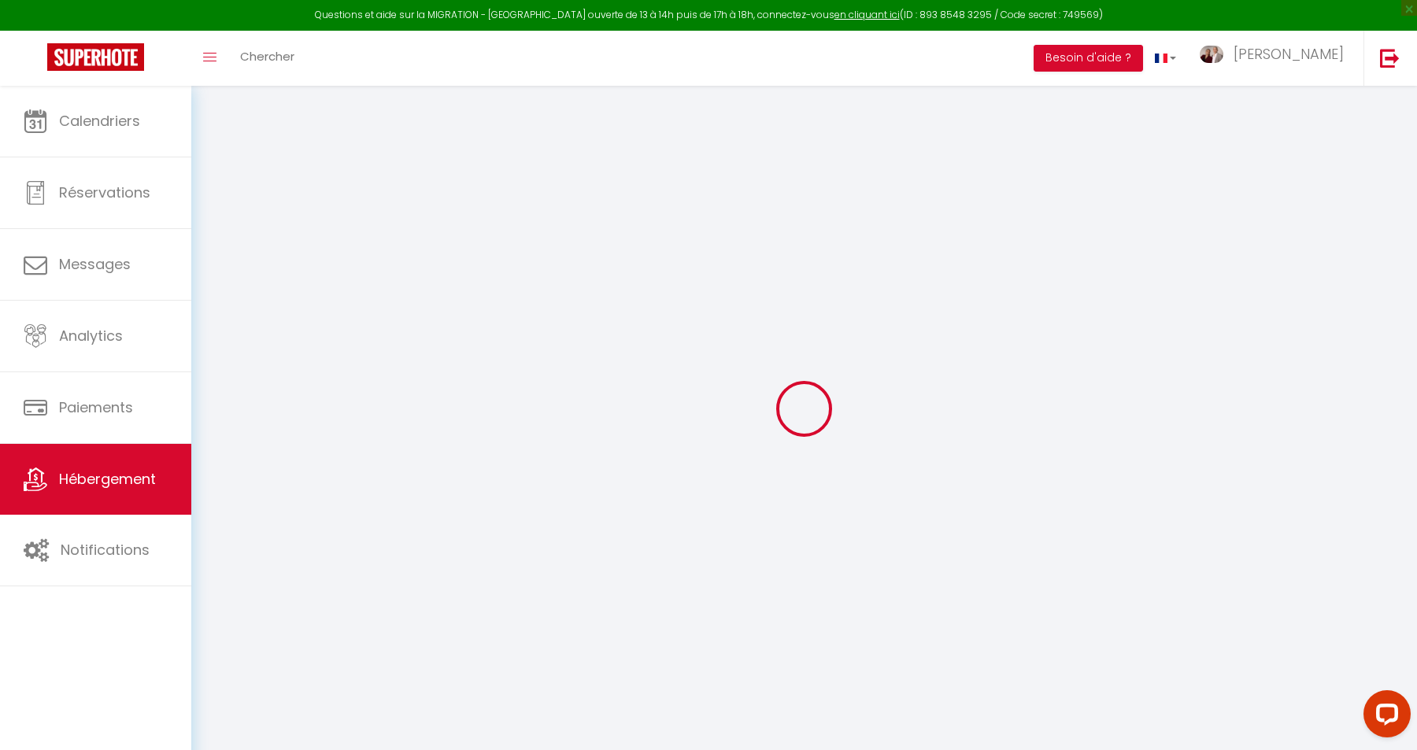
select select "30"
checkbox input "false"
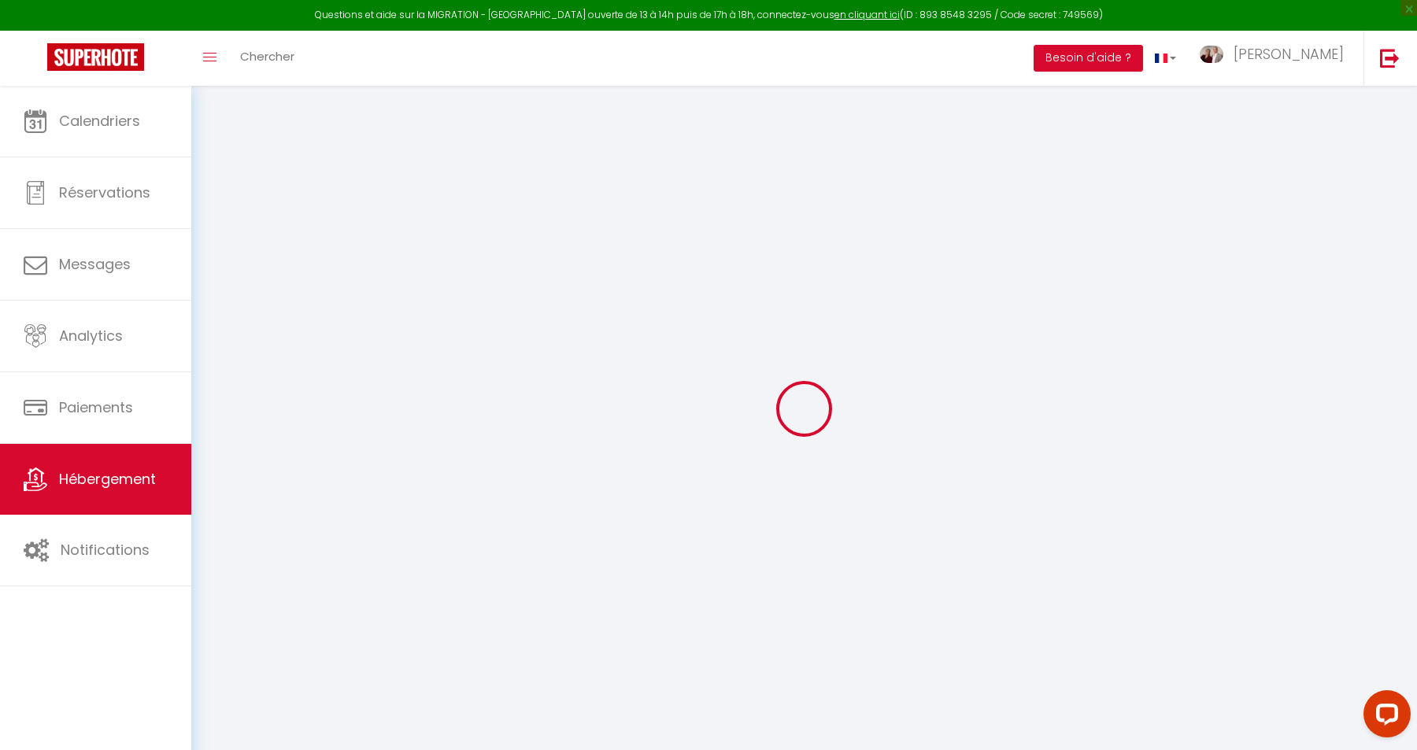
checkbox input "false"
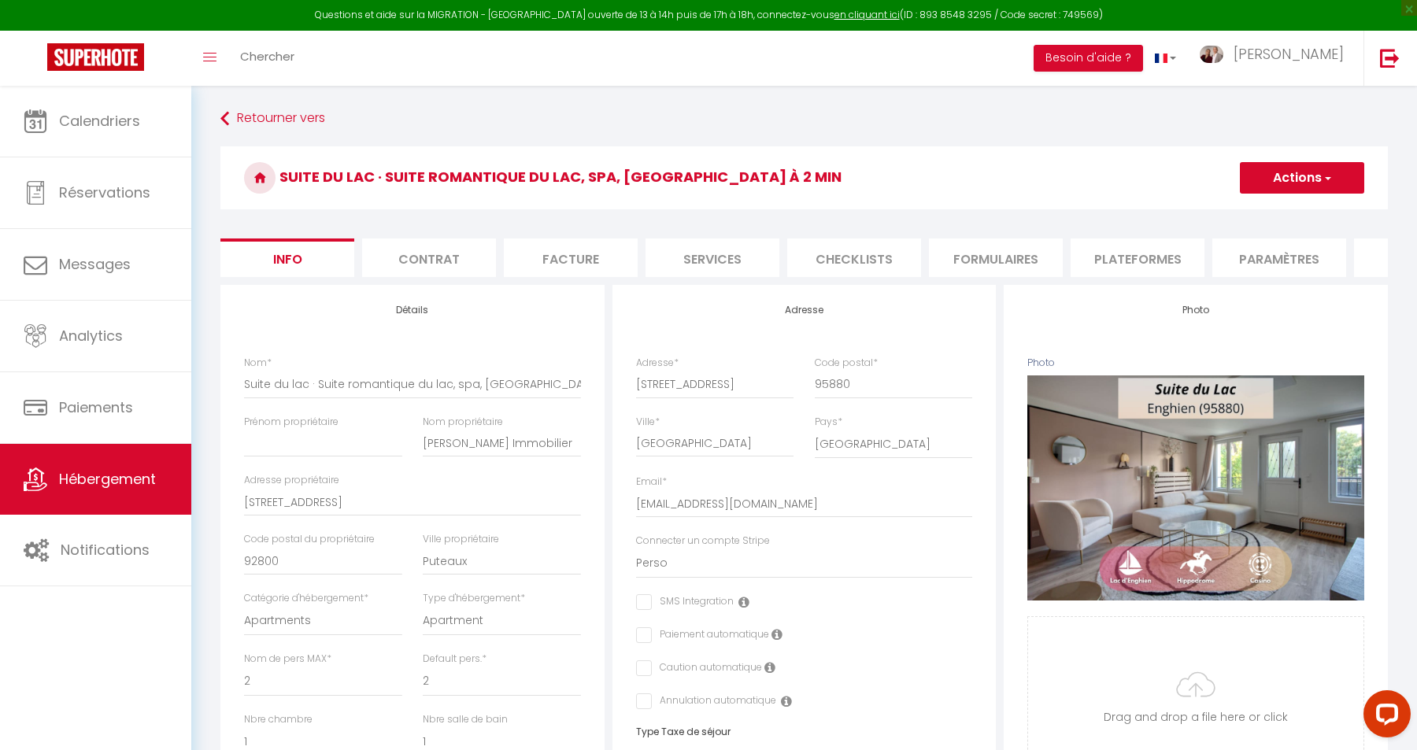
click at [1024, 138] on div "Retourner vers Suite du lac · Suite romantique du lac, spa, lac & casino à 2 mi…" at bounding box center [804, 726] width 1188 height 1243
click at [1323, 59] on span "[PERSON_NAME]" at bounding box center [1289, 54] width 110 height 20
click at [1294, 117] on link "Paramètres" at bounding box center [1301, 109] width 117 height 27
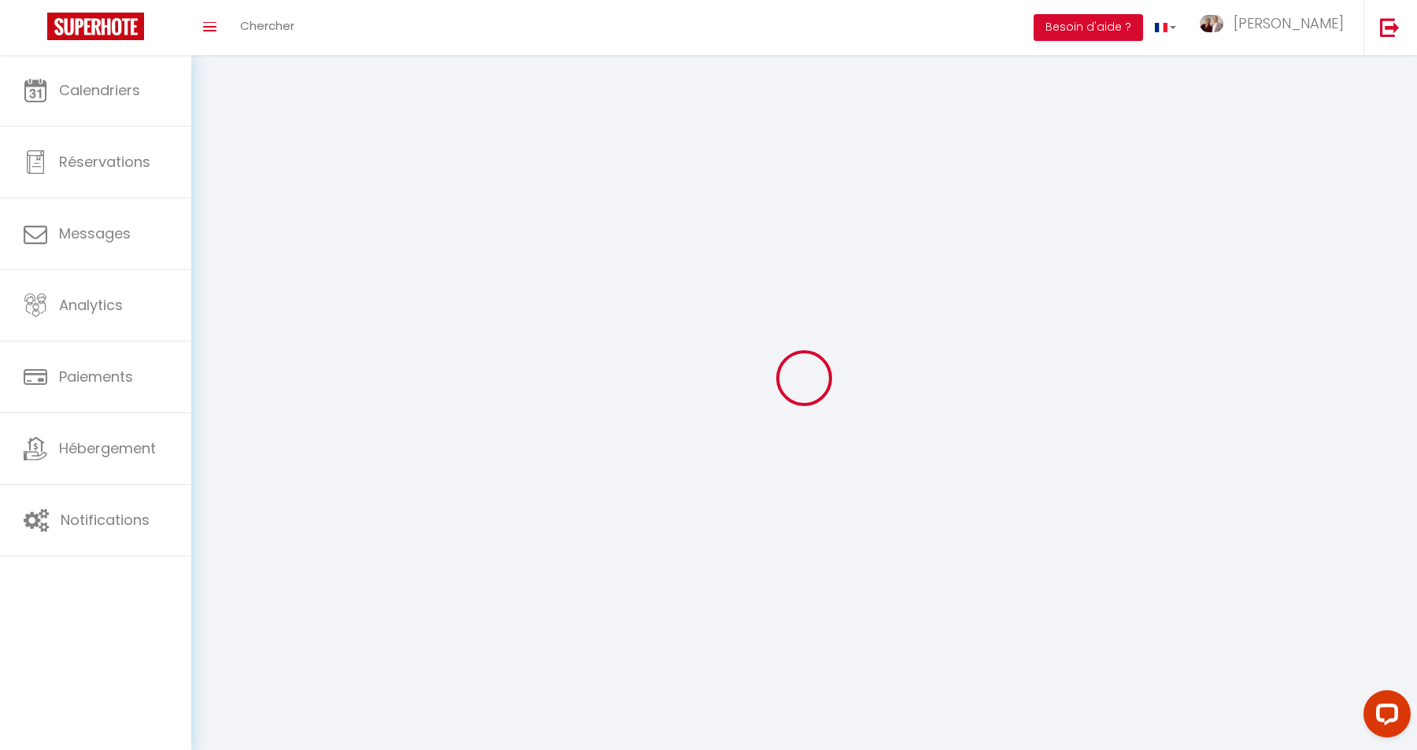
select select "fr"
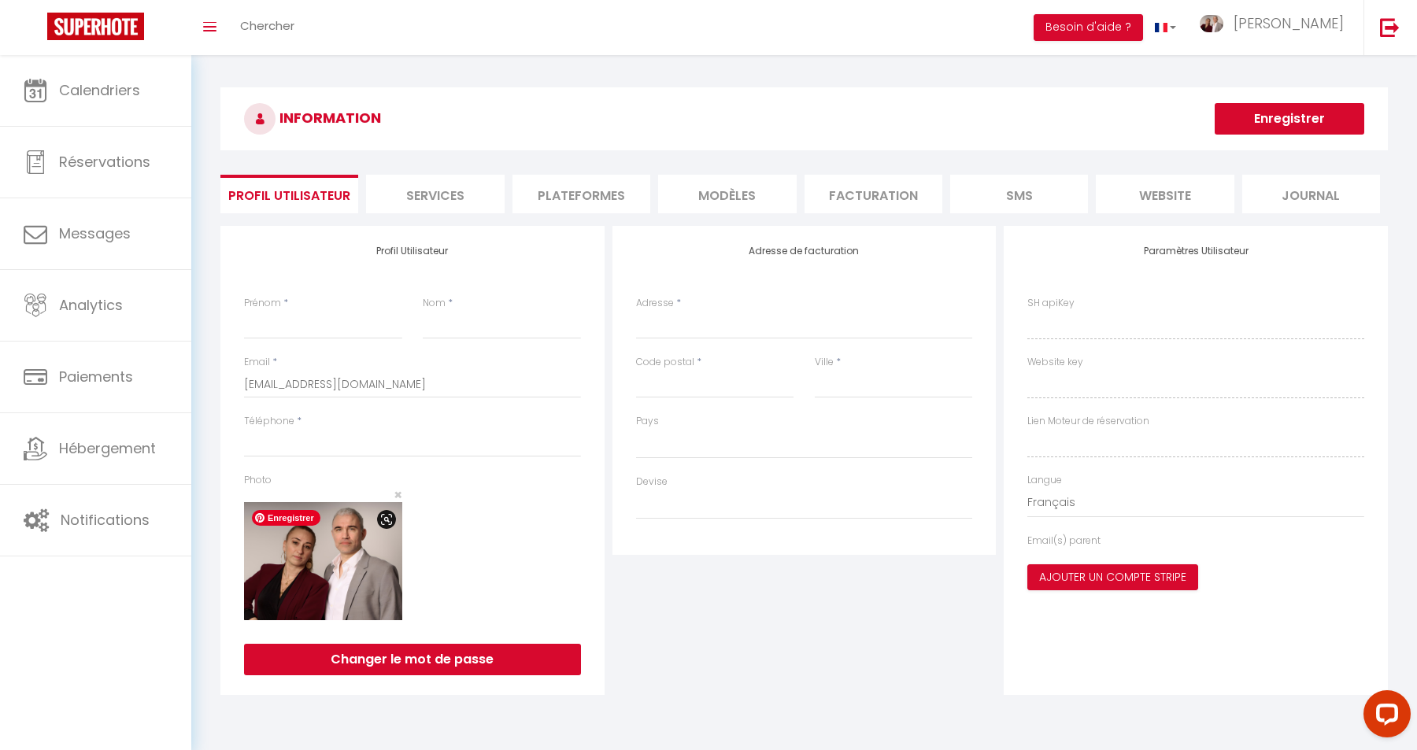
type input "[PERSON_NAME]"
type input "Page"
type input "0786125843"
type input "[STREET_ADDRESS]"
type input "95130"
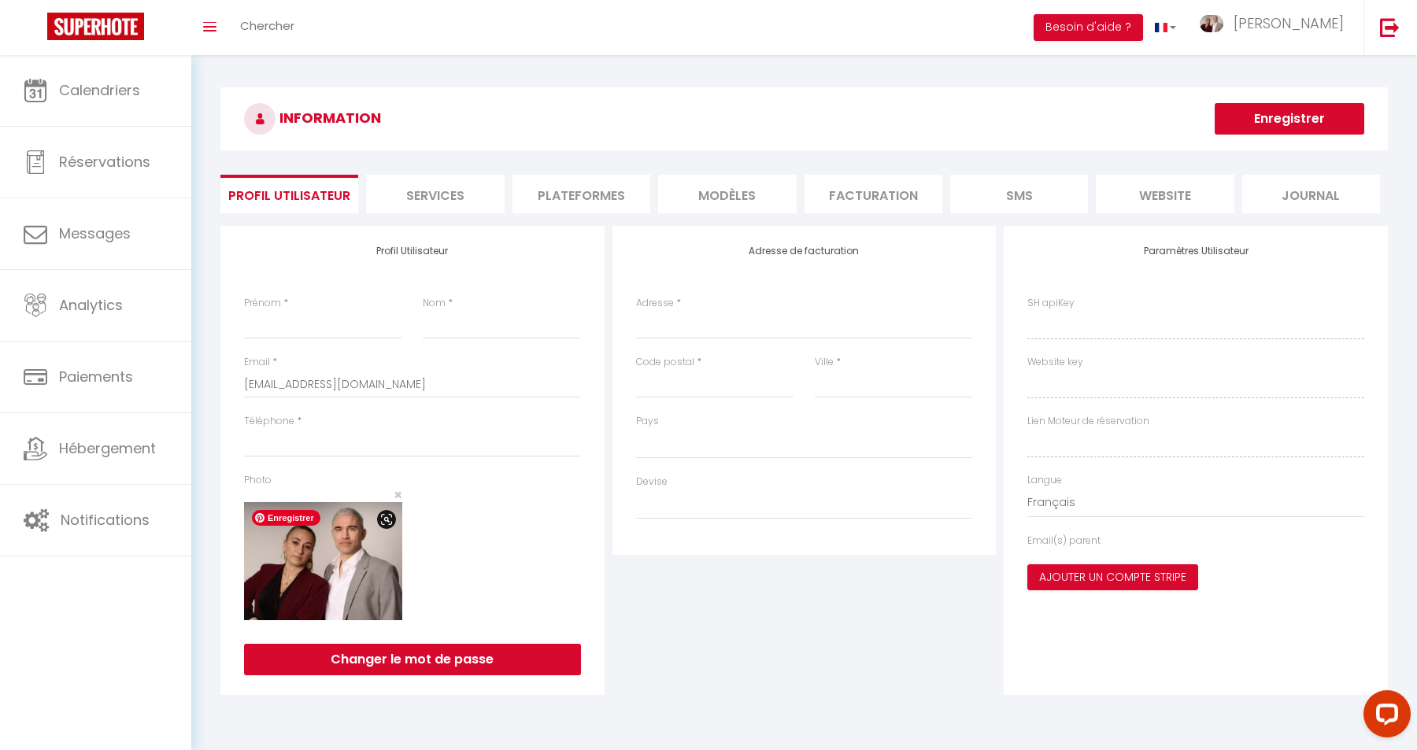
type input "[GEOGRAPHIC_DATA]"
type input "3Z8sBbBRdshZFB7r1Q26ZNmXf"
type input "N4f6cgoRSM4IVvVjrN0XHZVdl"
type input "[URL][DOMAIN_NAME]"
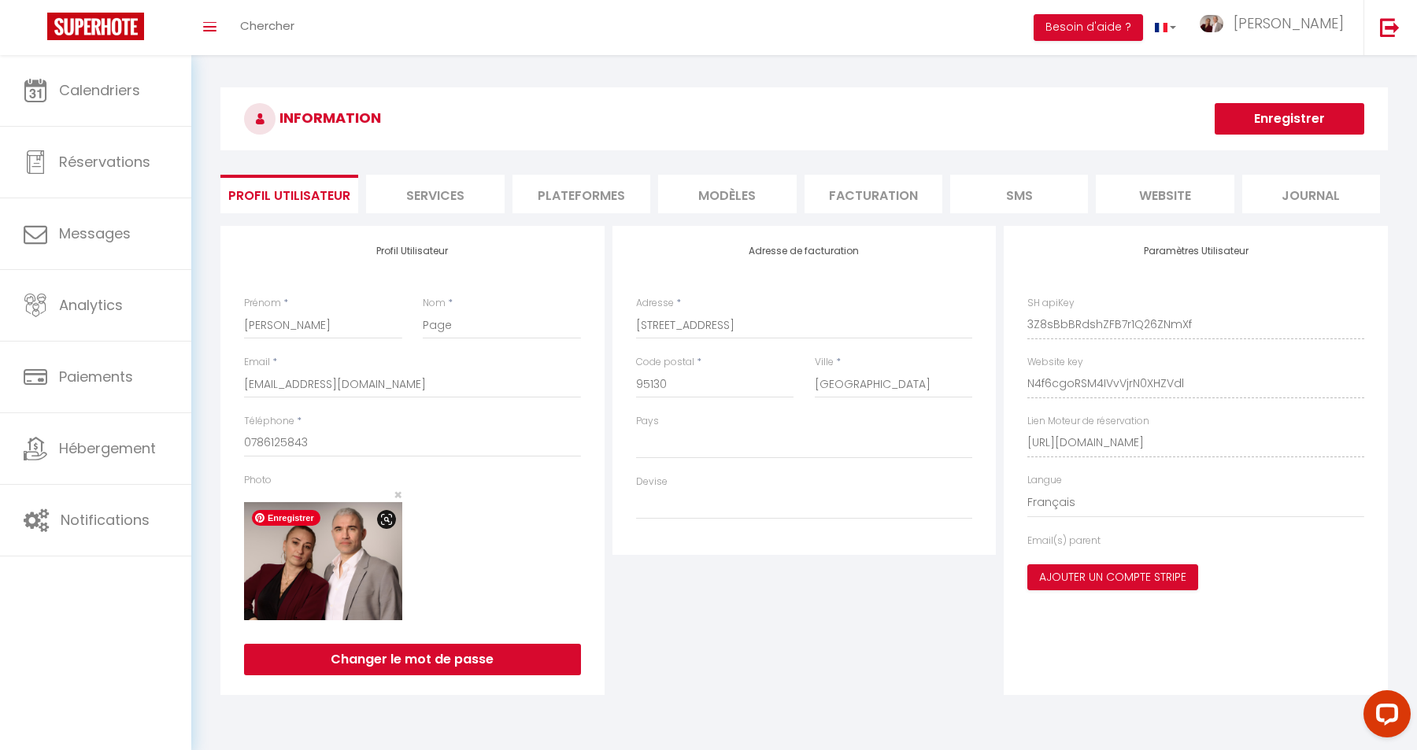
select select "1"
select select "28"
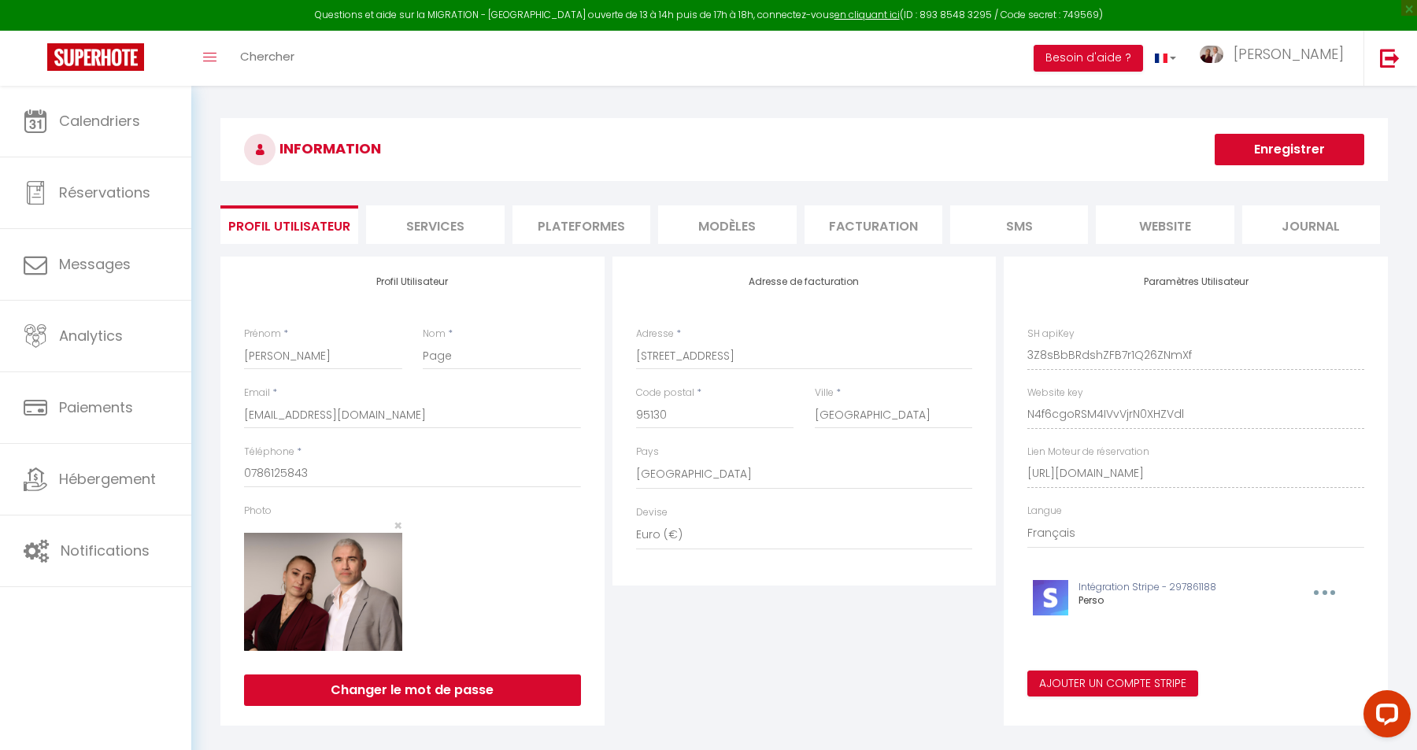
click at [587, 224] on li "Plateformes" at bounding box center [582, 225] width 138 height 39
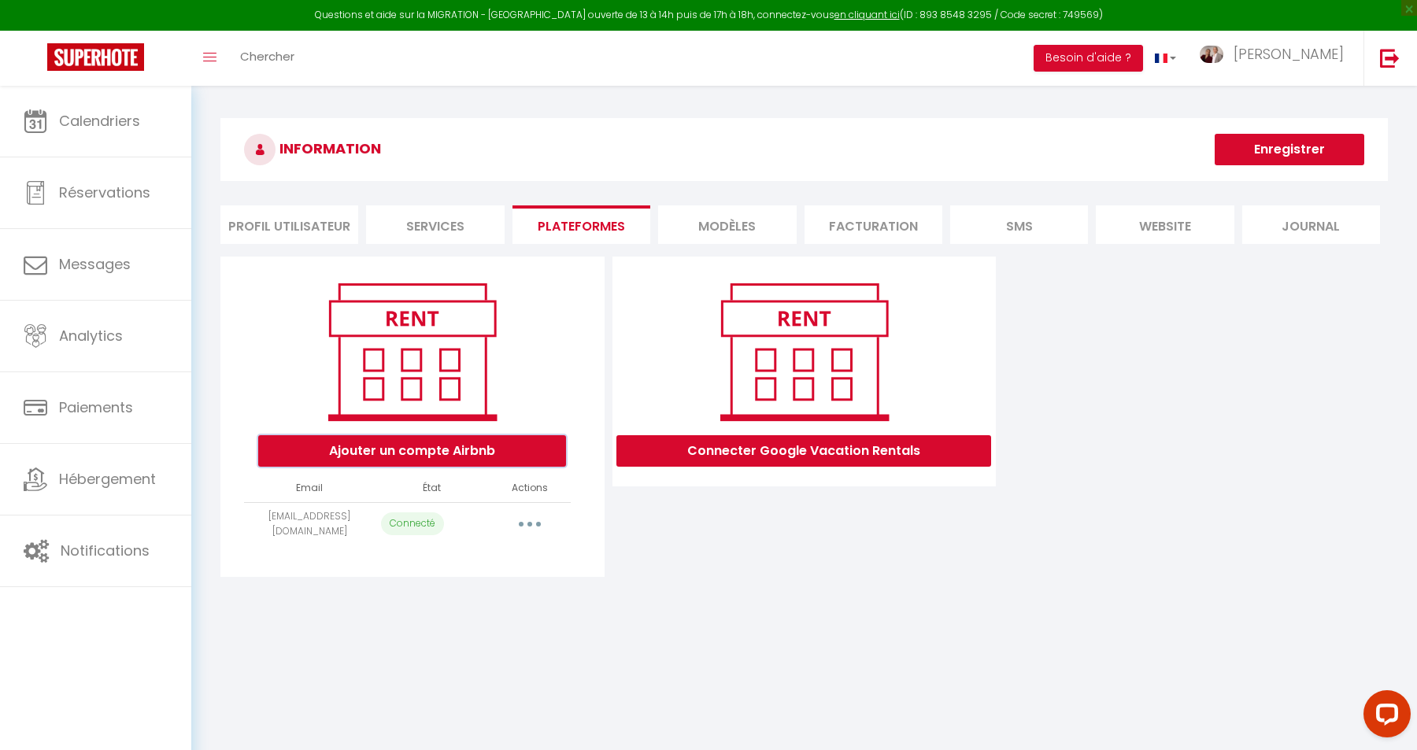
click at [395, 453] on button "Ajouter un compte Airbnb" at bounding box center [412, 450] width 308 height 31
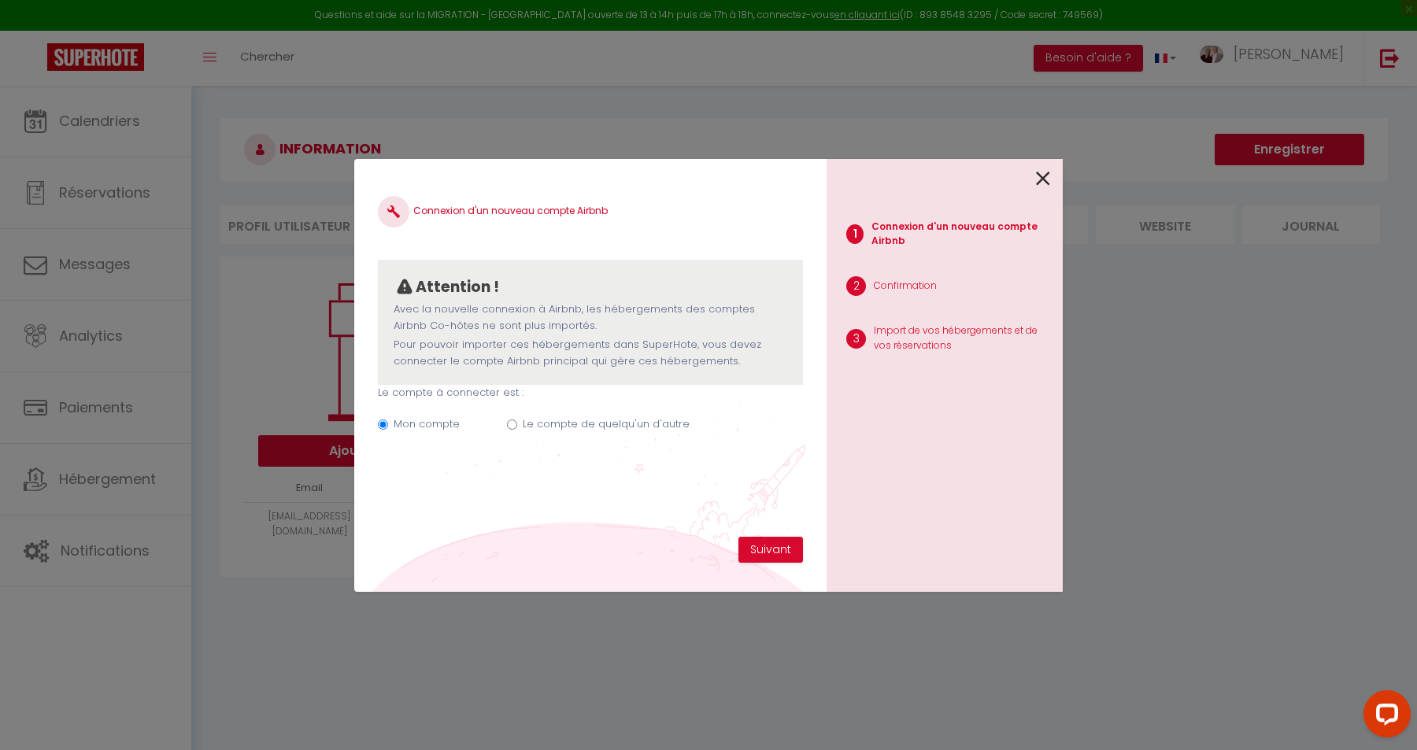
click at [535, 422] on label "Le compte de quelqu'un d'autre" at bounding box center [606, 425] width 167 height 16
click at [517, 422] on input "Le compte de quelqu'un d'autre" at bounding box center [512, 425] width 10 height 10
radio input "true"
radio input "false"
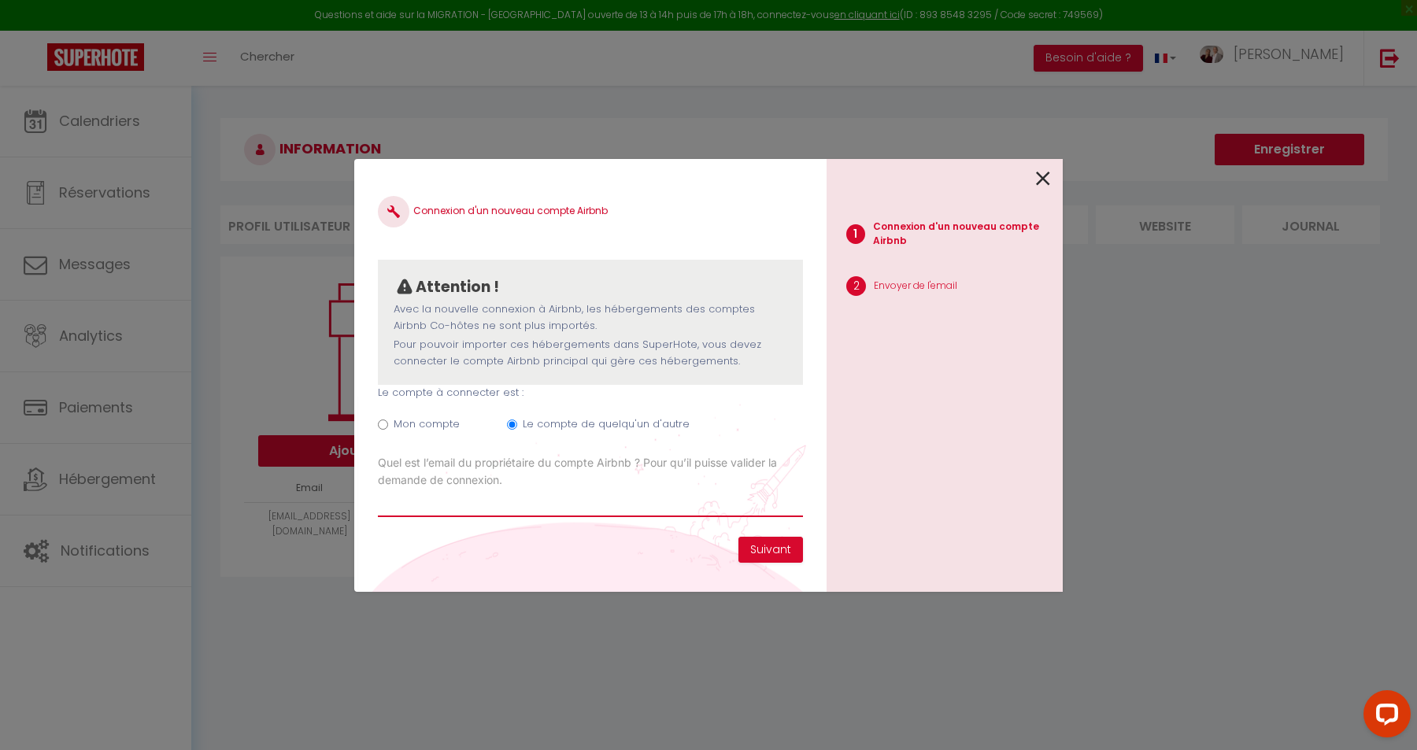
click at [512, 513] on input "Email connexion Airbnb" at bounding box center [590, 503] width 425 height 28
type input "[EMAIL_ADDRESS][DOMAIN_NAME]"
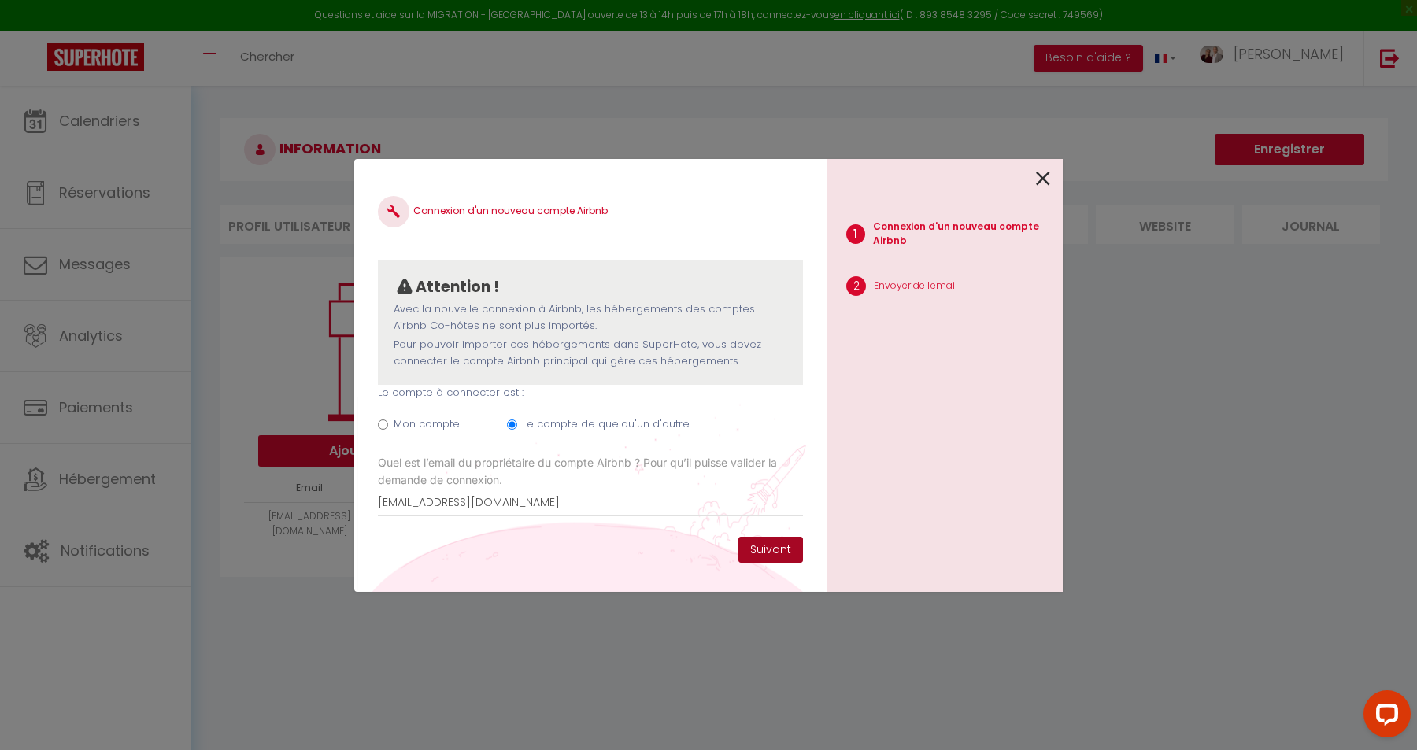
click at [766, 551] on button "Suivant" at bounding box center [771, 550] width 65 height 27
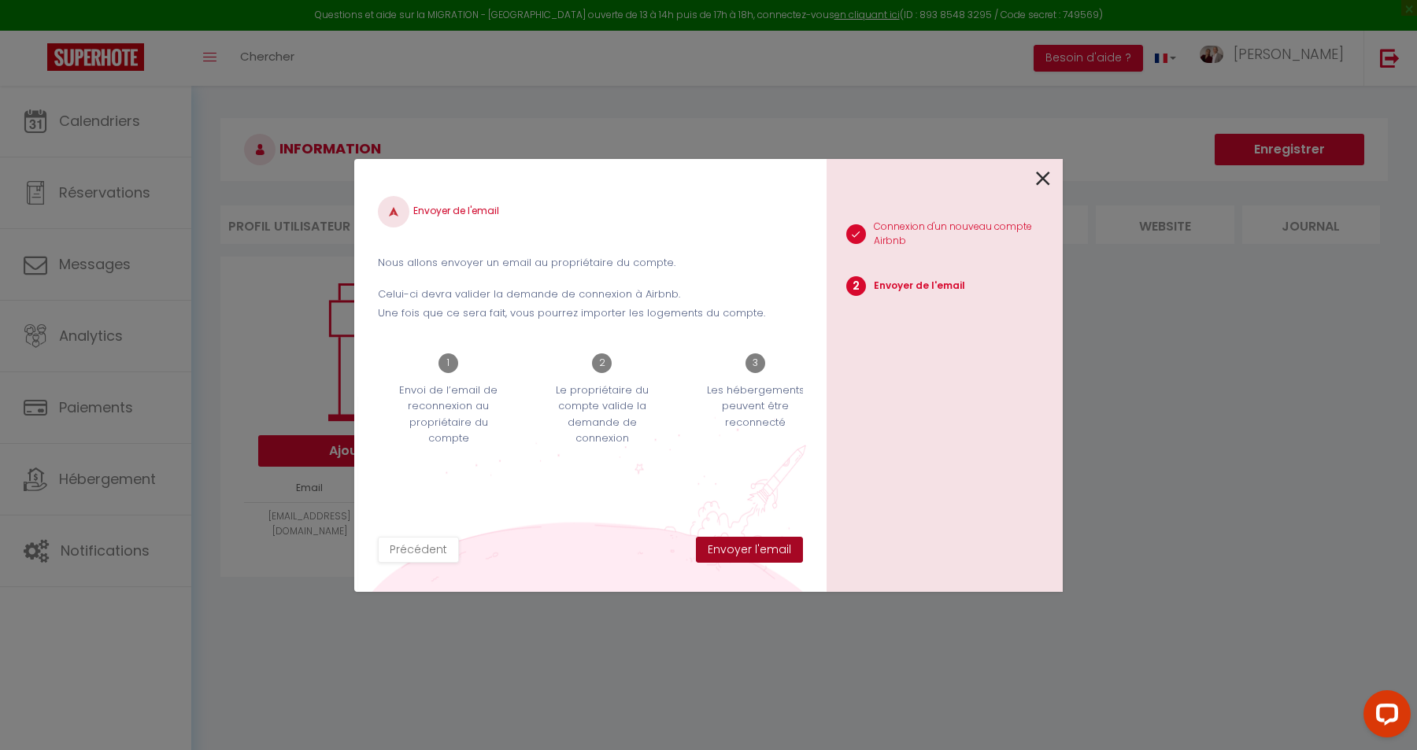
click at [766, 551] on button "Envoyer l'email" at bounding box center [749, 550] width 107 height 27
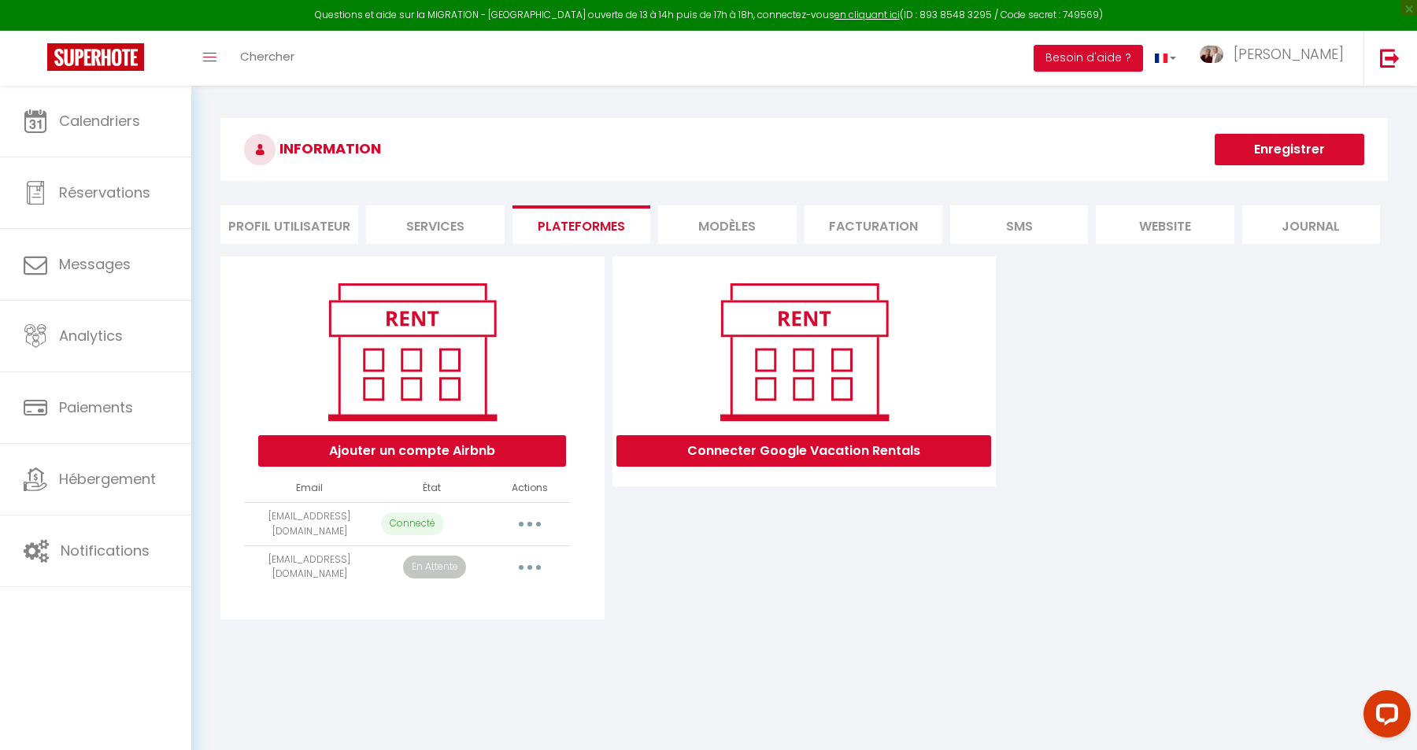
click at [535, 567] on button "button" at bounding box center [530, 567] width 44 height 25
click at [502, 603] on link "Importer les appartements" at bounding box center [460, 603] width 174 height 27
select select "53370"
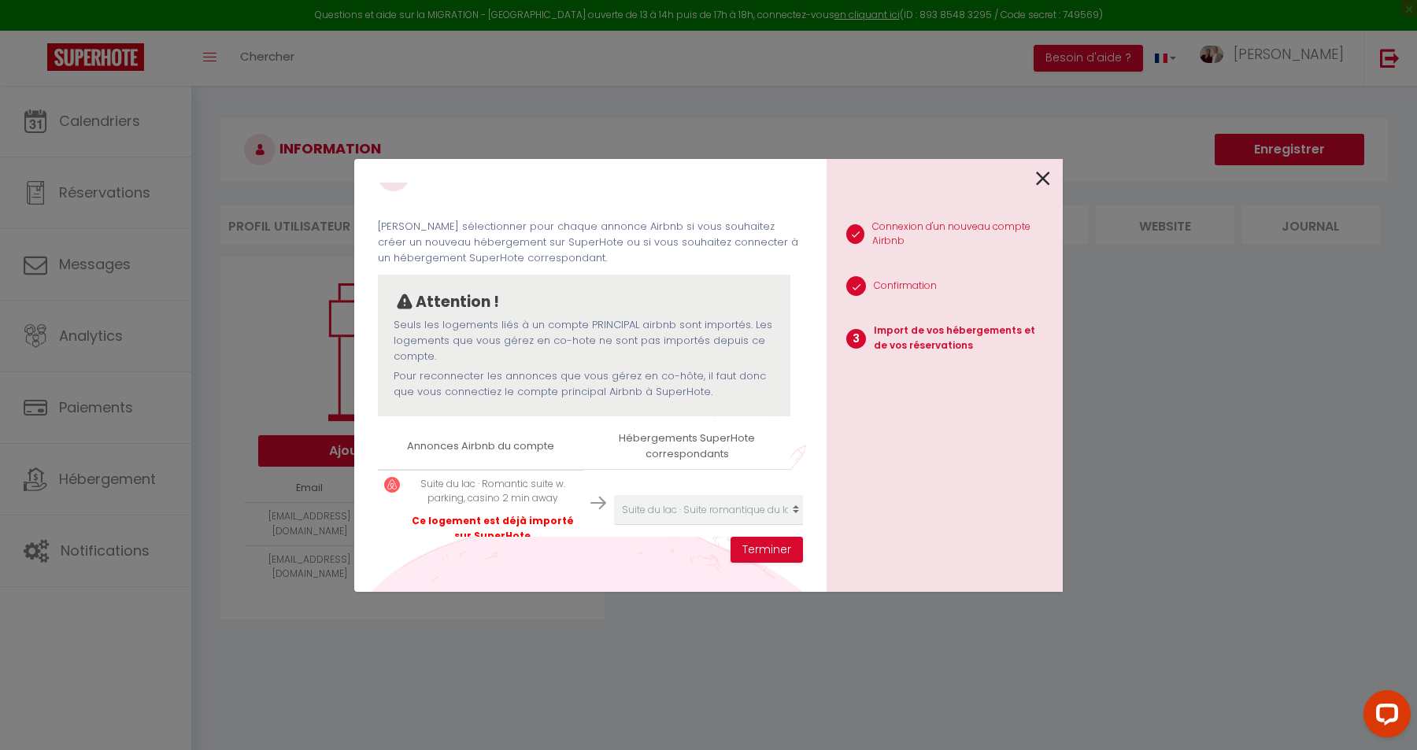
scroll to position [63, 0]
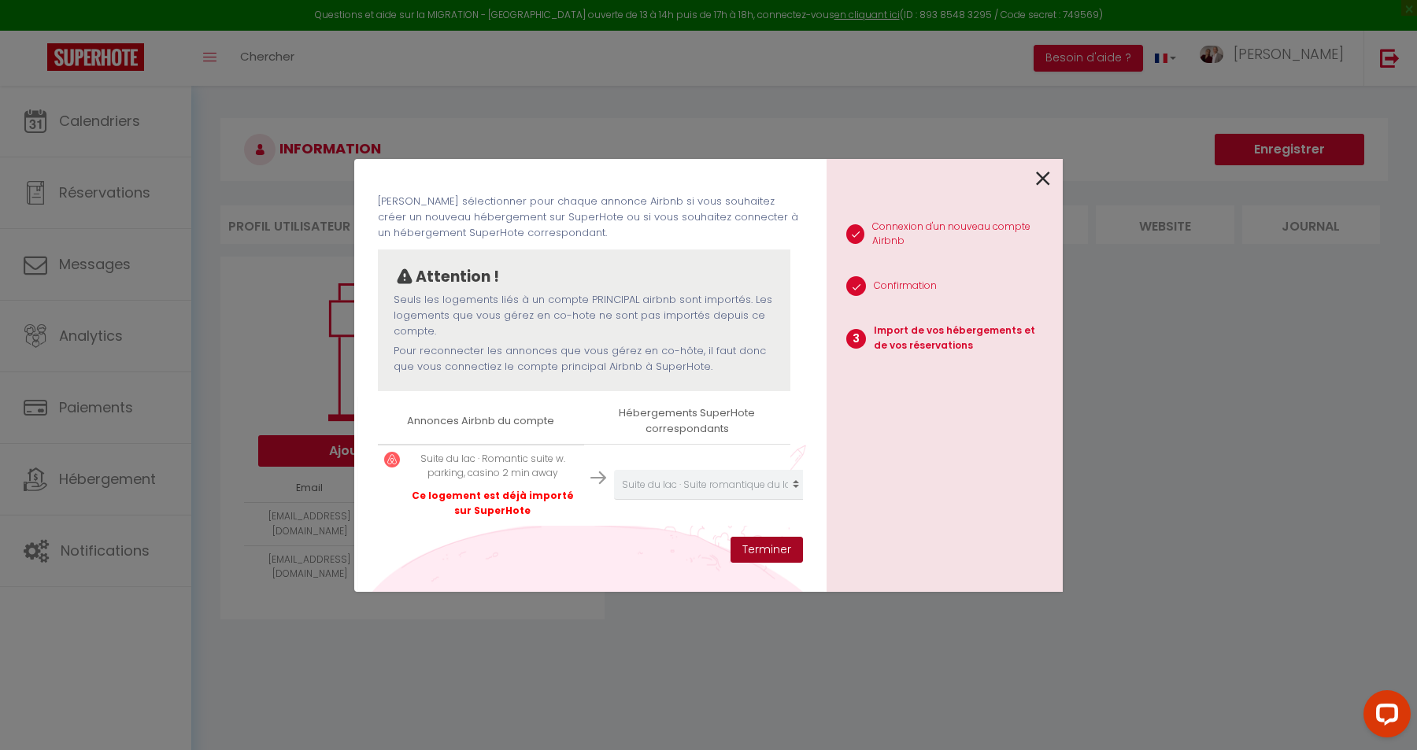
click at [772, 552] on button "Terminer" at bounding box center [767, 550] width 72 height 27
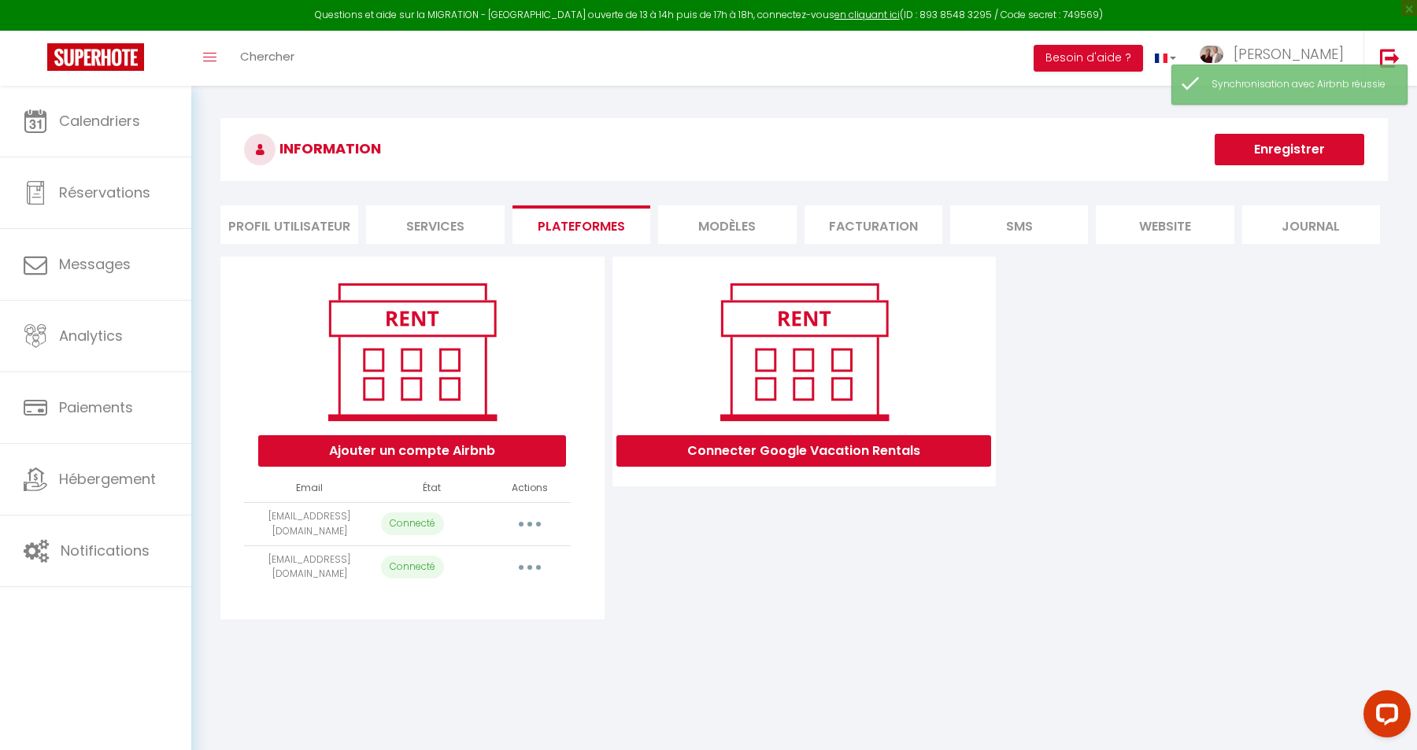
click at [922, 110] on div "INFORMATION Enregistrer Profil Utilisateur Services Plateformes MODÈLES Factura…" at bounding box center [804, 375] width 1226 height 578
click at [906, 117] on div "INFORMATION Enregistrer Profil Utilisateur Services Plateformes MODÈLES Factura…" at bounding box center [804, 375] width 1226 height 578
click at [468, 440] on button "Ajouter un compte Airbnb" at bounding box center [412, 450] width 308 height 31
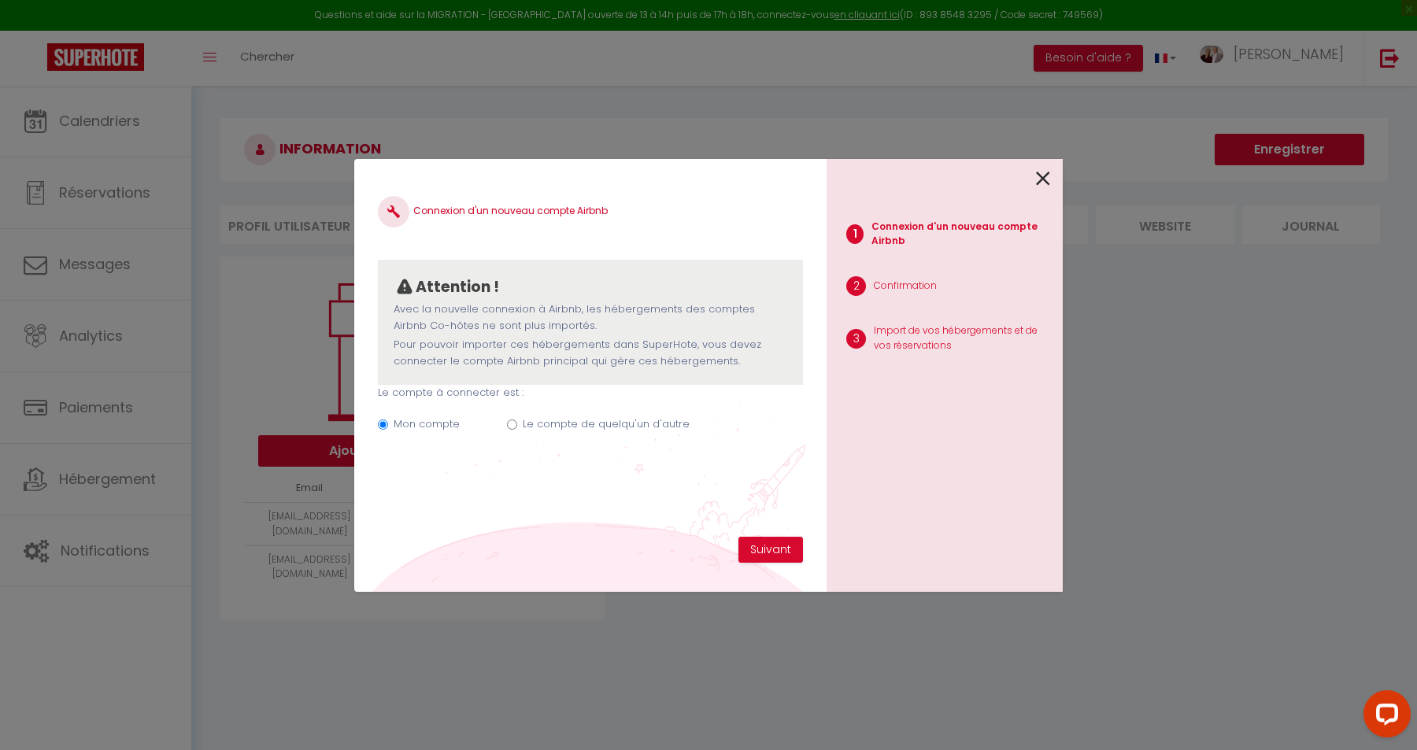
click at [586, 426] on label "Le compte de quelqu'un d'autre" at bounding box center [606, 425] width 167 height 16
click at [517, 426] on input "Le compte de quelqu'un d'autre" at bounding box center [512, 425] width 10 height 10
radio input "true"
radio input "false"
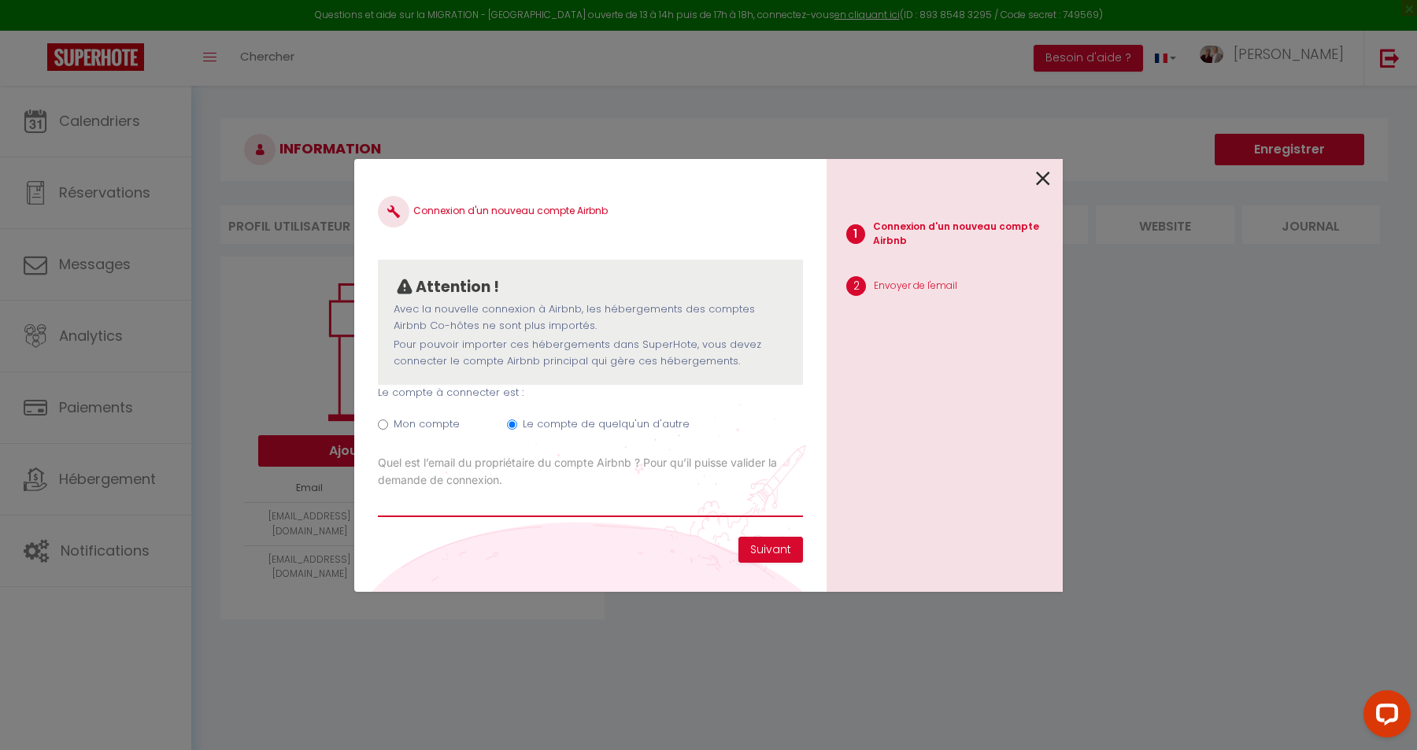
click at [523, 509] on input "Email connexion Airbnb" at bounding box center [590, 503] width 425 height 28
paste input "[EMAIL_ADDRESS][DOMAIN_NAME]"
type input "[EMAIL_ADDRESS][DOMAIN_NAME]"
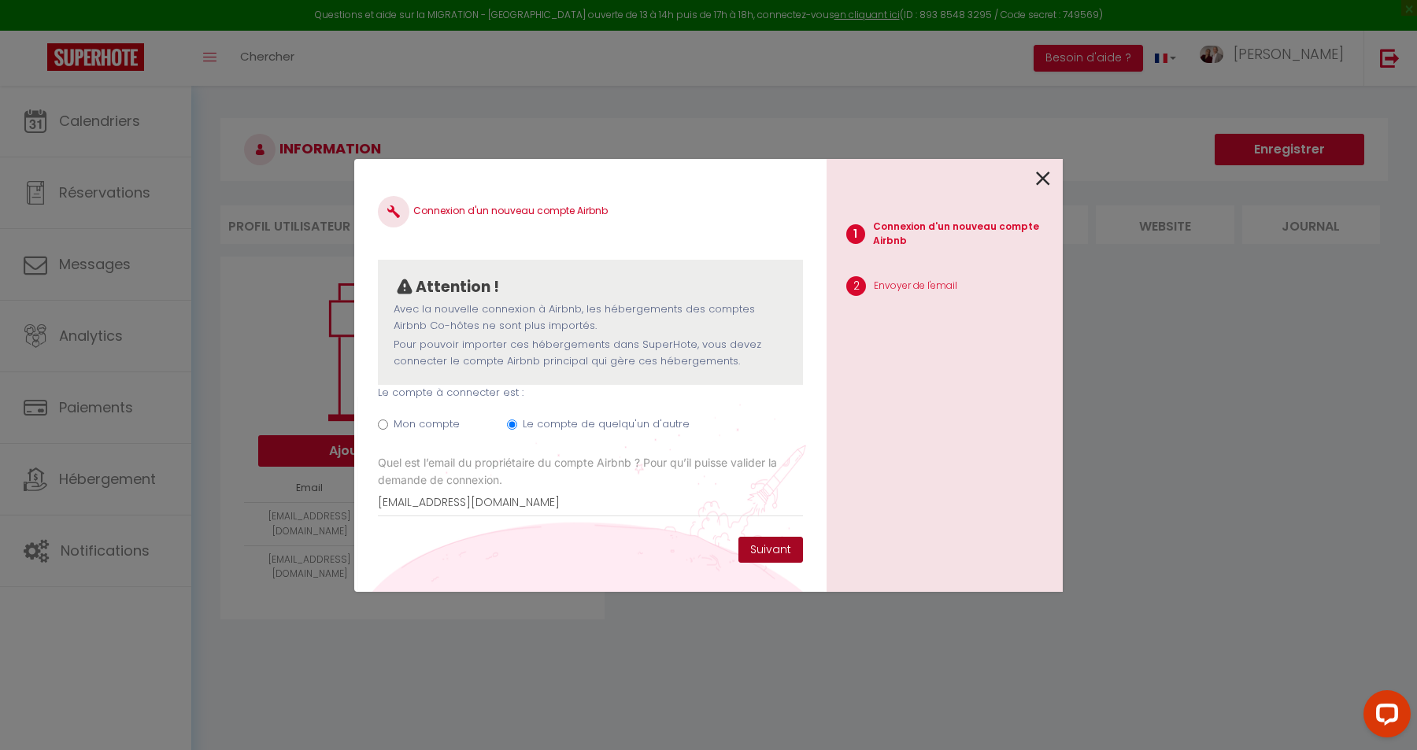
click at [766, 547] on button "Suivant" at bounding box center [771, 550] width 65 height 27
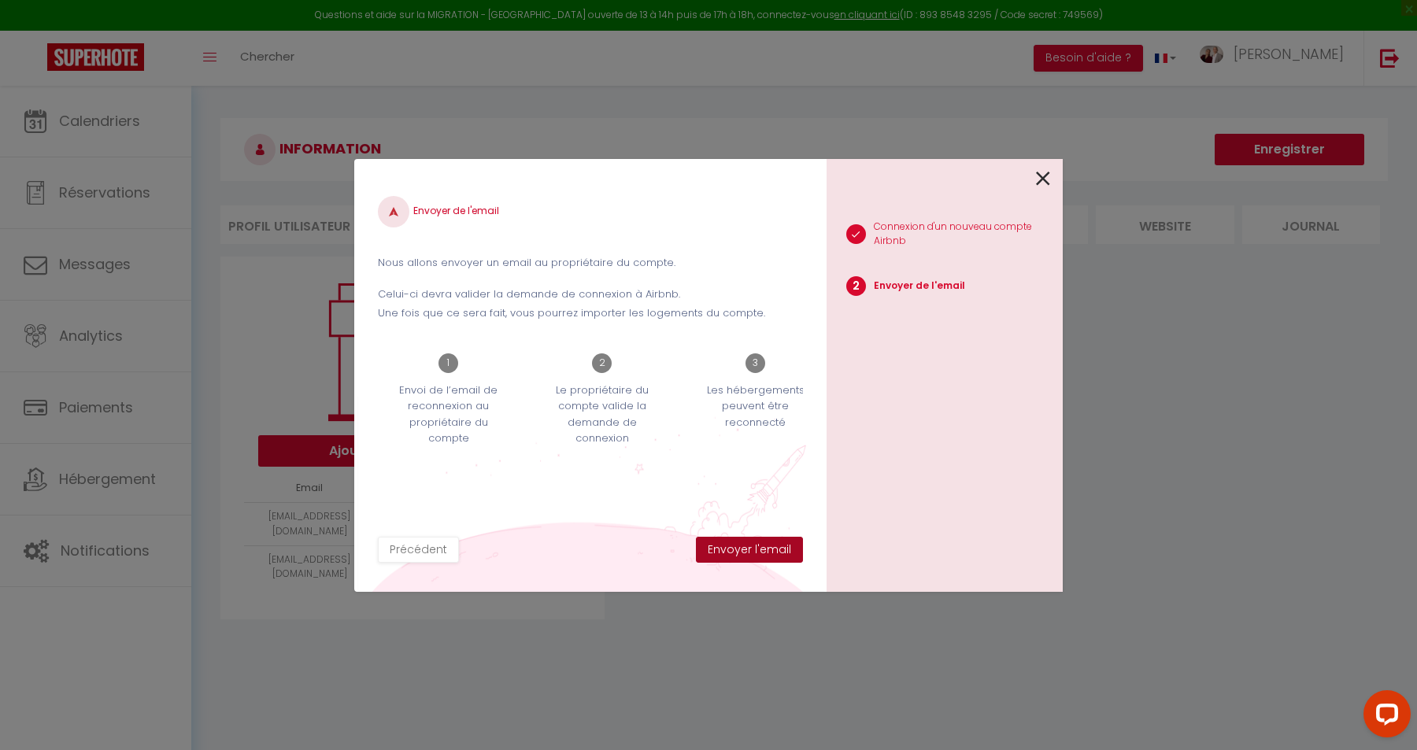
click at [766, 547] on button "Envoyer l'email" at bounding box center [749, 550] width 107 height 27
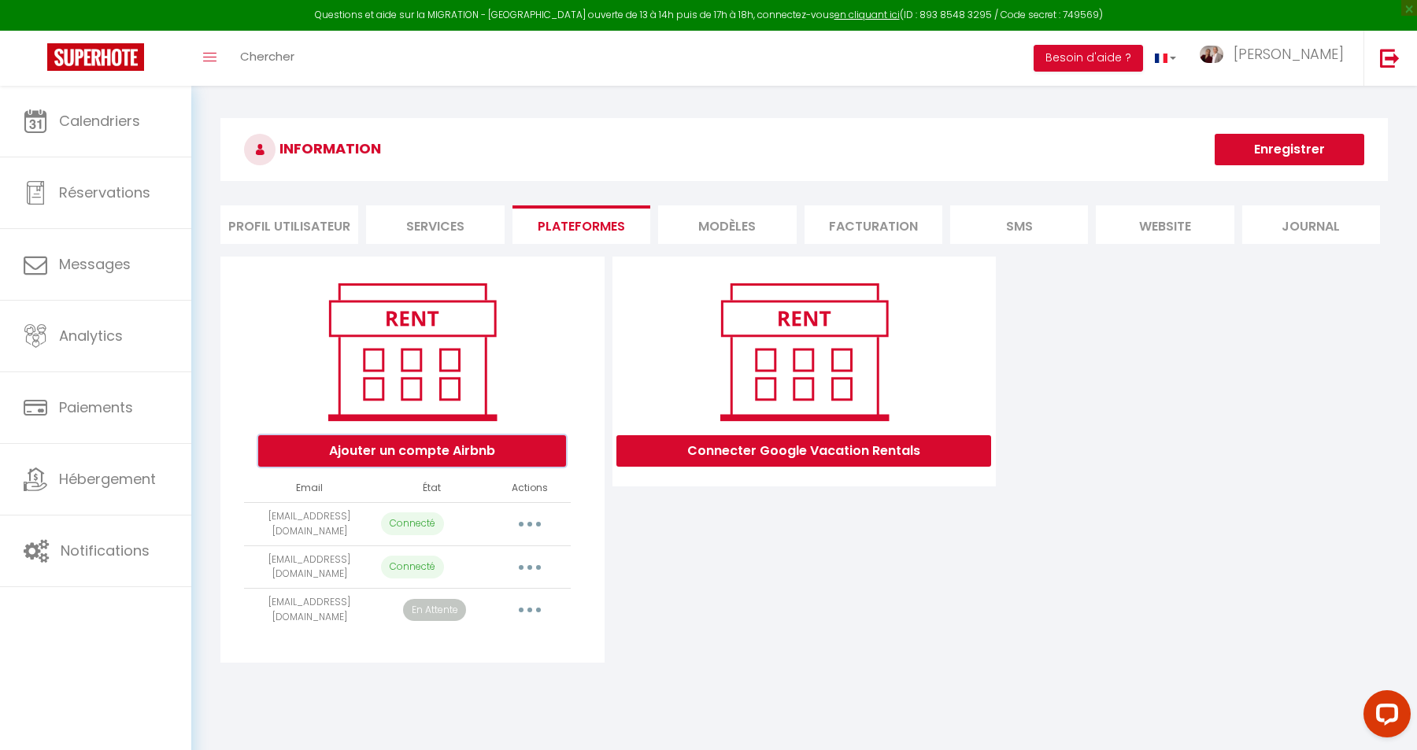
click at [499, 442] on button "Ajouter un compte Airbnb" at bounding box center [412, 450] width 308 height 31
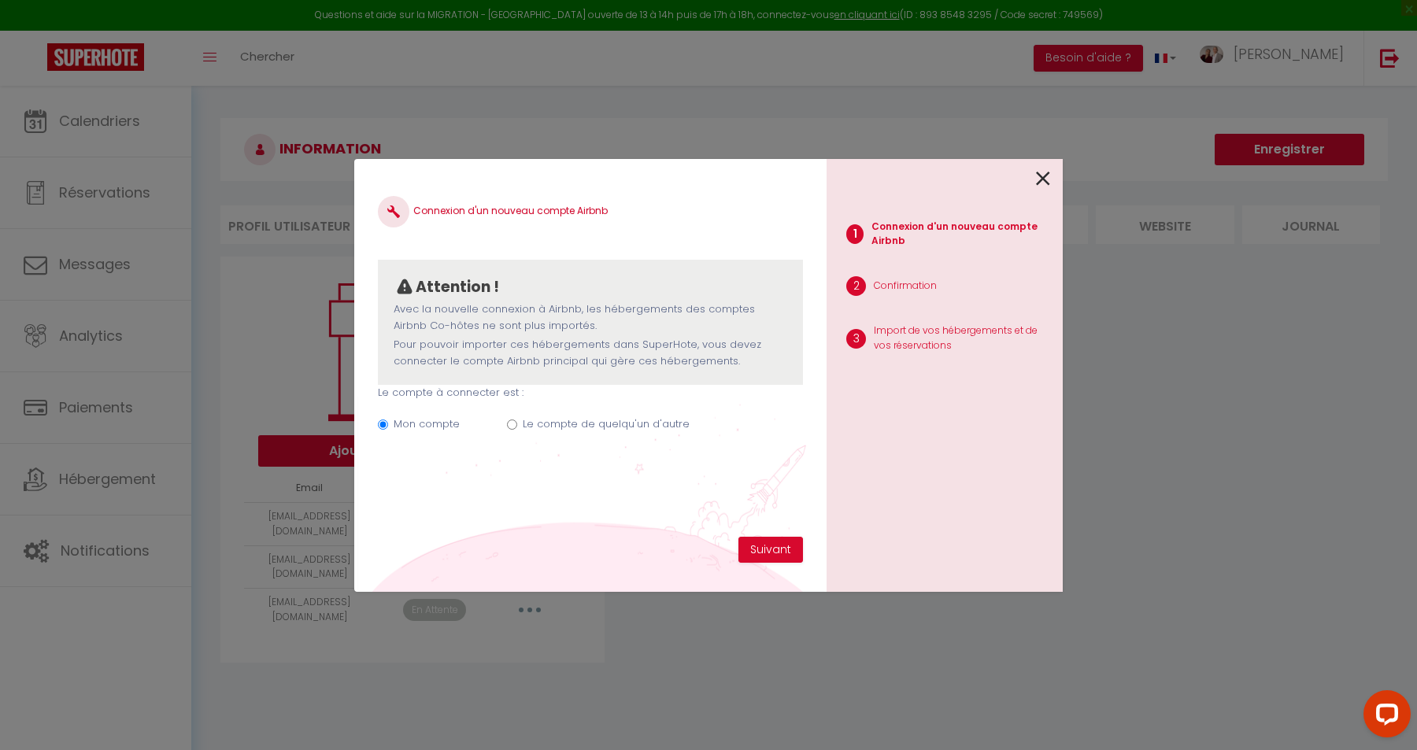
click at [628, 421] on label "Le compte de quelqu'un d'autre" at bounding box center [606, 425] width 167 height 16
click at [517, 421] on input "Le compte de quelqu'un d'autre" at bounding box center [512, 425] width 10 height 10
radio input "true"
radio input "false"
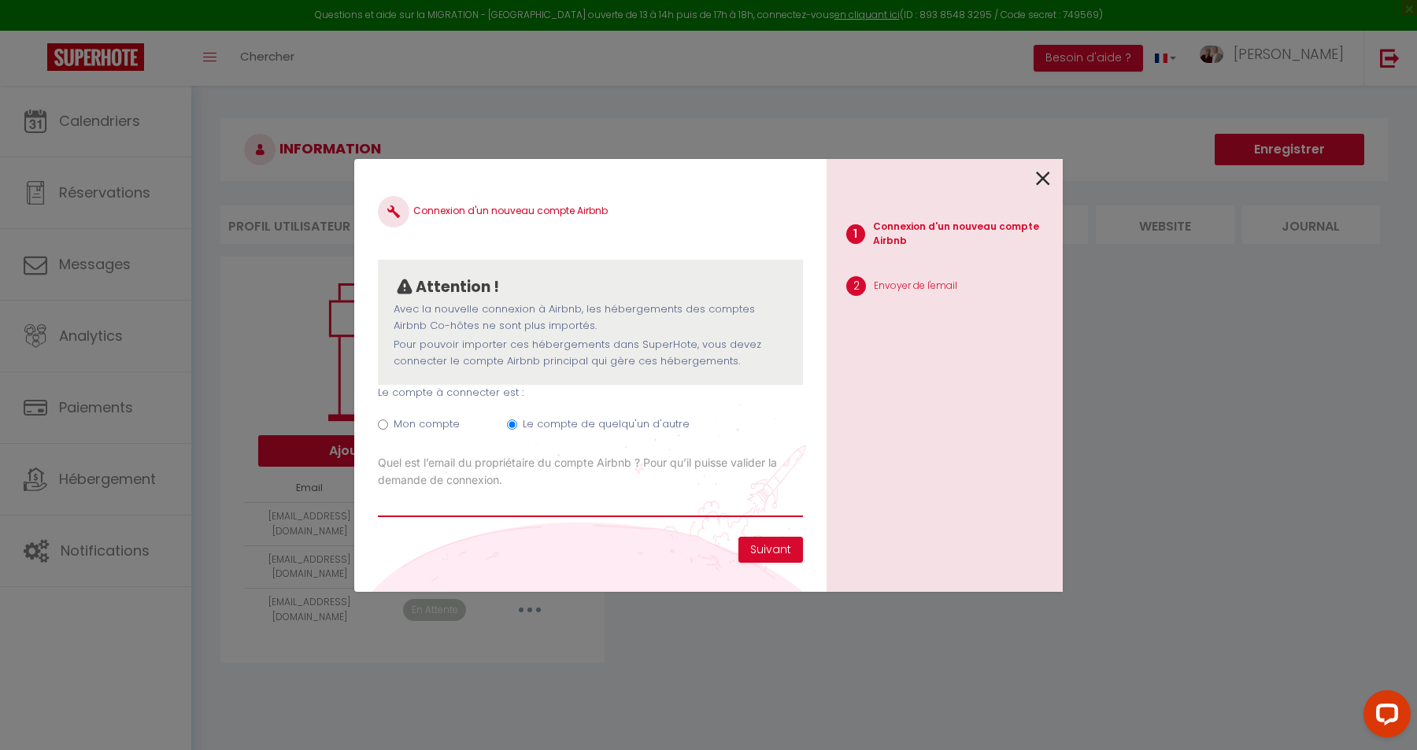
click at [516, 499] on input "Email connexion Airbnb" at bounding box center [590, 503] width 425 height 28
click at [465, 499] on input "Email connexion Airbnb" at bounding box center [590, 503] width 425 height 28
paste input "[EMAIL_ADDRESS][DOMAIN_NAME]"
type input "[EMAIL_ADDRESS][DOMAIN_NAME]"
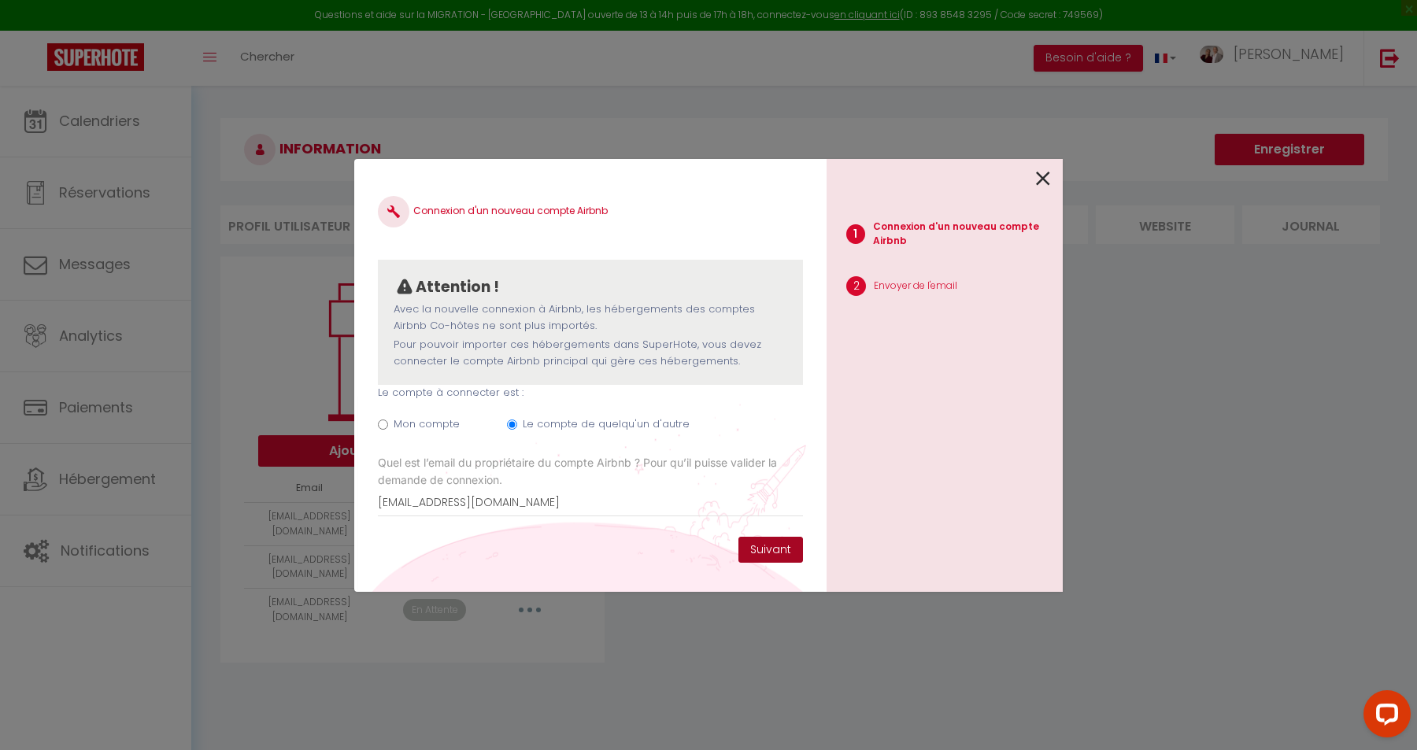
click at [775, 543] on button "Suivant" at bounding box center [771, 550] width 65 height 27
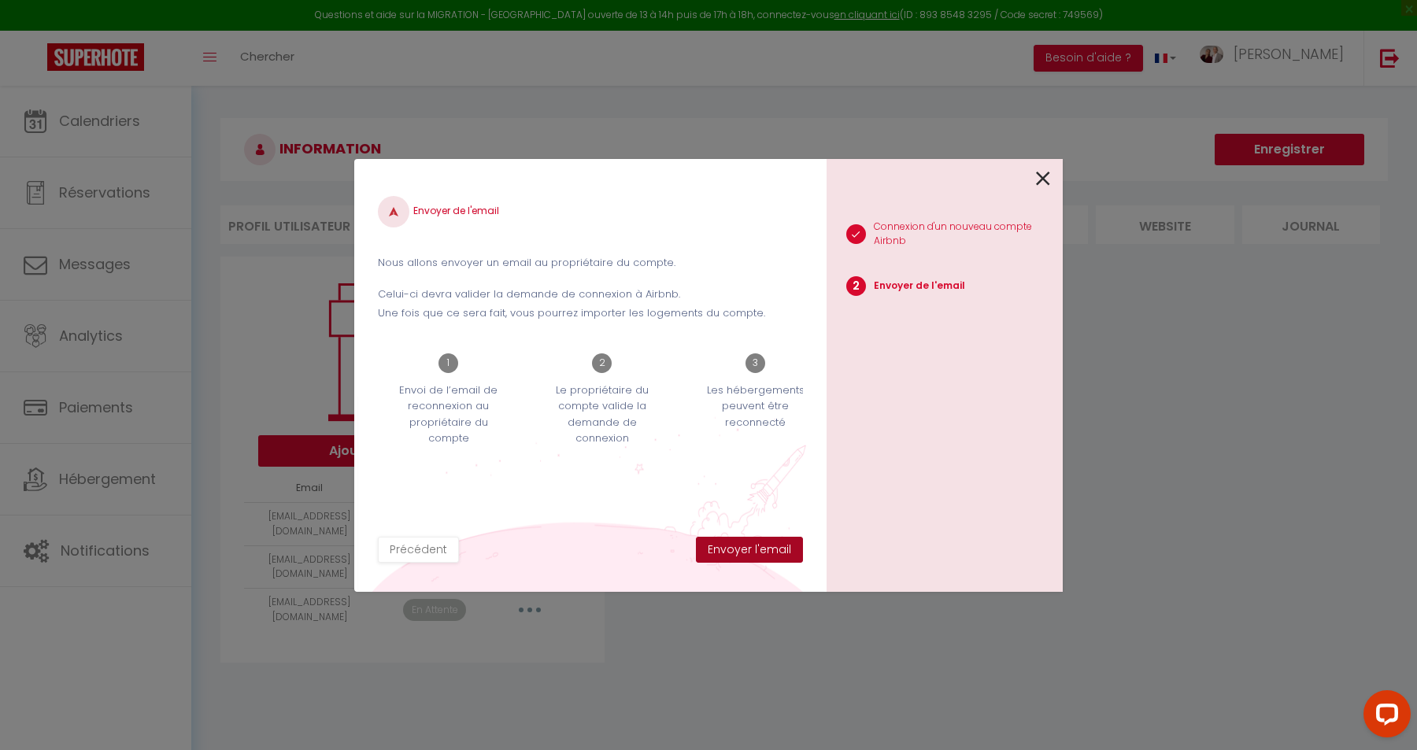
click at [775, 543] on button "Envoyer l'email" at bounding box center [749, 550] width 107 height 27
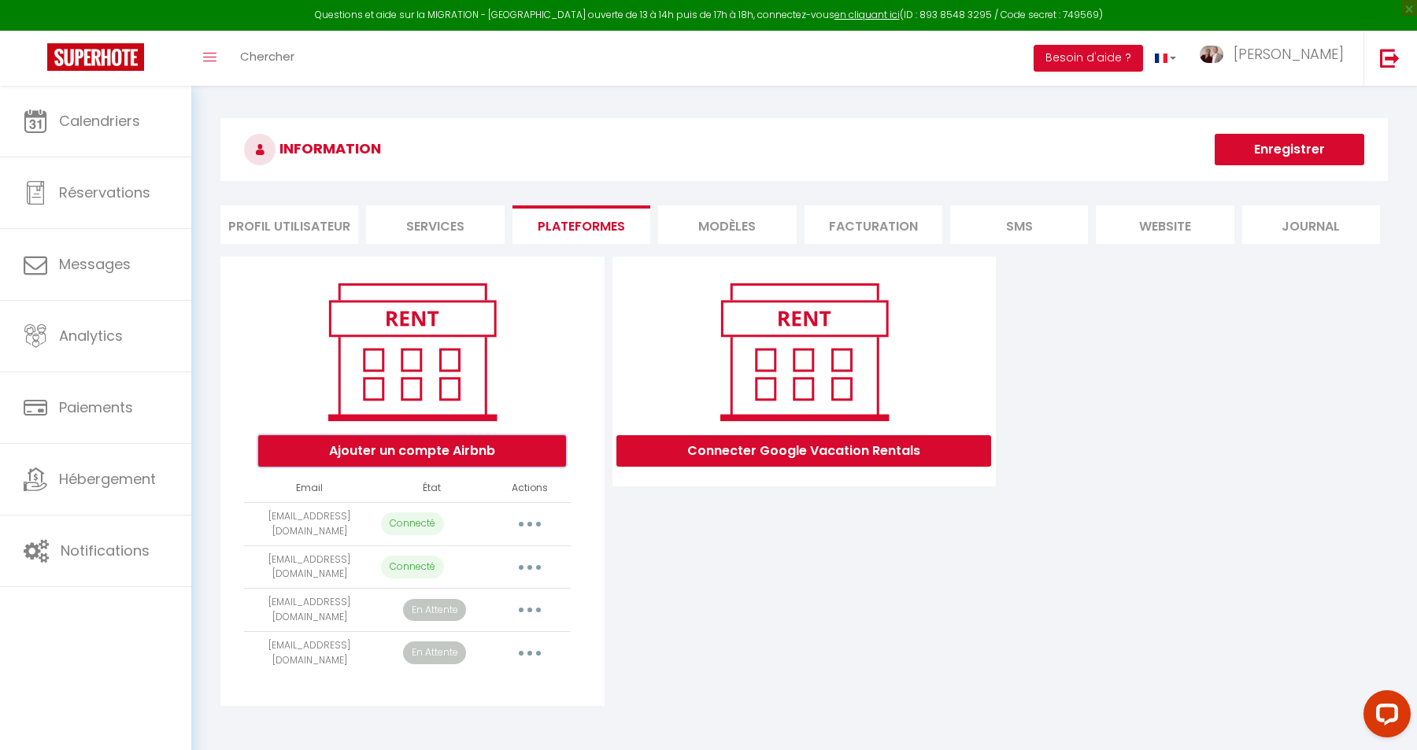
click at [454, 451] on button "Ajouter un compte Airbnb" at bounding box center [412, 450] width 308 height 31
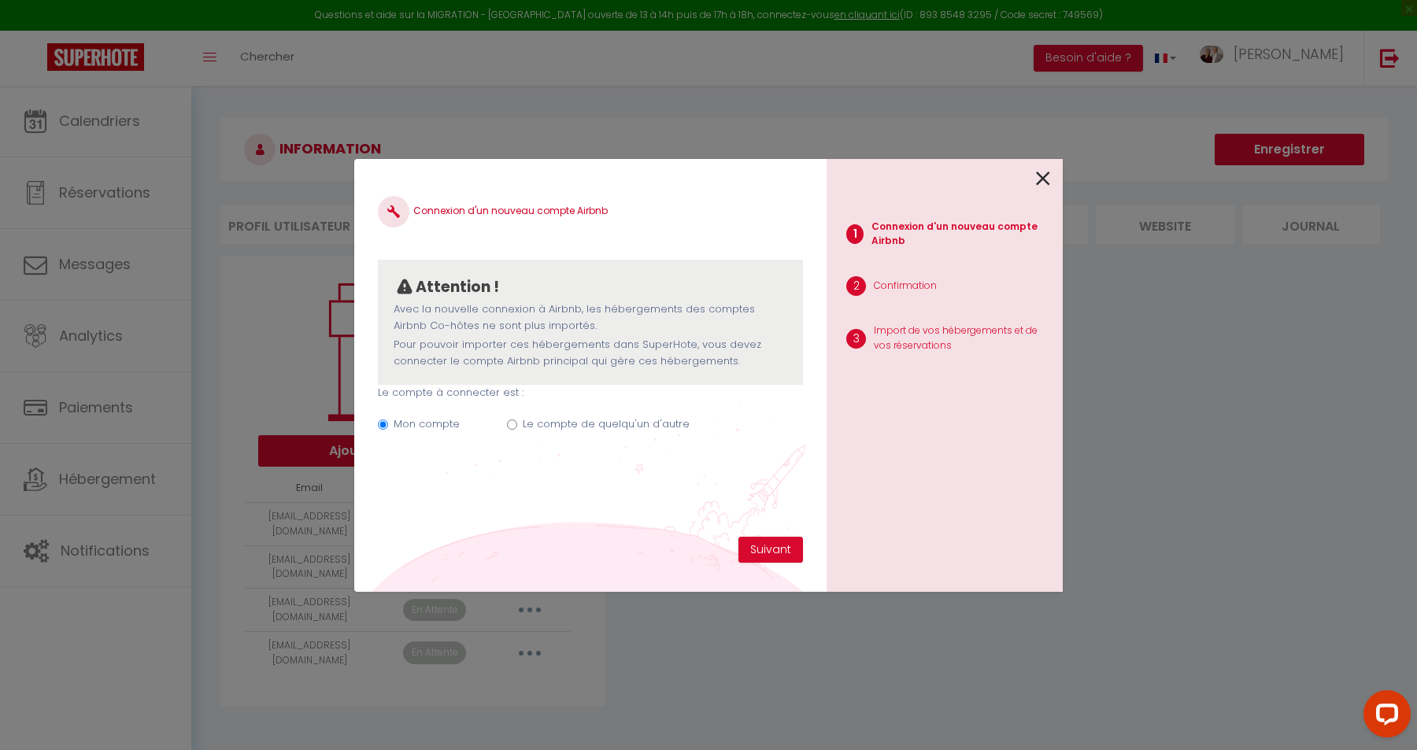
click at [579, 424] on label "Le compte de quelqu'un d'autre" at bounding box center [606, 425] width 167 height 16
click at [517, 424] on input "Le compte de quelqu'un d'autre" at bounding box center [512, 425] width 10 height 10
radio input "true"
radio input "false"
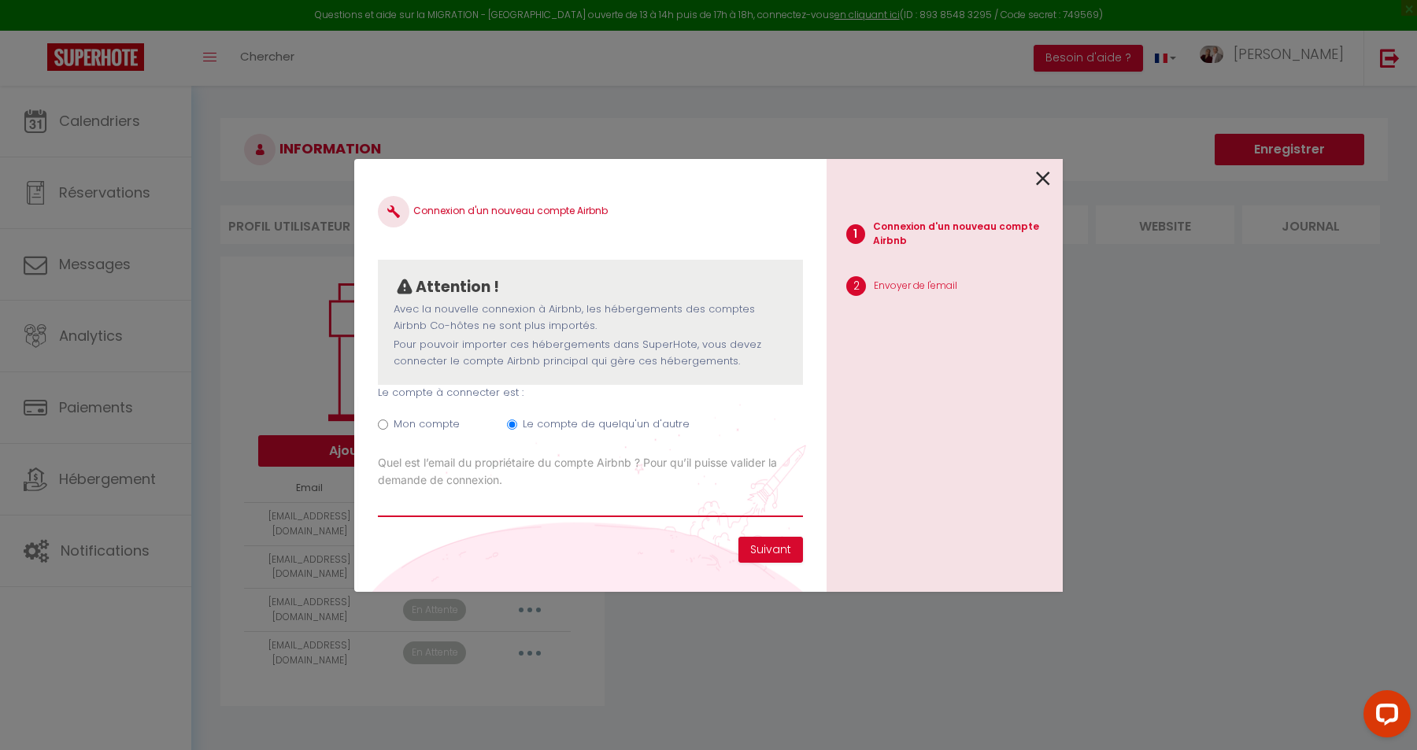
click at [544, 515] on input "Email connexion Airbnb" at bounding box center [590, 503] width 425 height 28
paste input "[EMAIL_ADDRESS][DOMAIN_NAME]"
type input "[EMAIL_ADDRESS][DOMAIN_NAME]"
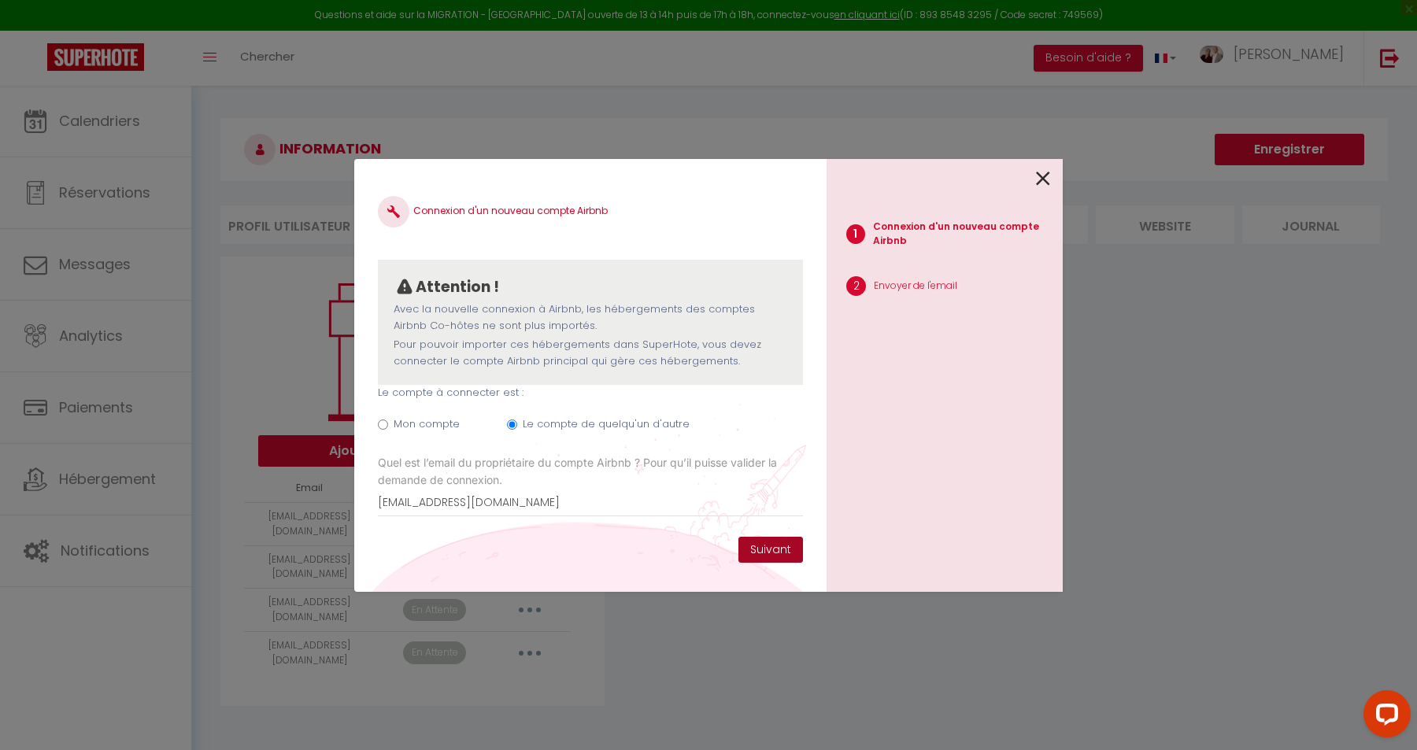
click at [765, 551] on button "Suivant" at bounding box center [771, 550] width 65 height 27
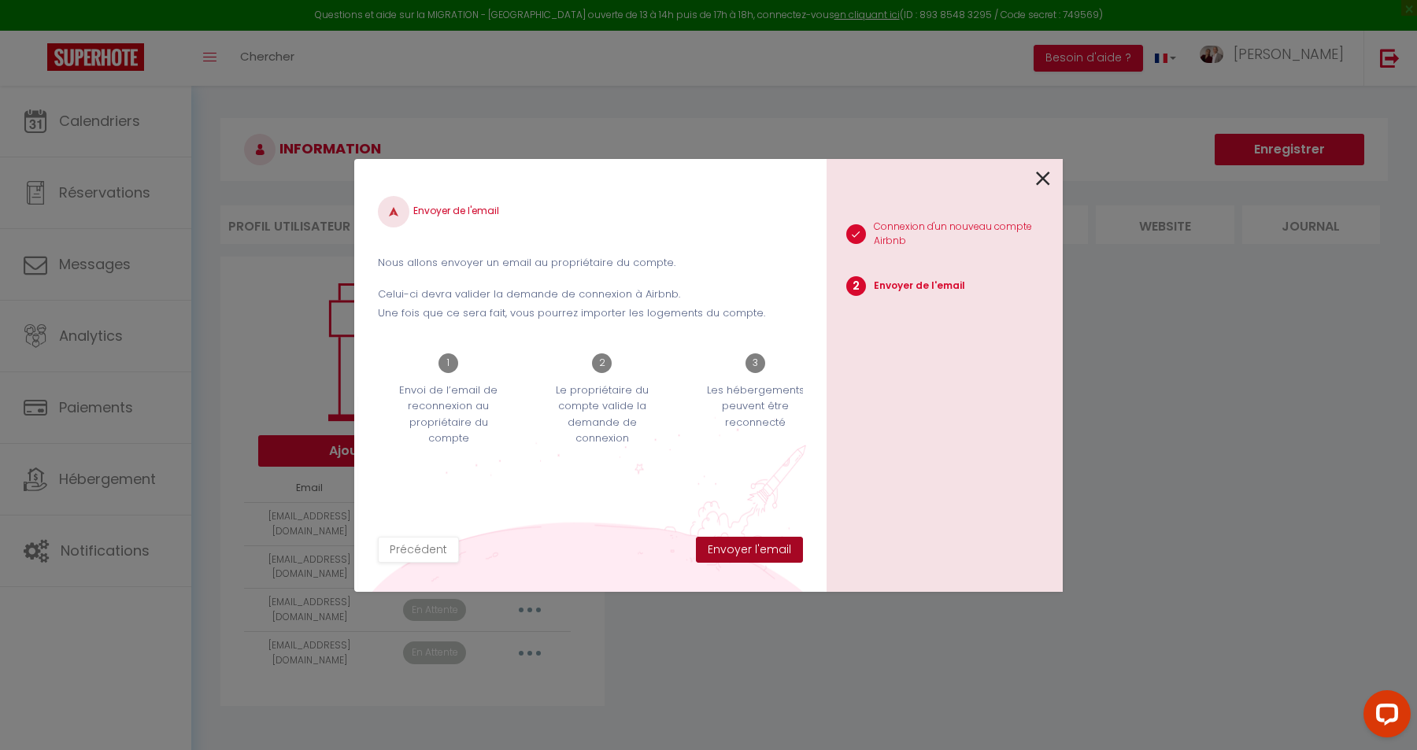
click at [765, 551] on button "Envoyer l'email" at bounding box center [749, 550] width 107 height 27
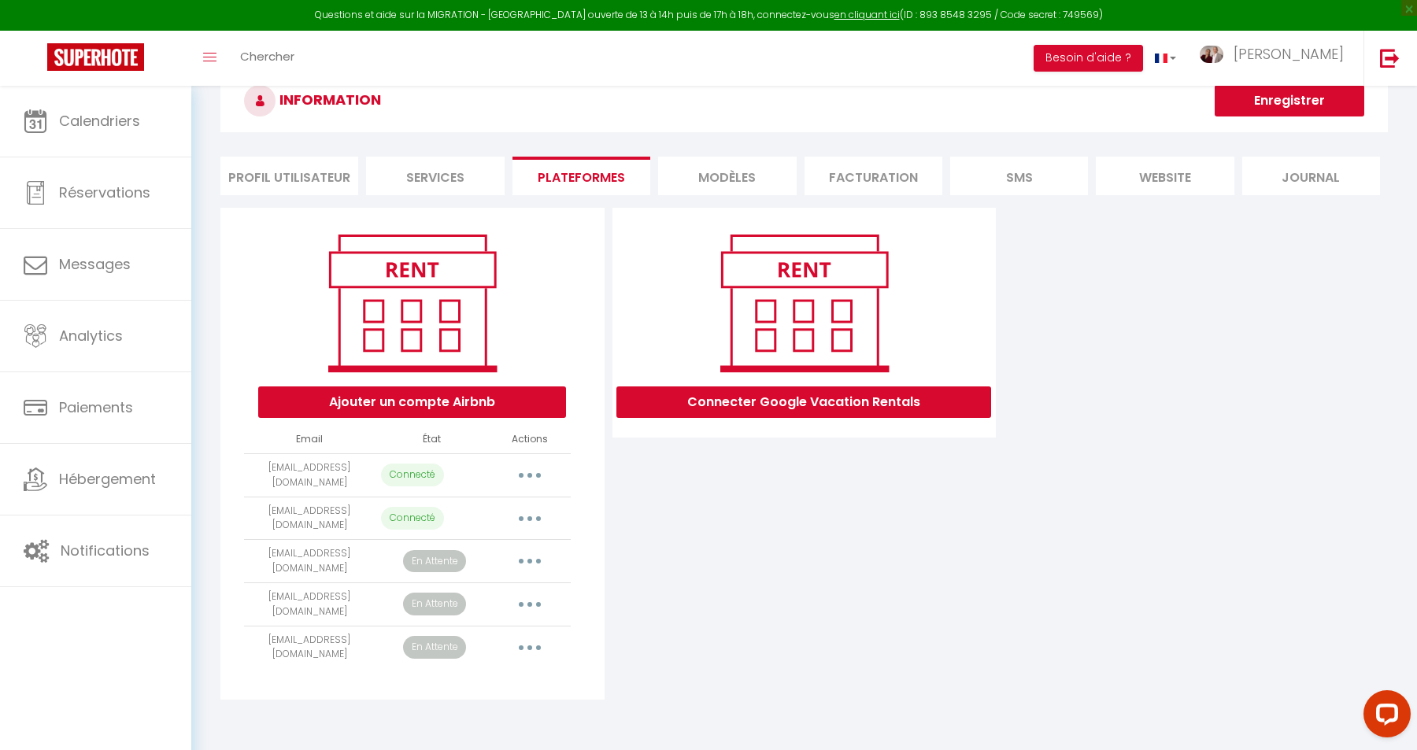
scroll to position [85, 0]
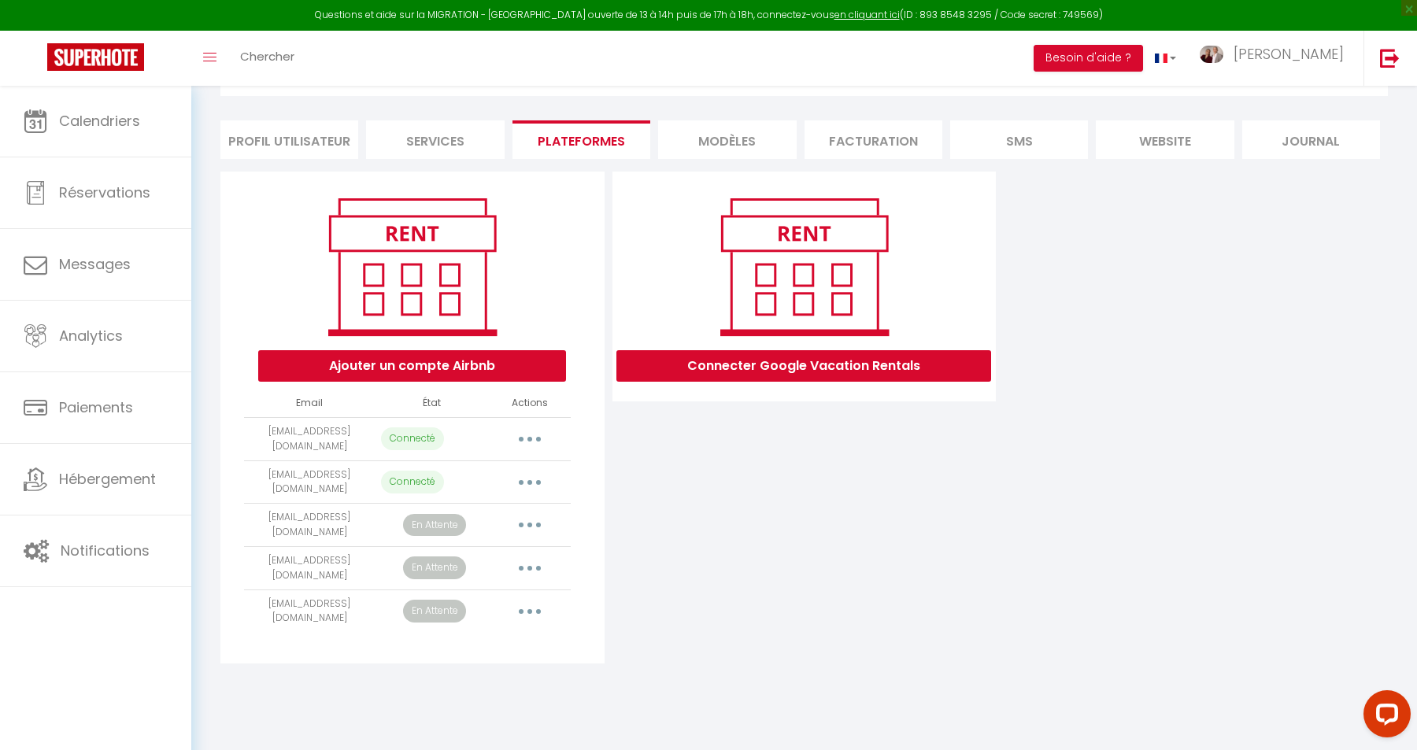
click at [1011, 54] on div "Toggle menubar Chercher BUTTON Besoin d'aide ? Frederic Paramètres Équipe" at bounding box center [759, 58] width 1291 height 55
click at [792, 455] on div "Connecter Google Vacation Rentals" at bounding box center [805, 418] width 392 height 492
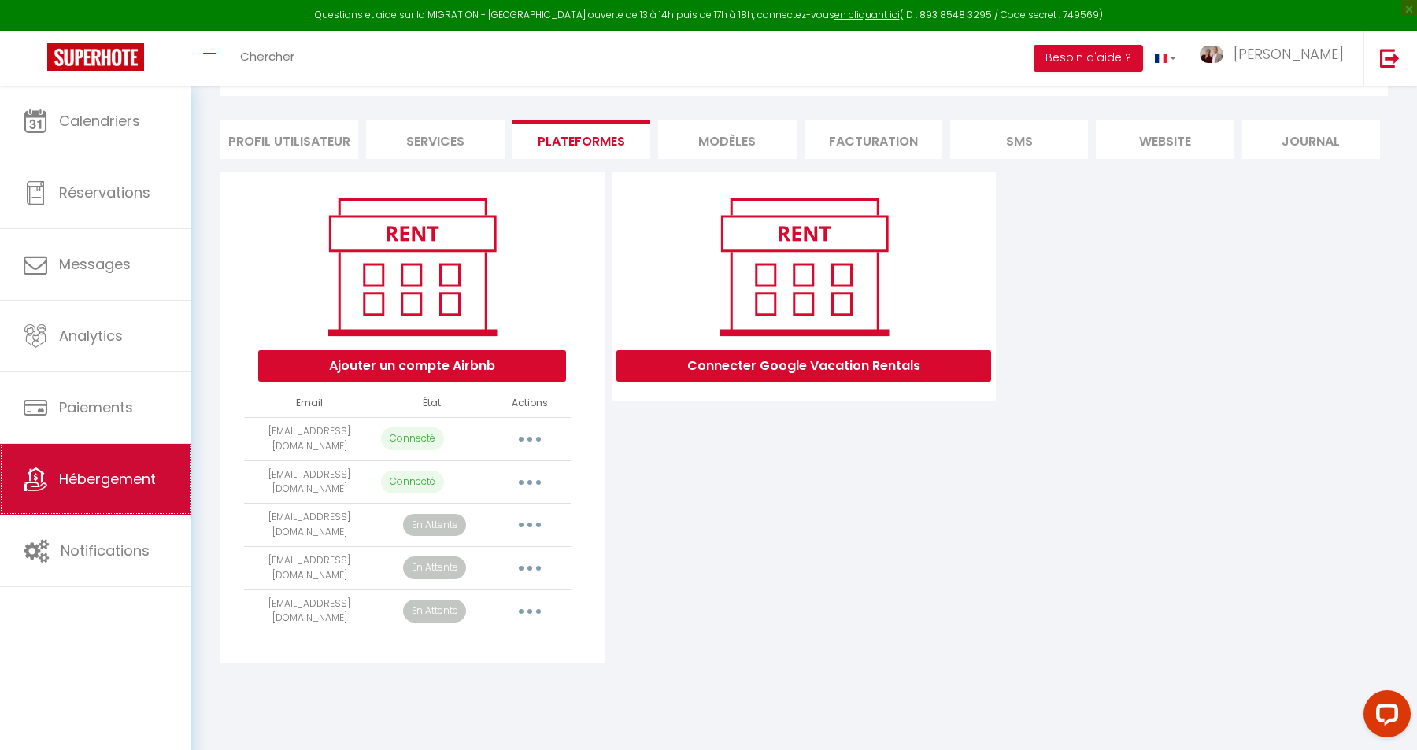
click at [93, 476] on span "Hébergement" at bounding box center [107, 479] width 97 height 20
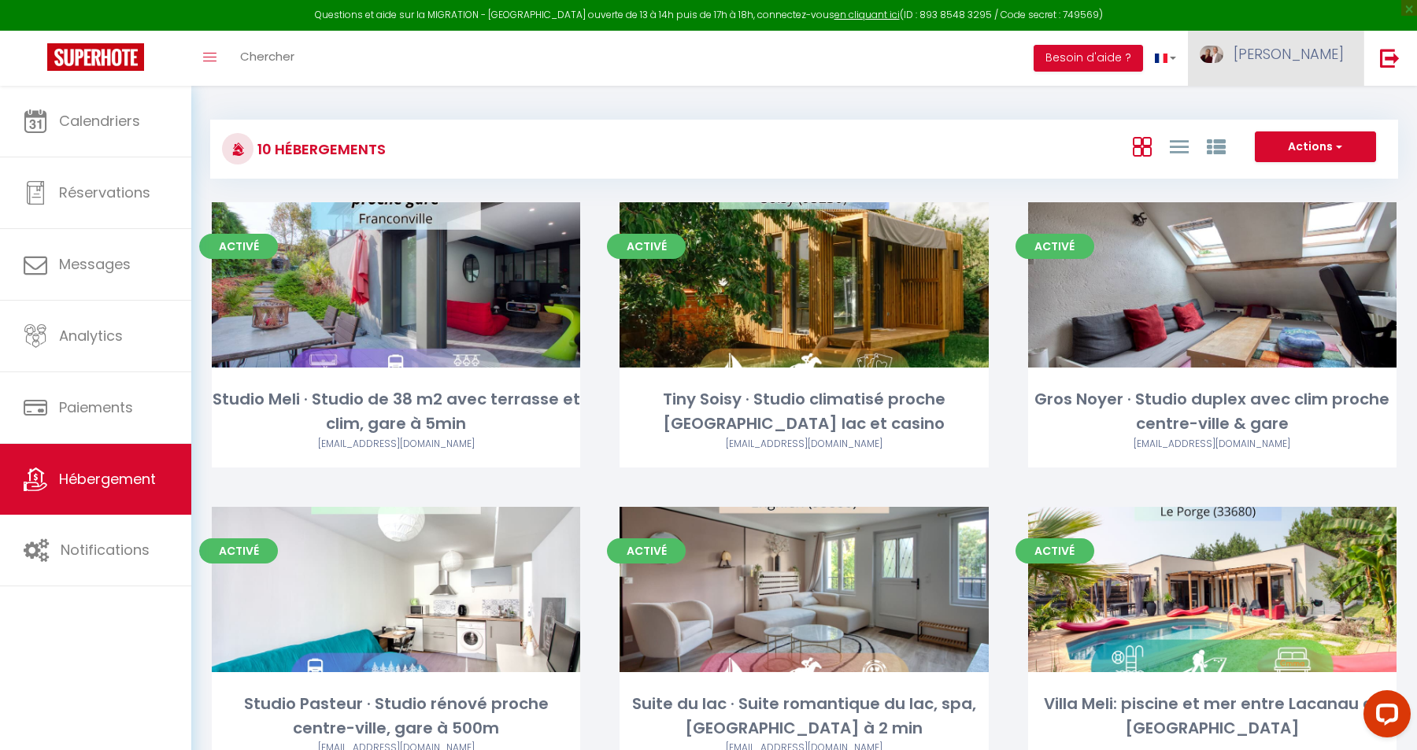
click at [1326, 55] on span "[PERSON_NAME]" at bounding box center [1289, 54] width 110 height 20
click at [1292, 106] on link "Paramètres" at bounding box center [1301, 109] width 117 height 27
select select "fr"
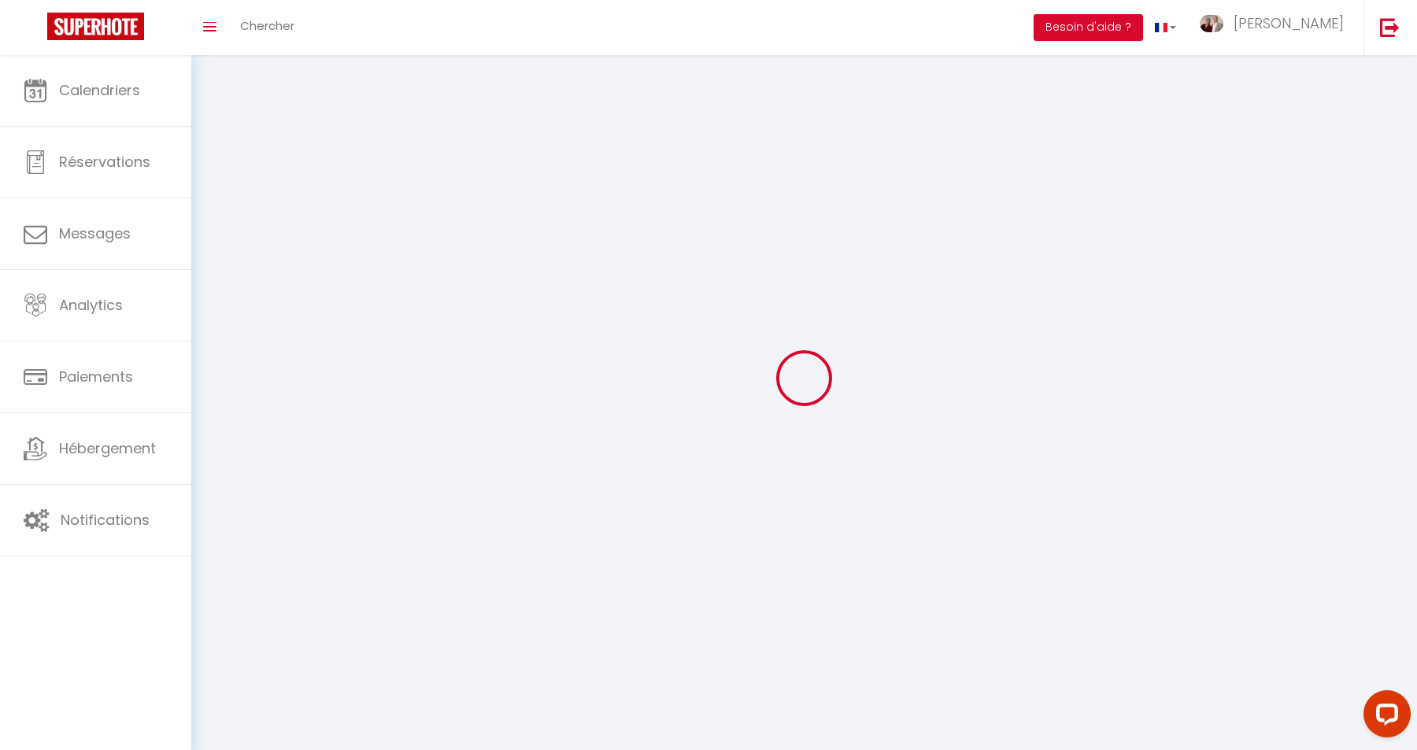
type input "[PERSON_NAME]"
type input "Page"
type input "0786125843"
type input "[STREET_ADDRESS]"
type input "95130"
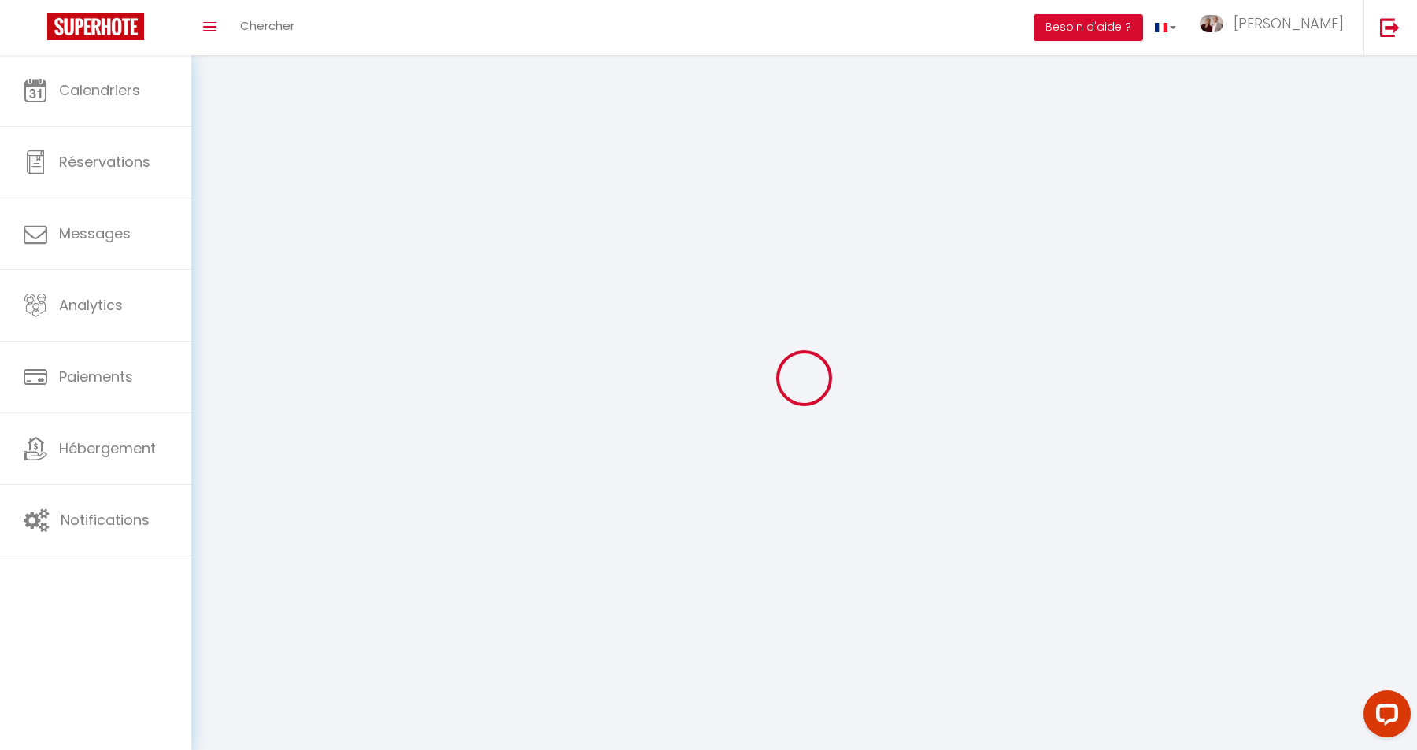
type input "[GEOGRAPHIC_DATA]"
type input "3Z8sBbBRdshZFB7r1Q26ZNmXf"
type input "N4f6cgoRSM4IVvVjrN0XHZVdl"
type input "[URL][DOMAIN_NAME]"
select select "28"
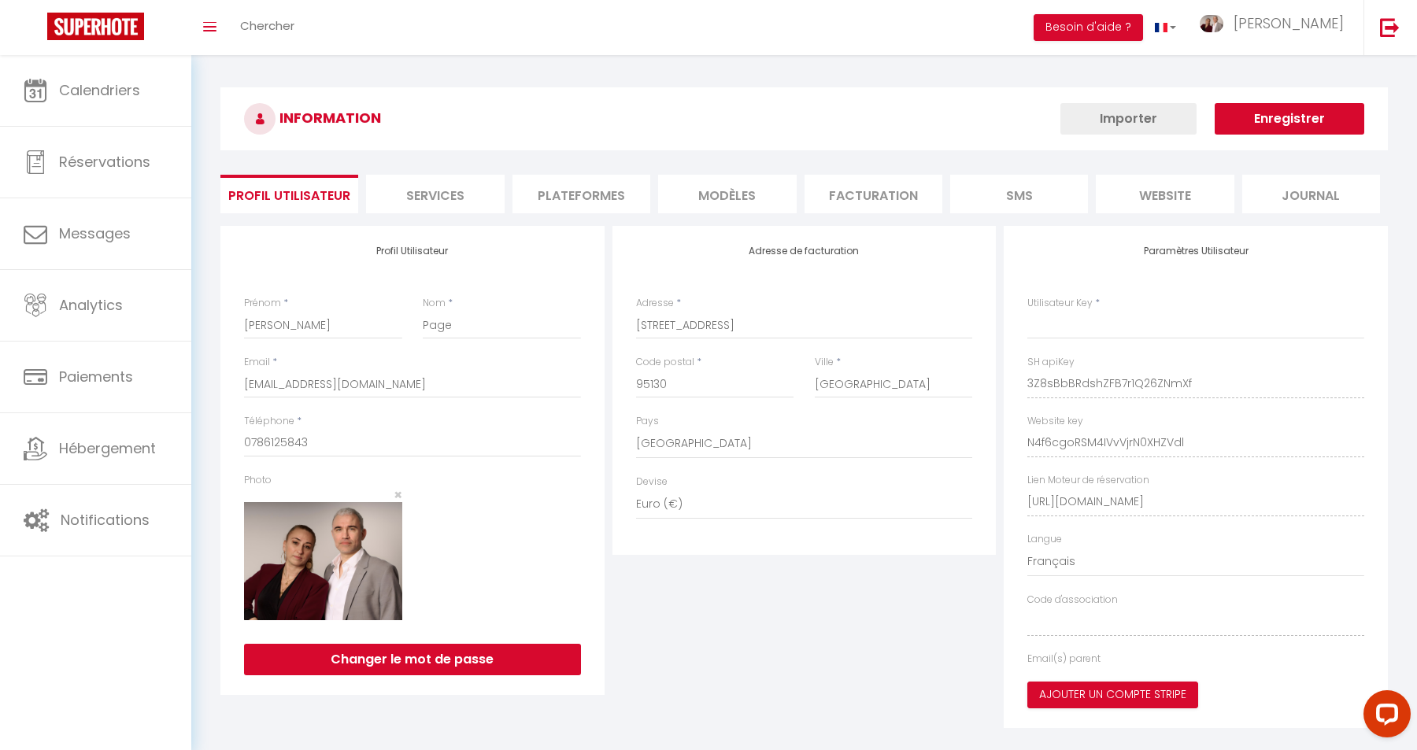
select select "fr"
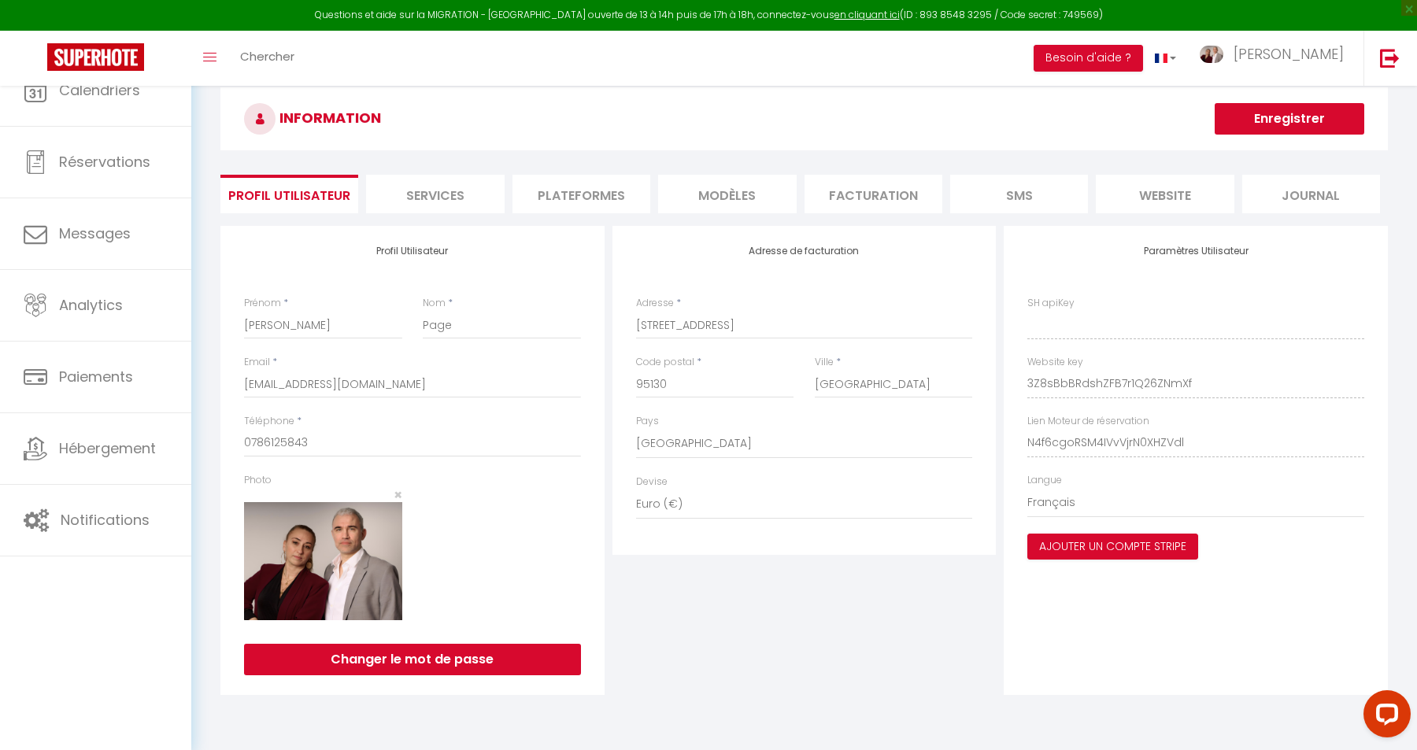
type input "3Z8sBbBRdshZFB7r1Q26ZNmXf"
type input "N4f6cgoRSM4IVvVjrN0XHZVdl"
type input "[URL][DOMAIN_NAME]"
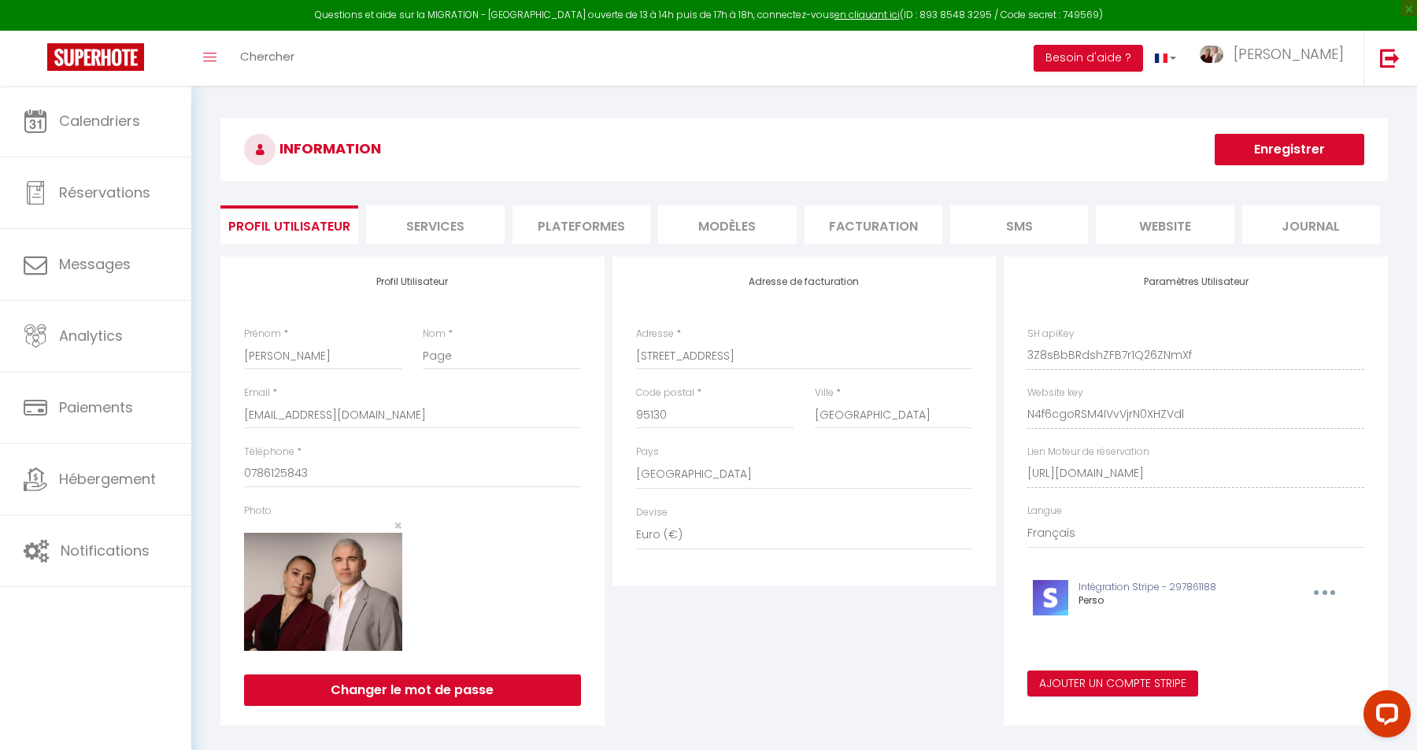
click at [558, 225] on li "Plateformes" at bounding box center [582, 225] width 138 height 39
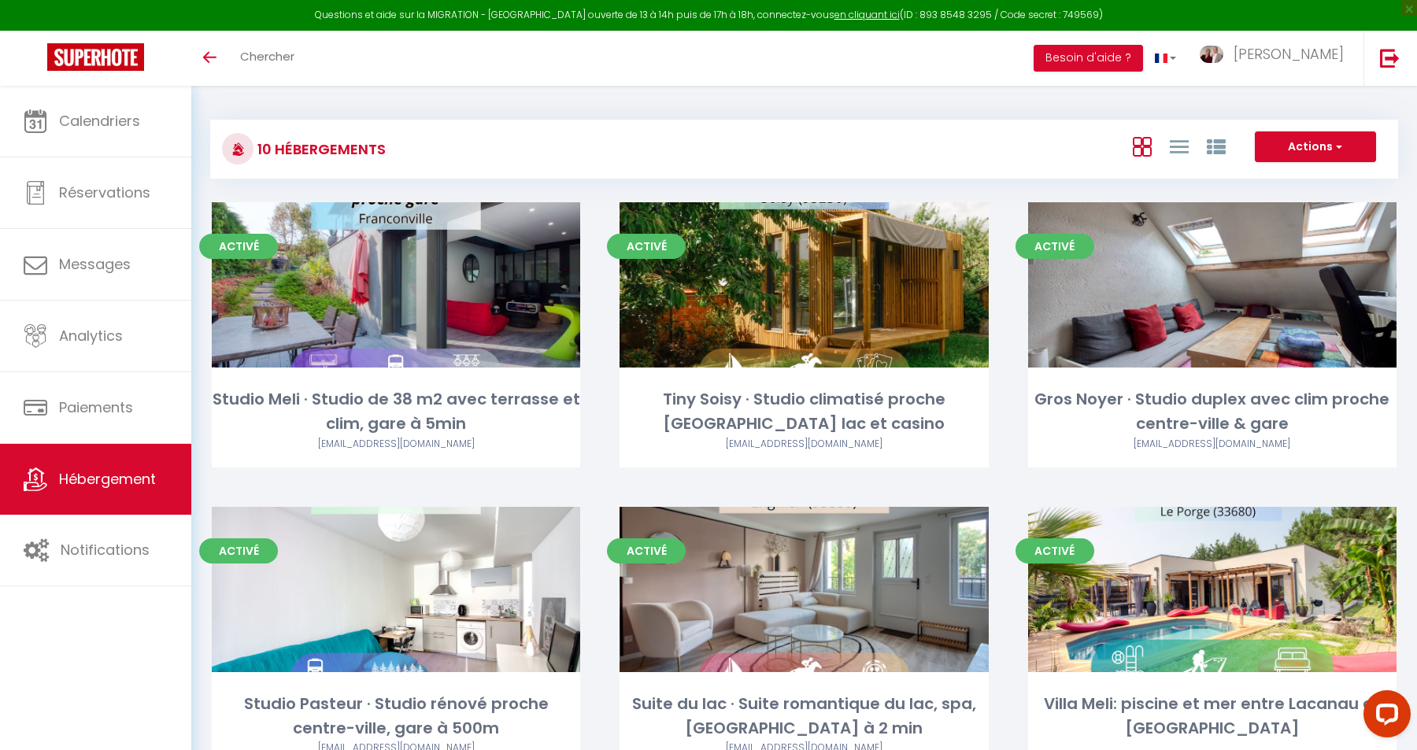
click at [992, 63] on div "Toggle menubar Chercher BUTTON Besoin d'aide ? [PERSON_NAME] Paramètres Équipe" at bounding box center [759, 58] width 1291 height 55
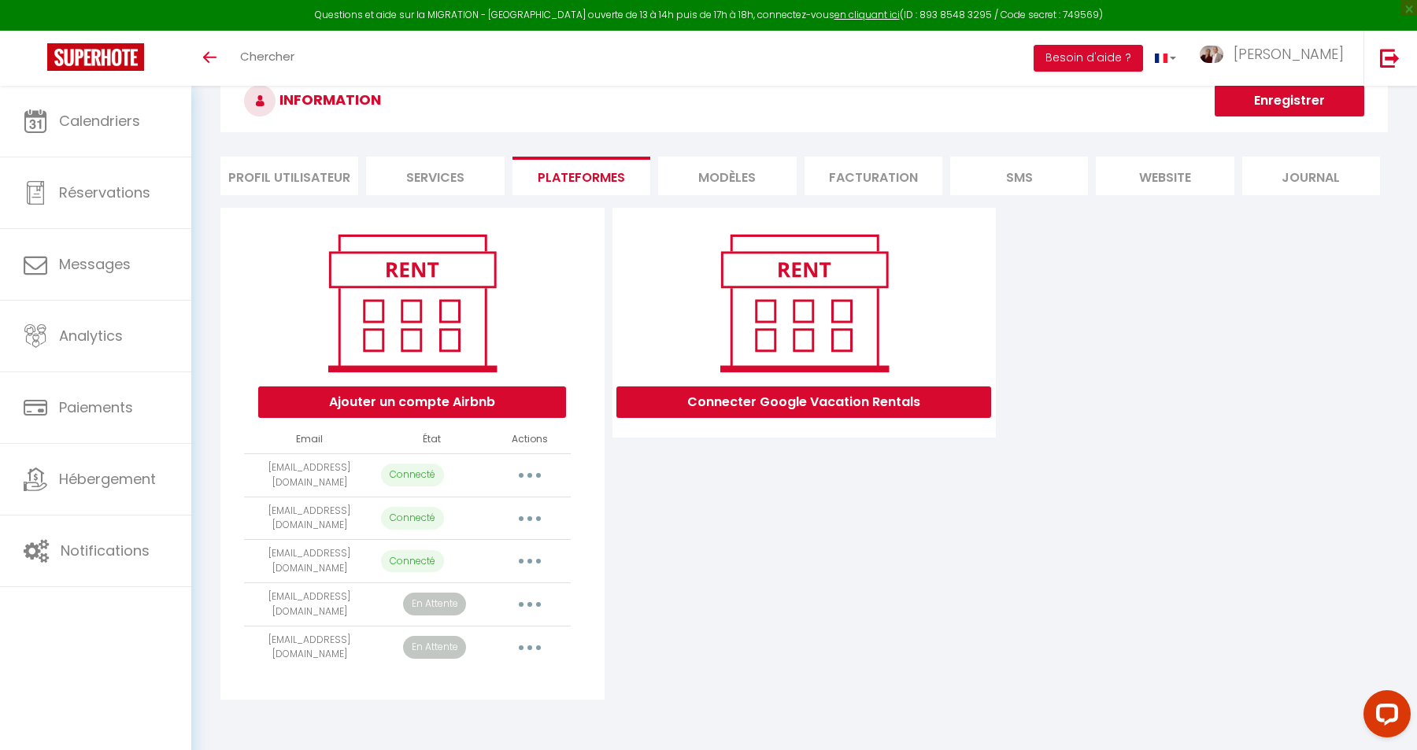
scroll to position [54, 0]
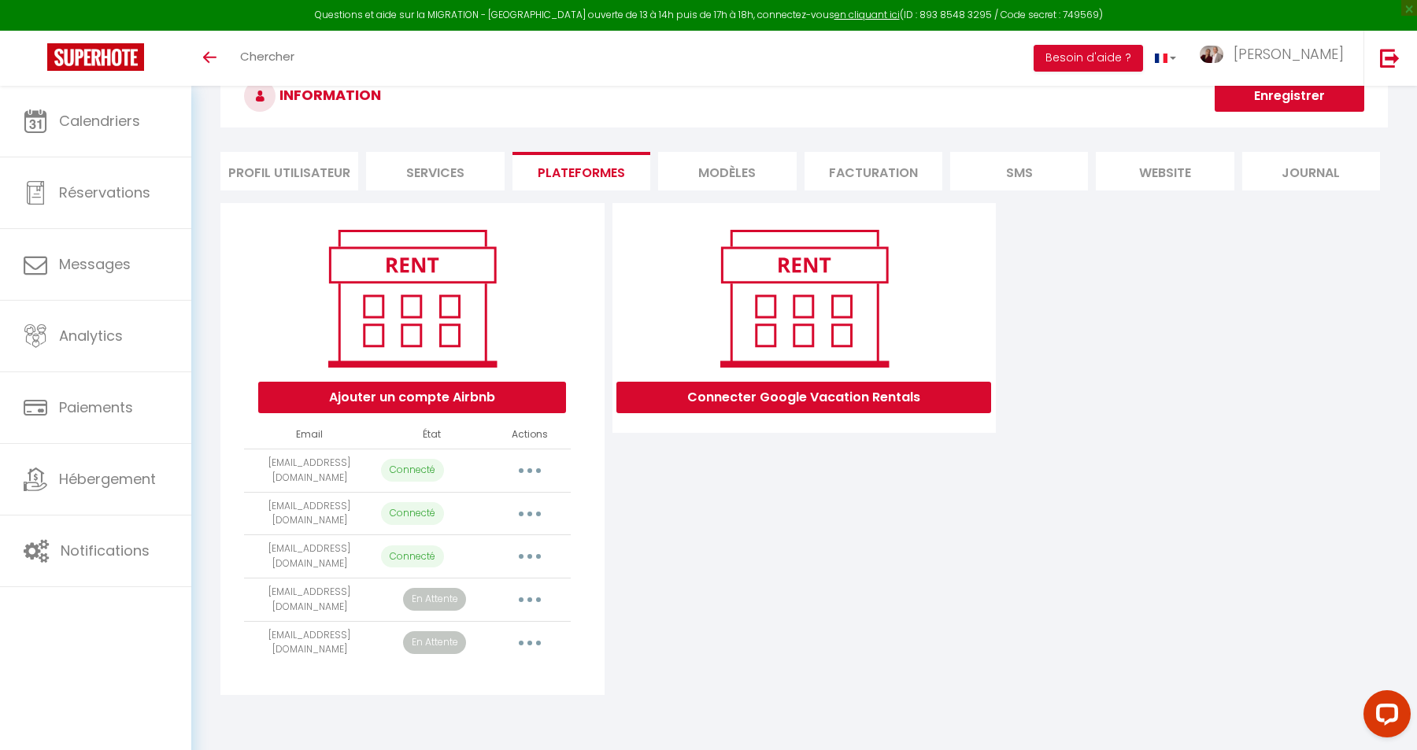
click at [697, 630] on div "Connecter Google Vacation Rentals" at bounding box center [805, 449] width 392 height 492
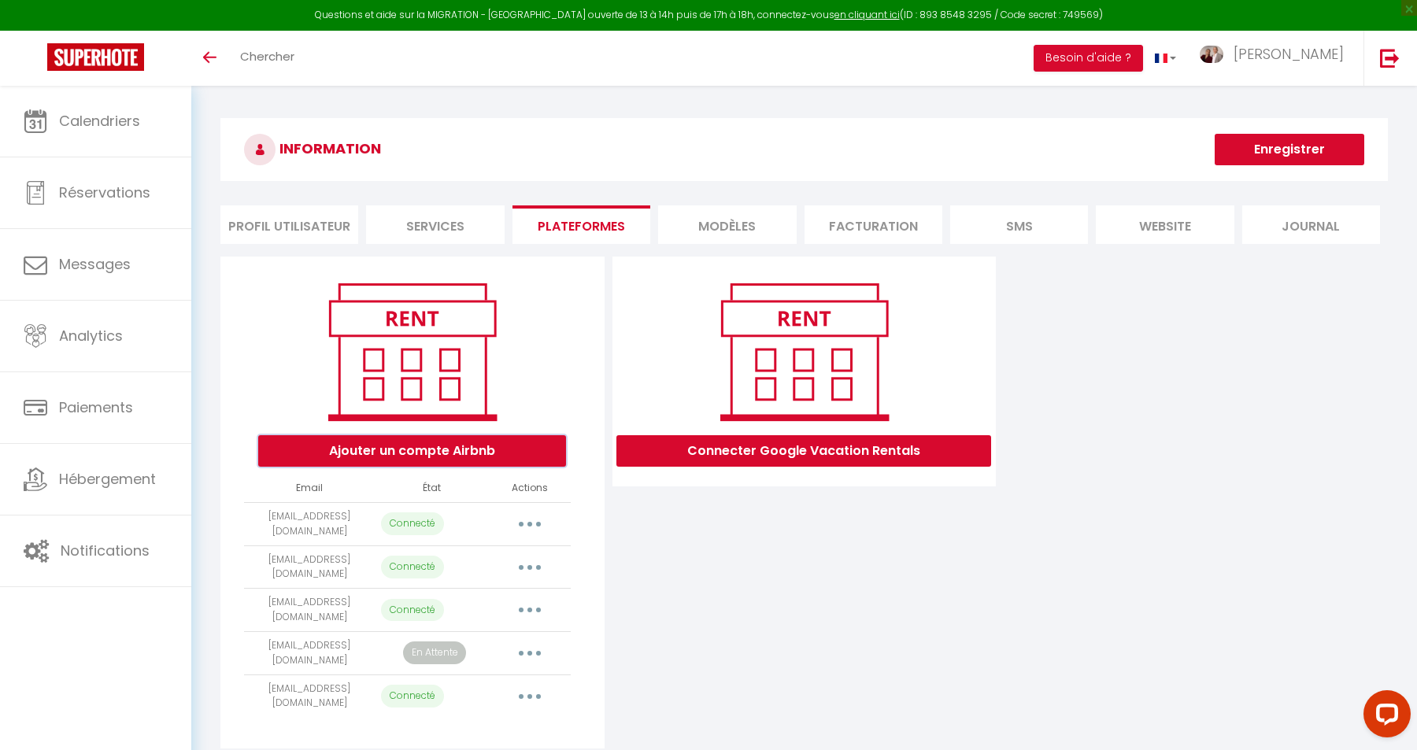
click at [506, 453] on button "Ajouter un compte Airbnb" at bounding box center [412, 450] width 308 height 31
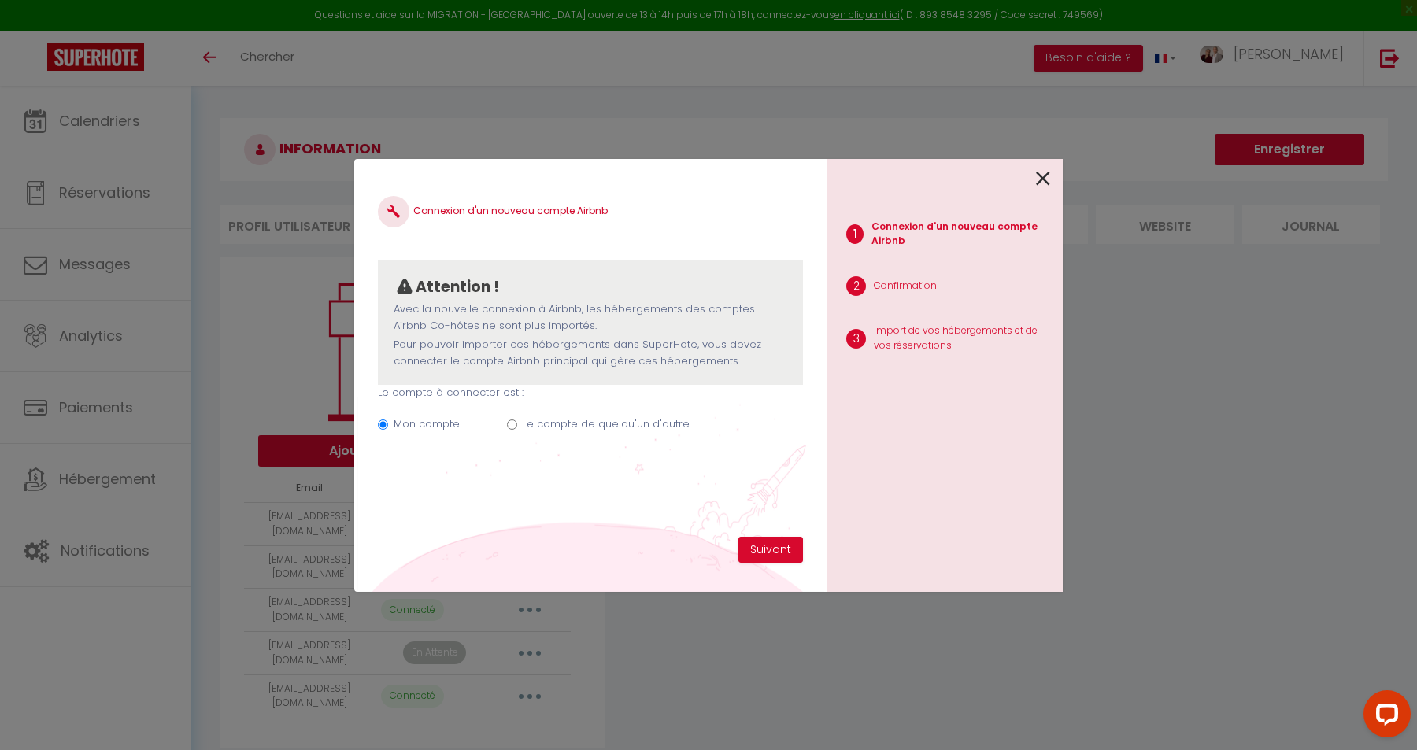
click at [558, 424] on label "Le compte de quelqu'un d'autre" at bounding box center [606, 425] width 167 height 16
click at [517, 424] on input "Le compte de quelqu'un d'autre" at bounding box center [512, 425] width 10 height 10
radio input "true"
radio input "false"
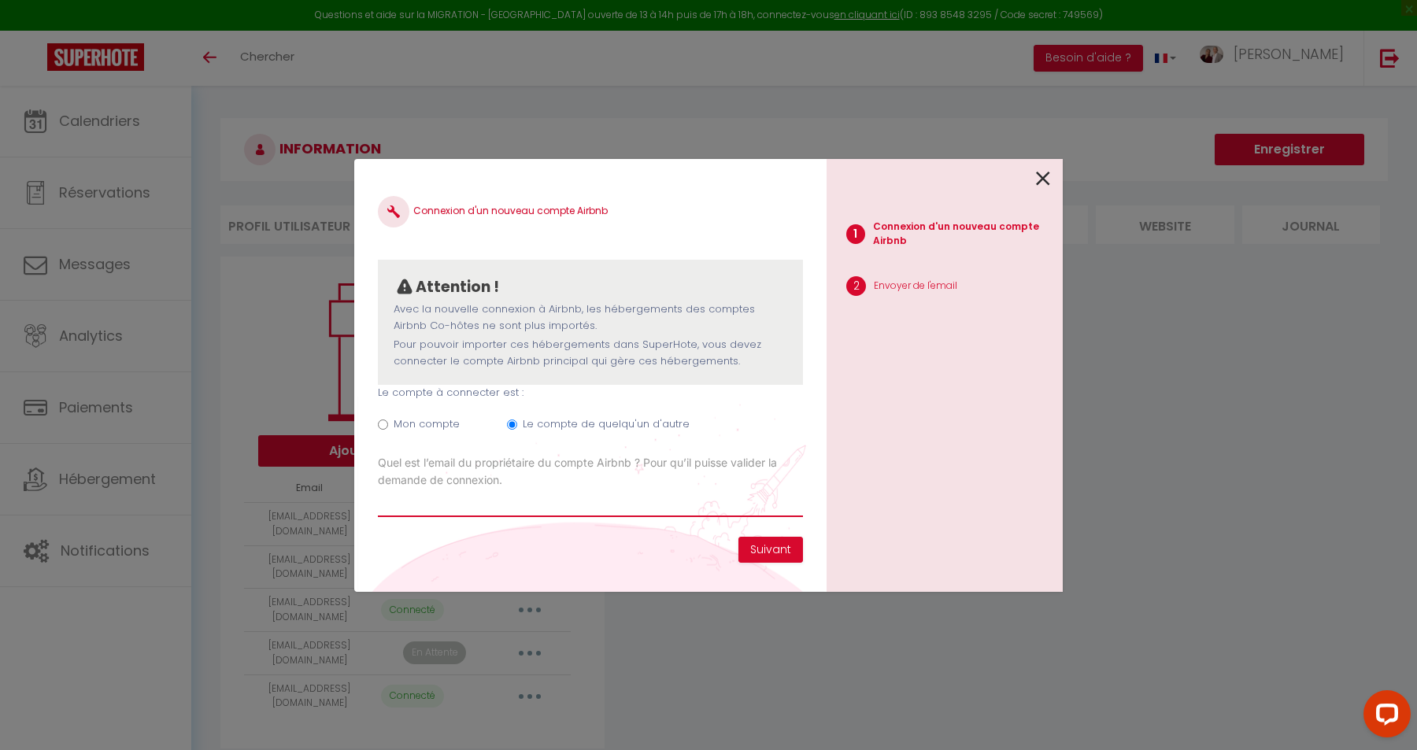
click at [428, 505] on input "Email connexion Airbnb" at bounding box center [590, 503] width 425 height 28
click at [1046, 176] on icon at bounding box center [1043, 179] width 14 height 24
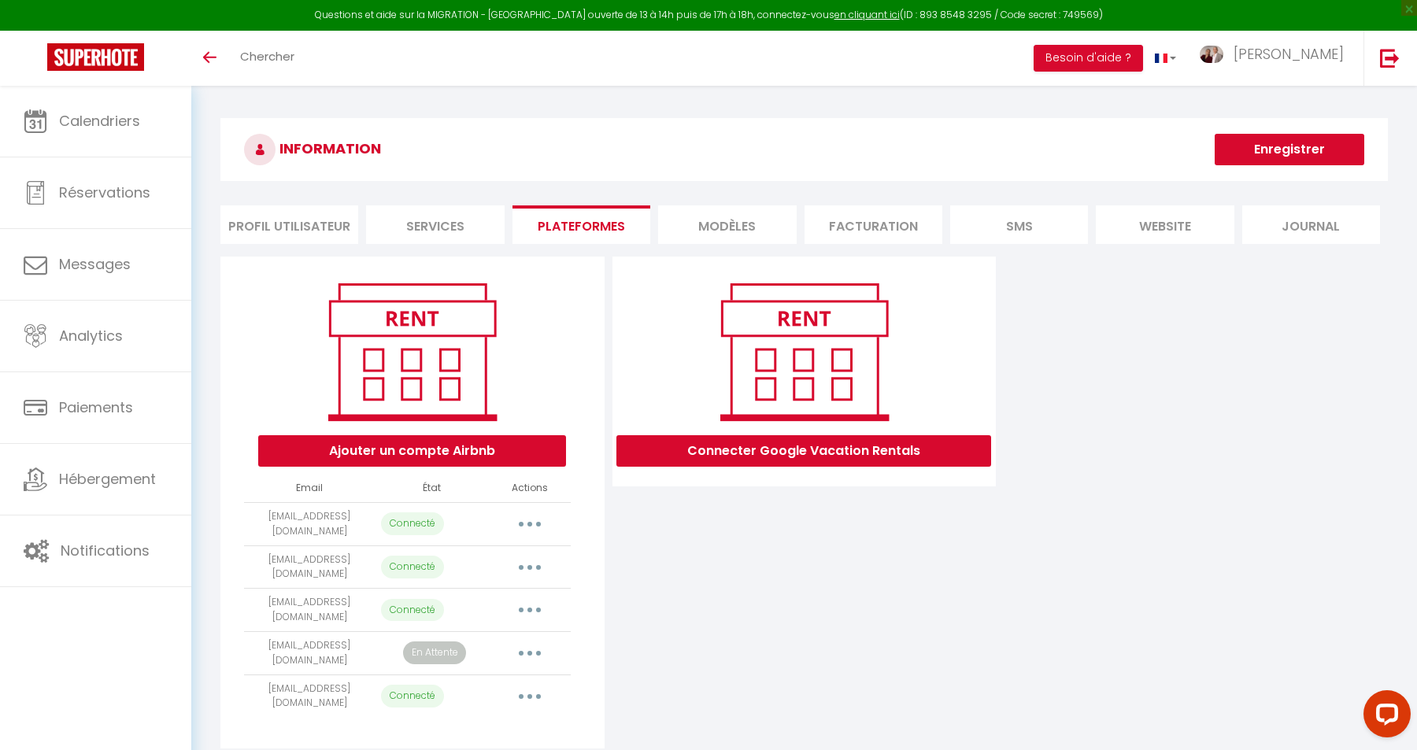
click at [523, 646] on button "button" at bounding box center [530, 653] width 44 height 25
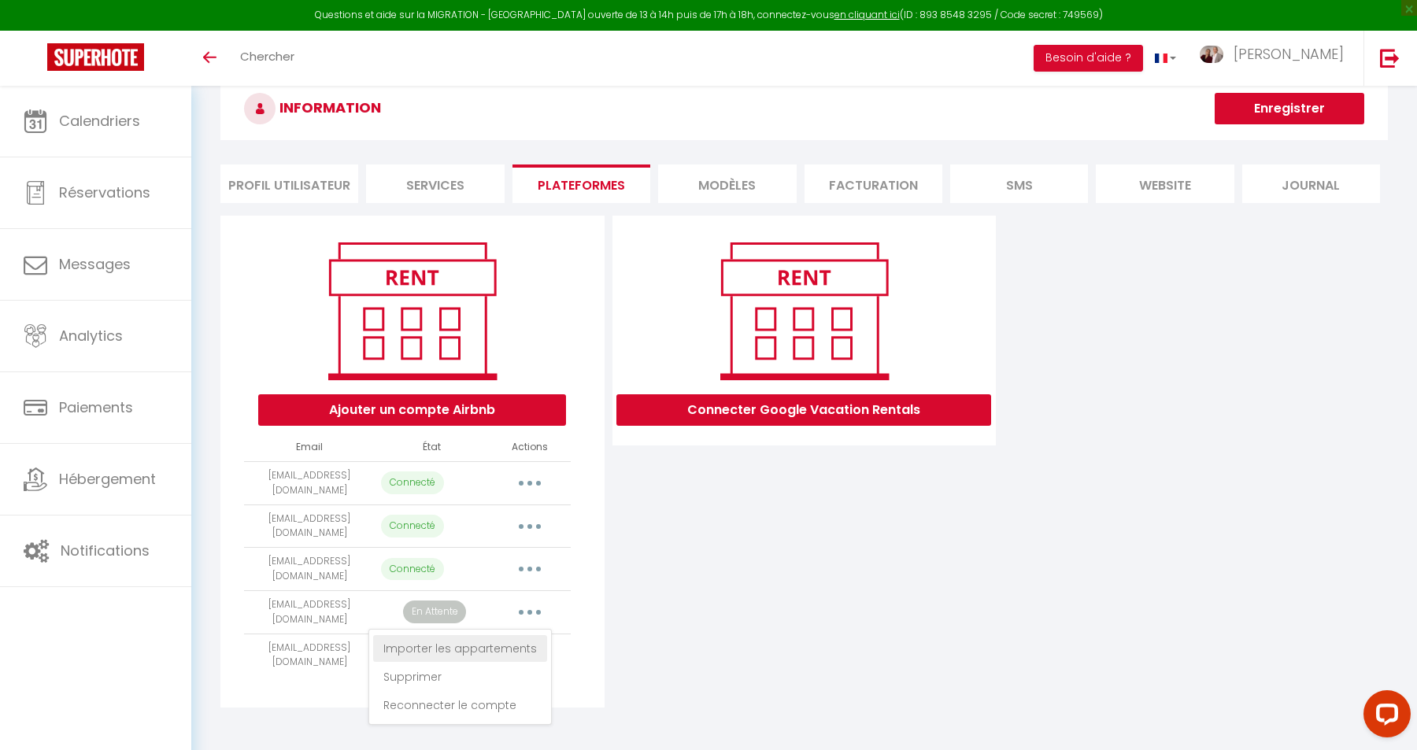
scroll to position [46, 0]
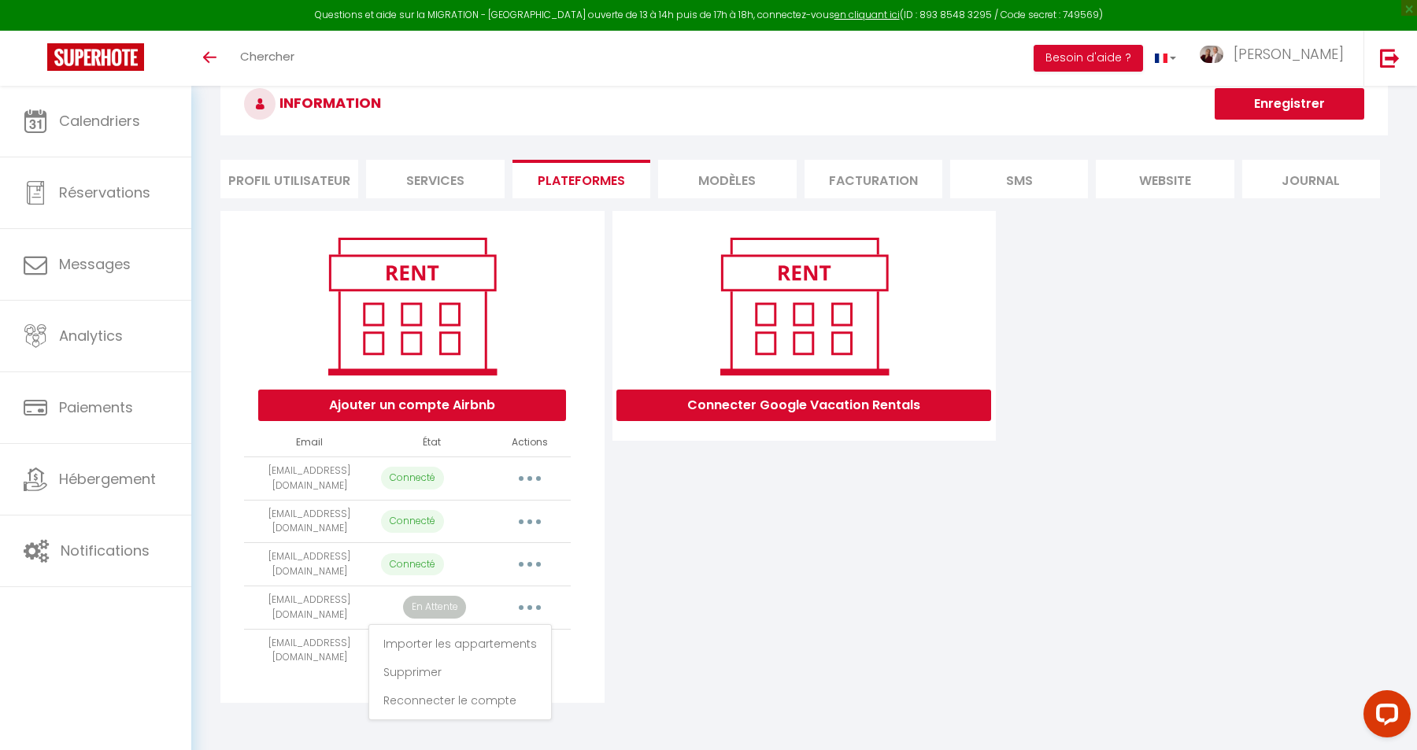
click at [707, 676] on div "Connecter Google Vacation Rentals" at bounding box center [805, 457] width 392 height 492
click at [534, 554] on button "button" at bounding box center [530, 564] width 44 height 25
click at [488, 599] on link "Importer les appartements" at bounding box center [460, 600] width 174 height 27
select select "53060"
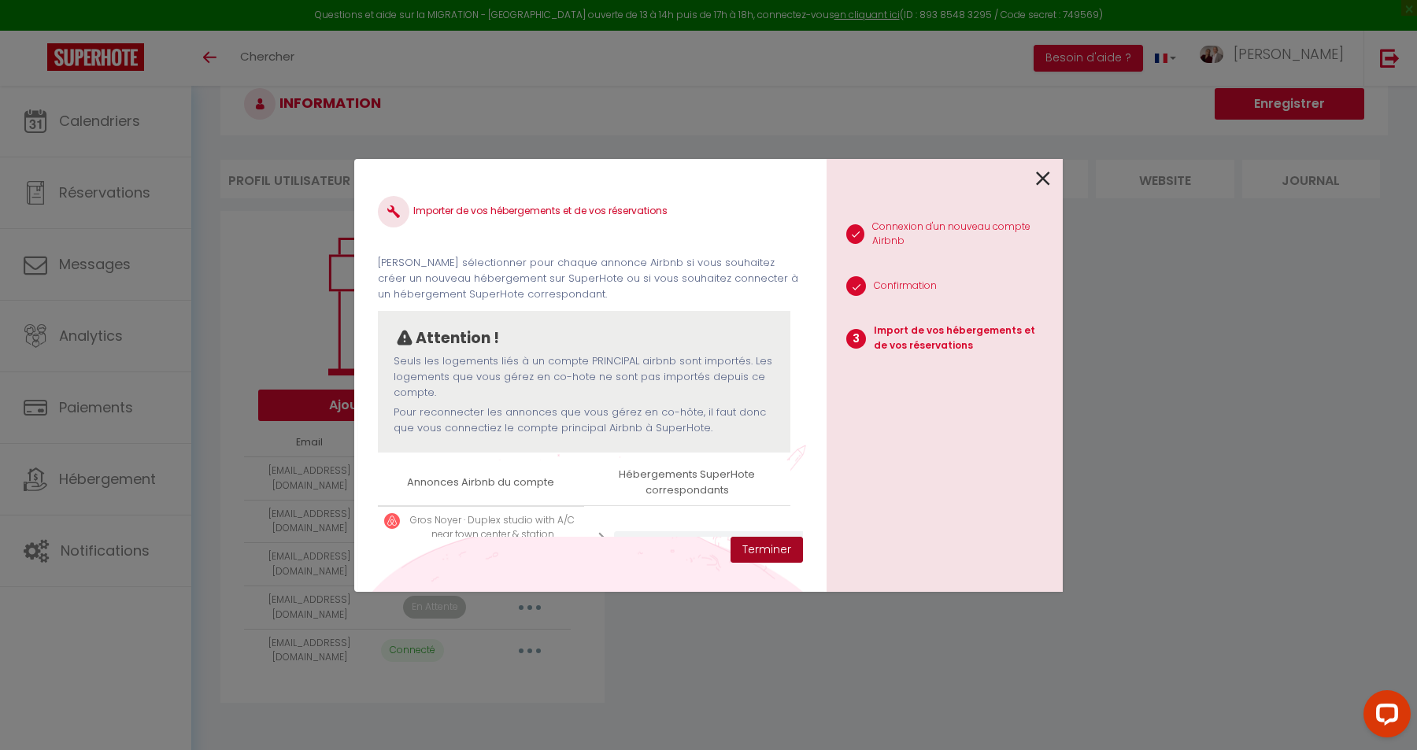
click at [772, 543] on button "Terminer" at bounding box center [767, 550] width 72 height 27
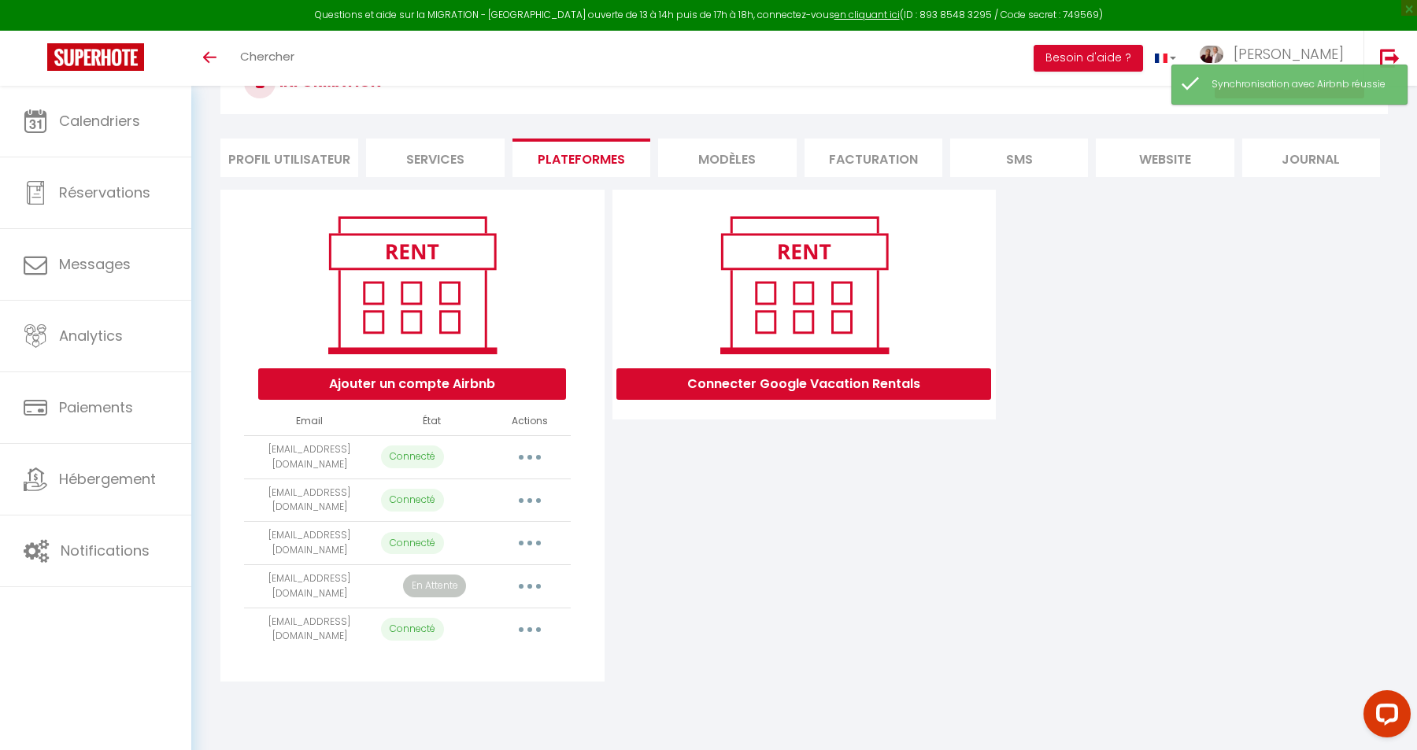
scroll to position [72, 0]
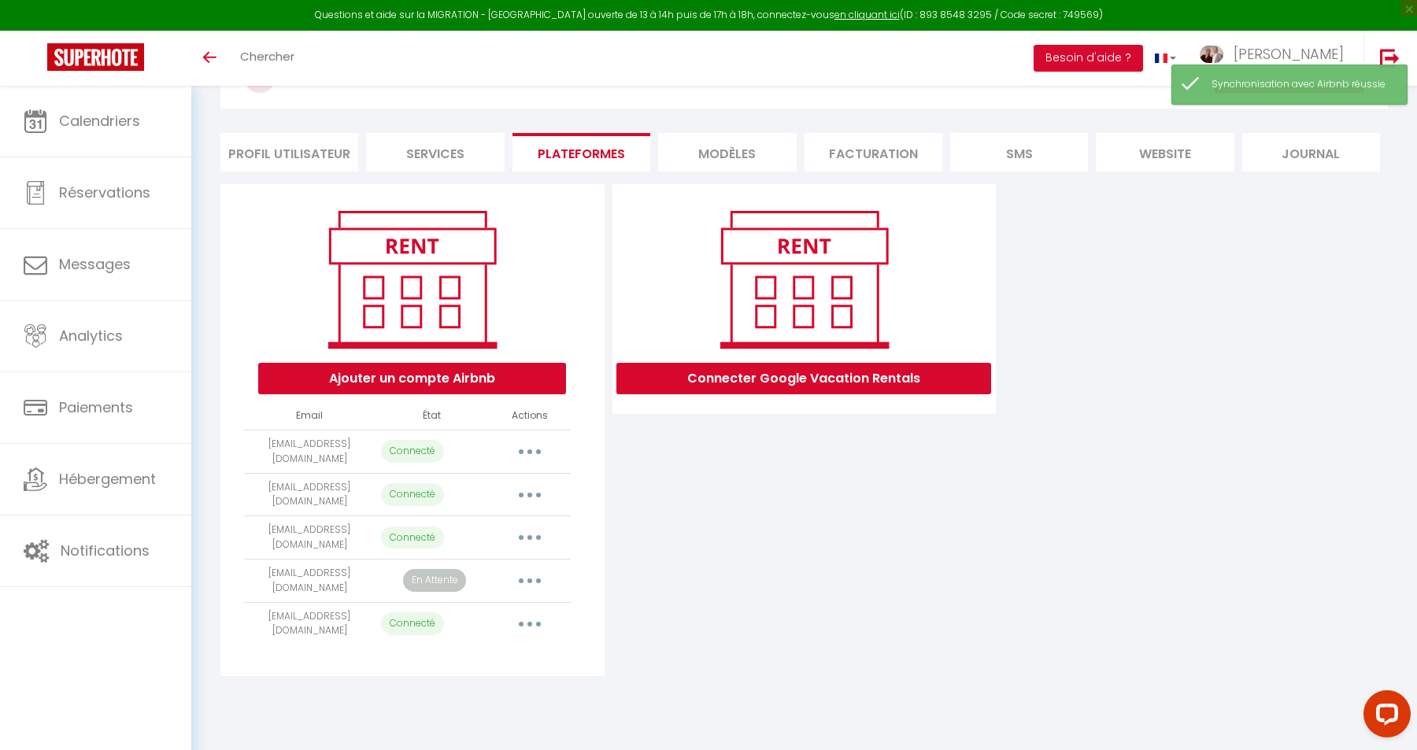
click at [534, 612] on button "button" at bounding box center [530, 624] width 44 height 25
click at [511, 646] on link "Importer les appartements" at bounding box center [460, 659] width 174 height 27
select select "52839"
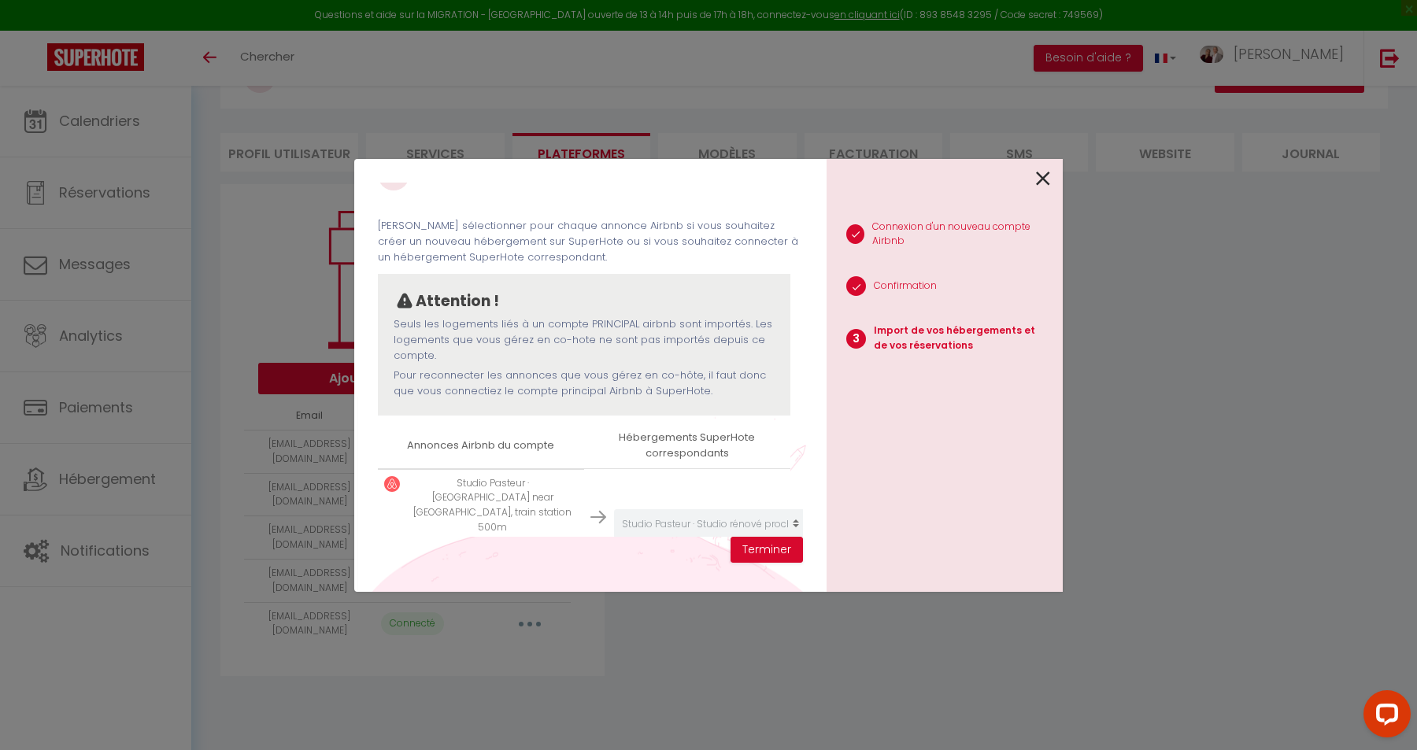
scroll to position [63, 0]
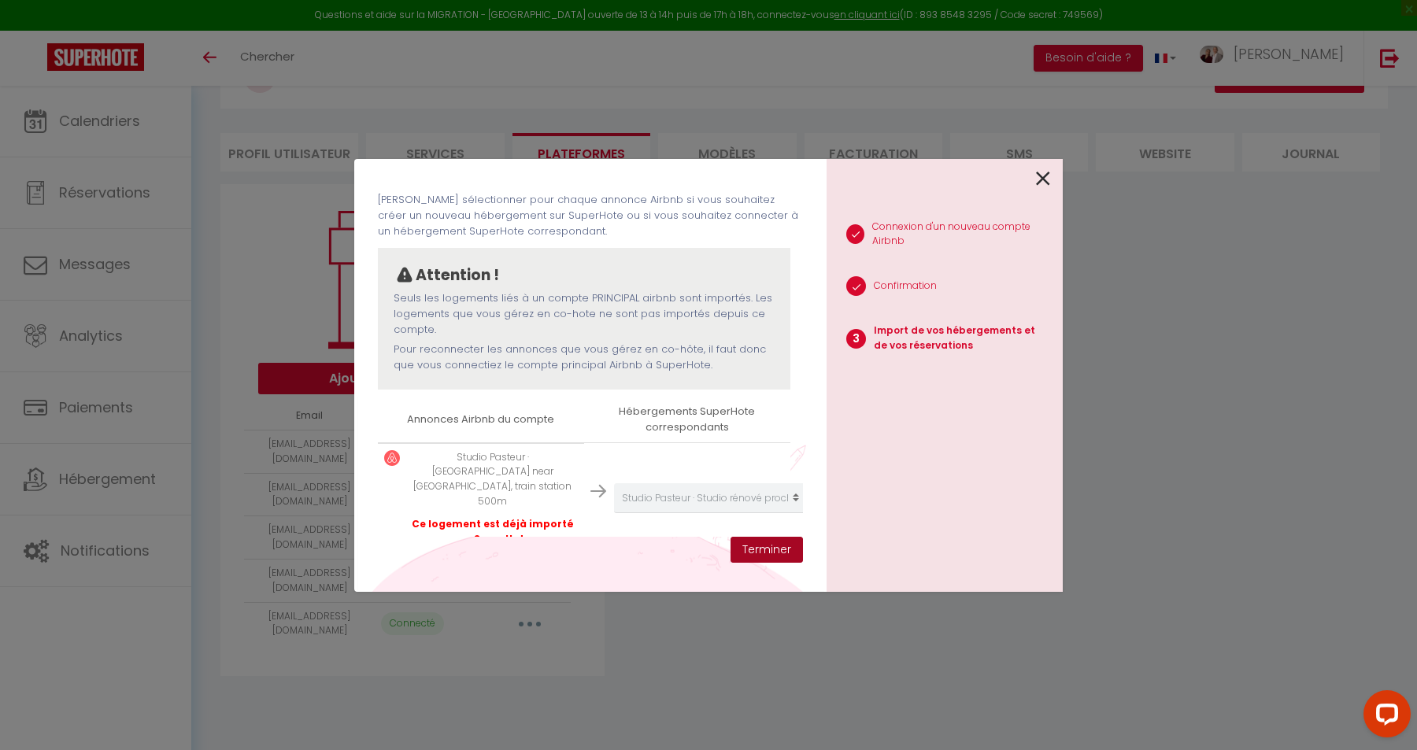
click at [766, 552] on button "Terminer" at bounding box center [767, 550] width 72 height 27
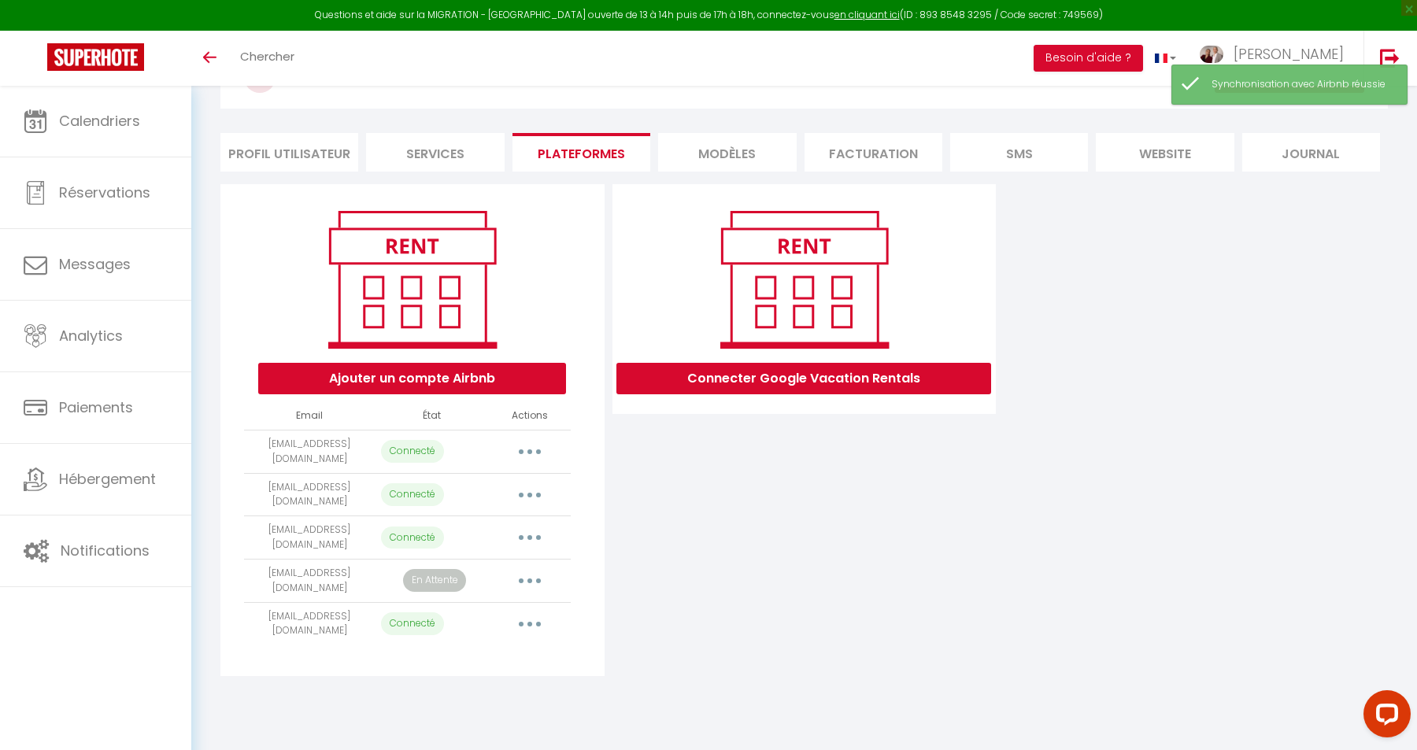
click at [535, 569] on button "button" at bounding box center [530, 581] width 44 height 25
click at [503, 605] on link "Importer les appartements" at bounding box center [460, 617] width 174 height 27
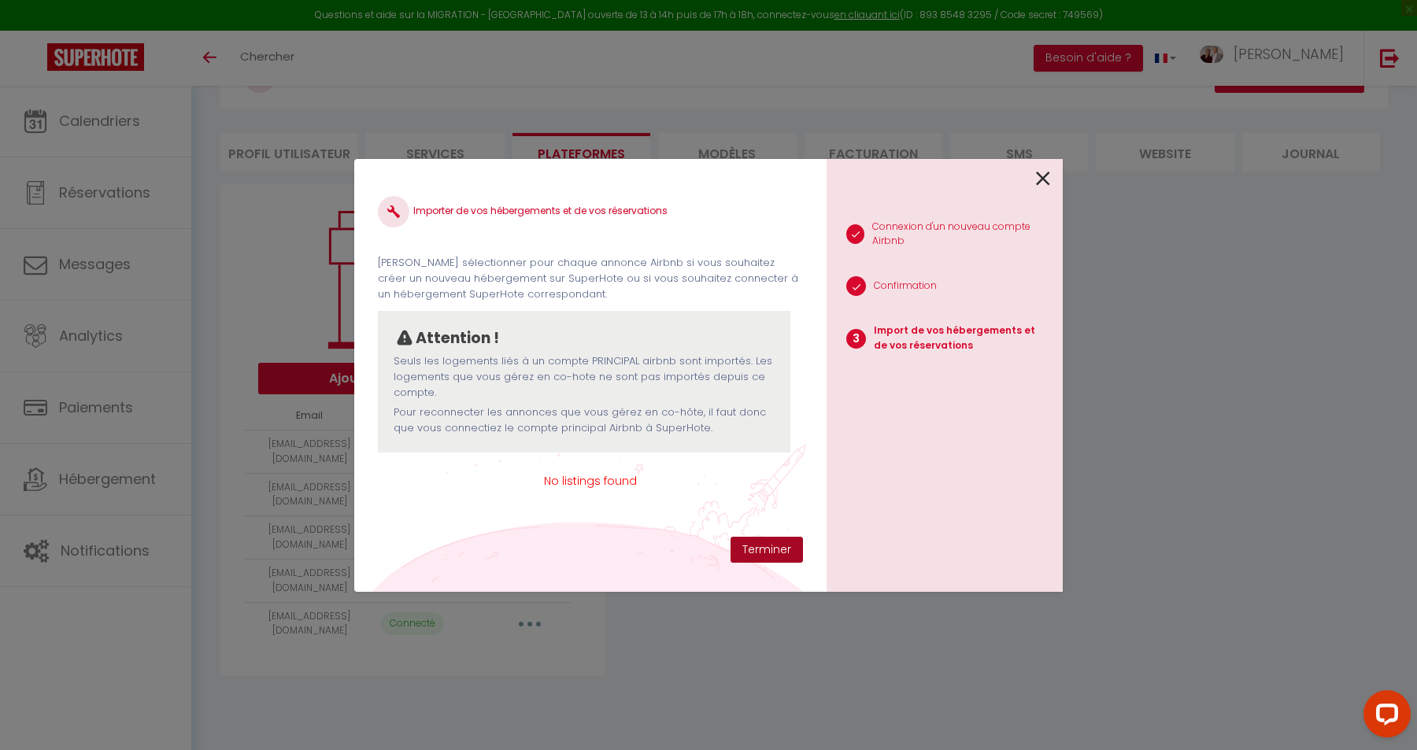
click at [772, 552] on button "Terminer" at bounding box center [767, 550] width 72 height 27
